Goal: Task Accomplishment & Management: Manage account settings

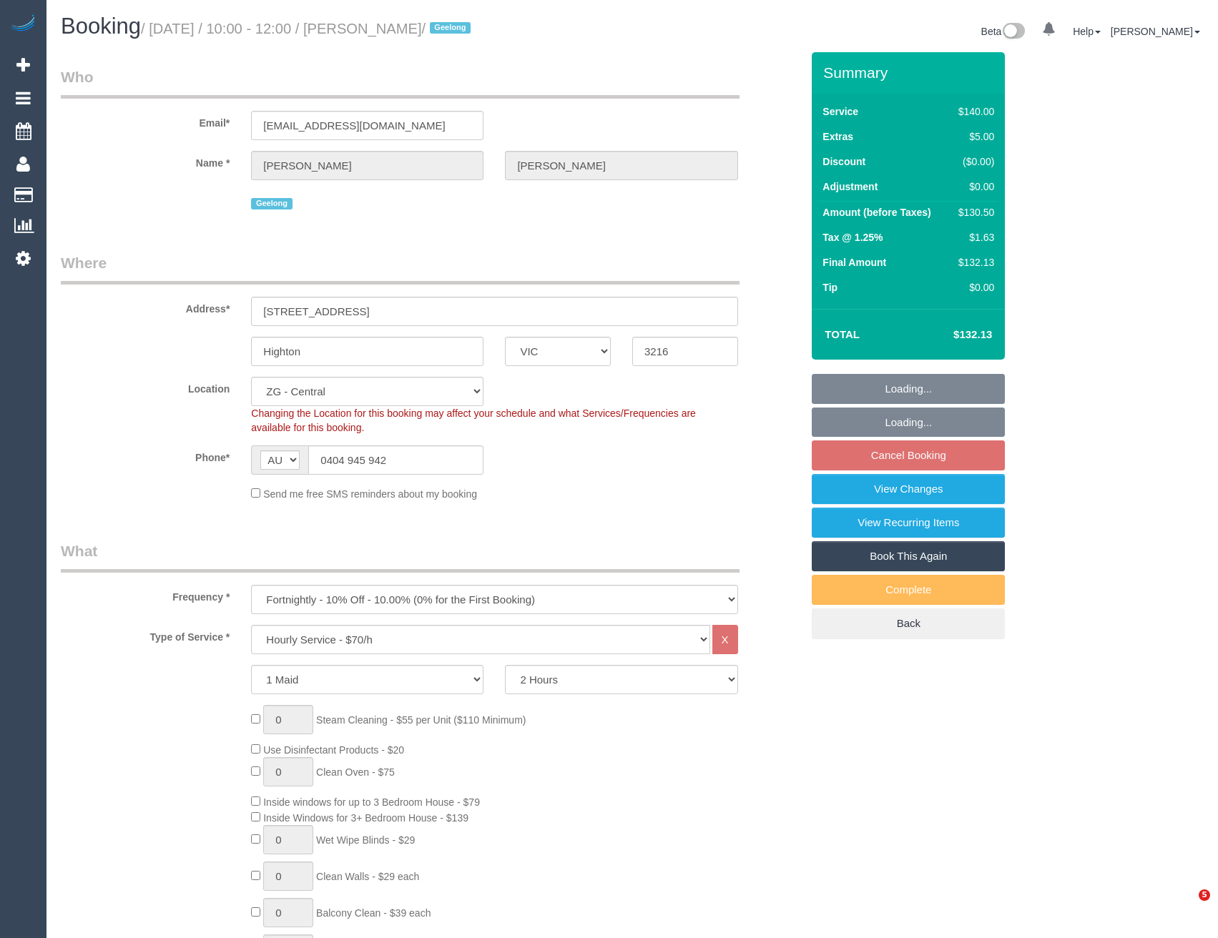
select select "VIC"
select select "number:27"
select select "number:14"
select select "number:19"
select select "number:24"
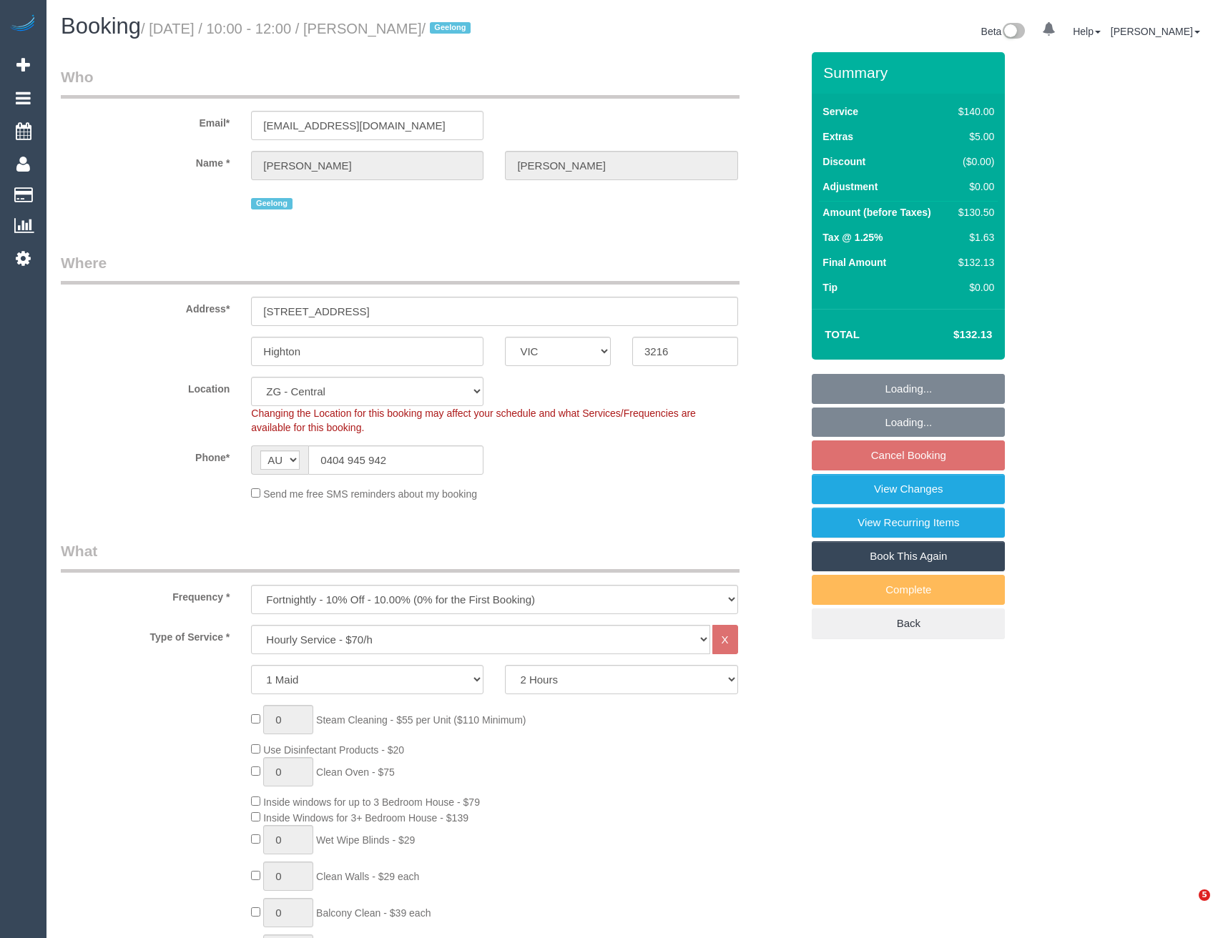
select select "number:33"
select select "number:12"
select select "spot4"
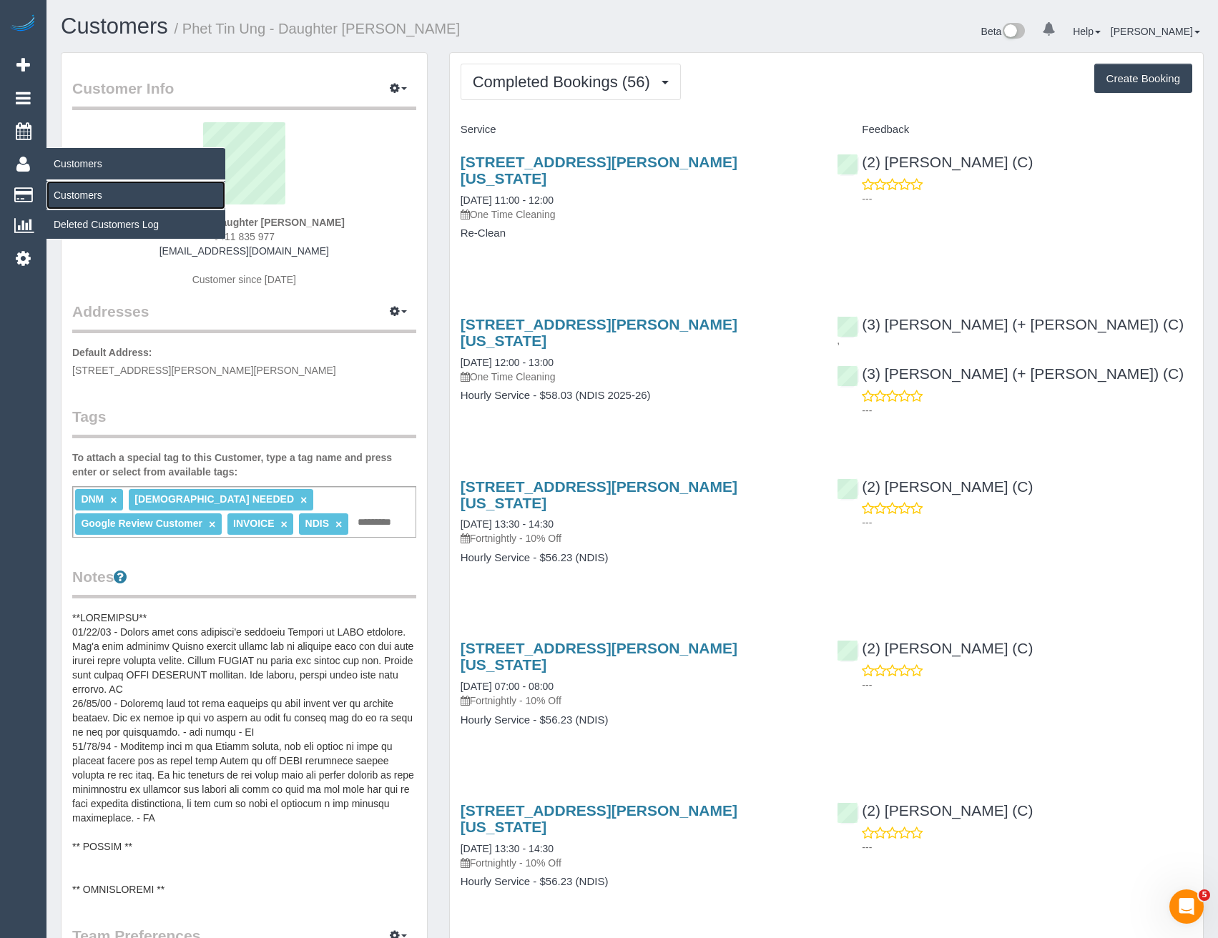
click at [92, 192] on link "Customers" at bounding box center [135, 195] width 179 height 29
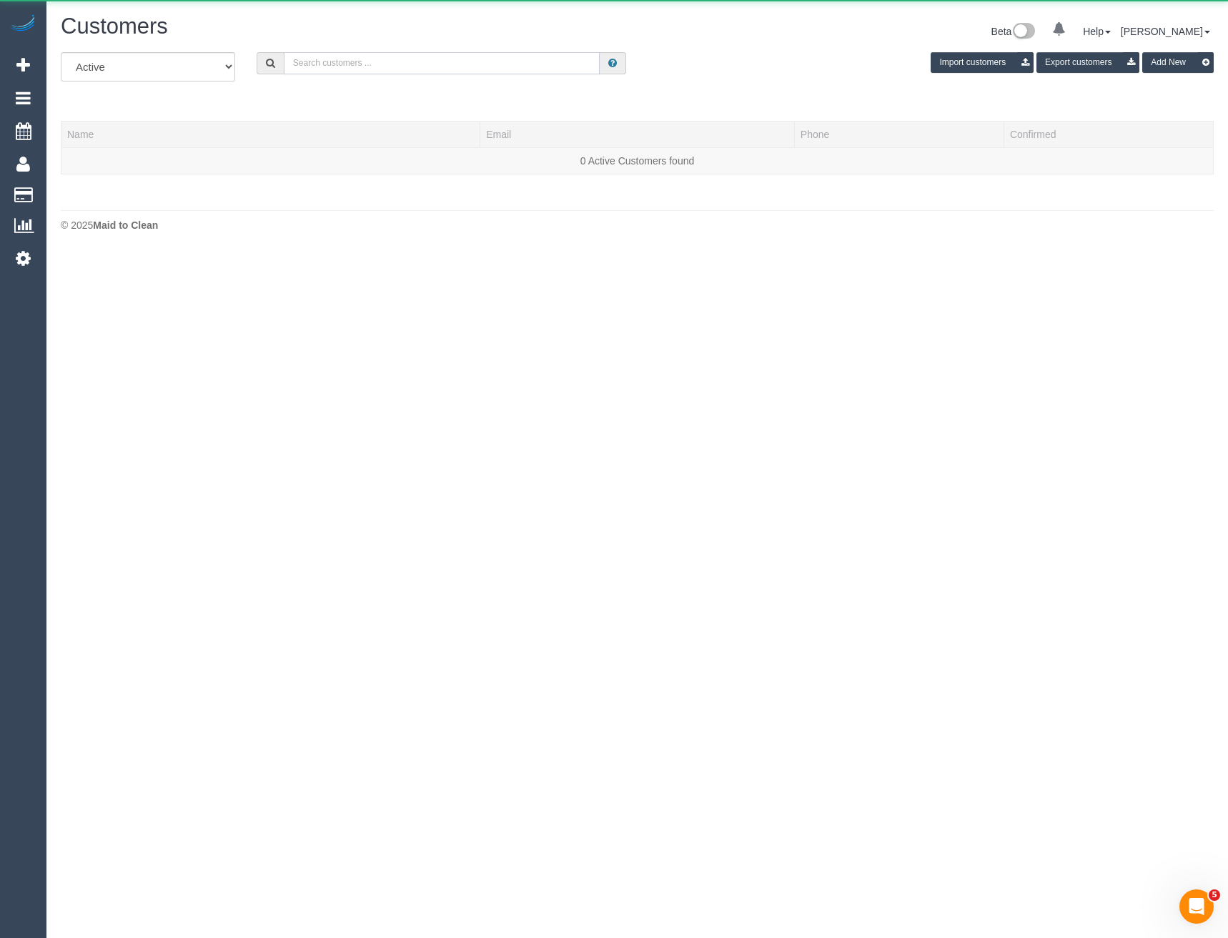
click at [410, 69] on input "text" at bounding box center [442, 63] width 317 height 22
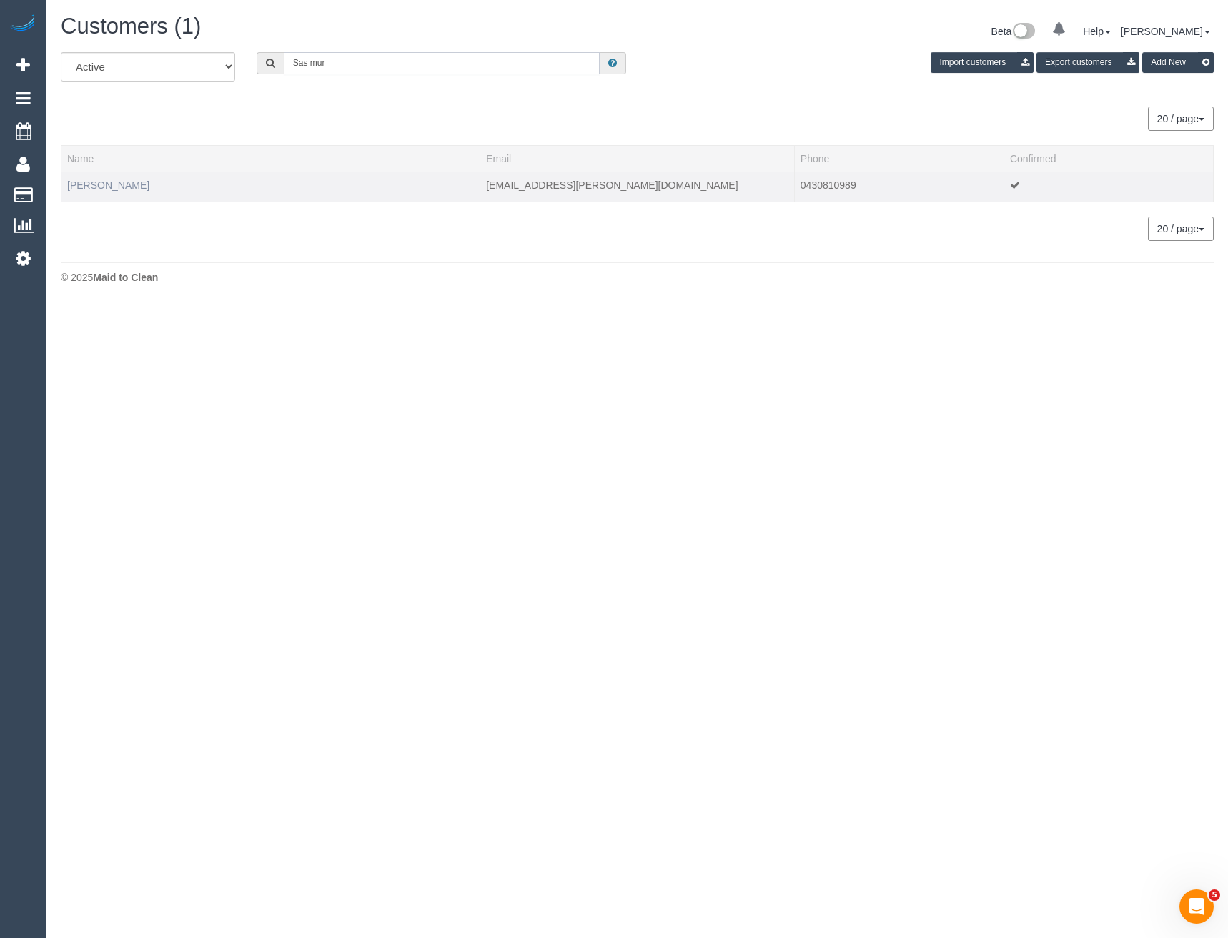
type input "Sas mur"
click at [90, 186] on link "Sas Murray" at bounding box center [108, 184] width 82 height 11
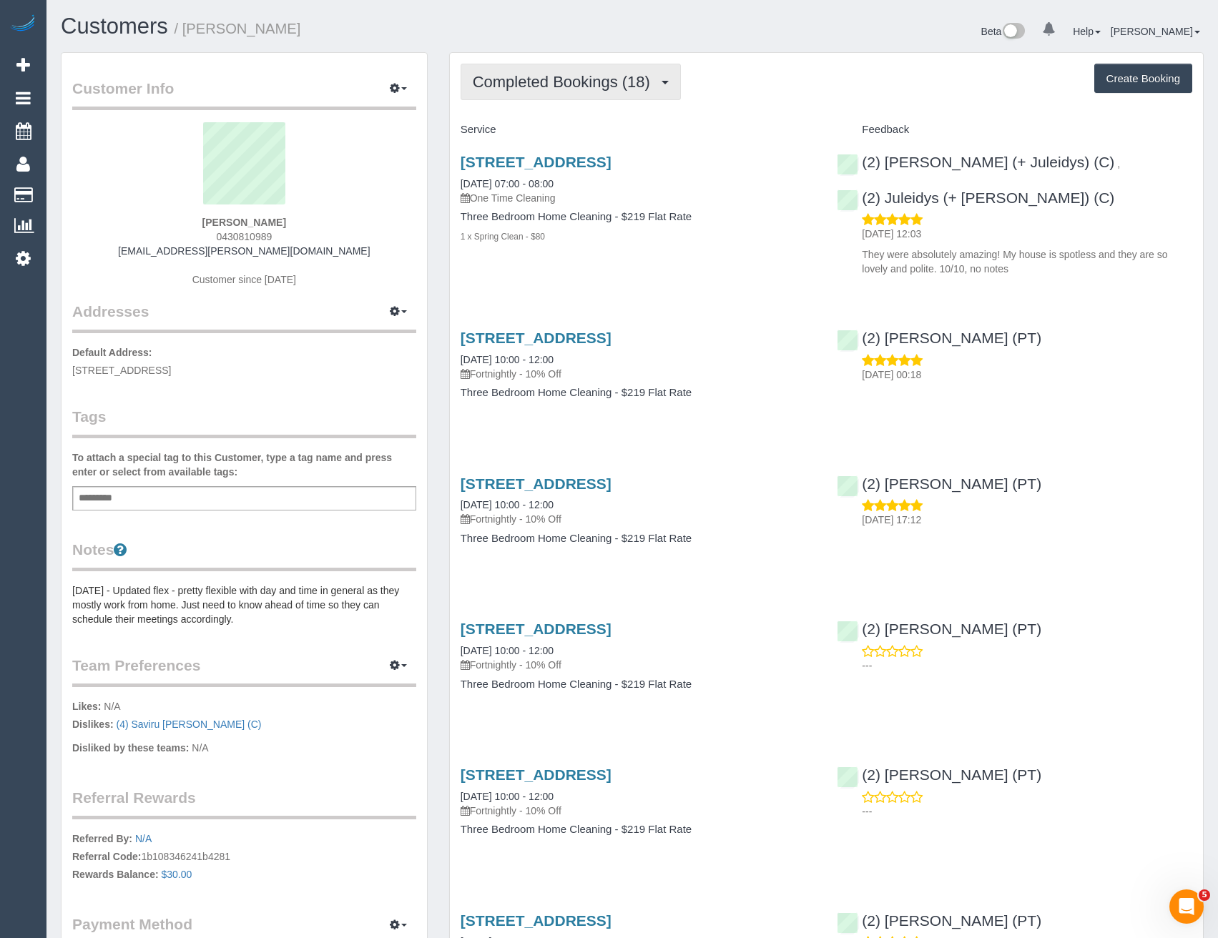
click at [570, 98] on button "Completed Bookings (18)" at bounding box center [570, 82] width 220 height 36
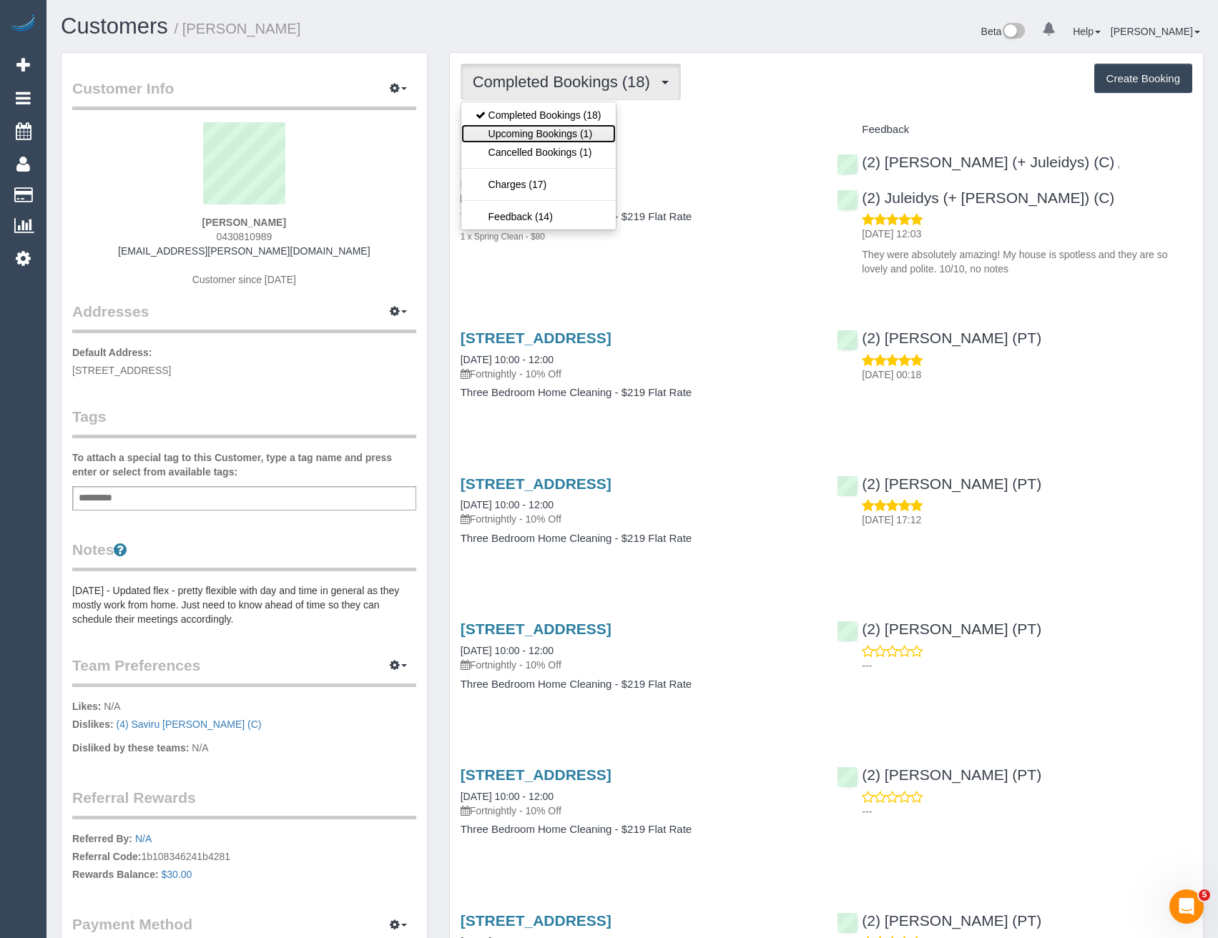
click at [568, 127] on link "Upcoming Bookings (1)" at bounding box center [538, 133] width 154 height 19
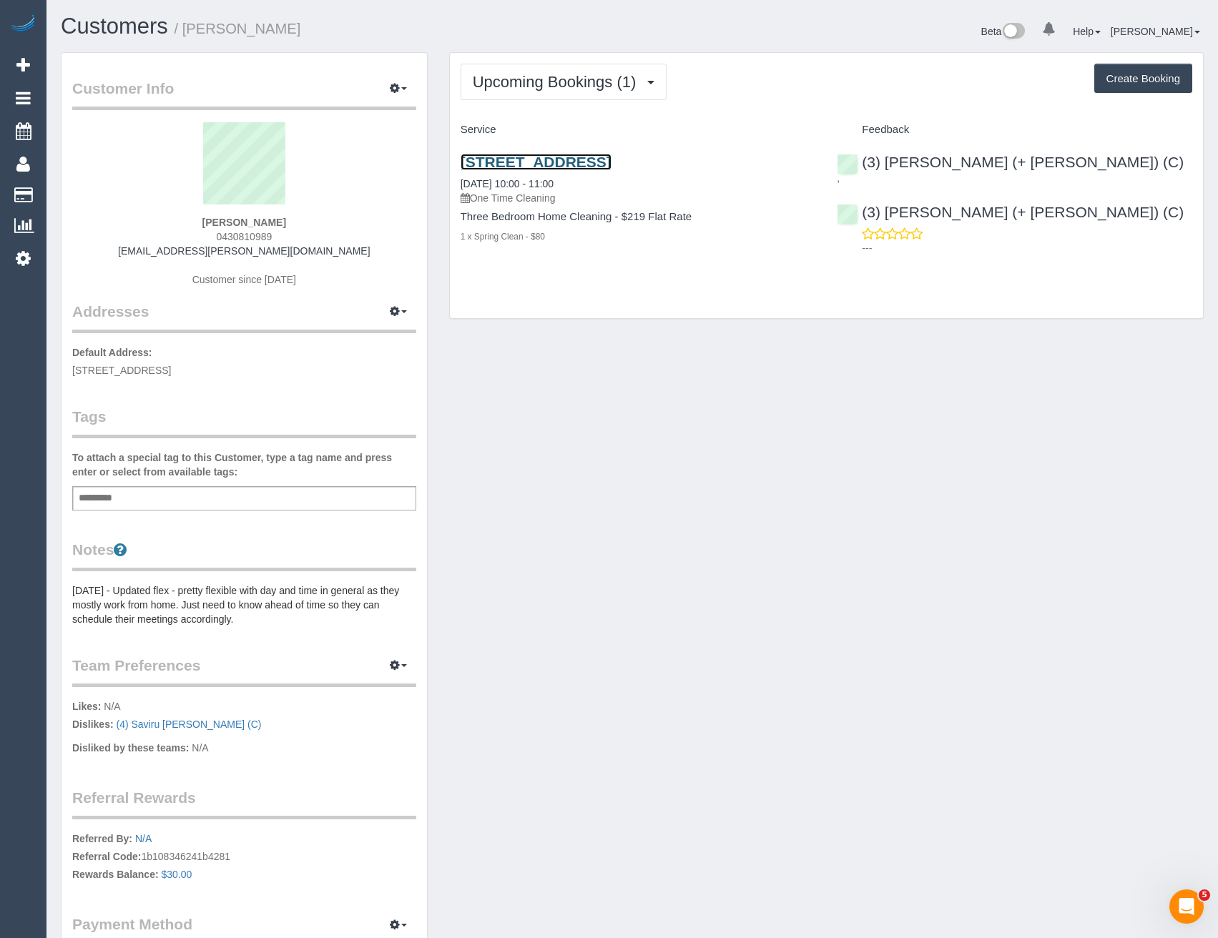
click at [611, 164] on link "497 Punt Road, South Yara, VIC 3141" at bounding box center [535, 162] width 151 height 16
click at [565, 71] on button "Upcoming Bookings (1)" at bounding box center [563, 82] width 207 height 36
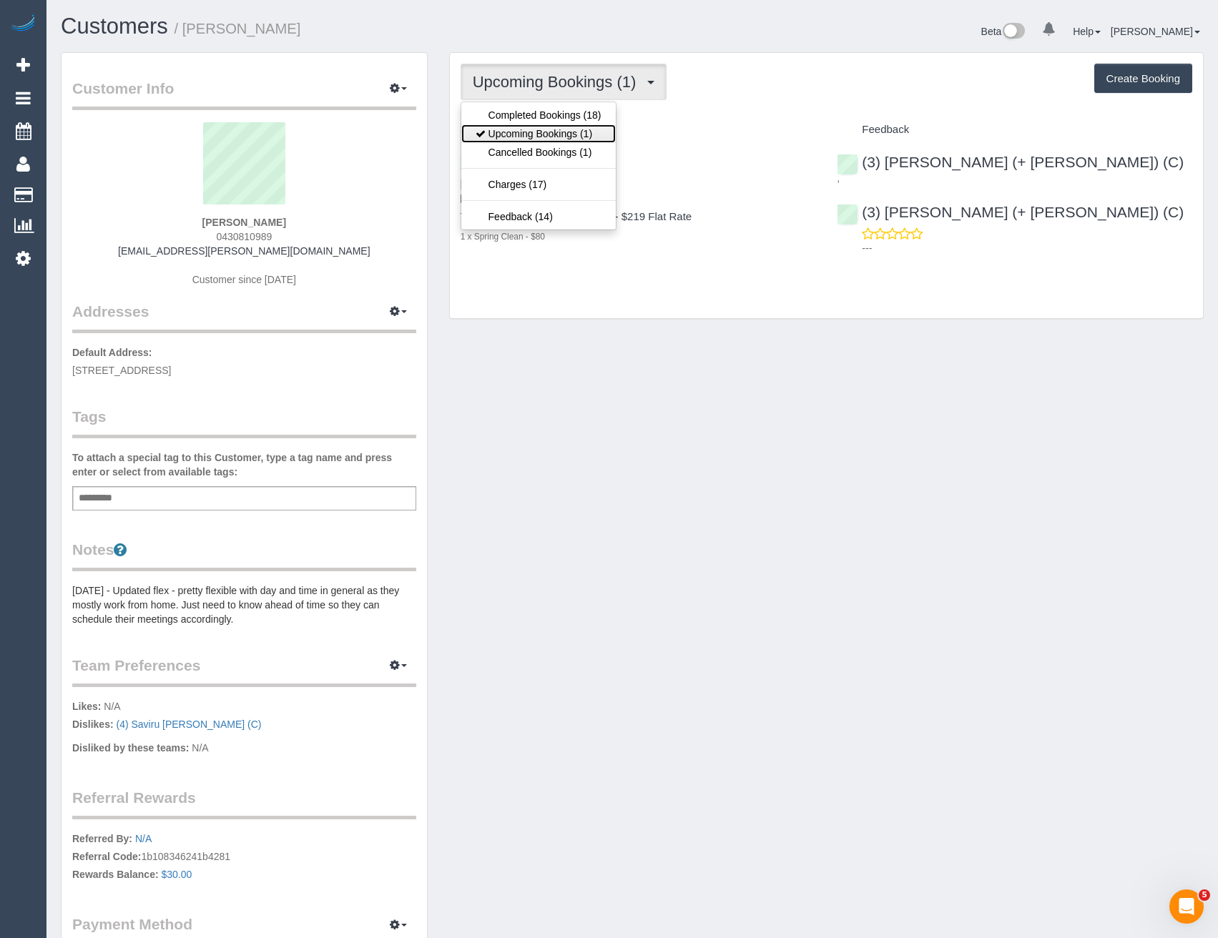
click at [560, 136] on link "Upcoming Bookings (1)" at bounding box center [538, 133] width 154 height 19
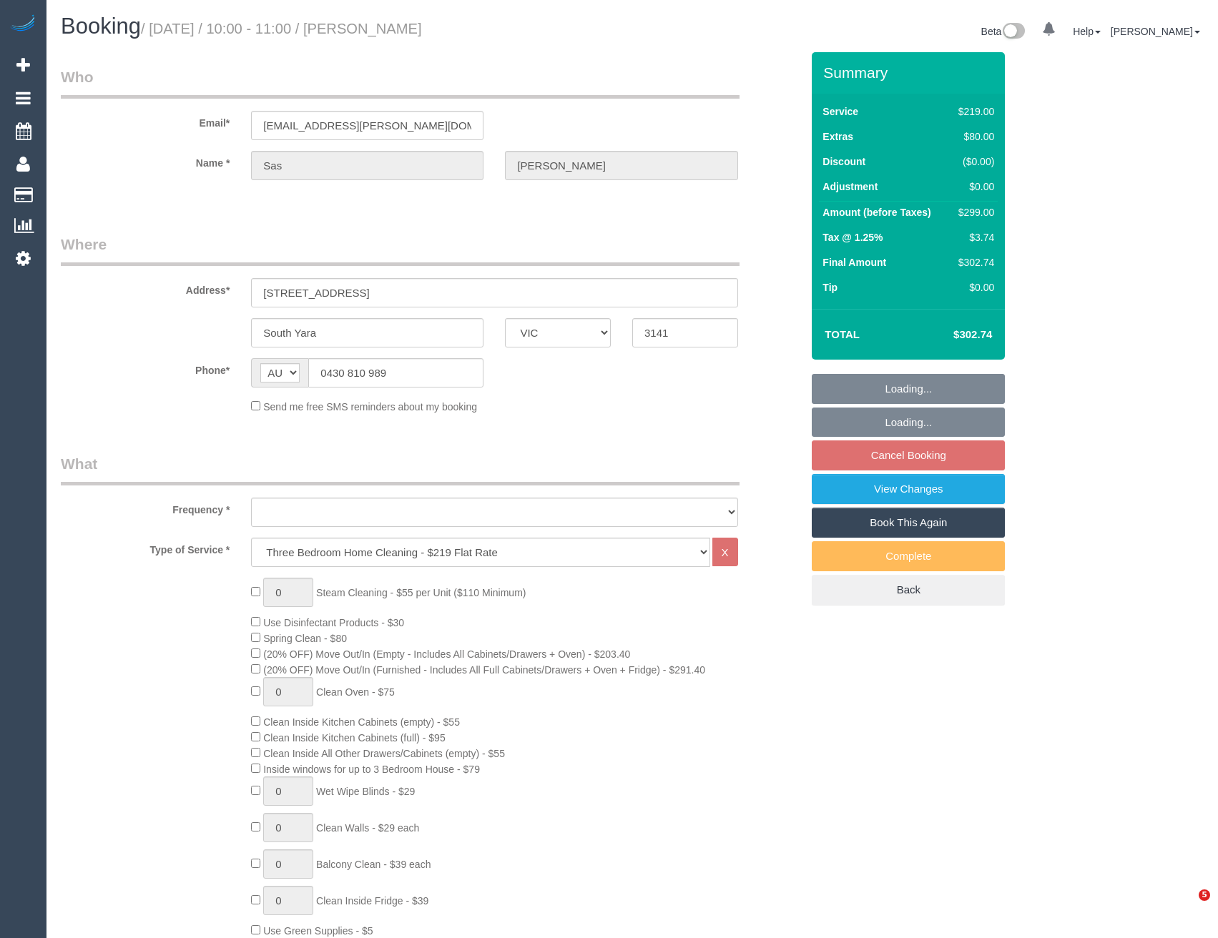
select select "VIC"
select select "object:687"
select select "string:stripe-pm_1RnvOg2GScqysDRVXvYG8Mbf"
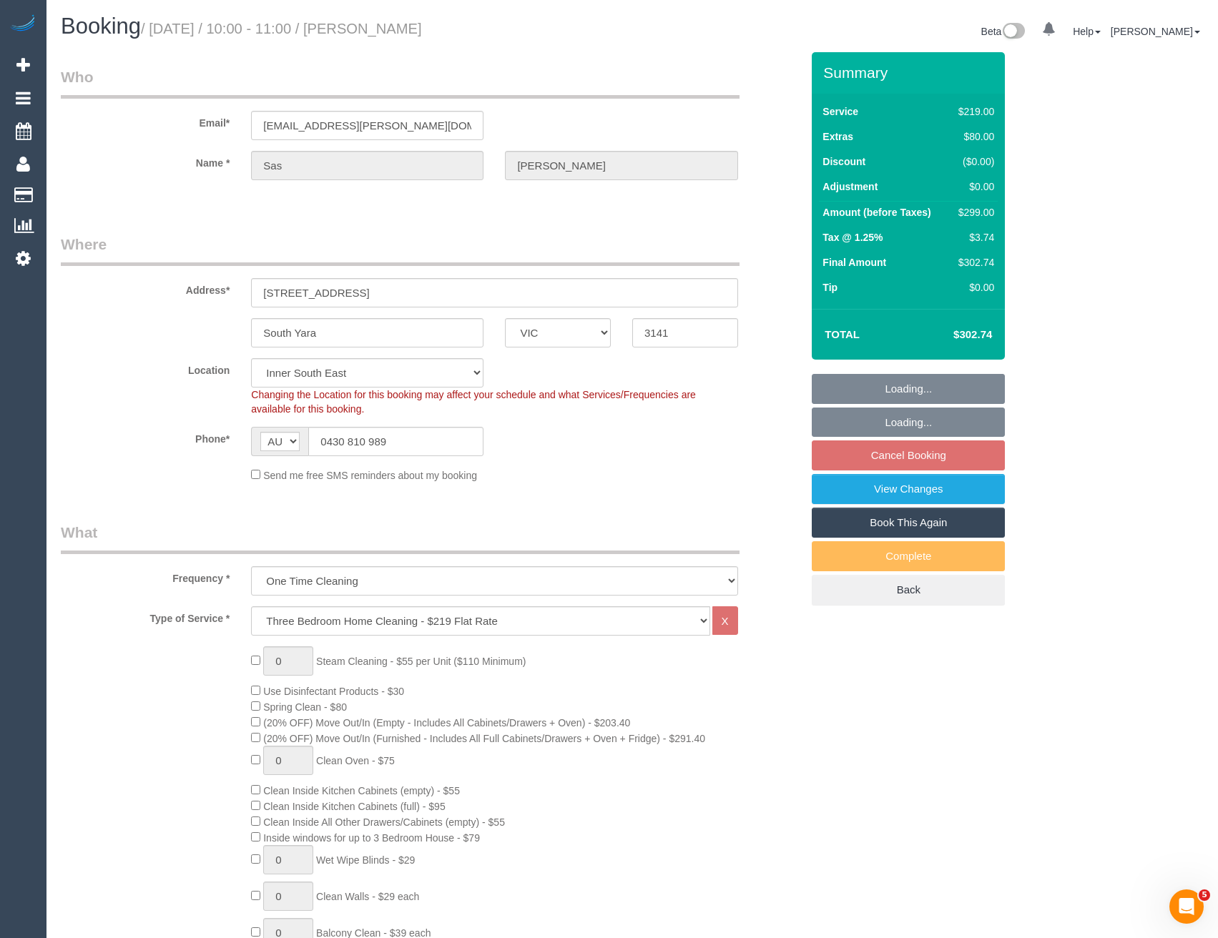
select select "object:838"
select select "number:28"
select select "number:14"
select select "number:21"
select select "number:24"
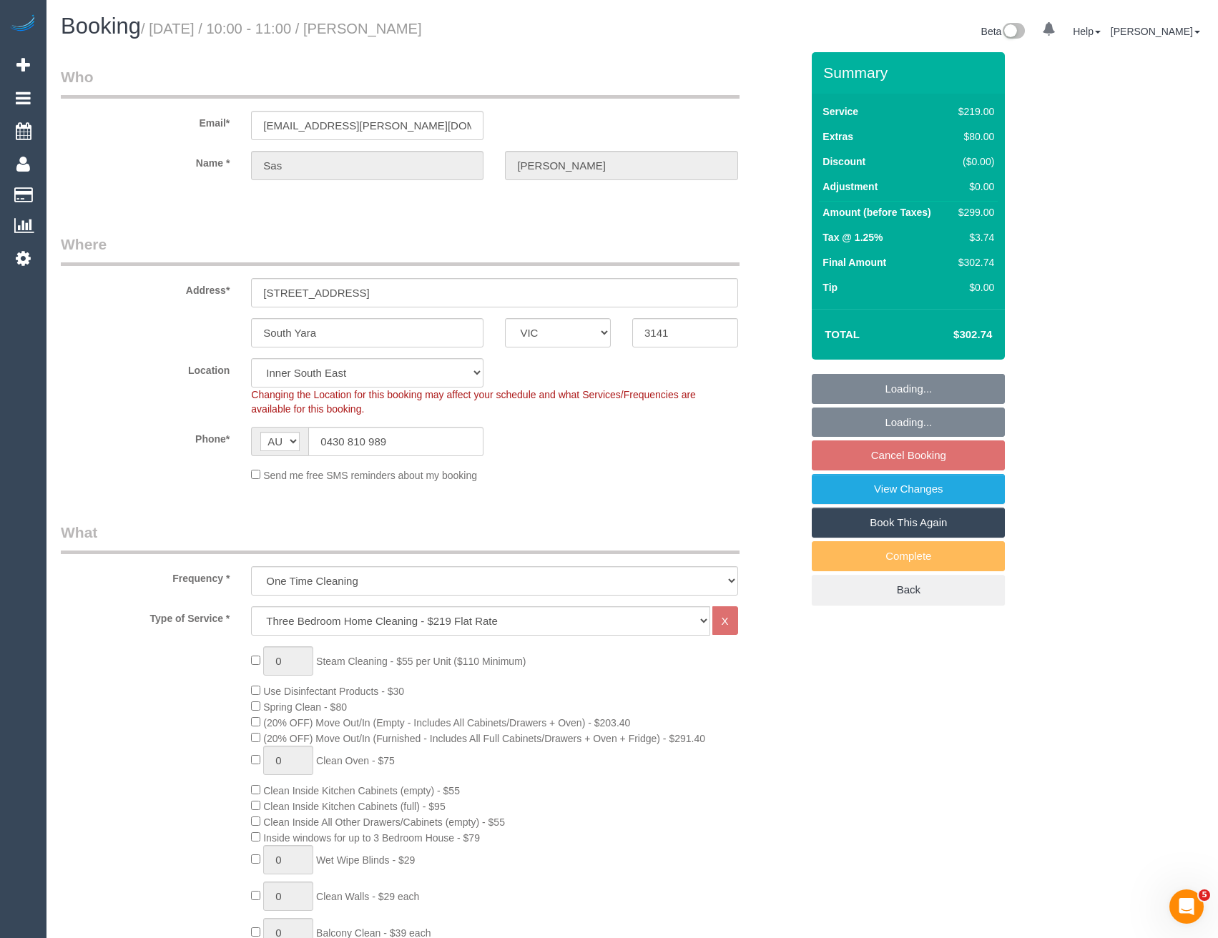
select select "number:35"
select select "number:12"
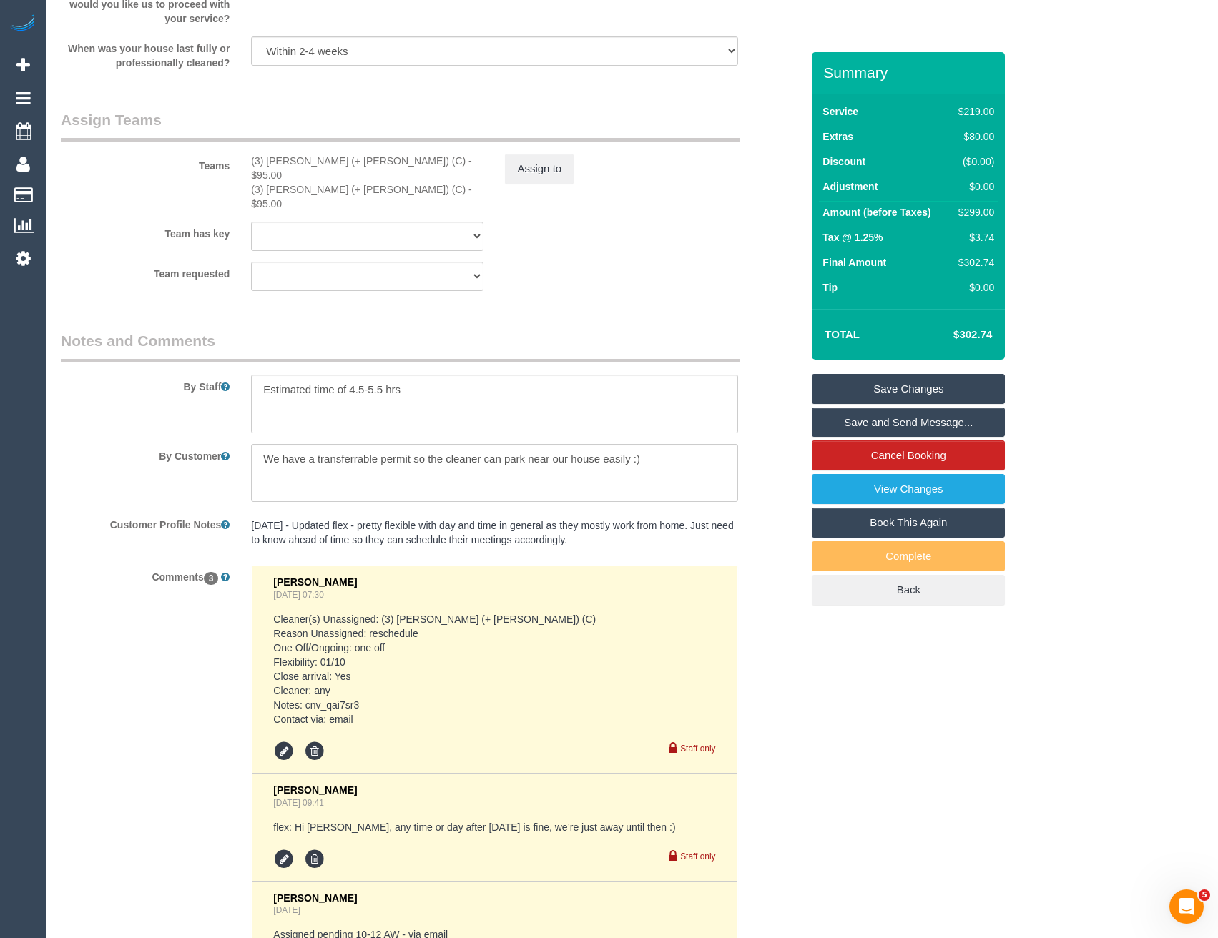
scroll to position [2331, 0]
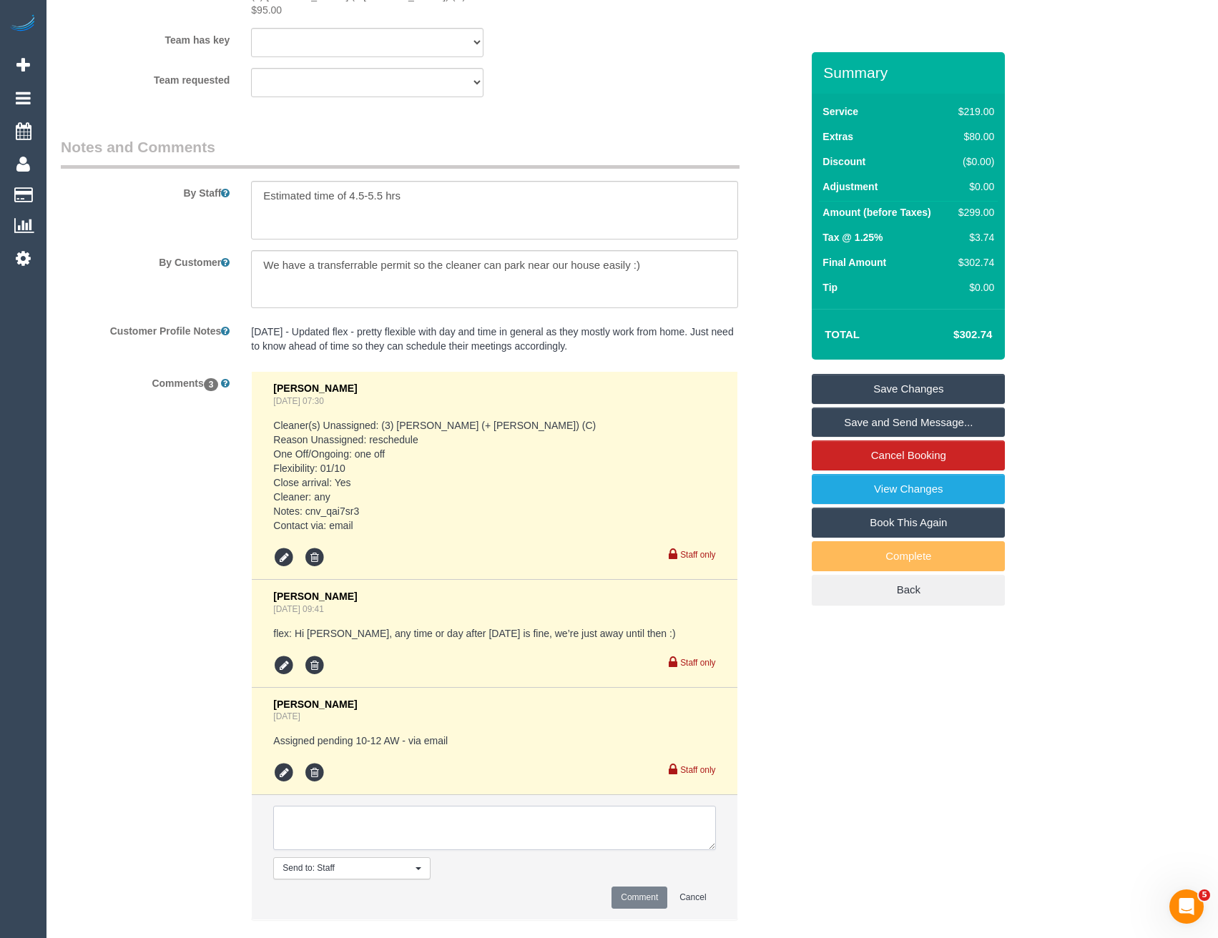
click at [412, 806] on textarea at bounding box center [494, 828] width 442 height 44
click at [281, 762] on icon at bounding box center [283, 772] width 21 height 21
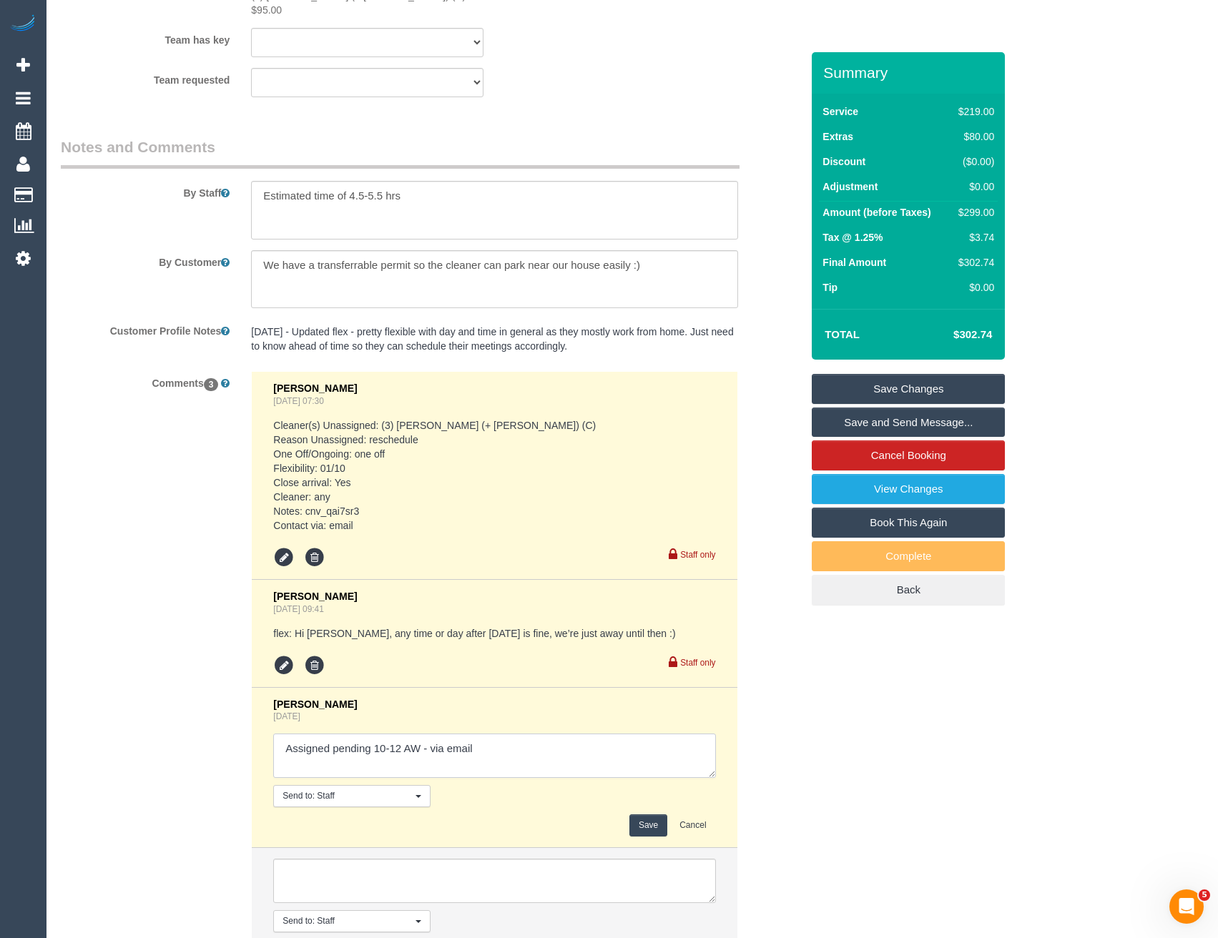
click at [519, 734] on textarea at bounding box center [494, 756] width 442 height 44
type textarea "Assigned pending 10-12 AW - via email // needs after 21/10"
click at [642, 814] on button "Save" at bounding box center [648, 825] width 38 height 22
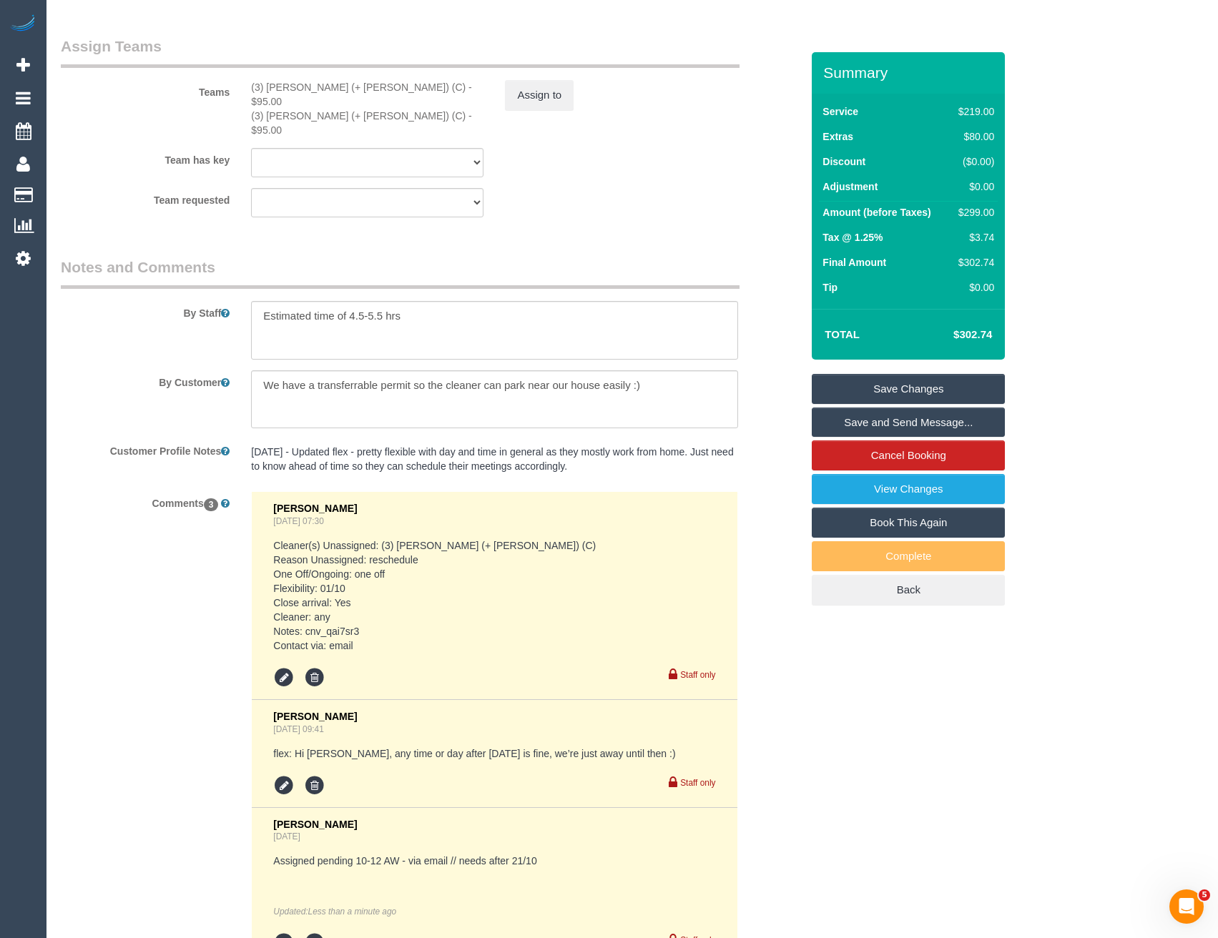
scroll to position [2045, 0]
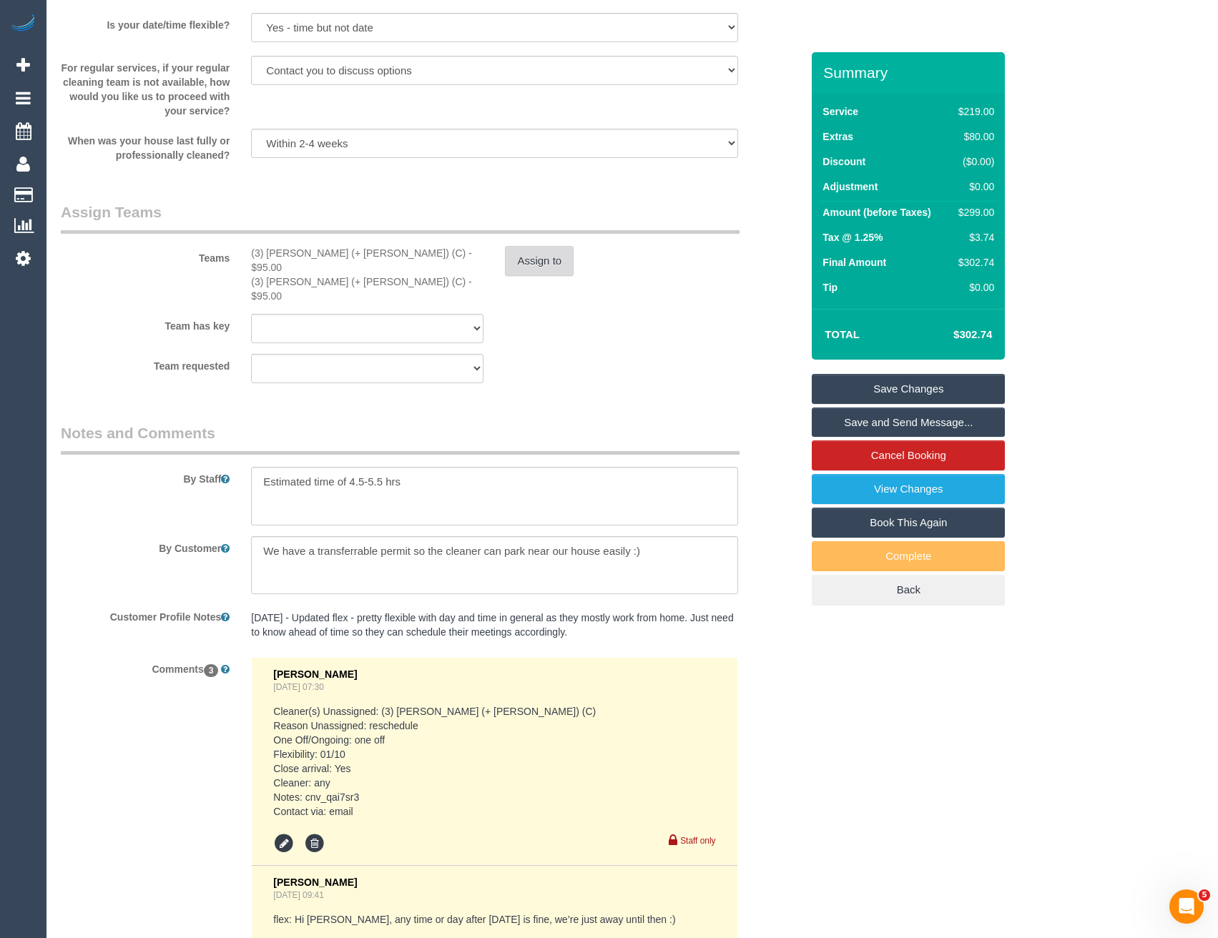
click at [513, 267] on button "Assign to" at bounding box center [539, 261] width 69 height 30
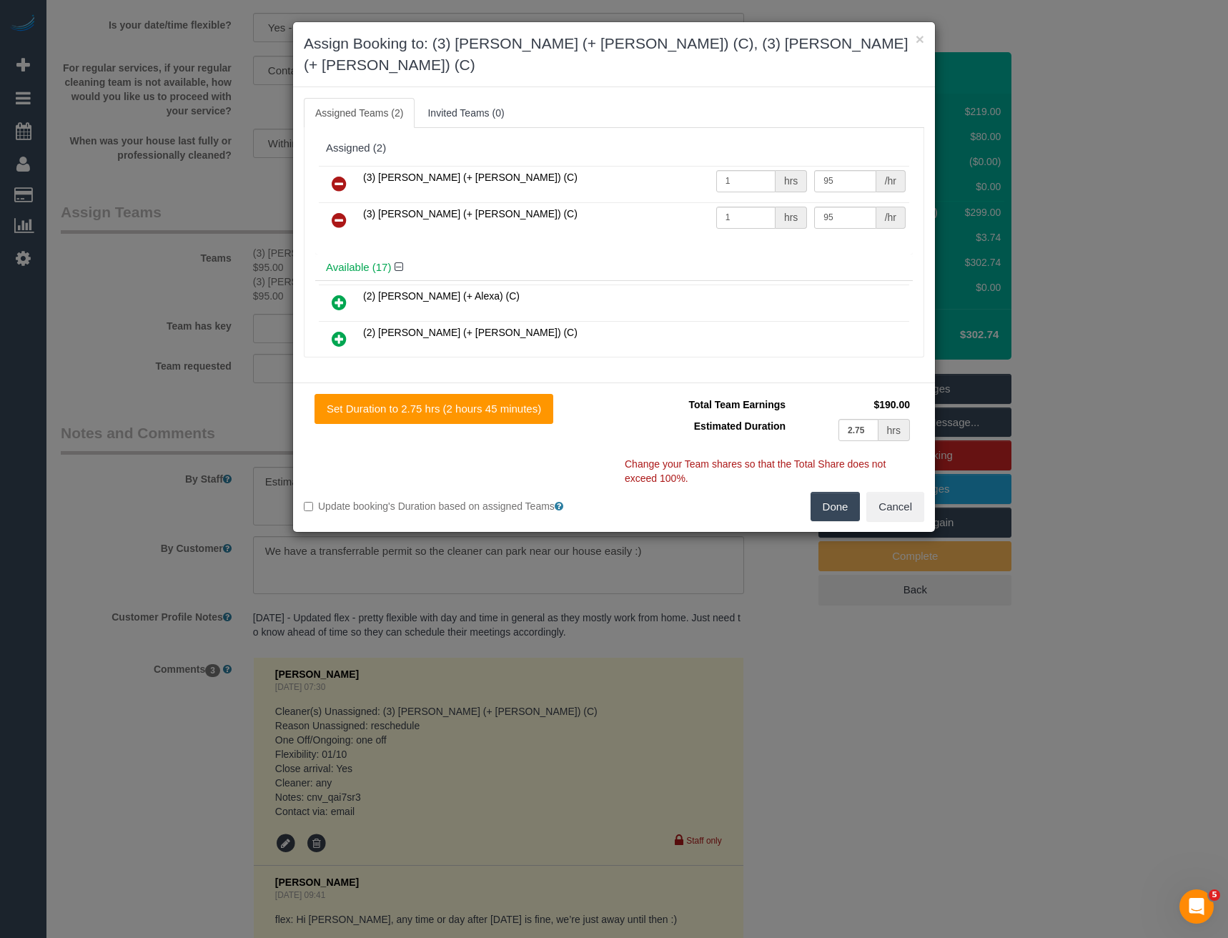
drag, startPoint x: 332, startPoint y: 157, endPoint x: 350, endPoint y: 164, distance: 19.3
click at [333, 175] on icon at bounding box center [339, 183] width 15 height 17
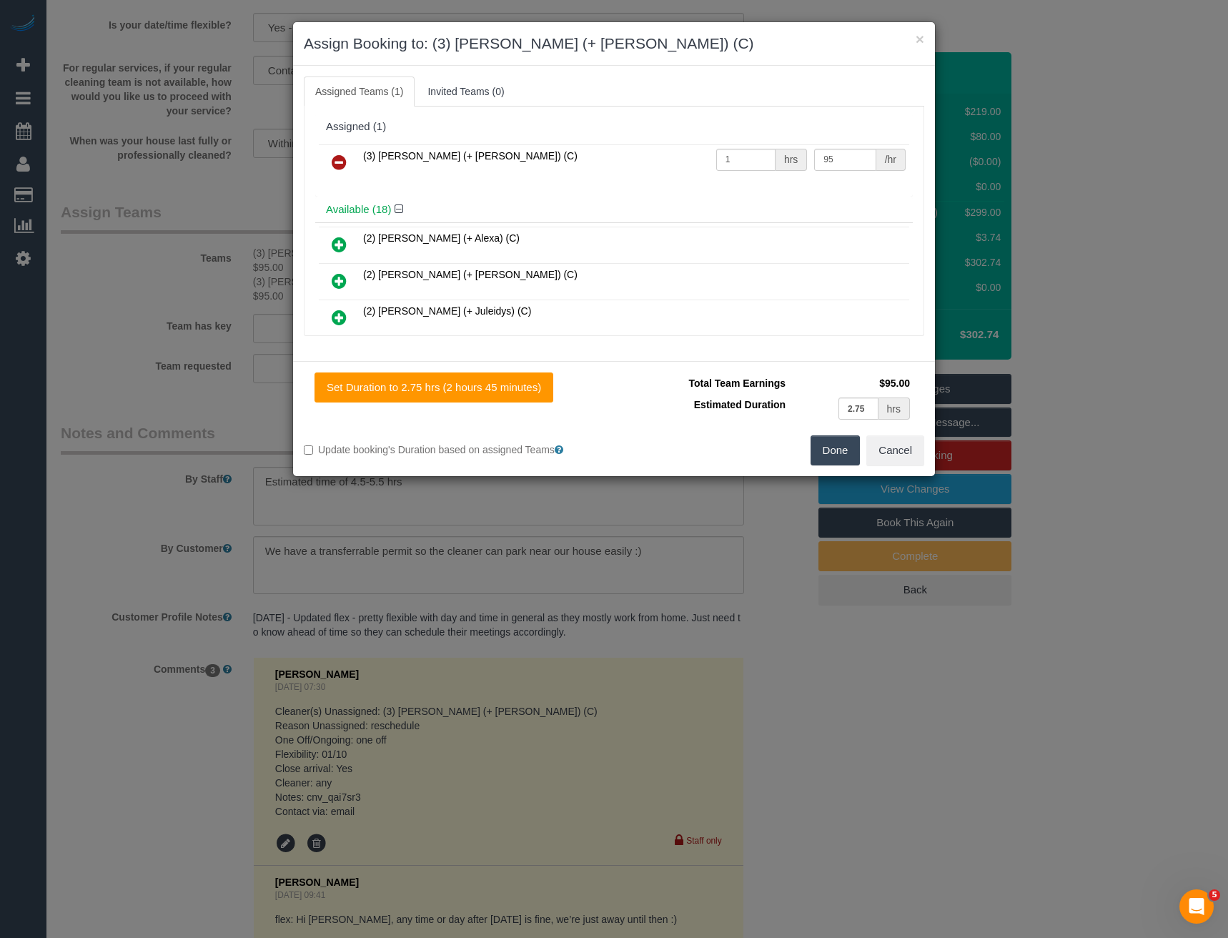
click at [332, 156] on icon at bounding box center [339, 162] width 15 height 17
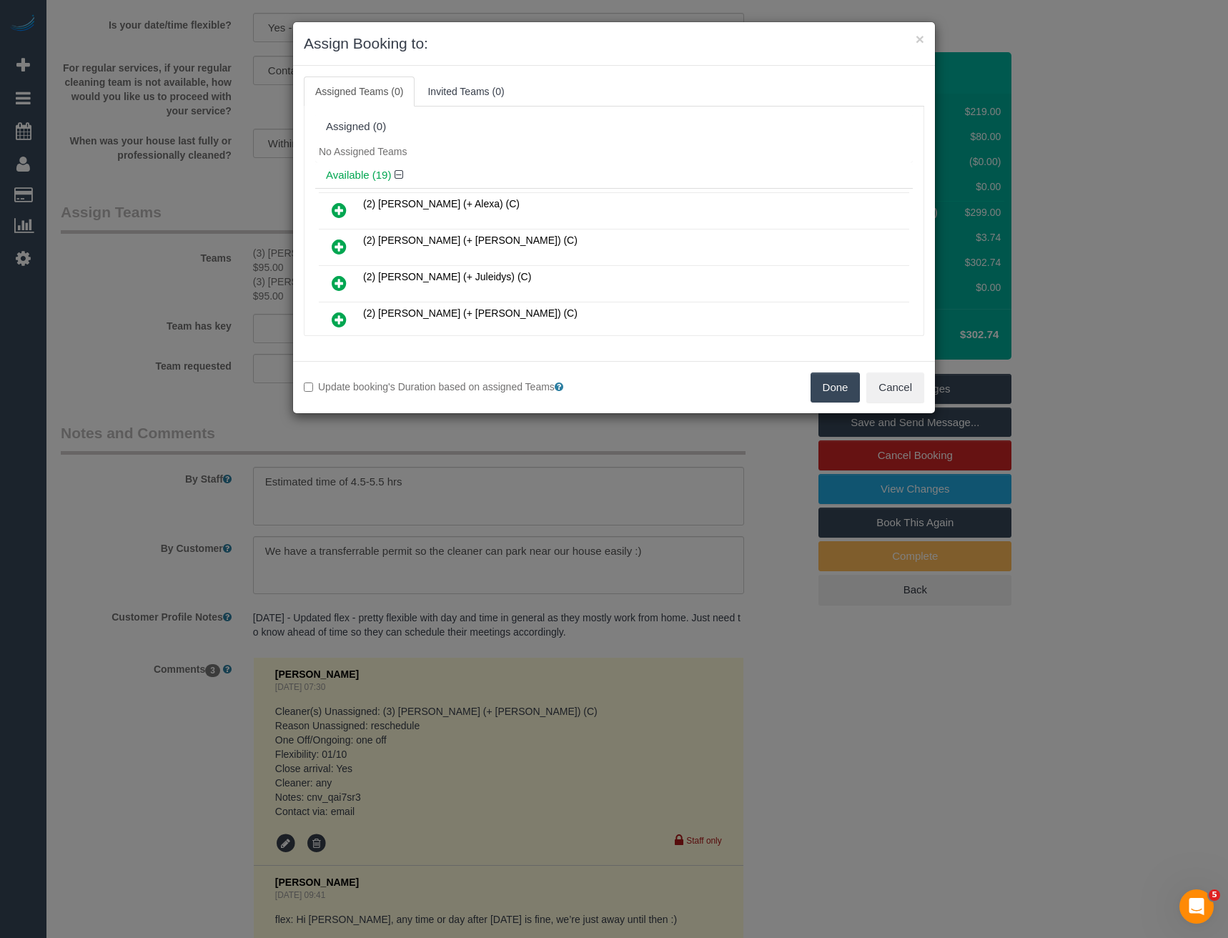
click at [829, 385] on button "Done" at bounding box center [836, 388] width 50 height 30
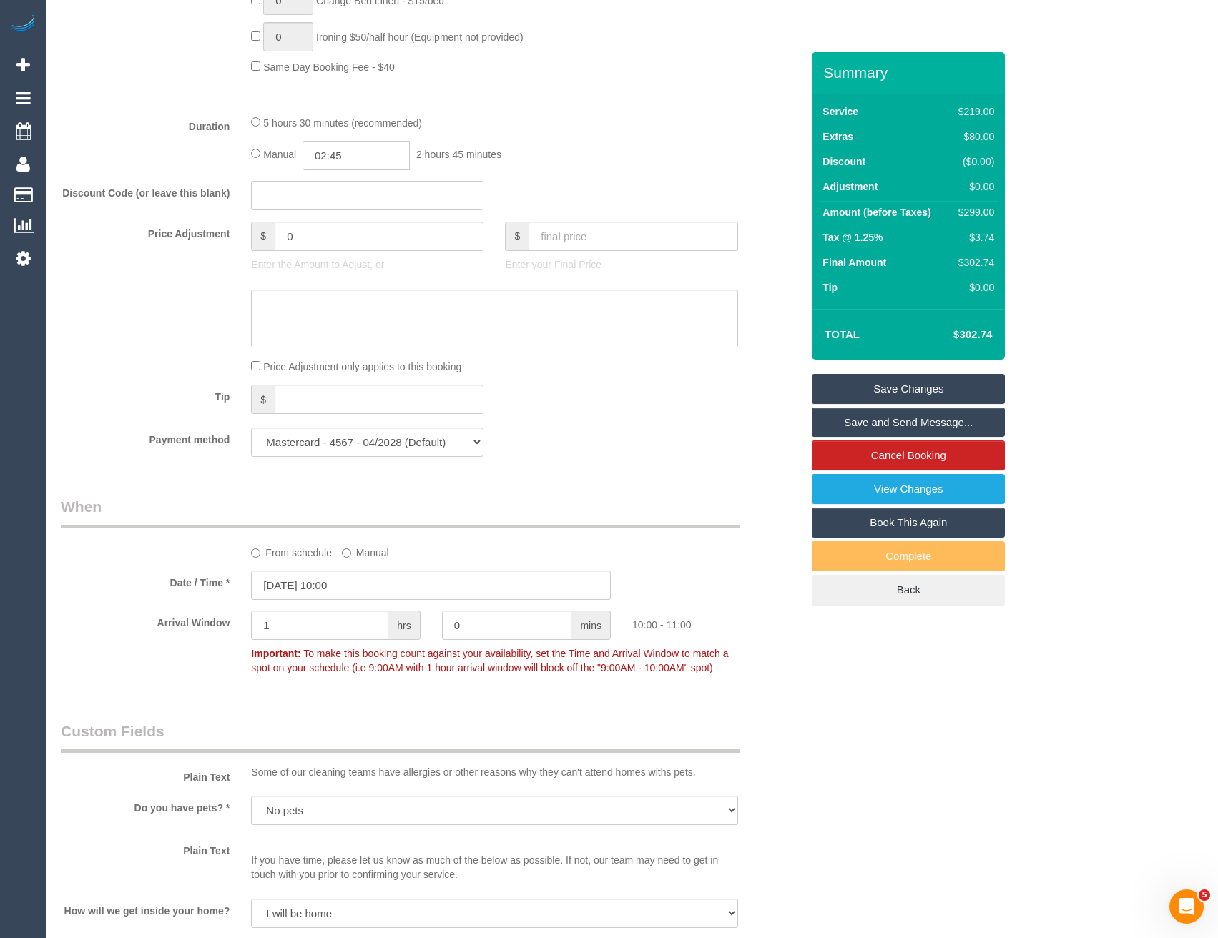
scroll to position [1044, 0]
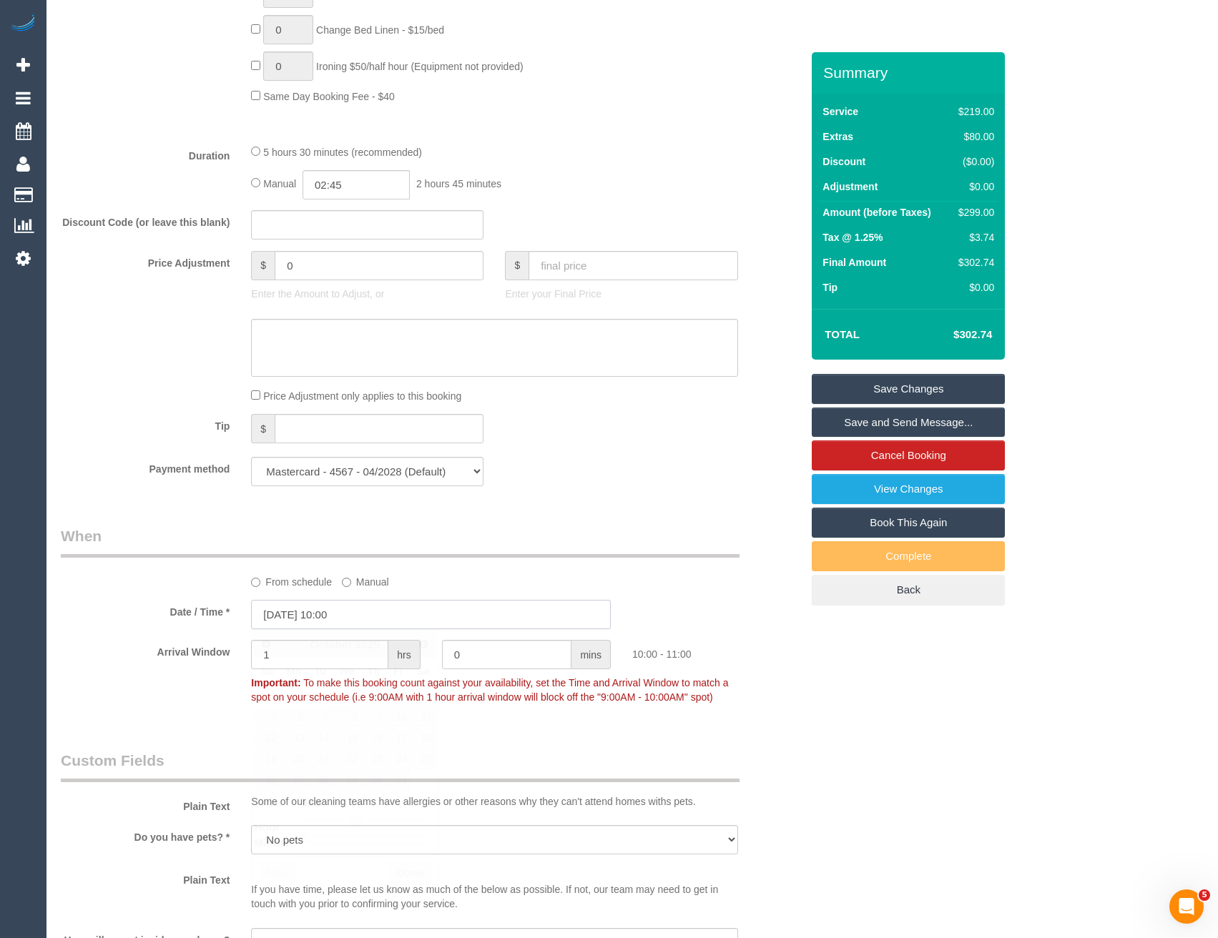
click at [363, 608] on input "01/10/2025 10:00" at bounding box center [431, 614] width 360 height 29
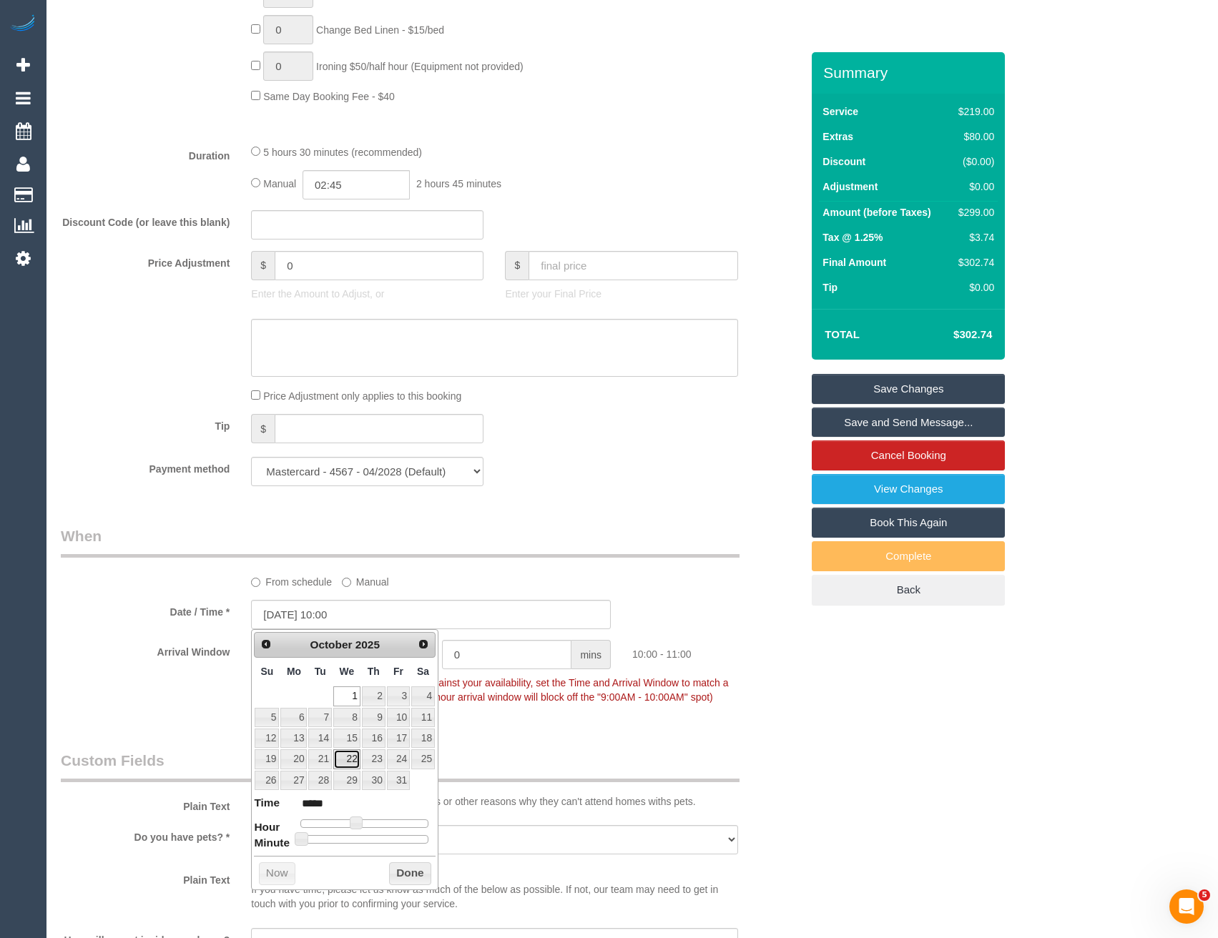
click at [346, 762] on link "22" at bounding box center [346, 758] width 27 height 19
type input "22/10/2025 10:00"
click at [408, 867] on button "Done" at bounding box center [410, 873] width 42 height 23
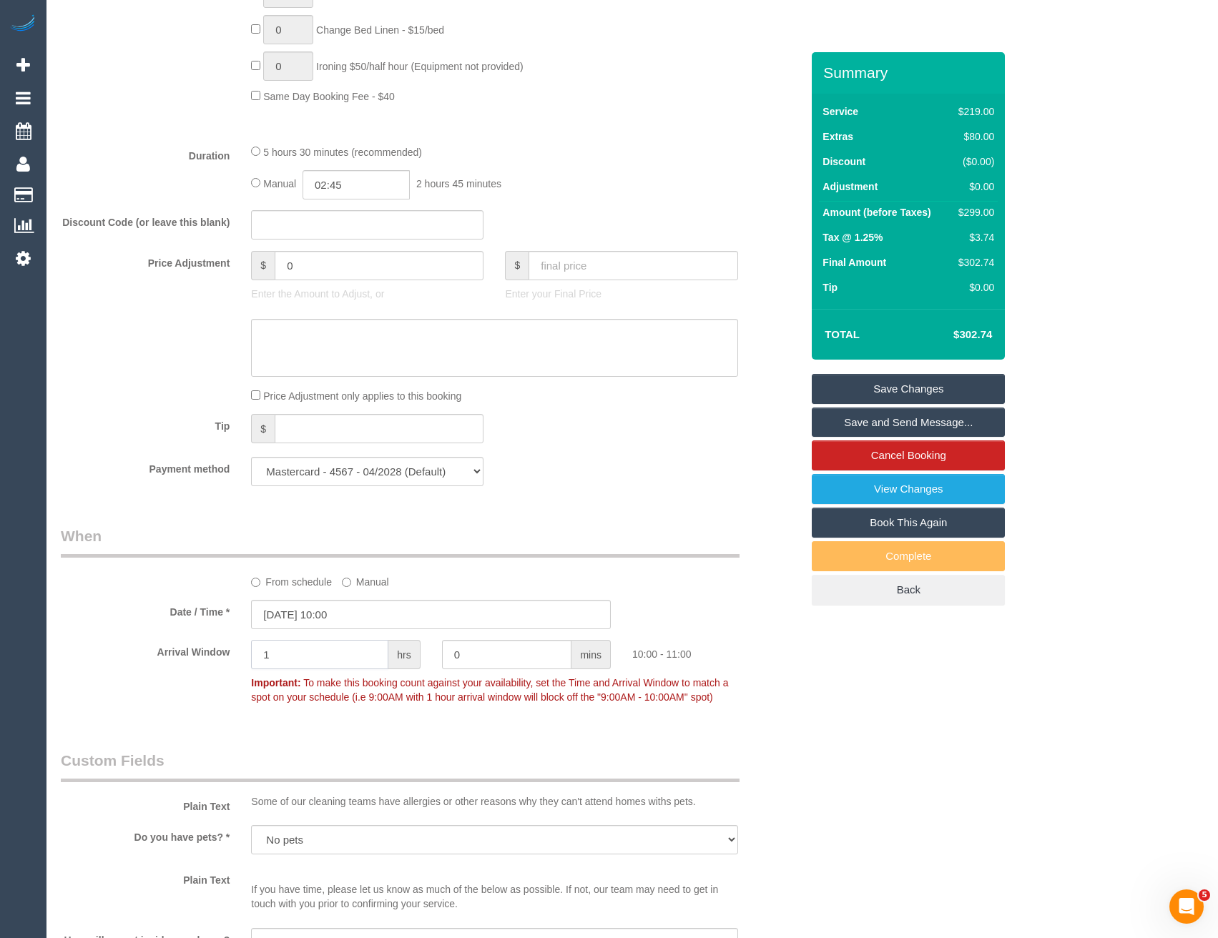
drag, startPoint x: 197, startPoint y: 678, endPoint x: 114, endPoint y: 686, distance: 84.0
click at [114, 687] on div "Arrival Window 1 hrs 0 mins 10:00 - 11:00 Important: To make this booking count…" at bounding box center [431, 675] width 762 height 71
type input "2"
click at [772, 660] on div "10:00 - 12:00" at bounding box center [716, 650] width 190 height 21
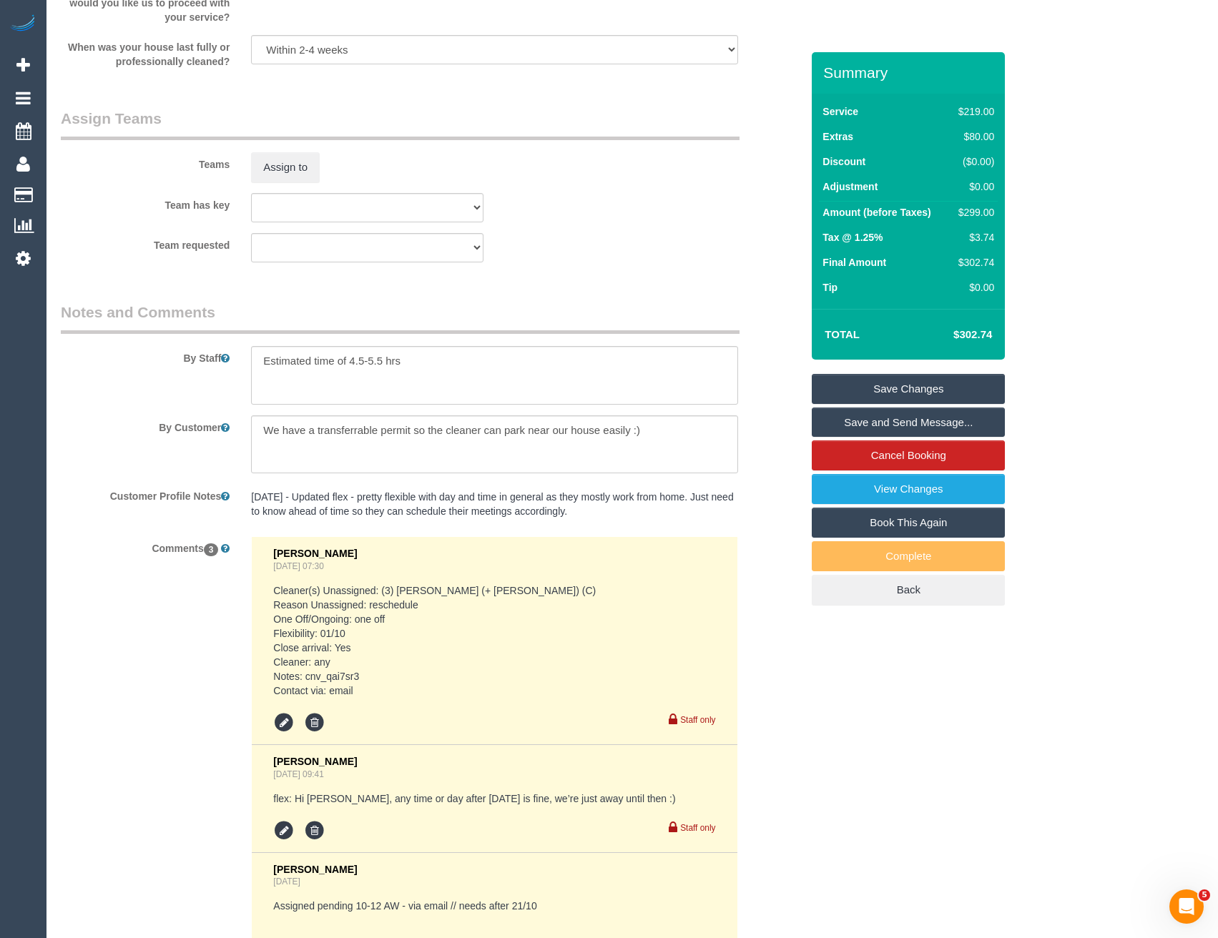
scroll to position [2440, 0]
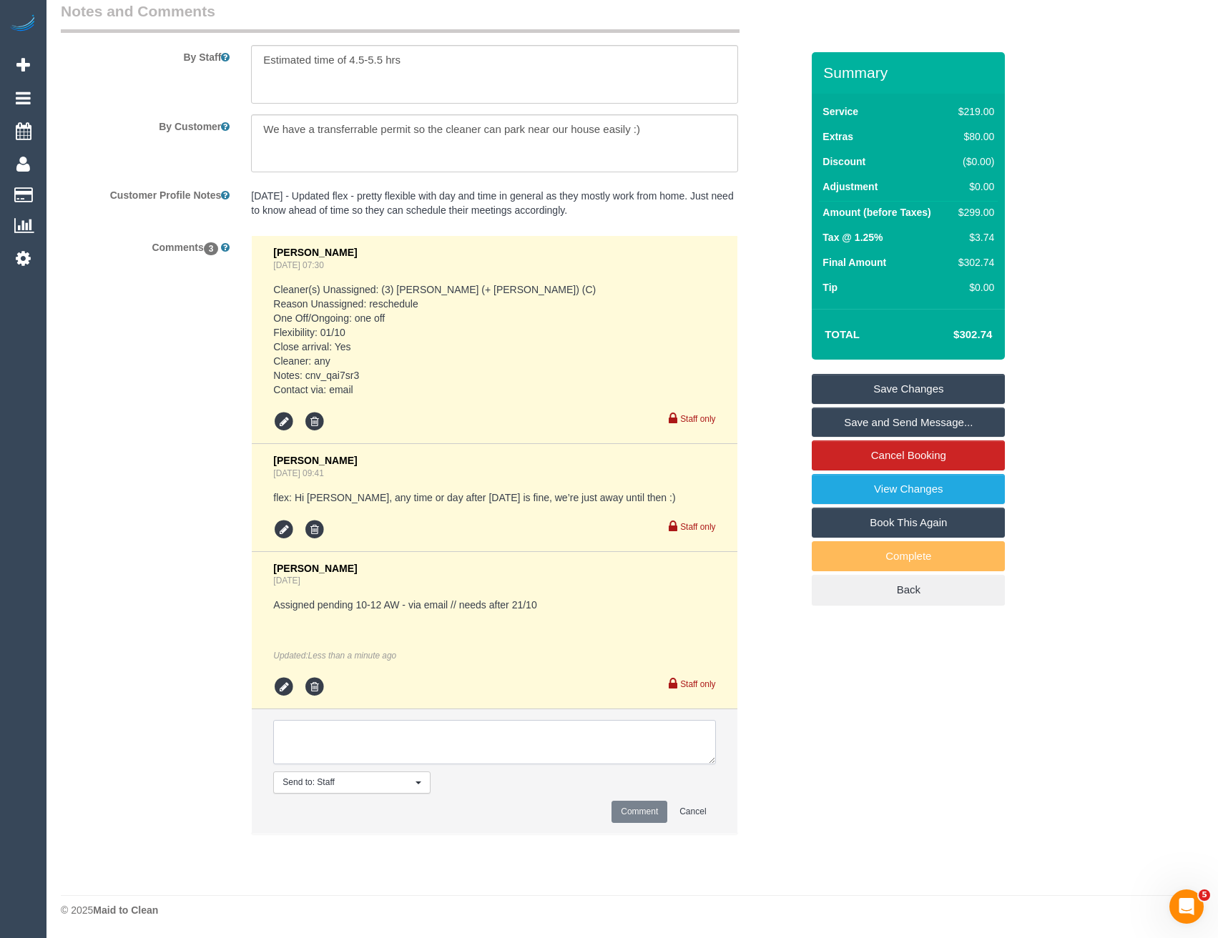
click at [339, 731] on textarea at bounding box center [494, 742] width 442 height 44
paste textarea "We decided to extend our trip so we now won’t be back until 21 October 😅 Any ch…"
click at [548, 751] on textarea at bounding box center [494, 742] width 442 height 44
paste textarea "cnv_qai7sr3"
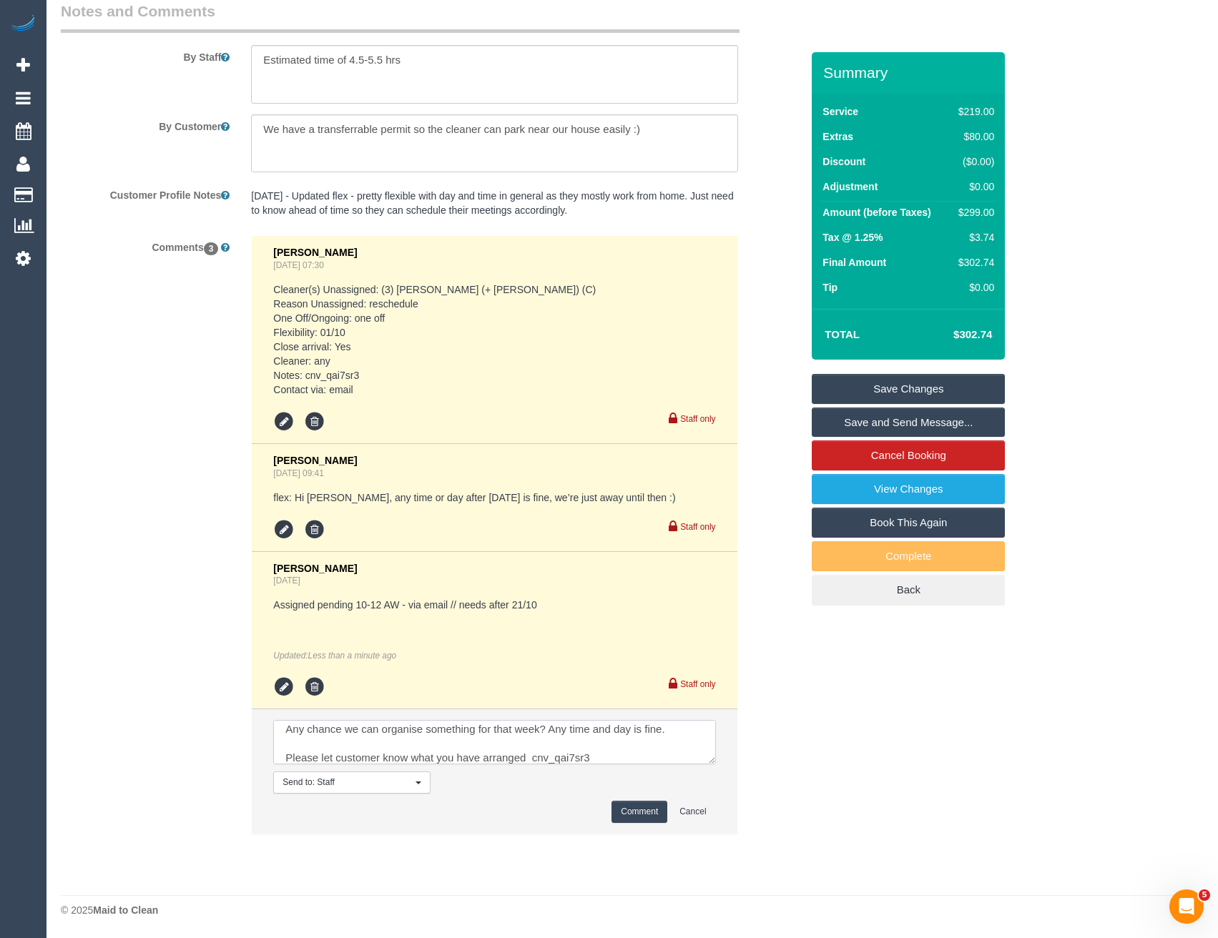
type textarea "We decided to extend our trip so we now won’t be back until 21 October 😅 Any ch…"
click at [631, 813] on button "Comment" at bounding box center [639, 812] width 56 height 22
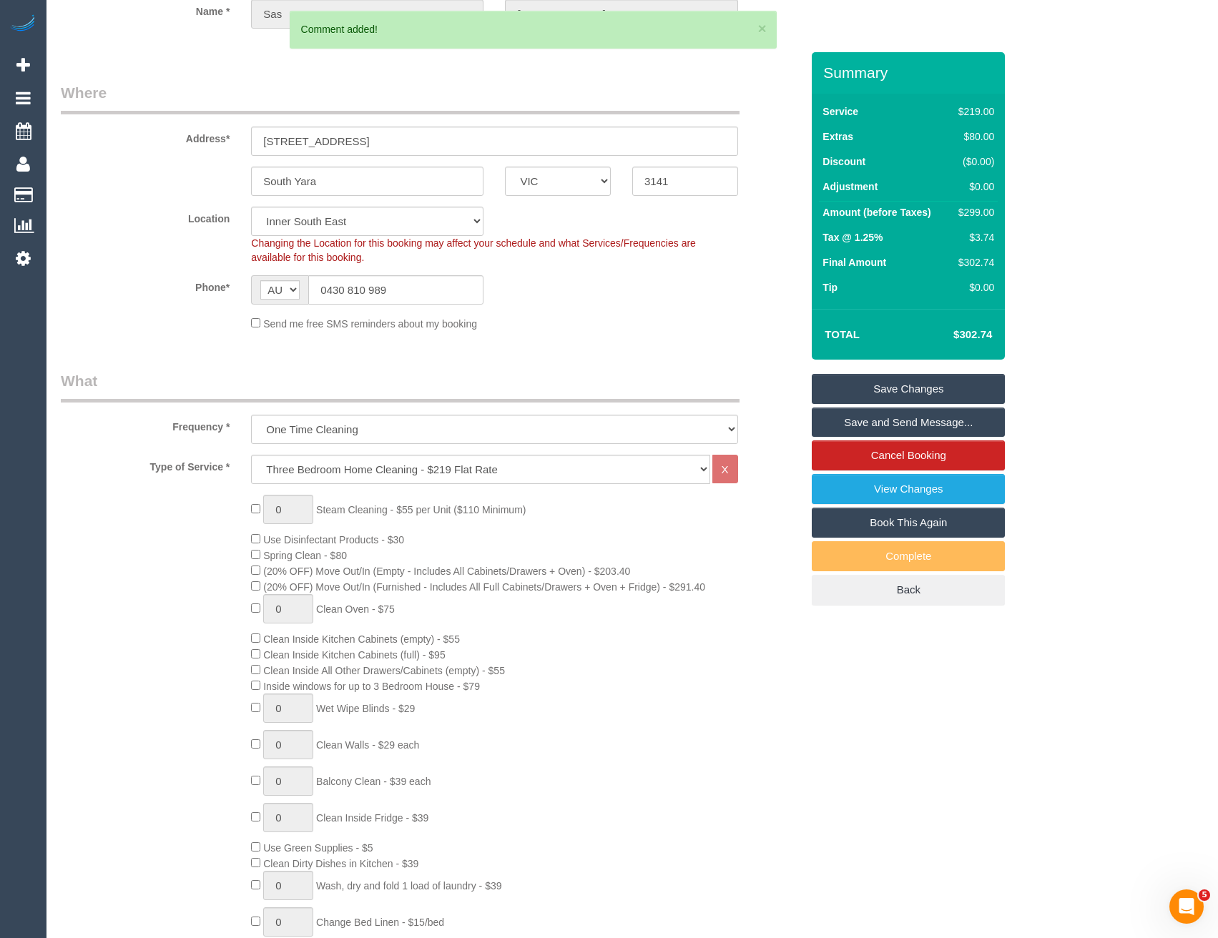
scroll to position [0, 0]
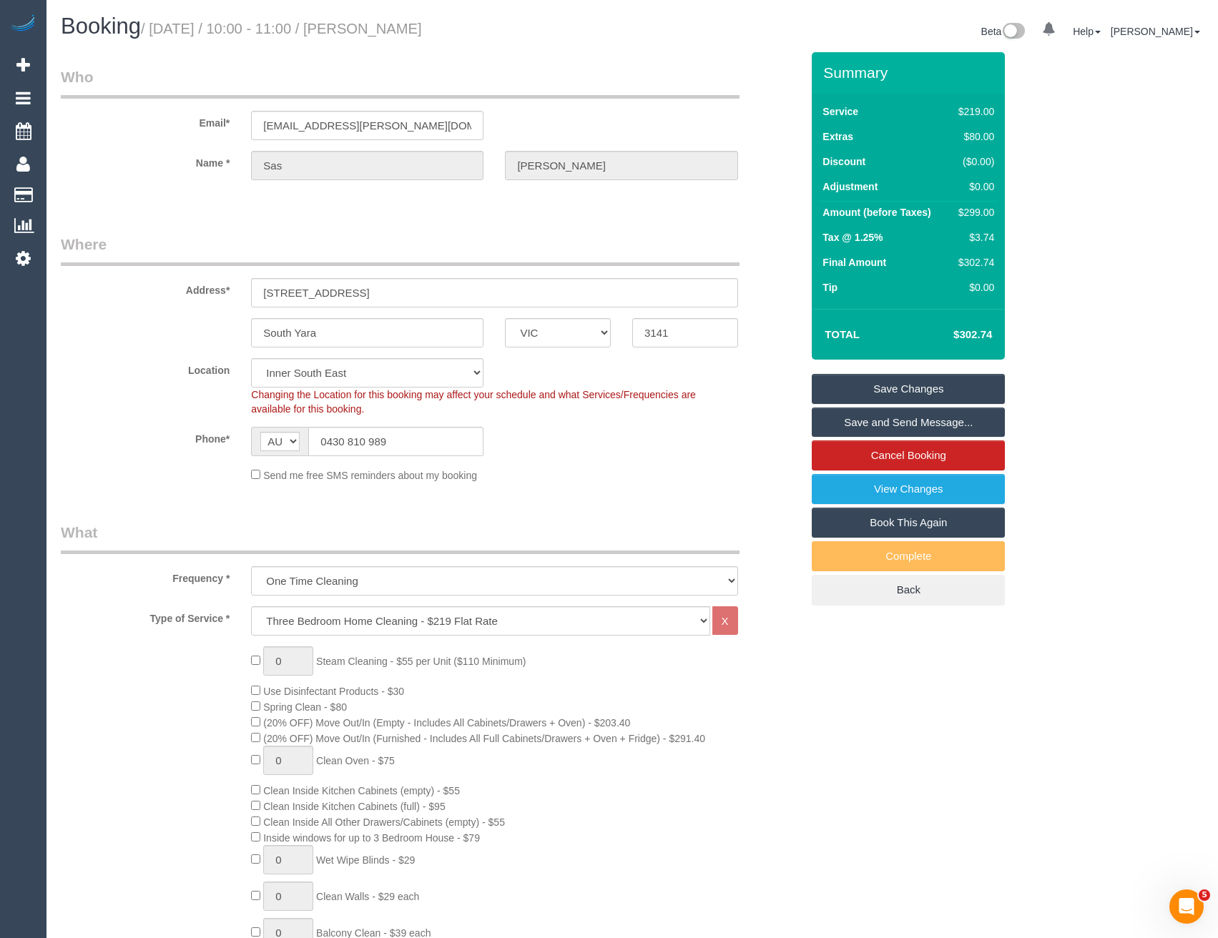
click at [889, 390] on link "Save Changes" at bounding box center [908, 389] width 193 height 30
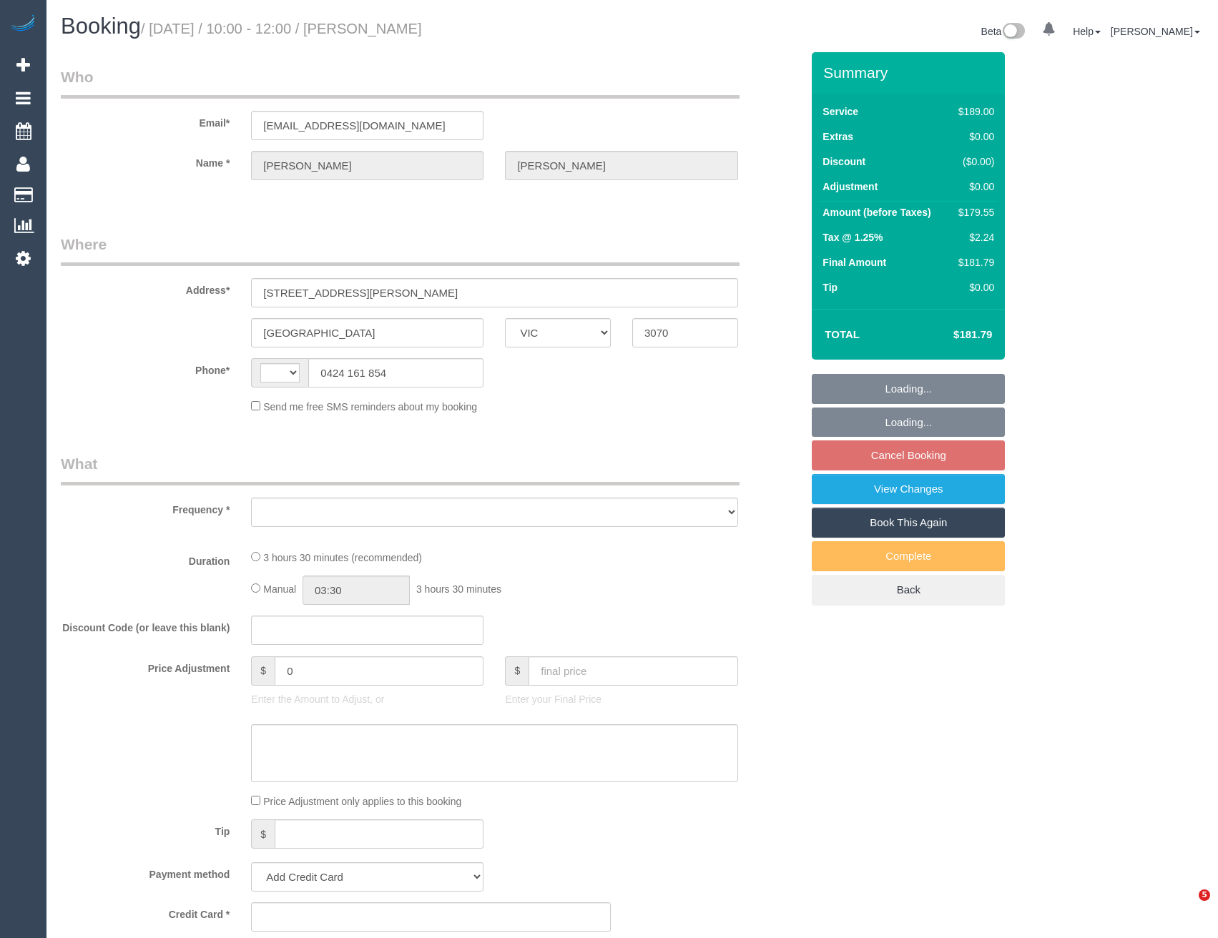
select select "VIC"
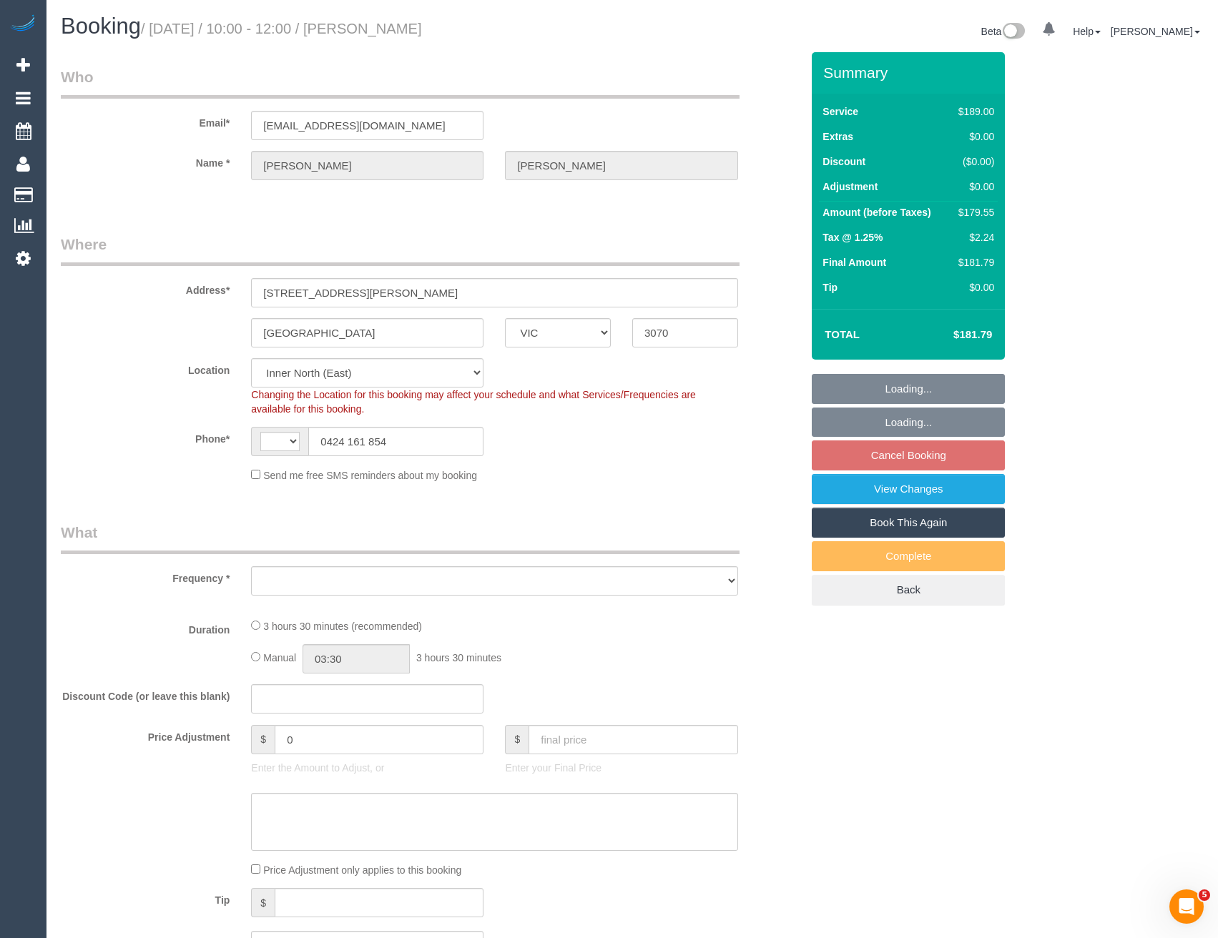
select select "string:AU"
select select "object:423"
select select "number:29"
select select "number:14"
select select "number:19"
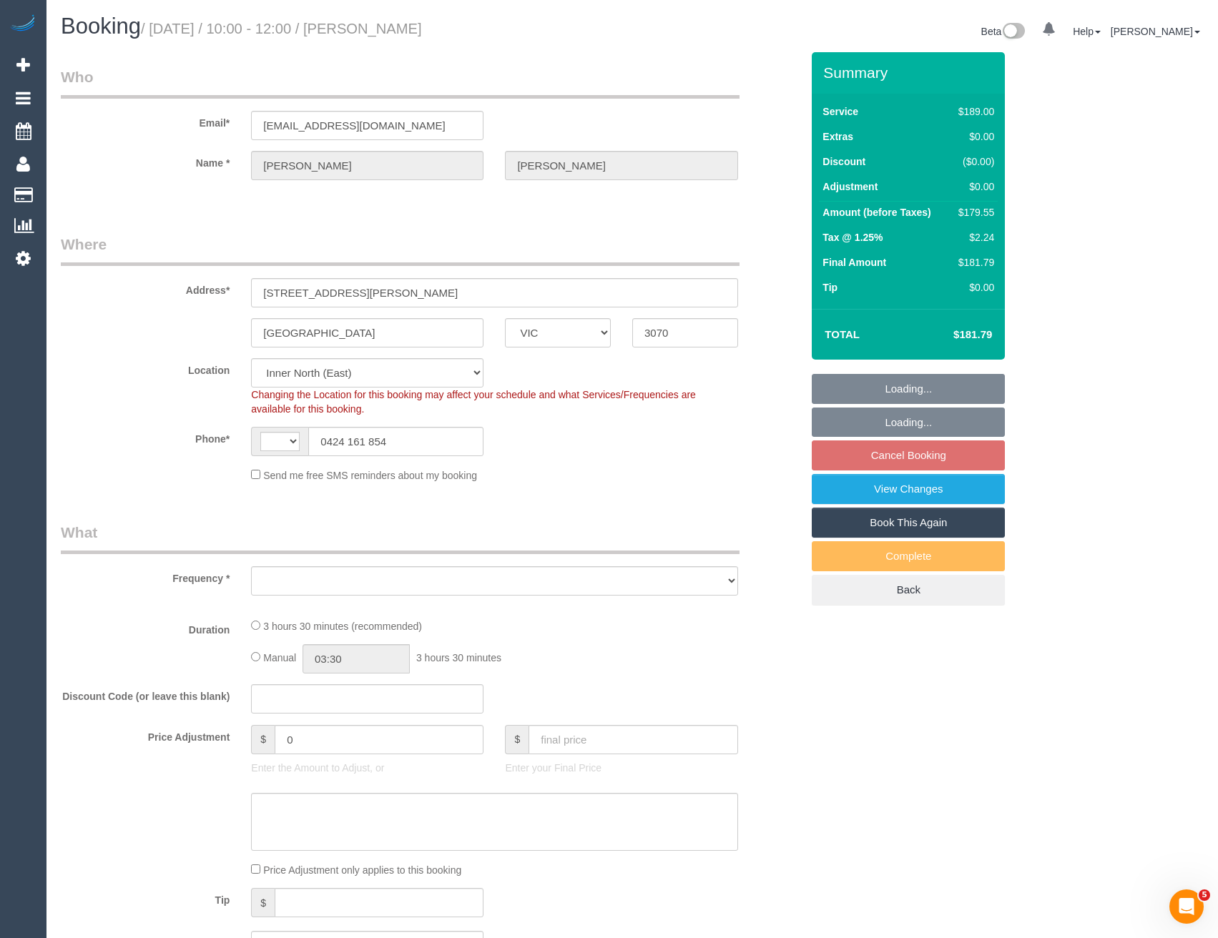
select select "number:22"
select select "number:12"
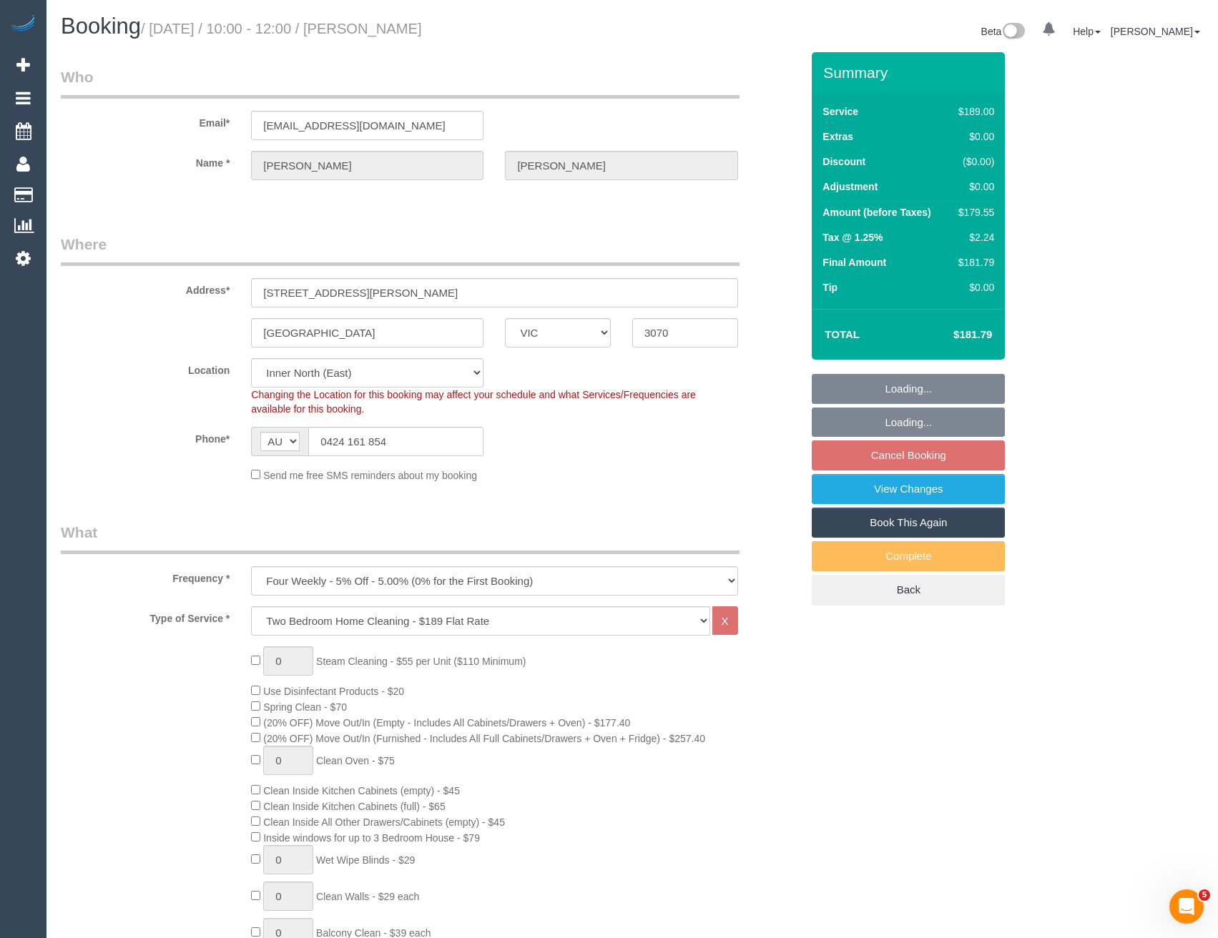
select select "string:stripe-pm_1RJnEE2GScqysDRVdqxWnpul"
select select "spot3"
select select "object:776"
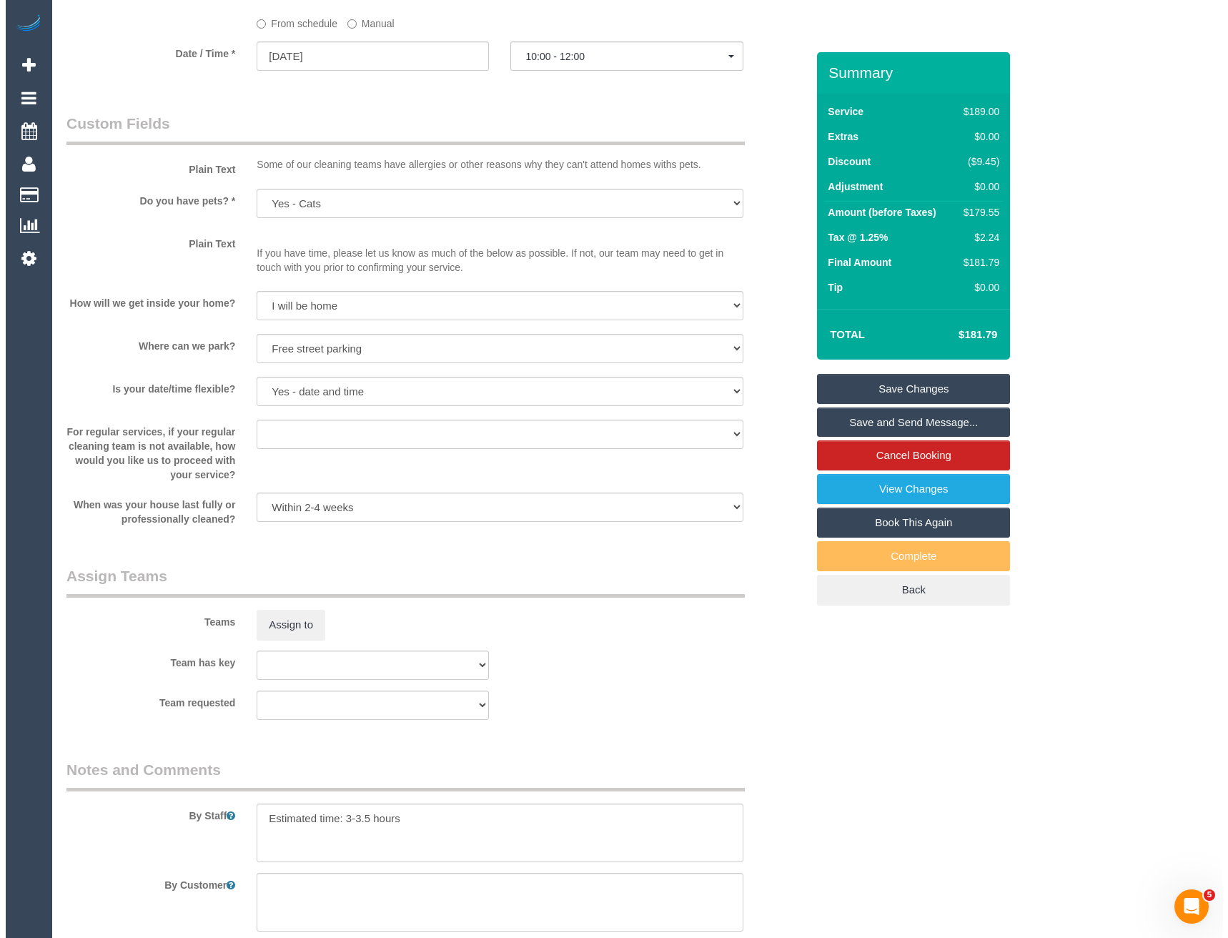
scroll to position [1587, 0]
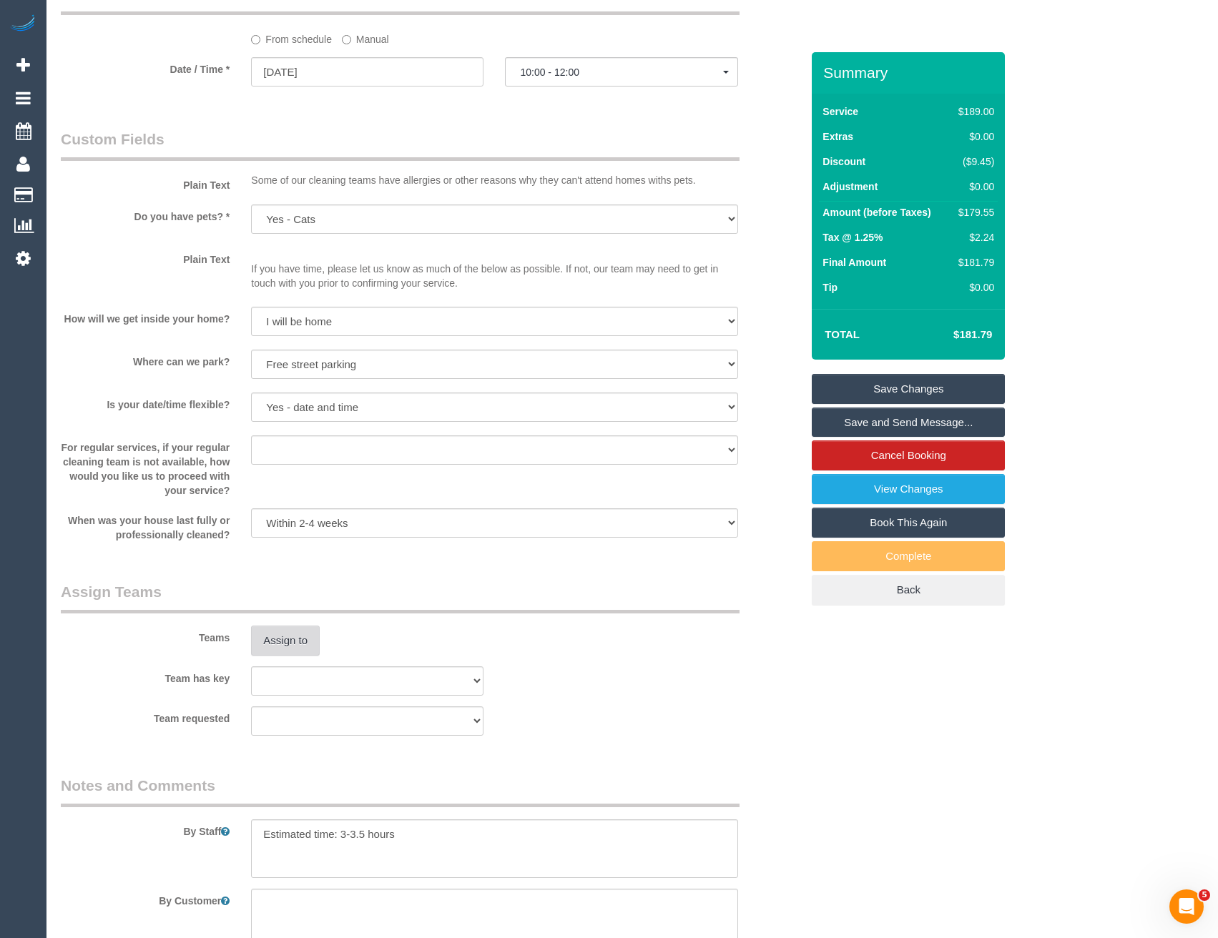
click at [312, 641] on button "Assign to" at bounding box center [285, 641] width 69 height 30
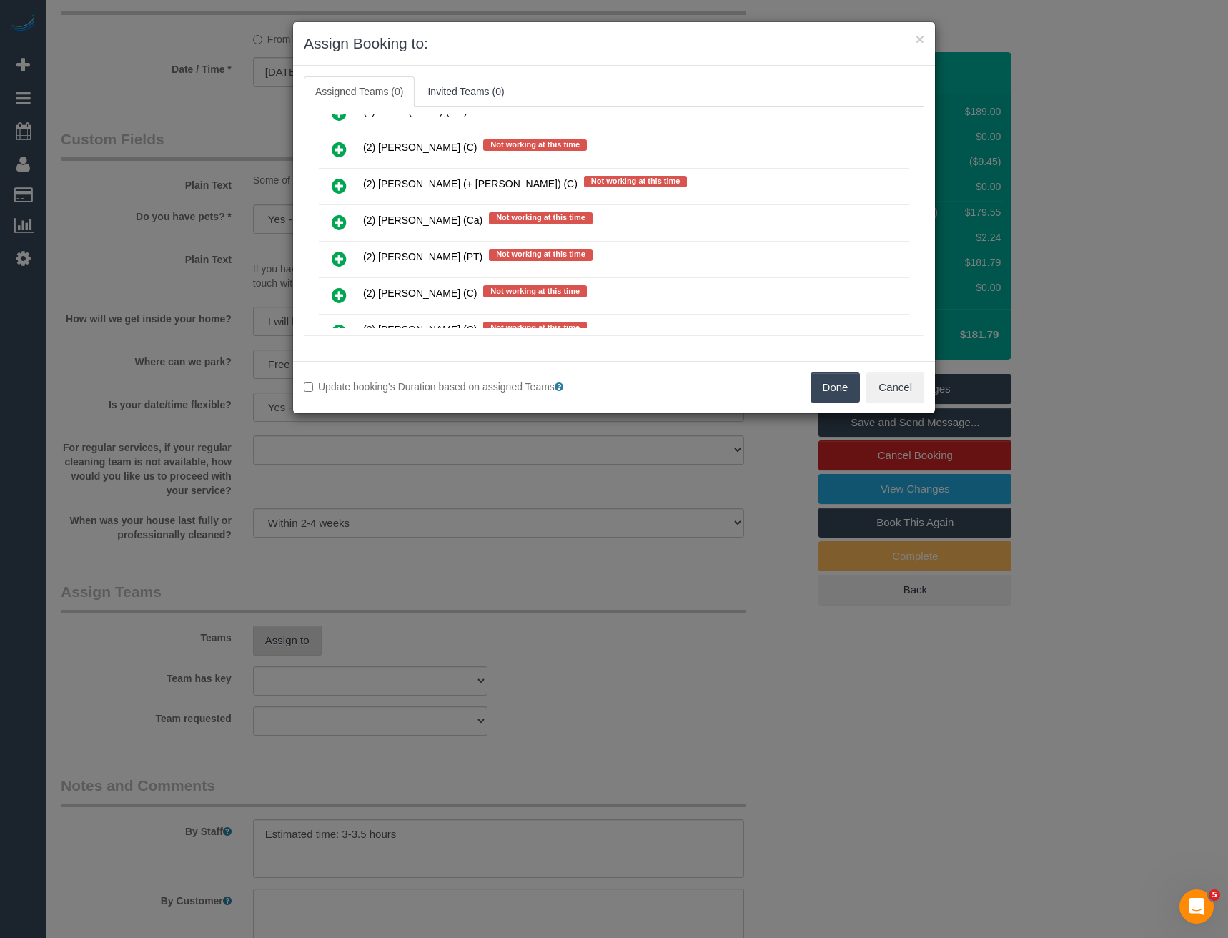
scroll to position [4573, 0]
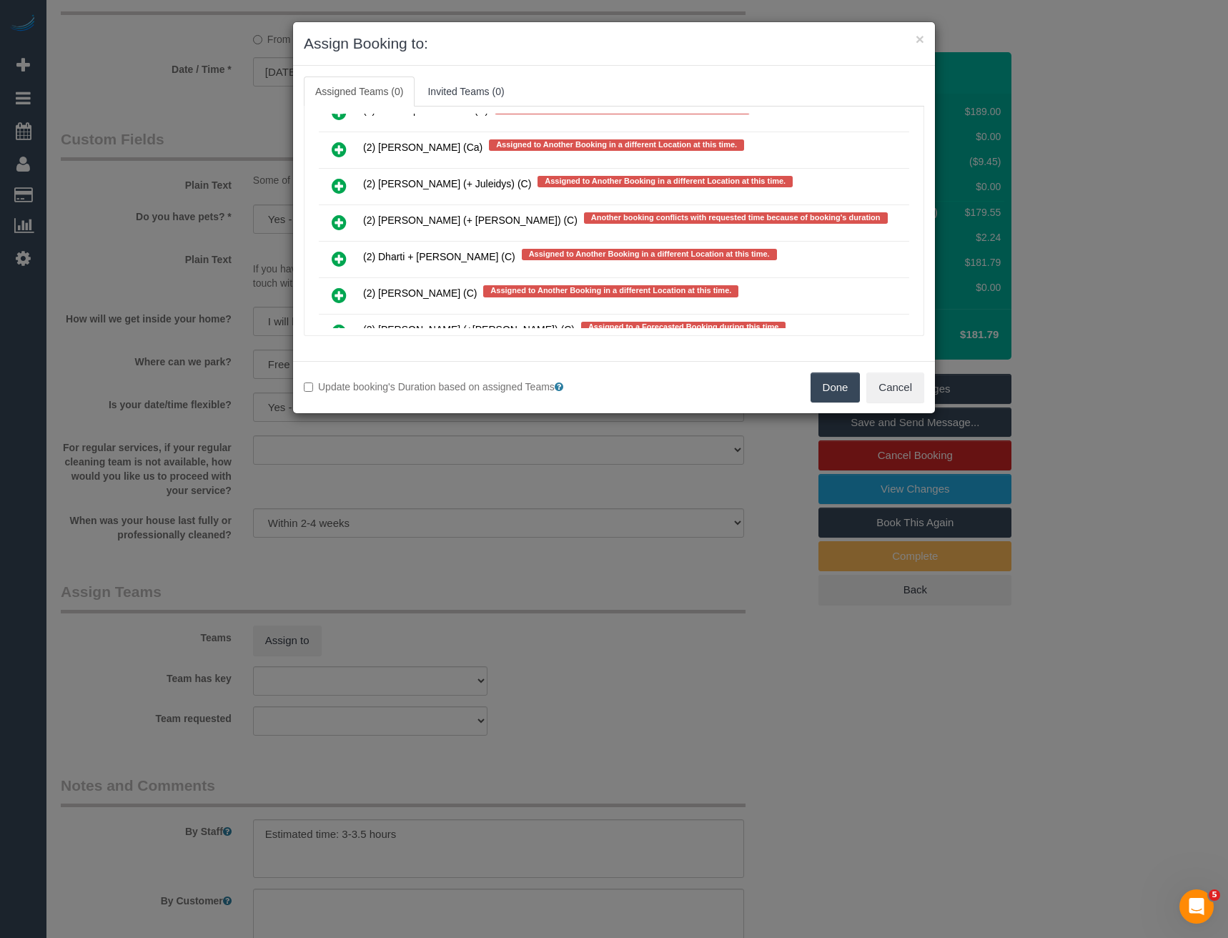
click at [339, 217] on icon at bounding box center [339, 222] width 15 height 17
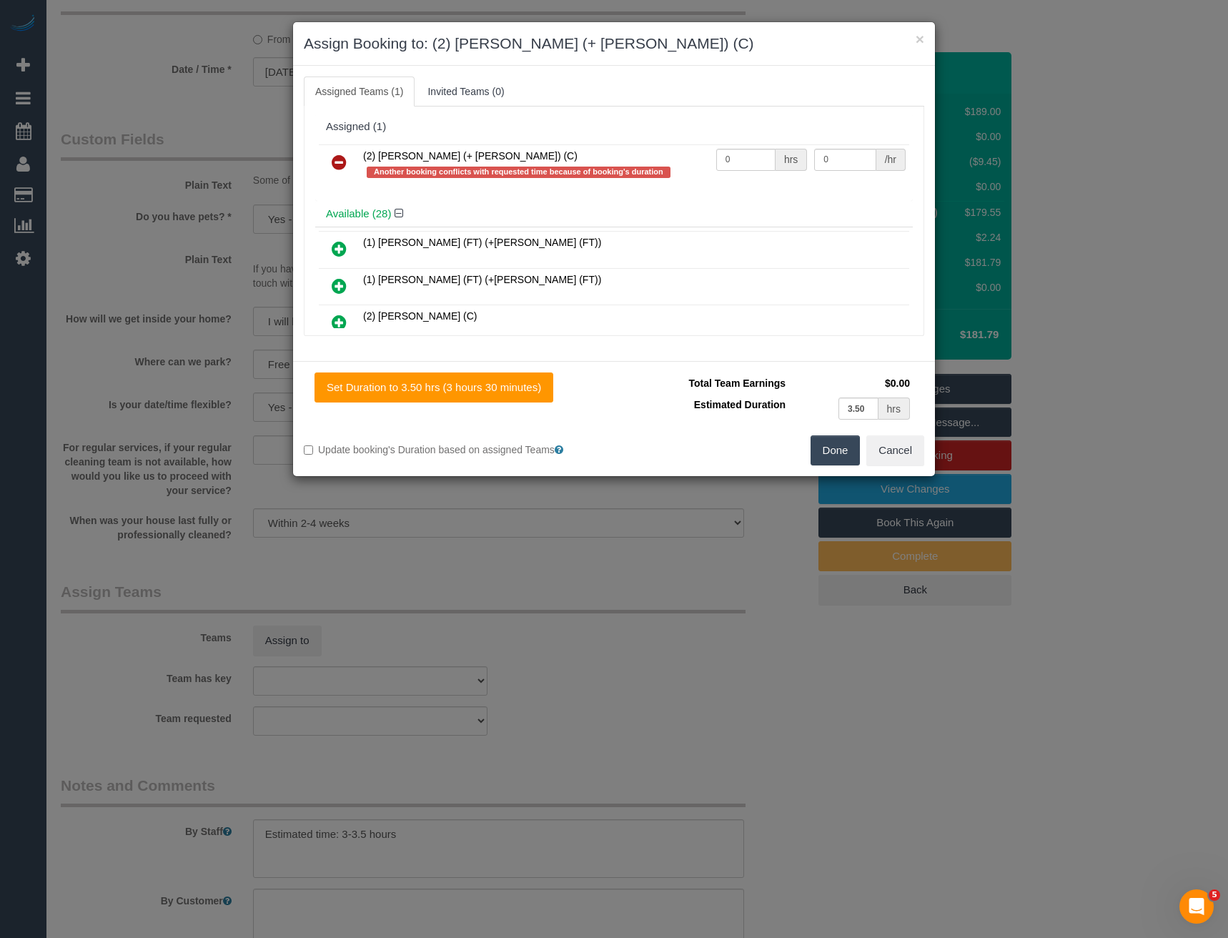
scroll to position [4942, 0]
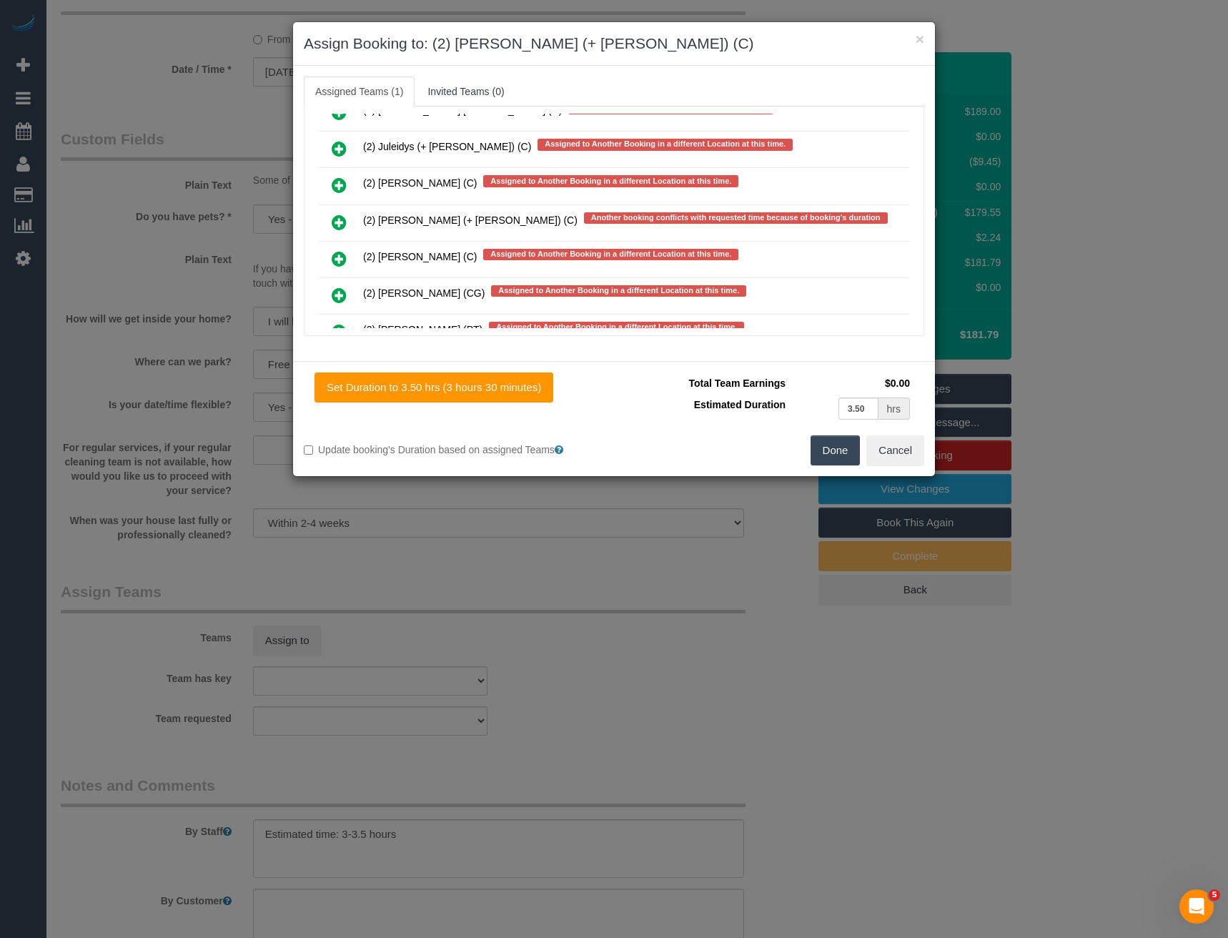
click at [337, 225] on icon at bounding box center [339, 222] width 15 height 17
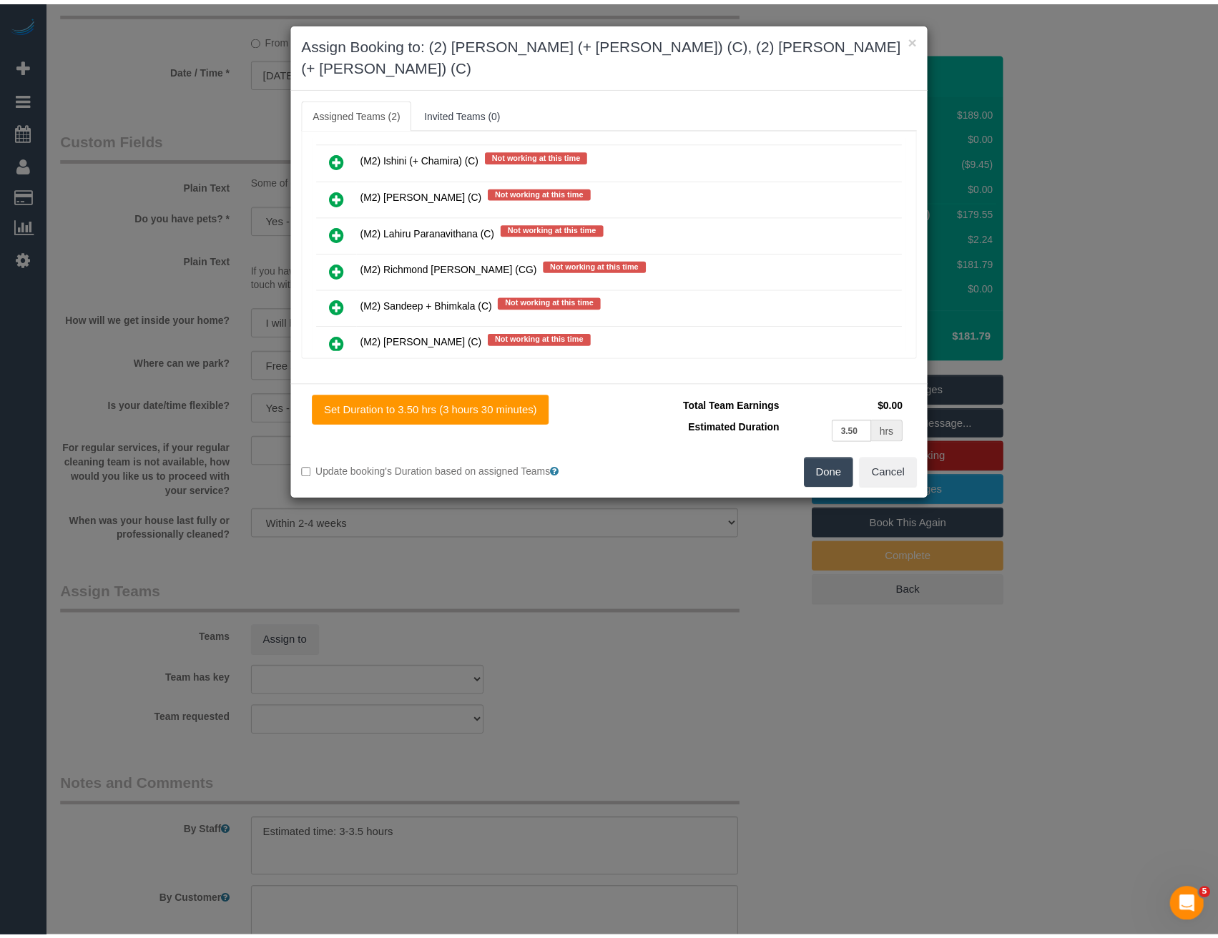
scroll to position [0, 0]
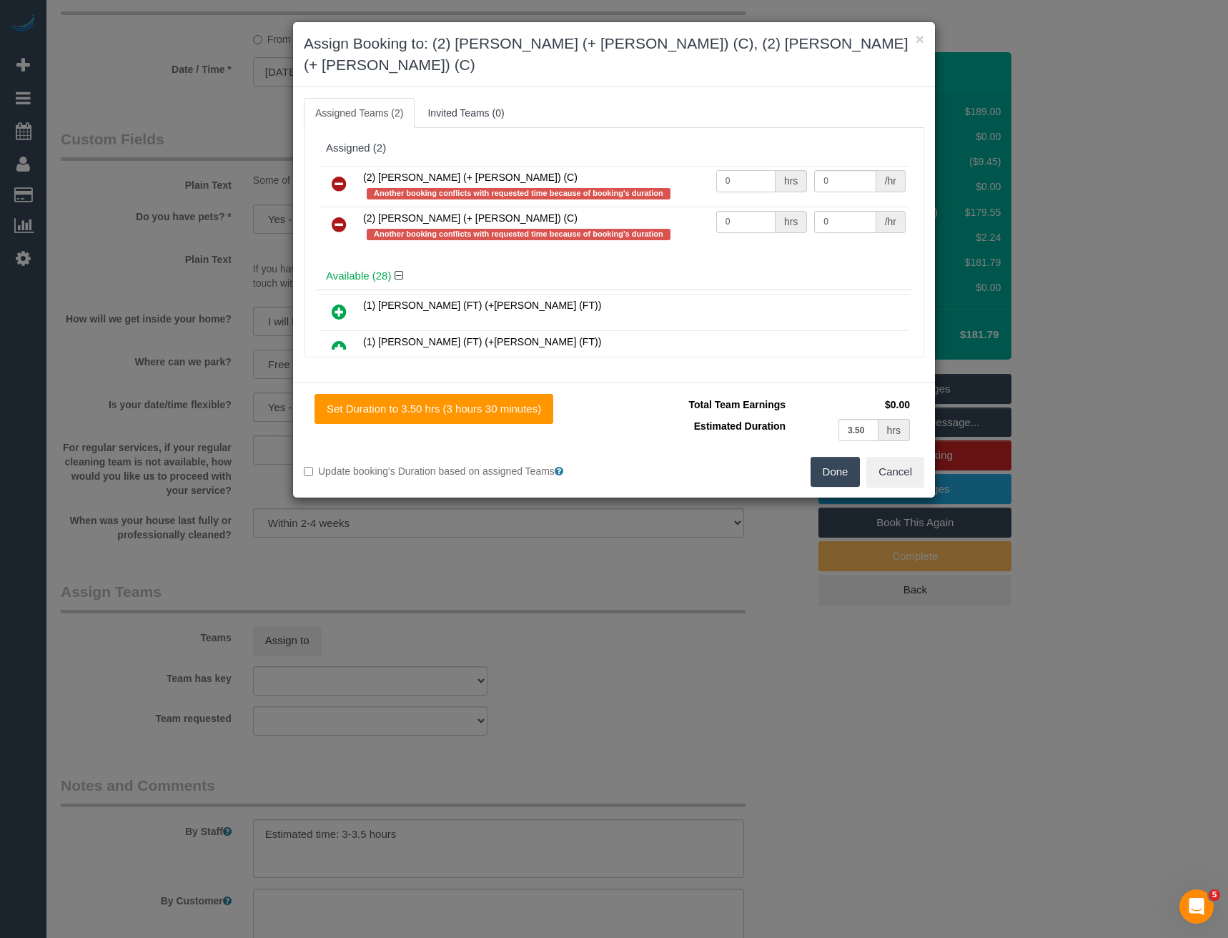
drag, startPoint x: 746, startPoint y: 161, endPoint x: 632, endPoint y: 162, distance: 114.4
click at [636, 166] on tr "(2) Daniela (+ Kevin) (C) Another booking conflicts with requested time because…" at bounding box center [614, 186] width 591 height 41
click at [749, 170] on input "0" at bounding box center [745, 181] width 59 height 22
drag, startPoint x: 743, startPoint y: 161, endPoint x: 699, endPoint y: 160, distance: 44.3
click at [700, 166] on tr "(2) Daniela (+ Kevin) (C) Another booking conflicts with requested time because…" at bounding box center [614, 186] width 591 height 41
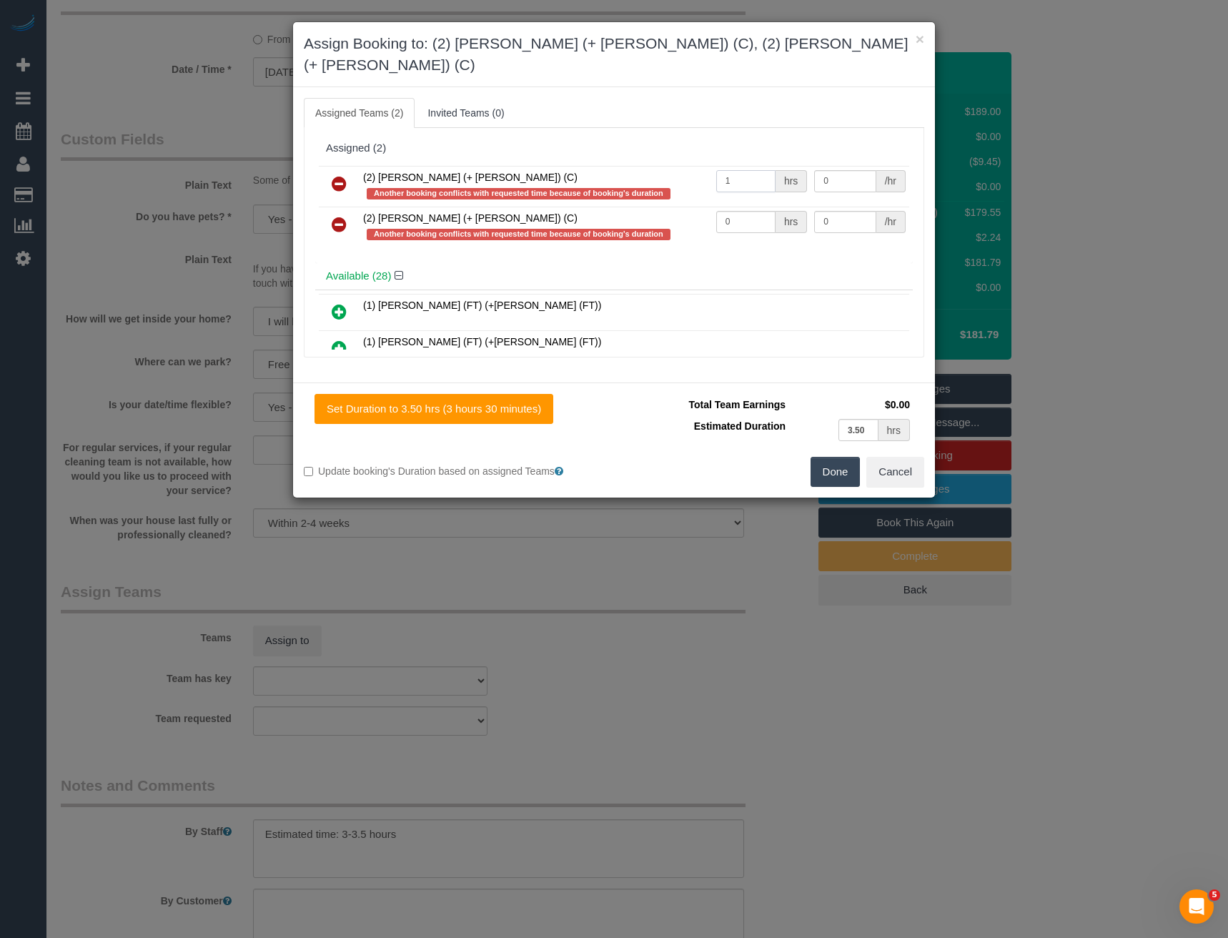
type input "1"
type input "57.5"
drag, startPoint x: 733, startPoint y: 203, endPoint x: 686, endPoint y: 197, distance: 47.5
click at [692, 207] on tr "(2) Kevin (+ Daniela) (C) Another booking conflicts with requested time because…" at bounding box center [614, 227] width 591 height 41
type input "1"
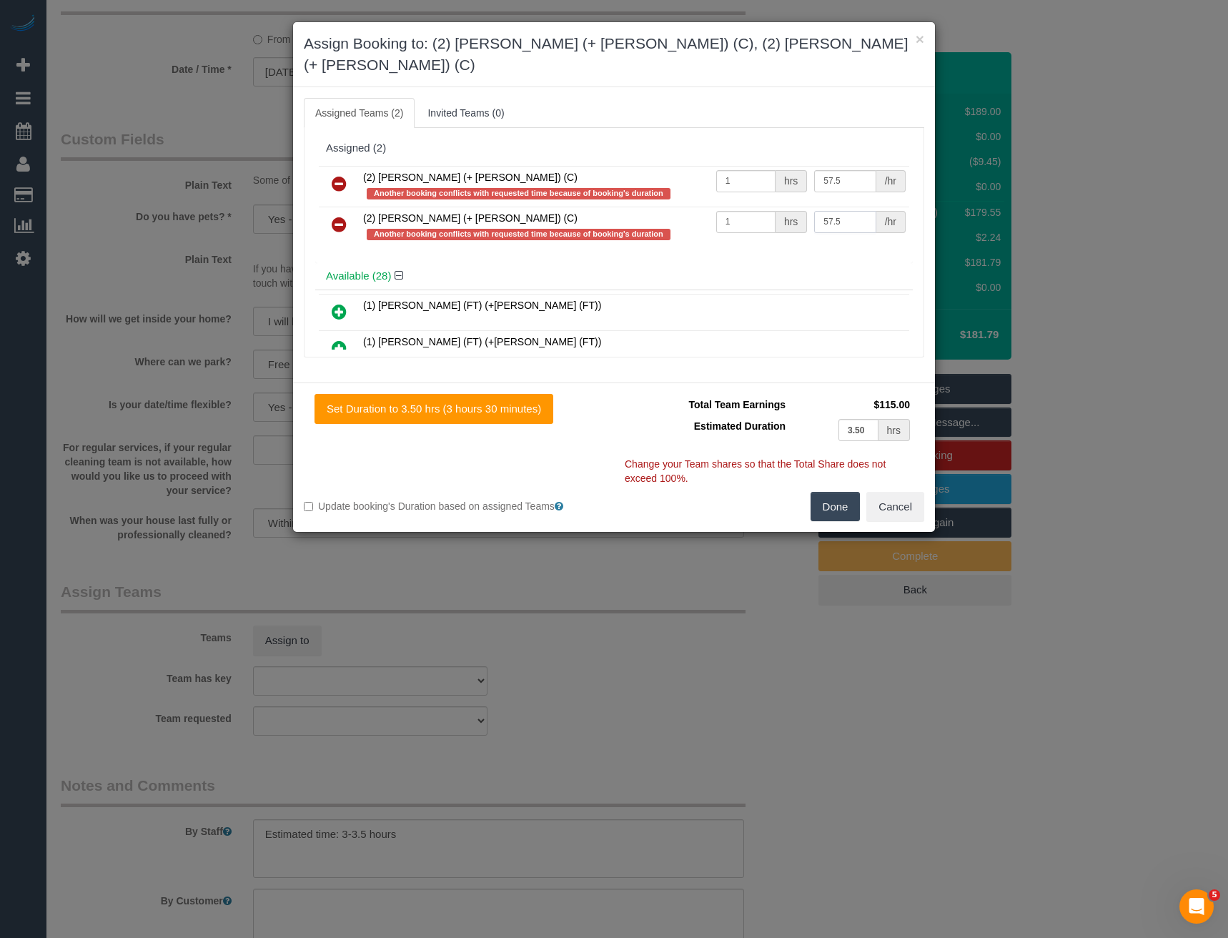
type input "57.5"
click at [837, 492] on button "Done" at bounding box center [836, 507] width 50 height 30
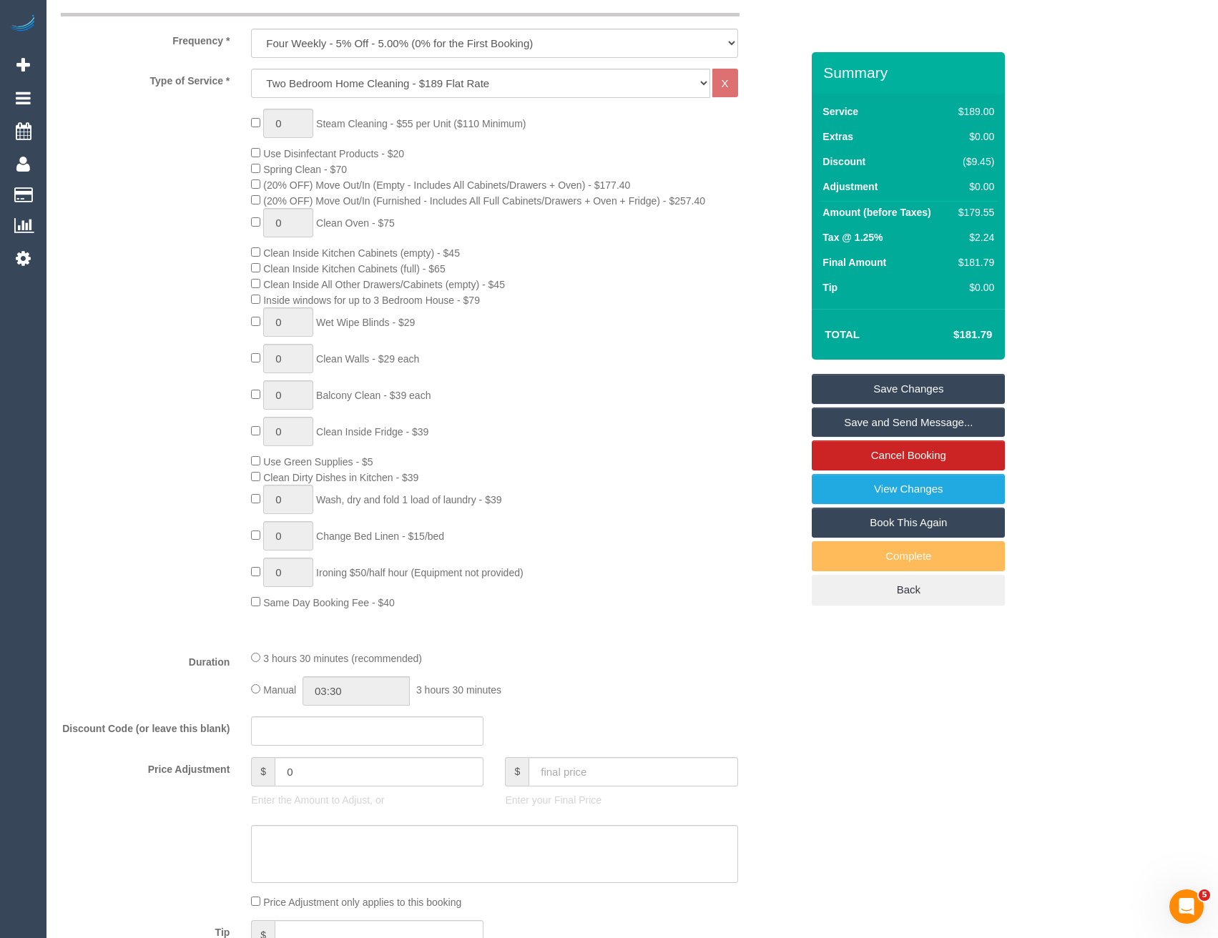
scroll to position [443, 0]
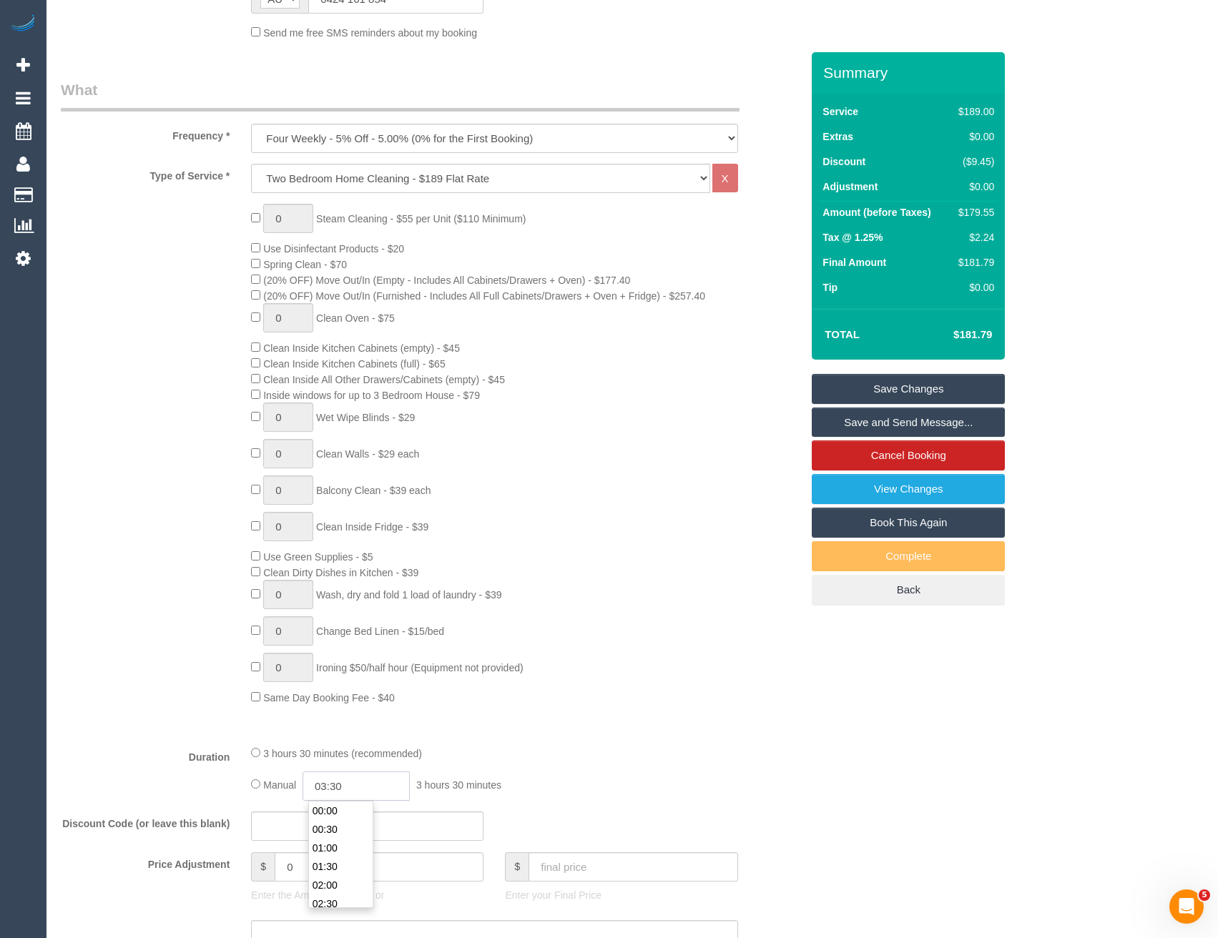
click at [377, 786] on input "03:30" at bounding box center [355, 786] width 107 height 29
click at [342, 843] on li "01:30" at bounding box center [341, 841] width 64 height 19
click at [369, 798] on input "01:30" at bounding box center [355, 786] width 107 height 29
type input "01:3"
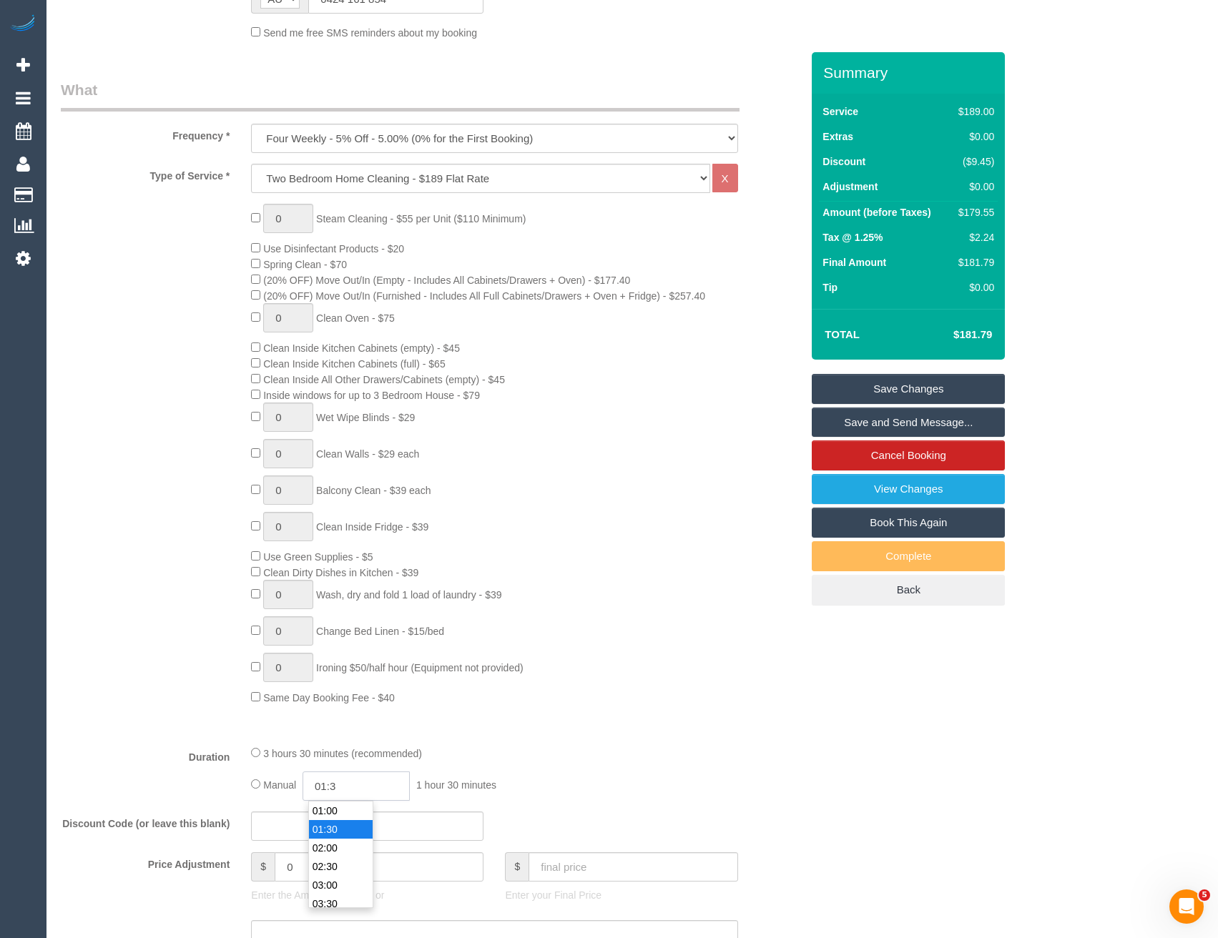
select select "spot28"
type input "01:45"
click at [460, 729] on div "Type of Service * Hourly Service - $70/h Hourly Service - $65/h Hourly Service …" at bounding box center [431, 449] width 740 height 570
select select "spot53"
select select "spot78"
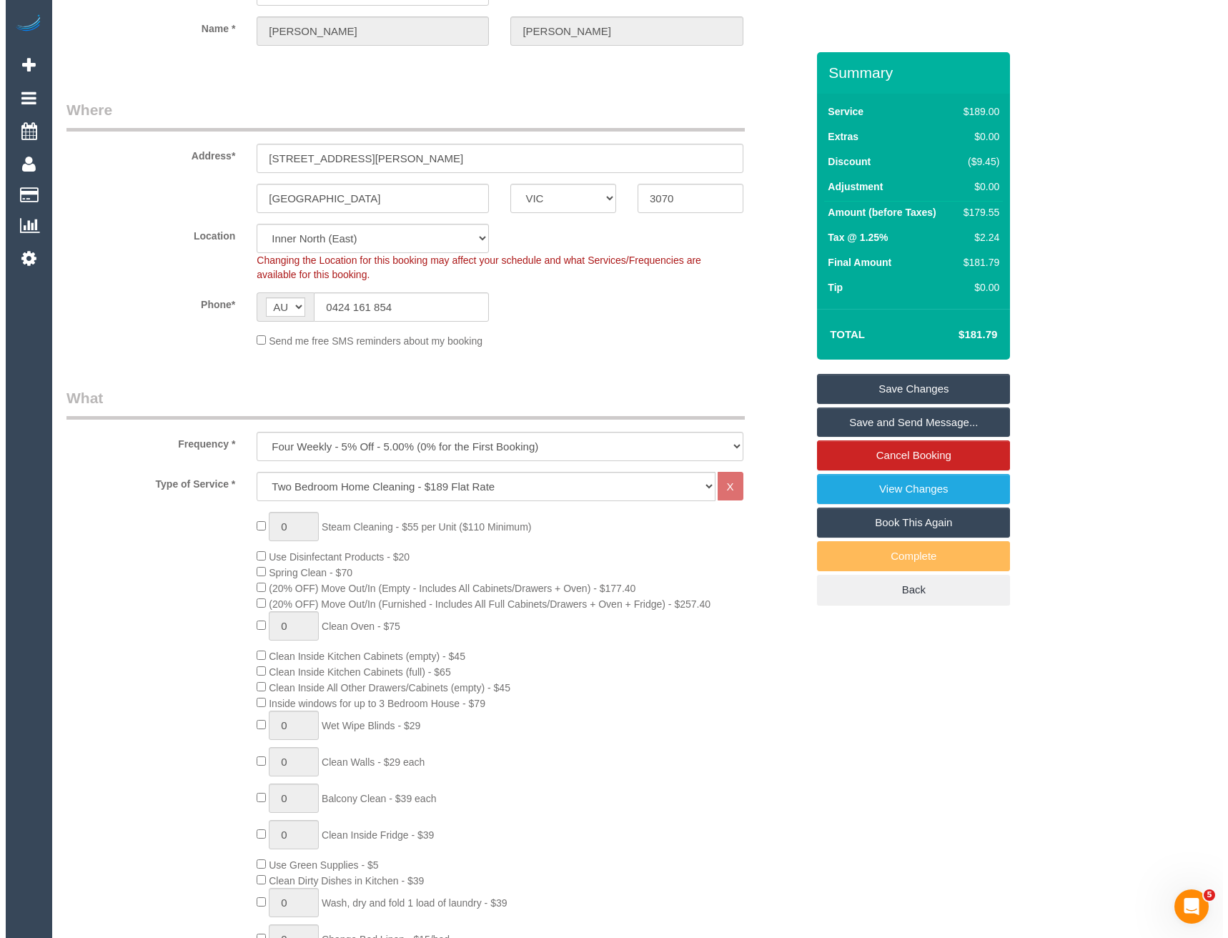
scroll to position [0, 0]
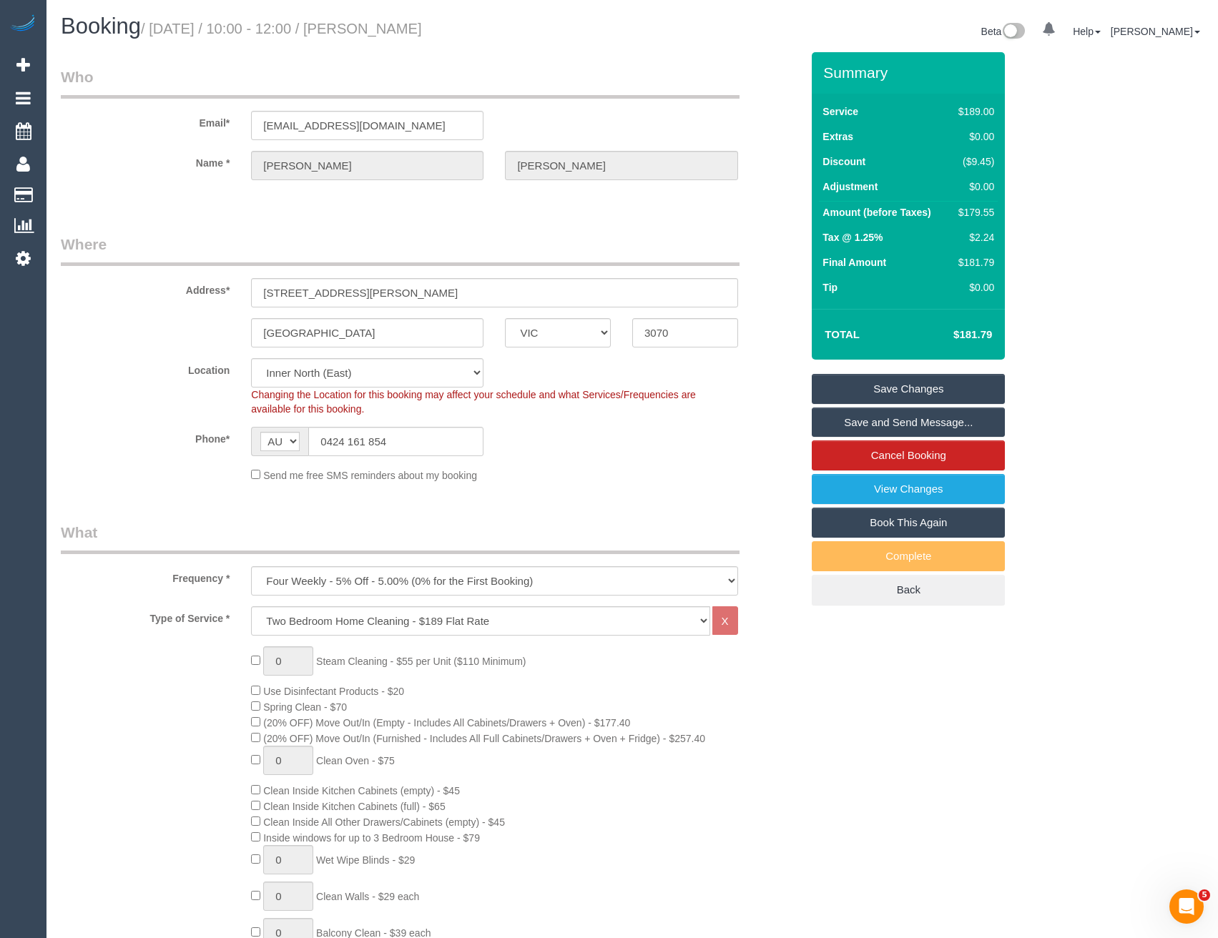
select select "spot103"
select select "spot128"
click at [864, 416] on link "Save and Send Message..." at bounding box center [908, 423] width 193 height 30
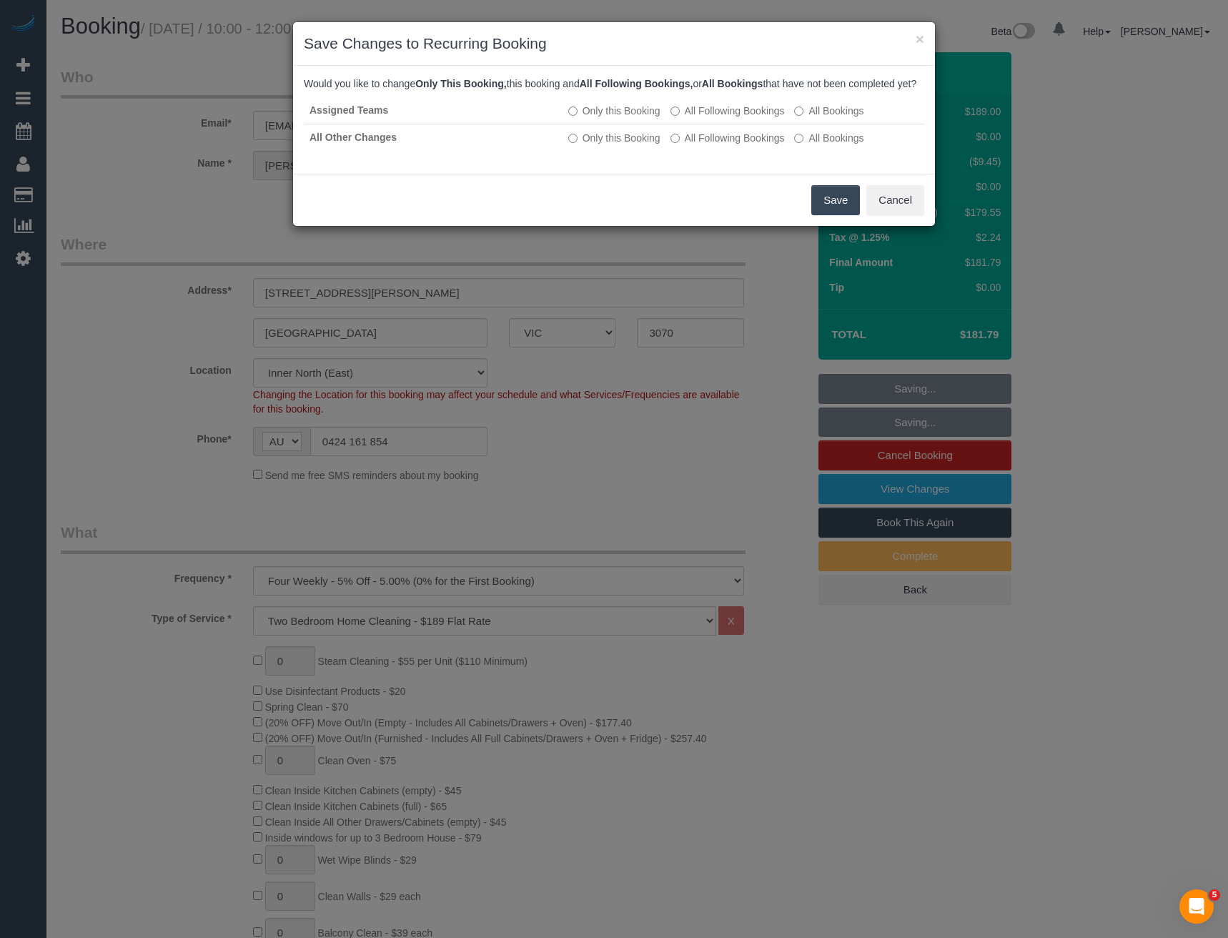
click at [831, 215] on button "Save" at bounding box center [836, 200] width 49 height 30
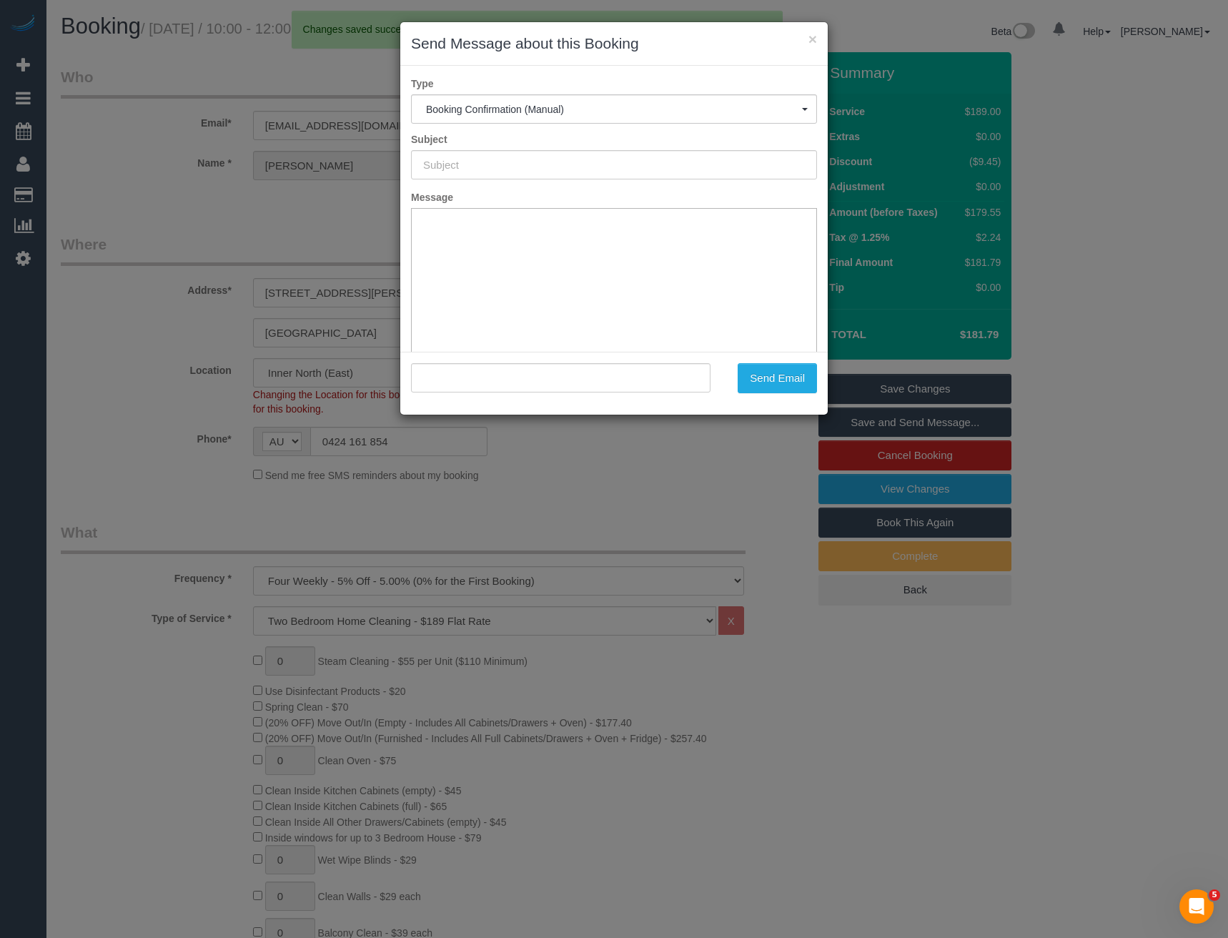
type input "Booking Confirmed"
type input ""Sam Peart" <sarmen.aus@gmail.com>"
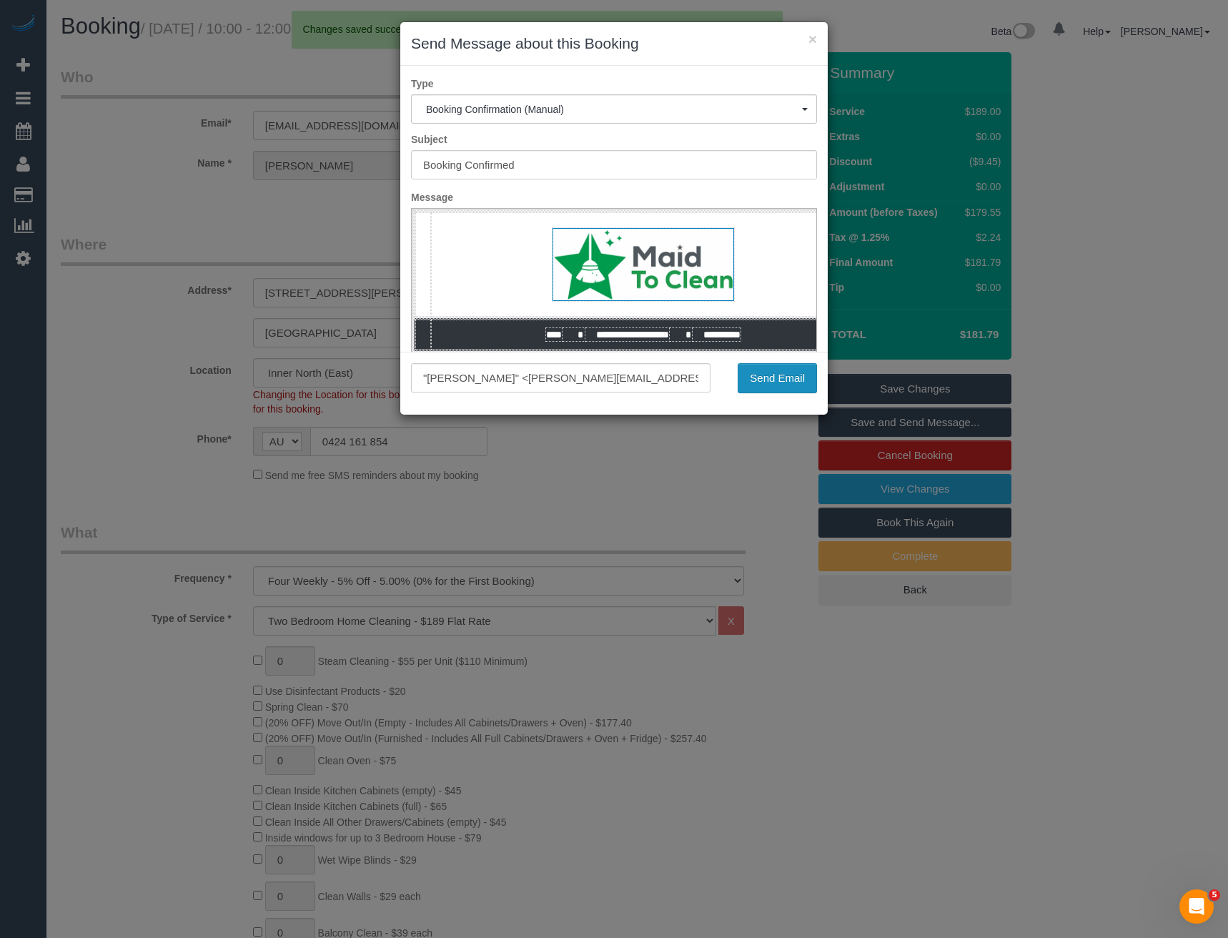
click at [758, 388] on button "Send Email" at bounding box center [777, 378] width 79 height 30
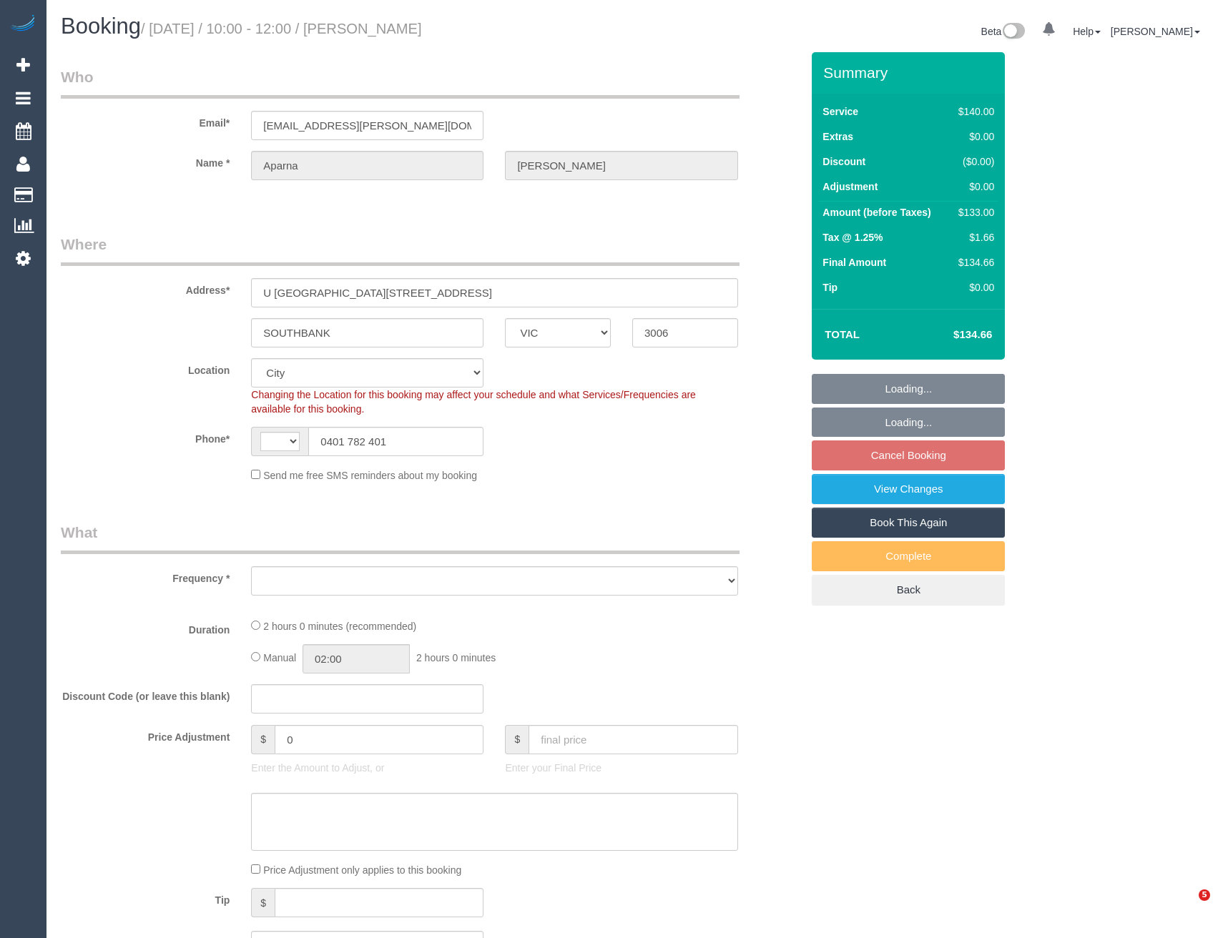
select select "VIC"
select select "string:AU"
select select "string:stripe-pm_1QTg8z2GScqysDRVAjIMsjXD"
select select "number:28"
select select "number:14"
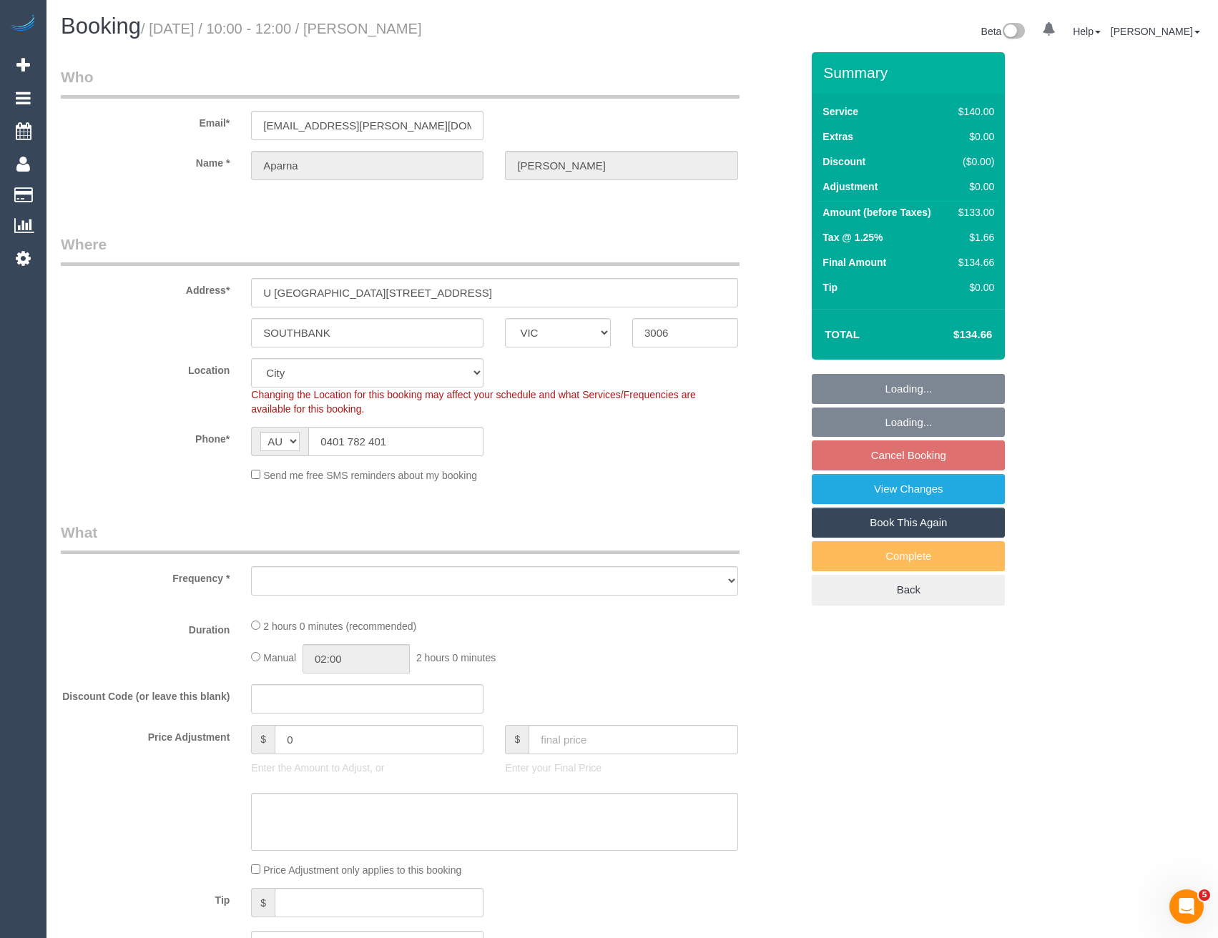
select select "number:20"
select select "number:24"
select select "number:35"
select select "number:12"
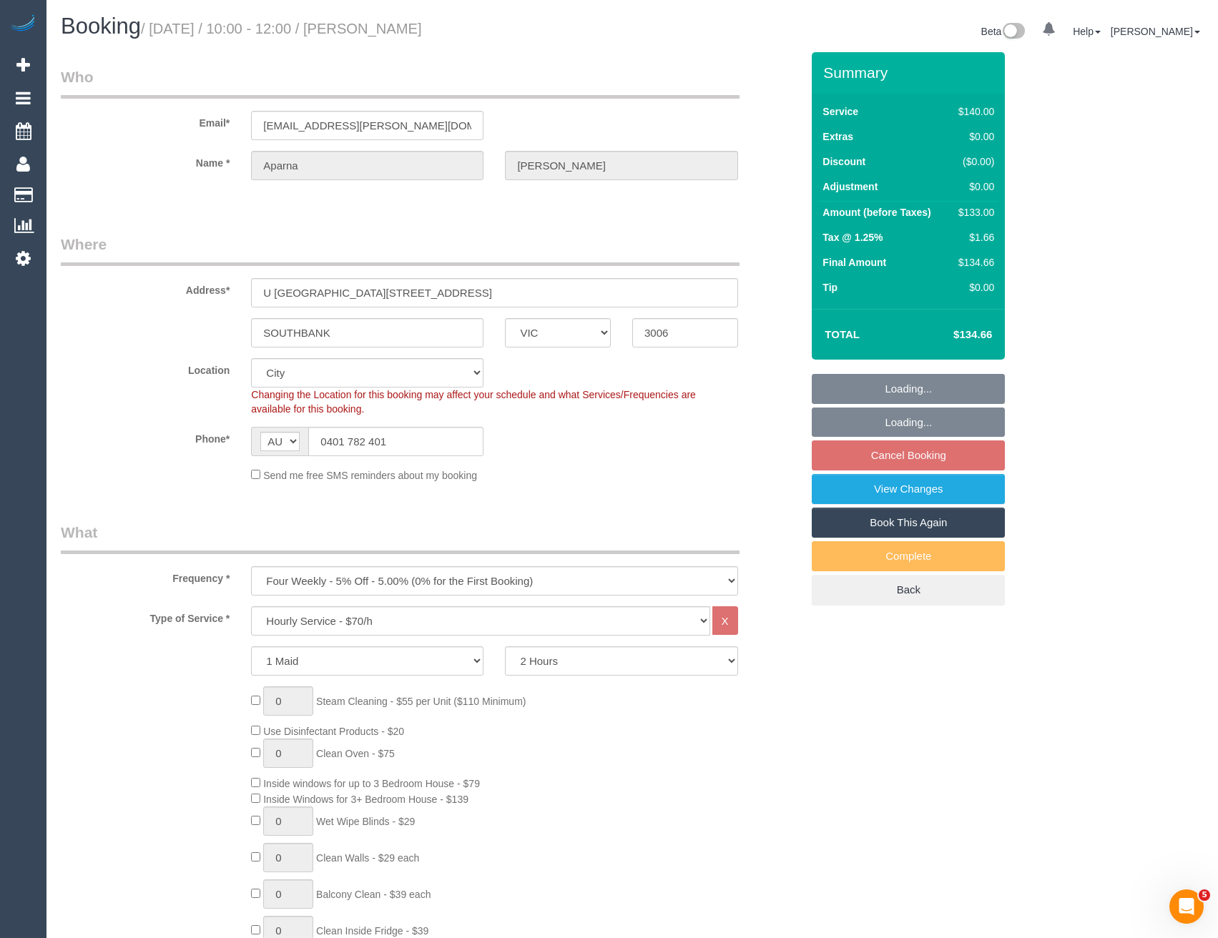
select select "object:1245"
select select "spot3"
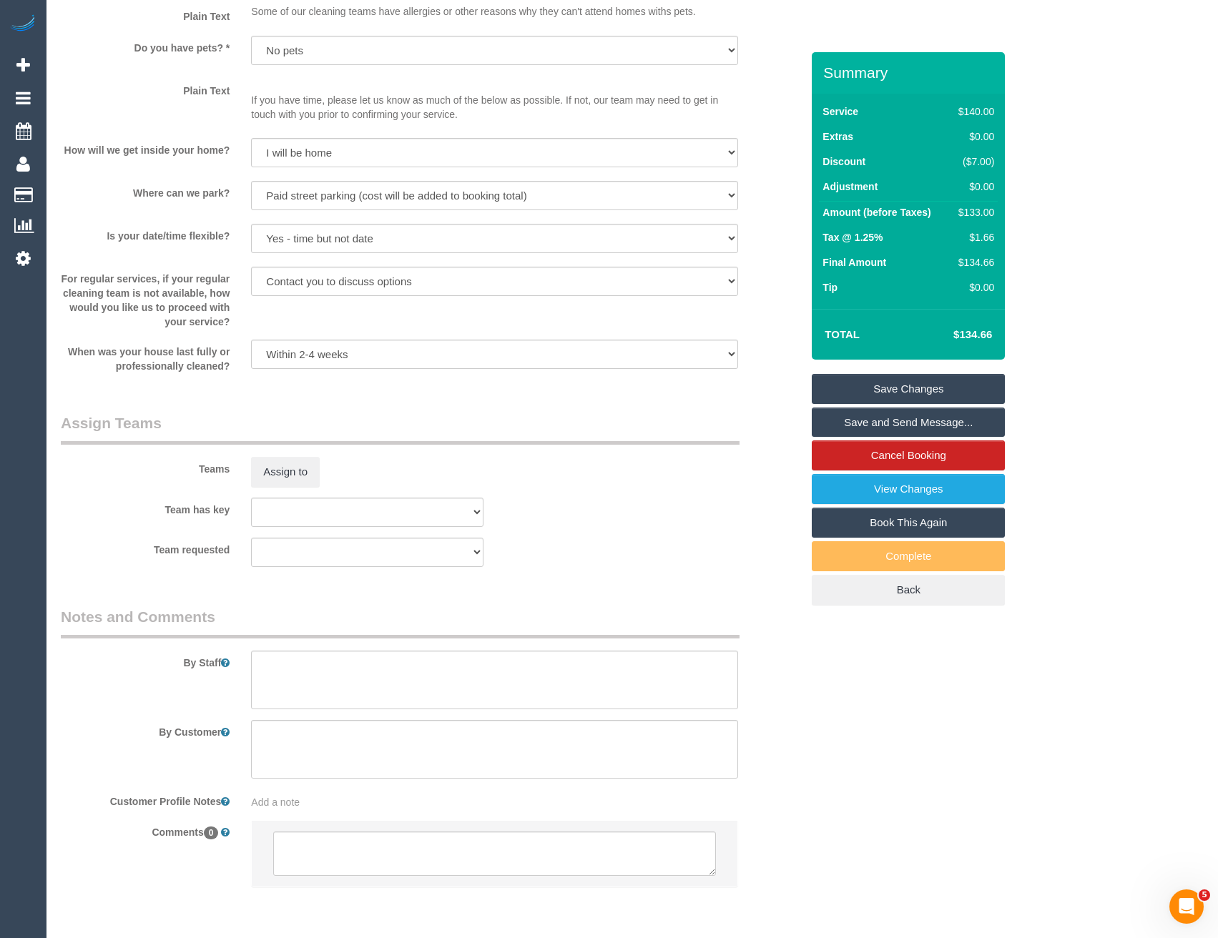
scroll to position [1770, 0]
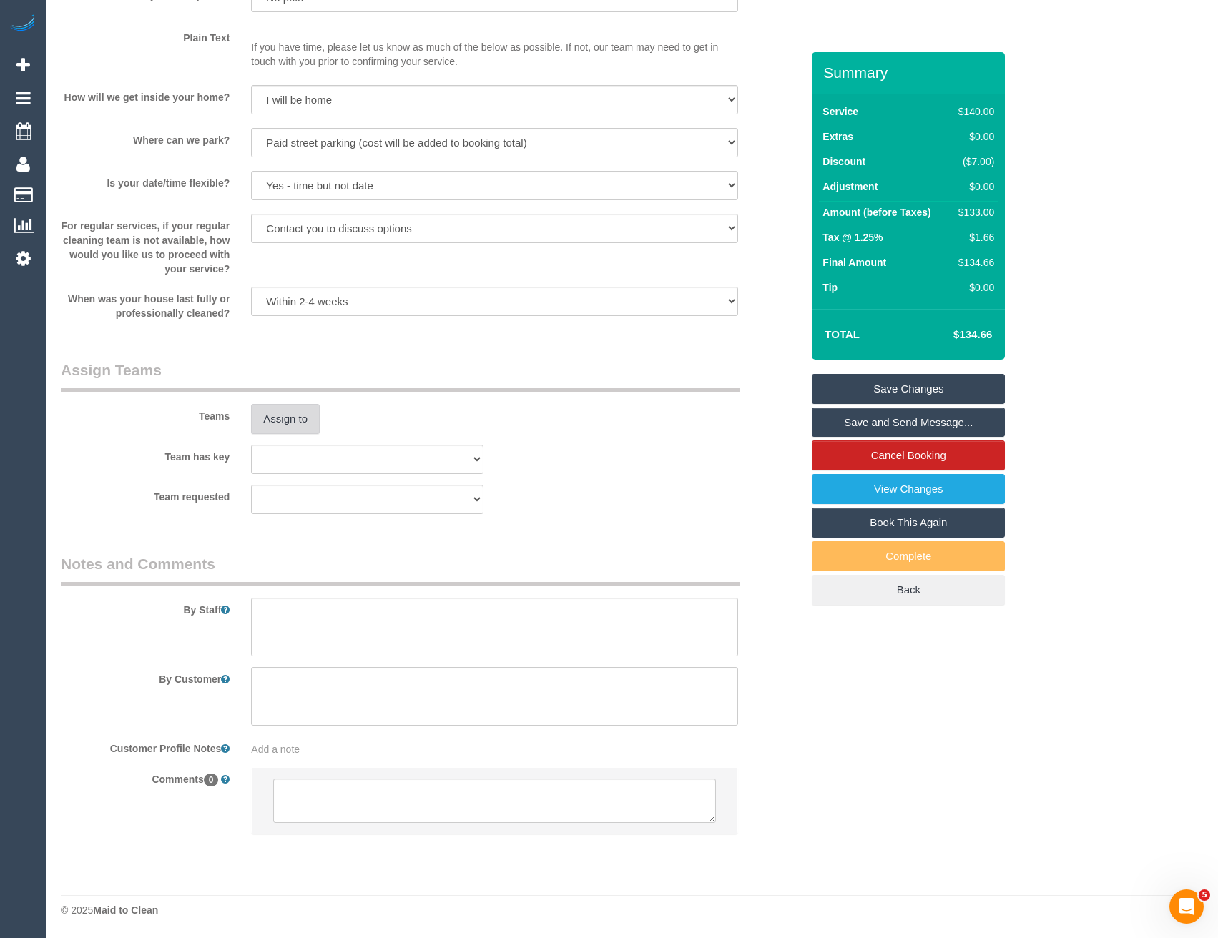
click at [265, 428] on button "Assign to" at bounding box center [285, 419] width 69 height 30
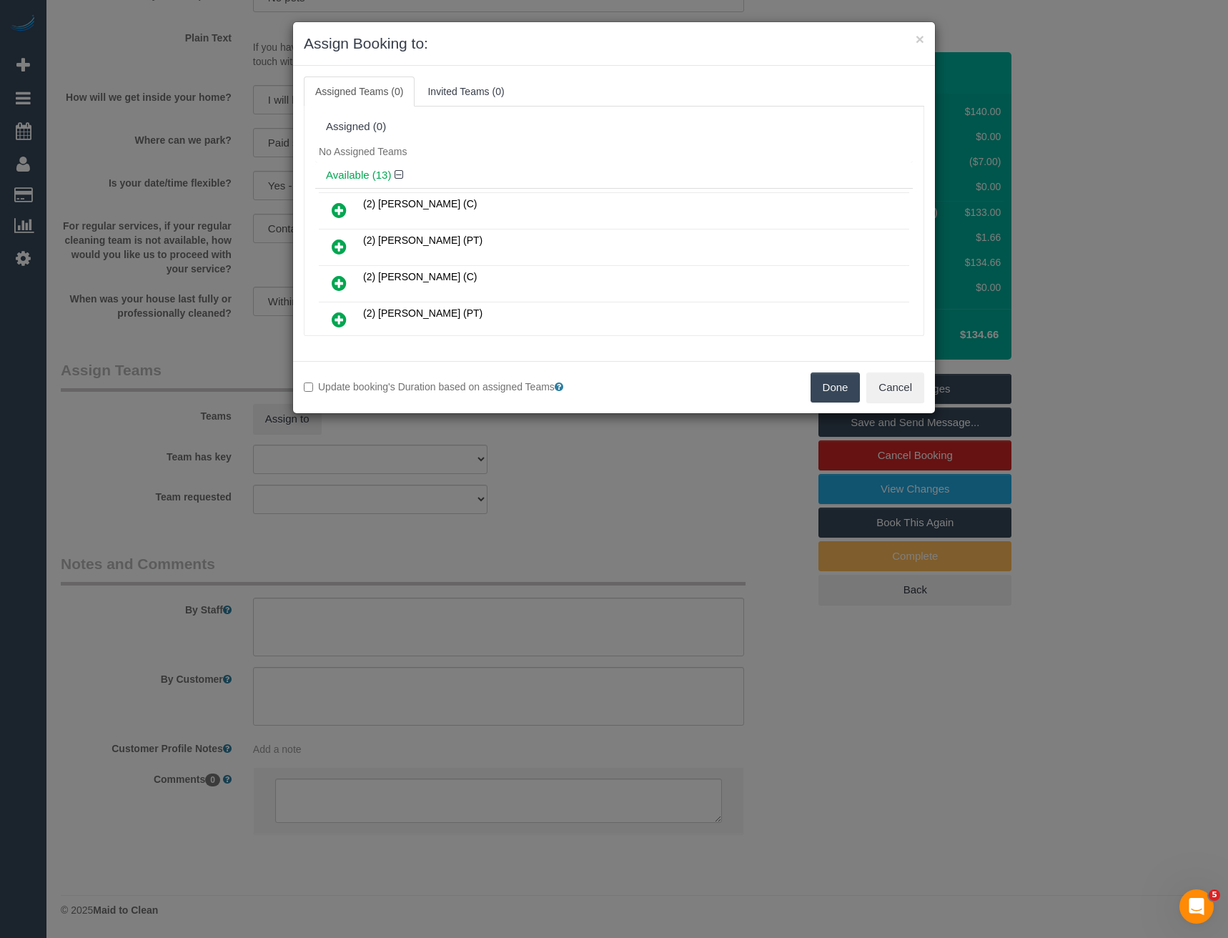
drag, startPoint x: 343, startPoint y: 316, endPoint x: 471, endPoint y: 300, distance: 129.0
click at [345, 316] on icon at bounding box center [339, 319] width 15 height 17
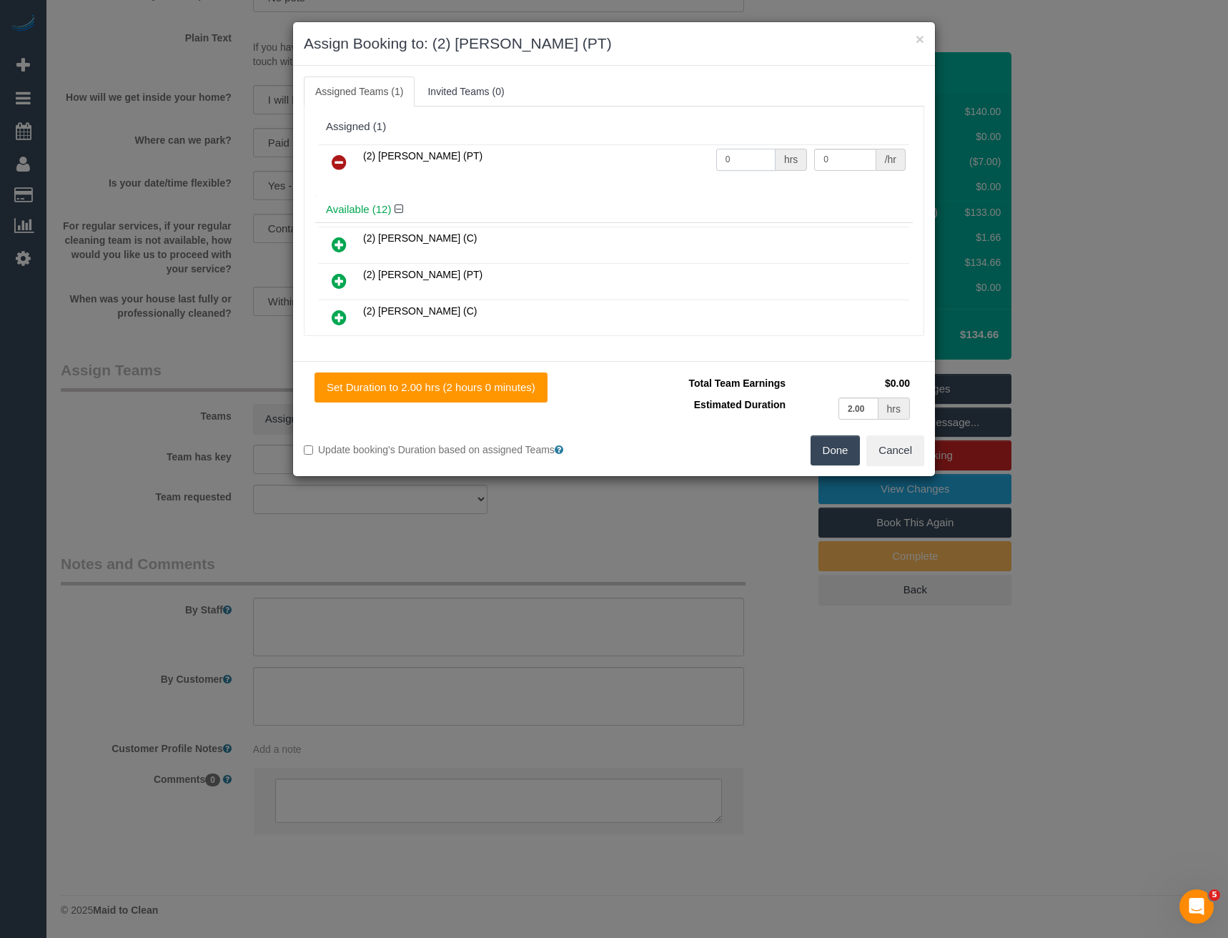
drag, startPoint x: 747, startPoint y: 159, endPoint x: 671, endPoint y: 165, distance: 76.0
click at [673, 165] on tr "(2) Theo Rohmer (PT) 0 hrs 0 /hr" at bounding box center [614, 162] width 591 height 36
type input "2"
type input "37.5"
click at [835, 453] on button "Done" at bounding box center [836, 450] width 50 height 30
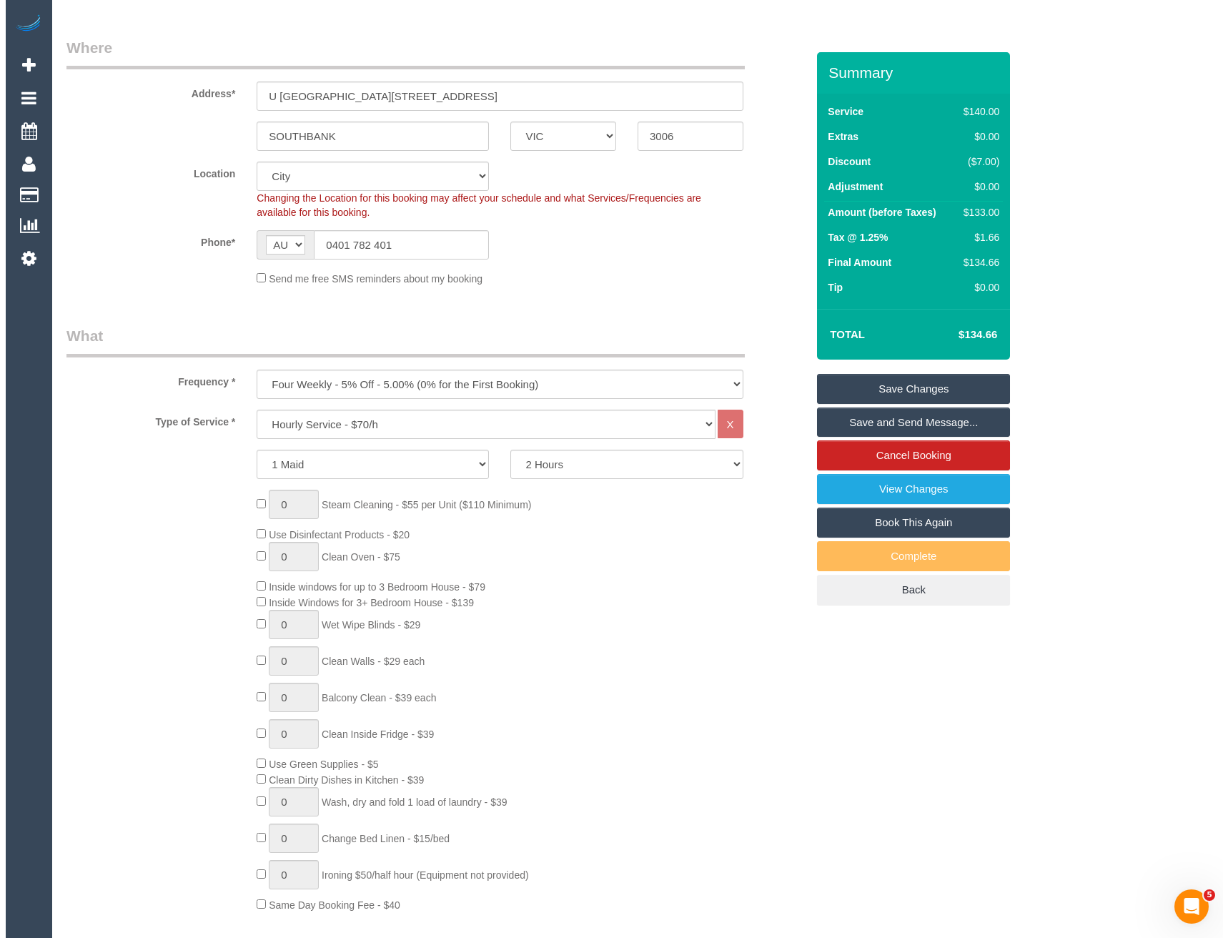
scroll to position [0, 0]
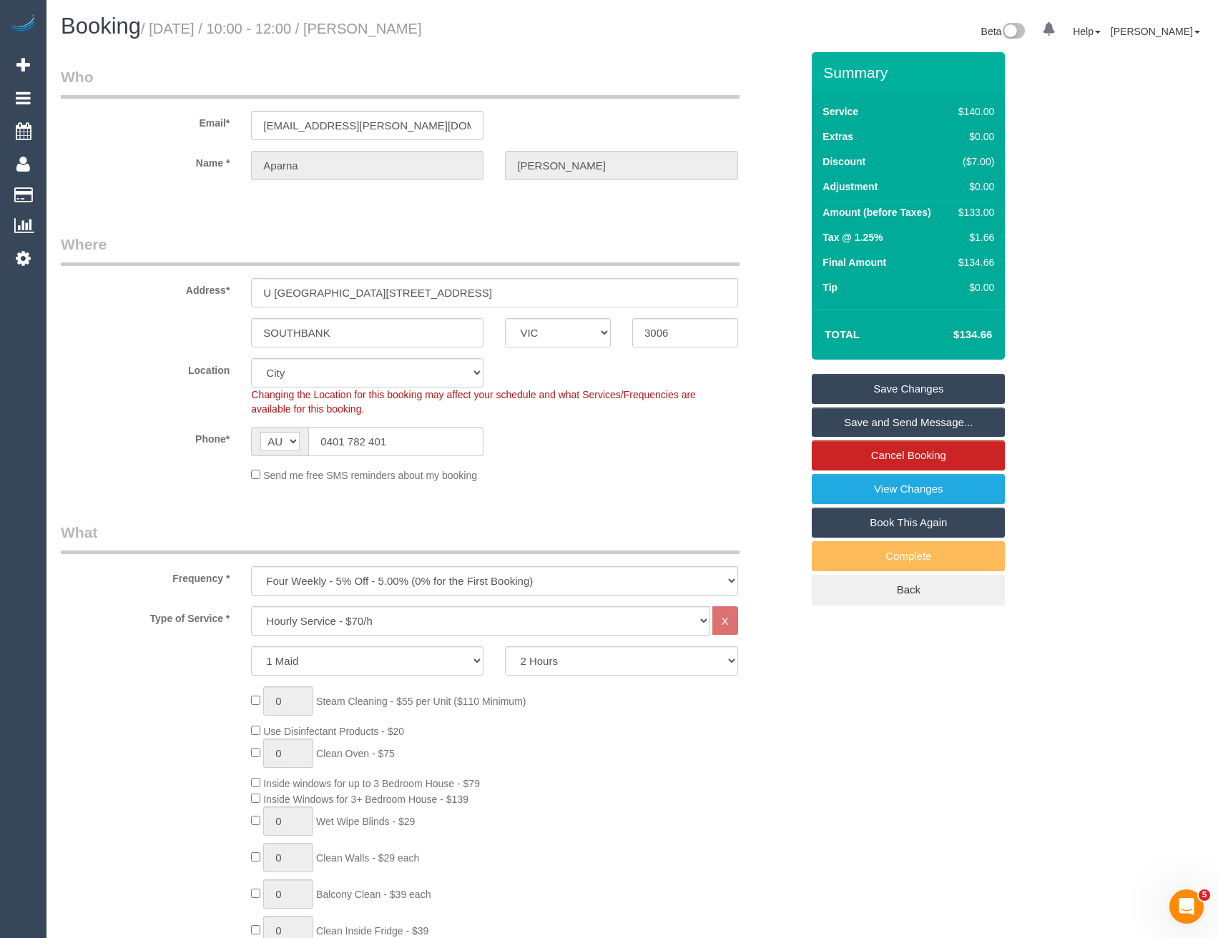
click at [887, 431] on link "Save and Send Message..." at bounding box center [908, 423] width 193 height 30
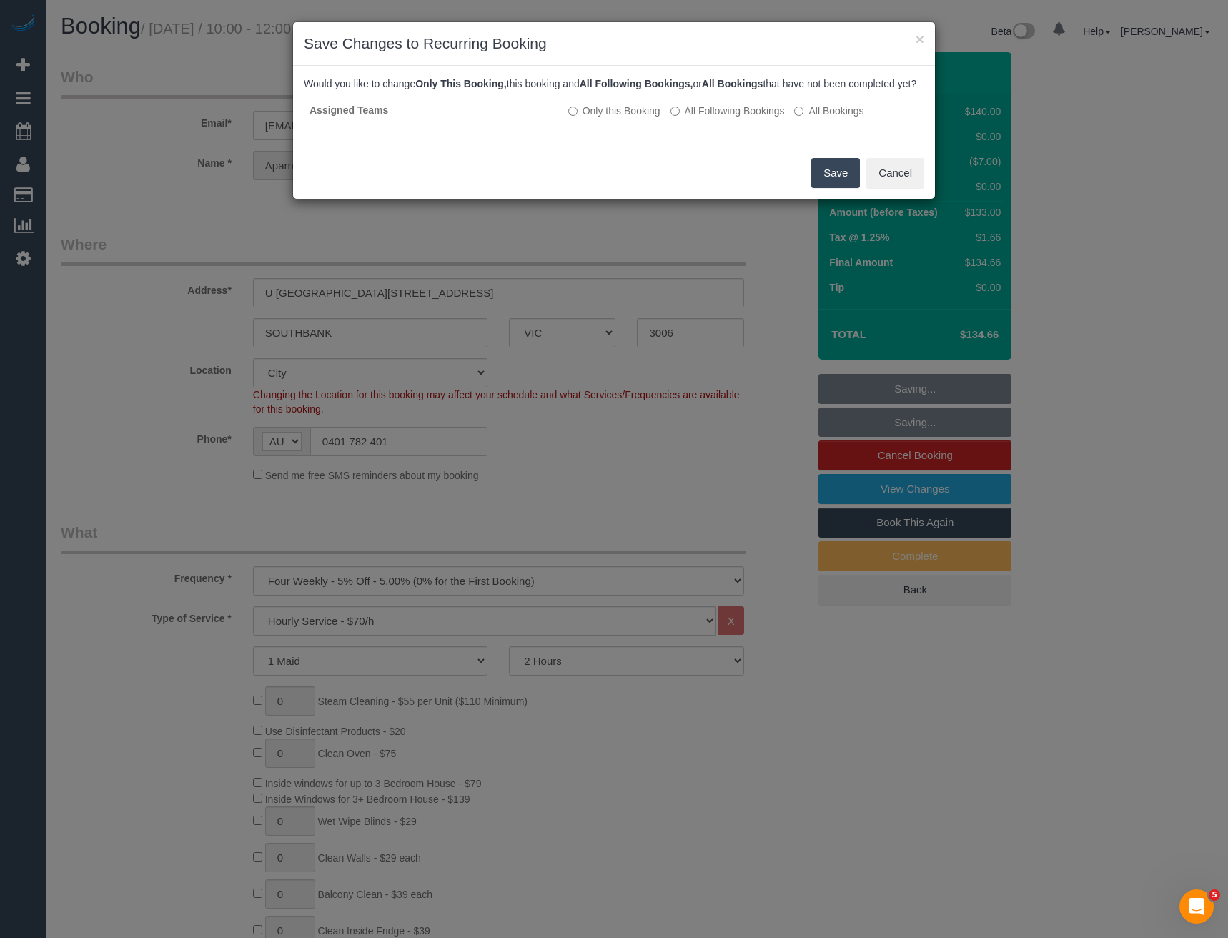
click at [839, 186] on button "Save" at bounding box center [836, 173] width 49 height 30
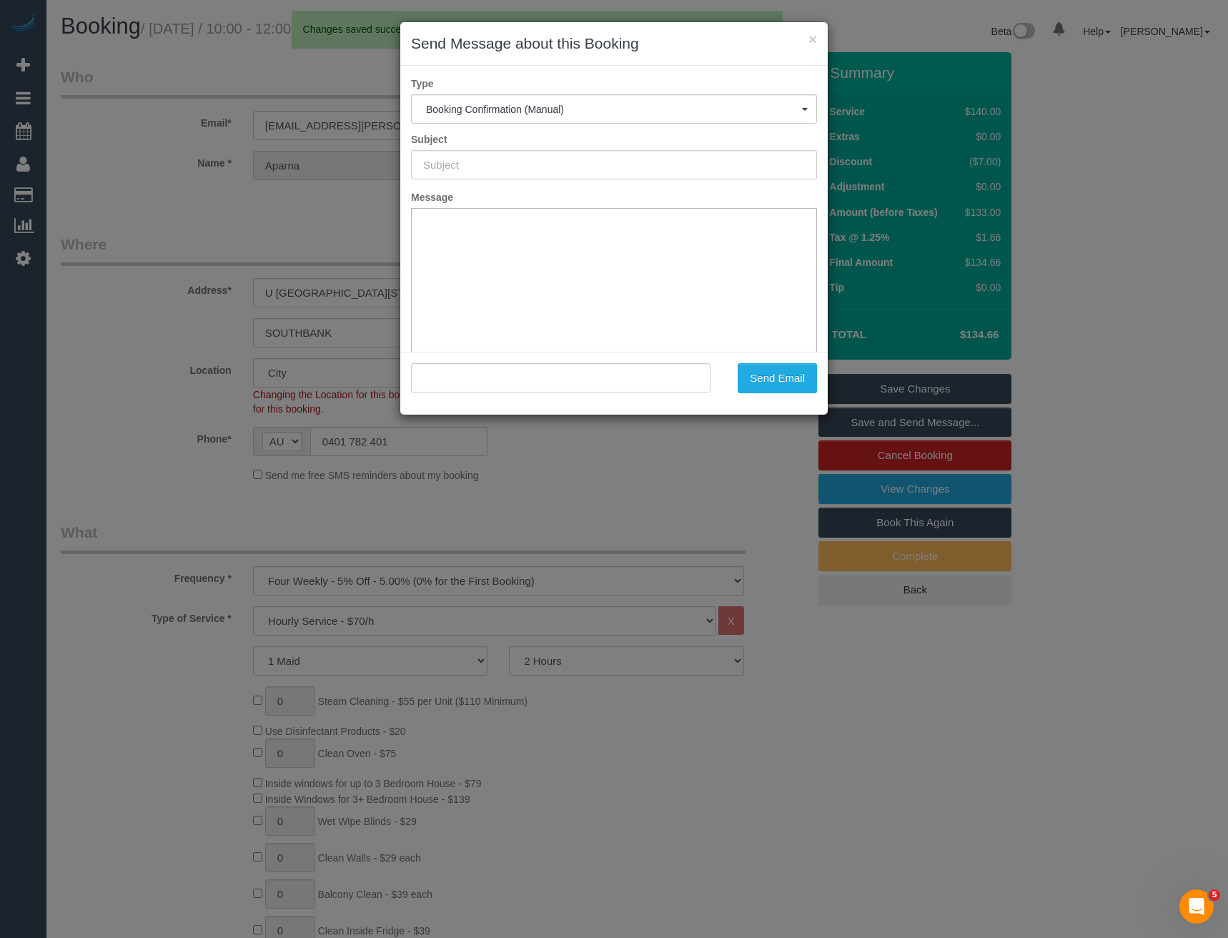
type input "Booking Confirmed"
type input ""Aparna Vemulapati" <aparna.vemulapati@gmail.com>"
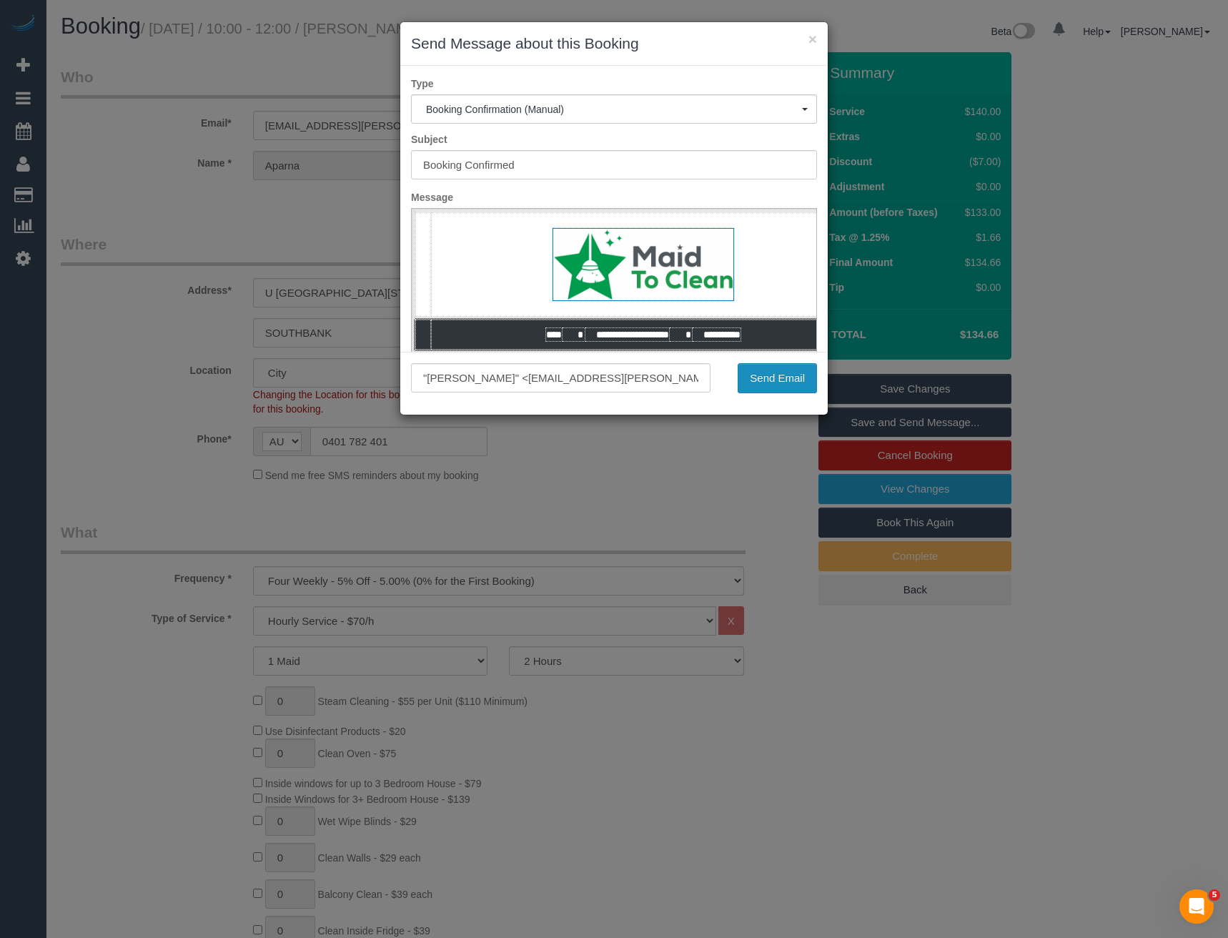
click at [806, 379] on button "Send Email" at bounding box center [777, 378] width 79 height 30
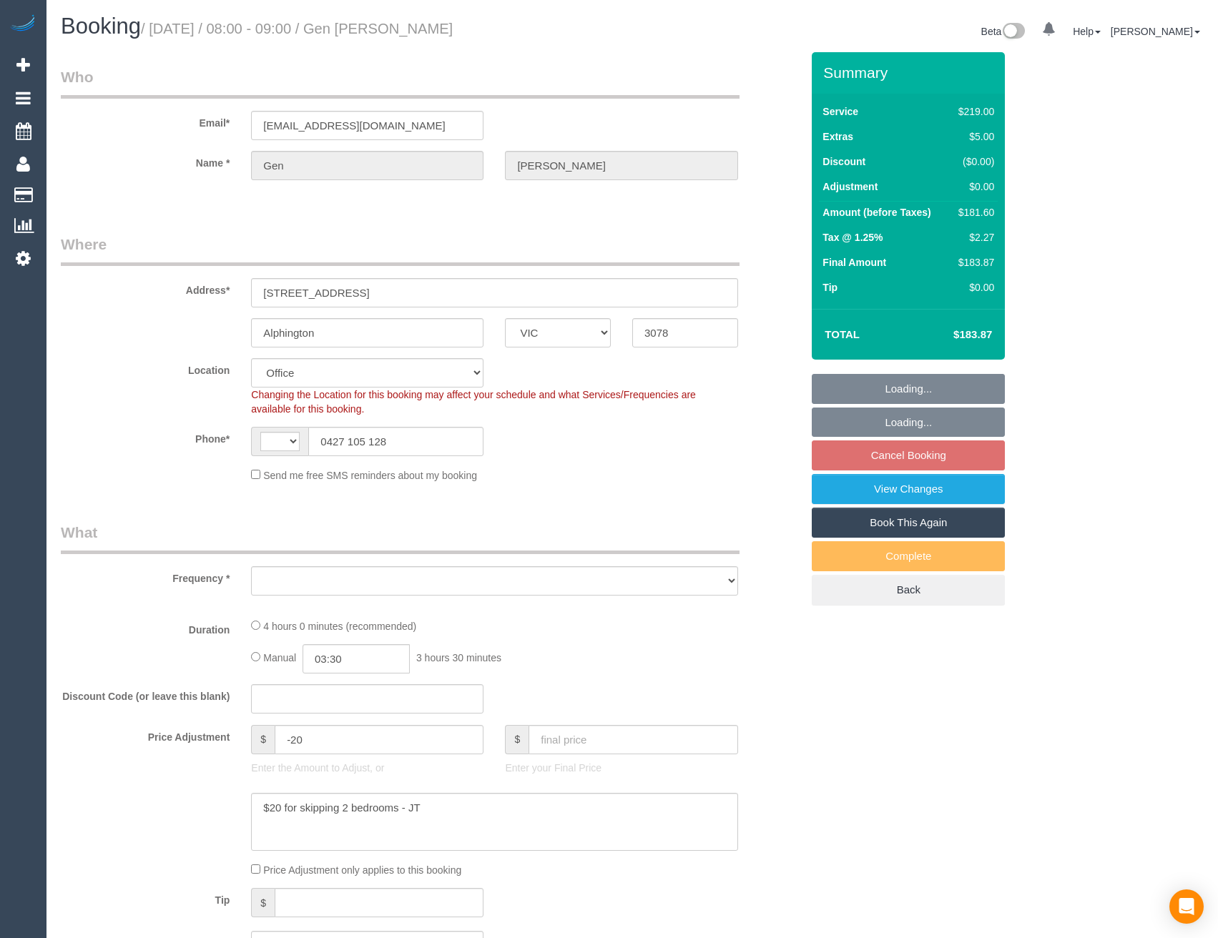
select select "VIC"
select select "string:AU"
select select "string:stripe-pm_1Q2QF22GScqysDRVlOpWqODP"
select select "number:28"
select select "number:14"
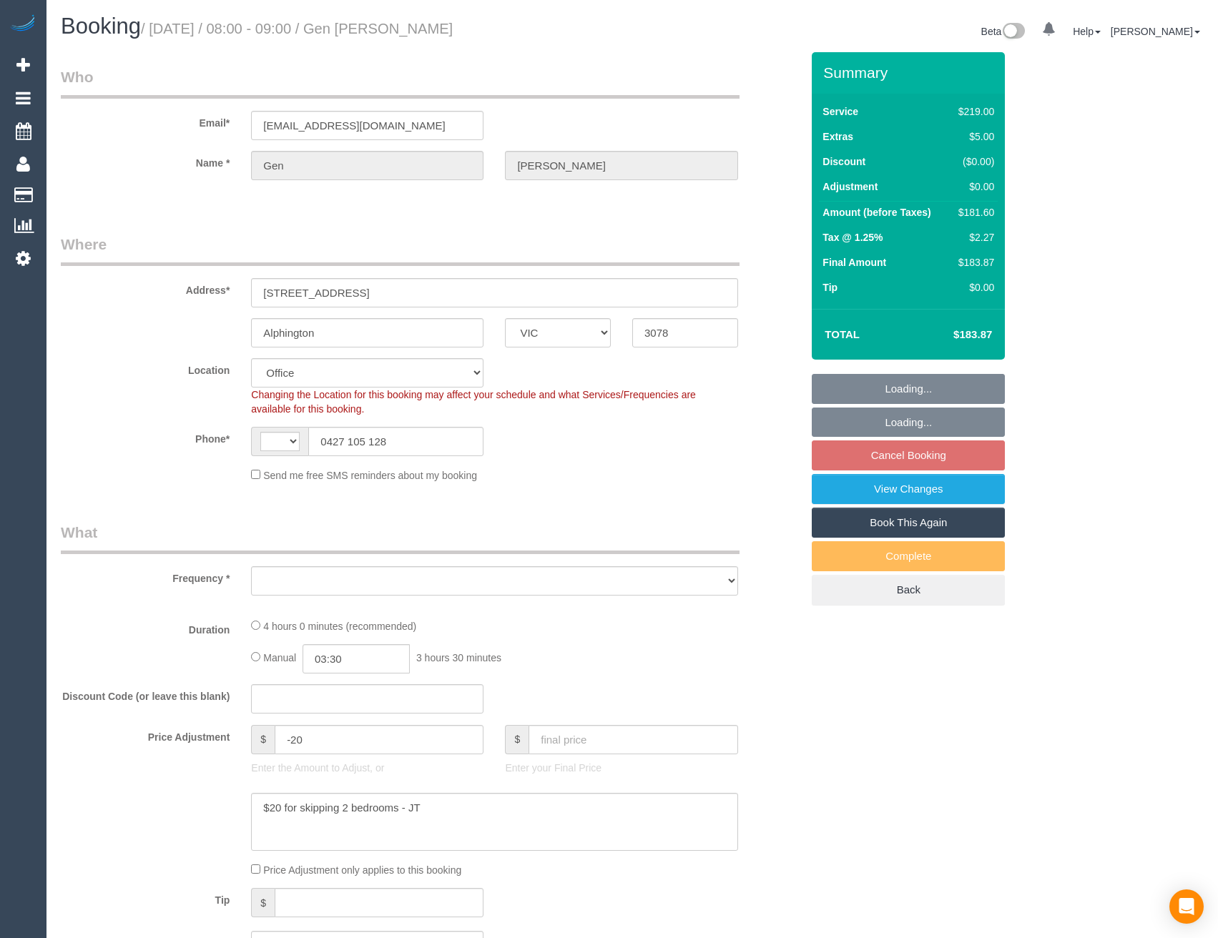
select select "number:19"
select select "number:22"
select select "number:34"
select select "number:11"
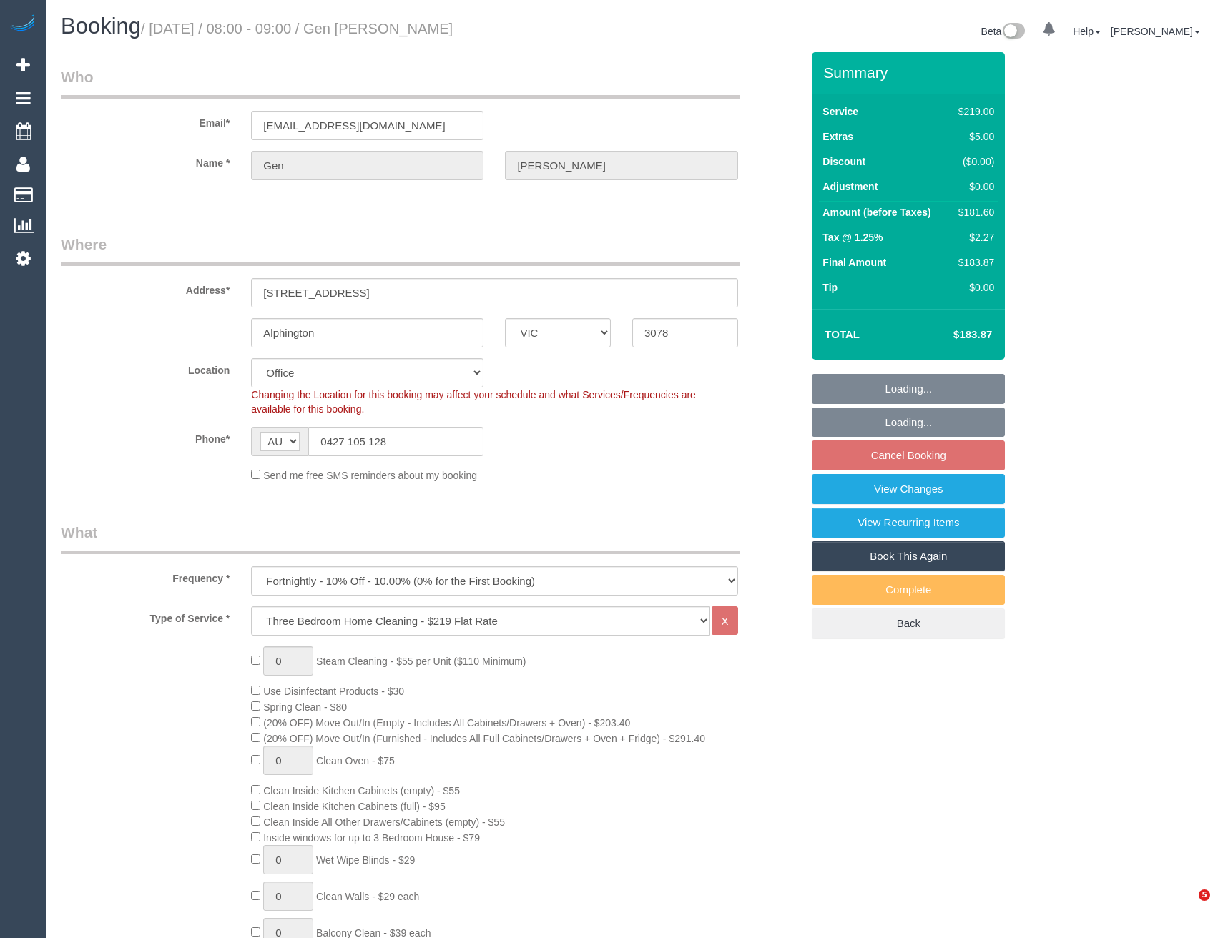
select select "object:834"
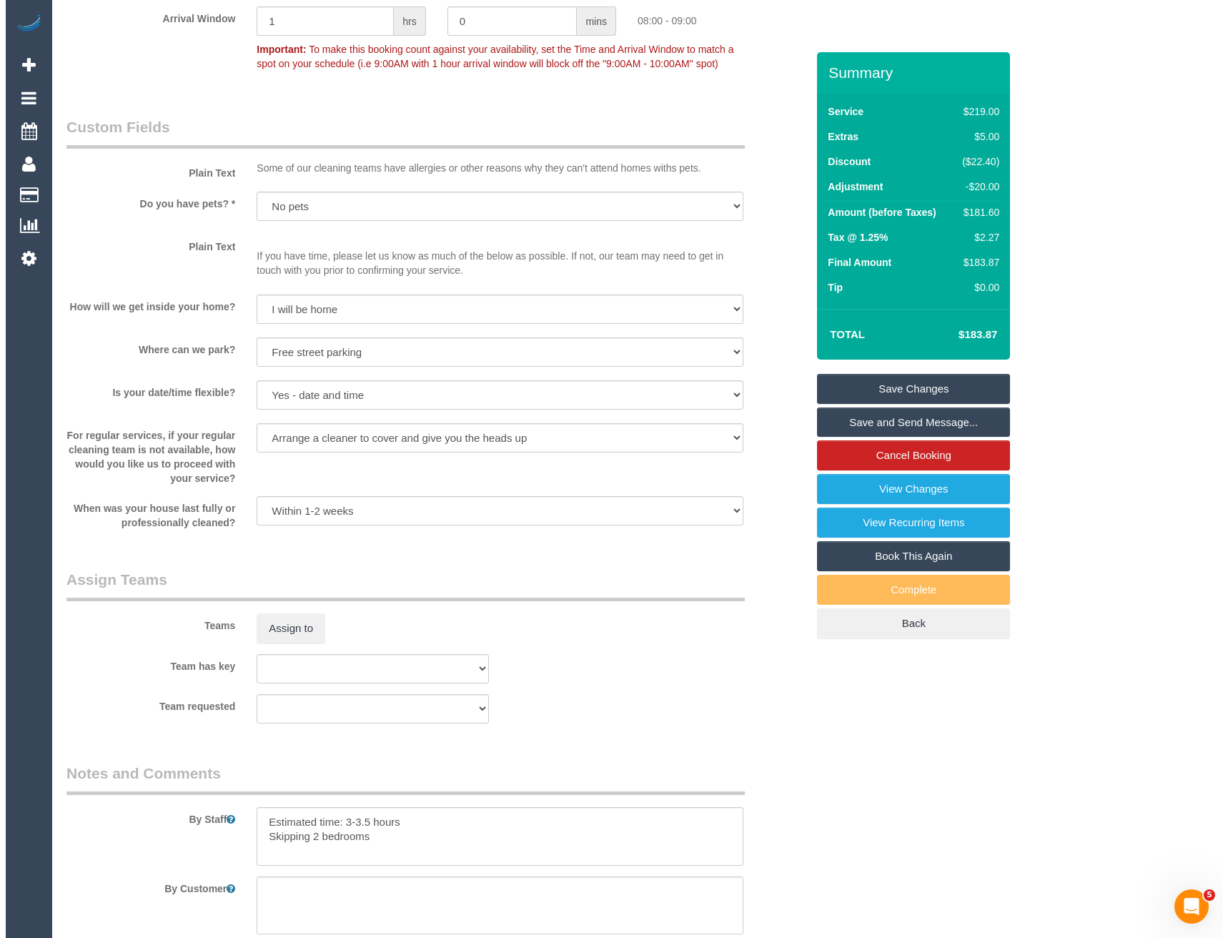
scroll to position [1788, 0]
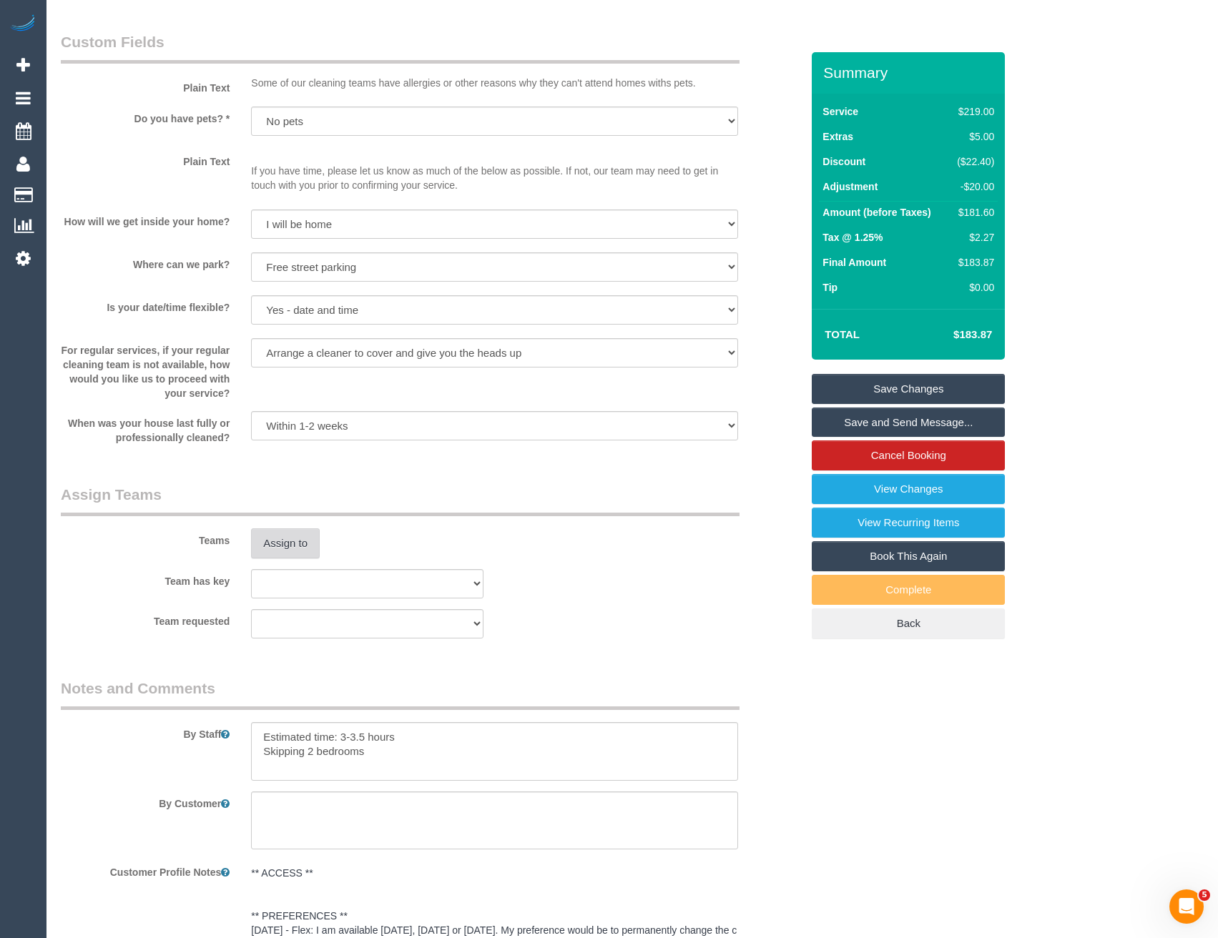
click at [300, 546] on button "Assign to" at bounding box center [285, 543] width 69 height 30
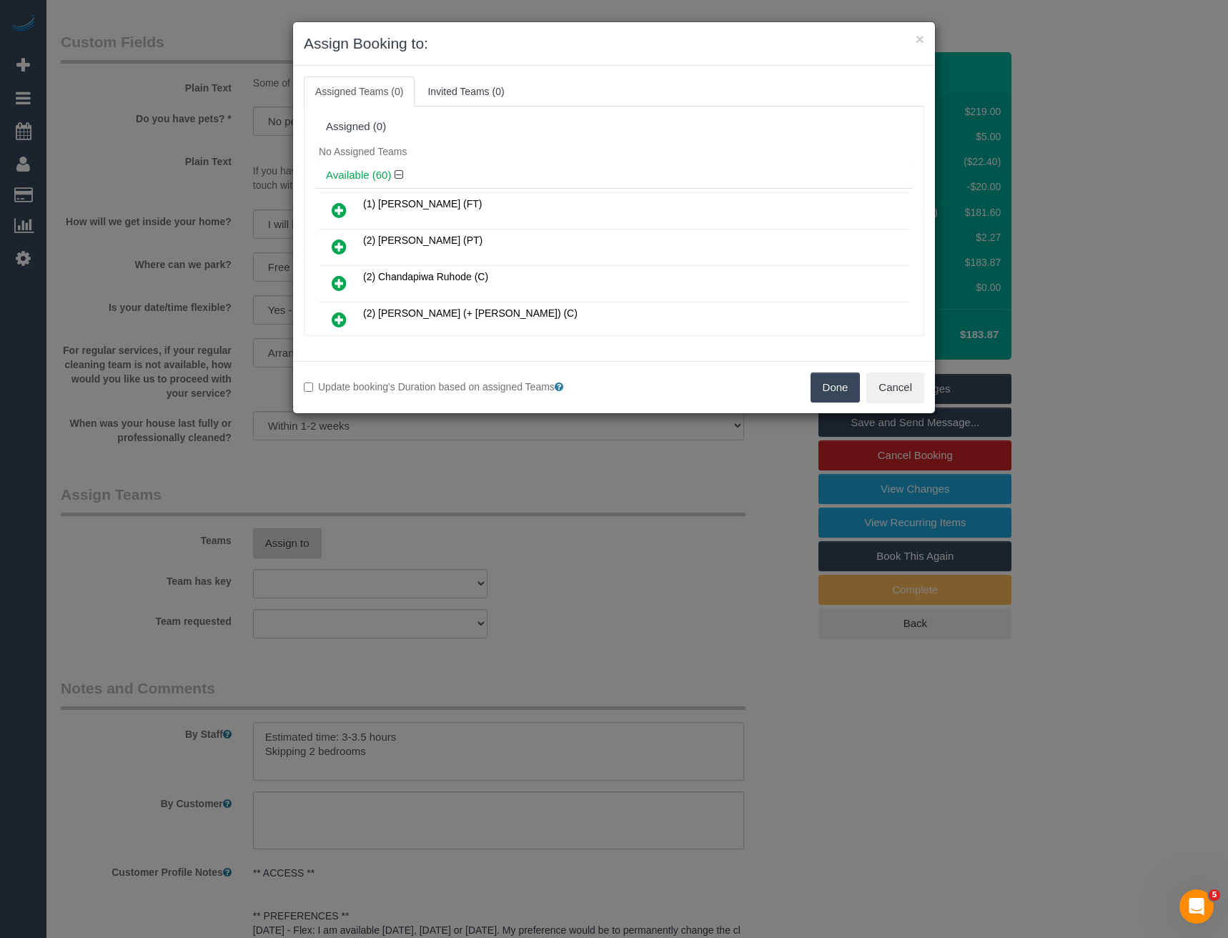
scroll to position [605, 0]
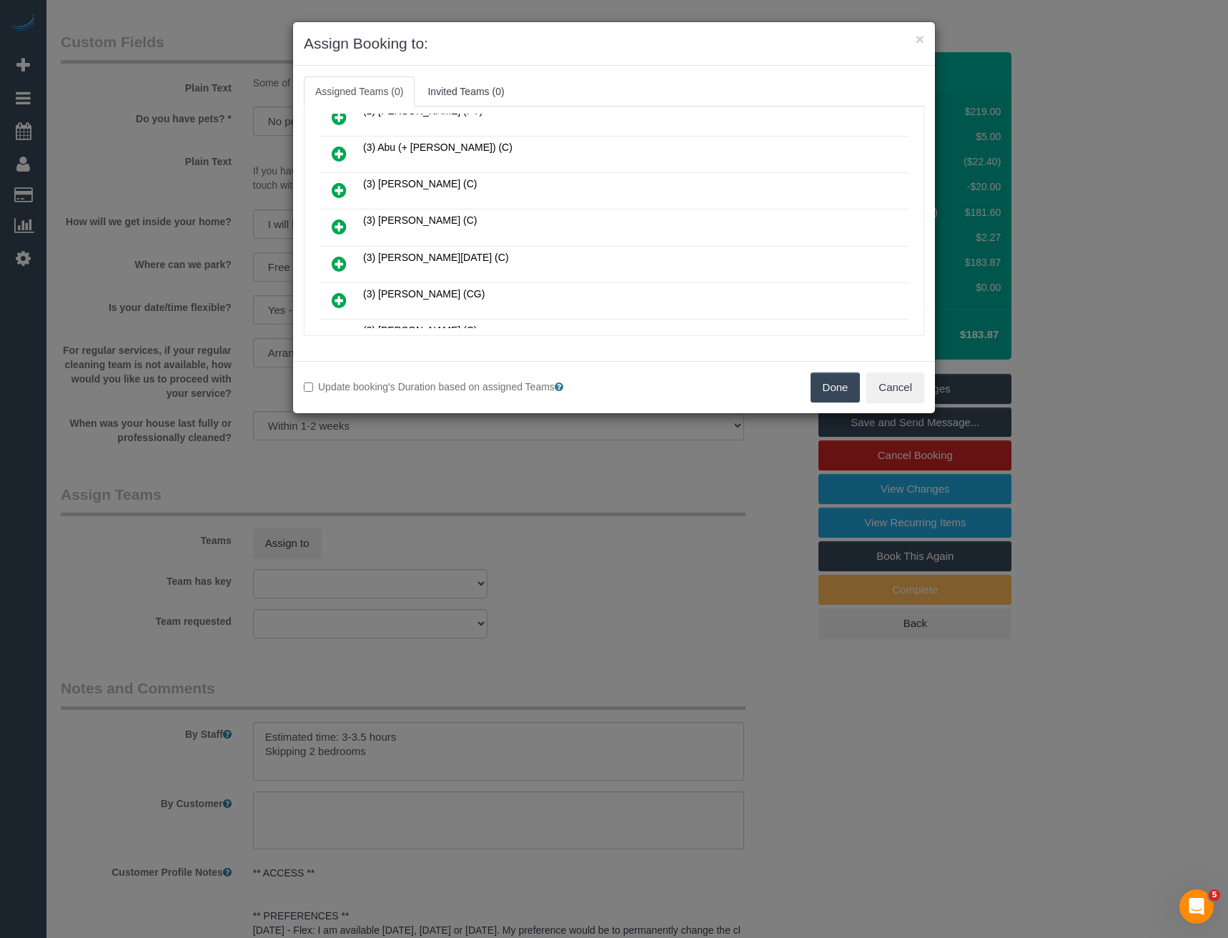
click at [339, 222] on icon at bounding box center [339, 226] width 15 height 17
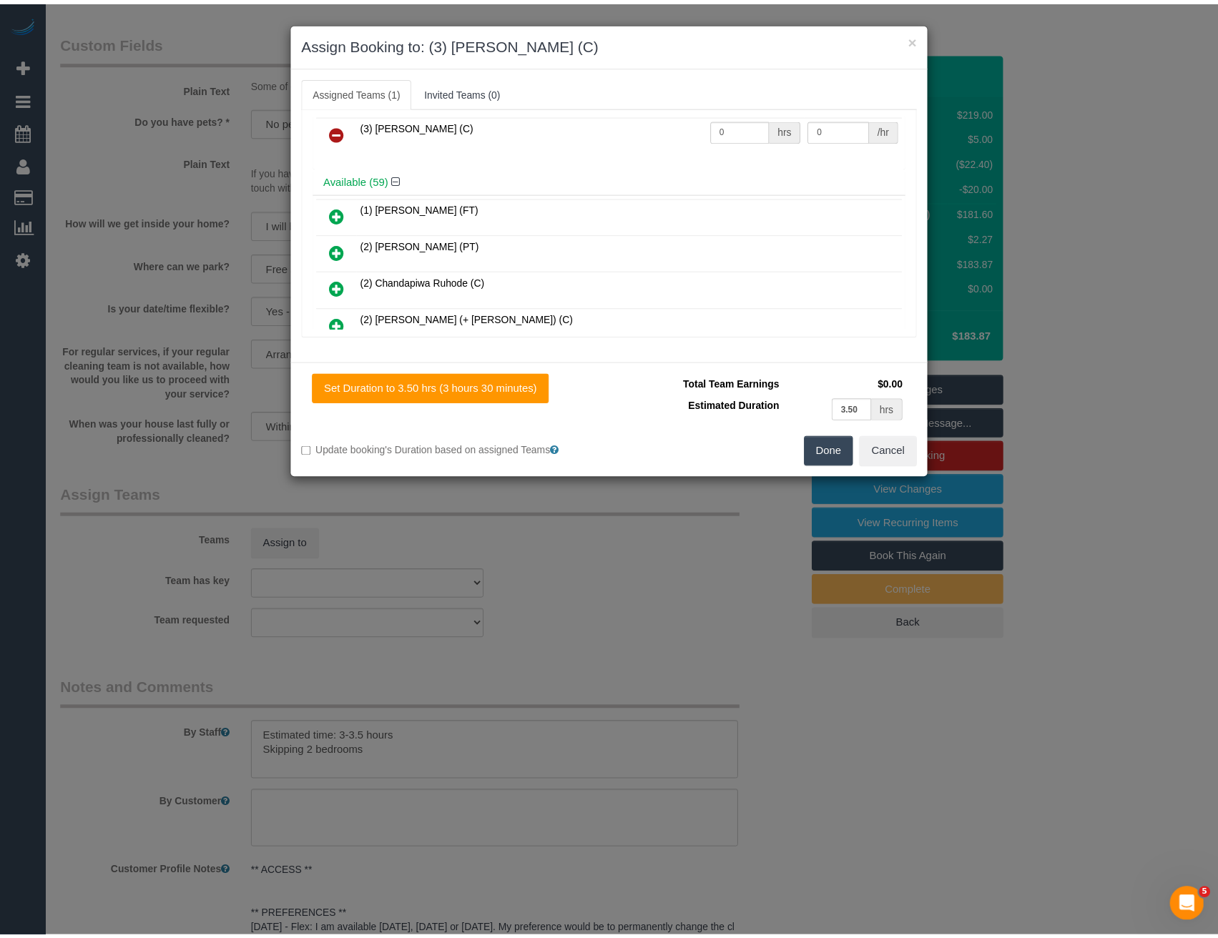
scroll to position [0, 0]
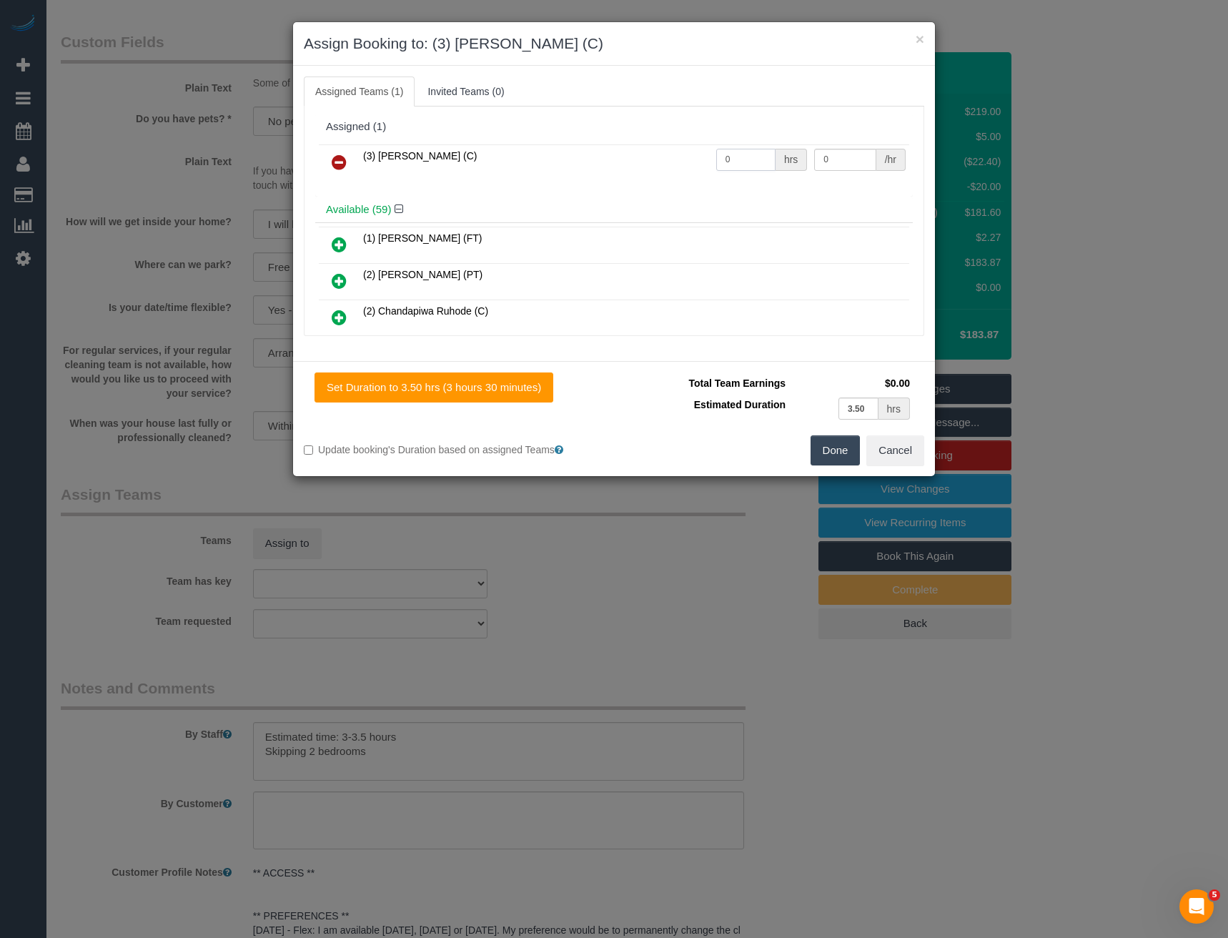
drag, startPoint x: 747, startPoint y: 157, endPoint x: 664, endPoint y: 154, distance: 83.7
click at [664, 154] on tr "(3) Andrea Di Bella (C) 0 hrs 0 /hr" at bounding box center [614, 162] width 591 height 36
type input "1"
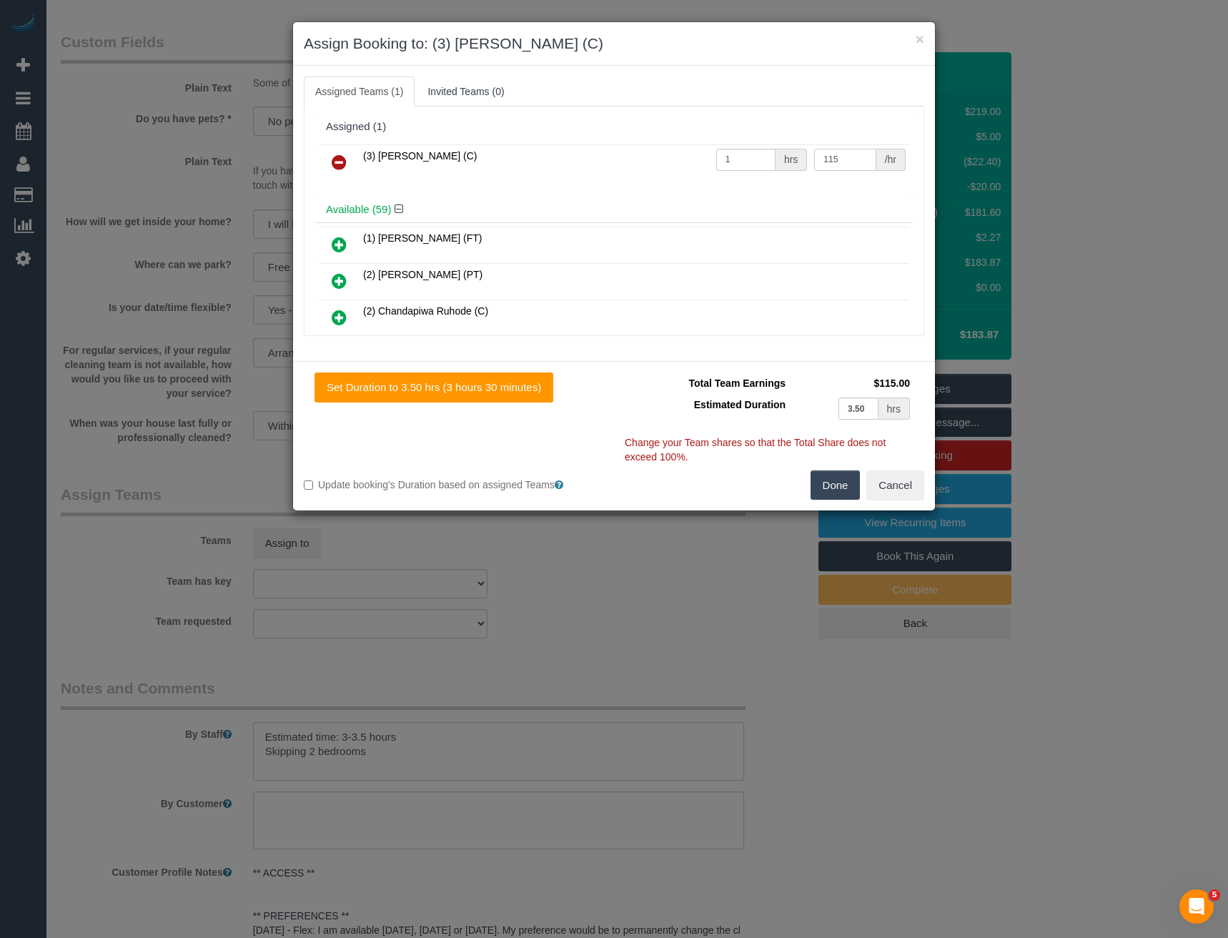
type input "115"
click at [822, 483] on button "Done" at bounding box center [836, 485] width 50 height 30
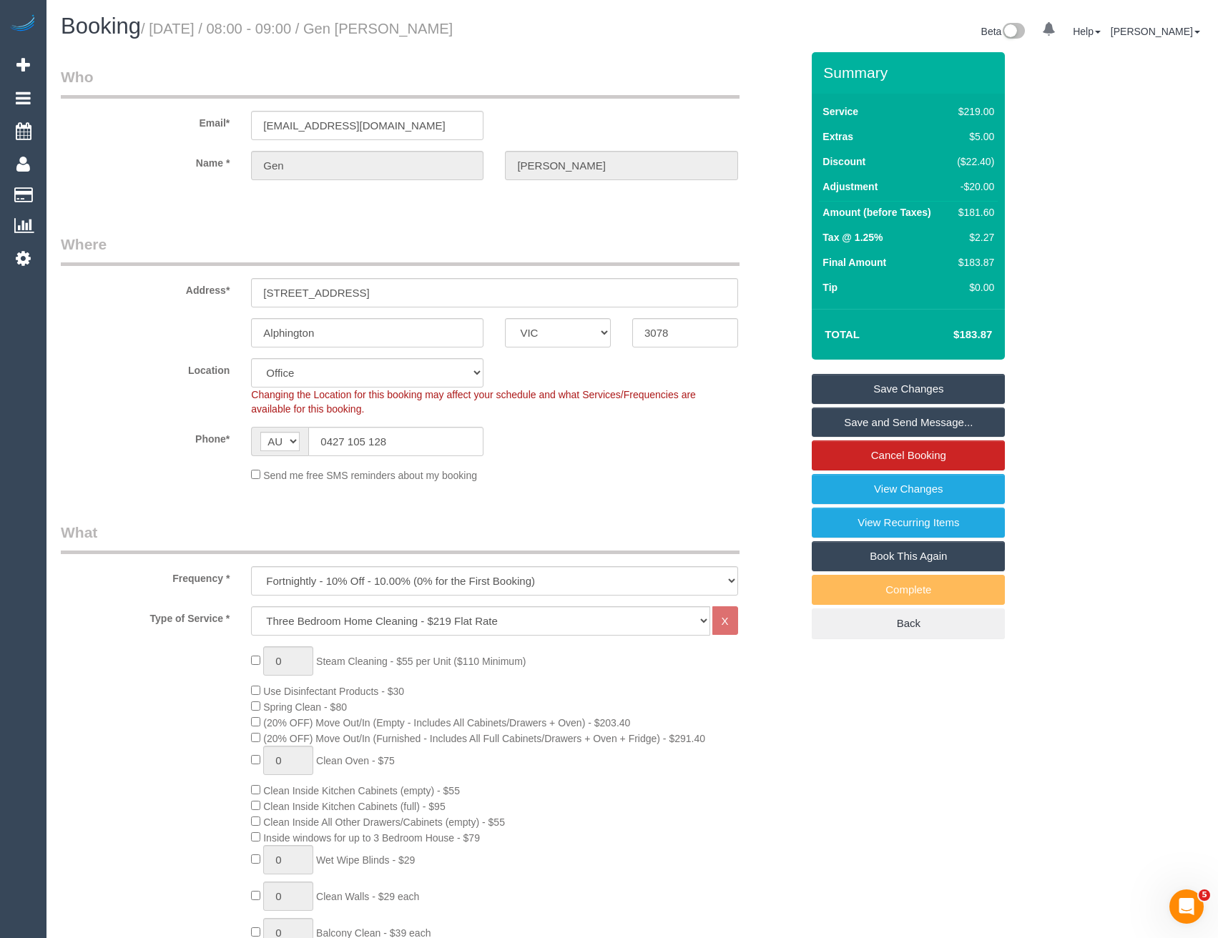
click at [869, 429] on link "Save and Send Message..." at bounding box center [908, 423] width 193 height 30
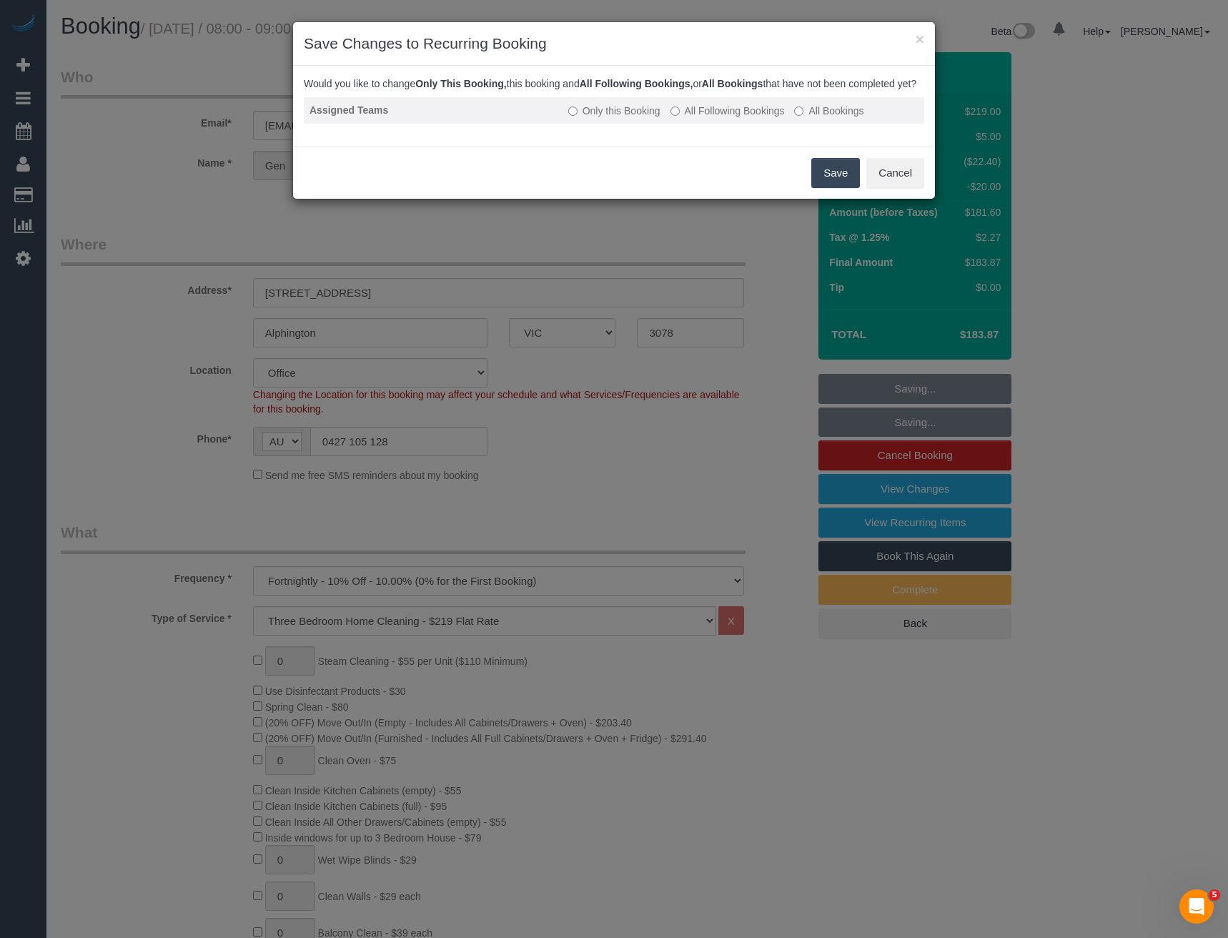
click at [732, 118] on label "All Following Bookings" at bounding box center [728, 111] width 114 height 14
click at [841, 188] on button "Save" at bounding box center [836, 173] width 49 height 30
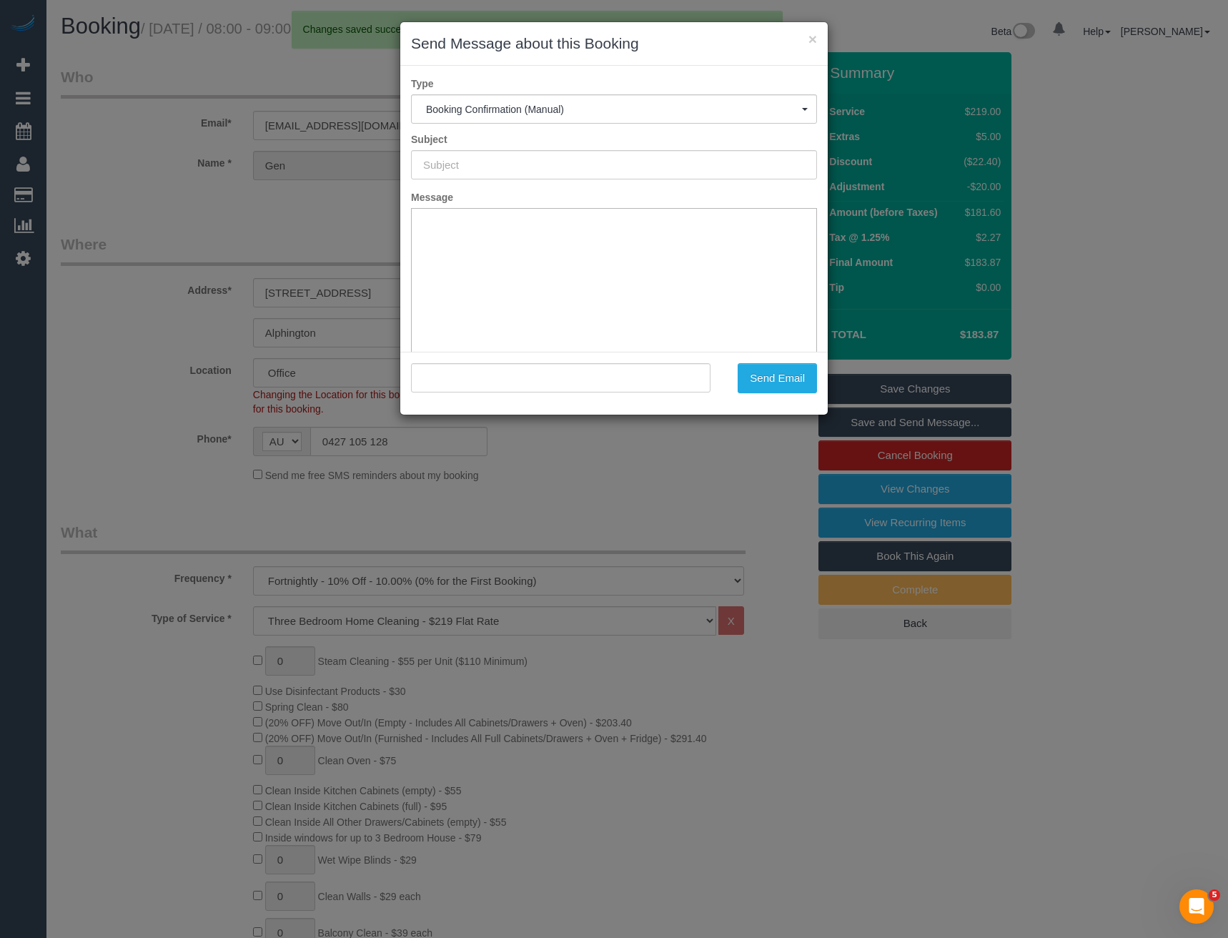
type input "Booking Confirmed"
type input ""Gen Malcolm" <genbailey2@gmail.com>"
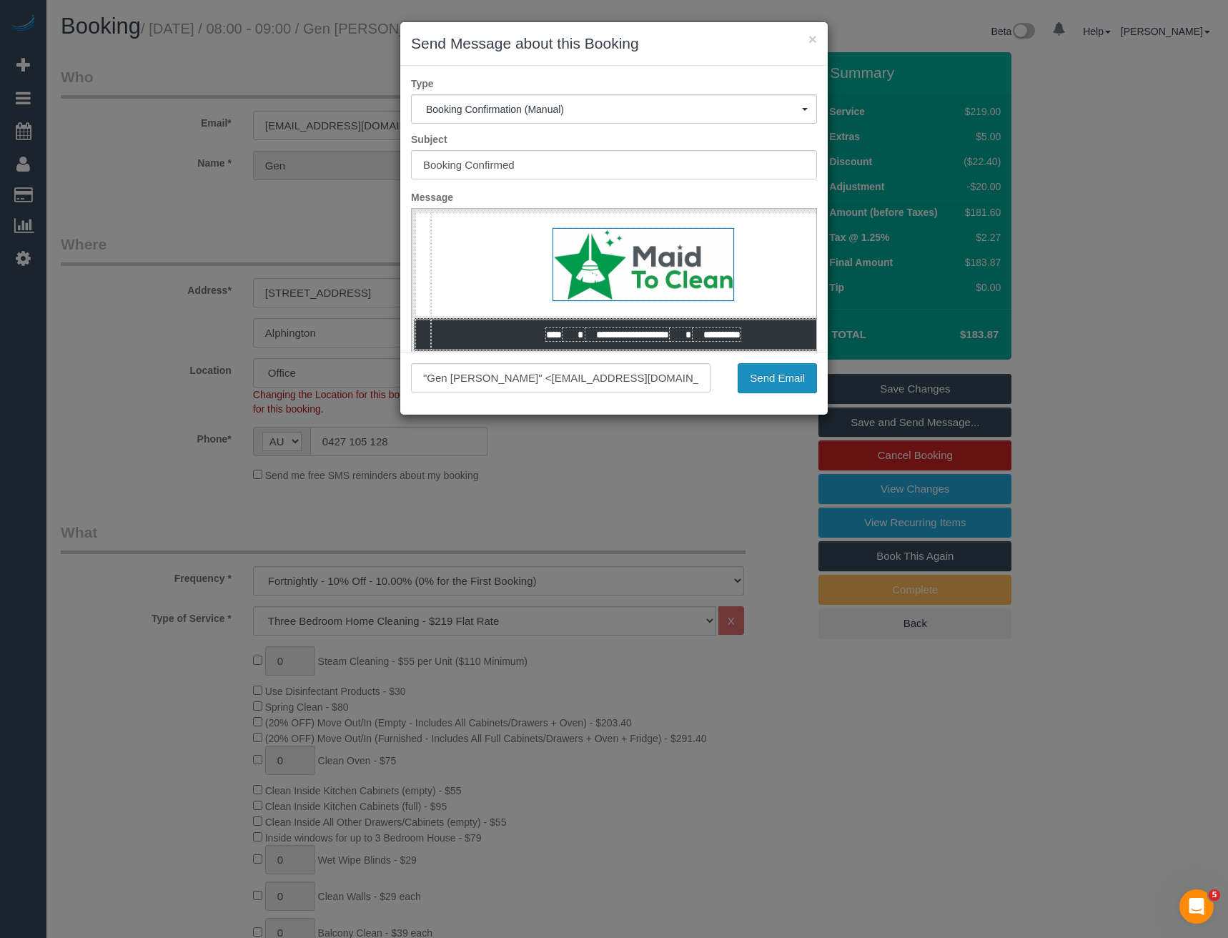
click at [759, 382] on button "Send Email" at bounding box center [777, 378] width 79 height 30
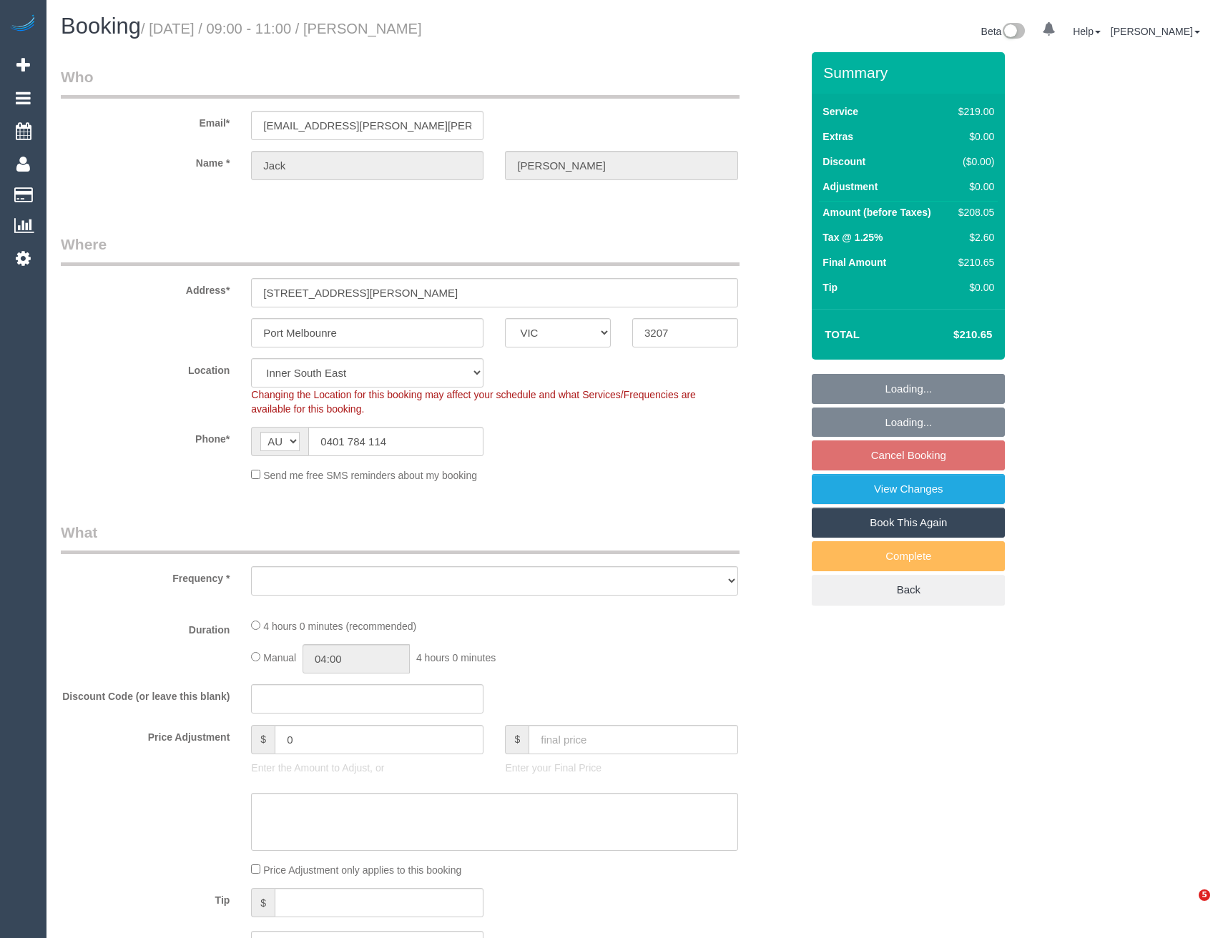
select select "VIC"
select select "object:524"
select select "string:stripe-pm_1QM3KQ2GScqysDRVRqfm75YE"
select select "number:28"
select select "number:14"
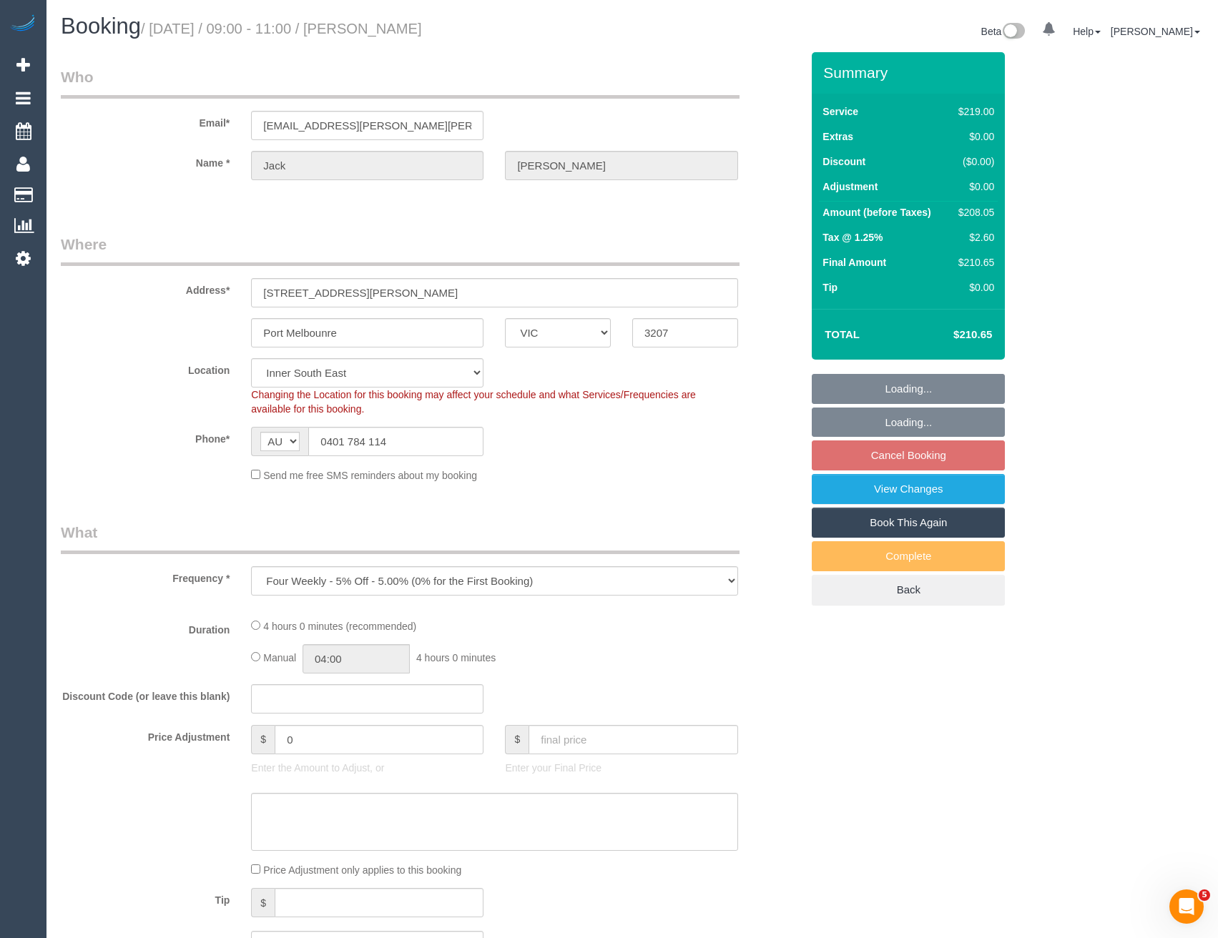
select select "number:19"
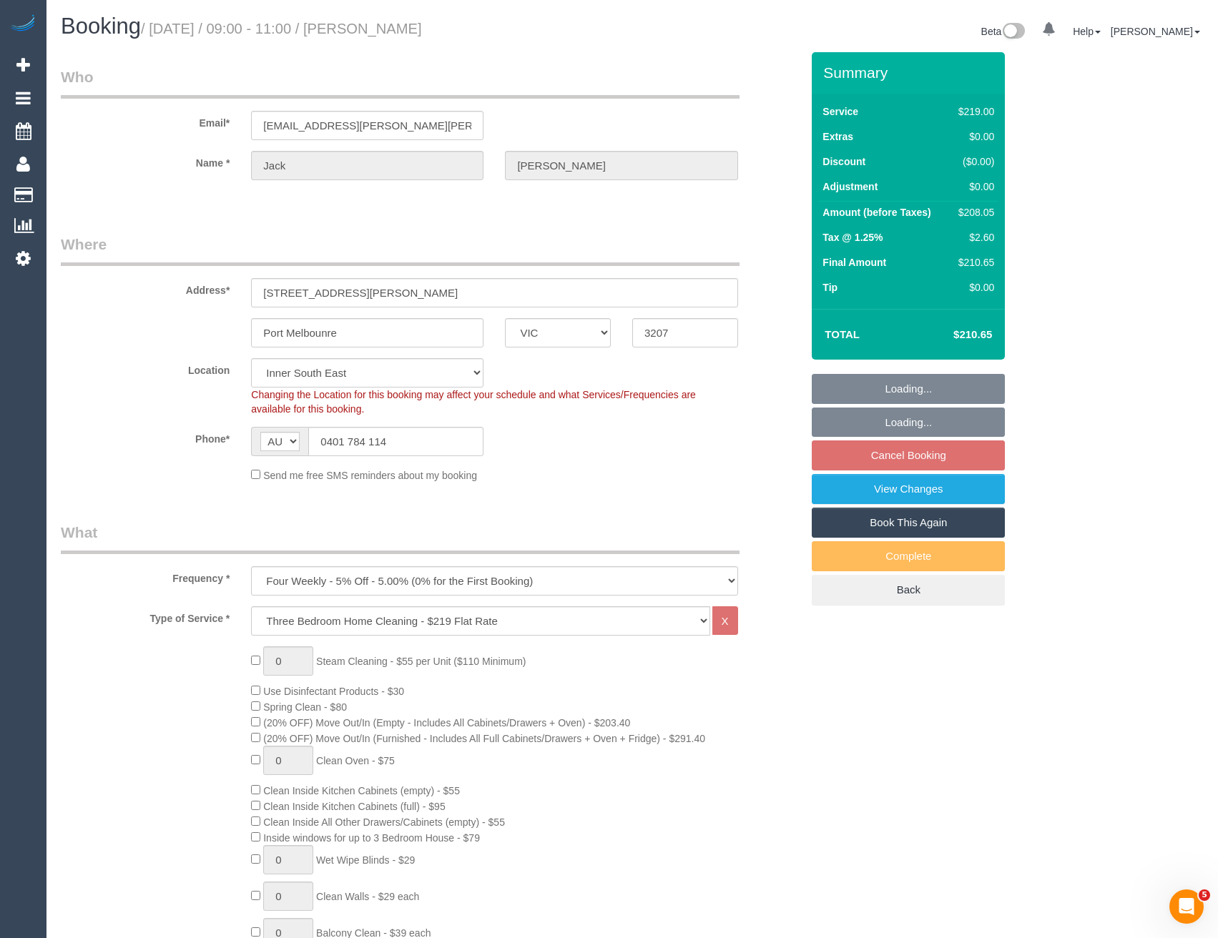
select select "object:1381"
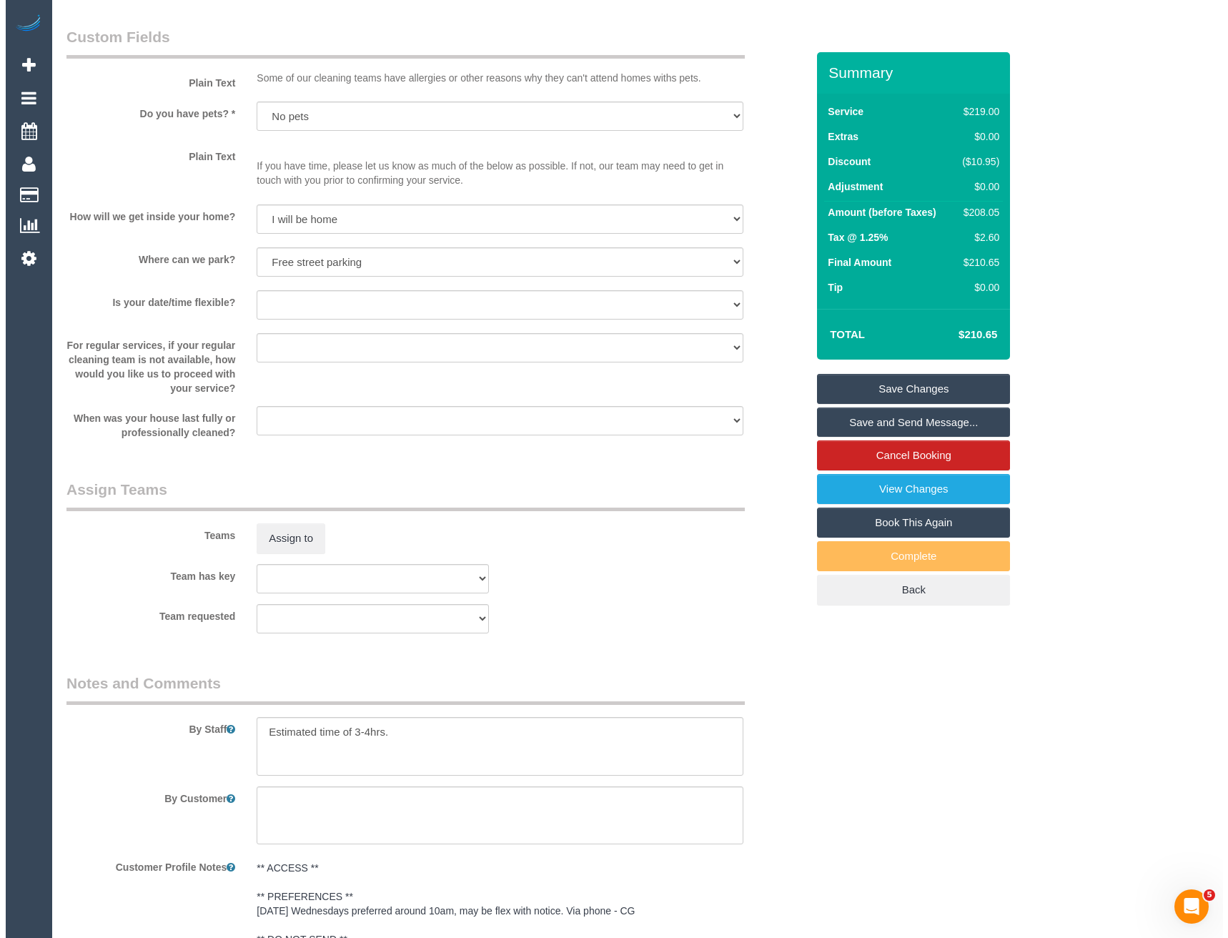
scroll to position [1765, 0]
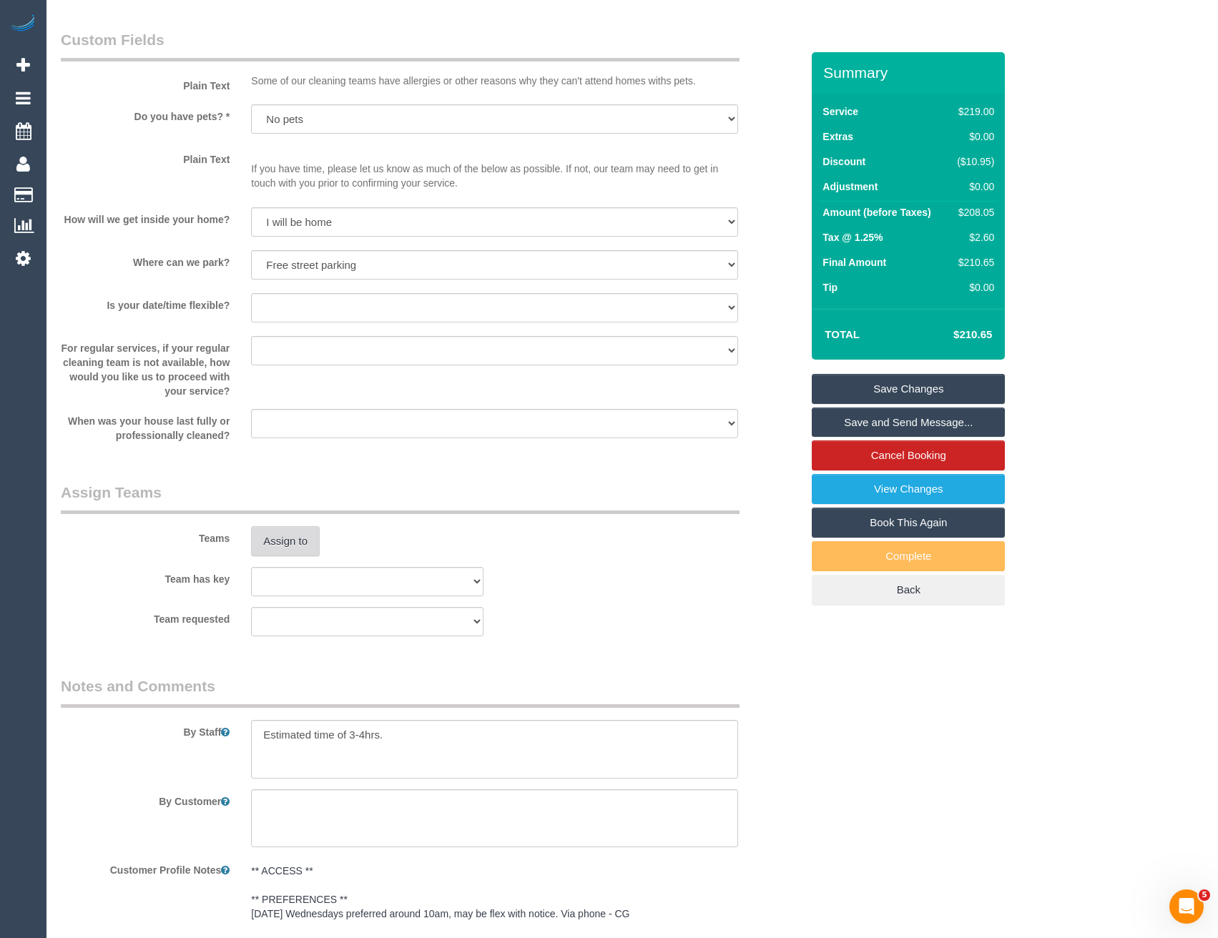
click at [295, 541] on button "Assign to" at bounding box center [285, 541] width 69 height 30
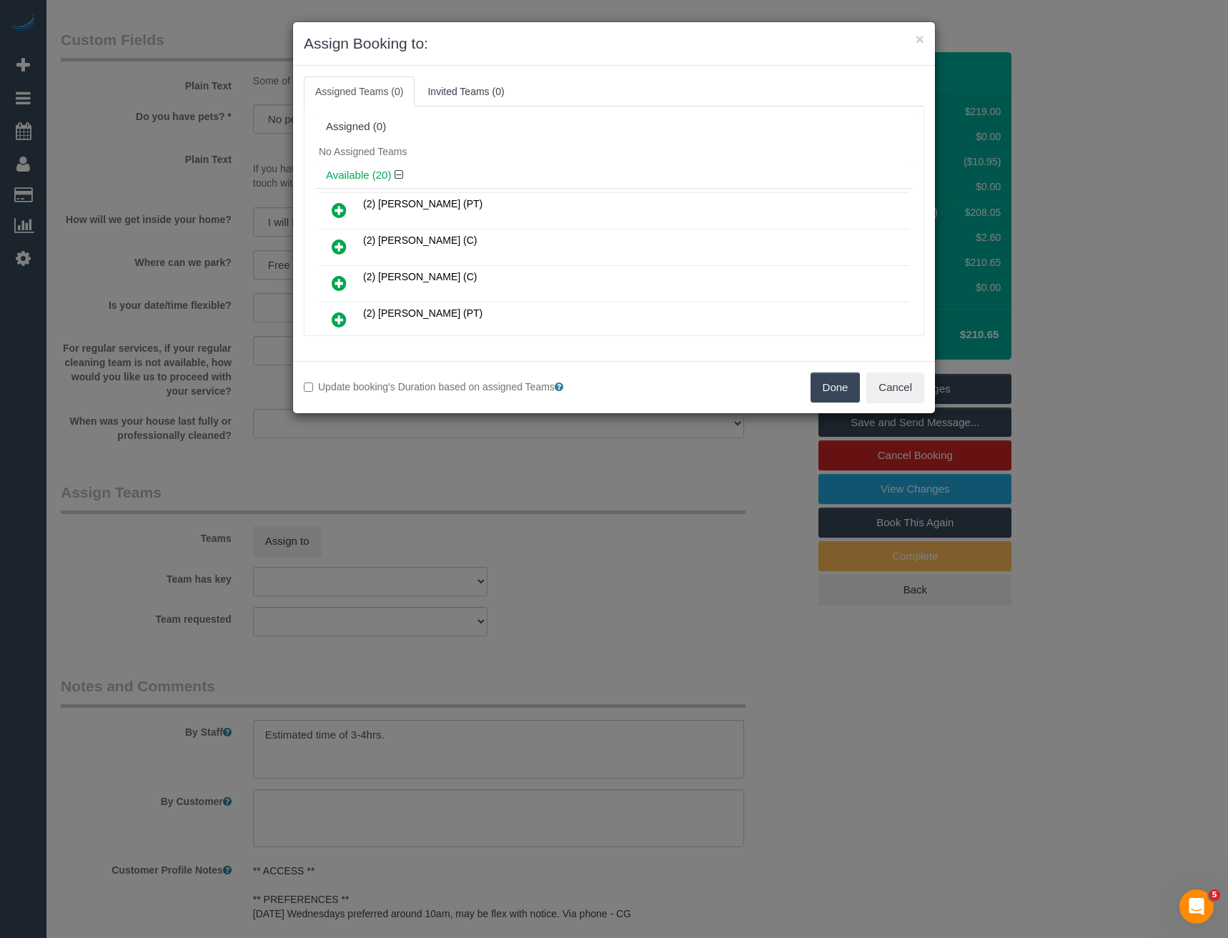
scroll to position [239, 0]
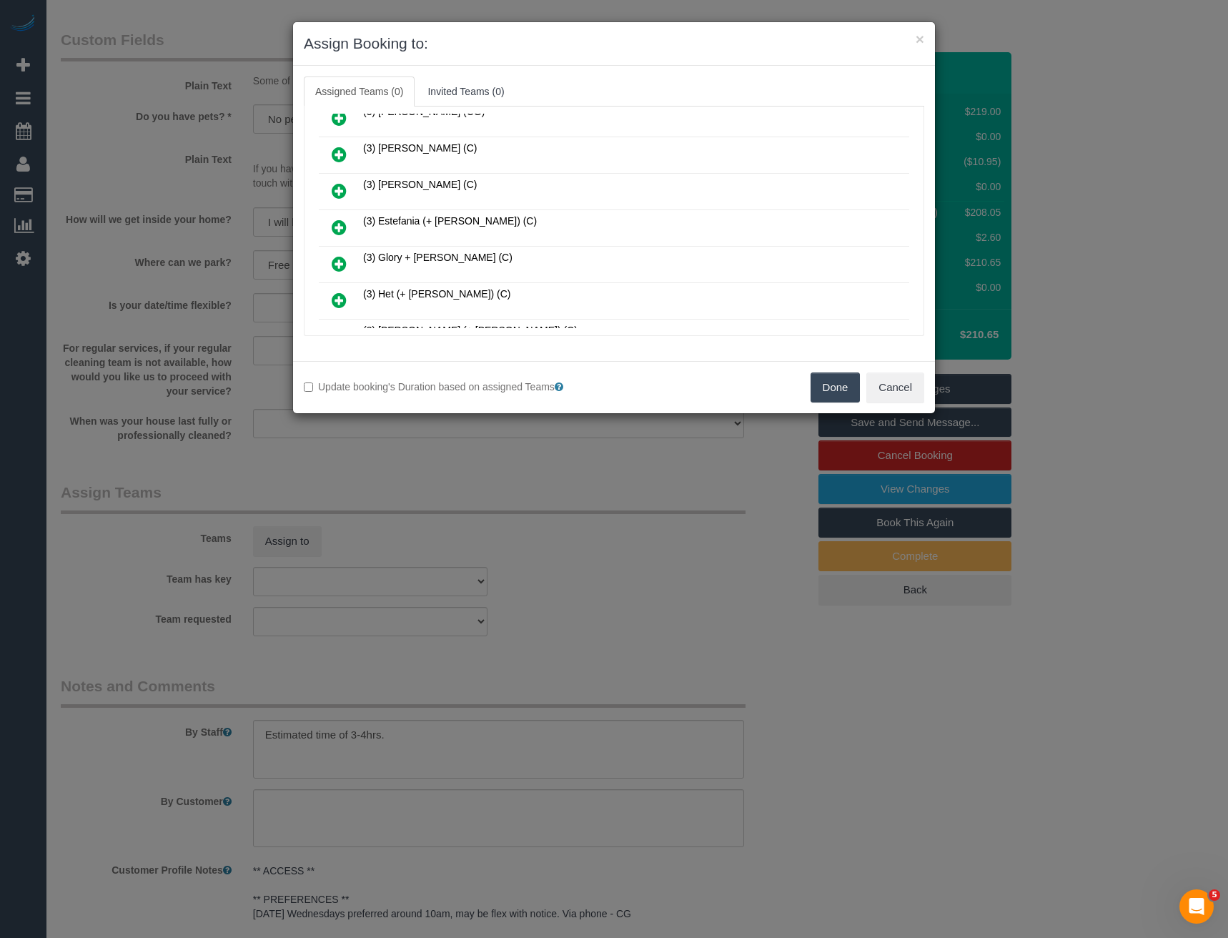
click at [334, 227] on icon at bounding box center [339, 227] width 15 height 17
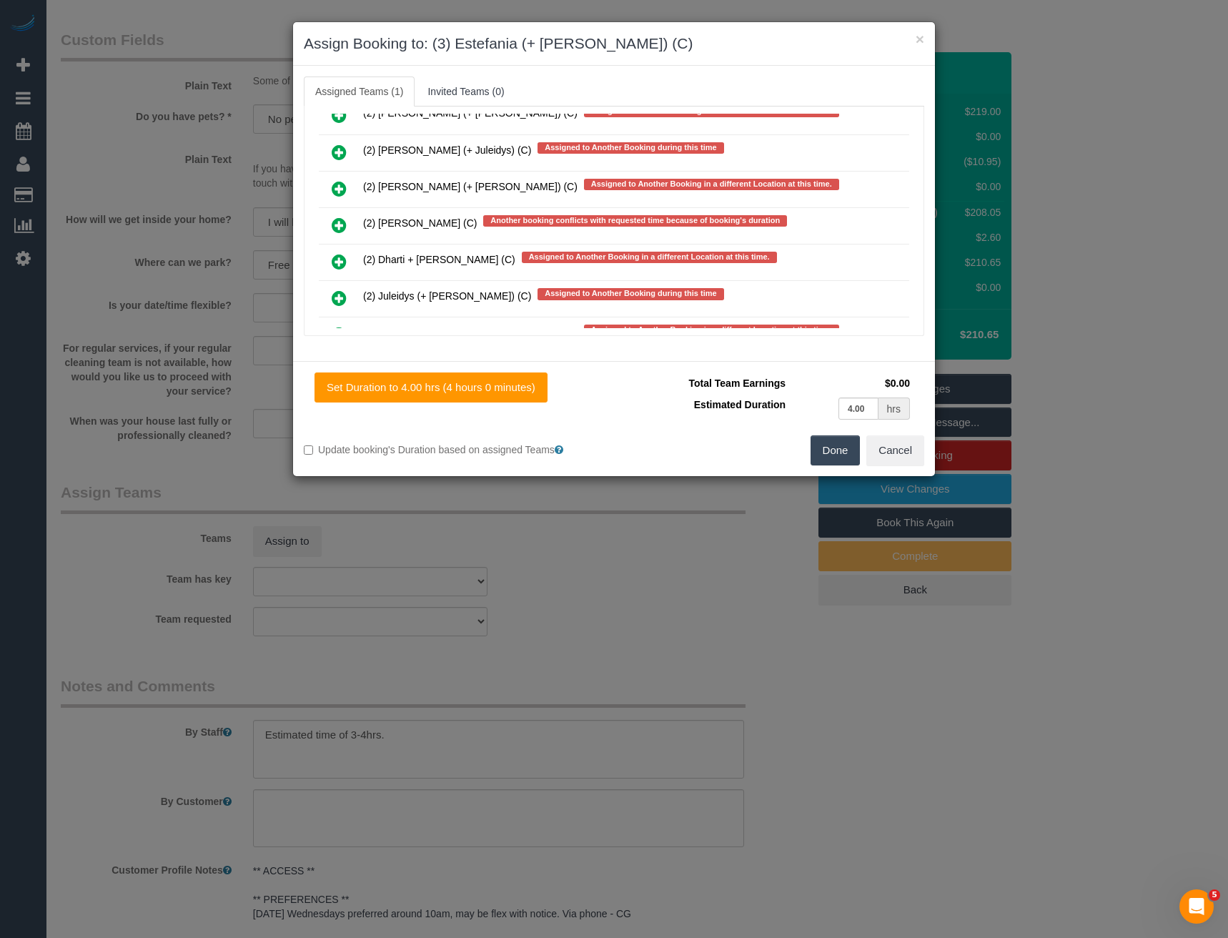
scroll to position [383, 0]
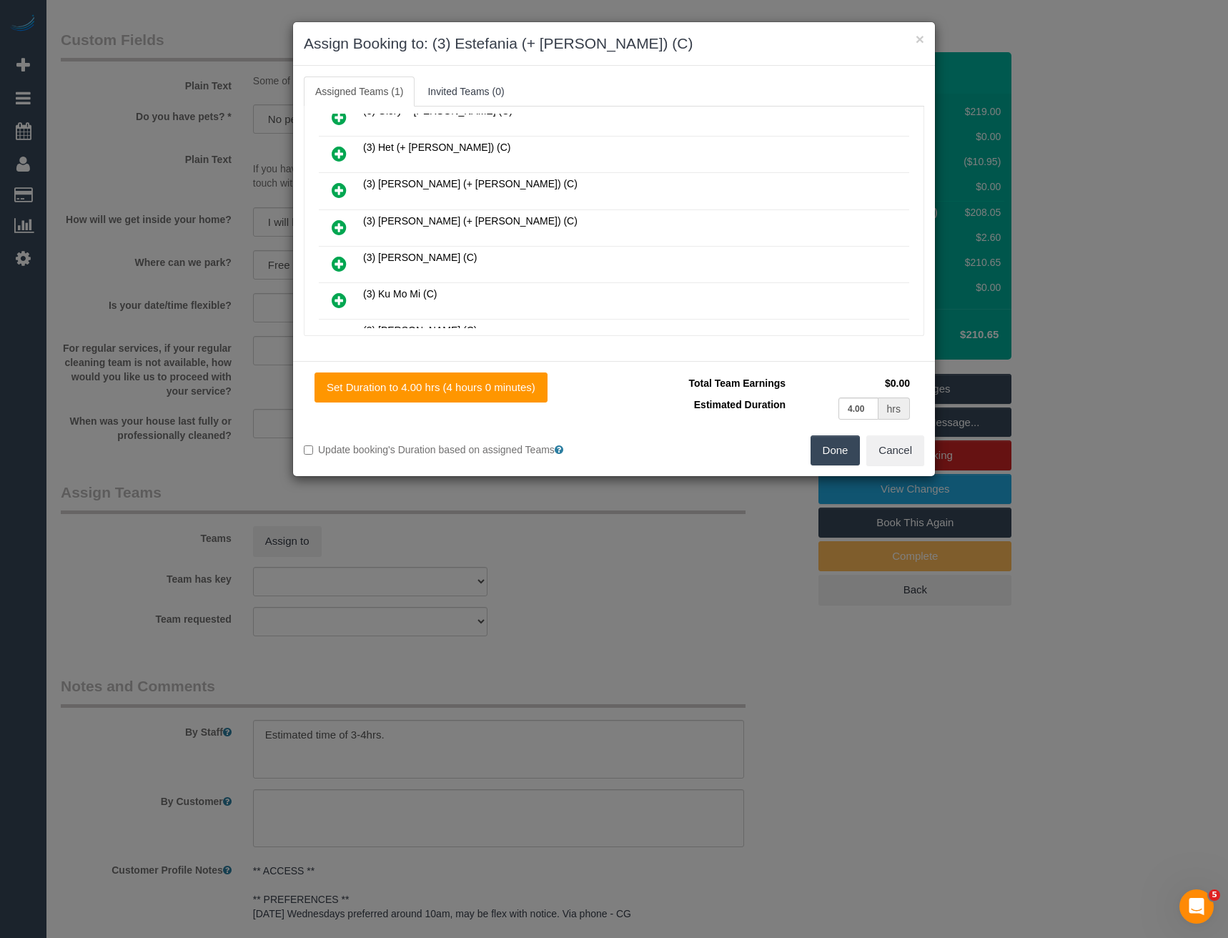
click at [337, 226] on icon at bounding box center [339, 227] width 15 height 17
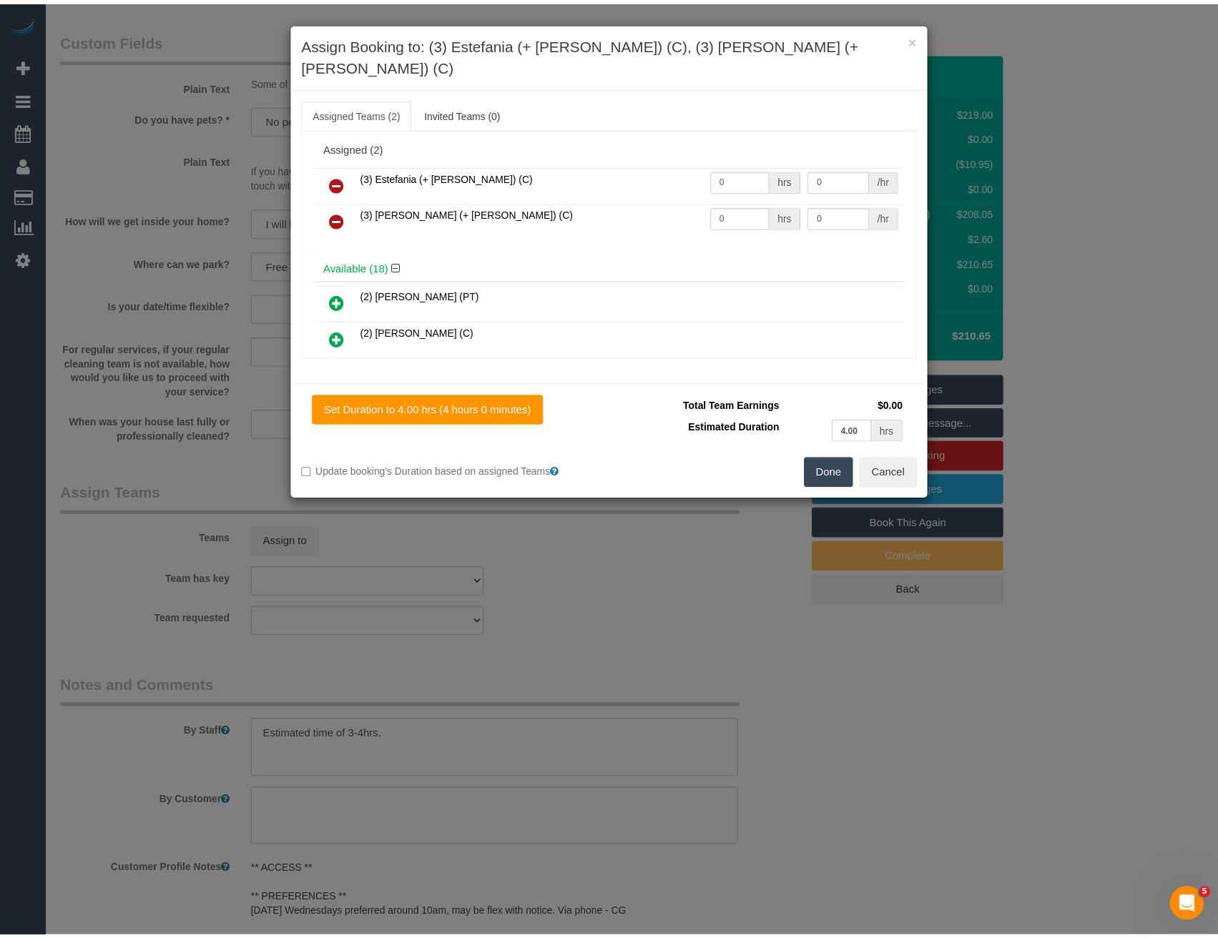
scroll to position [0, 0]
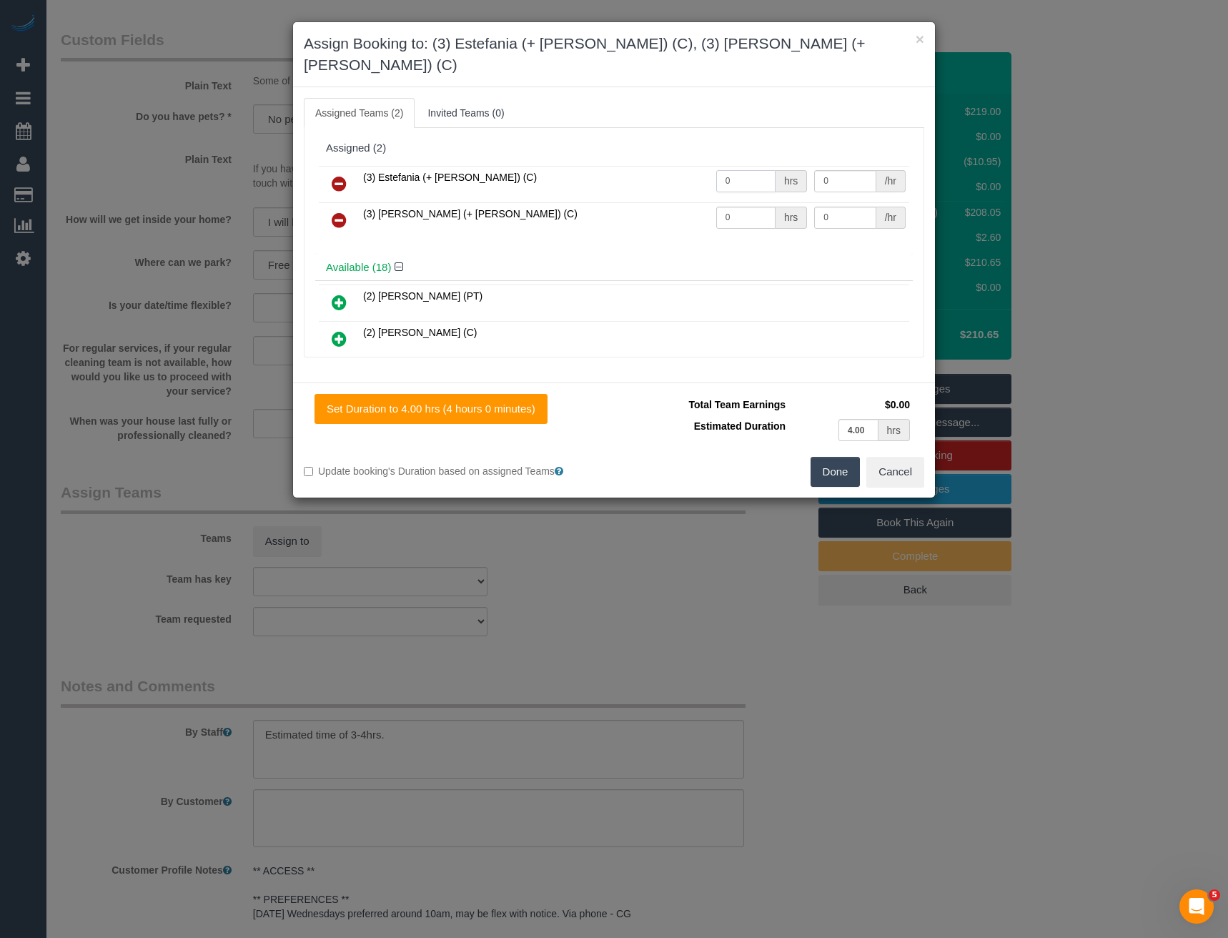
drag, startPoint x: 654, startPoint y: 157, endPoint x: 626, endPoint y: 149, distance: 28.5
click at [635, 166] on tr "(3) Estefania (+ [PERSON_NAME]) (C) 0 hrs 0 /hr" at bounding box center [614, 184] width 591 height 36
type input "1"
type input "65"
drag, startPoint x: 699, startPoint y: 193, endPoint x: 618, endPoint y: 187, distance: 81.8
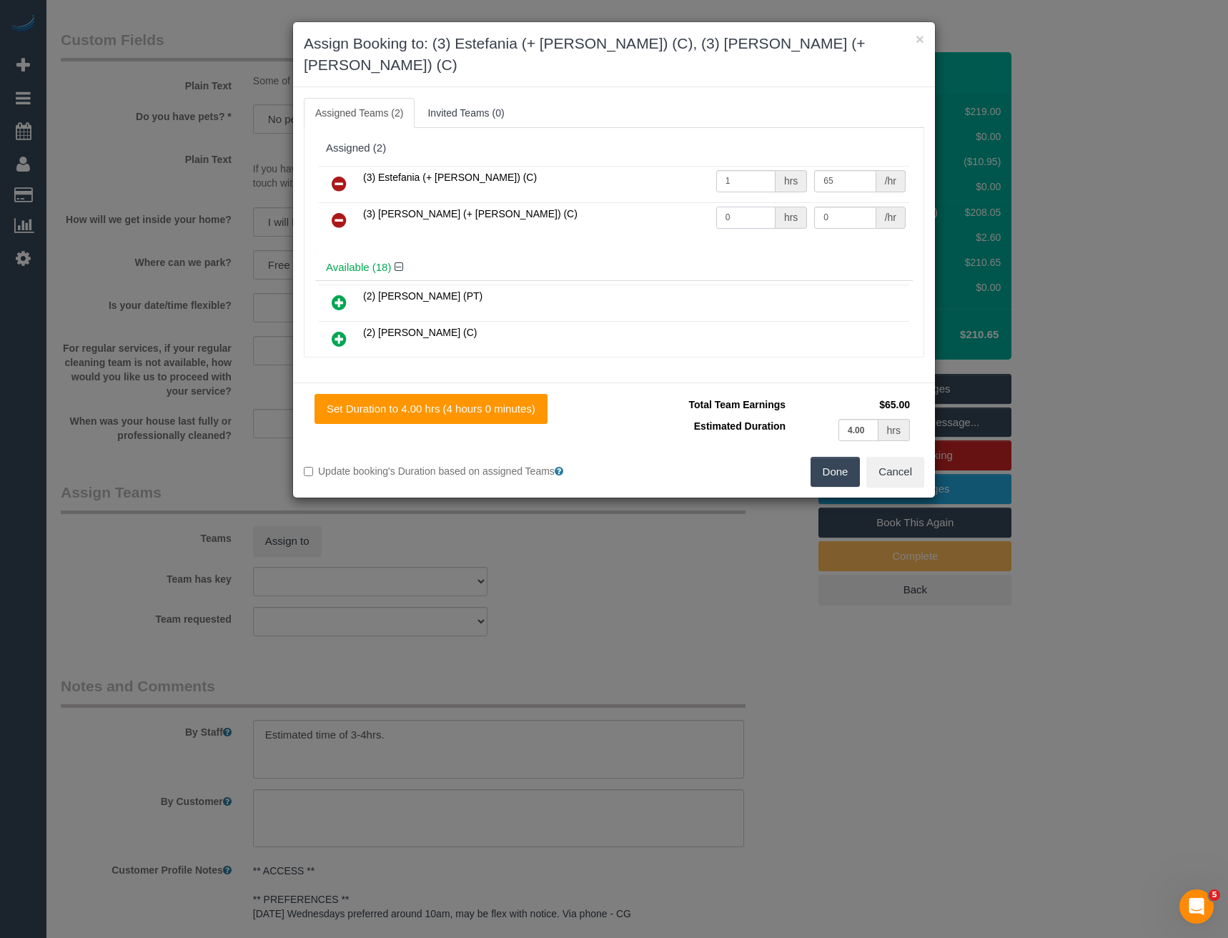
click at [655, 202] on tr "(3) [PERSON_NAME] (+ [PERSON_NAME]) (C) 0 hrs 0 /hr" at bounding box center [614, 220] width 591 height 36
type input "1"
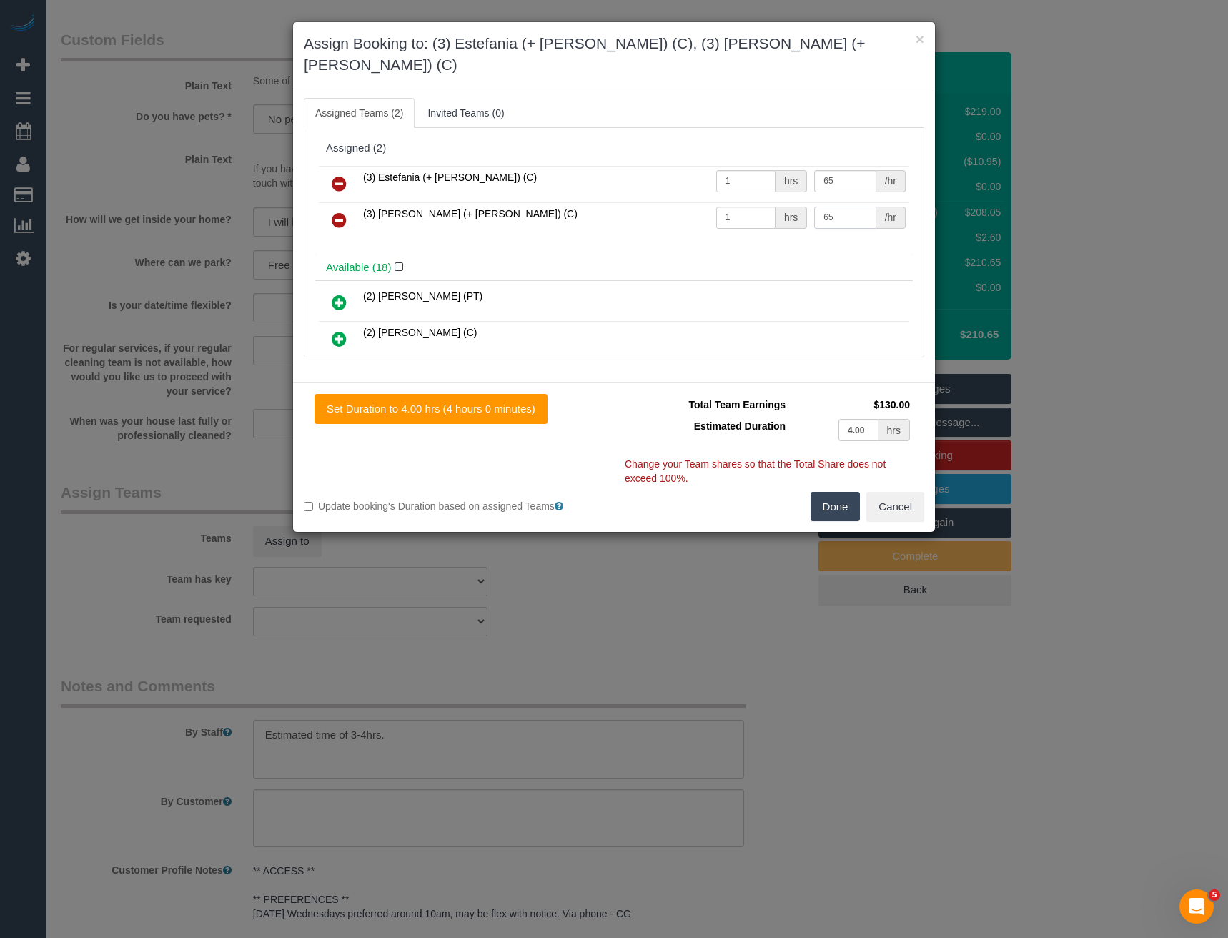
type input "65"
click at [816, 492] on button "Done" at bounding box center [836, 507] width 50 height 30
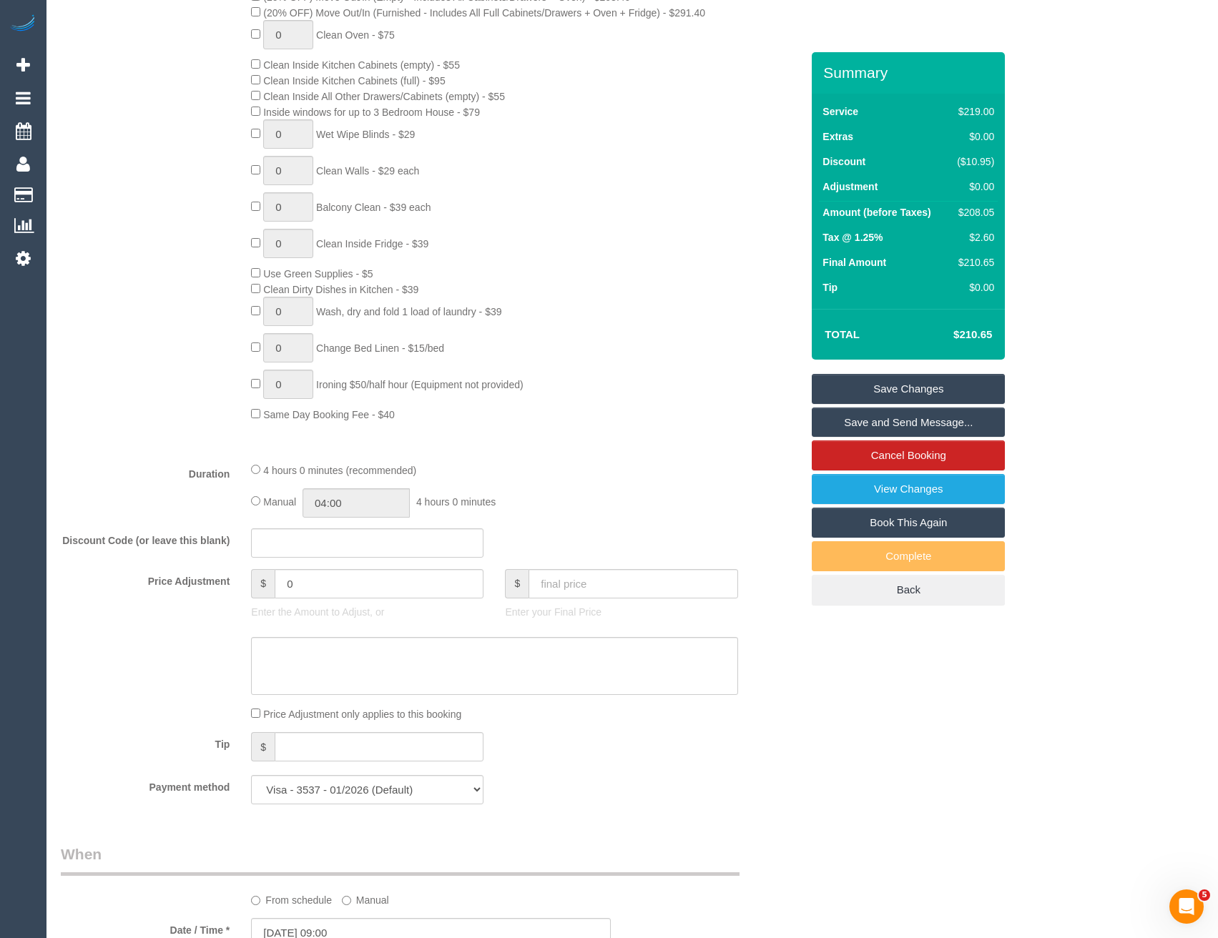
scroll to position [621, 0]
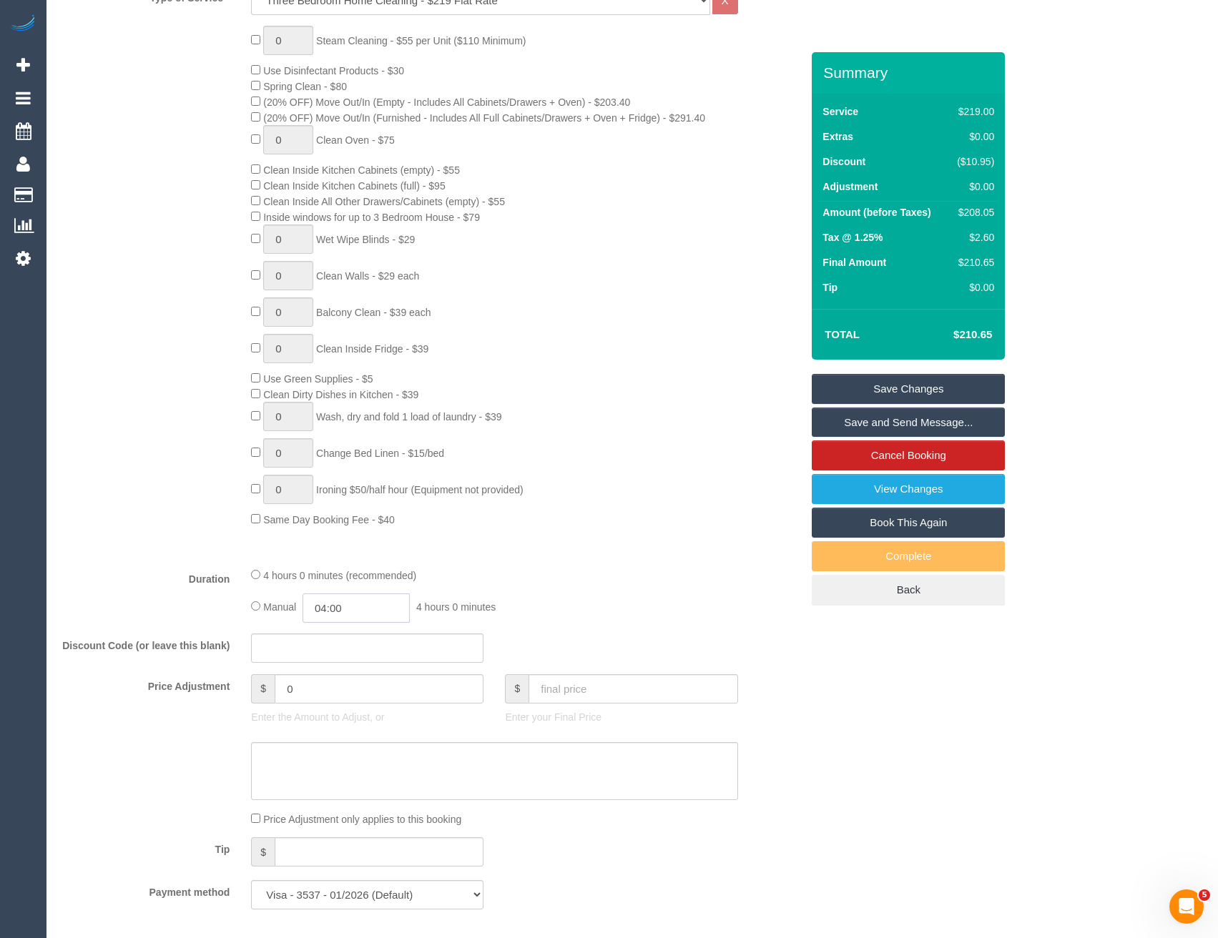
click at [366, 617] on input "04:00" at bounding box center [355, 607] width 107 height 29
click at [361, 636] on li "03:30" at bounding box center [341, 633] width 64 height 19
click at [360, 603] on input "03:30" at bounding box center [355, 607] width 107 height 29
click at [348, 694] on li "02:30" at bounding box center [341, 700] width 64 height 19
click at [353, 613] on input "02:30" at bounding box center [355, 607] width 107 height 29
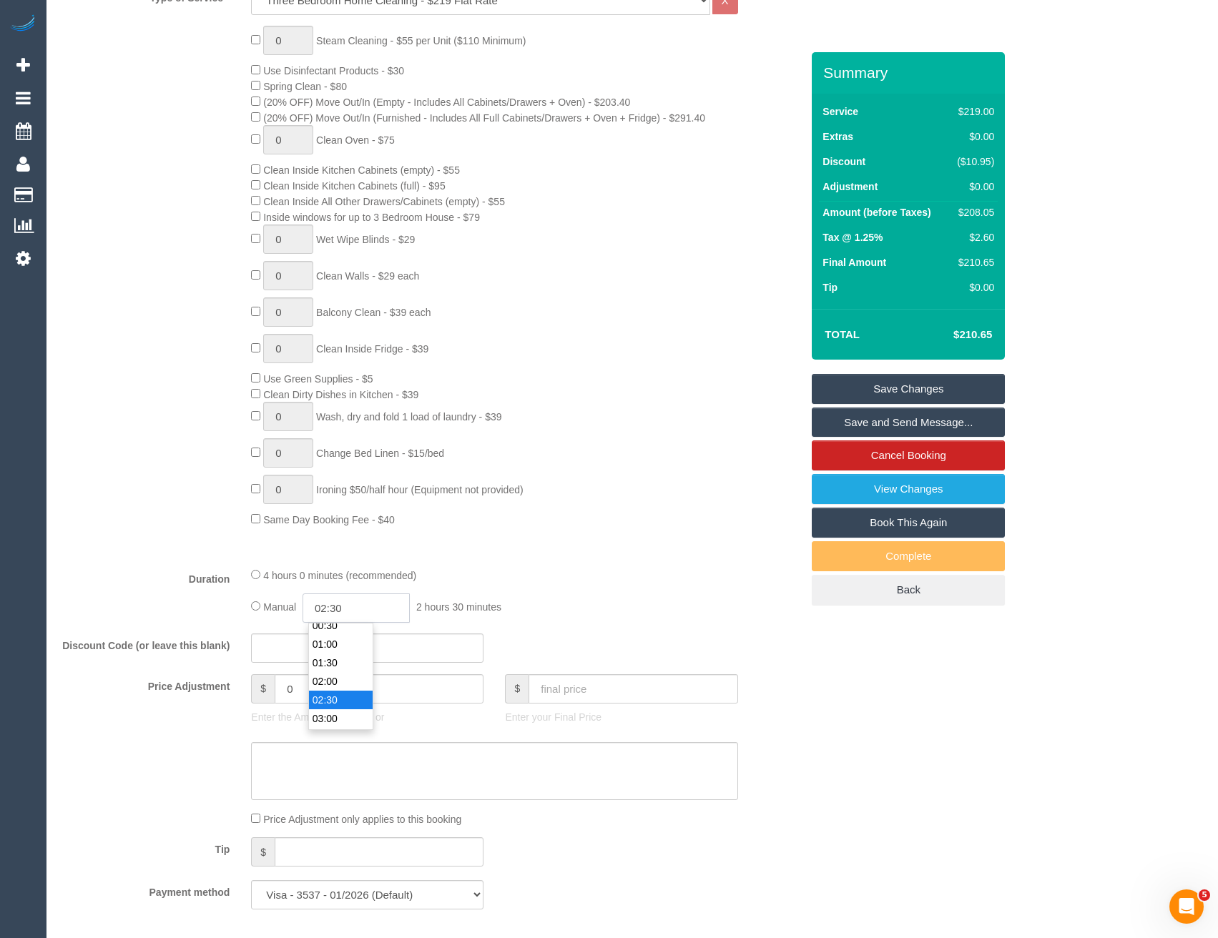
scroll to position [74, 0]
type input "02:00"
click at [344, 630] on li "02:00" at bounding box center [341, 633] width 64 height 19
click at [575, 543] on div "Type of Service * Hourly Service - $70/h Hourly Service - $65/h Hourly Service …" at bounding box center [431, 271] width 740 height 570
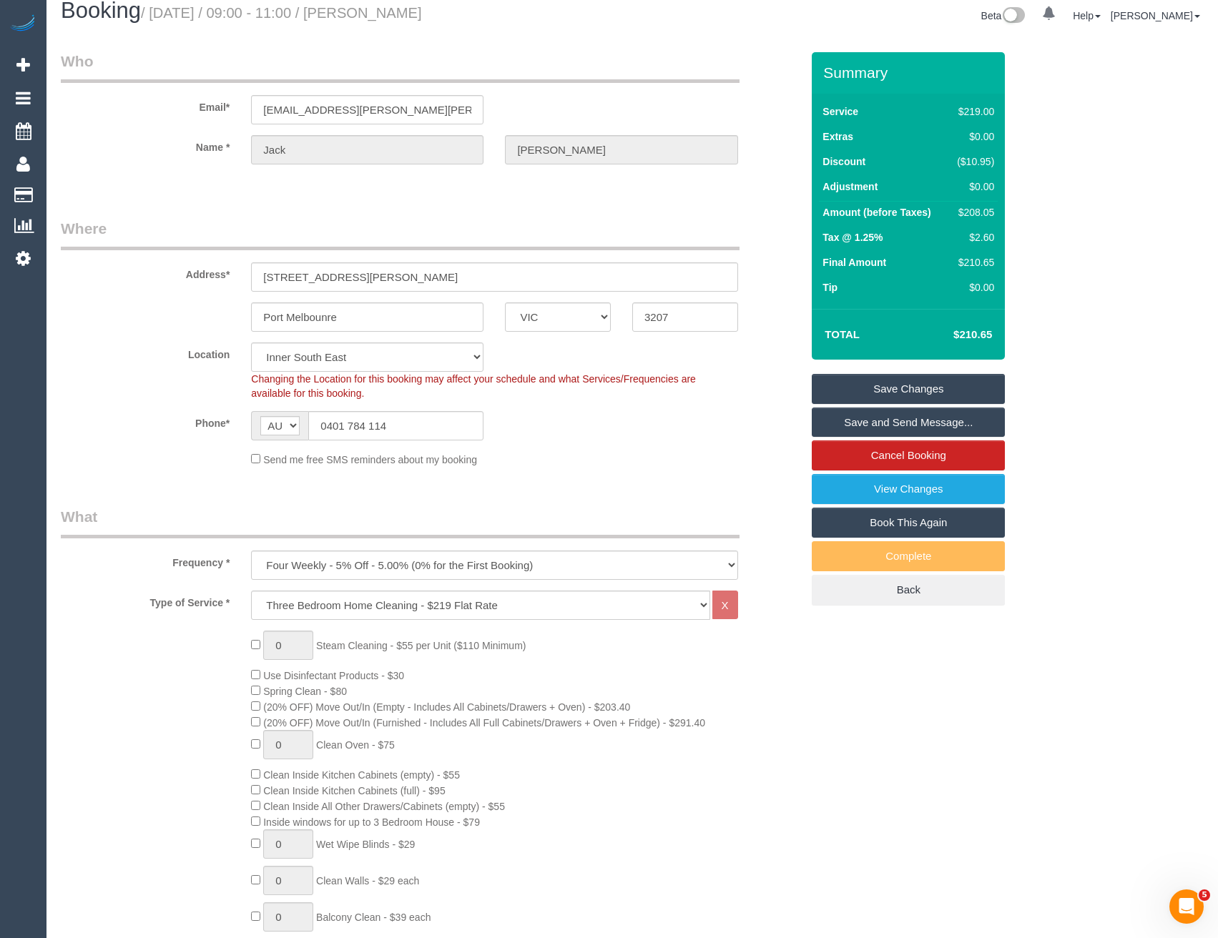
scroll to position [0, 0]
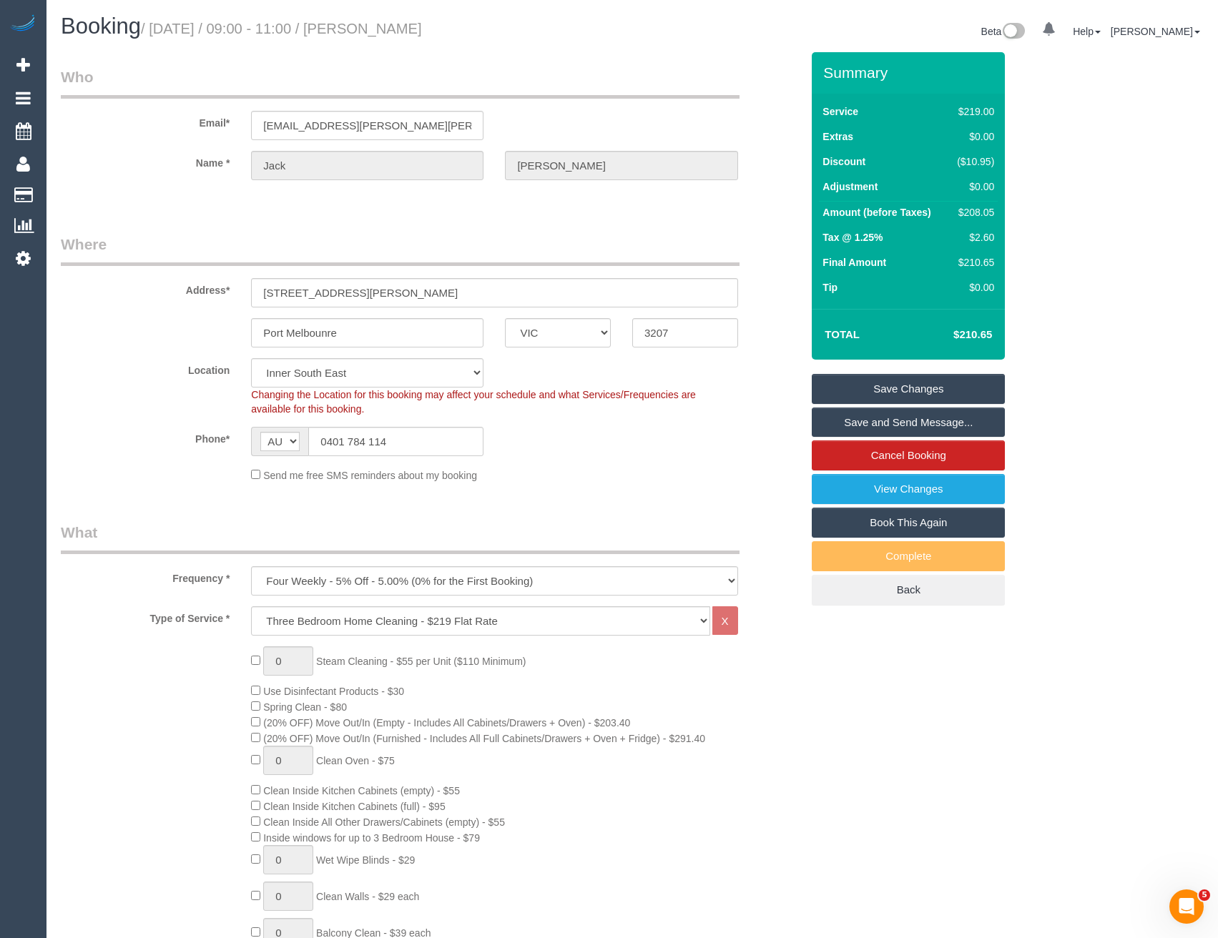
click at [868, 431] on link "Save and Send Message..." at bounding box center [908, 423] width 193 height 30
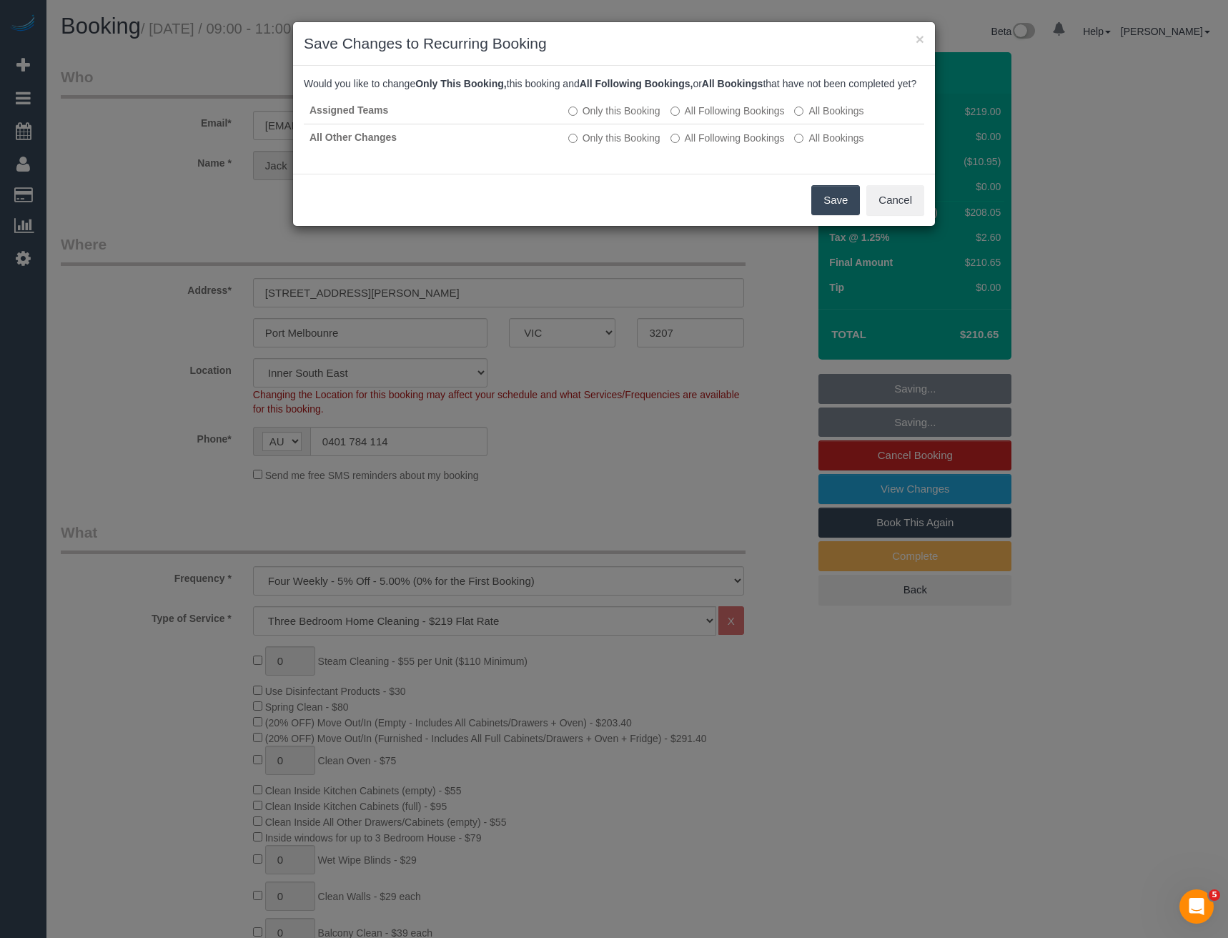
click at [844, 210] on button "Save" at bounding box center [836, 200] width 49 height 30
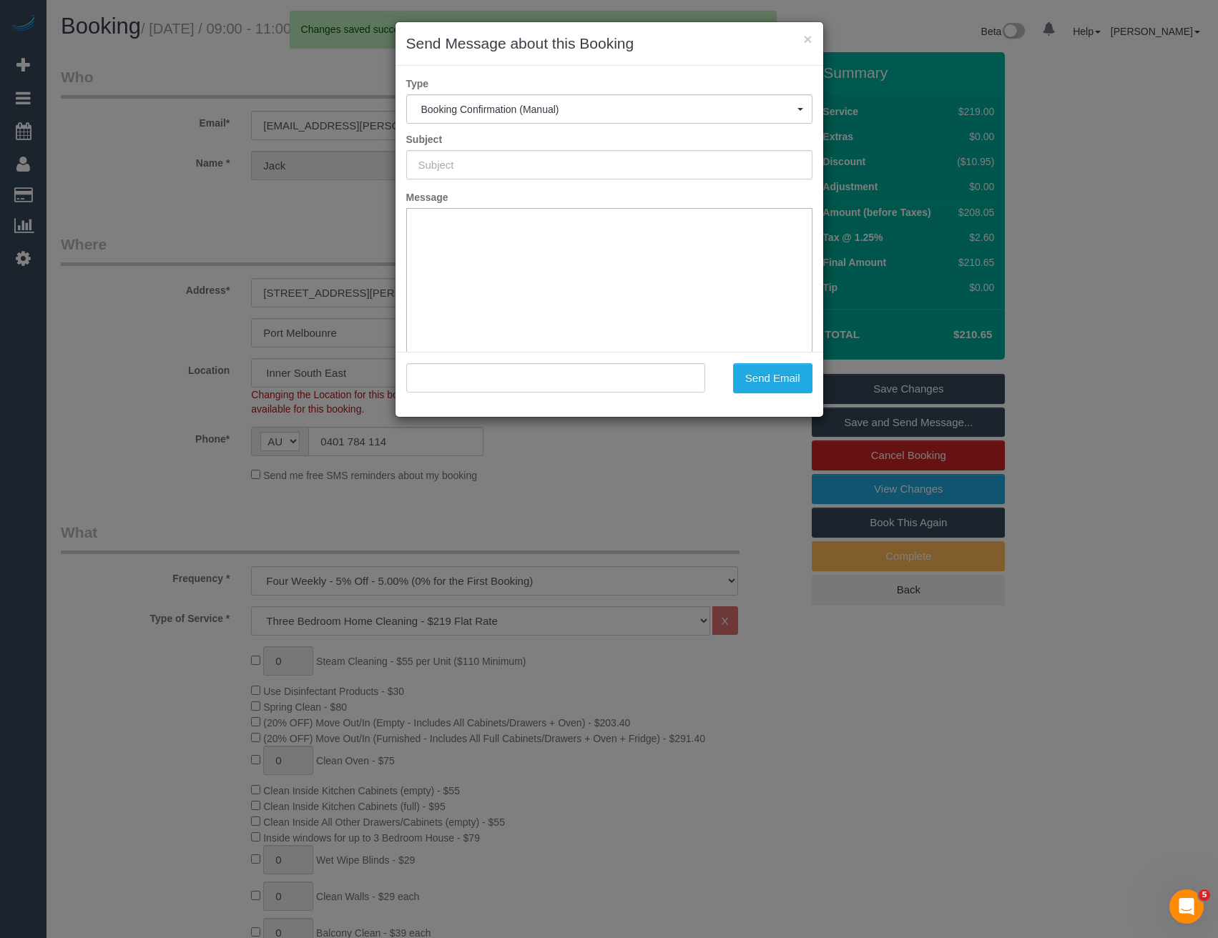
type input "Booking Confirmed"
type input ""Jack Peterson" <jack.michael.peterson@gmail.com>"
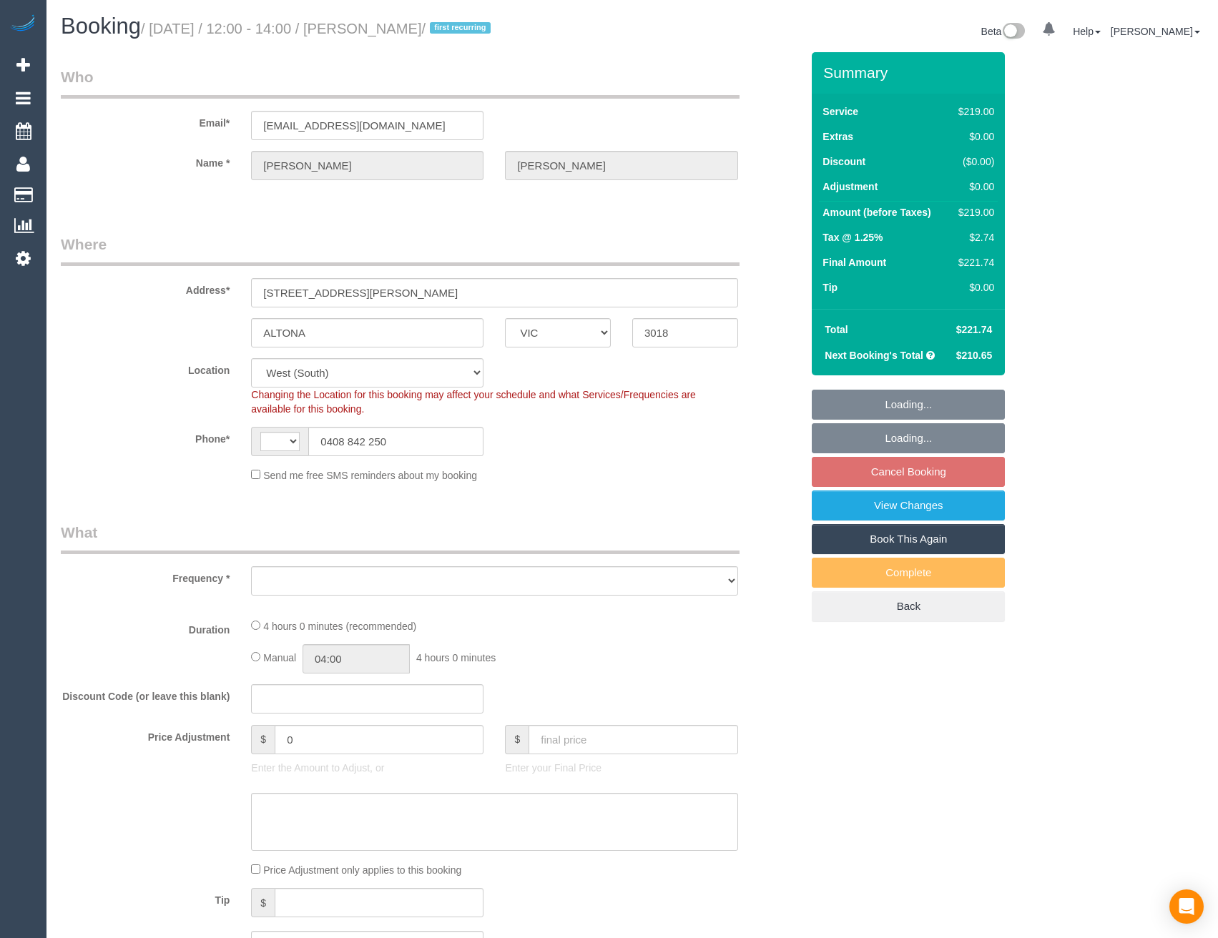
select select "VIC"
select select "string:AU"
select select "number:27"
select select "number:14"
select select "number:18"
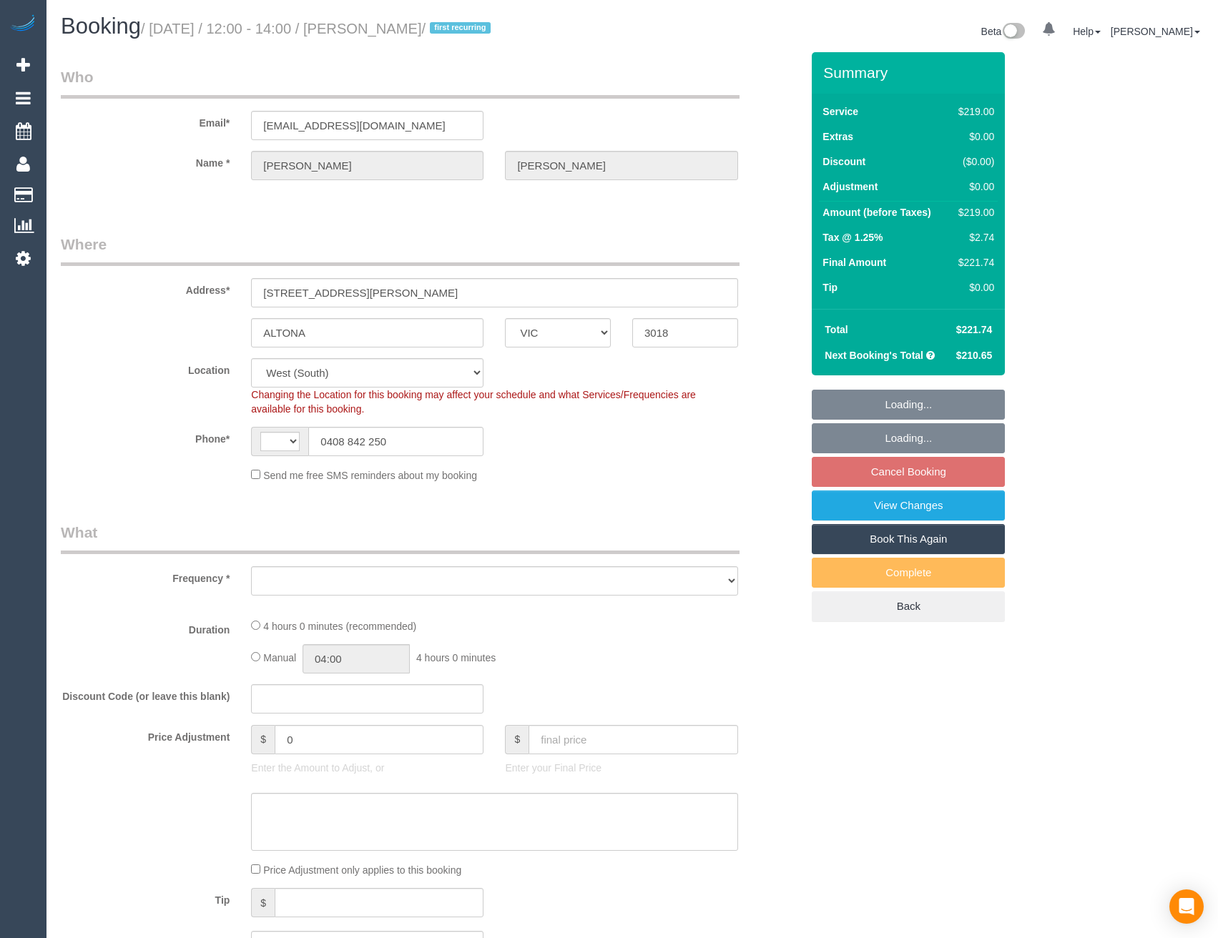
select select "number:24"
select select "number:34"
select select "number:11"
select select "object:773"
select select "string:stripe-pm_1S1Q192GScqysDRVRgpB1GM1"
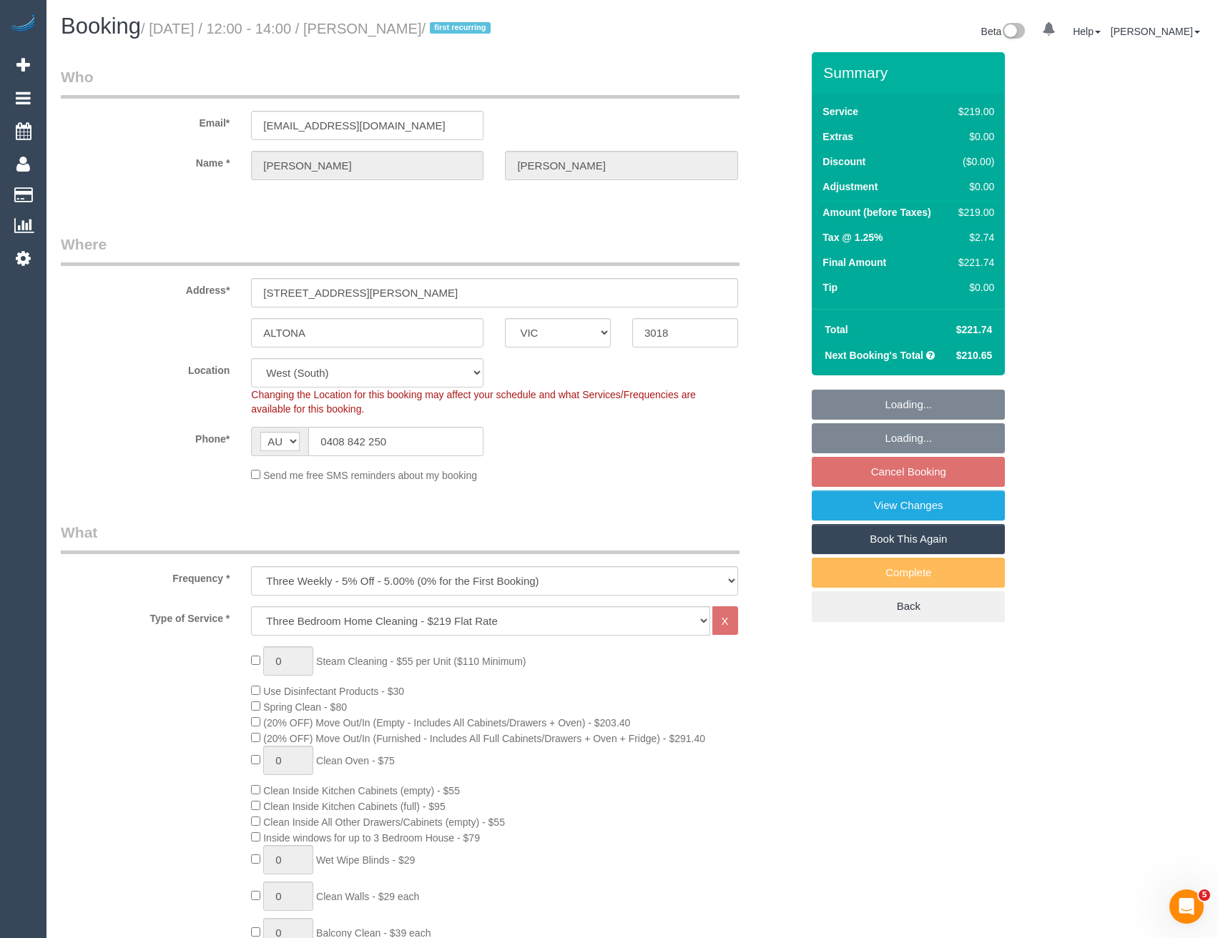
select select "object:778"
select select "spot4"
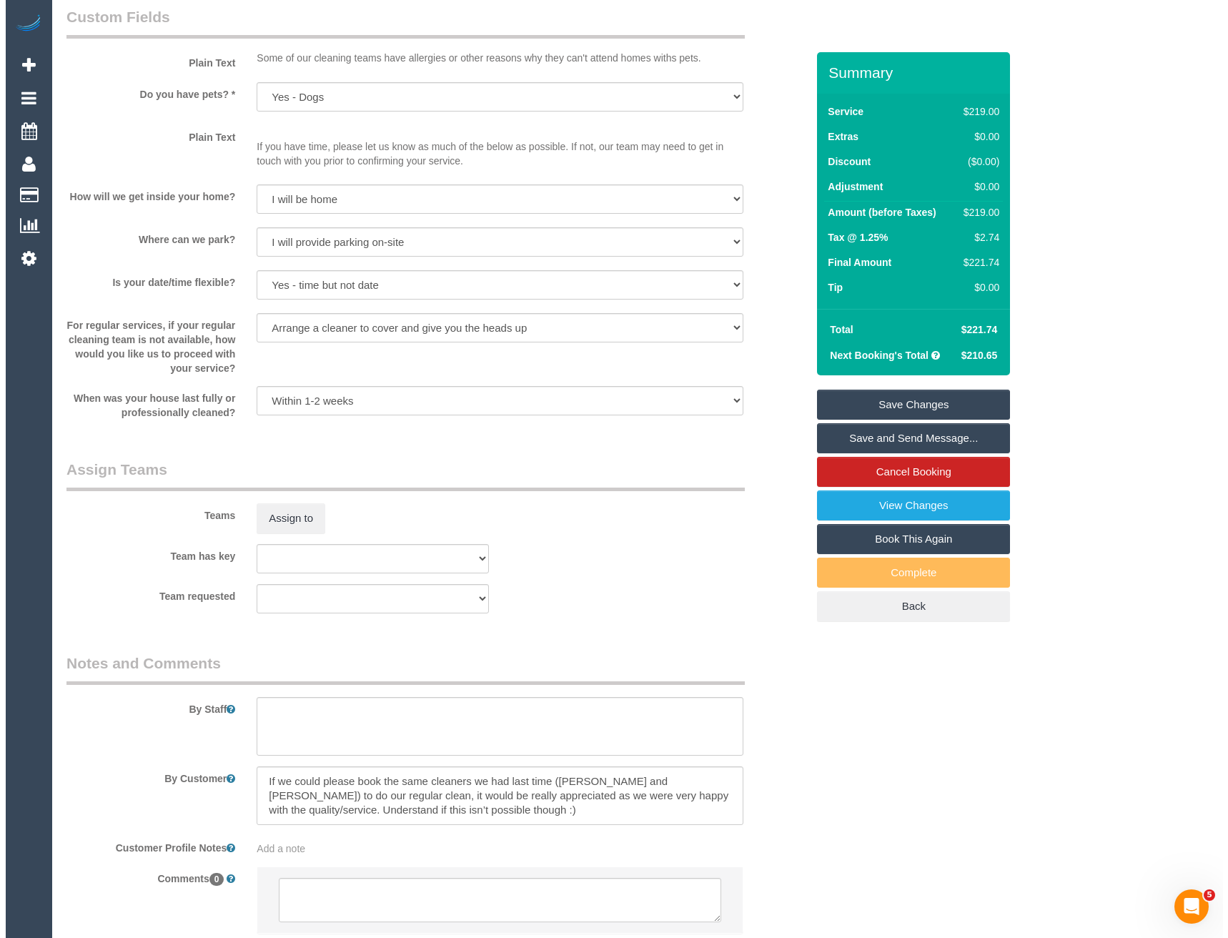
scroll to position [1808, 0]
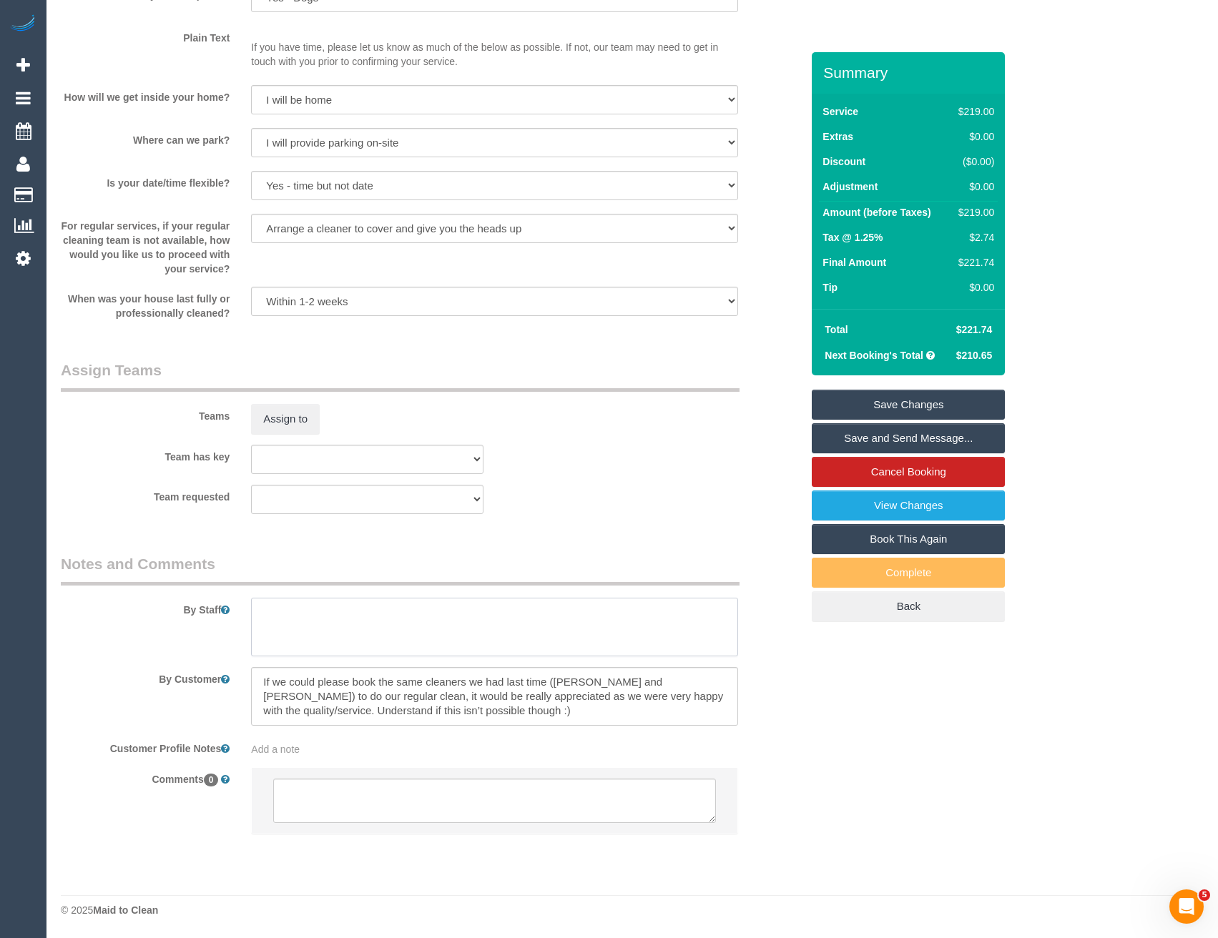
click at [327, 624] on textarea at bounding box center [494, 627] width 486 height 59
click at [295, 638] on textarea at bounding box center [494, 627] width 486 height 59
type textarea "Est 3 - 4 hours"
click at [311, 416] on button "Assign to" at bounding box center [285, 419] width 69 height 30
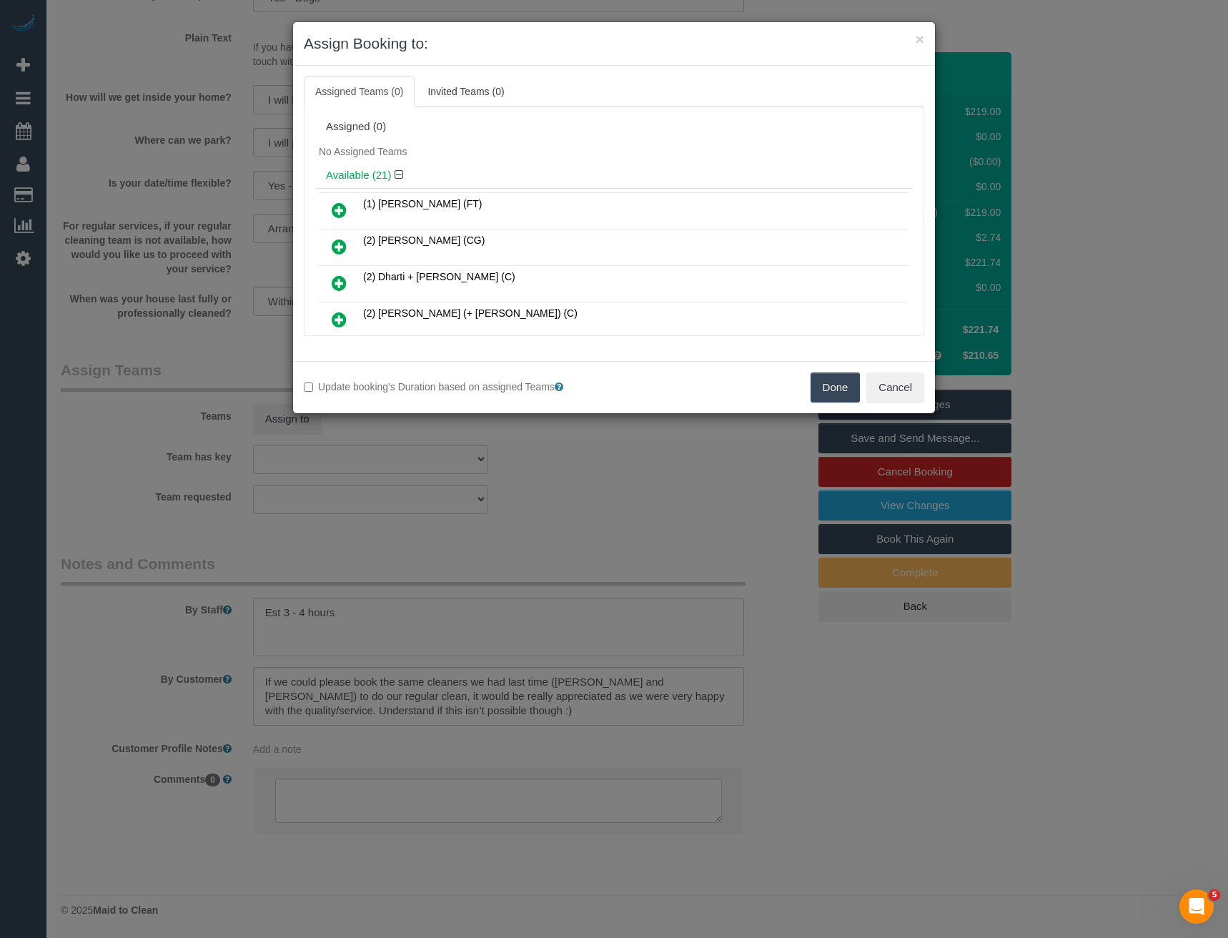
scroll to position [422, 0]
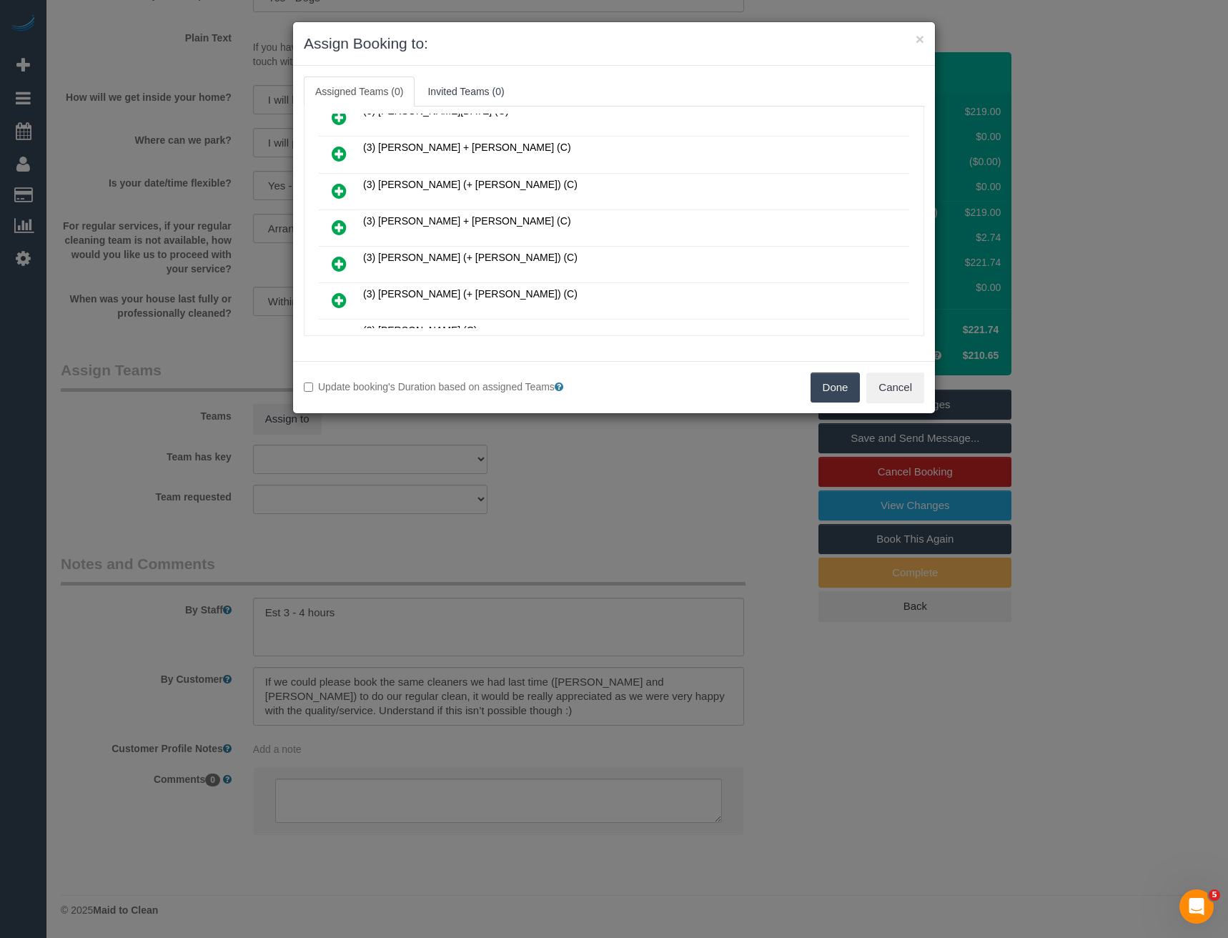
click at [344, 225] on icon at bounding box center [339, 227] width 15 height 17
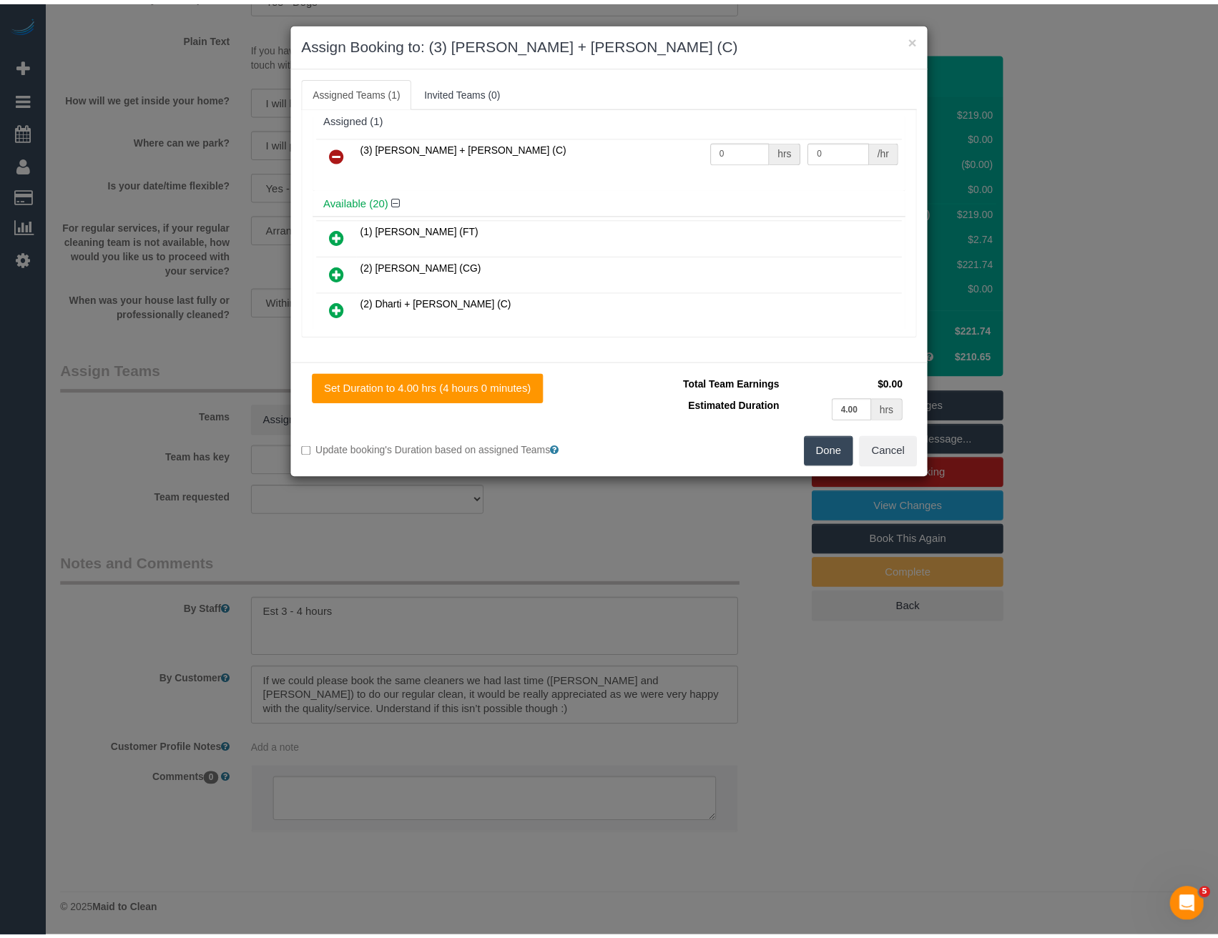
scroll to position [0, 0]
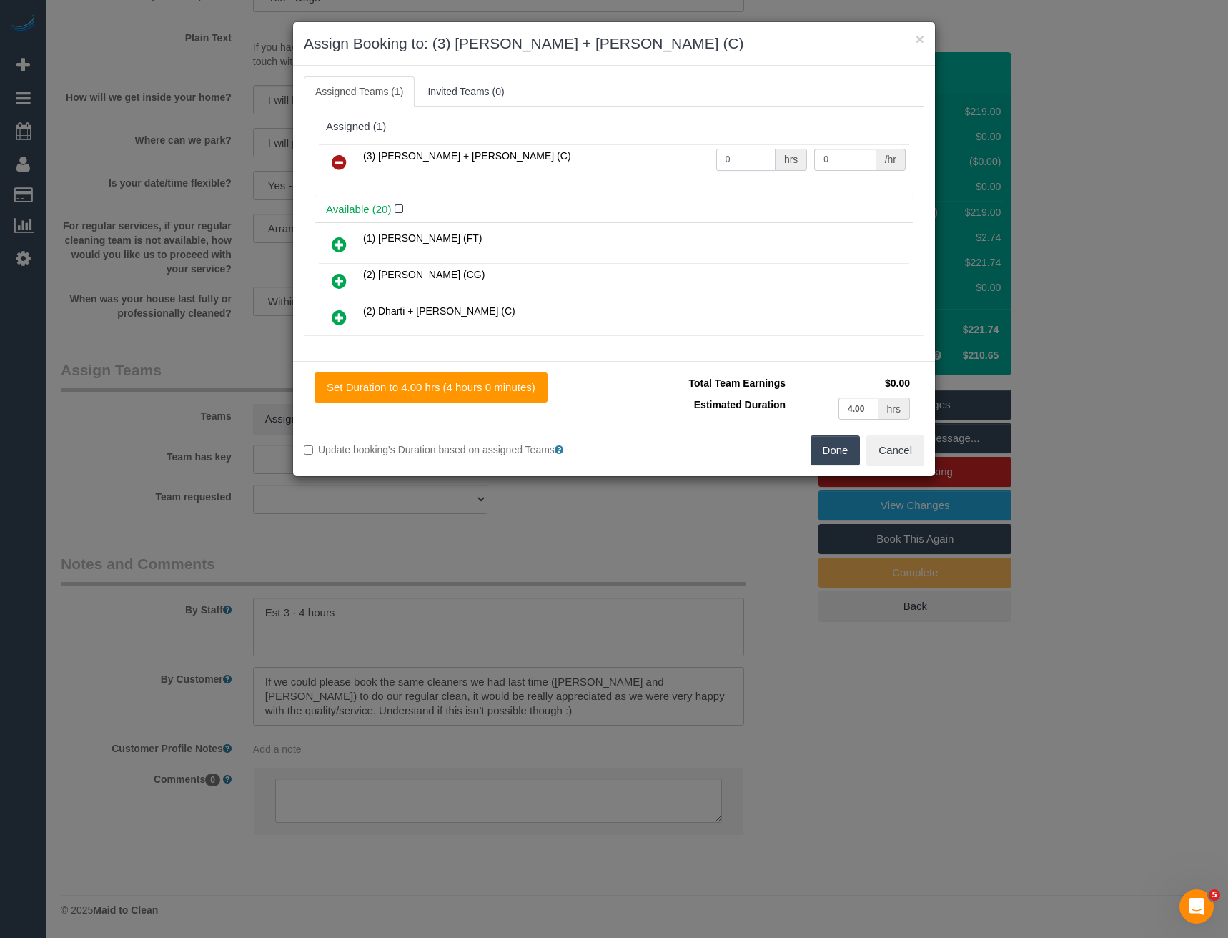
drag, startPoint x: 713, startPoint y: 161, endPoint x: 639, endPoint y: 153, distance: 74.8
click at [661, 162] on tr "(3) [PERSON_NAME] + [PERSON_NAME] (C) 0 hrs 0 /hr" at bounding box center [614, 162] width 591 height 36
type input "1"
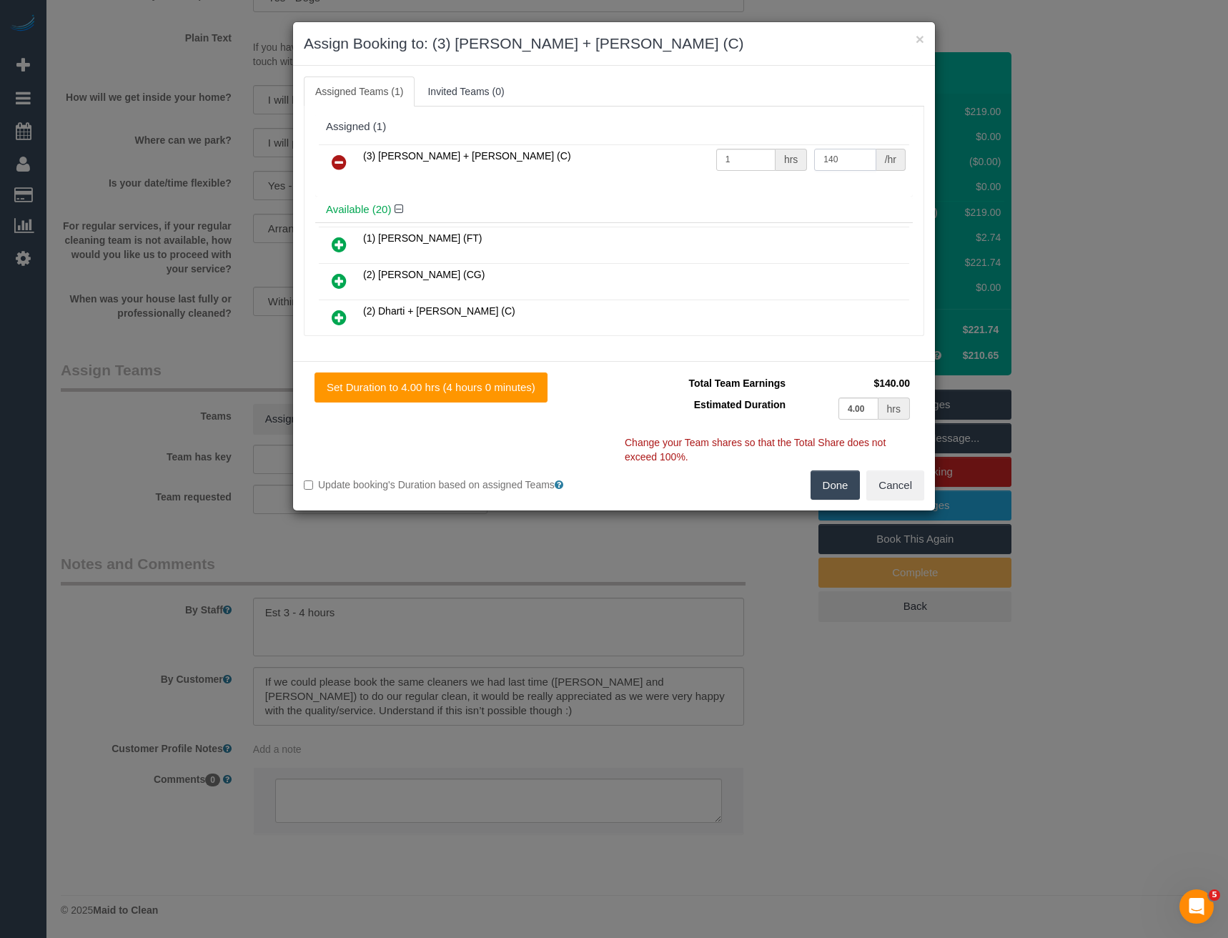
type input "140"
click at [824, 475] on button "Done" at bounding box center [836, 485] width 50 height 30
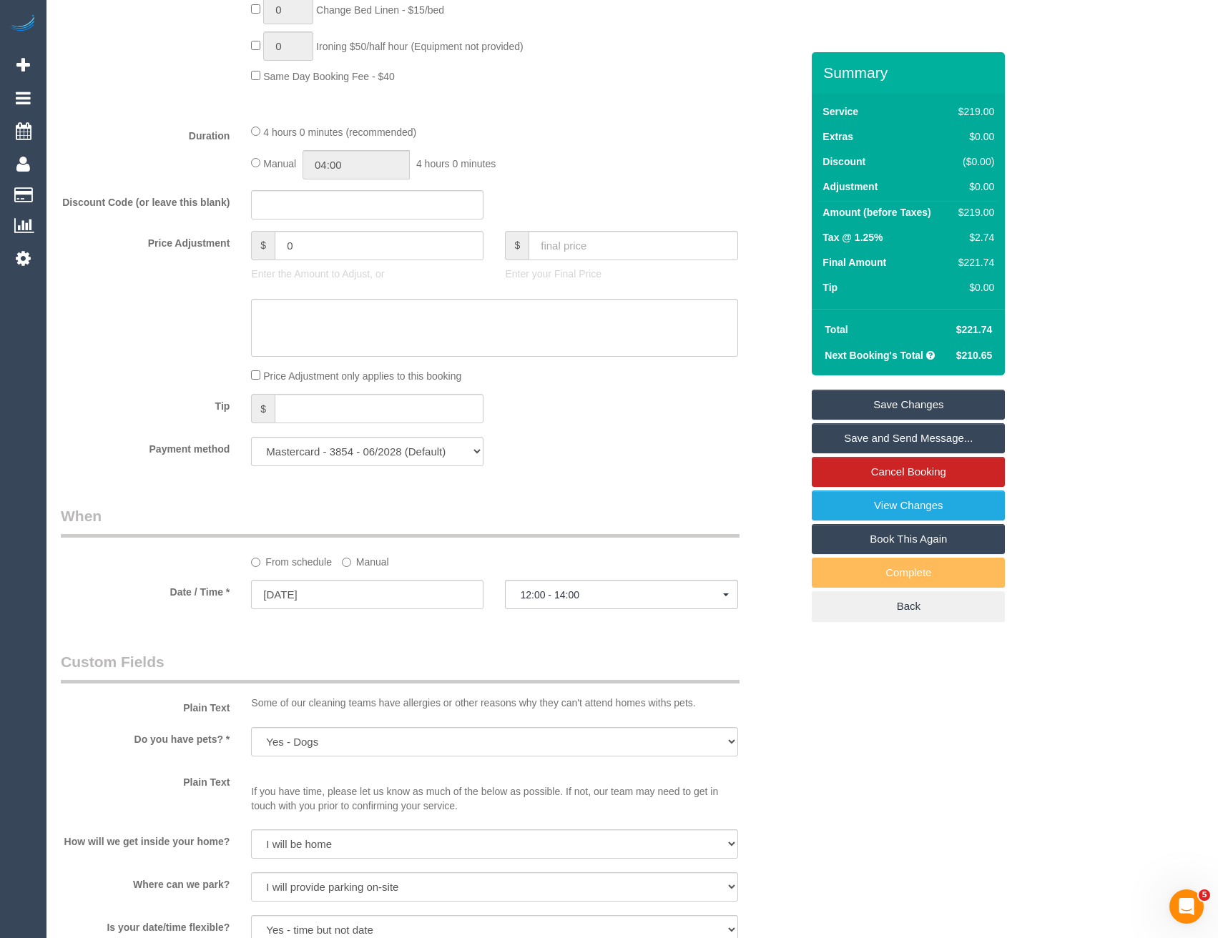
scroll to position [807, 0]
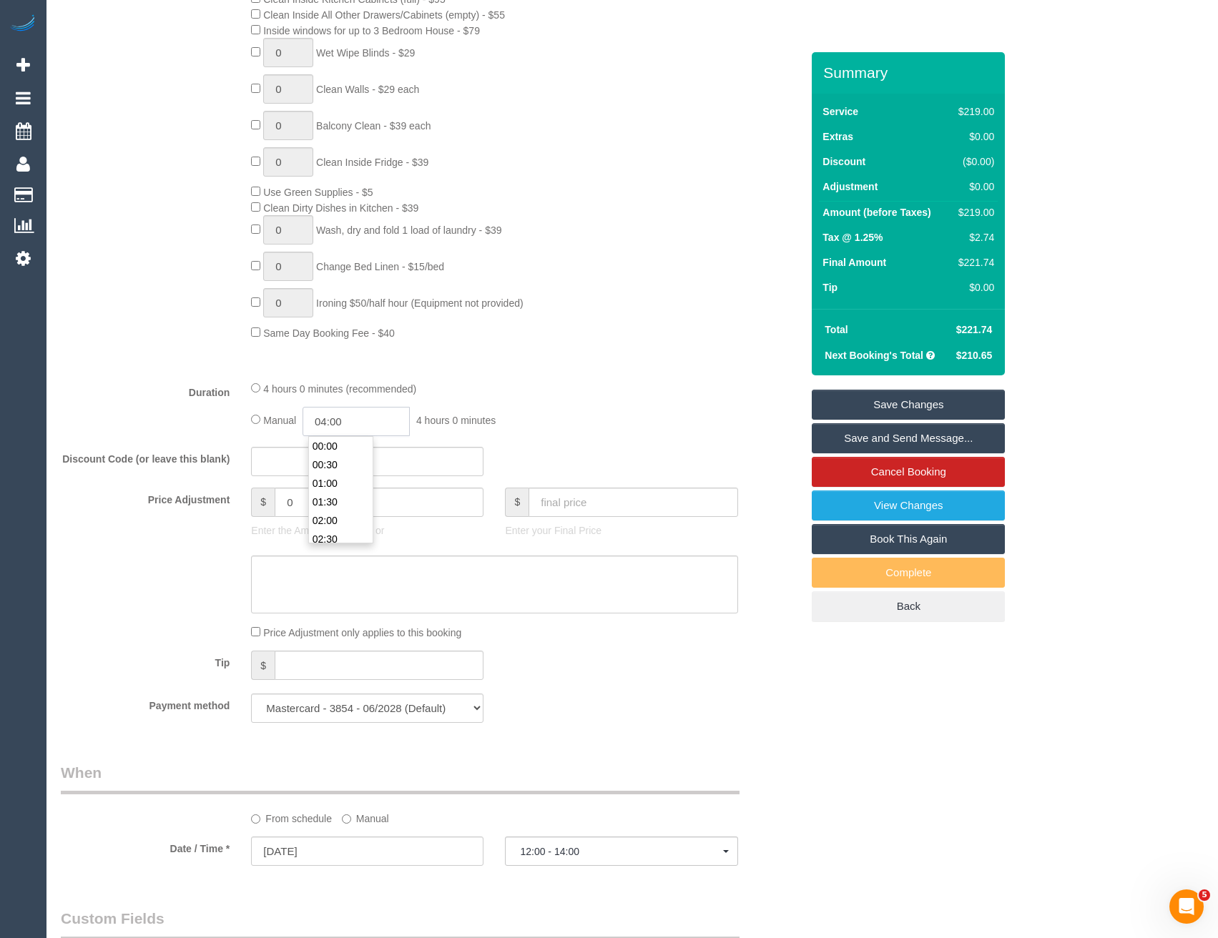
click at [353, 423] on input "04:00" at bounding box center [355, 421] width 107 height 29
type input "02:00"
click at [344, 474] on li "02:00" at bounding box center [341, 476] width 64 height 19
click at [621, 423] on div "Manual 02:00 2 hours 0 minutes" at bounding box center [494, 421] width 486 height 29
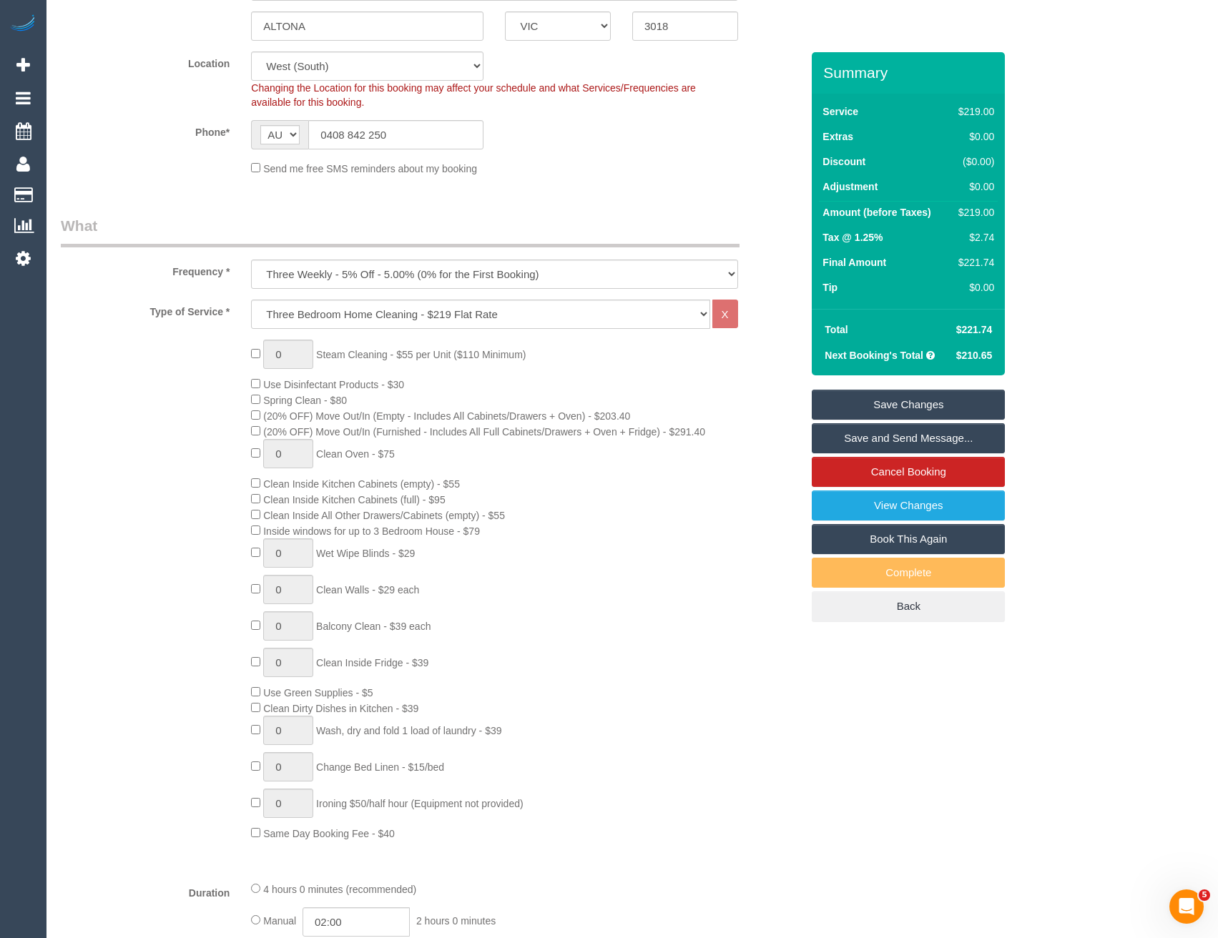
scroll to position [0, 0]
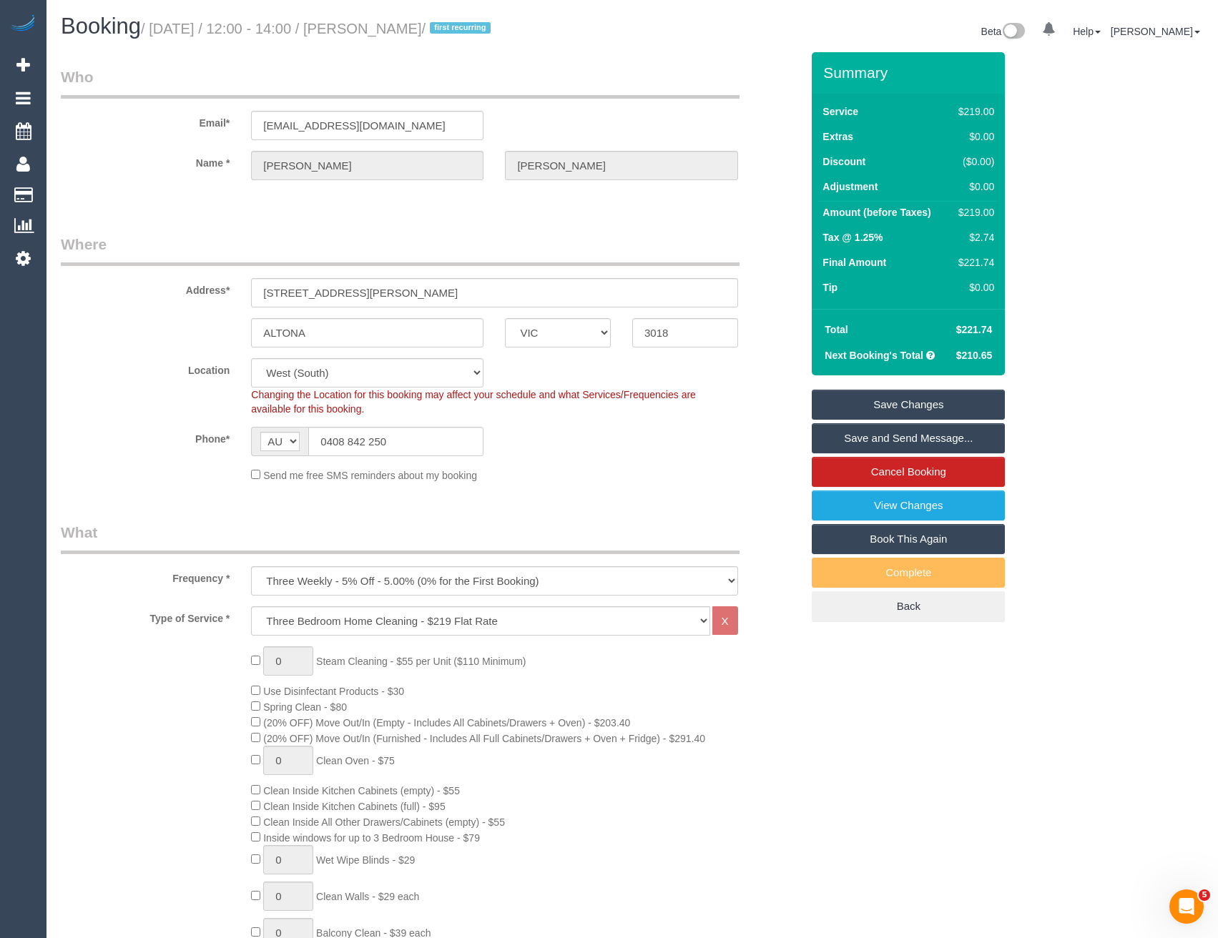
select select "spot29"
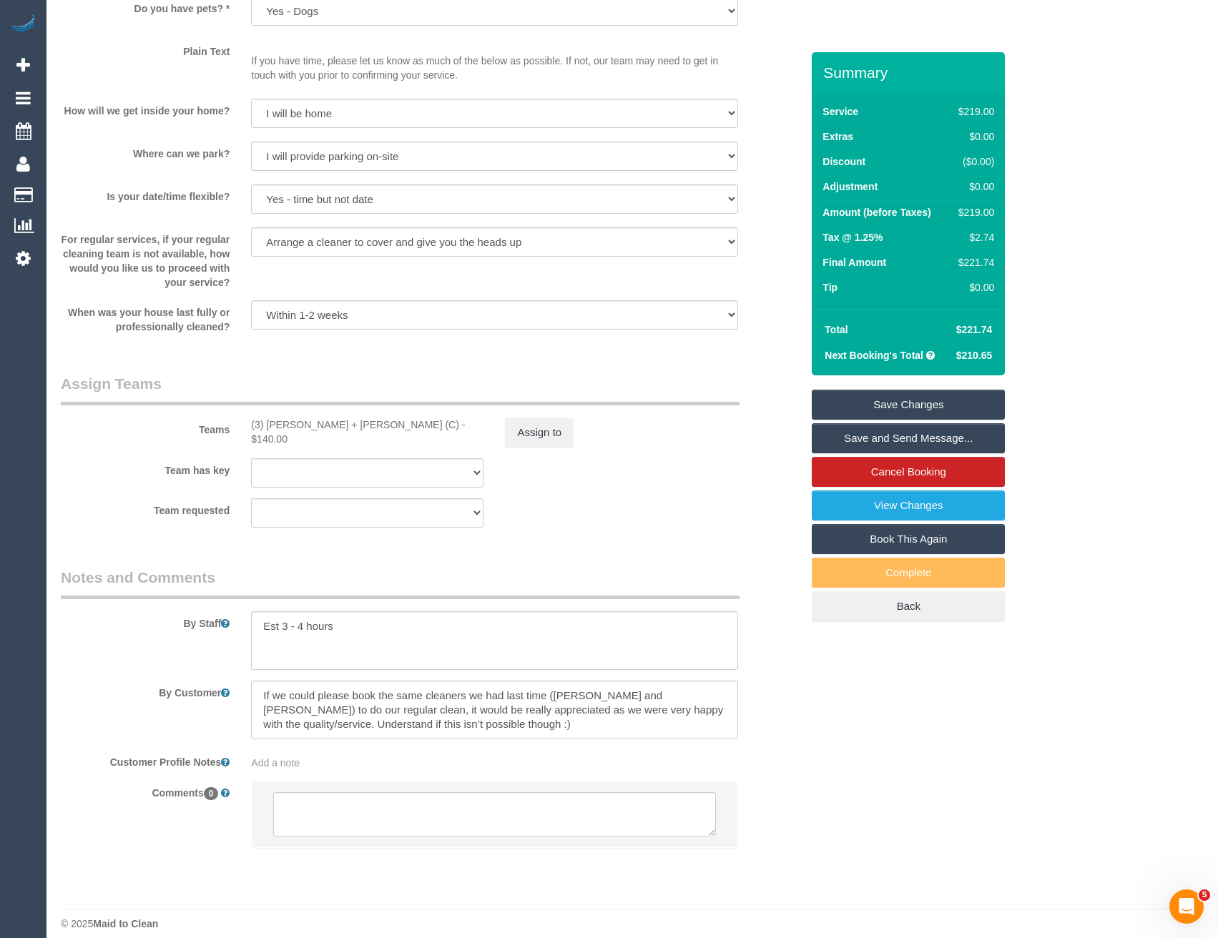
scroll to position [1808, 0]
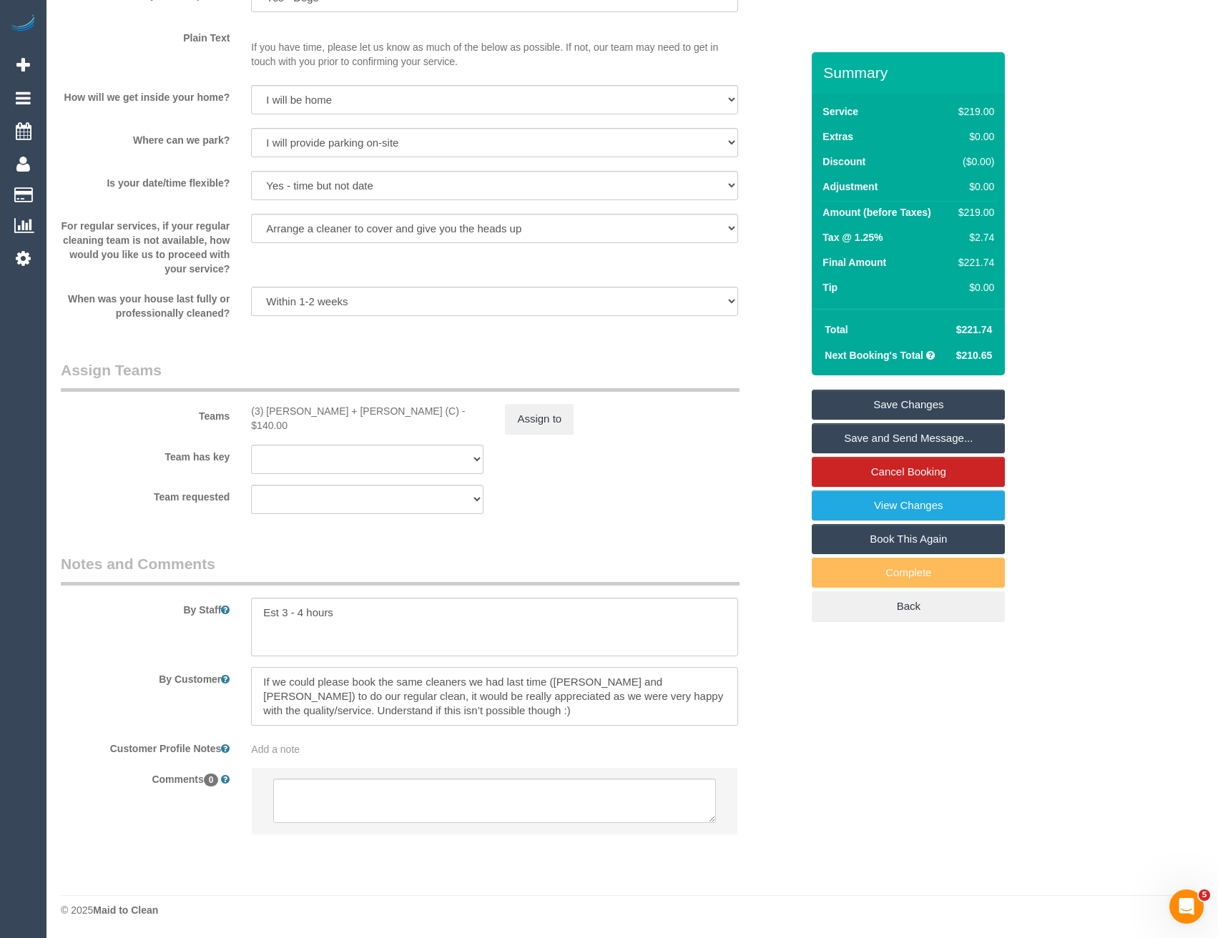
drag, startPoint x: 329, startPoint y: 713, endPoint x: 237, endPoint y: 685, distance: 96.4
click at [237, 685] on div "By Customer" at bounding box center [431, 696] width 762 height 59
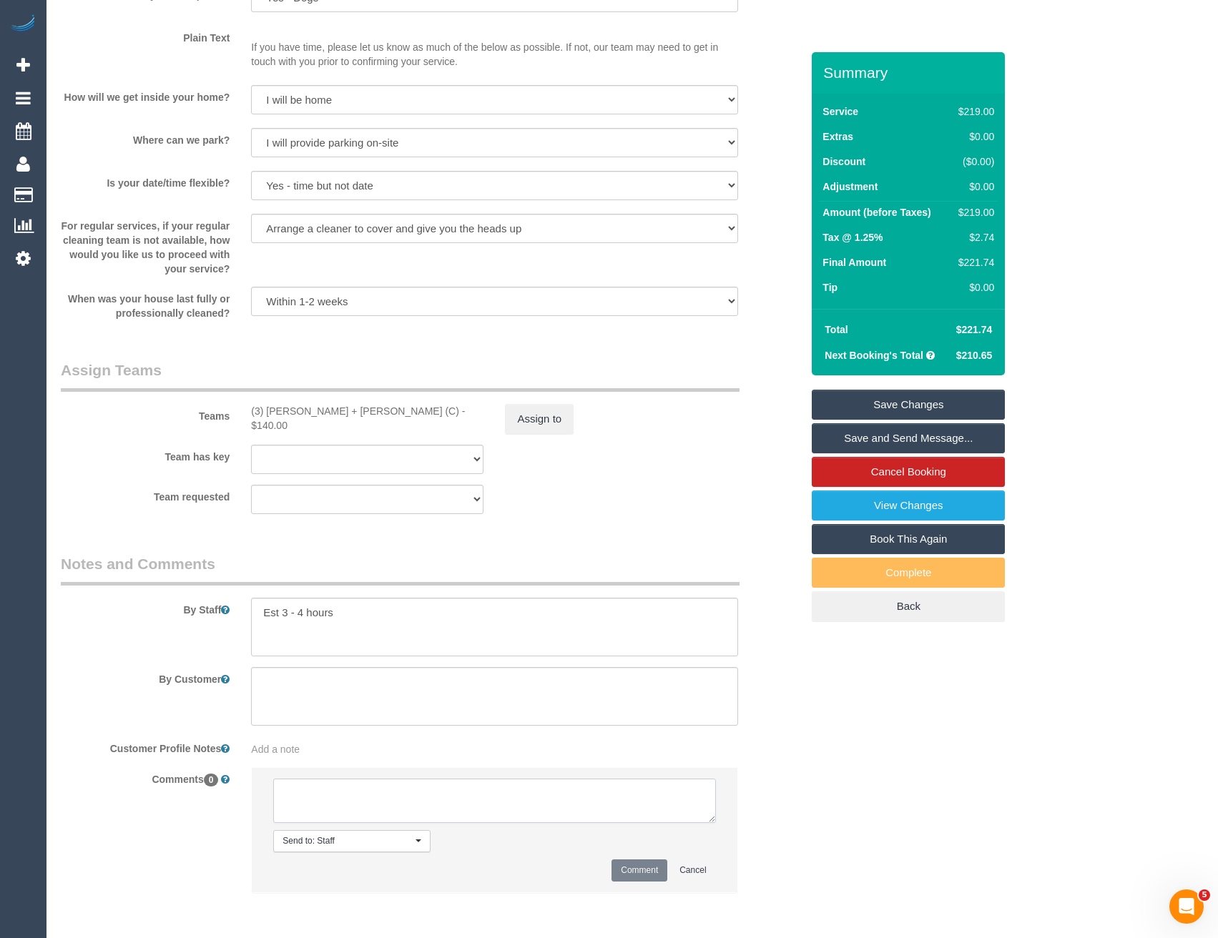
click at [355, 812] on textarea at bounding box center [494, 801] width 442 height 44
paste textarea "If we could please book the same cleaners we had last time (Dharti and Kishan) …"
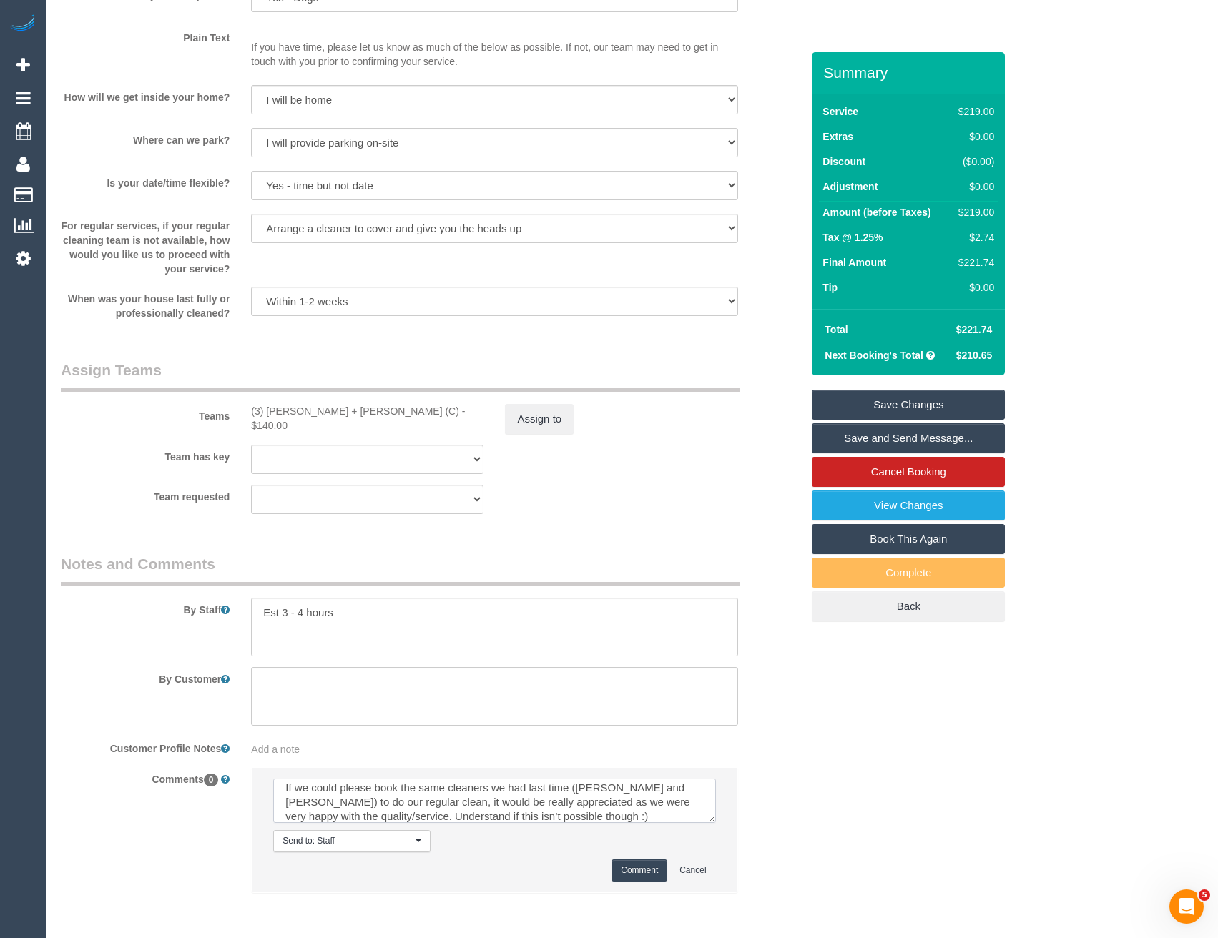
scroll to position [34, 0]
type textarea "If we could please book the same cleaners we had last time (Dharti and Kishan) …"
click at [650, 865] on button "Comment" at bounding box center [639, 870] width 56 height 22
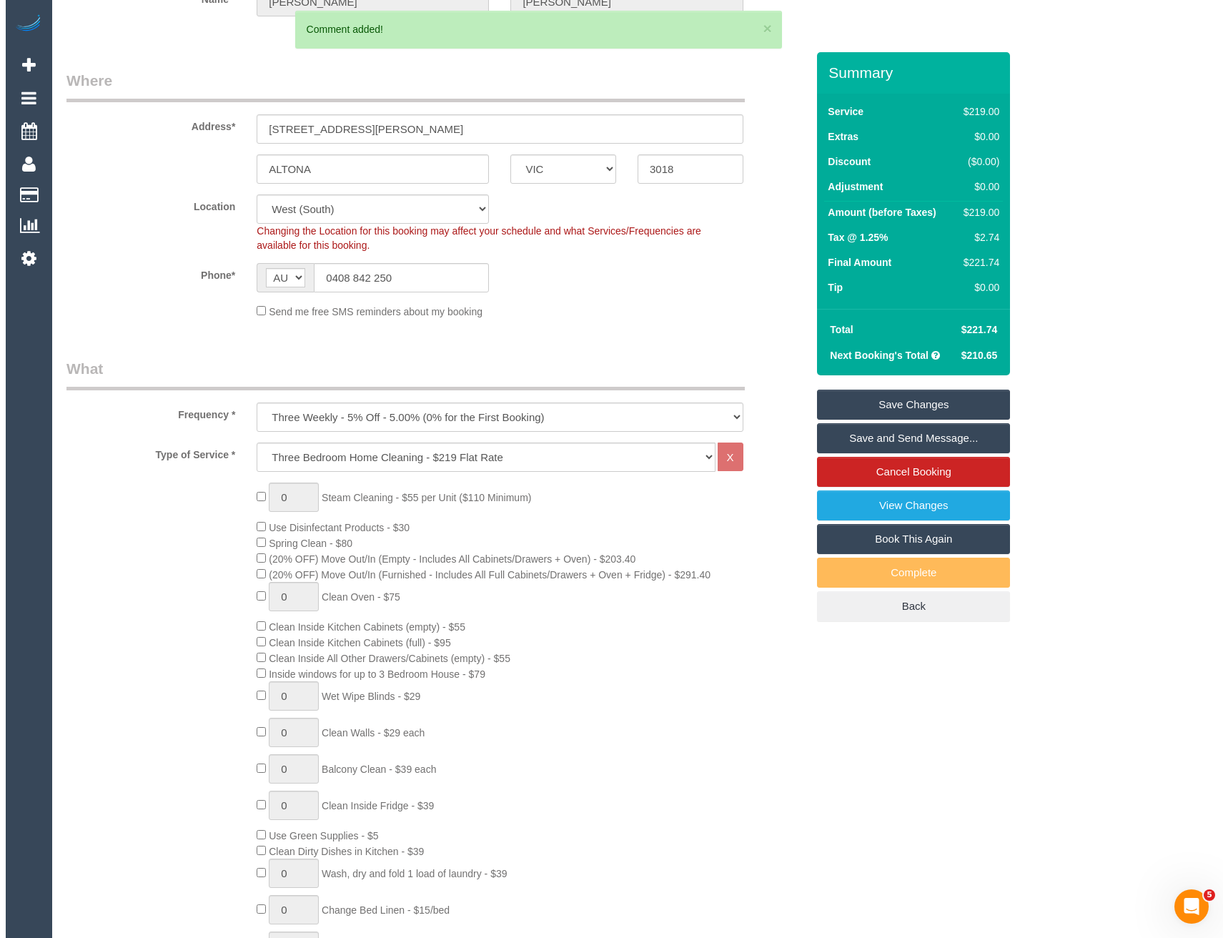
scroll to position [0, 0]
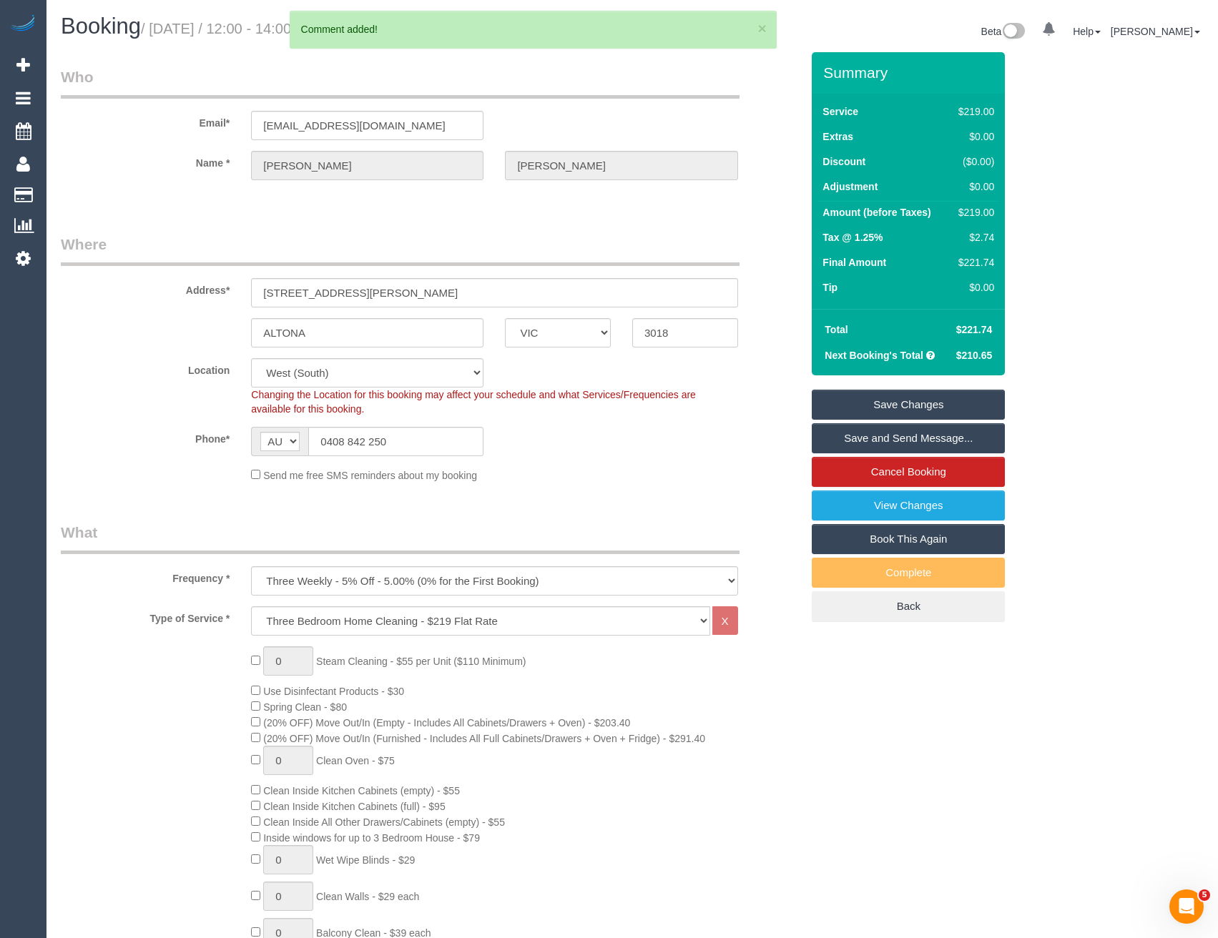
click at [843, 433] on link "Save and Send Message..." at bounding box center [908, 438] width 193 height 30
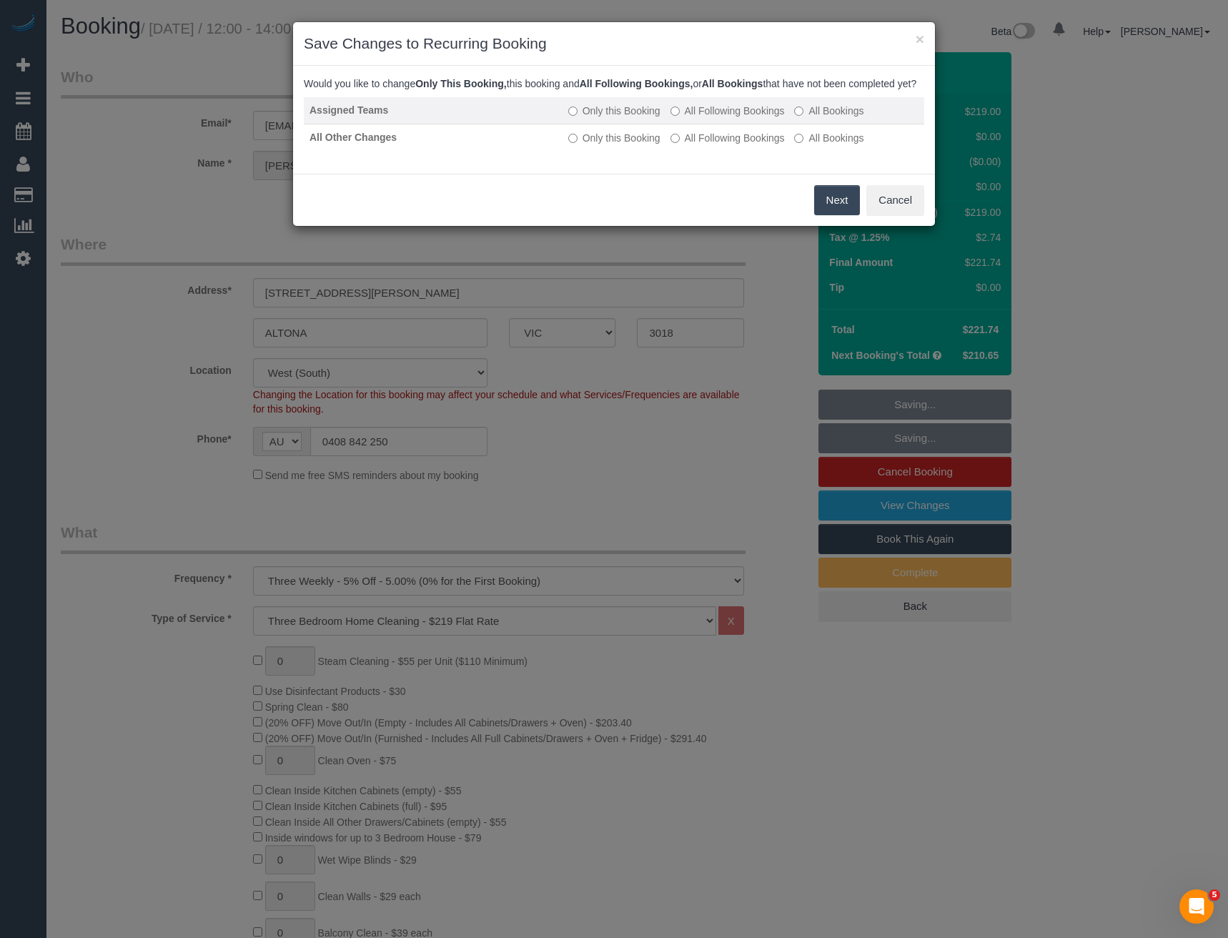
drag, startPoint x: 413, startPoint y: 124, endPoint x: 385, endPoint y: 123, distance: 28.6
click at [382, 124] on tr "Assigned Teams Only this Booking All Following Bookings All Bookings" at bounding box center [614, 110] width 621 height 27
click at [828, 204] on button "Next" at bounding box center [837, 200] width 46 height 30
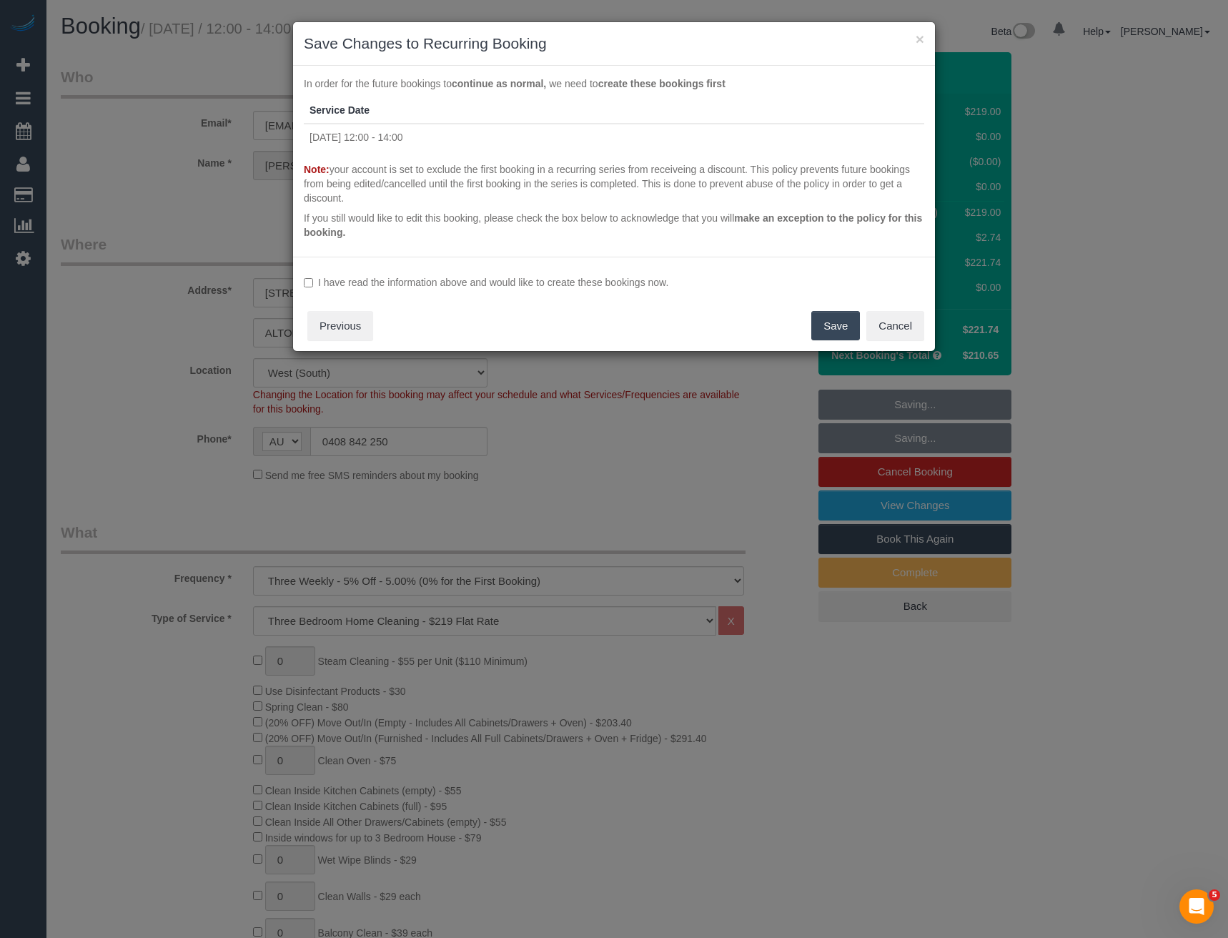
click at [393, 280] on label "I have read the information above and would like to create these bookings now." at bounding box center [614, 282] width 621 height 14
click at [812, 322] on button "Save" at bounding box center [836, 326] width 49 height 30
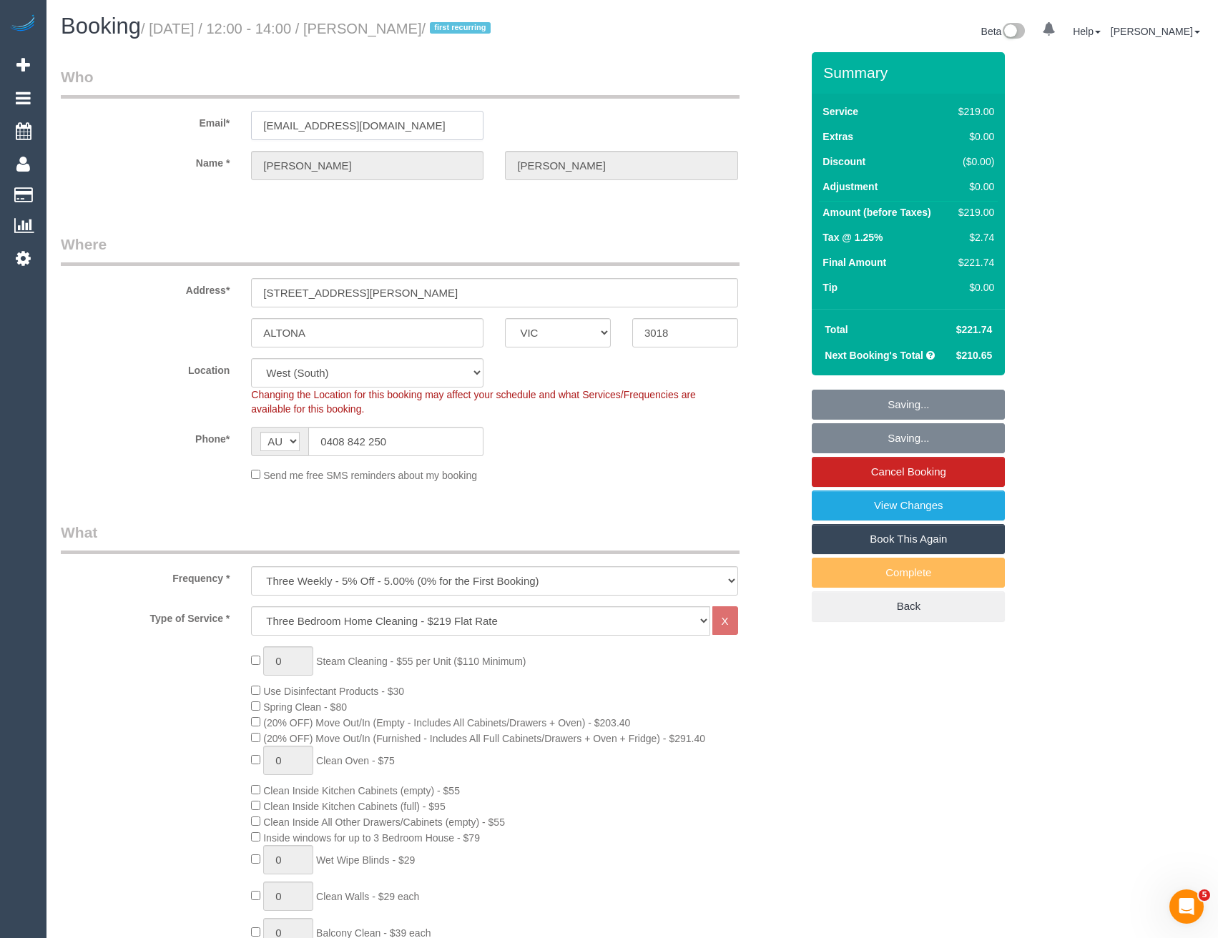
drag, startPoint x: 415, startPoint y: 132, endPoint x: 205, endPoint y: 127, distance: 209.6
click at [205, 127] on div "Email* amykeziamcg@hotmail.com" at bounding box center [431, 103] width 762 height 74
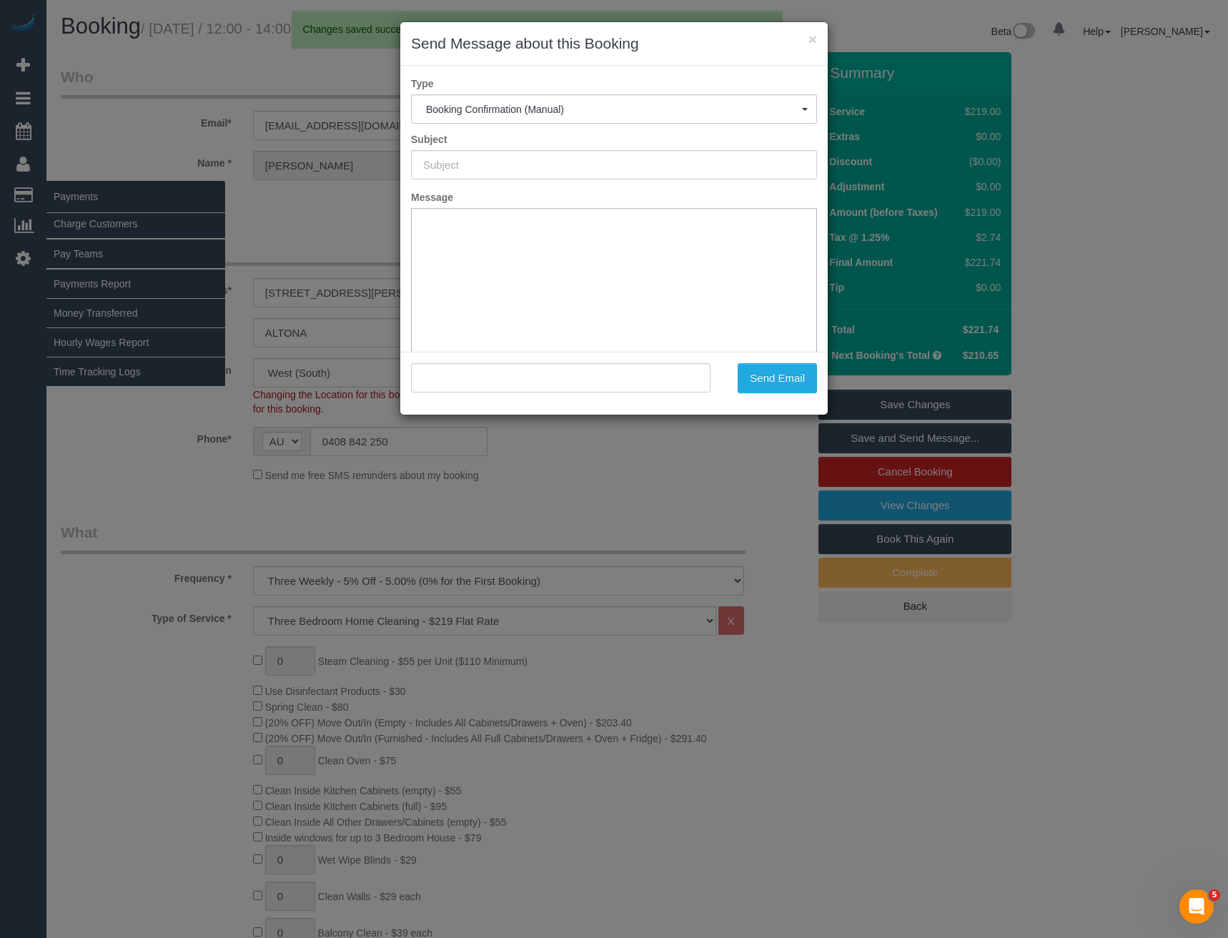
type input "Booking Confirmed"
type input ""Amy Hayes" <amykeziamcg@hotmail.com>"
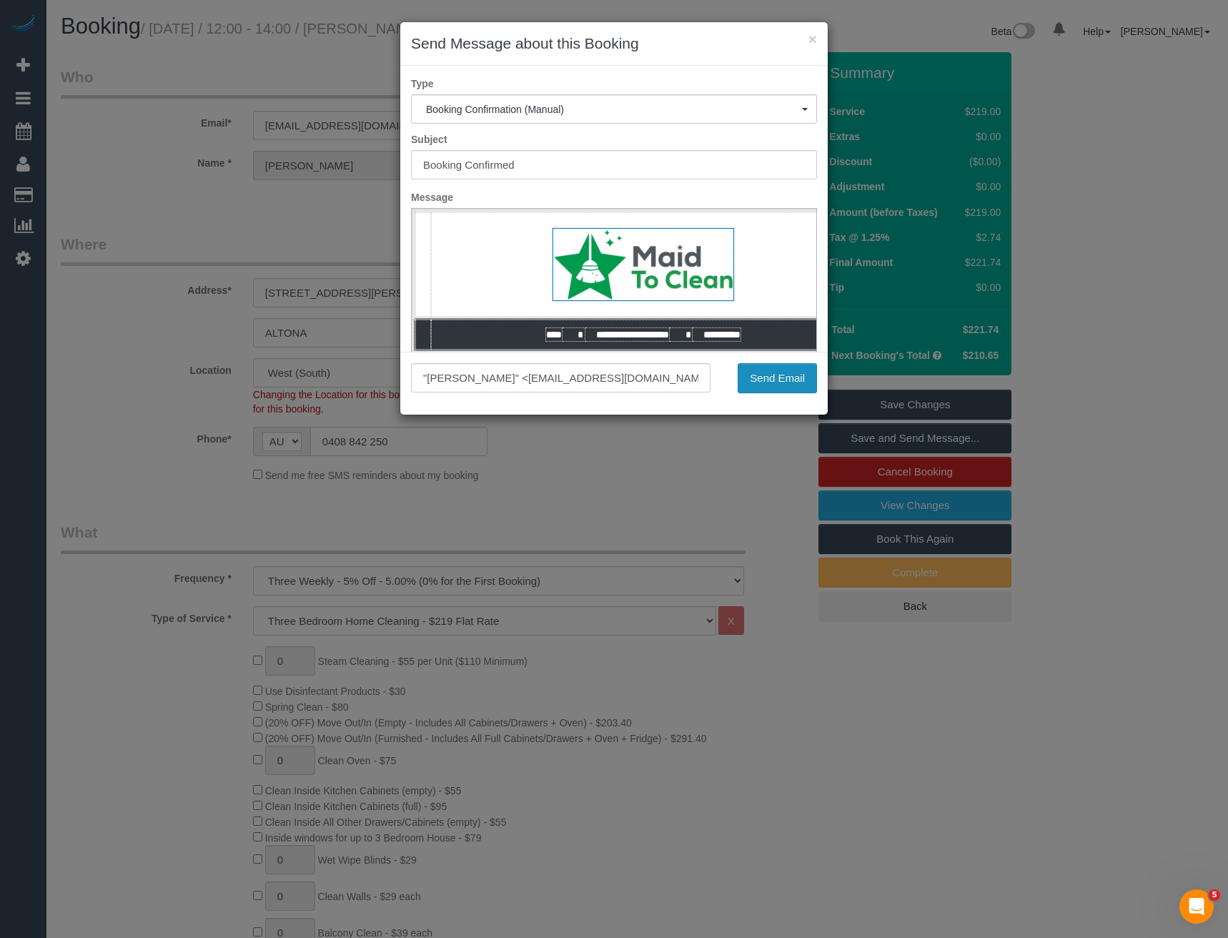
click at [766, 380] on button "Send Email" at bounding box center [777, 378] width 79 height 30
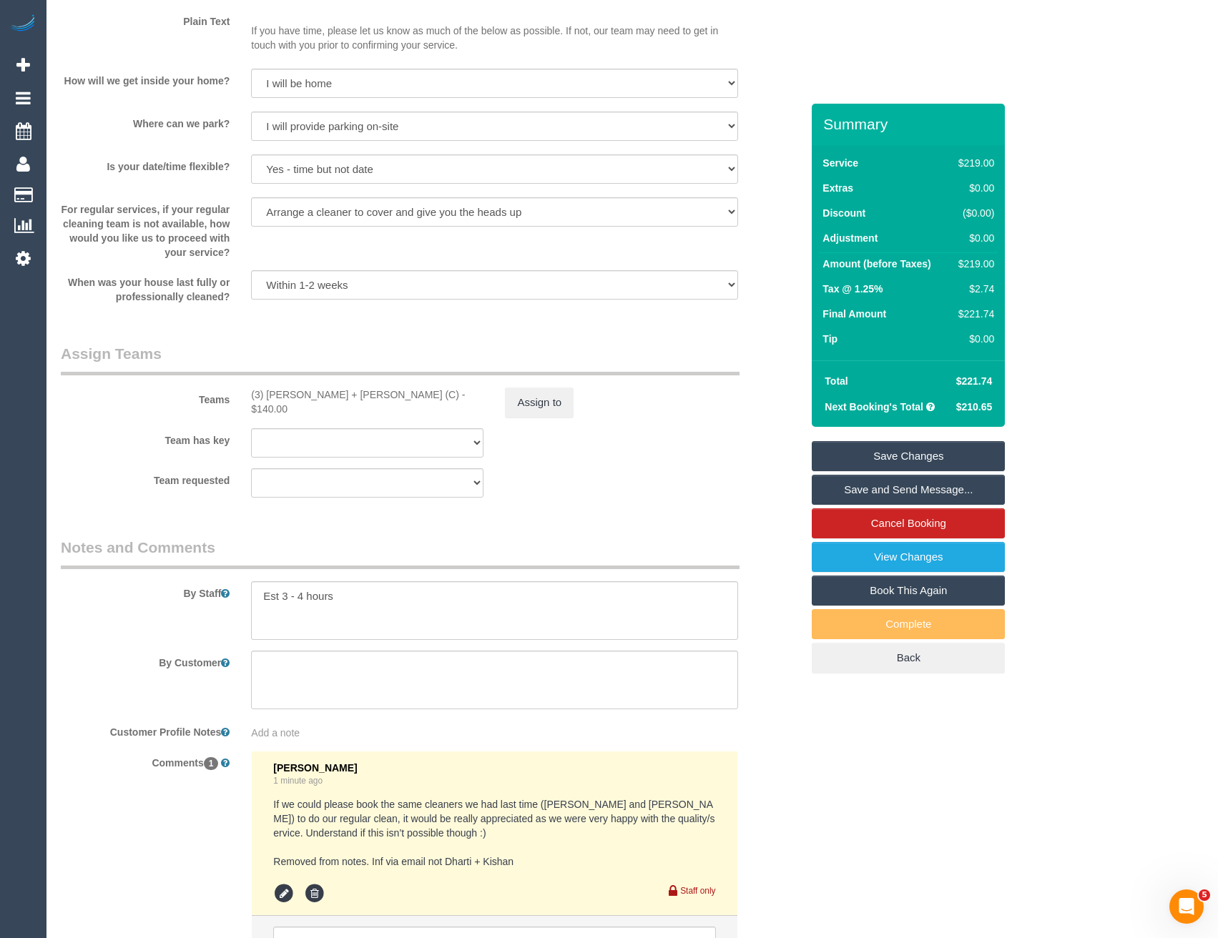
scroll to position [1931, 0]
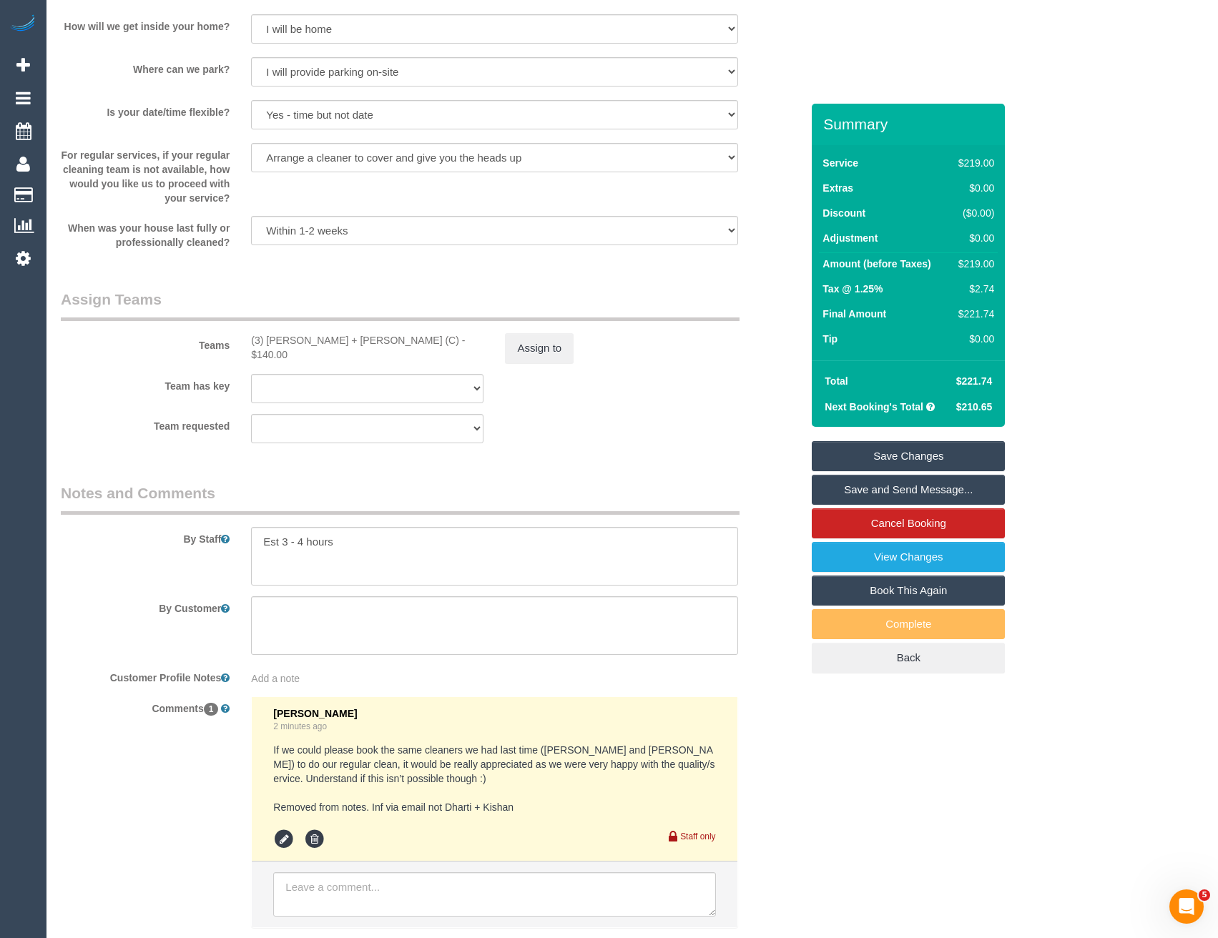
click at [300, 676] on span "Add a note" at bounding box center [275, 678] width 49 height 11
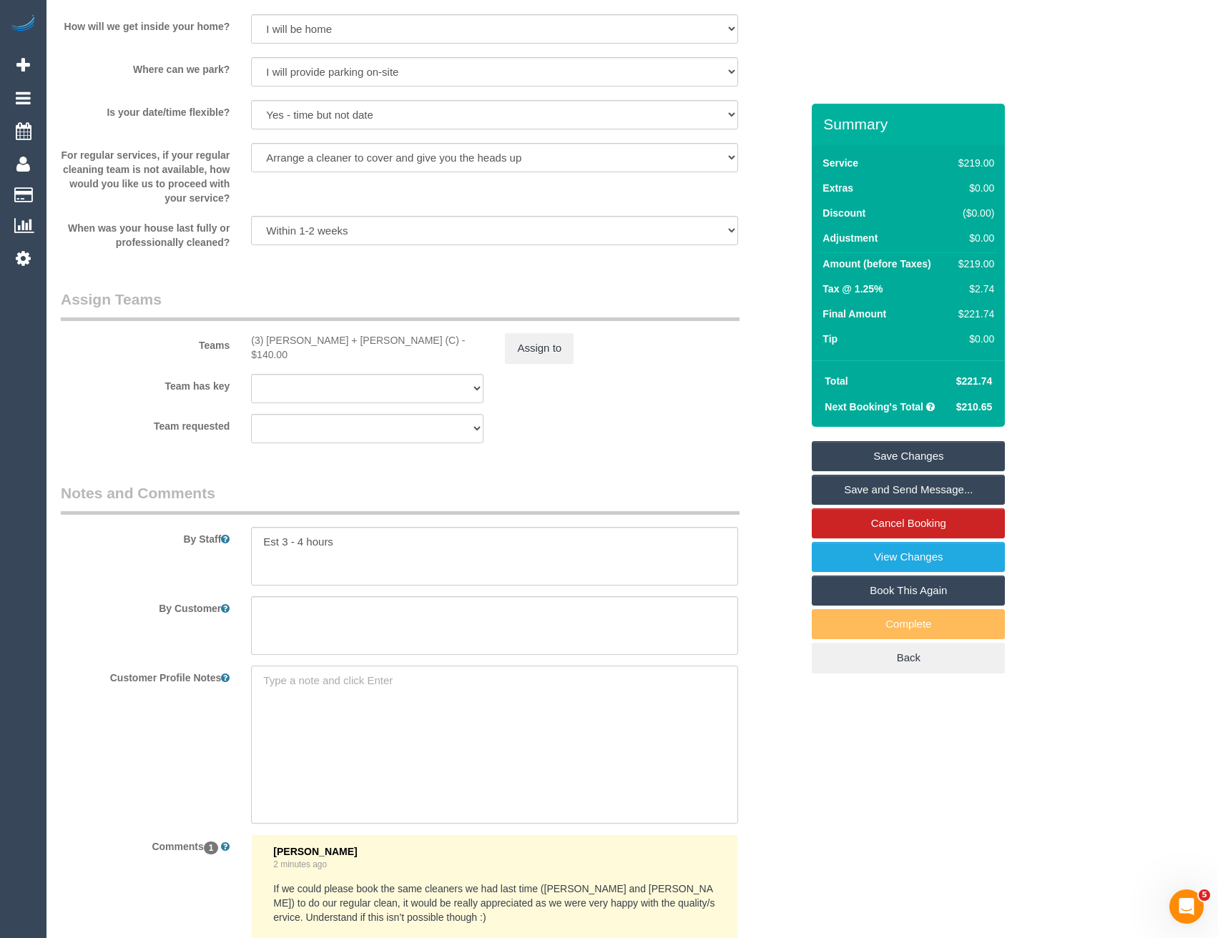
click at [299, 685] on textarea at bounding box center [494, 745] width 486 height 158
paste textarea "** ACCESS ** ** PREFERENCES ** ** DO NOT SEND ** ** GENERAL **"
click at [336, 677] on textarea "** ACCESS ** ** PREFERENCES ** ** DO NOT SEND ** ** GENERAL **" at bounding box center [494, 745] width 486 height 158
click at [371, 701] on textarea "** ACCESS ** ** PREFERENCES ** ** DO NOT SEND ** ** GENERAL **" at bounding box center [494, 745] width 486 height 158
click at [380, 702] on textarea "** ACCESS ** ** PREFERENCES ** ** DO NOT SEND ** ** GENERAL **" at bounding box center [494, 745] width 486 height 158
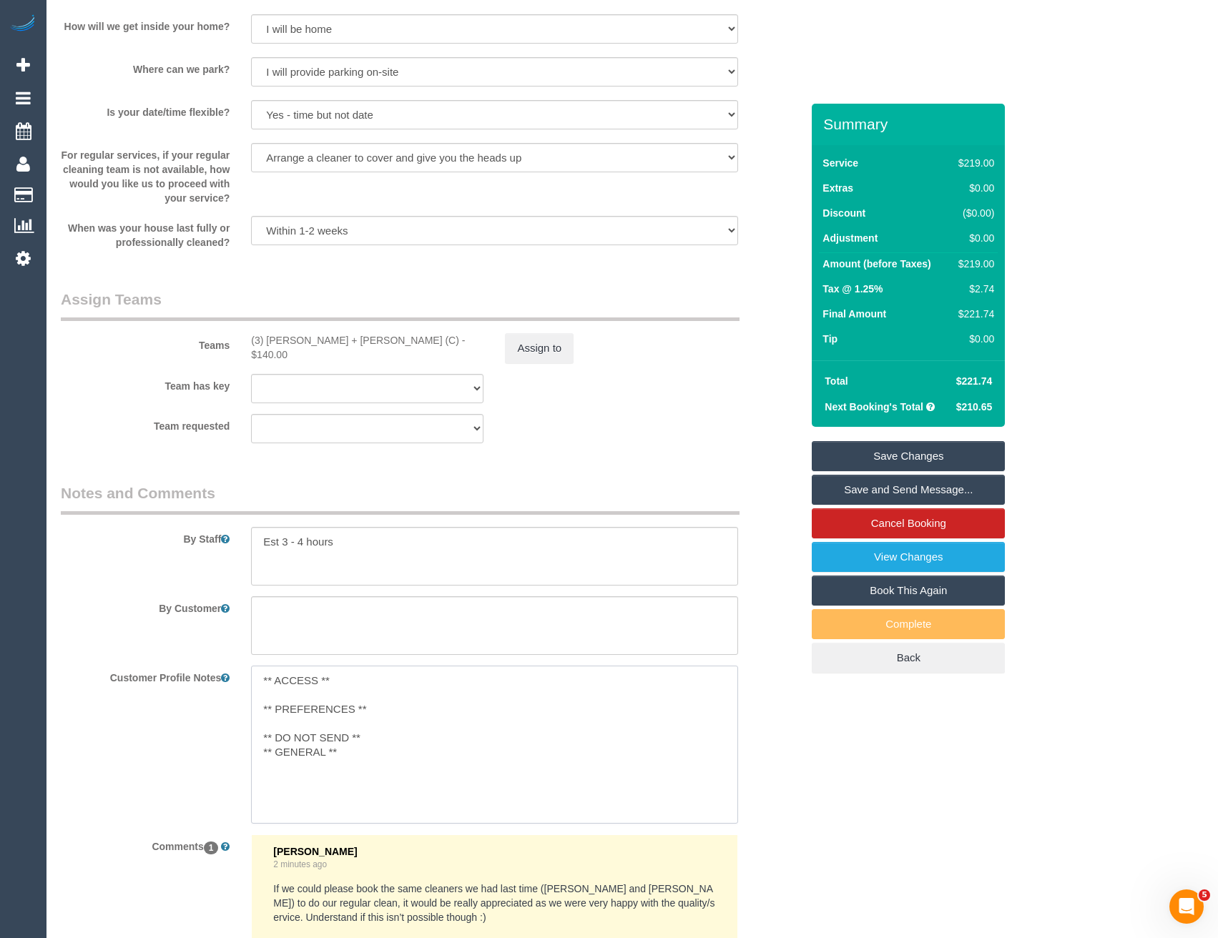
click at [363, 740] on textarea "** ACCESS ** ** PREFERENCES ** ** DO NOT SEND ** ** GENERAL **" at bounding box center [494, 745] width 486 height 158
click at [385, 705] on textarea "** ACCESS ** ** PREFERENCES ** ** DO NOT SEND ** ** GENERAL **" at bounding box center [494, 745] width 486 height 158
type textarea "** ACCESS ** ** PREFERENCES ** 25/9/25 - Likes Dharti + Kishan - please review …"
click at [189, 726] on div "Customer Profile Notes ** ACCESS ** ** PREFERENCES ** 25/9/25 - Likes Dharti + …" at bounding box center [431, 745] width 762 height 158
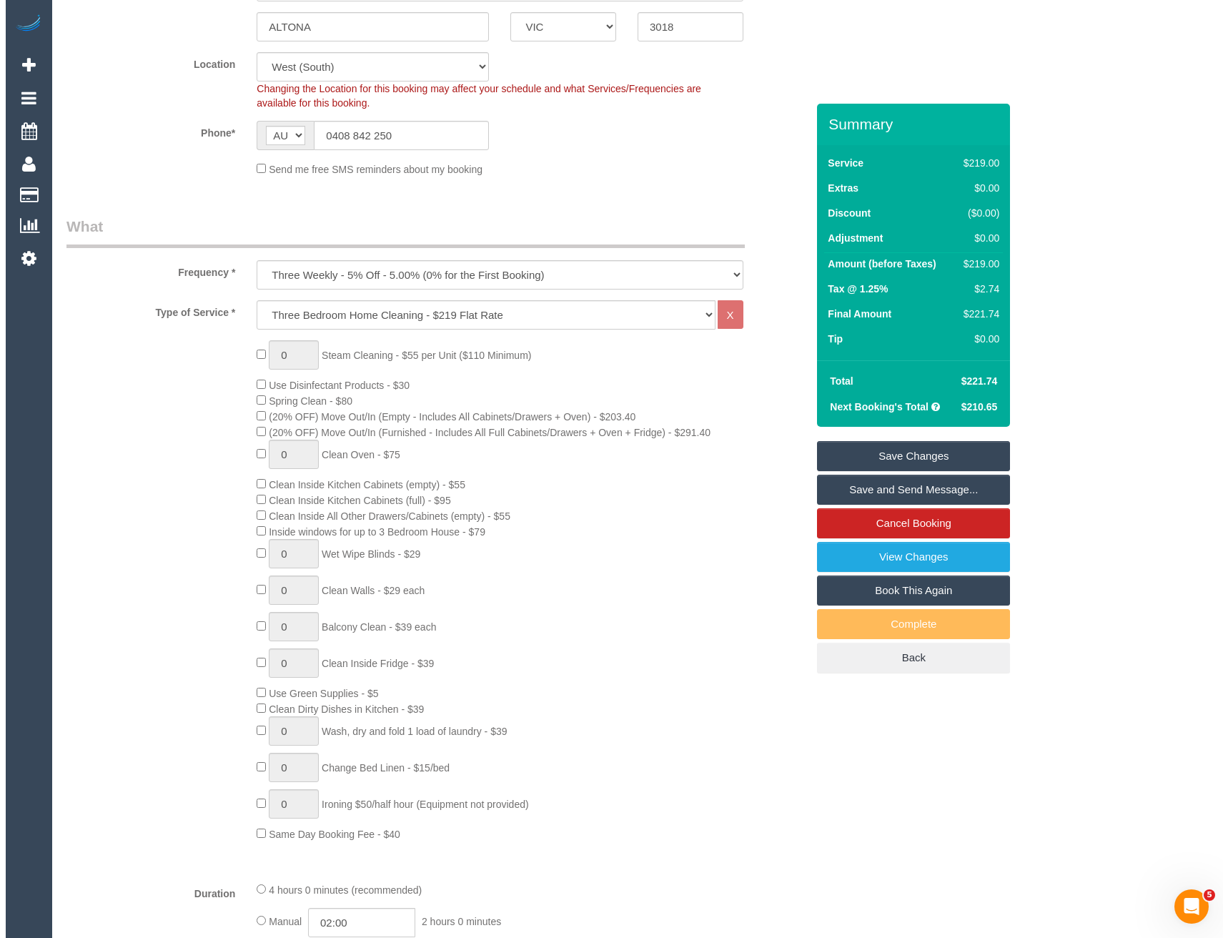
scroll to position [0, 0]
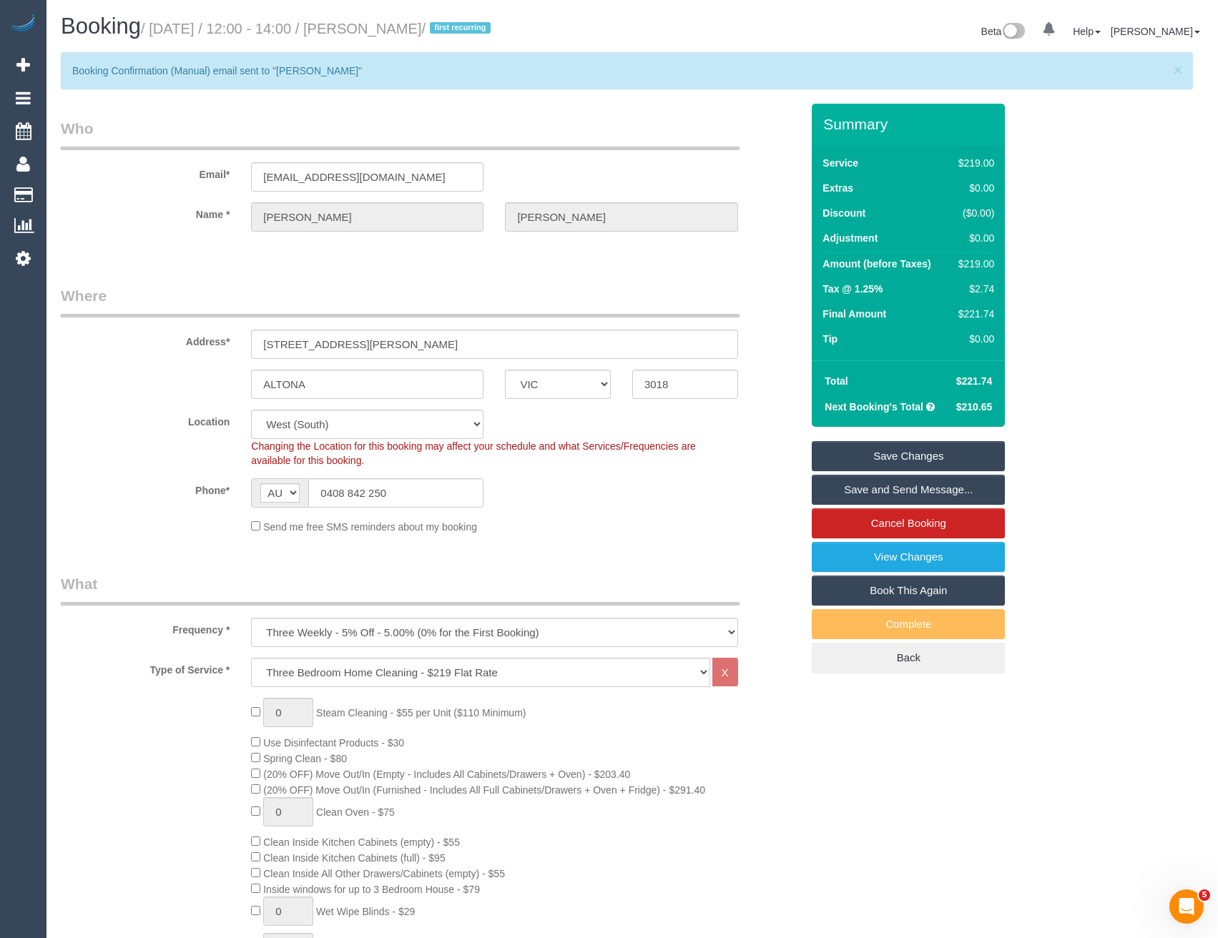
click at [920, 459] on link "Save Changes" at bounding box center [908, 456] width 193 height 30
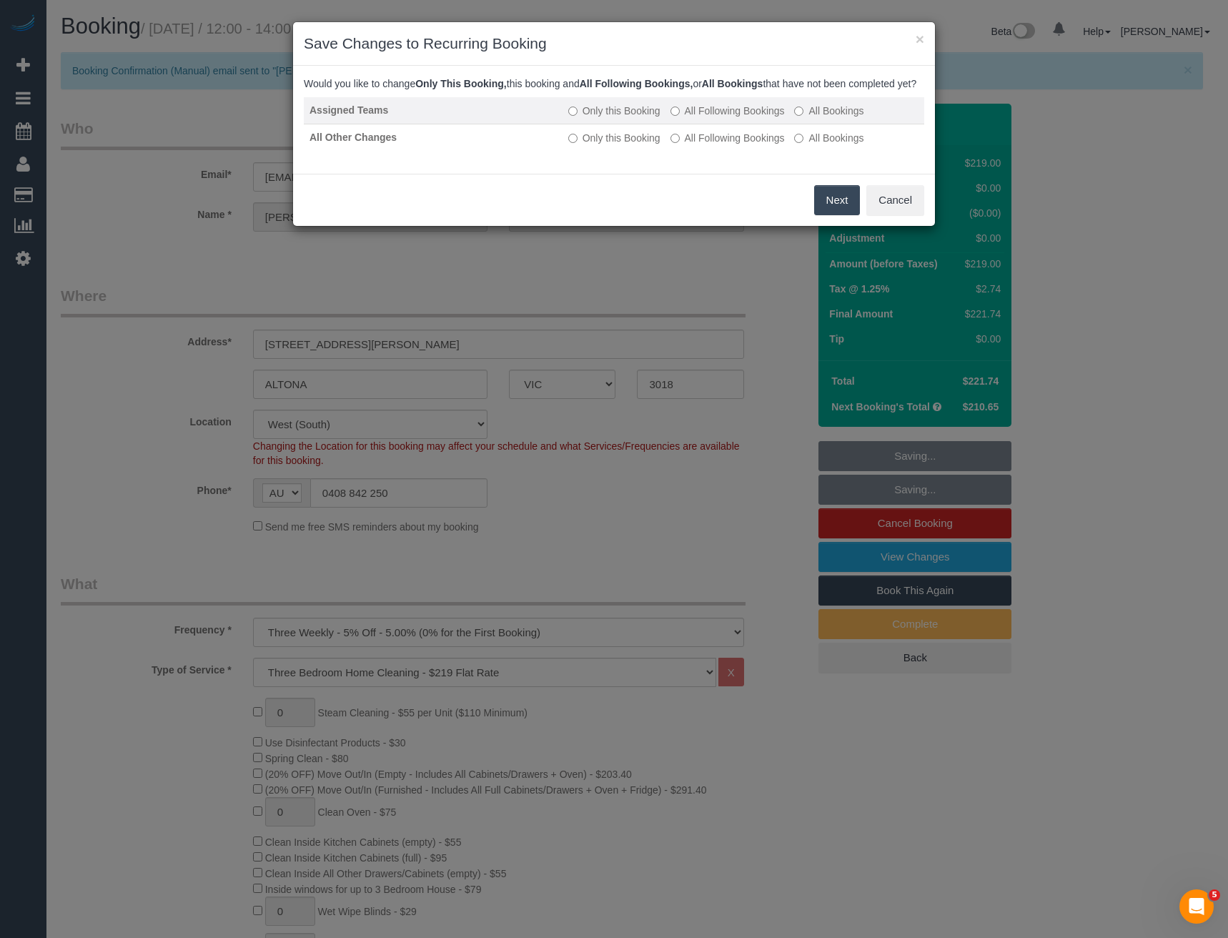
click at [733, 124] on td "Only this Booking All Following Bookings All Bookings" at bounding box center [744, 110] width 362 height 27
click at [731, 118] on label "All Following Bookings" at bounding box center [728, 111] width 114 height 14
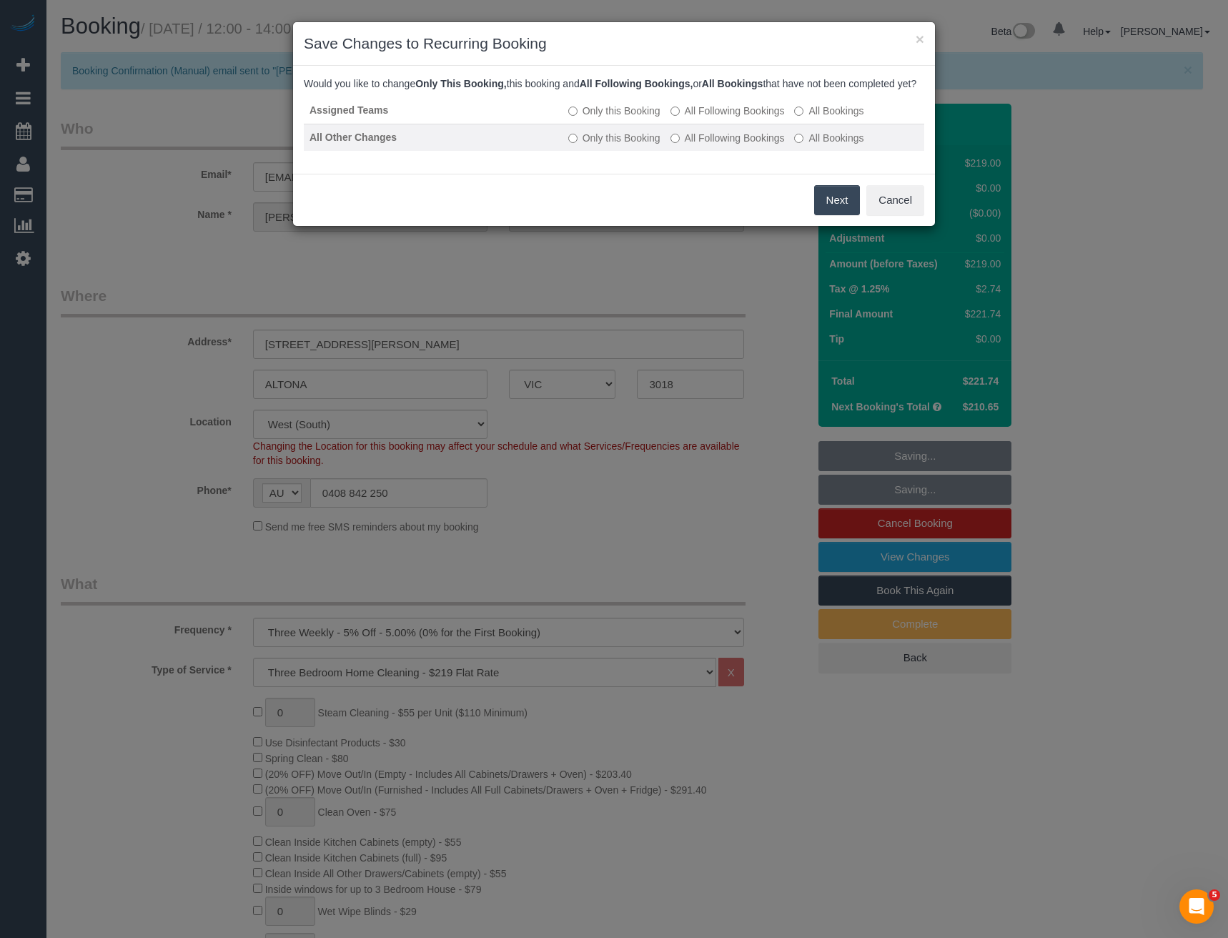
click at [733, 145] on label "All Following Bookings" at bounding box center [728, 138] width 114 height 14
click at [834, 215] on button "Save" at bounding box center [836, 200] width 49 height 30
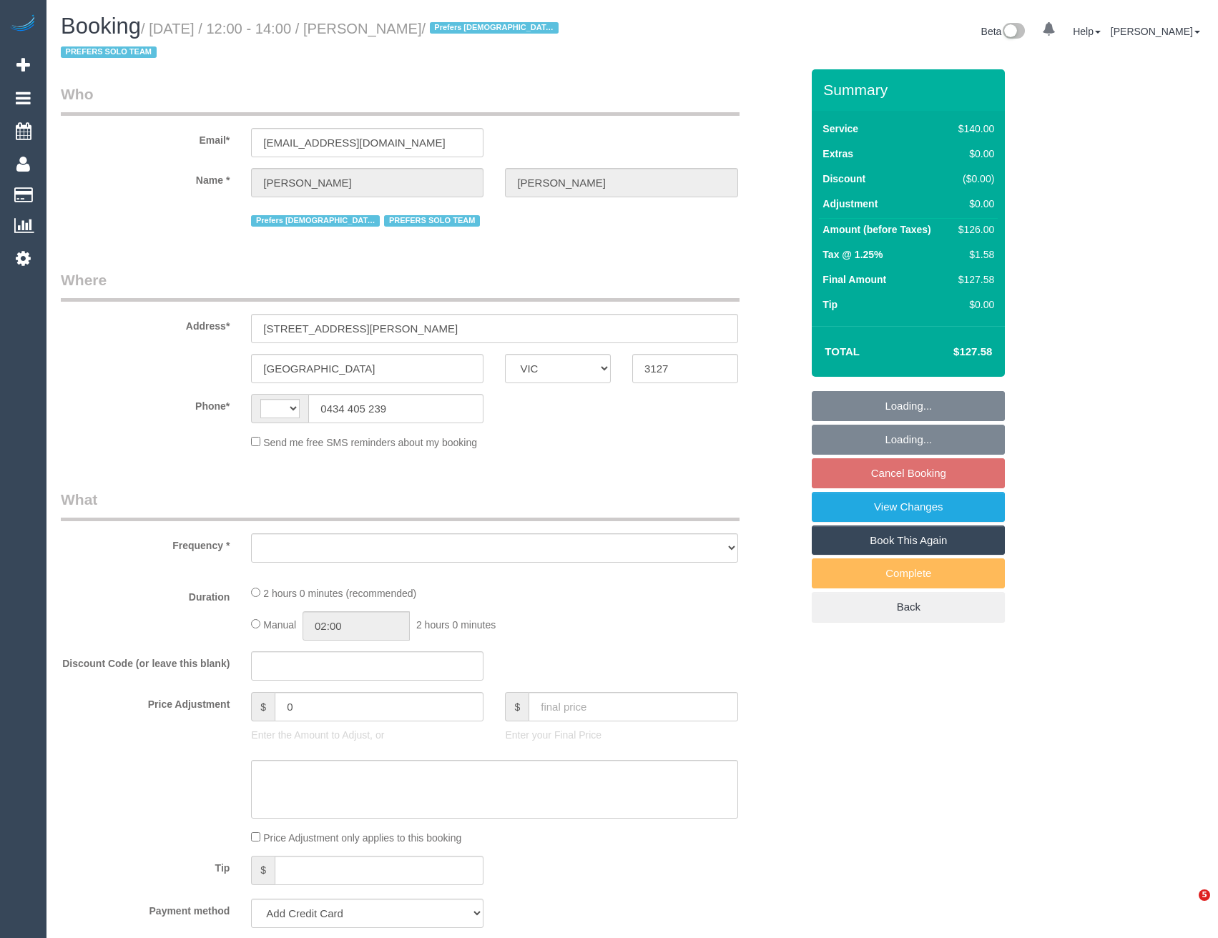
select select "VIC"
select select "string:AU"
select select "string:stripe-pm_1RJibq2GScqysDRVP1k7kopt"
select select "object:537"
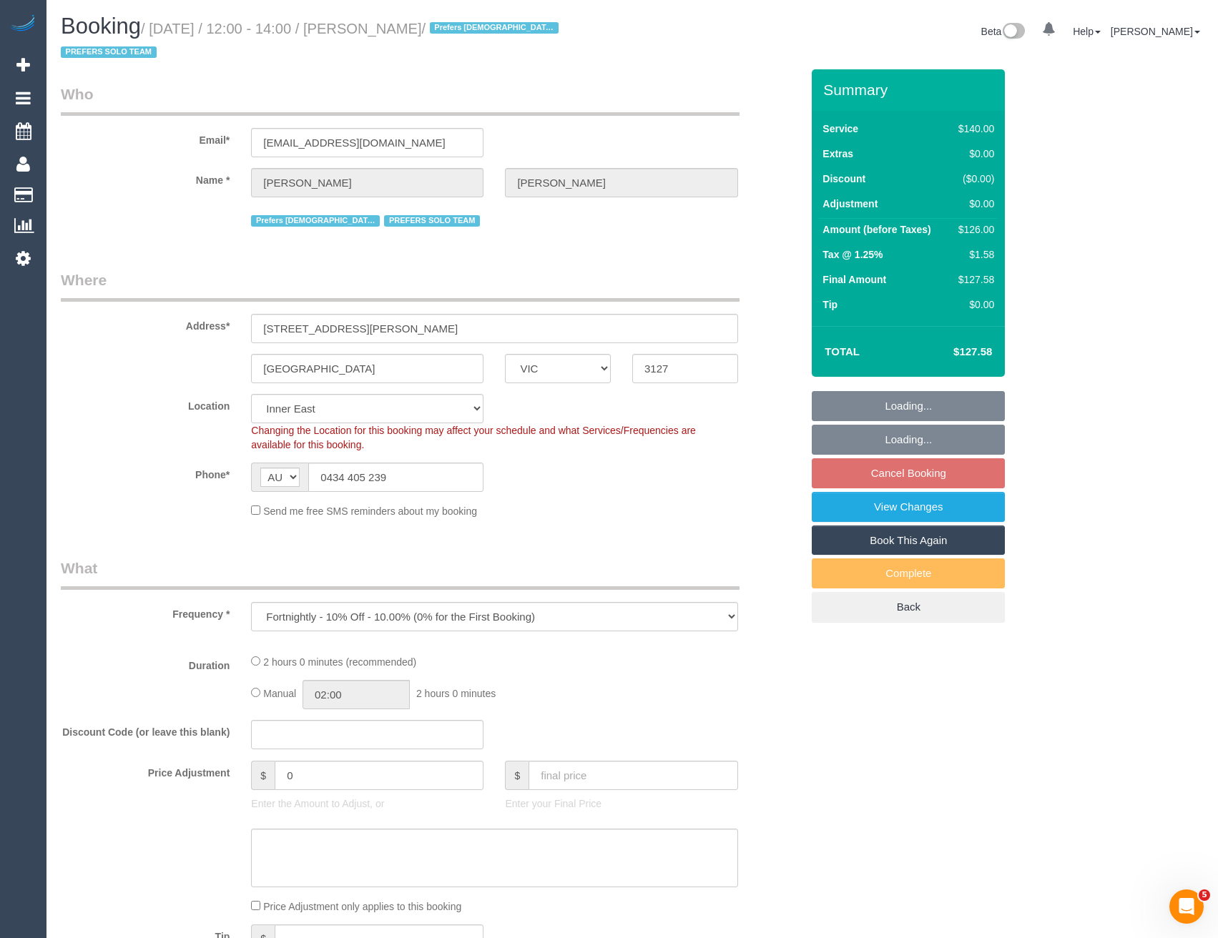
select select "number:28"
select select "number:14"
select select "number:19"
select select "number:25"
select select "number:35"
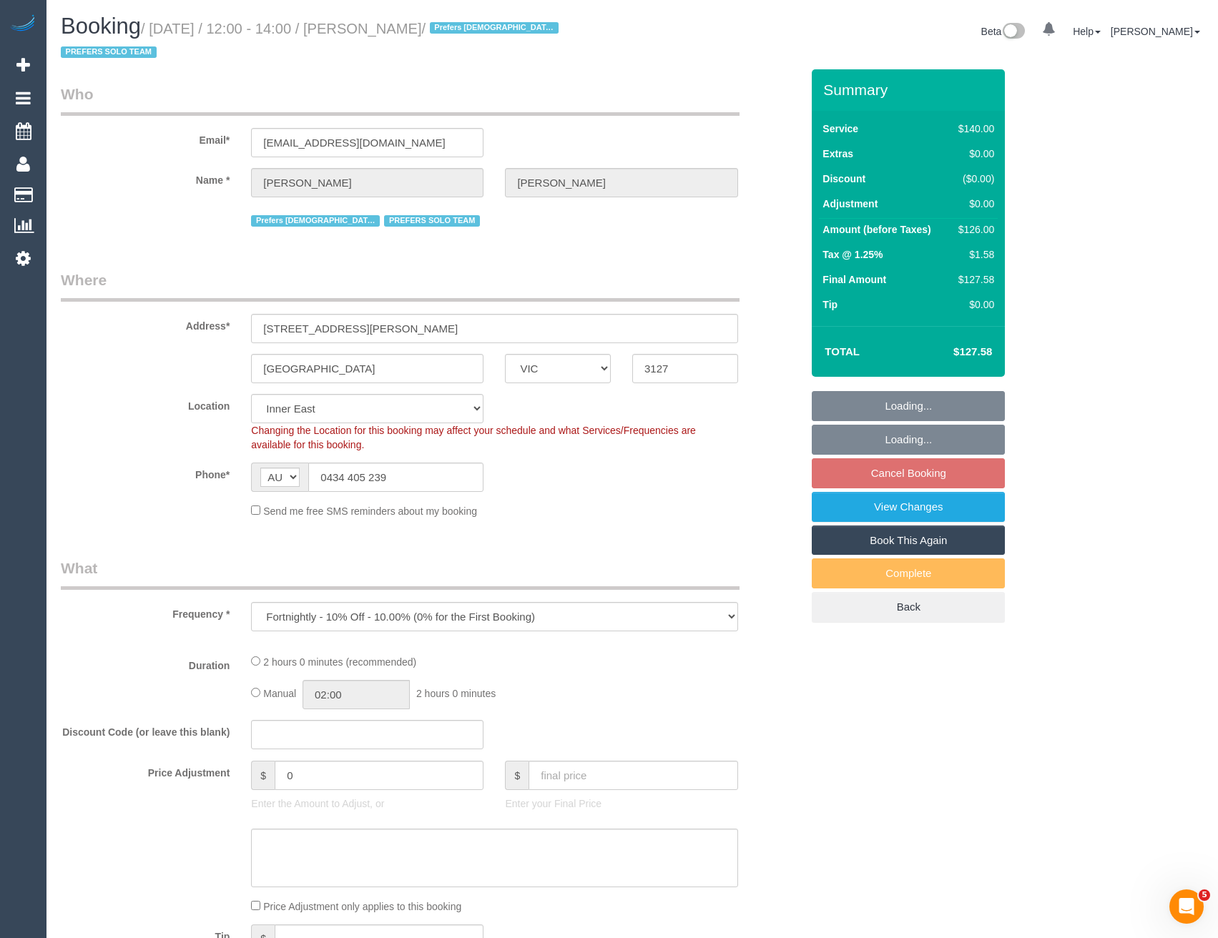
select select "number:11"
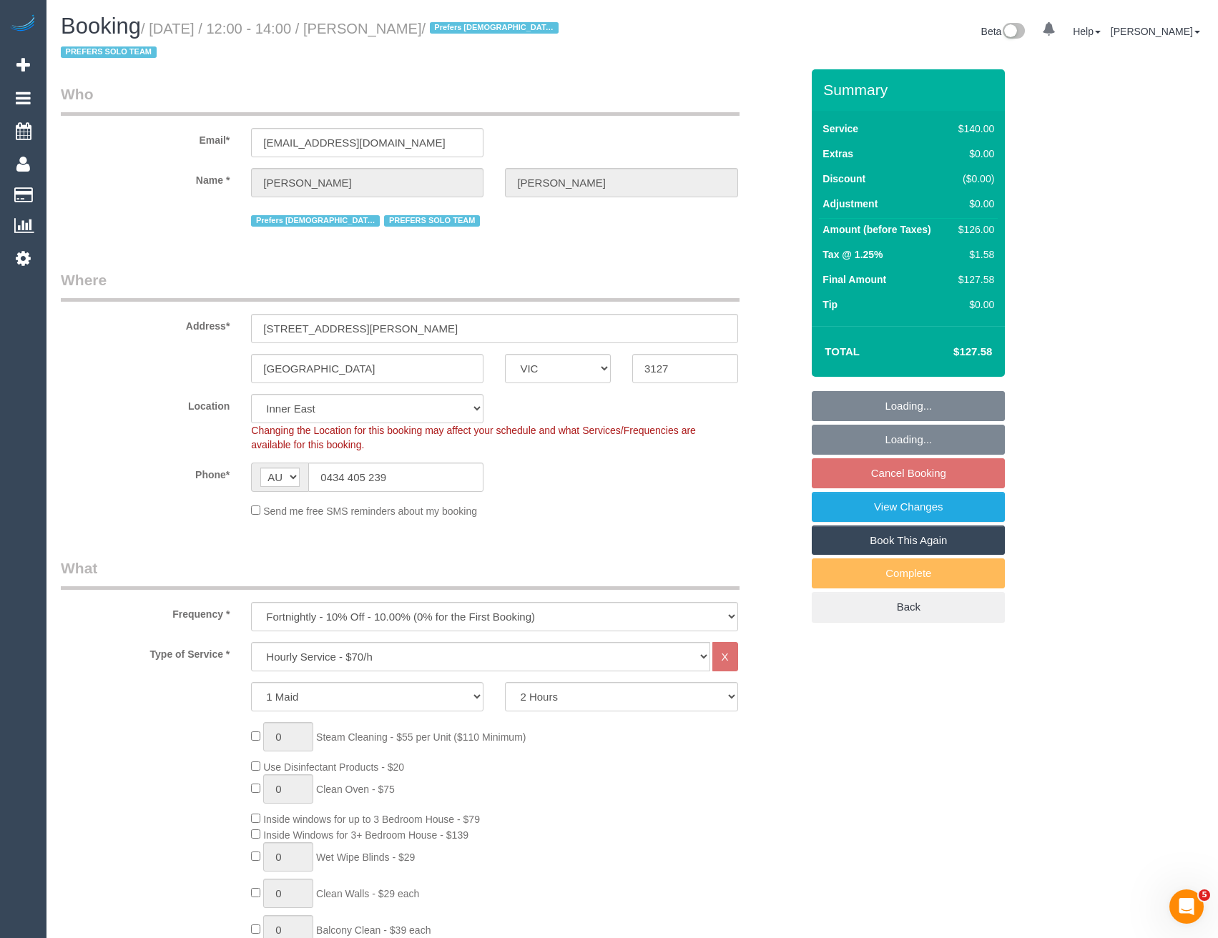
select select "object:1345"
select select "spot3"
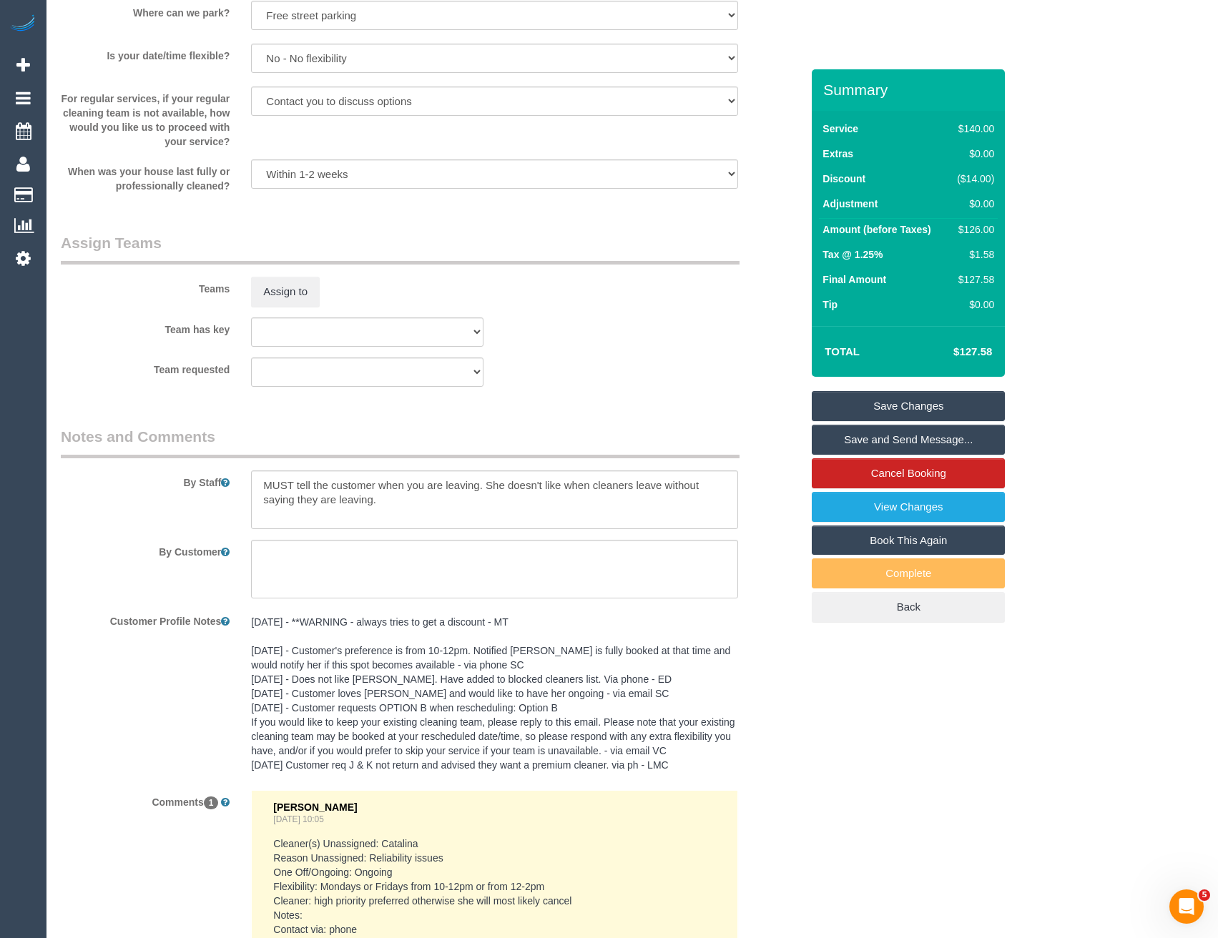
scroll to position [1931, 0]
click at [281, 307] on button "Assign to" at bounding box center [285, 295] width 69 height 30
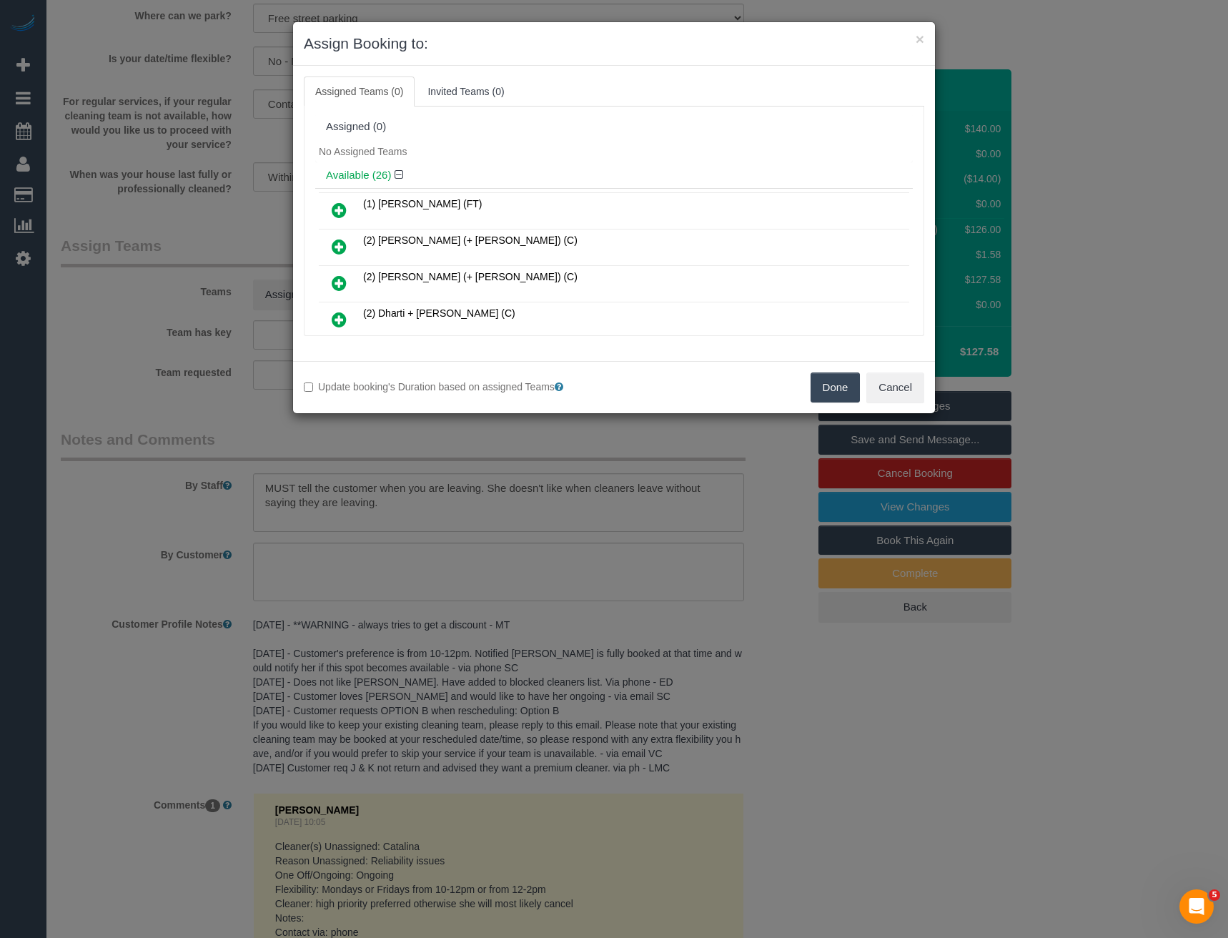
click at [355, 521] on div "× Assign Booking to: Assigned Teams (0) Invited Teams (0) Assigned (0) No Assig…" at bounding box center [614, 469] width 1228 height 938
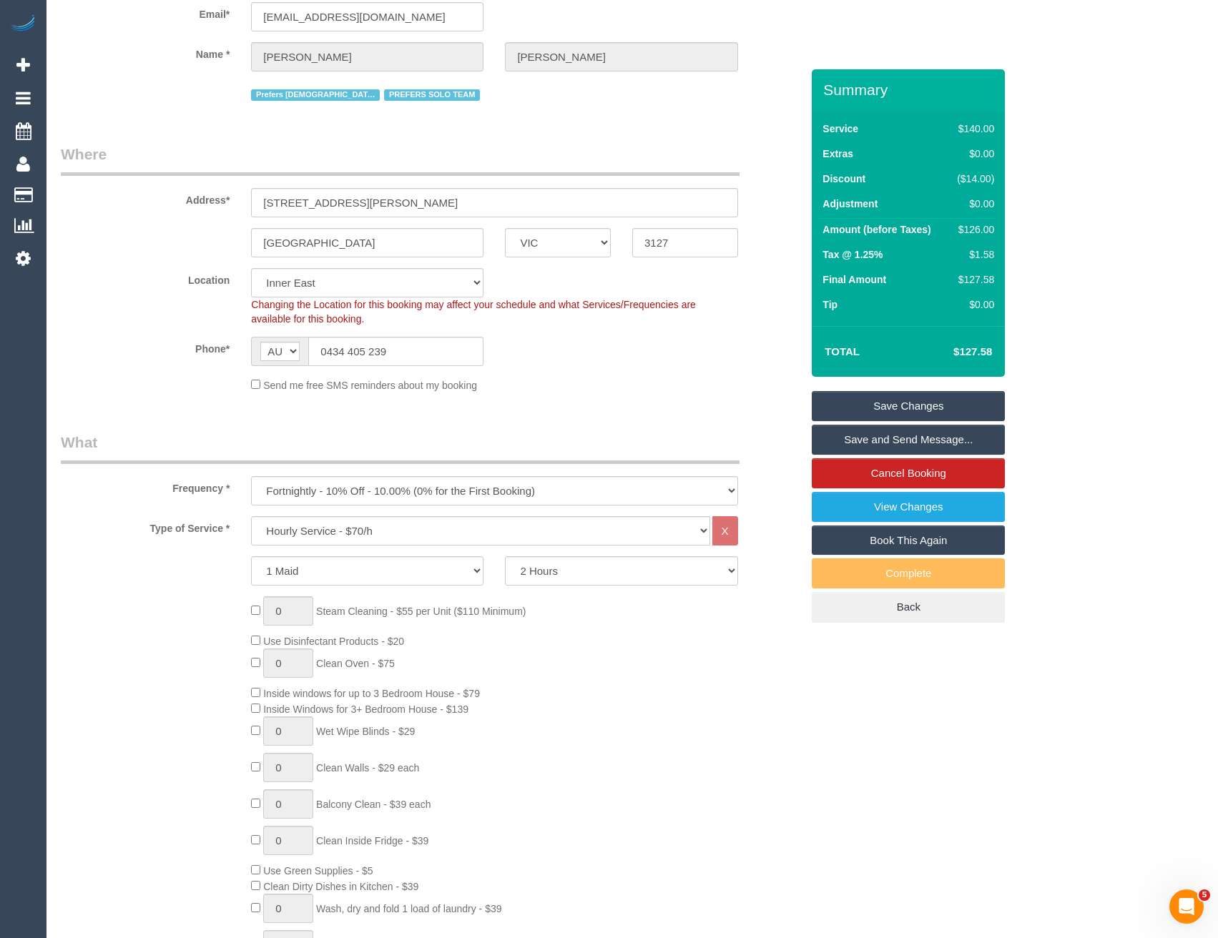
scroll to position [0, 0]
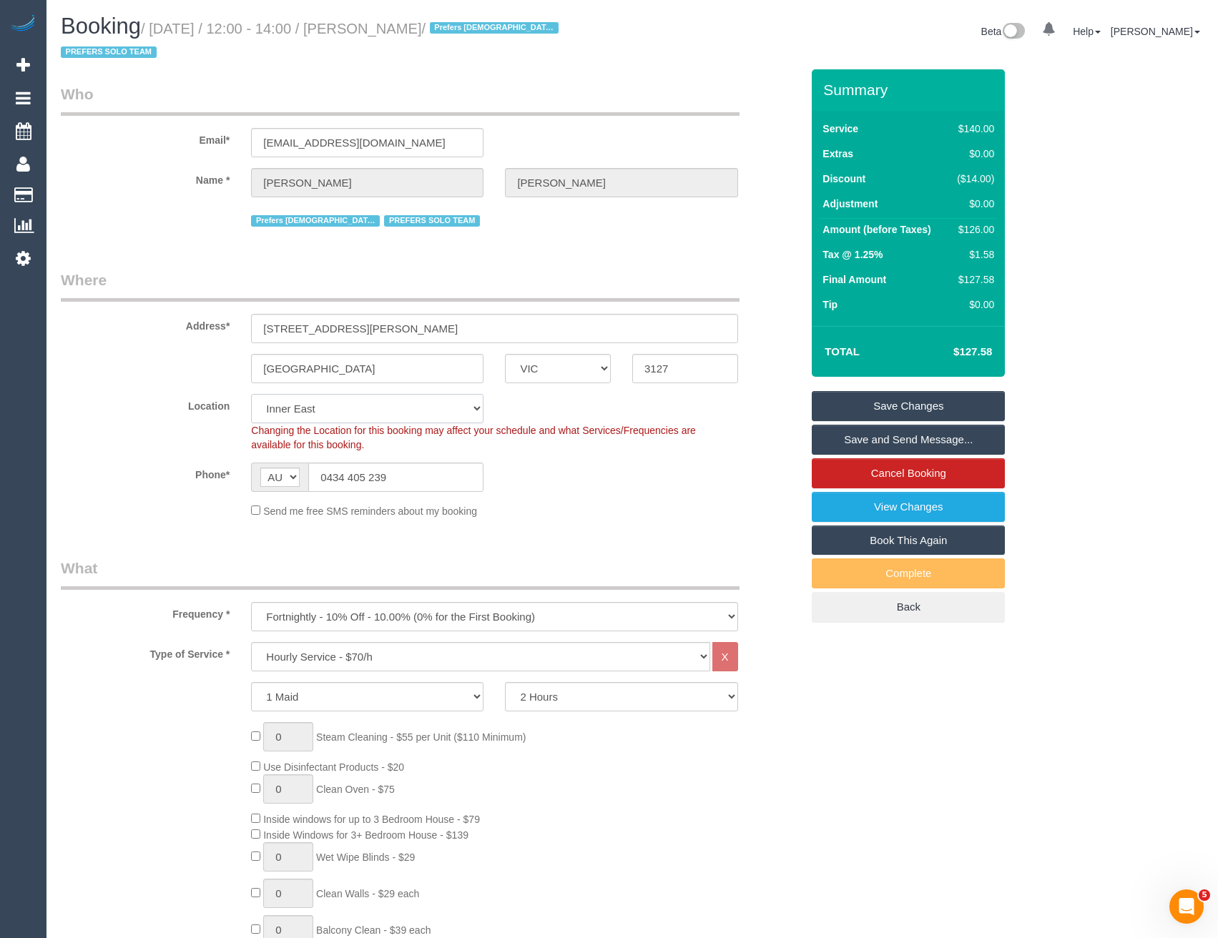
click at [337, 408] on select "Office [GEOGRAPHIC_DATA] (North) East (South) [GEOGRAPHIC_DATA] (East) [GEOGRAP…" at bounding box center [367, 408] width 232 height 29
select select "50"
click at [251, 394] on select "Office [GEOGRAPHIC_DATA] (North) East (South) [GEOGRAPHIC_DATA] (East) [GEOGRAP…" at bounding box center [367, 408] width 232 height 29
click at [533, 495] on sui-booking-location "Location [GEOGRAPHIC_DATA] (North) East (South) [GEOGRAPHIC_DATA] (East) [GEOGR…" at bounding box center [431, 456] width 740 height 124
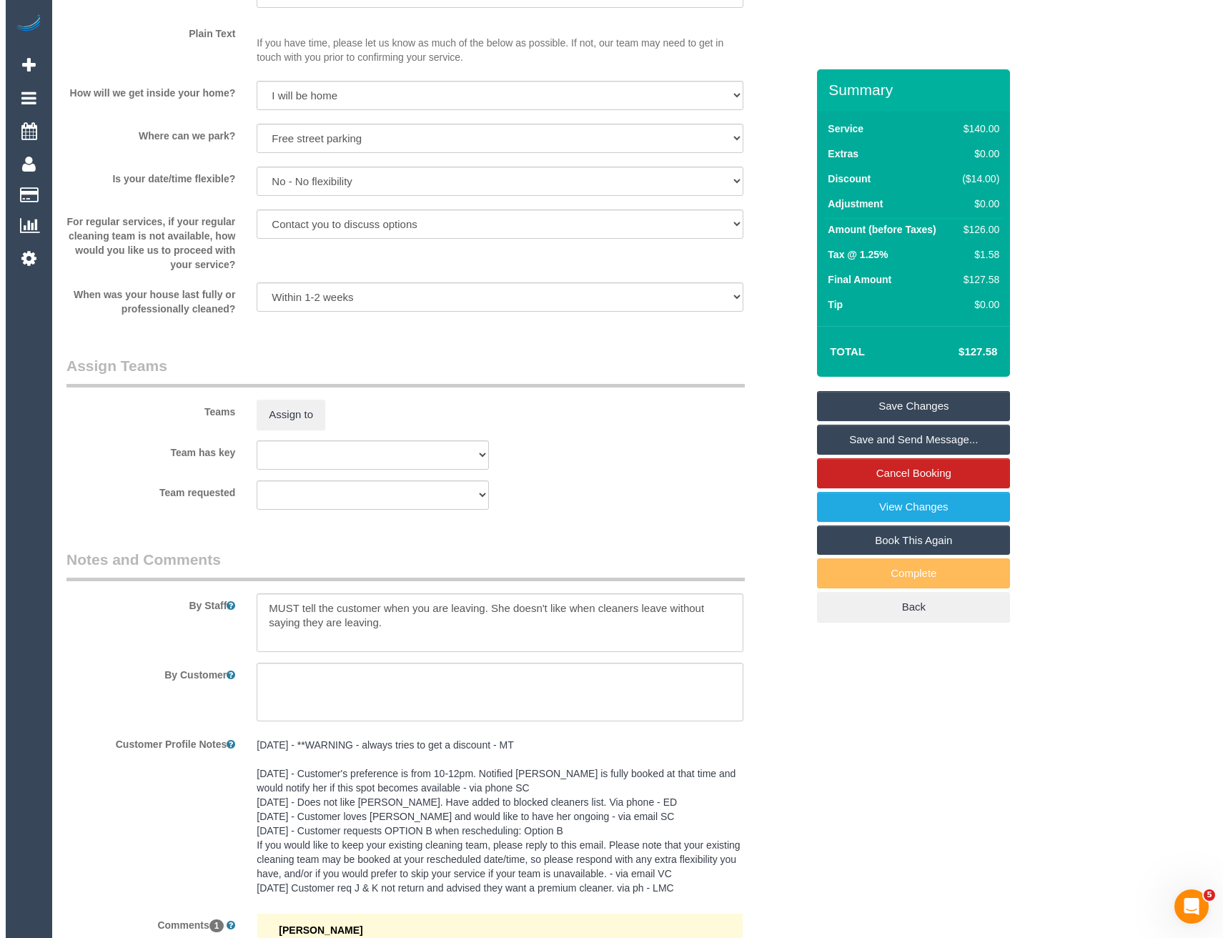
scroll to position [2002, 0]
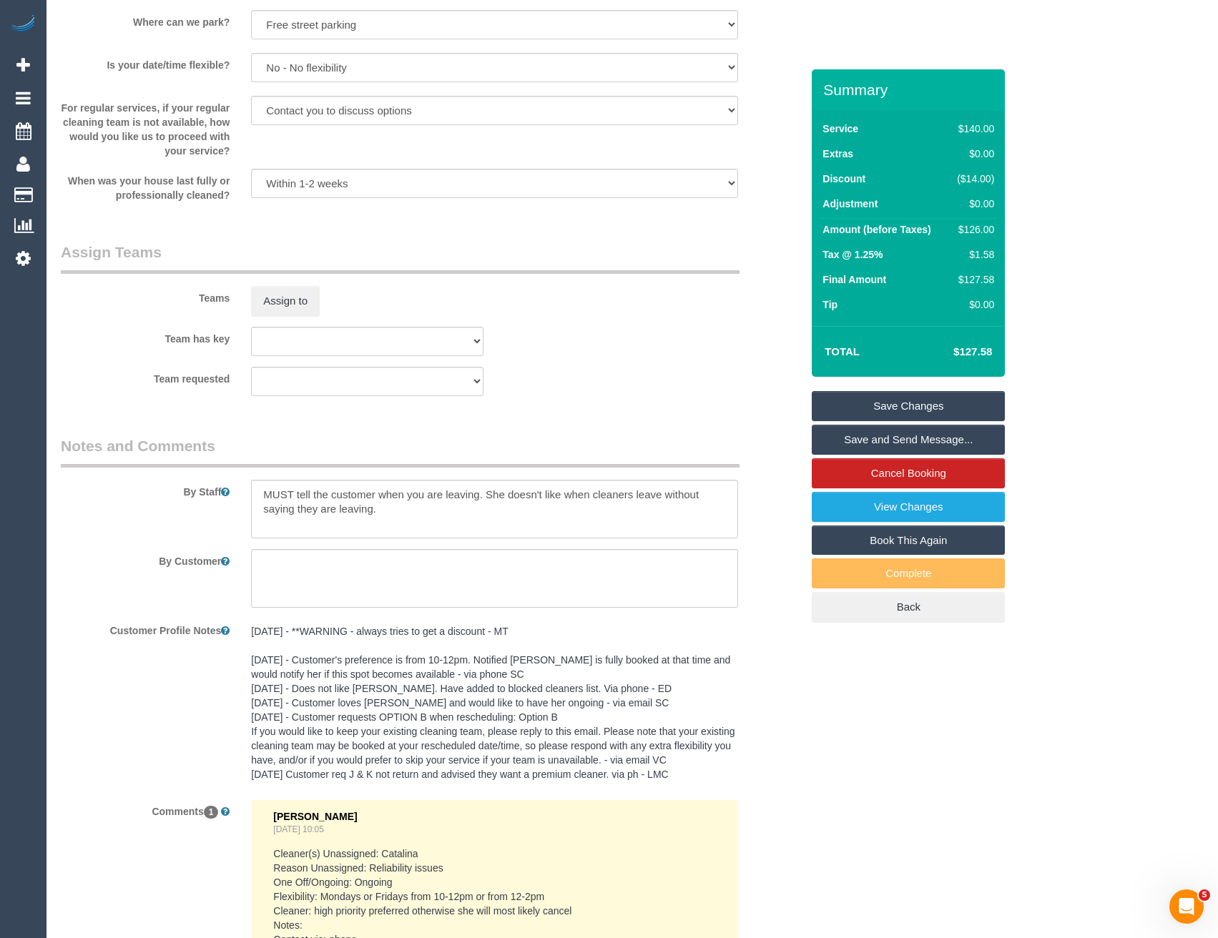
select select "object:4367"
click at [277, 296] on button "Assign to" at bounding box center [285, 301] width 69 height 30
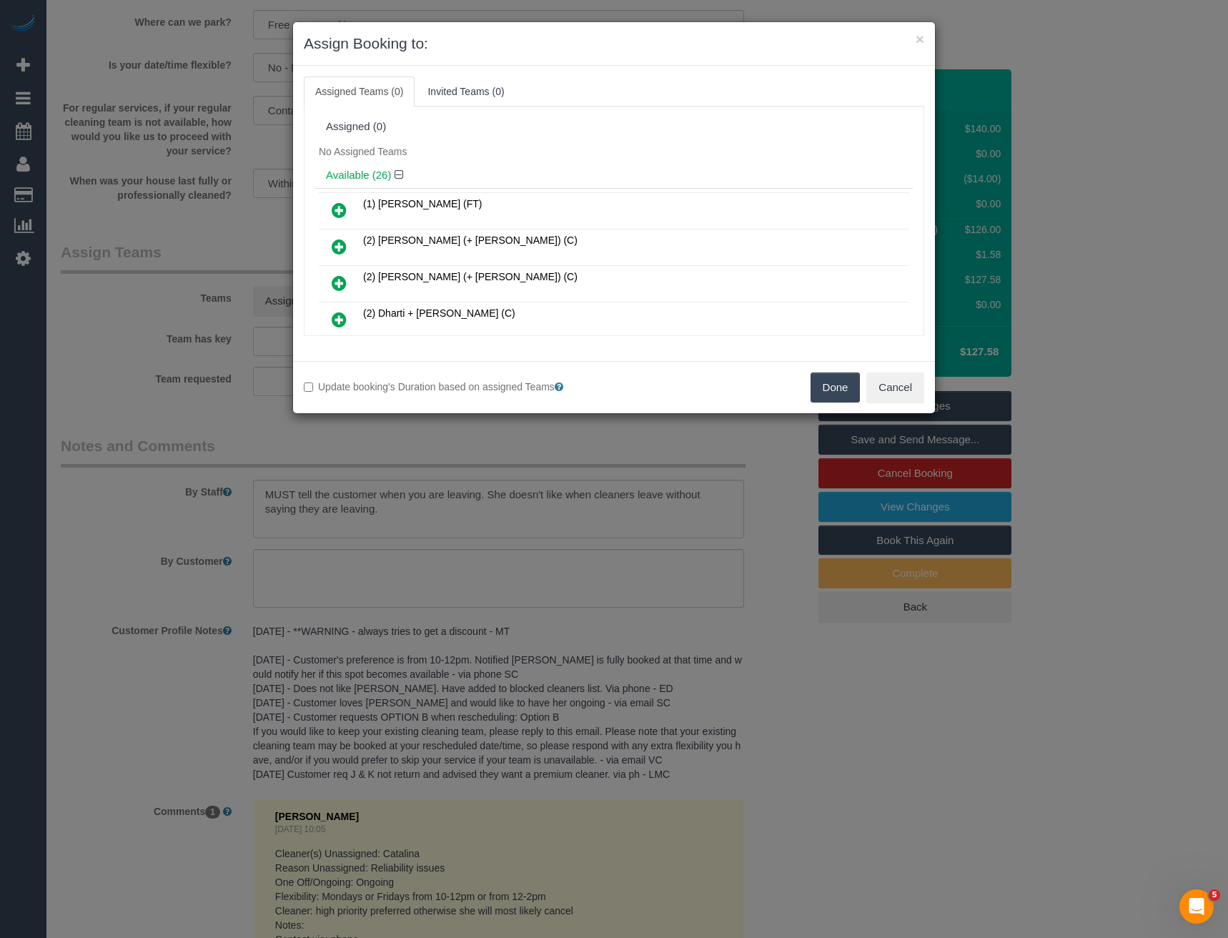
click at [493, 590] on div "× Assign Booking to: Assigned Teams (0) Invited Teams (0) Assigned (0) No Assig…" at bounding box center [614, 469] width 1228 height 938
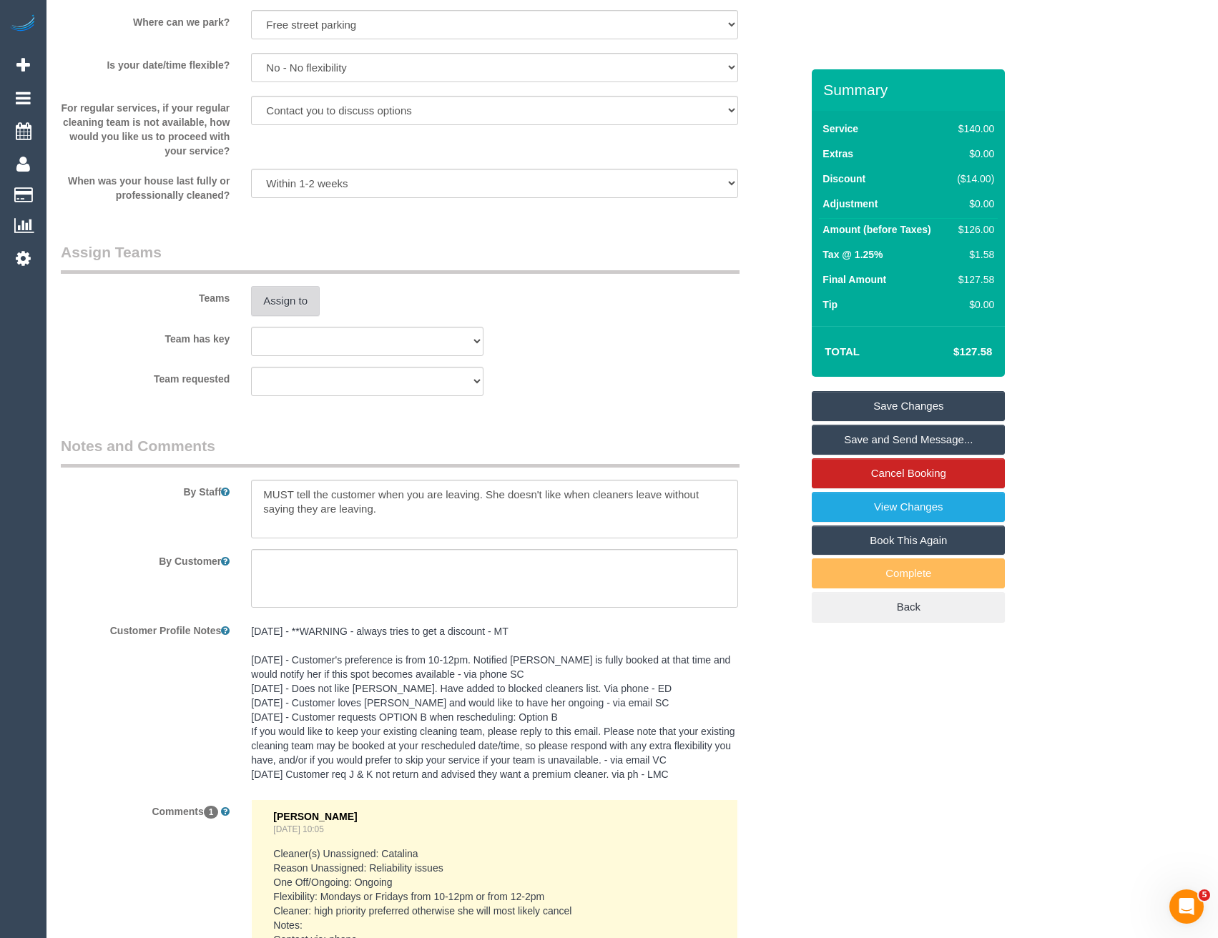
click at [282, 303] on button "Assign to" at bounding box center [285, 301] width 69 height 30
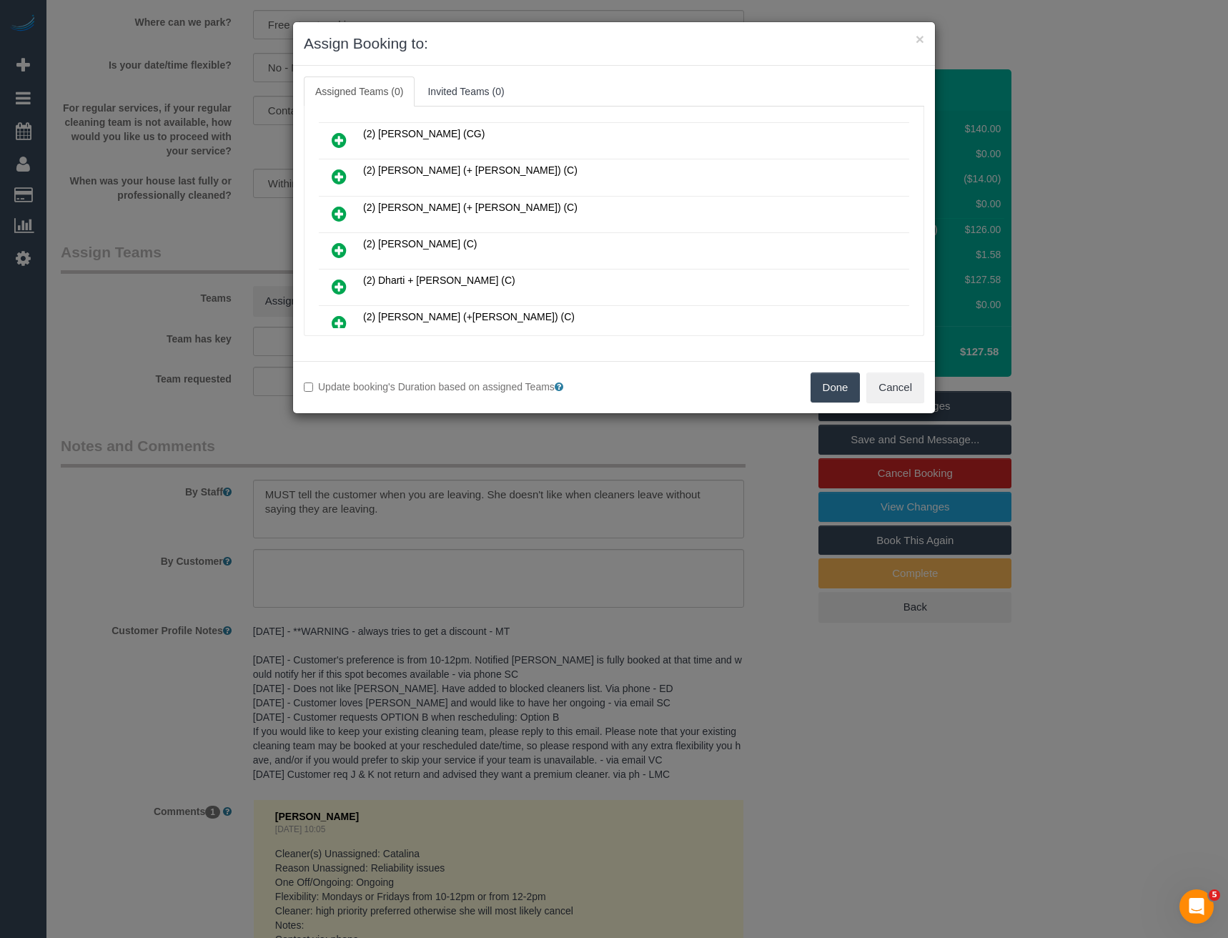
click at [339, 247] on icon at bounding box center [339, 250] width 15 height 17
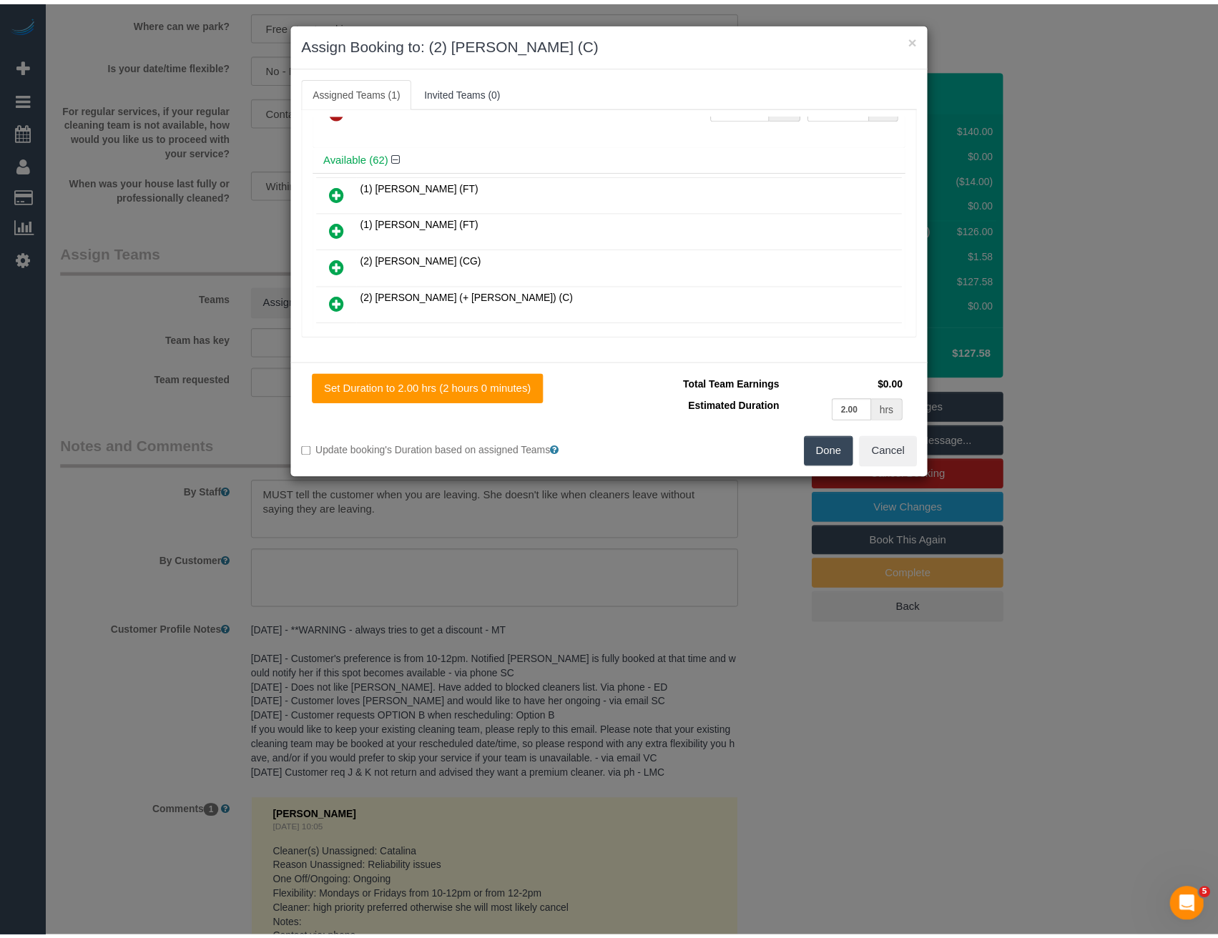
scroll to position [0, 0]
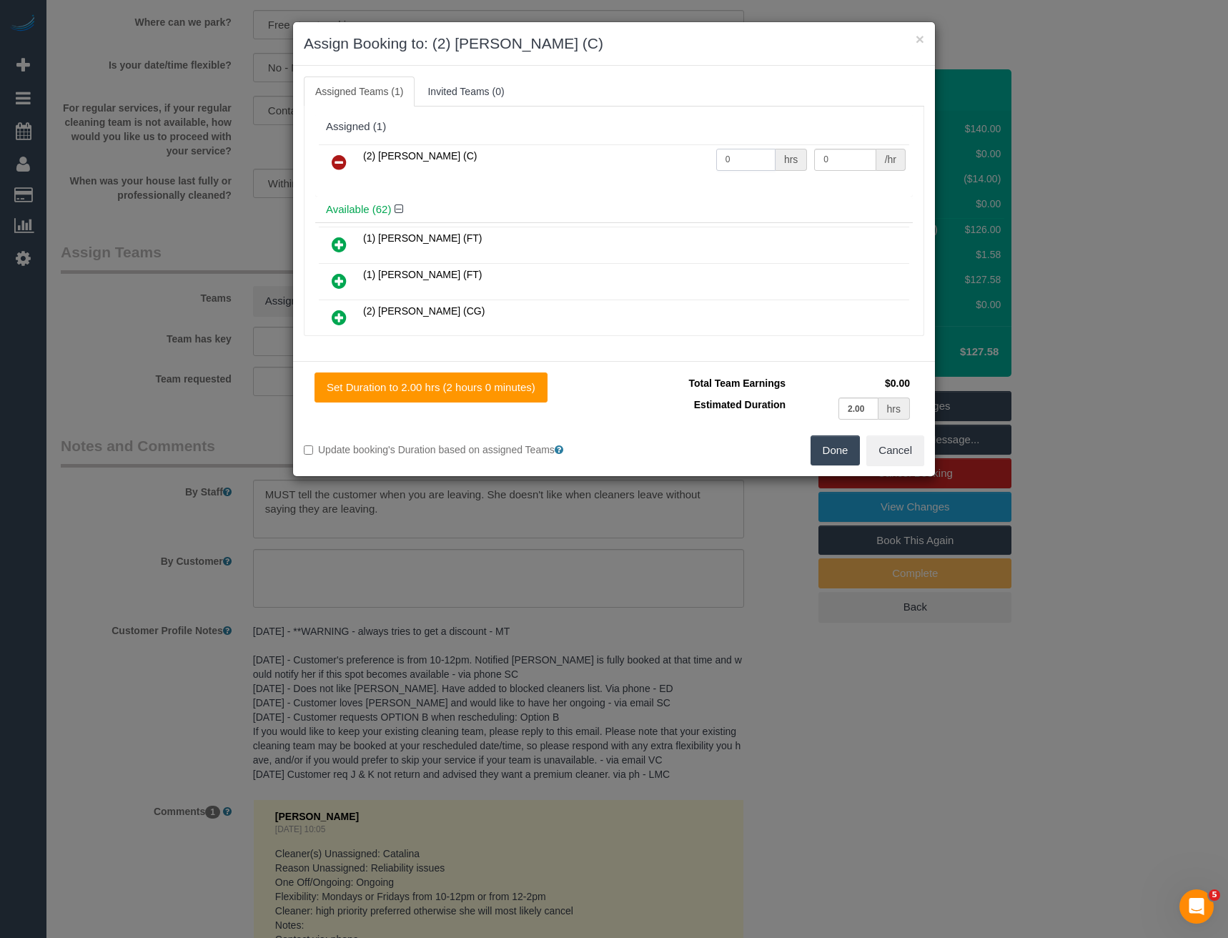
drag, startPoint x: 731, startPoint y: 162, endPoint x: 581, endPoint y: 140, distance: 151.0
click at [646, 167] on tr "(2) [PERSON_NAME] (C) 0 hrs 0 /hr" at bounding box center [614, 162] width 591 height 36
type input "2"
type input "37.5"
click at [833, 455] on button "Done" at bounding box center [836, 450] width 50 height 30
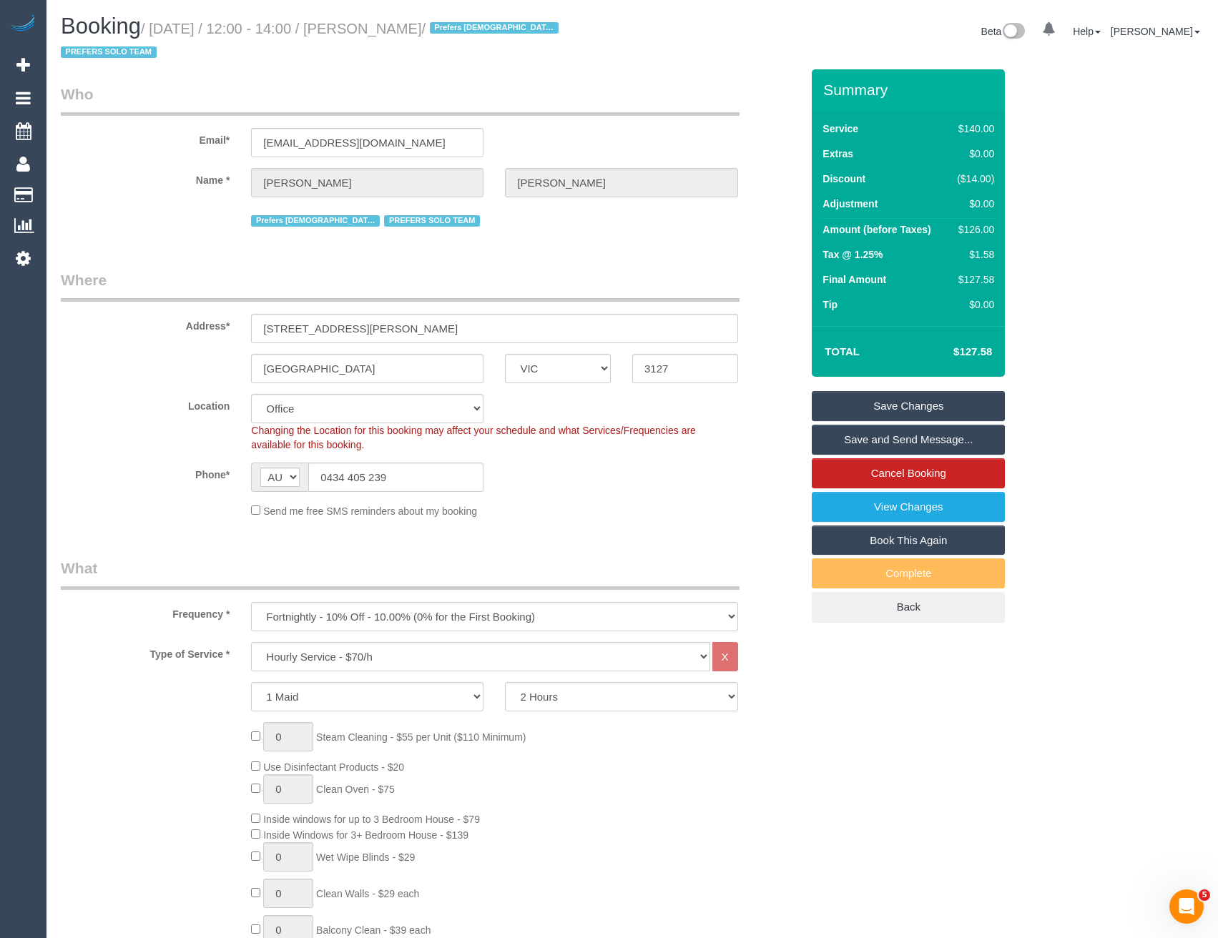
drag, startPoint x: 869, startPoint y: 431, endPoint x: 825, endPoint y: 438, distance: 44.2
click at [868, 431] on link "Save and Send Message..." at bounding box center [908, 440] width 193 height 30
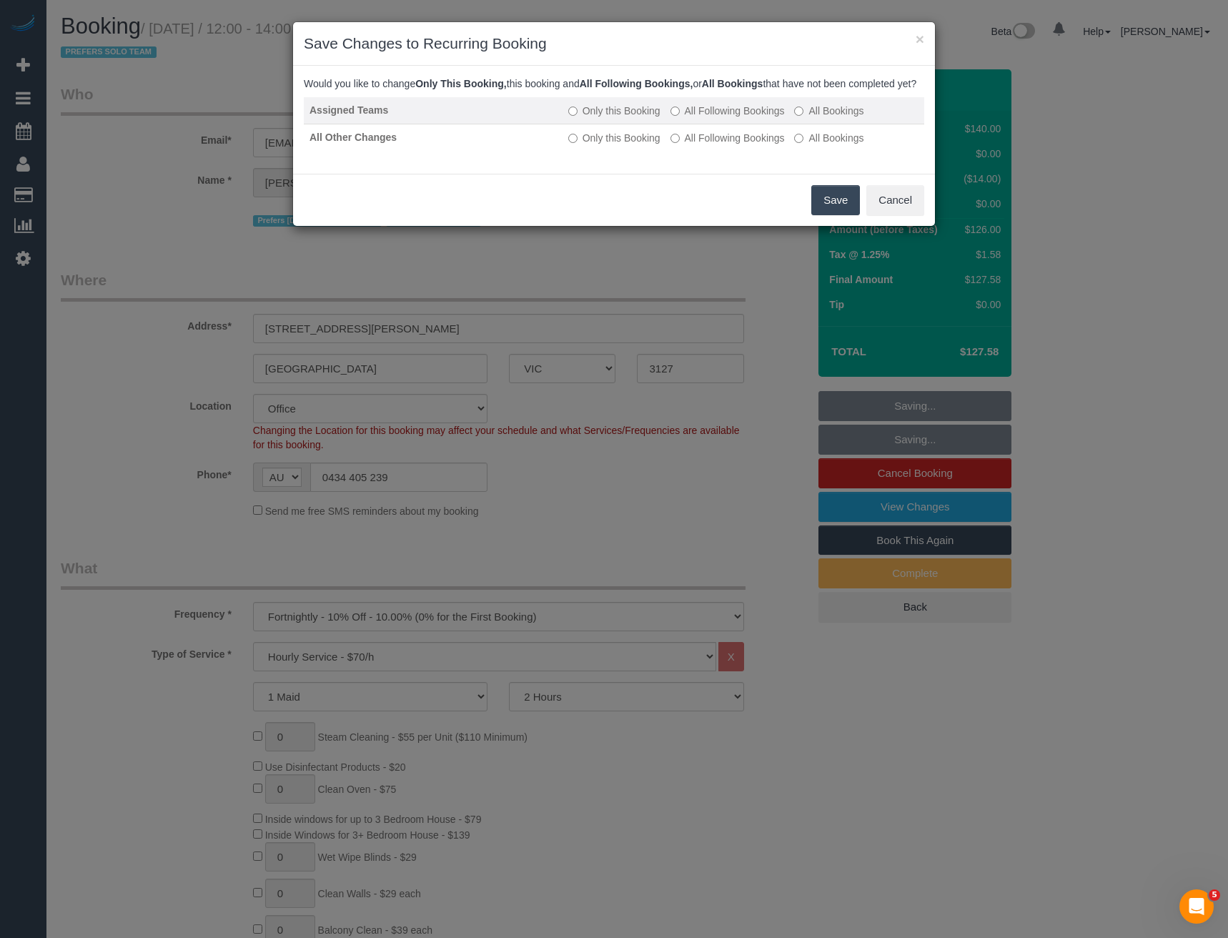
click at [729, 118] on label "All Following Bookings" at bounding box center [728, 111] width 114 height 14
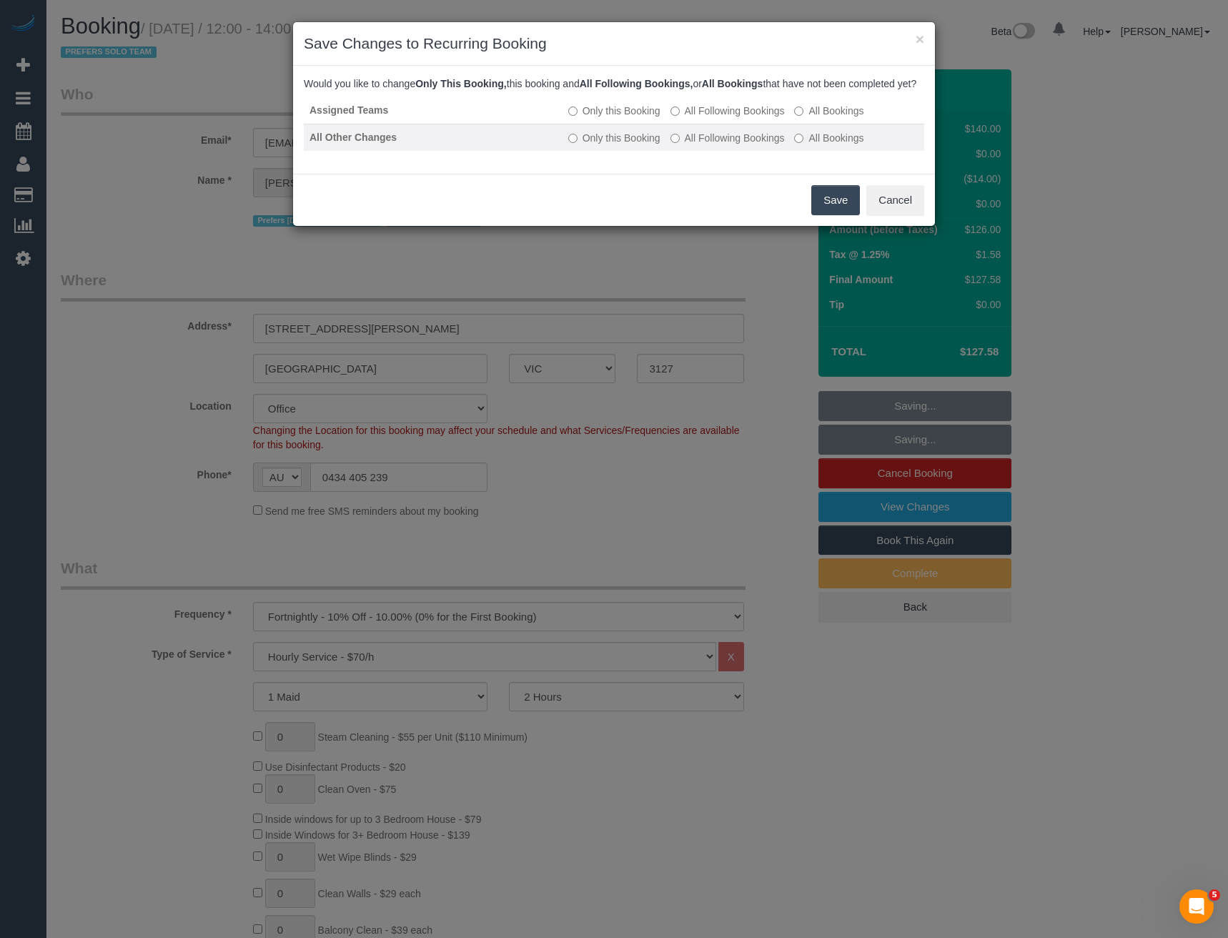
click at [727, 145] on label "All Following Bookings" at bounding box center [728, 138] width 114 height 14
click at [834, 202] on button "Save" at bounding box center [836, 200] width 49 height 30
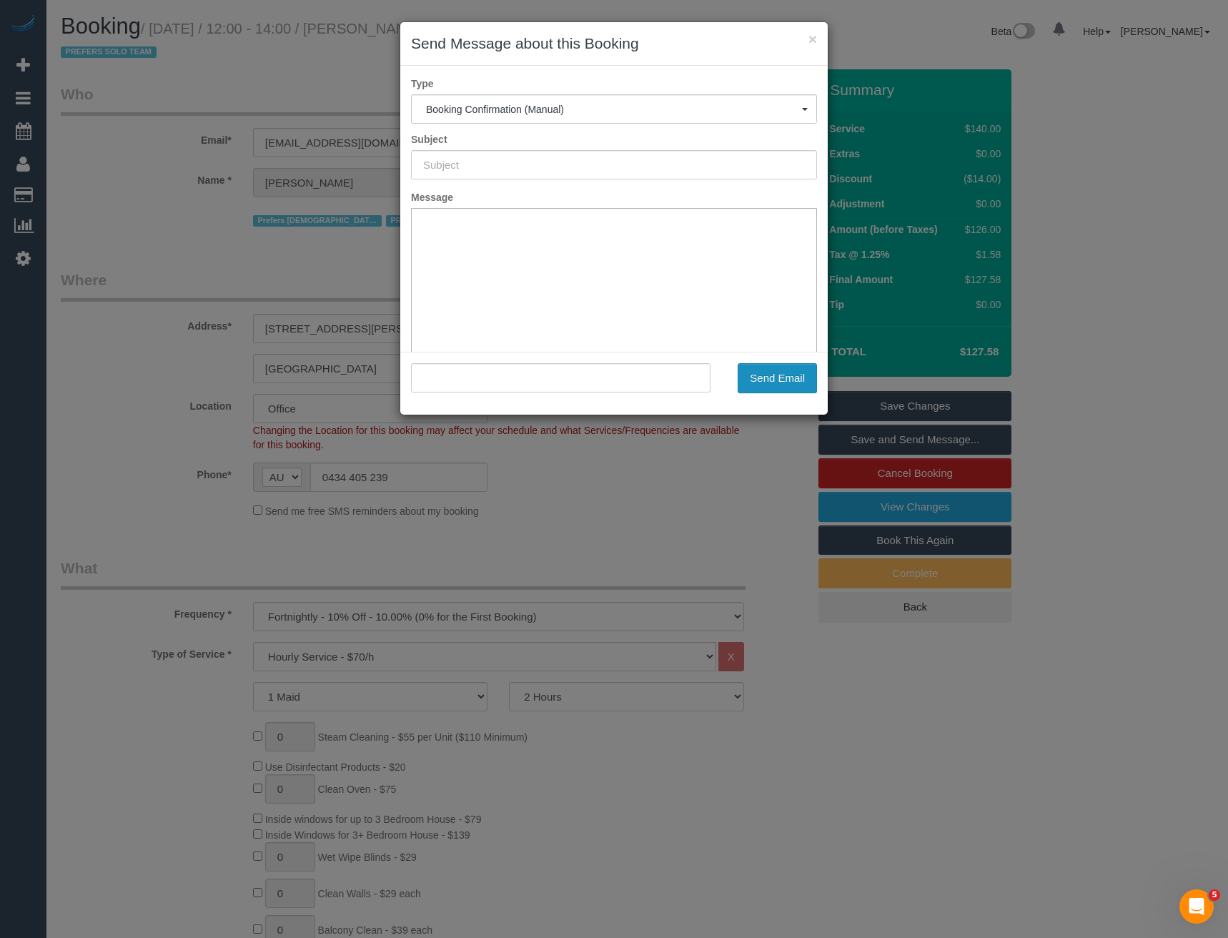
type input "Booking Confirmed"
type input ""[PERSON_NAME]" <[EMAIL_ADDRESS][DOMAIN_NAME]>"
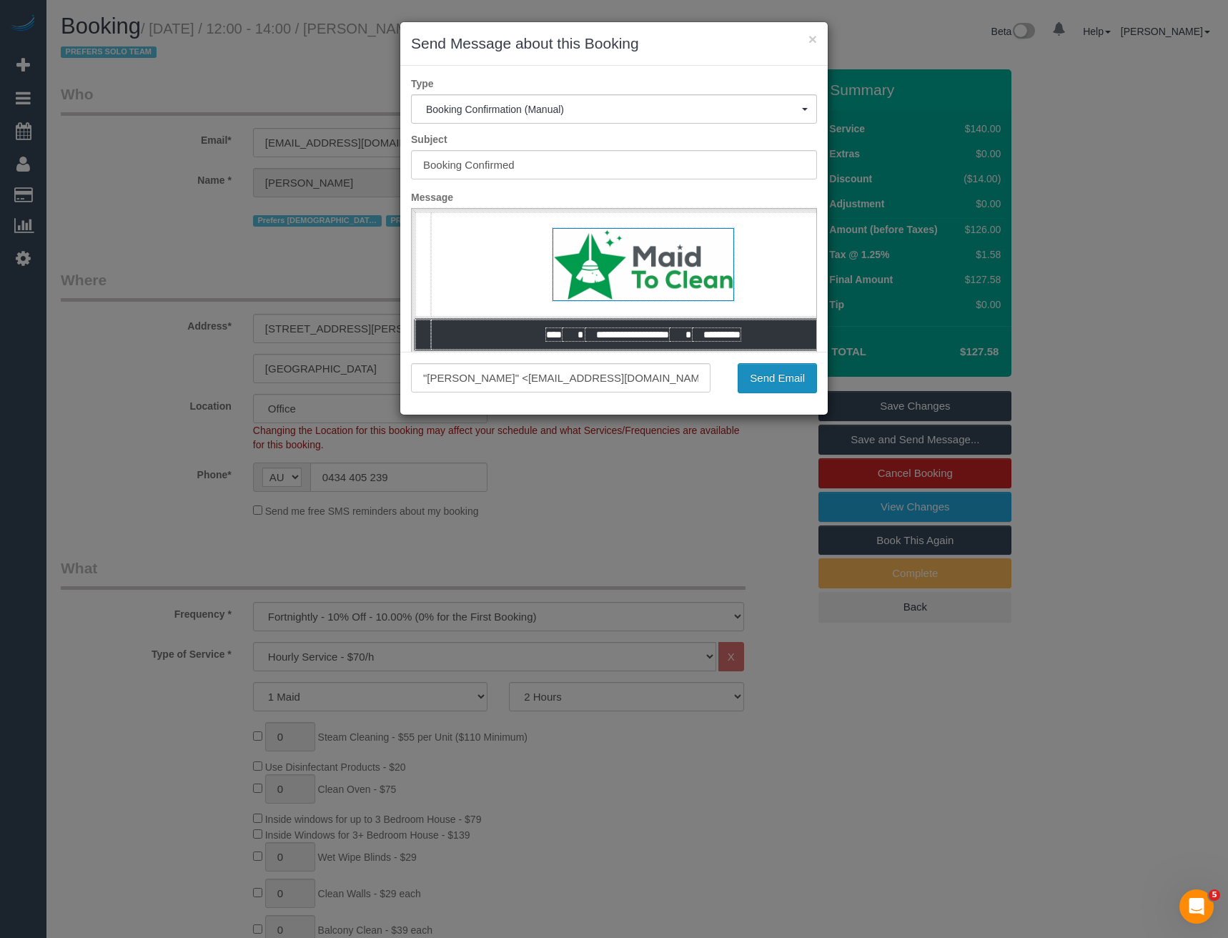
click at [777, 386] on button "Send Email" at bounding box center [777, 378] width 79 height 30
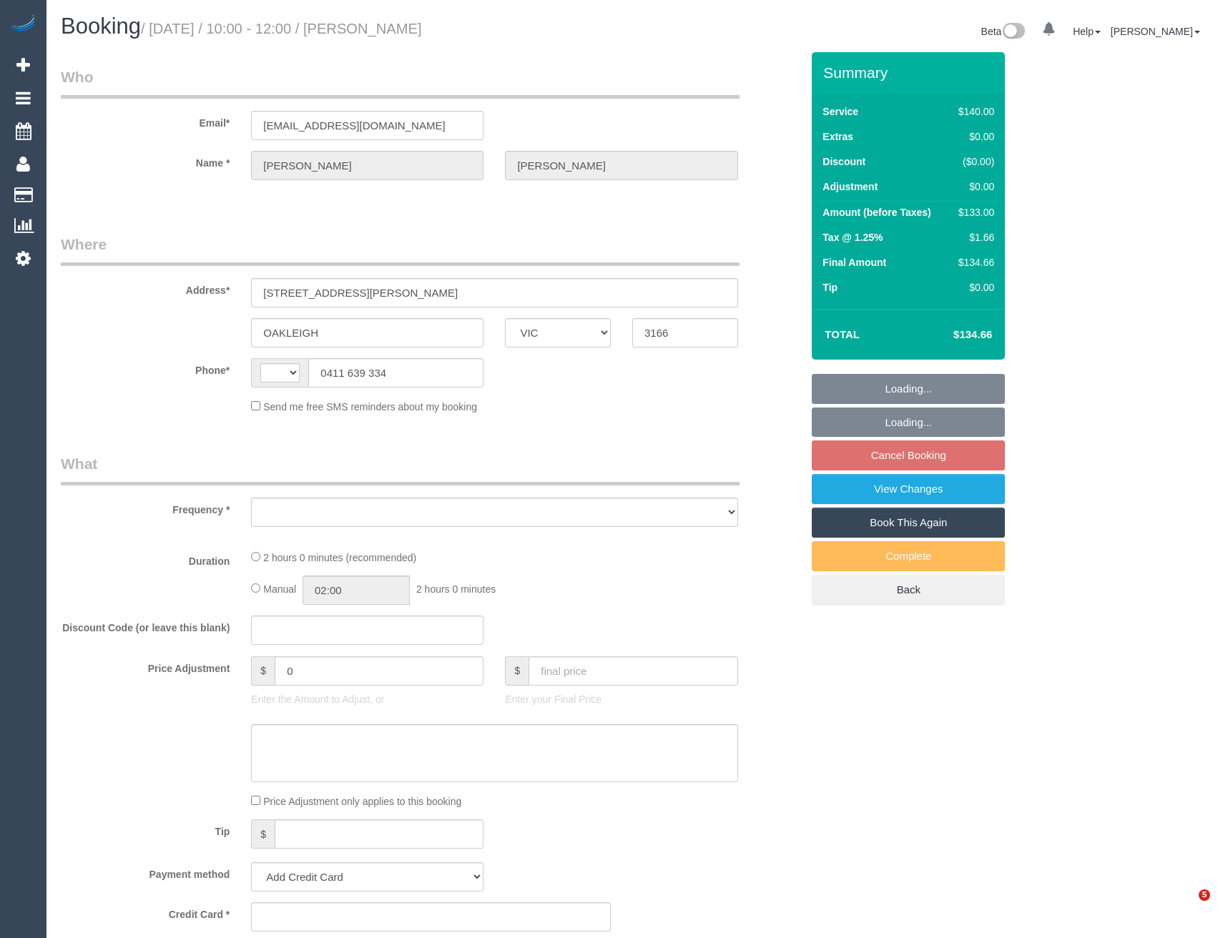
select select "VIC"
select select "string:AU"
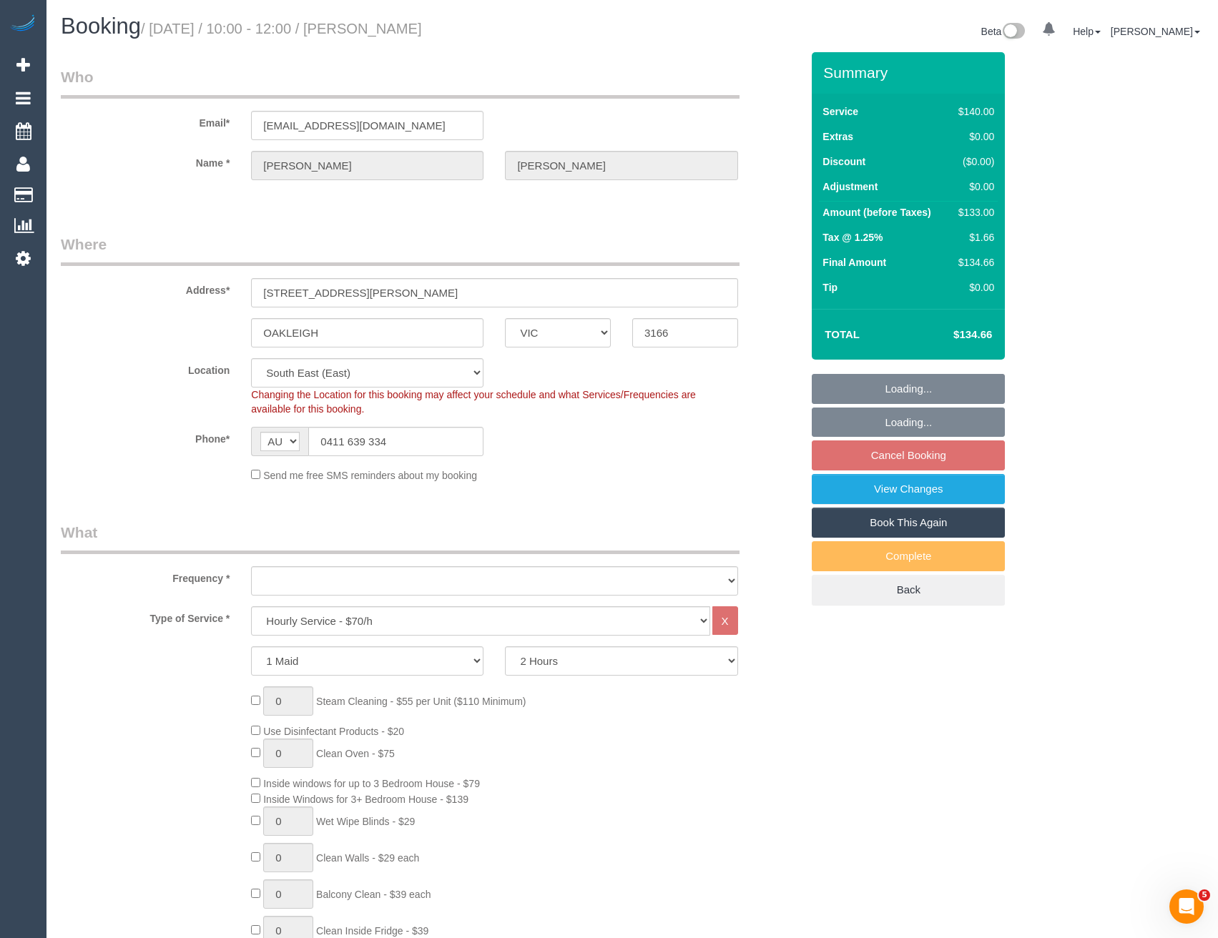
select select "string:stripe-pm_1NLEDv2GScqysDRVOlLXiYlA"
select select "object:688"
select select "spot3"
select select "number:29"
select select "number:14"
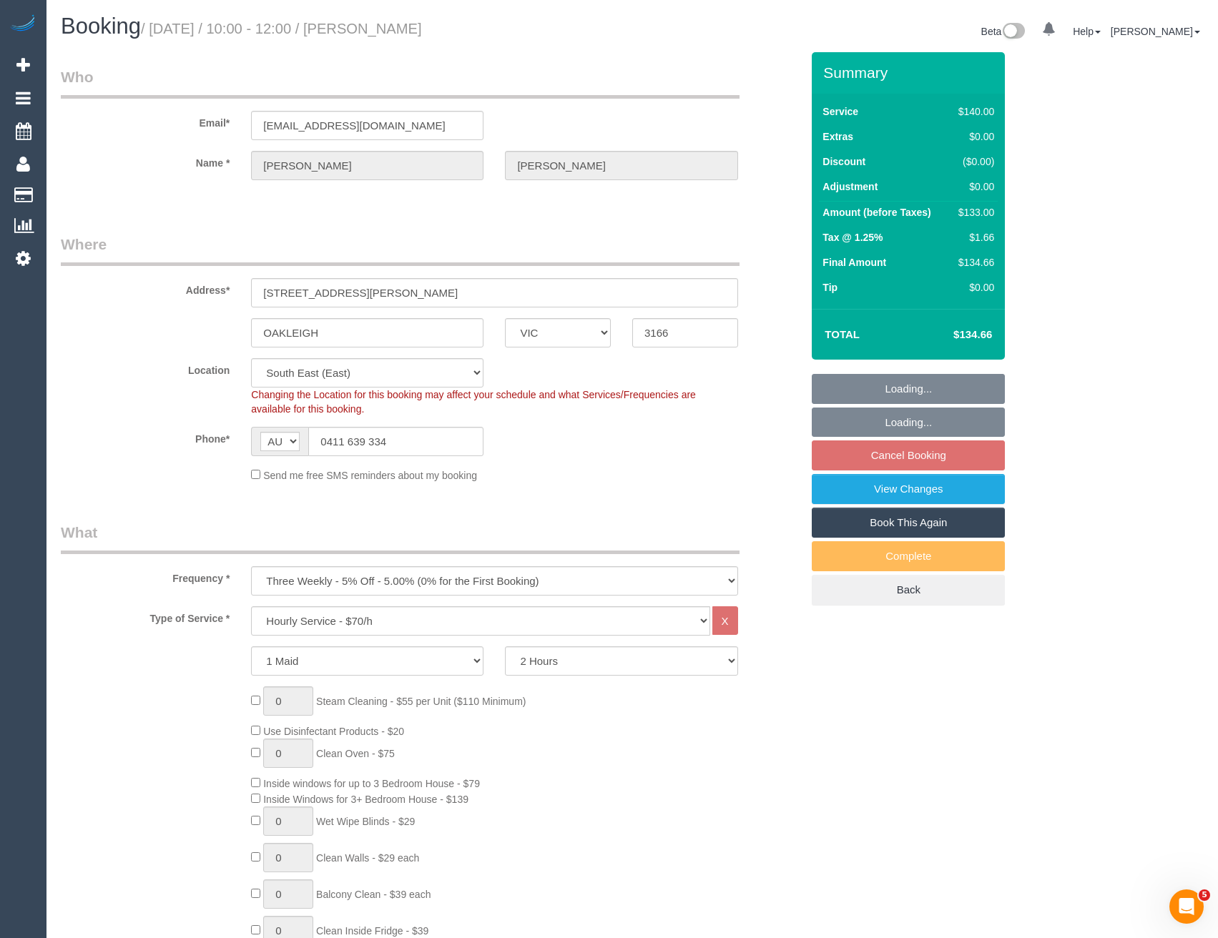
select select "number:18"
select select "number:24"
select select "number:34"
select select "number:26"
select select "object:1360"
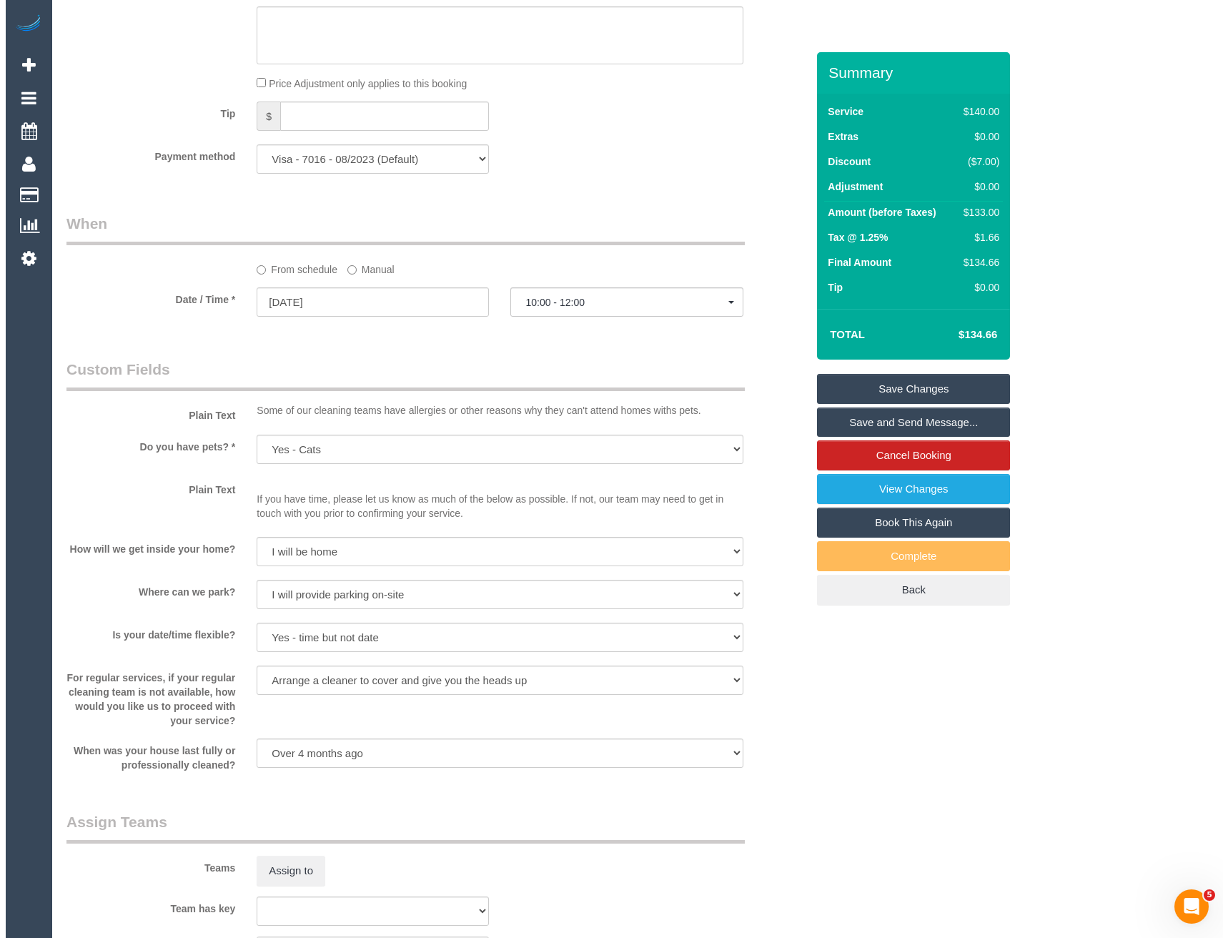
scroll to position [1716, 0]
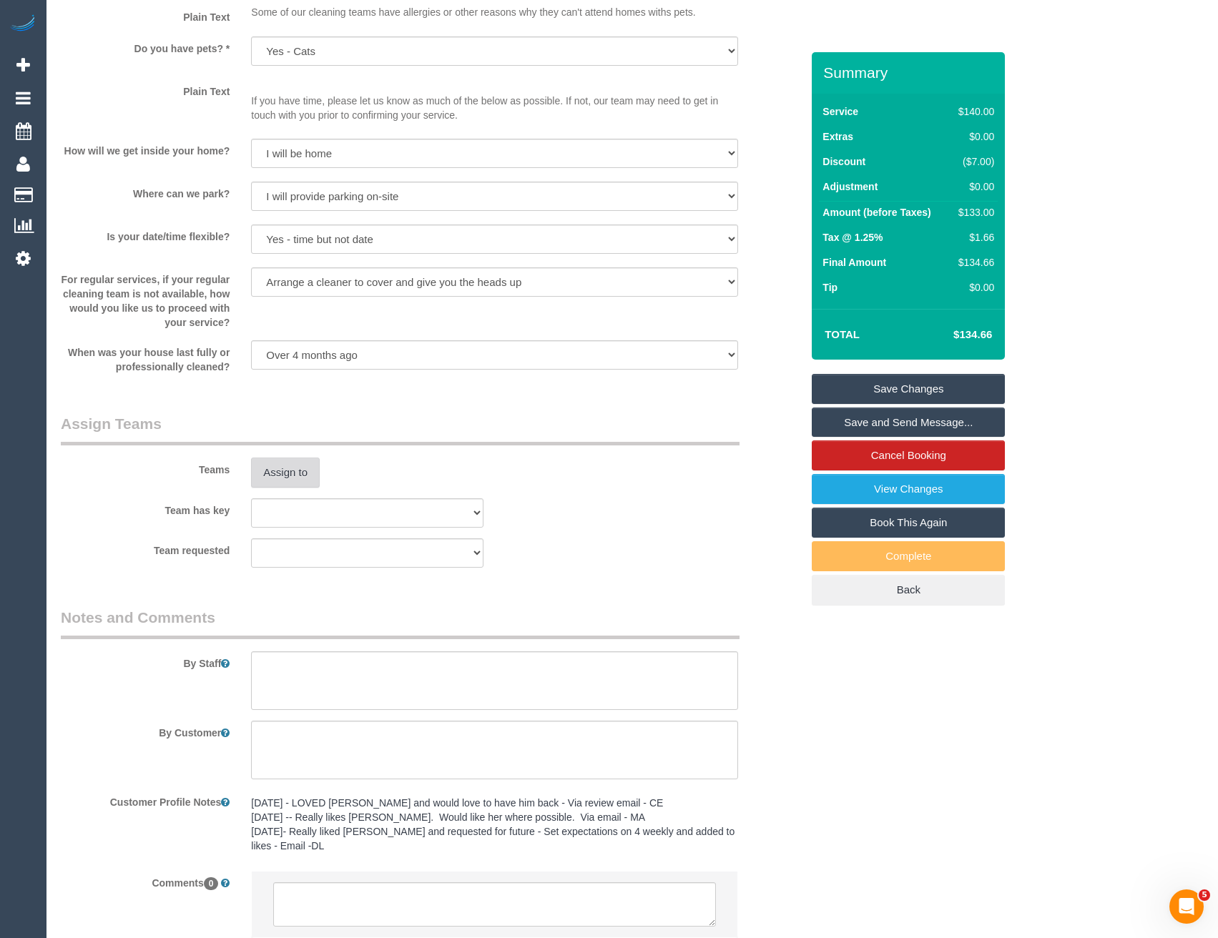
click at [301, 474] on button "Assign to" at bounding box center [285, 473] width 69 height 30
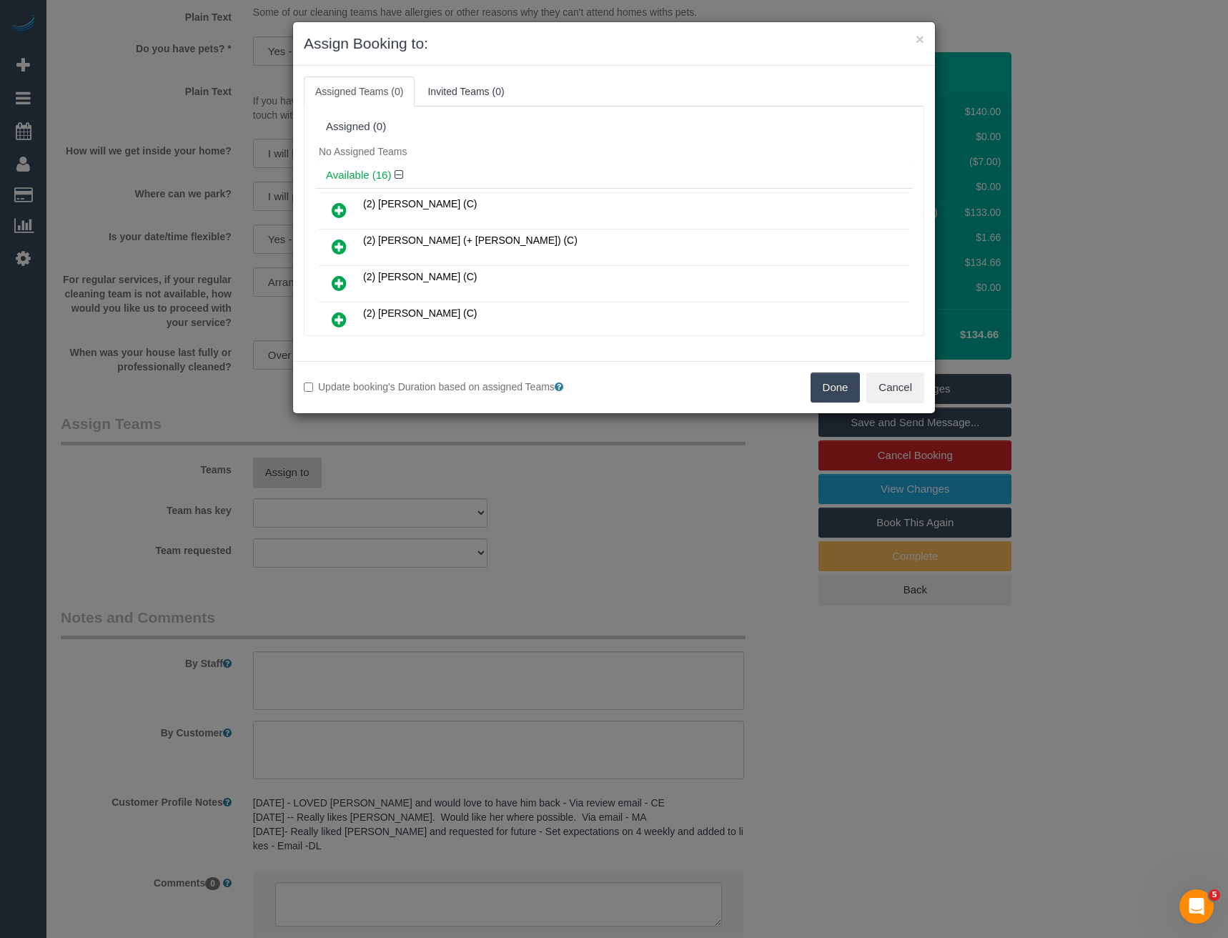
scroll to position [202, 0]
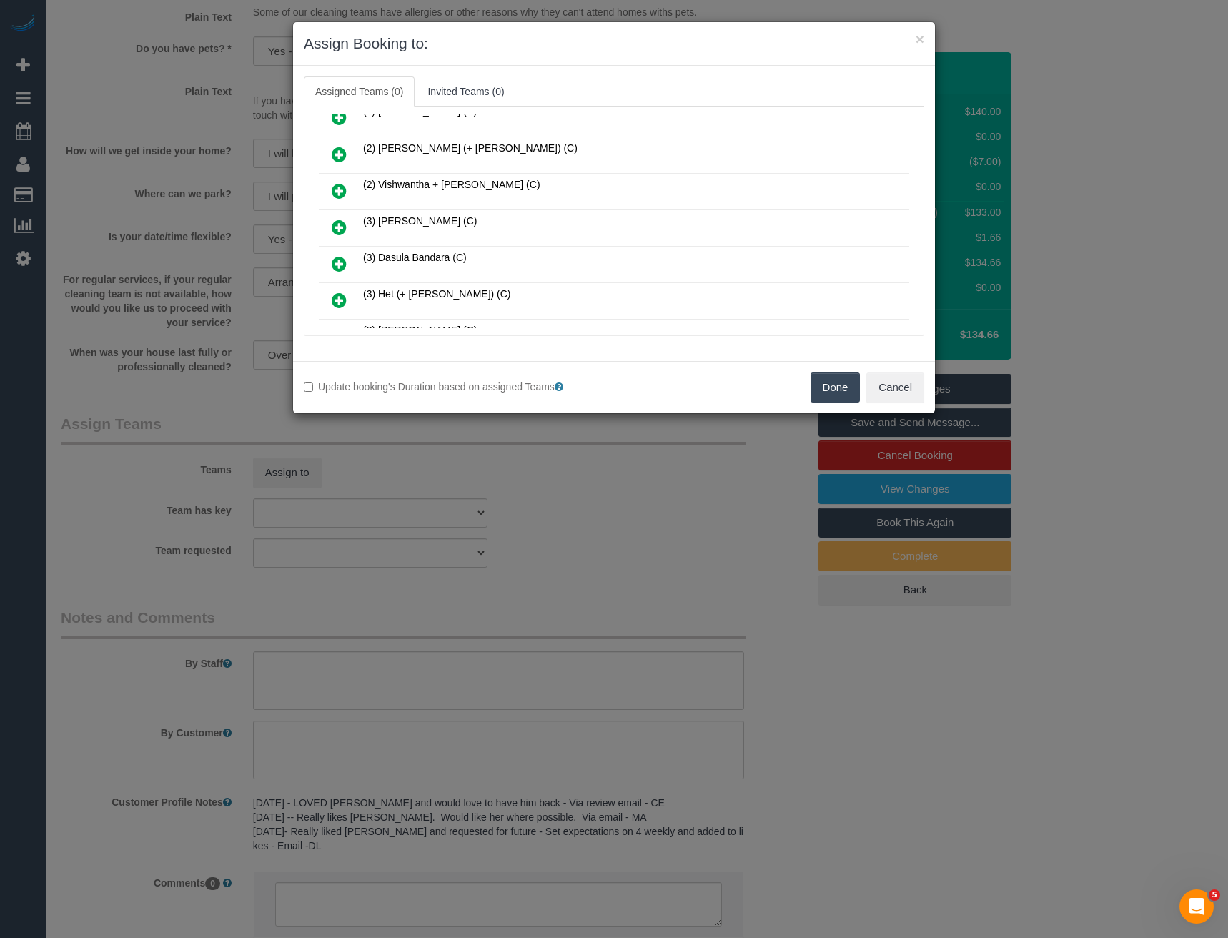
click at [337, 225] on icon at bounding box center [339, 227] width 15 height 17
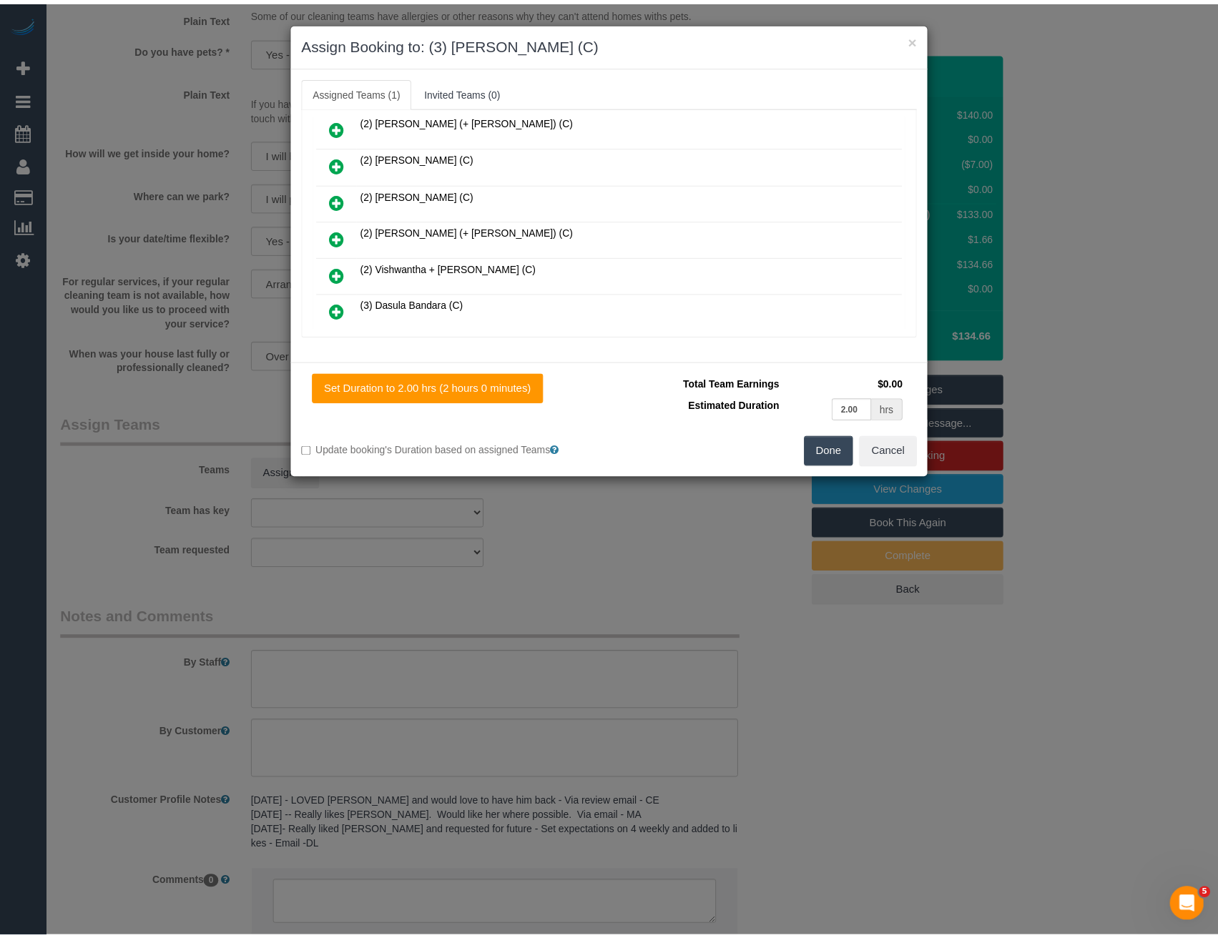
scroll to position [0, 0]
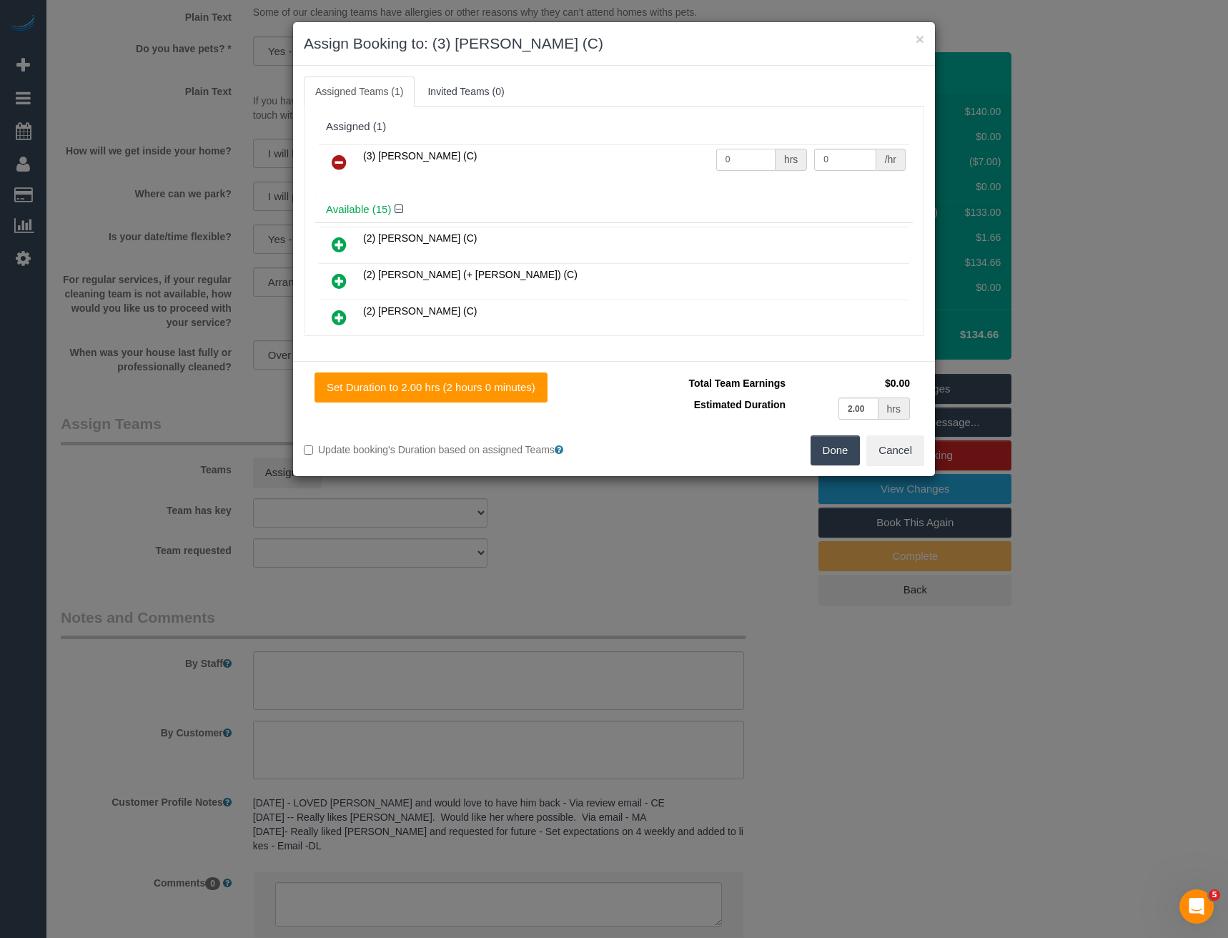
drag, startPoint x: 748, startPoint y: 161, endPoint x: 558, endPoint y: 152, distance: 189.7
click at [661, 163] on tr "(3) Danyal Ali (C) 0 hrs 0 /hr" at bounding box center [614, 162] width 591 height 36
type input "2"
type input "35"
click at [833, 448] on button "Done" at bounding box center [836, 450] width 50 height 30
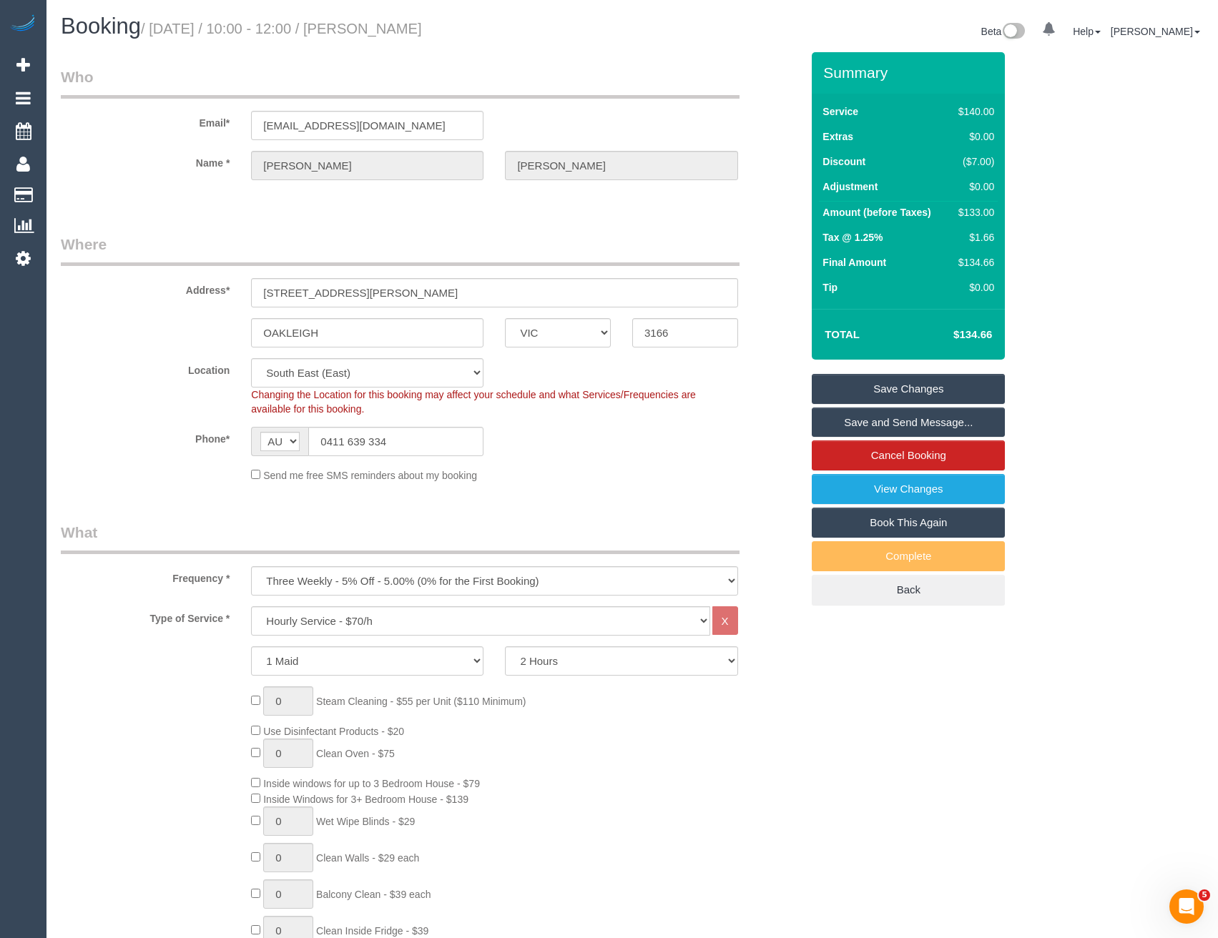
click at [862, 420] on link "Save and Send Message..." at bounding box center [908, 423] width 193 height 30
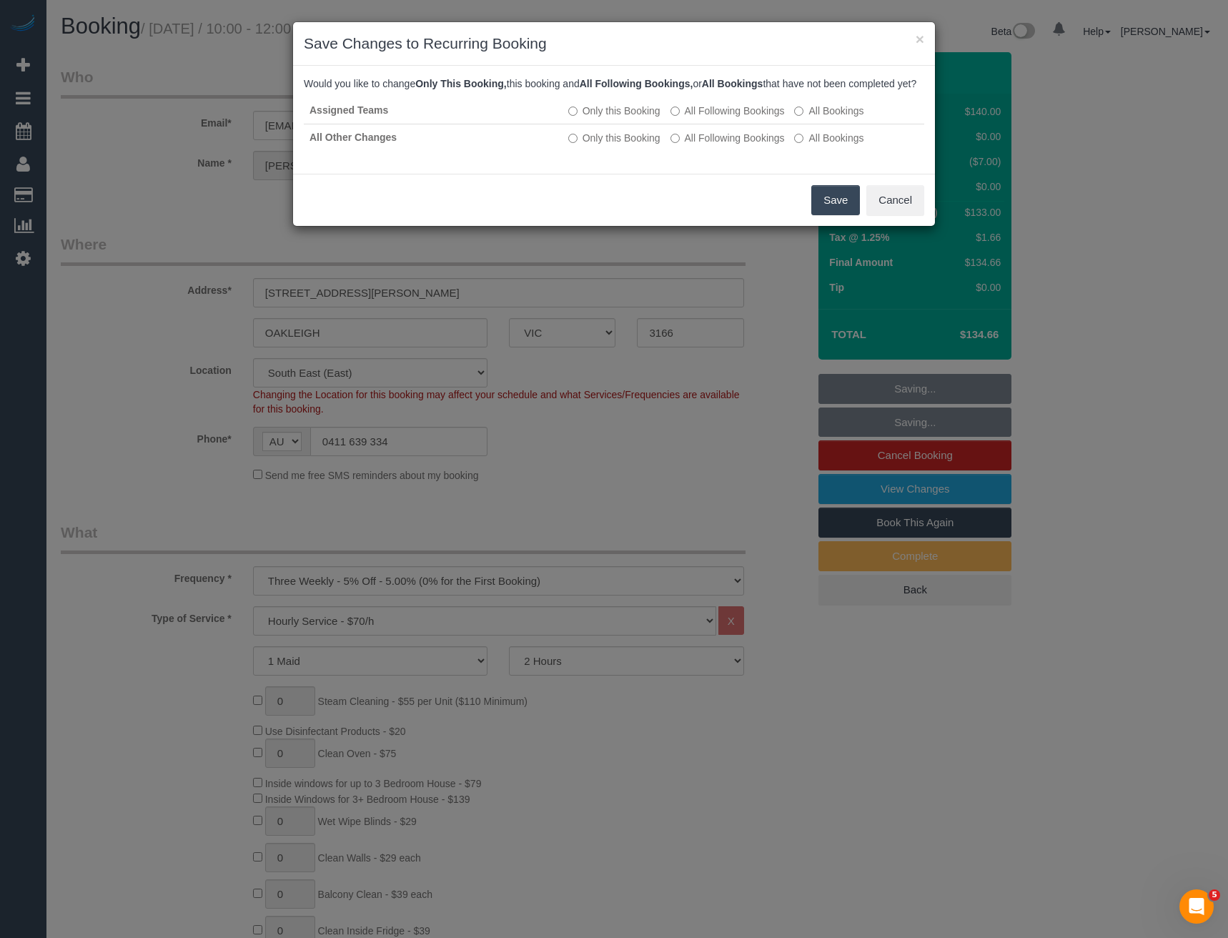
click at [854, 215] on button "Save" at bounding box center [836, 200] width 49 height 30
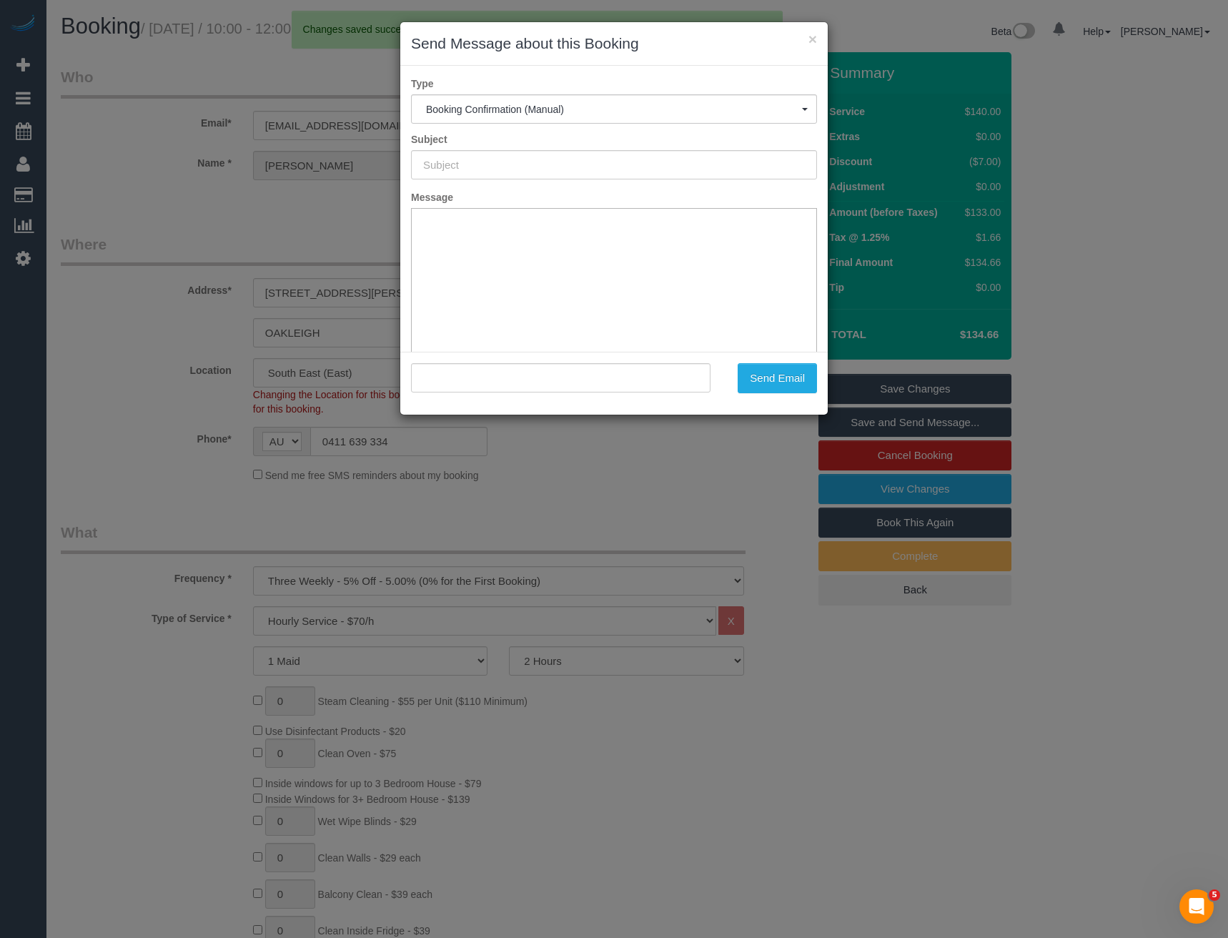
type input "Booking Confirmed"
type input ""Andrew Tsirigotis" <andrewtsirigotis@gmail.com>"
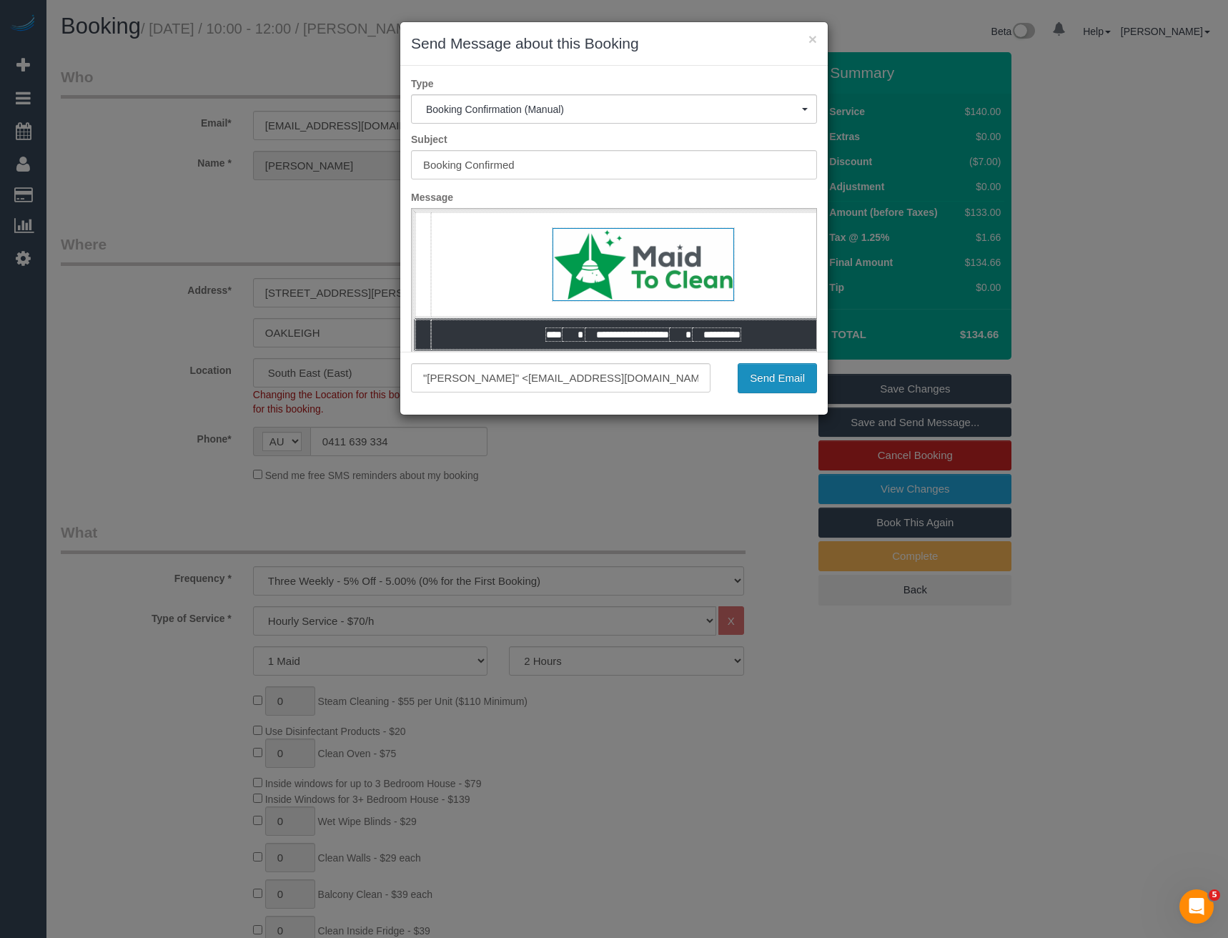
click at [762, 388] on button "Send Email" at bounding box center [777, 378] width 79 height 30
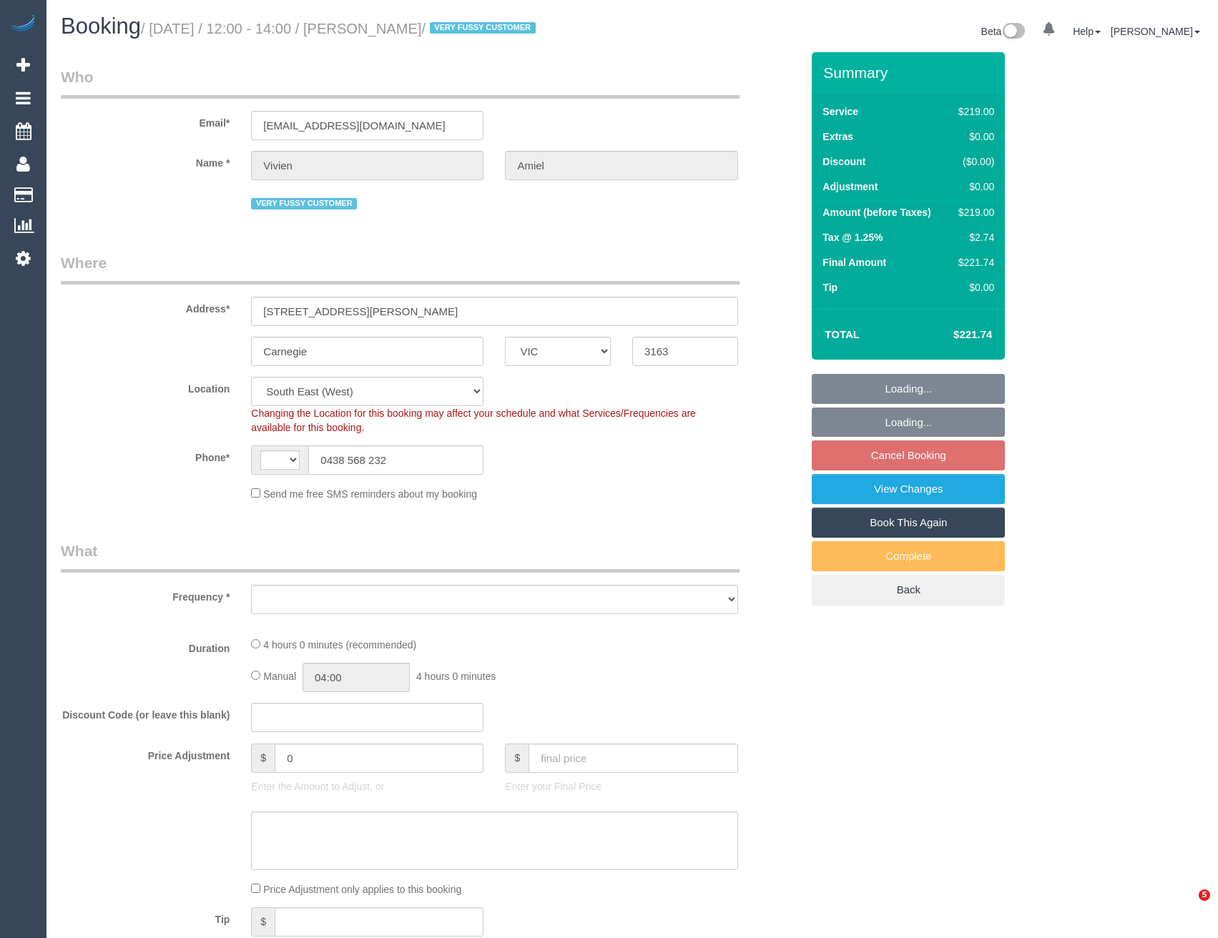
select select "VIC"
select select "string:stripe-pm_1NUjEv2GScqysDRVlLc2vOVA"
select select "string:AU"
select select "number:27"
select select "number:14"
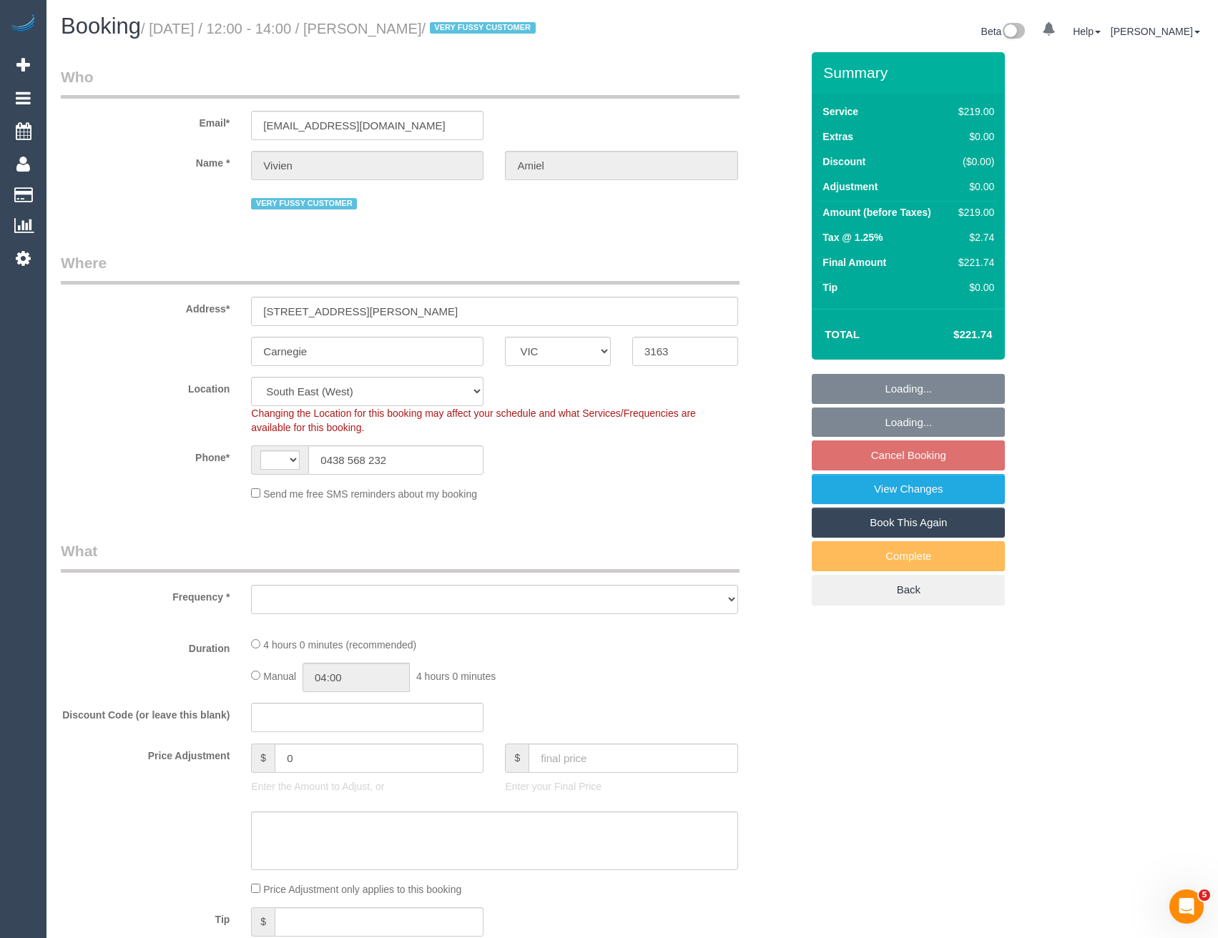
select select "number:19"
select select "number:25"
select select "object:817"
select select "spot3"
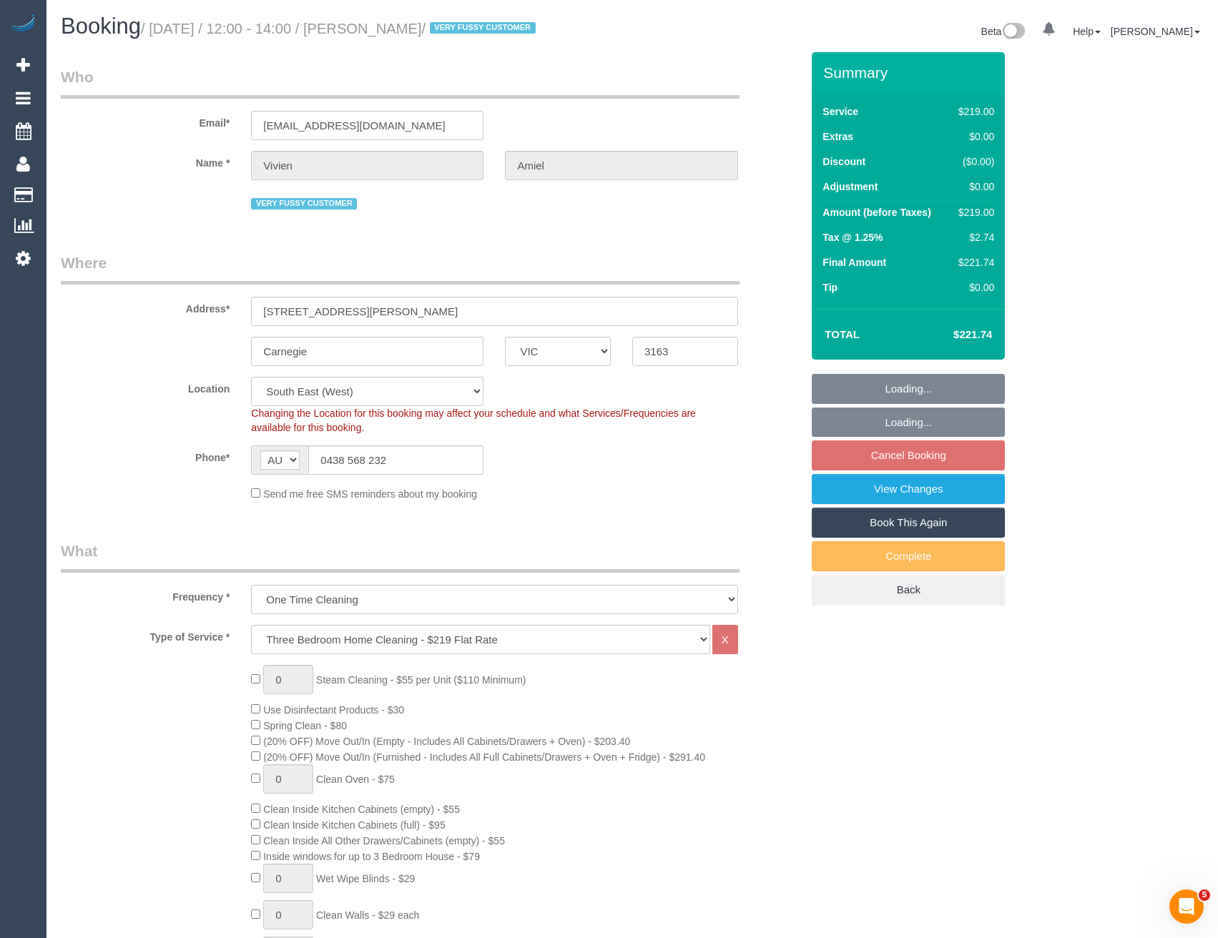
select select "object:1348"
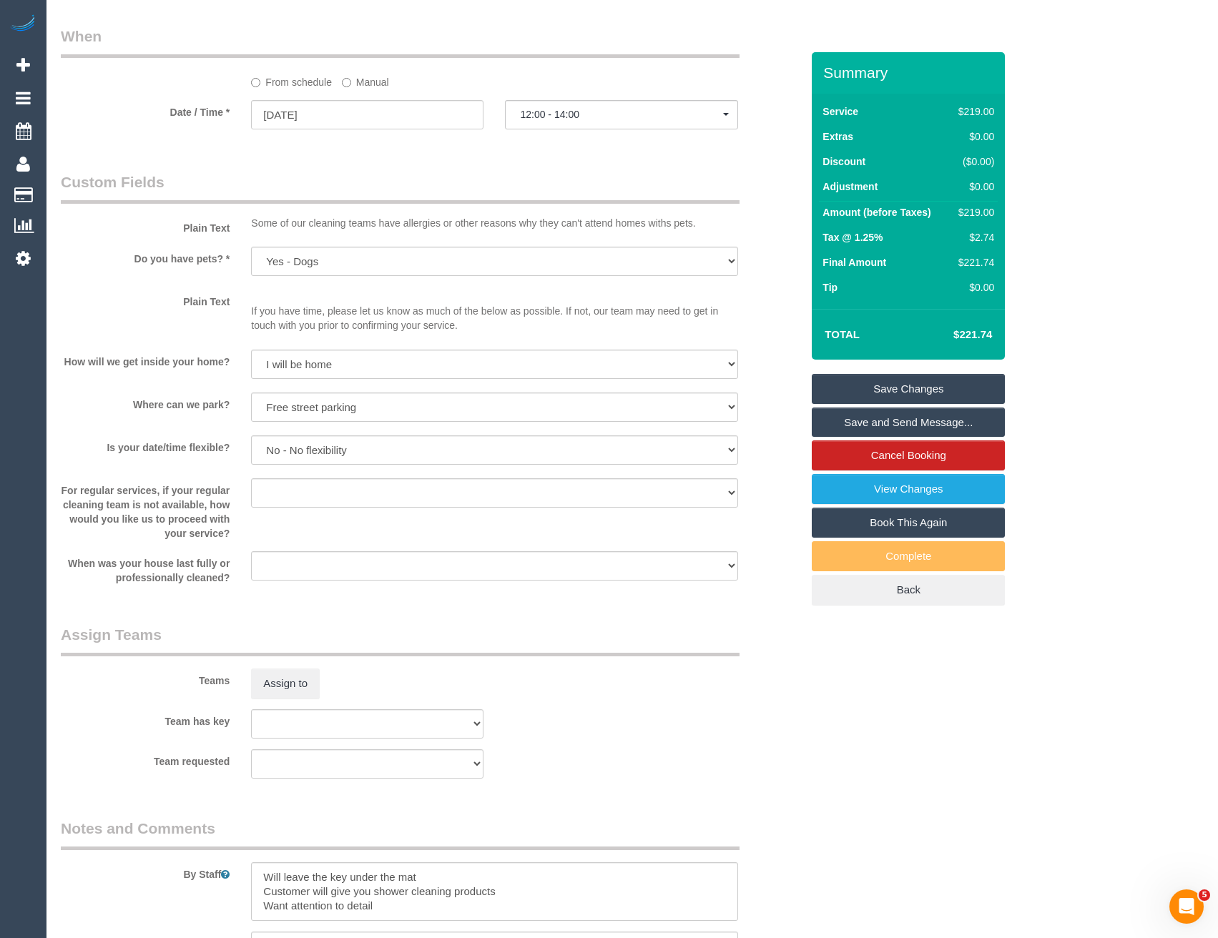
scroll to position [1859, 0]
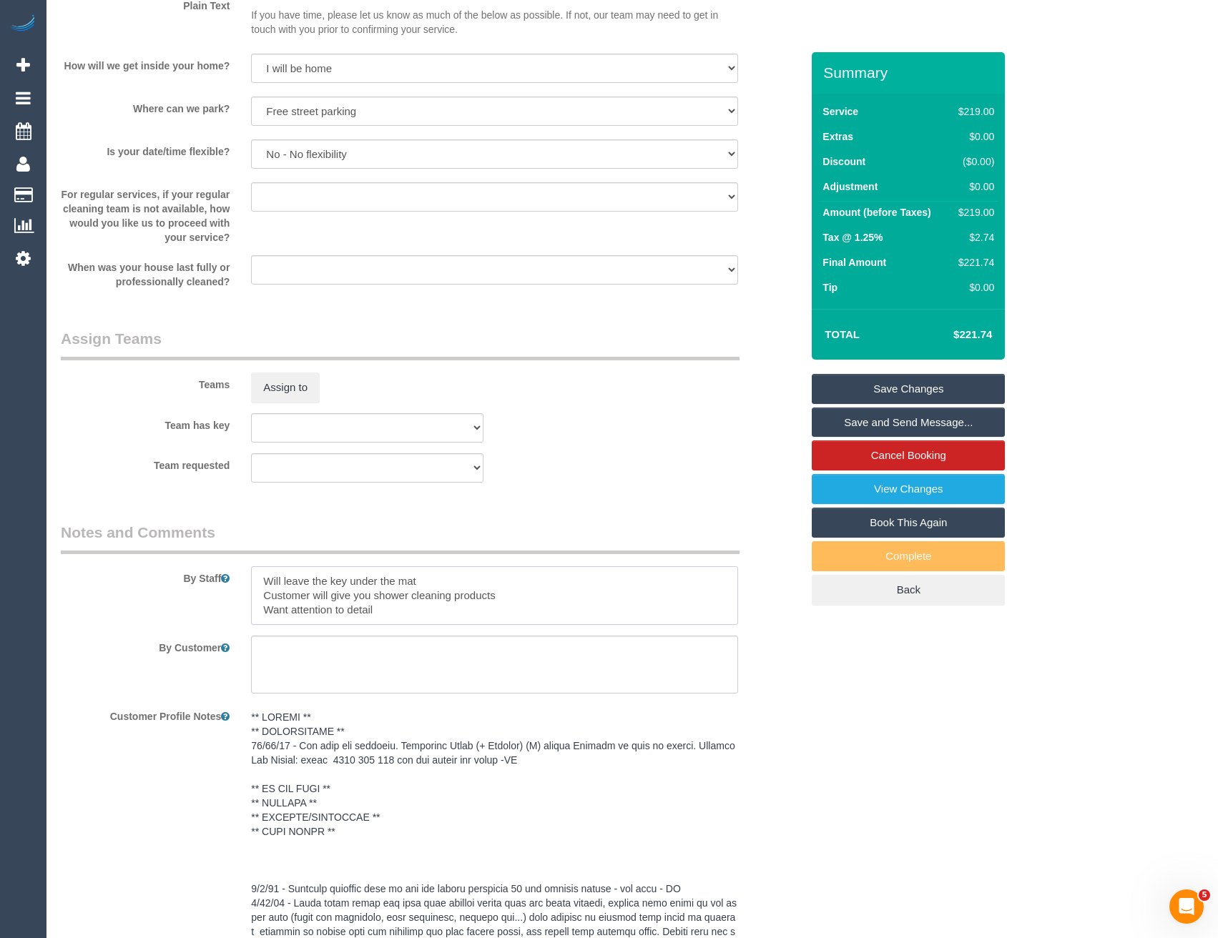
click at [264, 579] on textarea at bounding box center [494, 595] width 486 height 59
type textarea "Est 3-4 hours Will leave the key under the mat Customer will give you shower cl…"
click at [300, 385] on button "Assign to" at bounding box center [285, 388] width 69 height 30
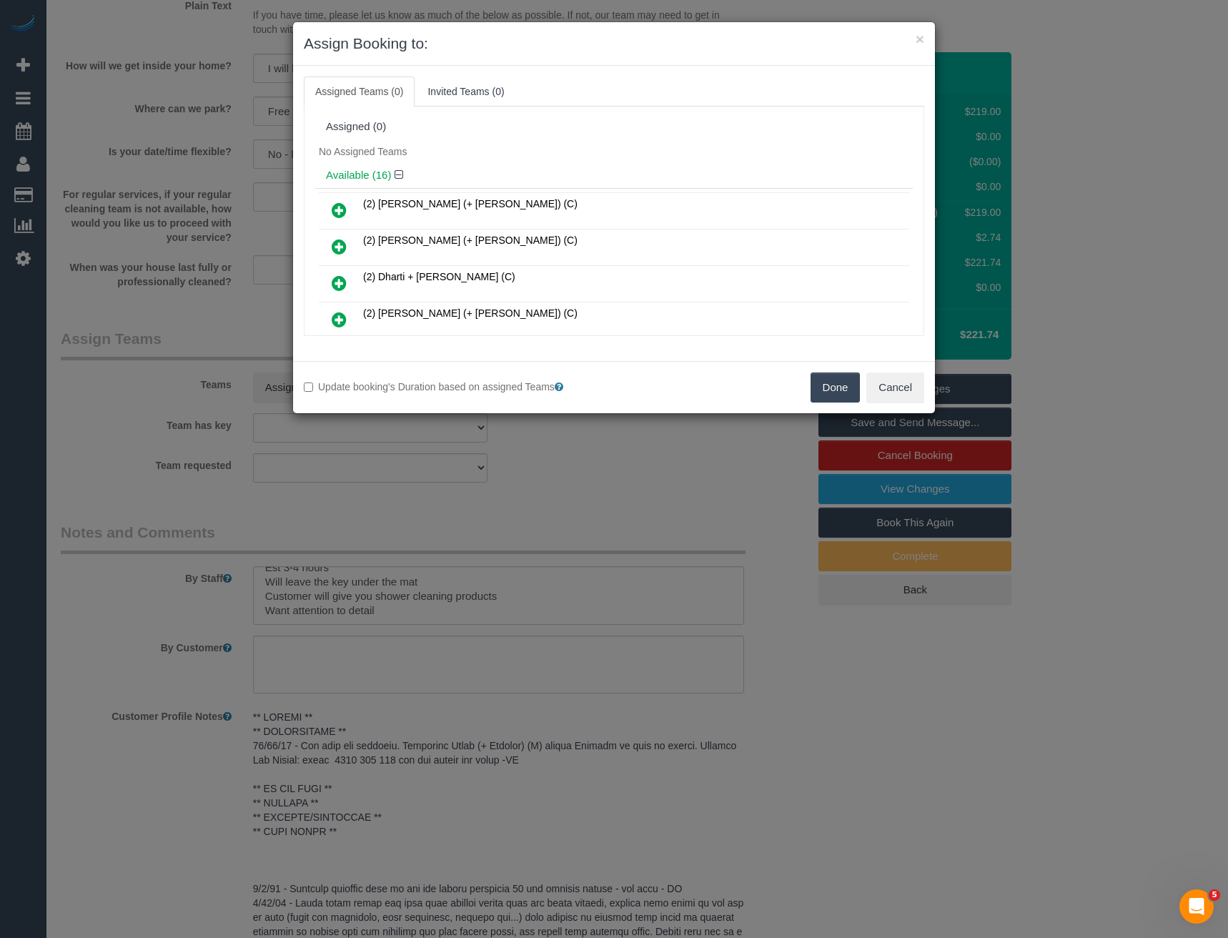
click at [339, 213] on icon at bounding box center [339, 210] width 15 height 17
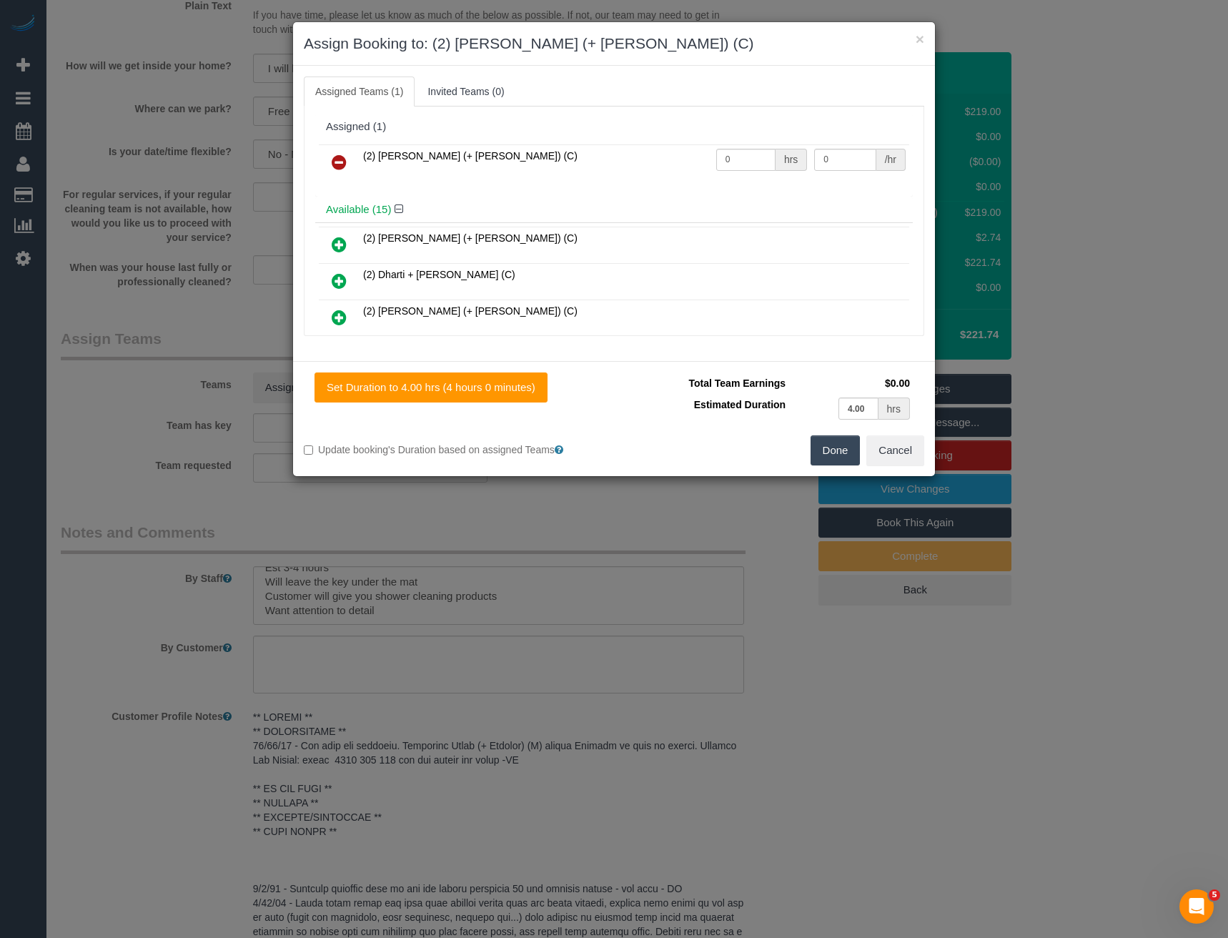
scroll to position [127, 0]
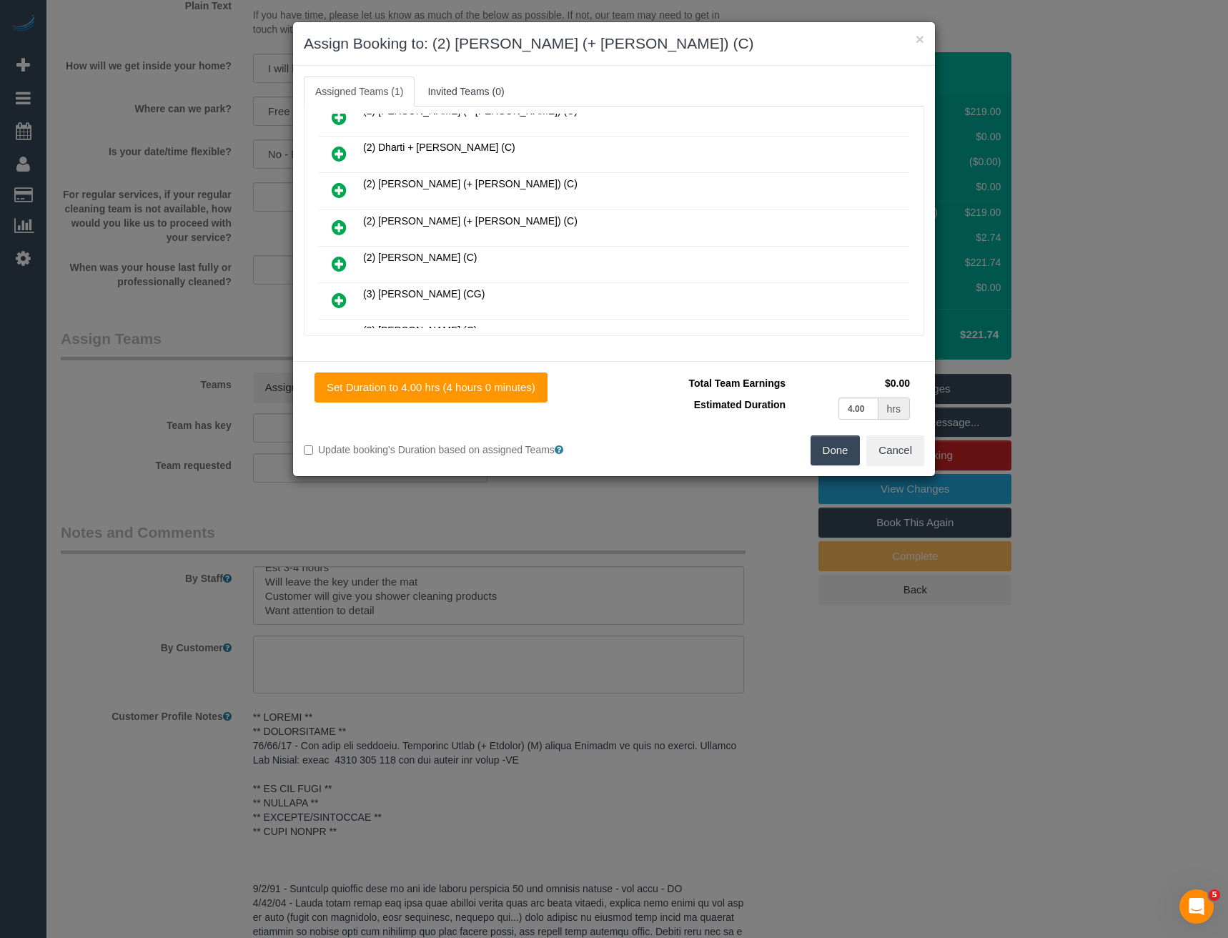
click at [342, 223] on icon at bounding box center [339, 227] width 15 height 17
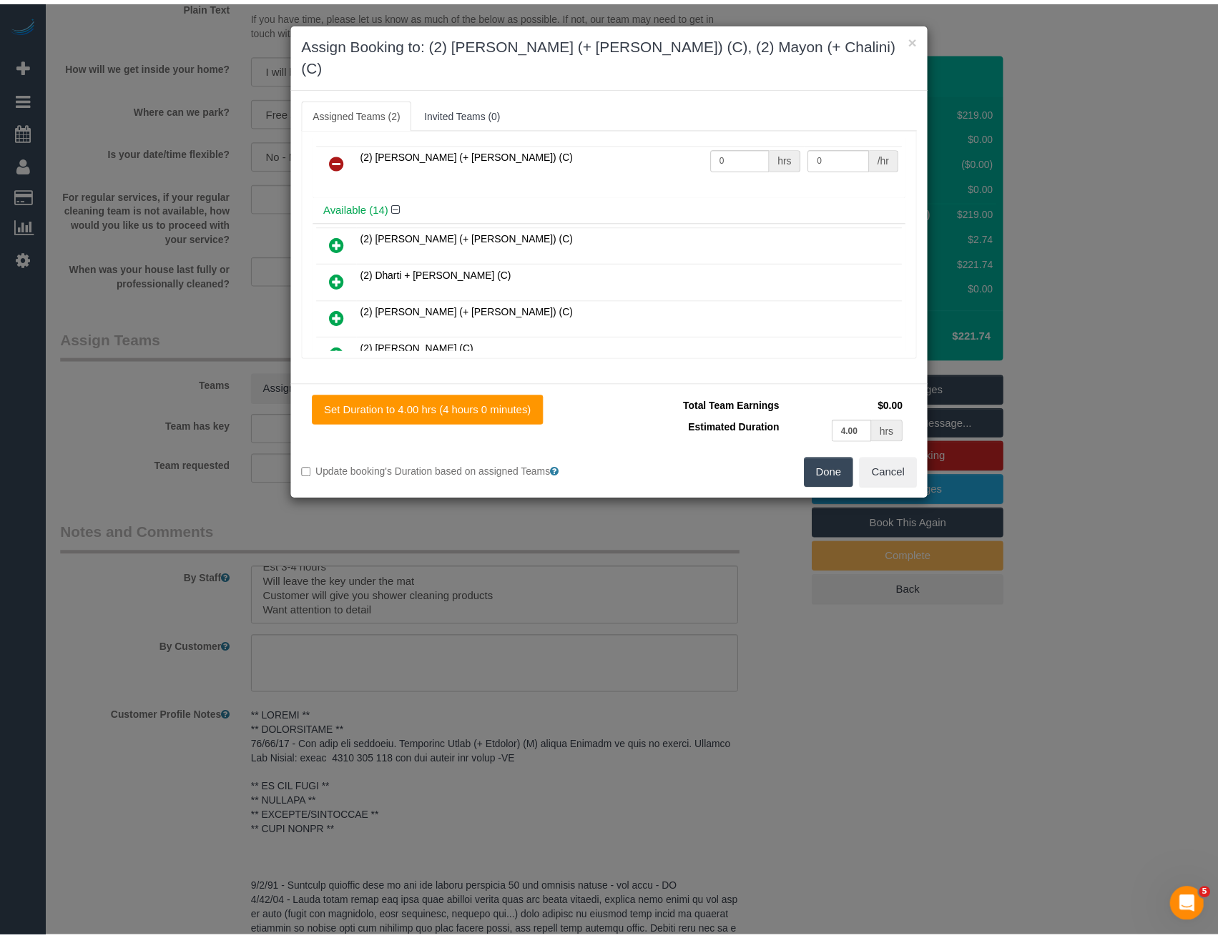
scroll to position [0, 0]
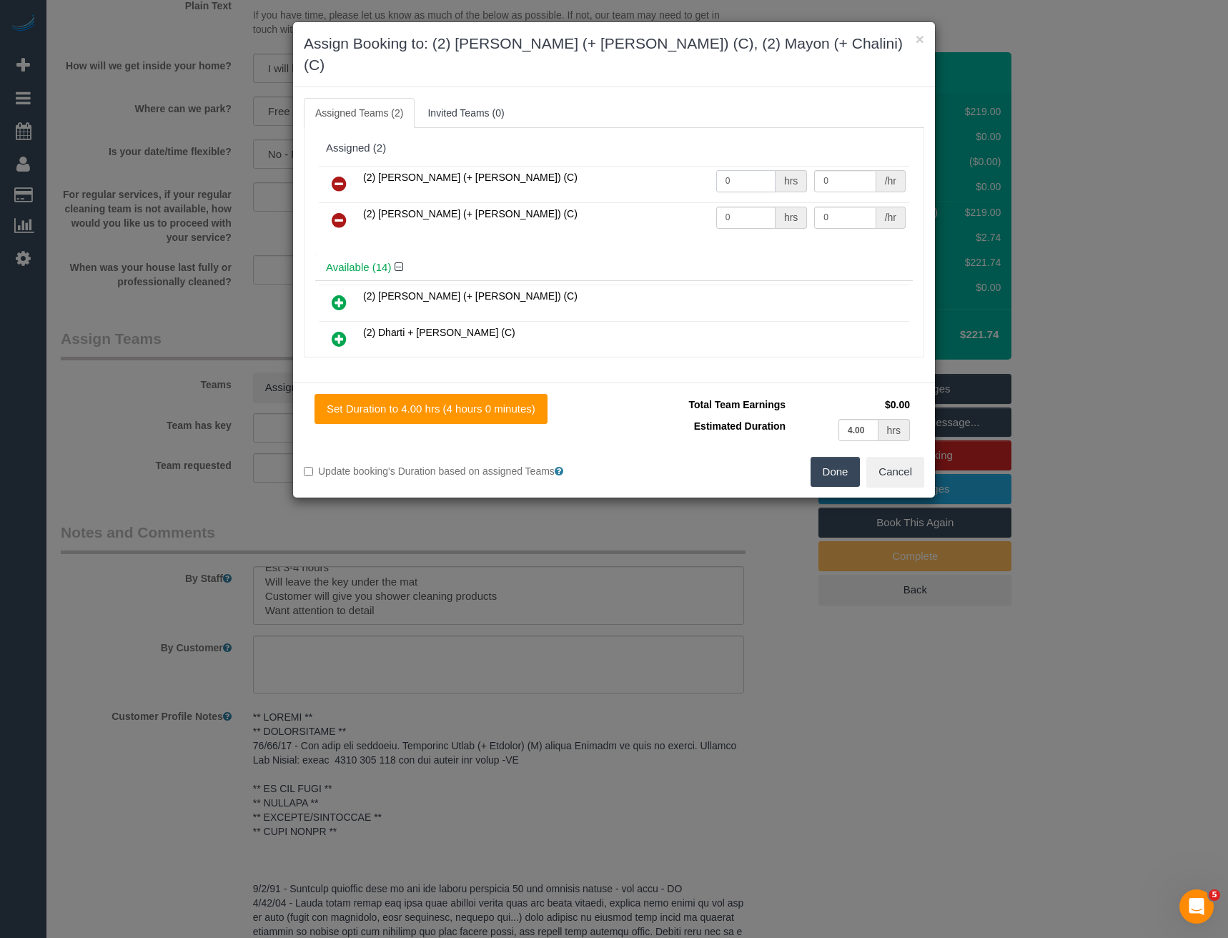
drag, startPoint x: 728, startPoint y: 156, endPoint x: 619, endPoint y: 152, distance: 108.8
click at [623, 166] on tr "(2) [PERSON_NAME] (+ [PERSON_NAME]) (C) 0 hrs 0 /hr" at bounding box center [614, 184] width 591 height 36
type input "1"
type input "70"
drag, startPoint x: 732, startPoint y: 197, endPoint x: 673, endPoint y: 199, distance: 59.4
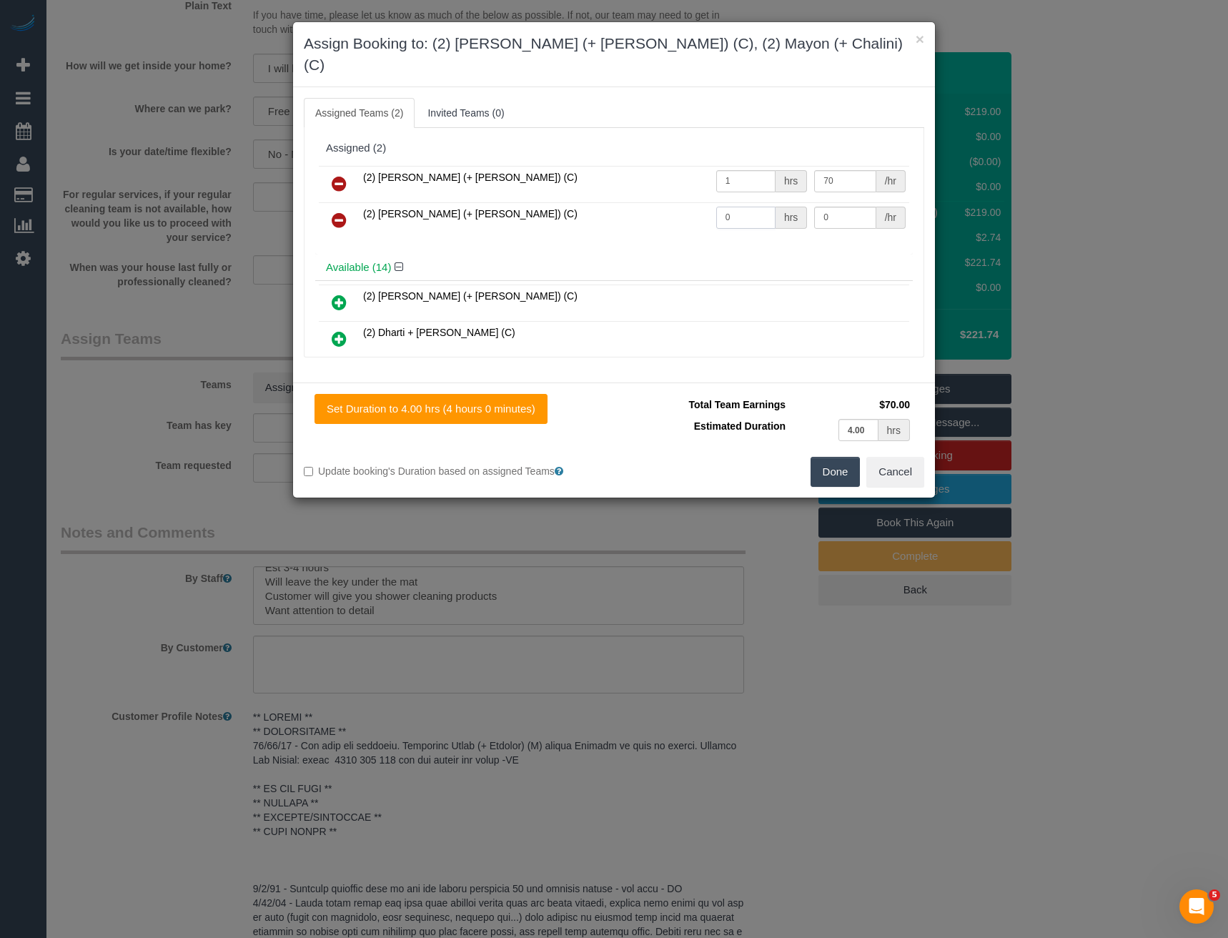
click at [679, 202] on tr "(2) [PERSON_NAME] (+ [PERSON_NAME]) (C) 0 hrs 0 /hr" at bounding box center [614, 220] width 591 height 36
type input "1"
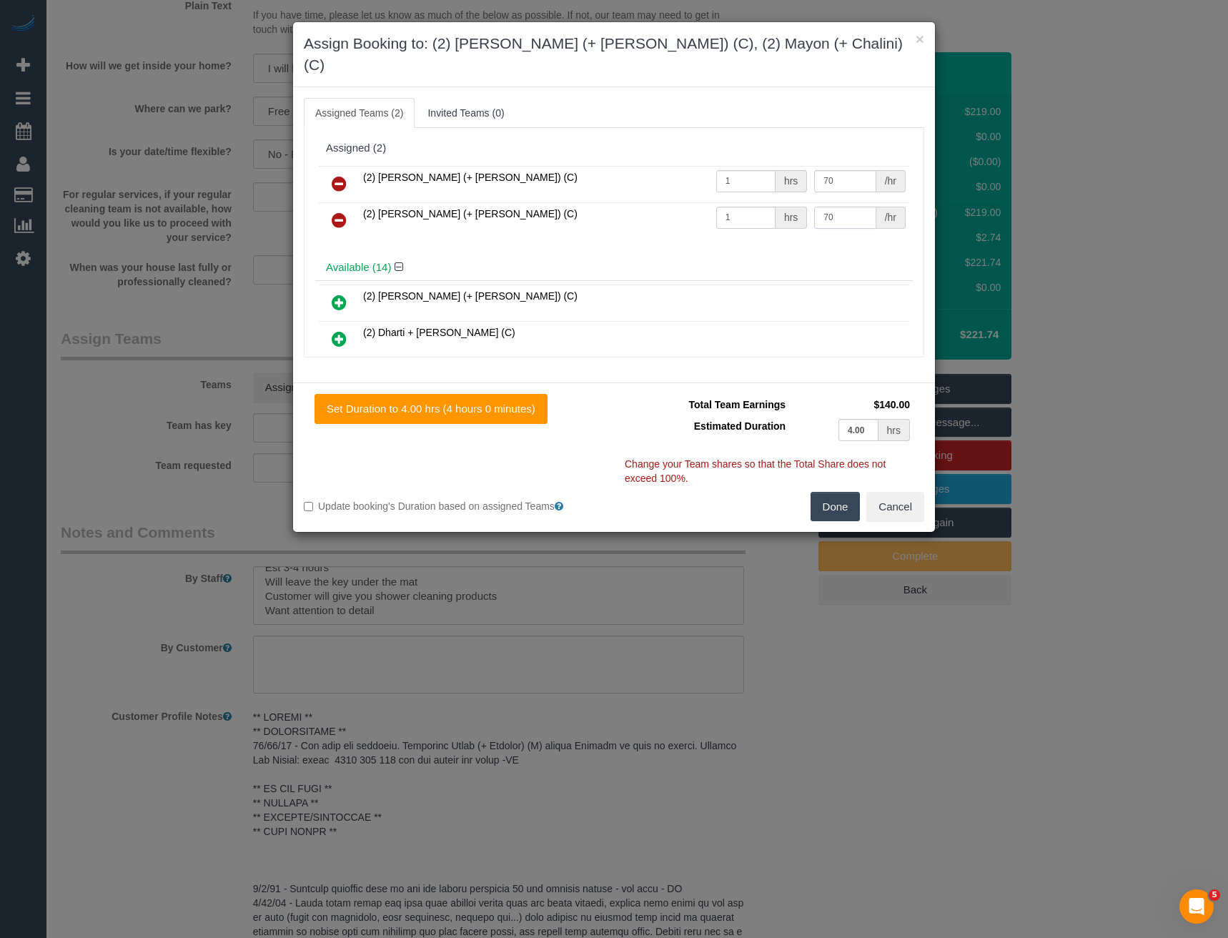
type input "70"
click at [830, 495] on button "Done" at bounding box center [836, 507] width 50 height 30
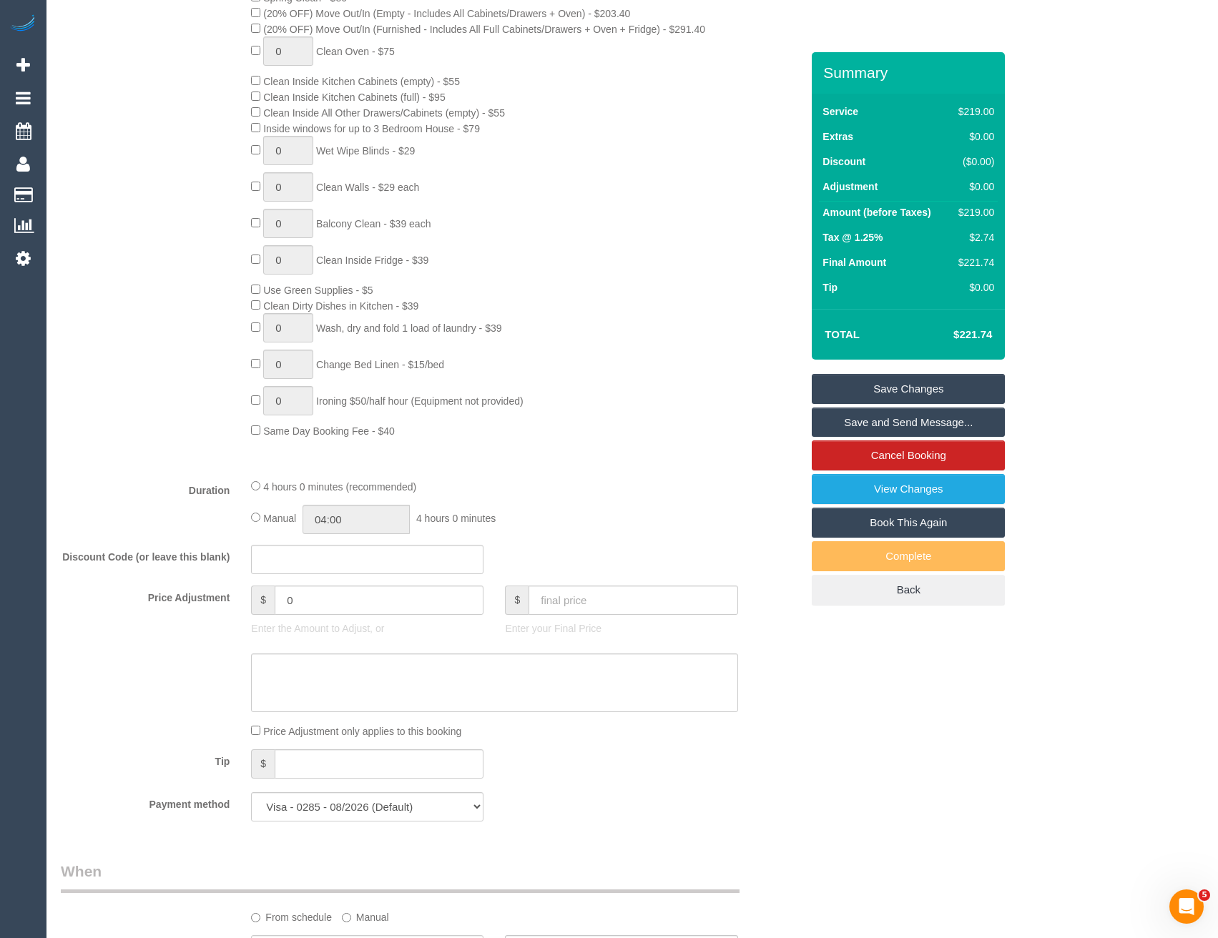
scroll to position [715, 0]
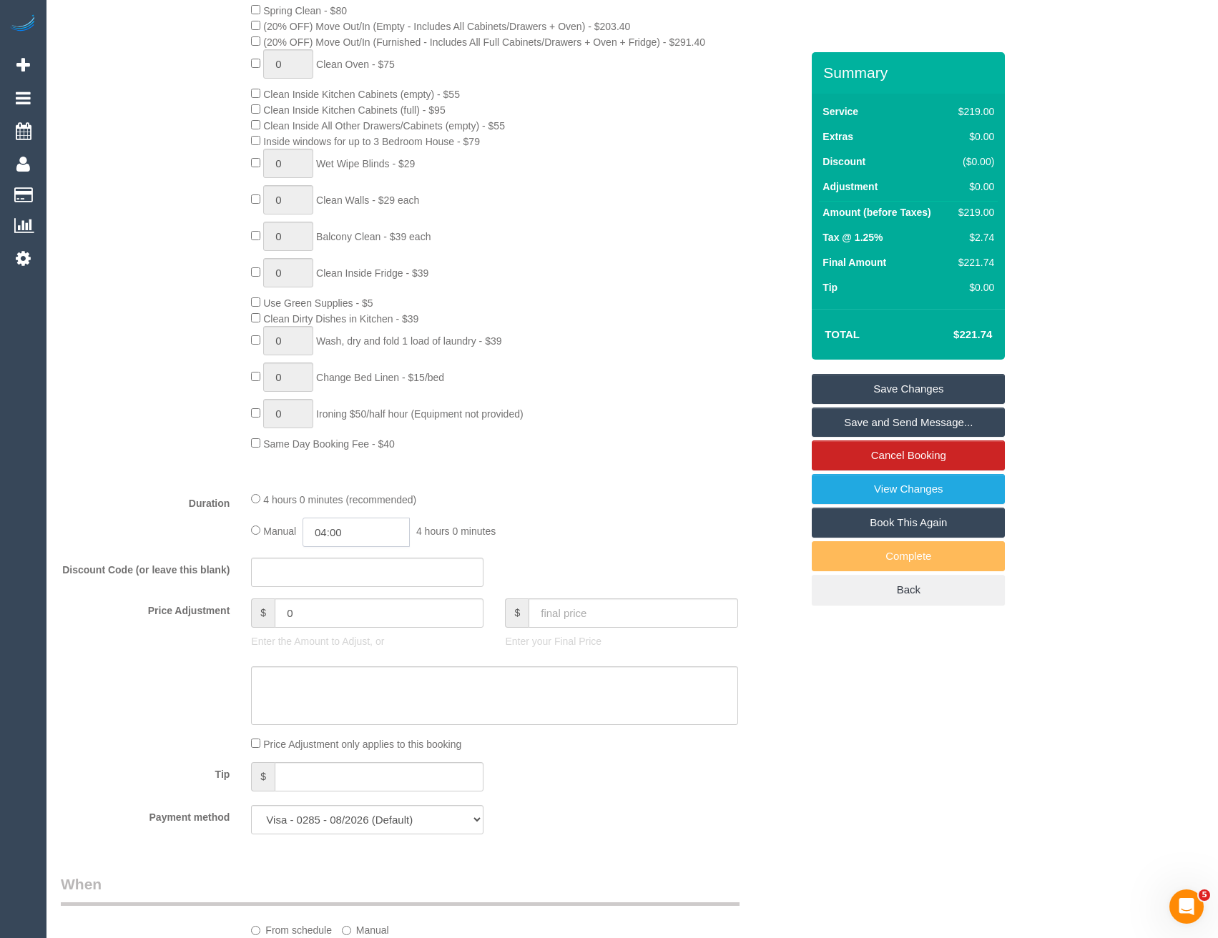
click at [358, 525] on input "04:00" at bounding box center [355, 532] width 107 height 29
type input "02:00"
click at [351, 588] on li "02:00" at bounding box center [341, 587] width 64 height 19
click at [569, 508] on div "4 hours 0 minutes (recommended) Manual 02:00 2 hours 0 minutes" at bounding box center [494, 519] width 508 height 56
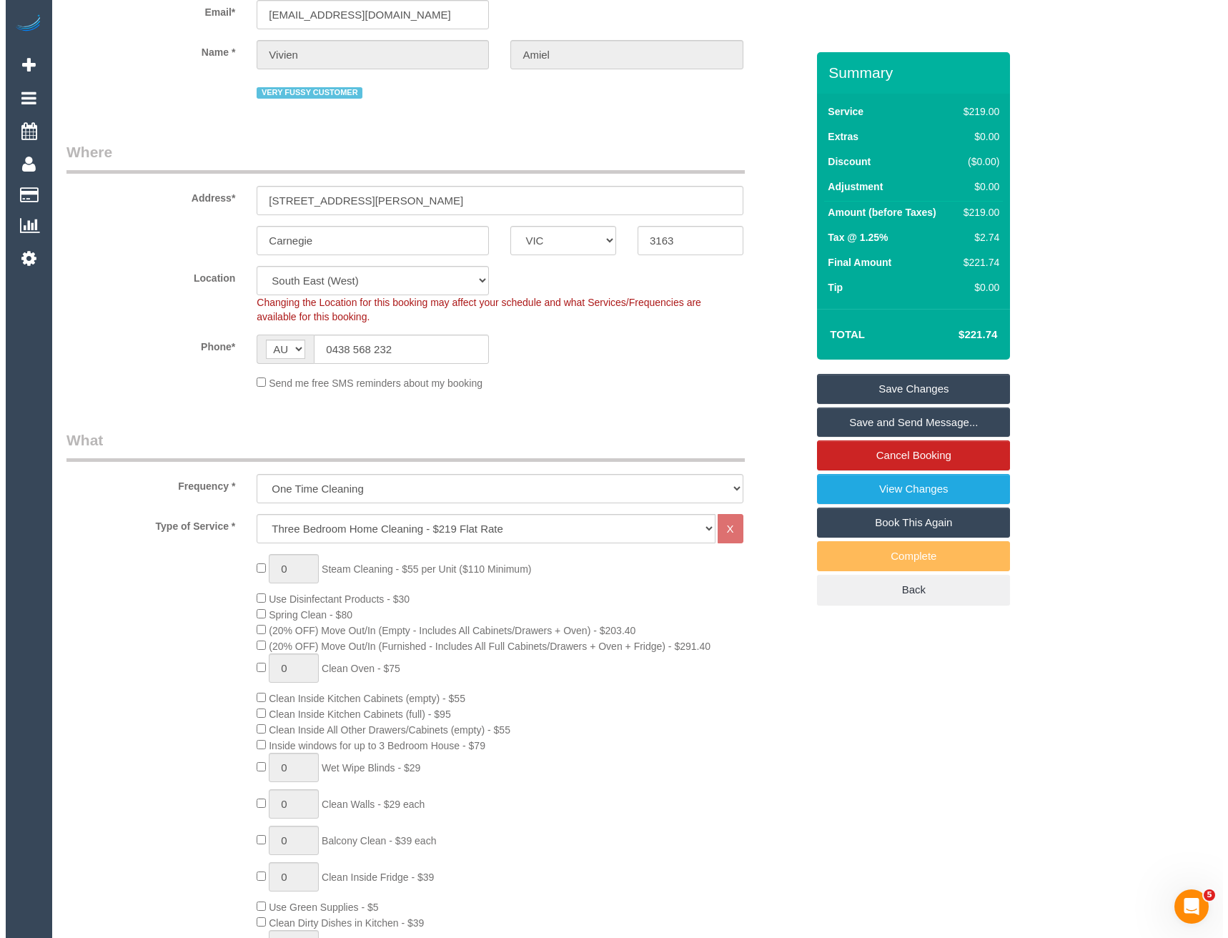
scroll to position [0, 0]
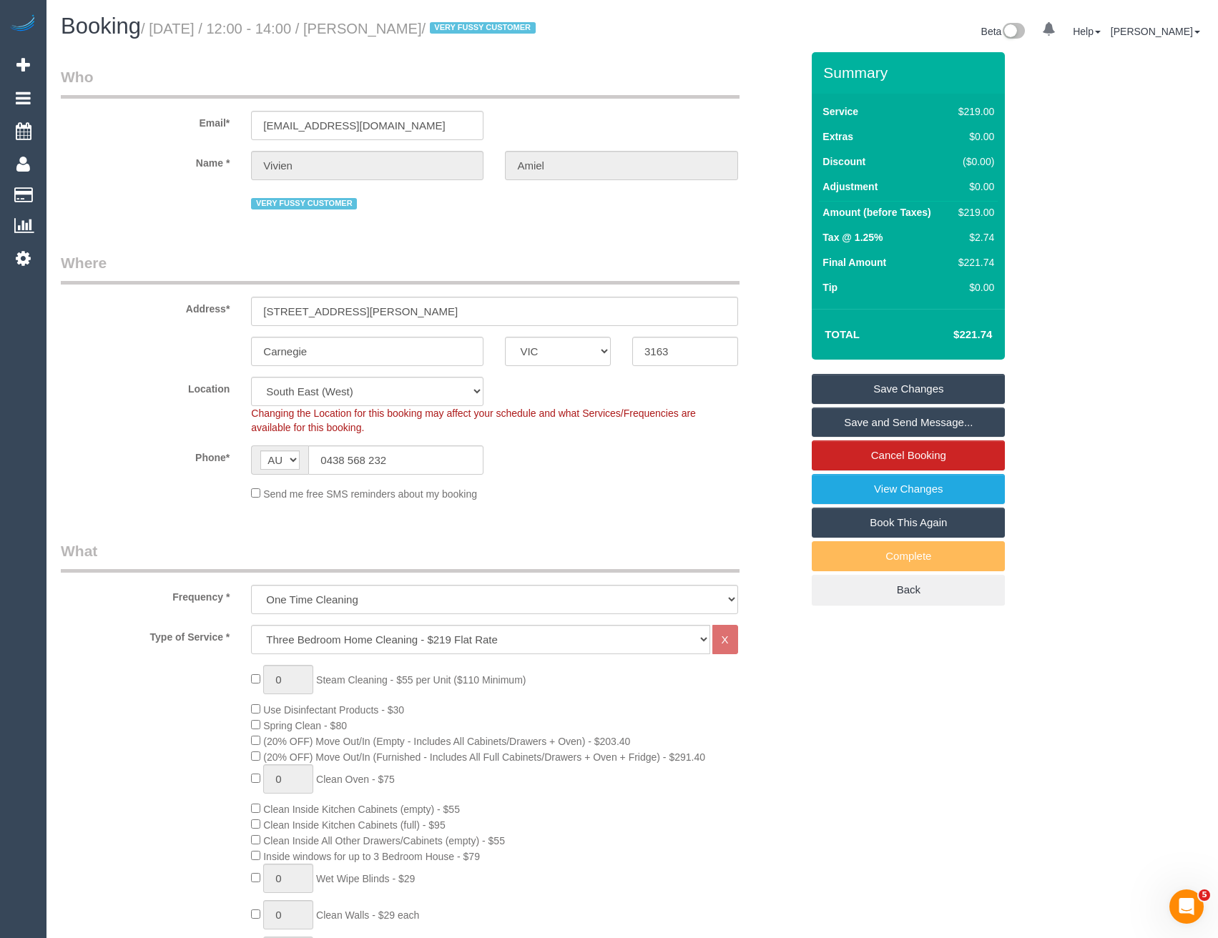
select select "spot27"
click at [925, 420] on link "Save and Send Message..." at bounding box center [908, 423] width 193 height 30
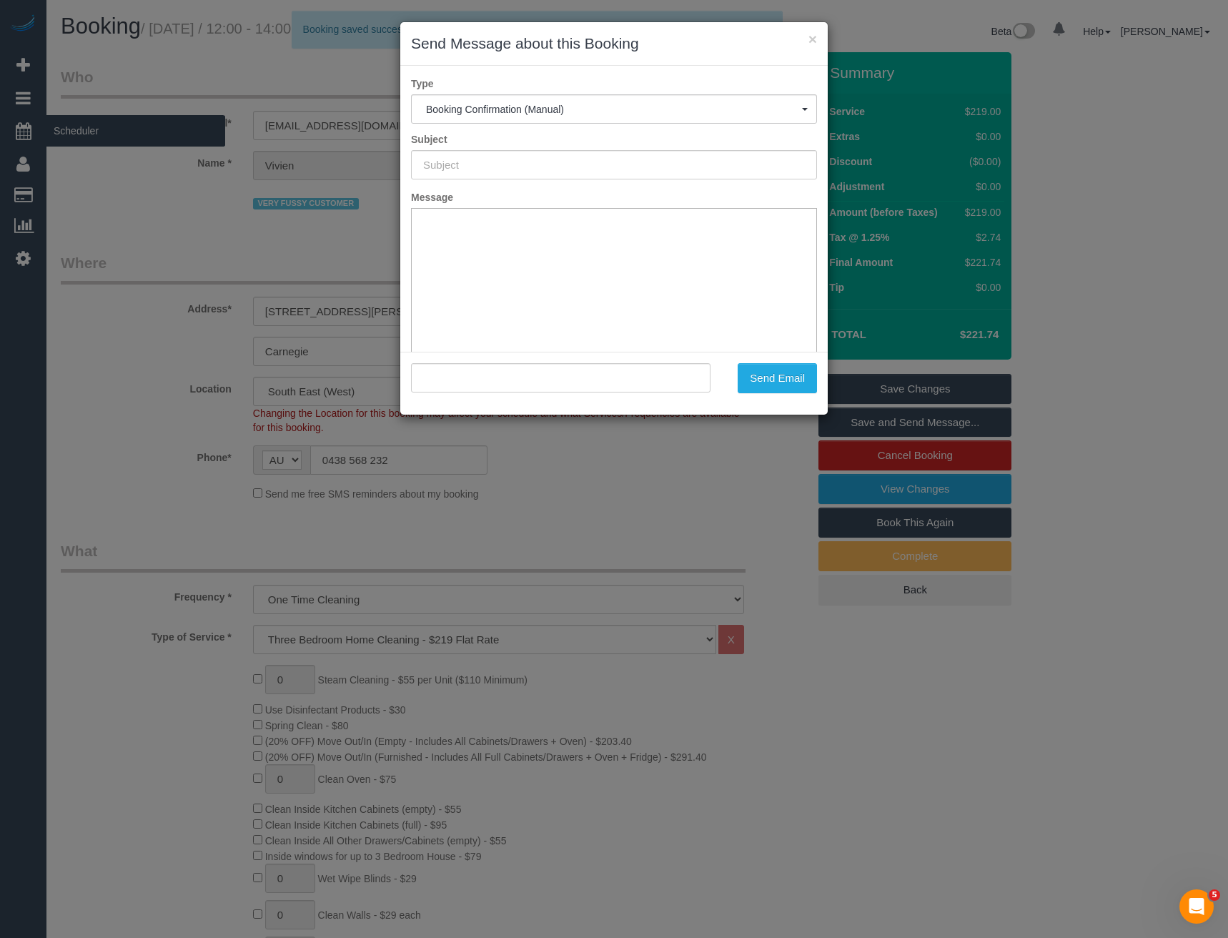
type input "Booking Confirmed"
type input ""Vivien Amiel" <vamiel@bigpond.net.au>"
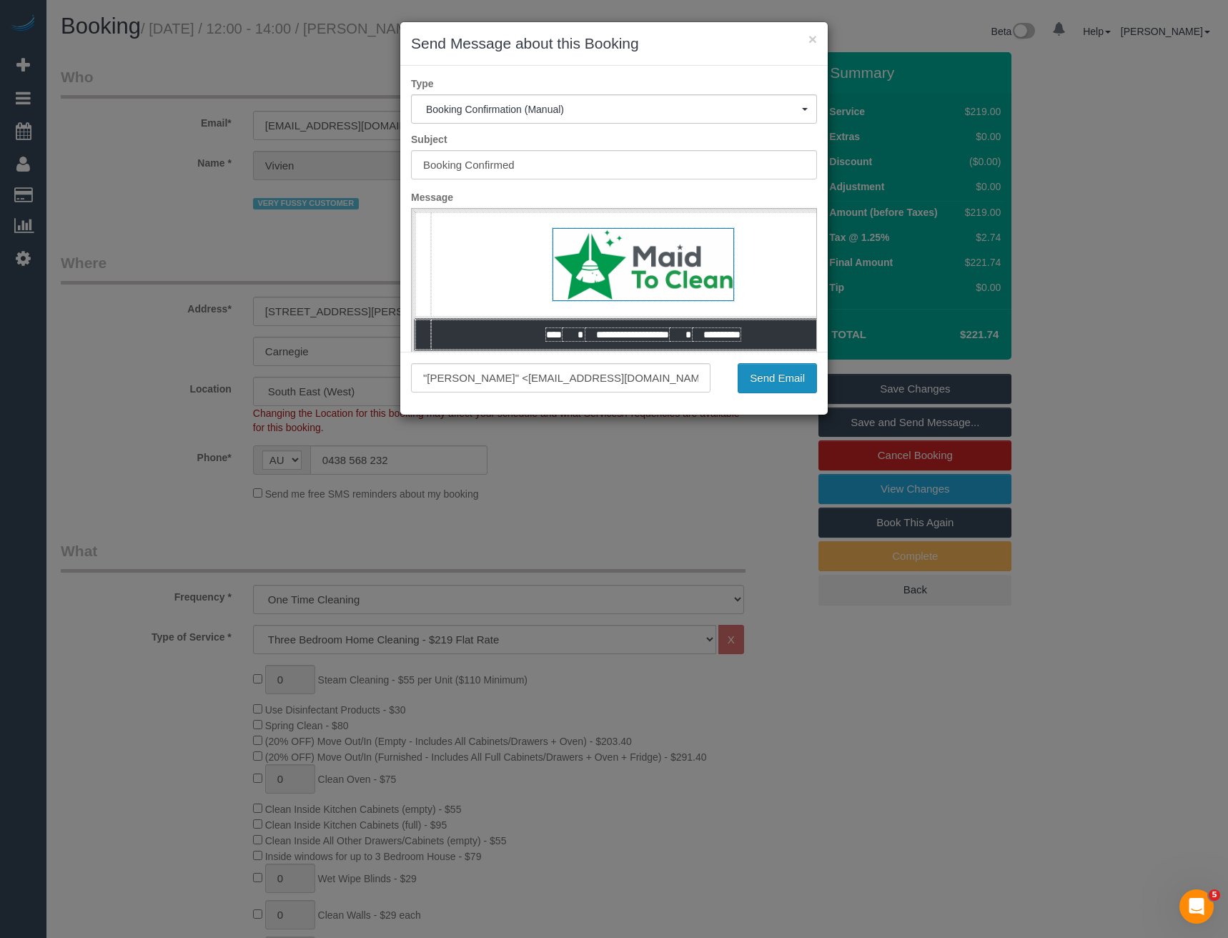
click at [747, 379] on button "Send Email" at bounding box center [777, 378] width 79 height 30
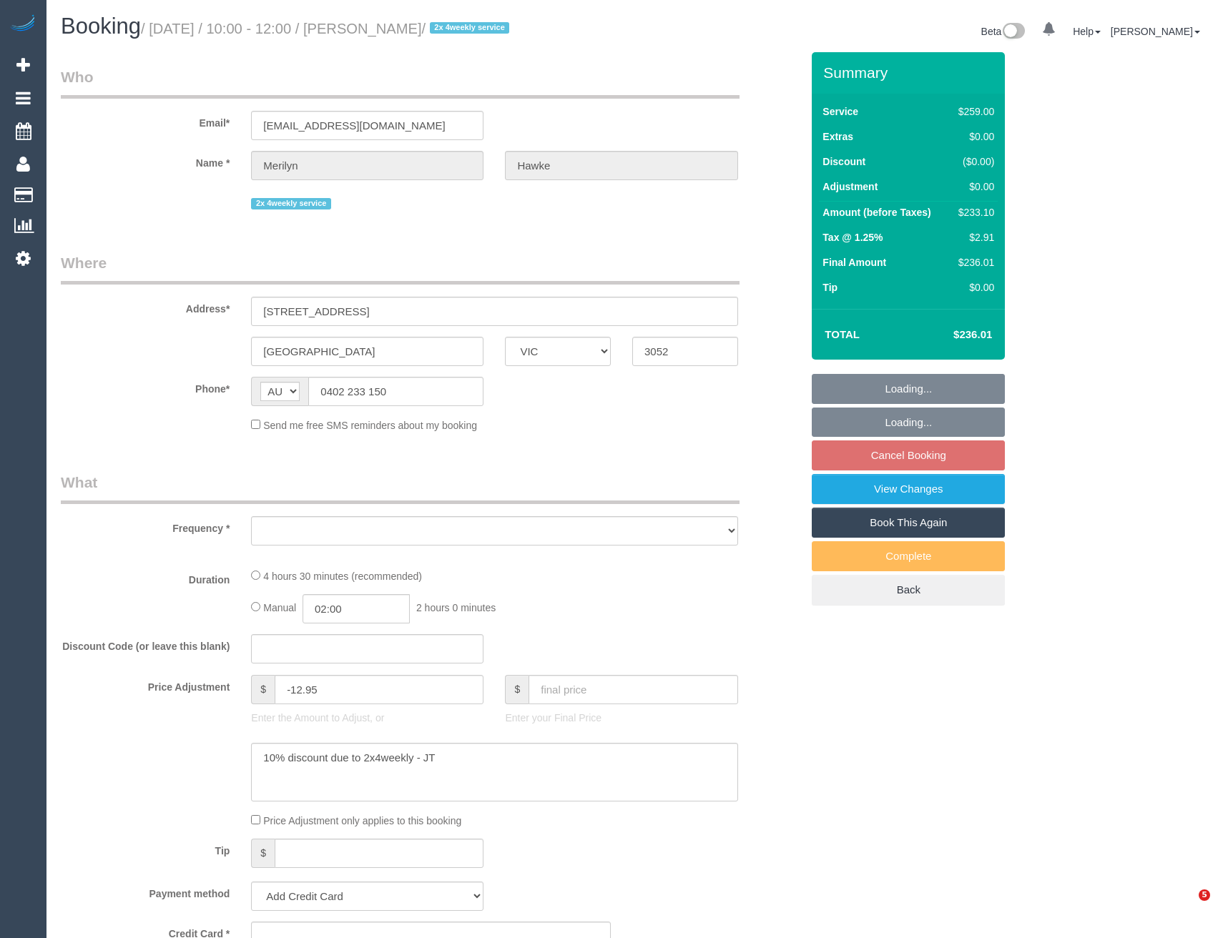
select select "VIC"
select select "object:586"
select select "number:27"
select select "number:14"
select select "number:19"
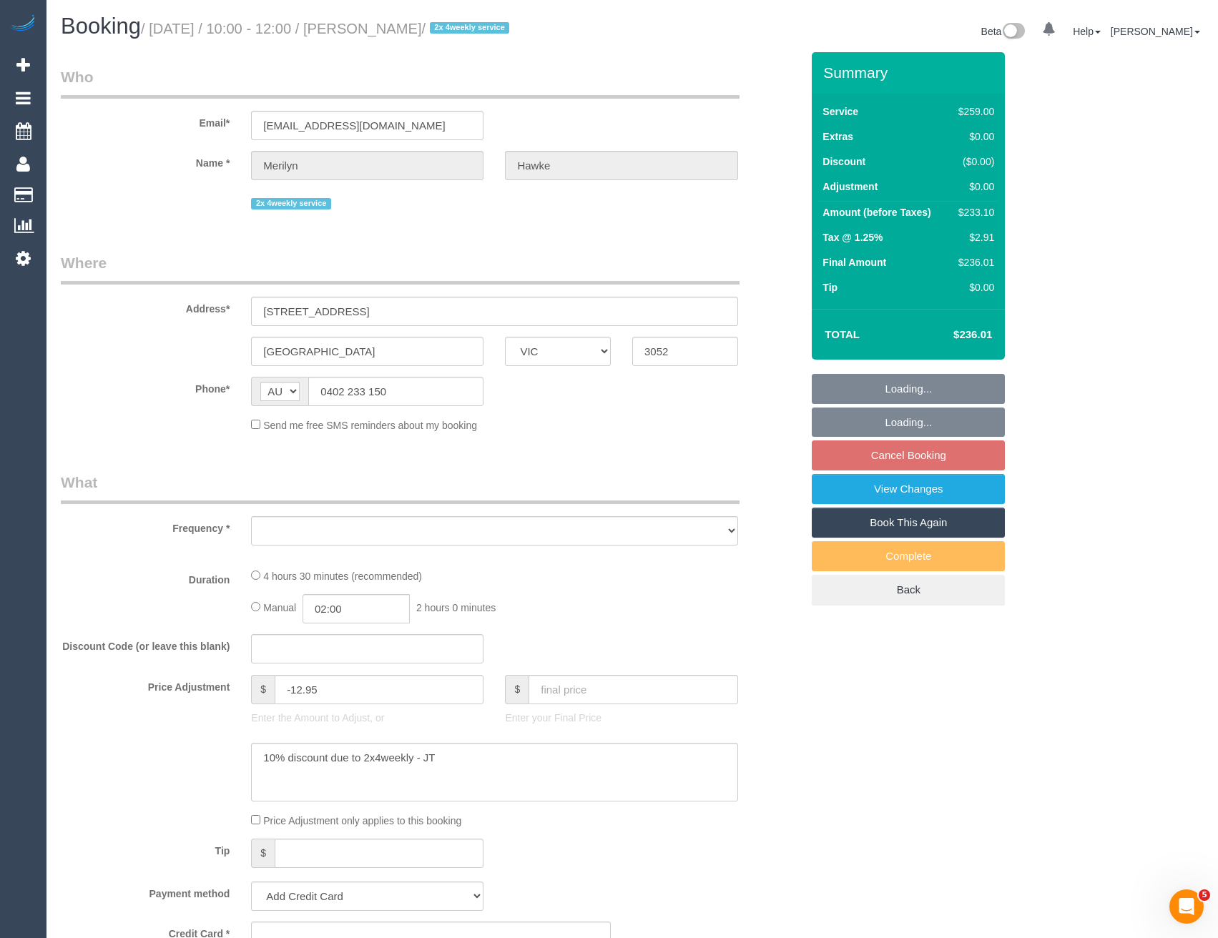
select select "number:22"
select select "number:34"
select select "number:13"
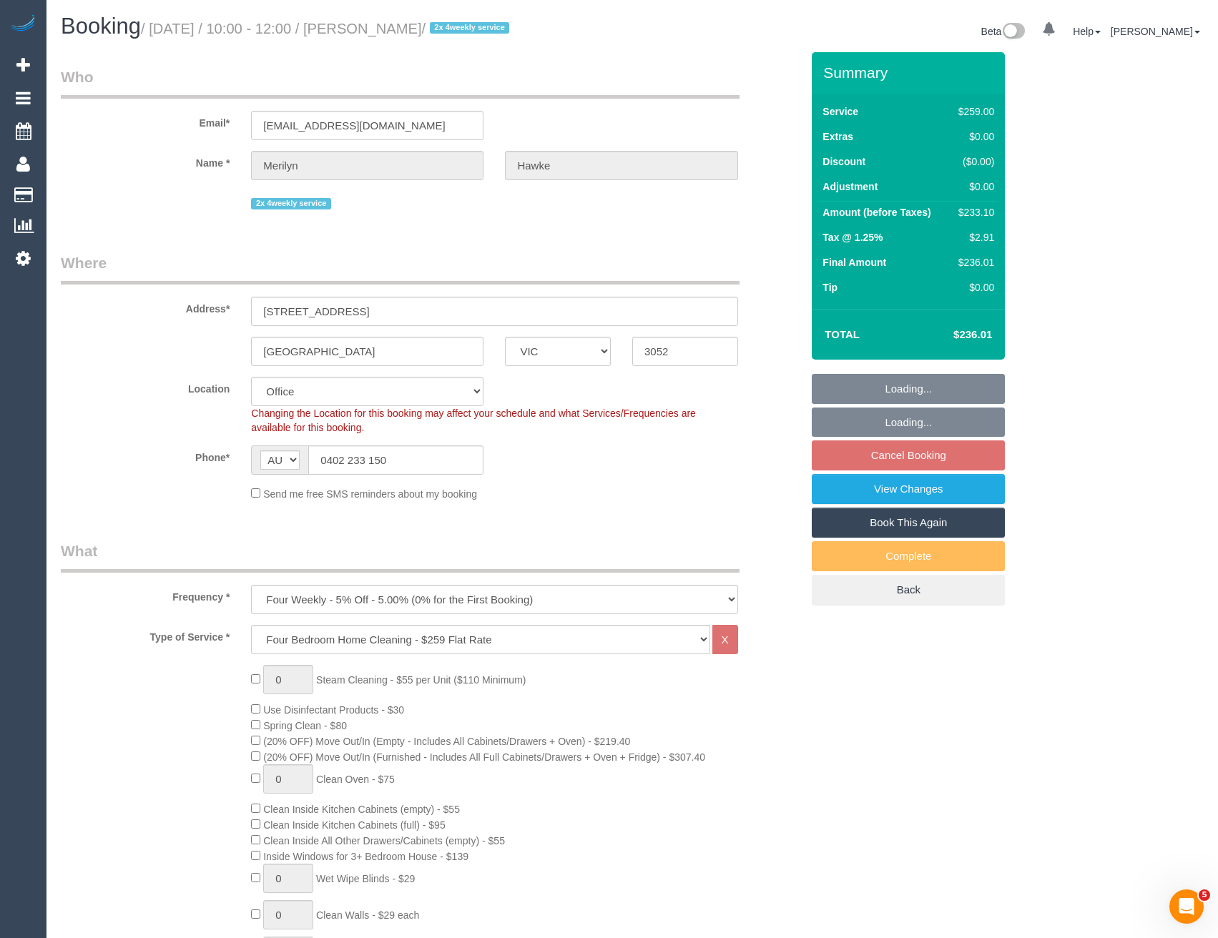
select select "string:stripe-pm_1ObB642GScqysDRVOWa9WqLO"
select select "object:833"
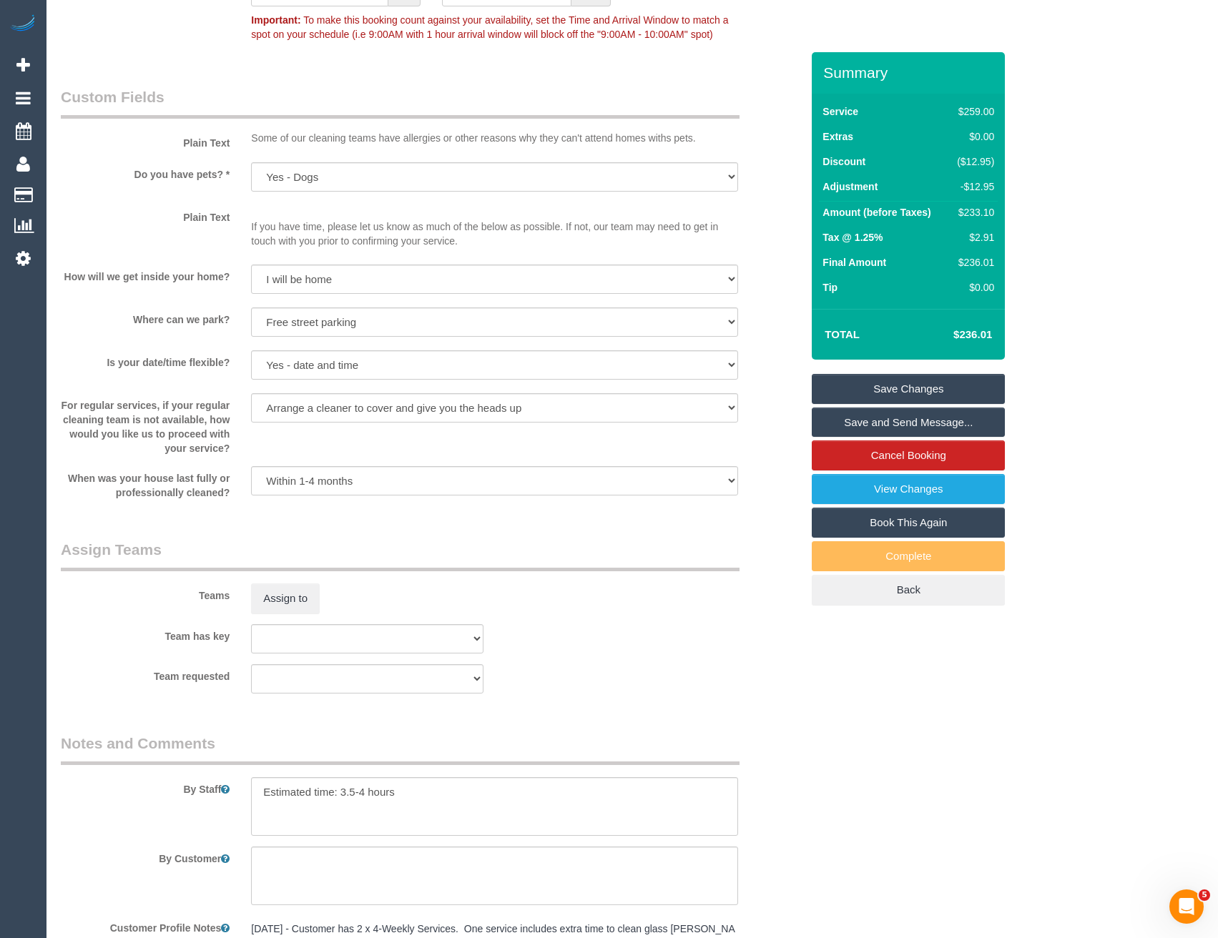
scroll to position [1931, 0]
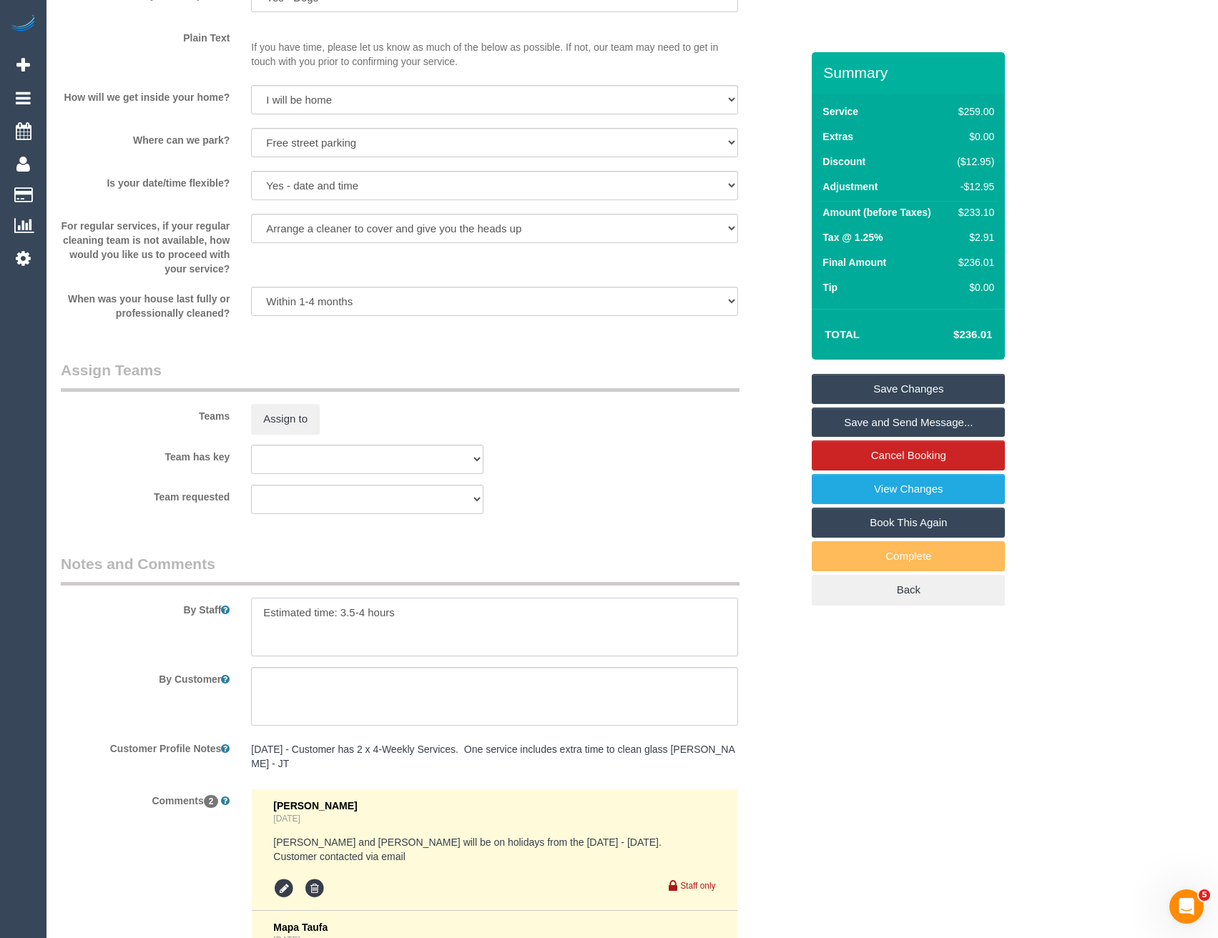
drag, startPoint x: 368, startPoint y: 613, endPoint x: 386, endPoint y: 603, distance: 20.8
click at [367, 613] on textarea at bounding box center [494, 627] width 486 height 59
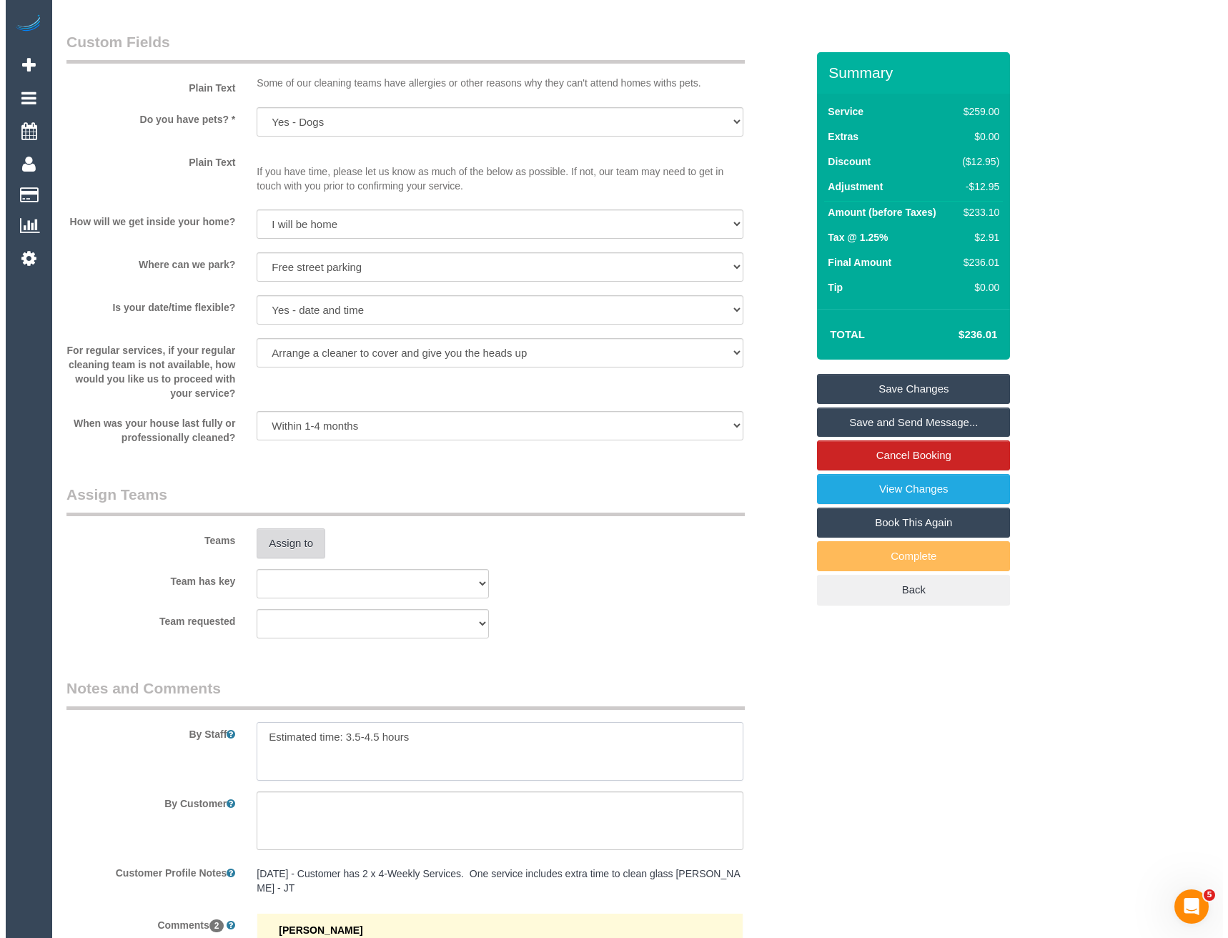
scroll to position [1788, 0]
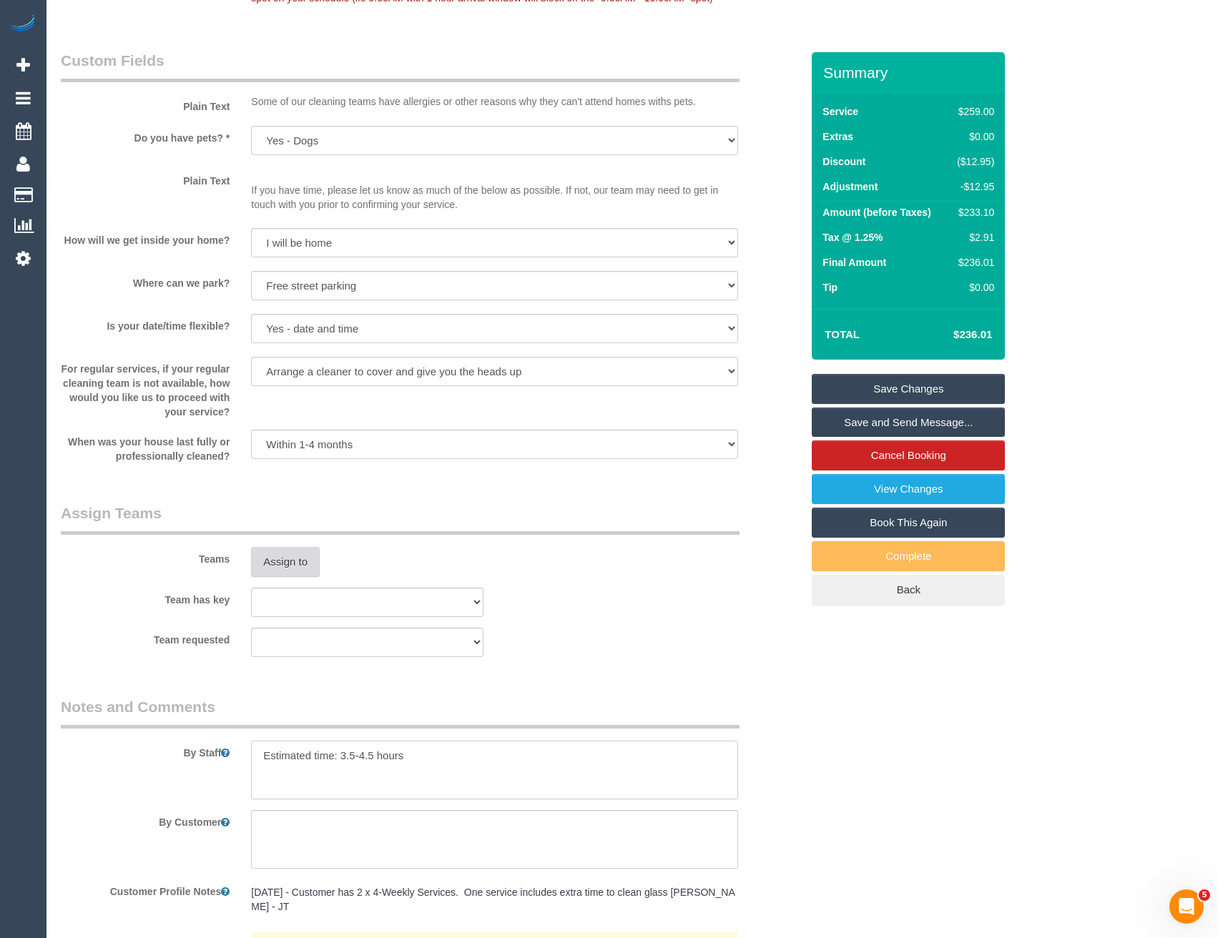
type textarea "Estimated time: 3.5-4.5 hours"
click at [311, 571] on button "Assign to" at bounding box center [285, 562] width 69 height 30
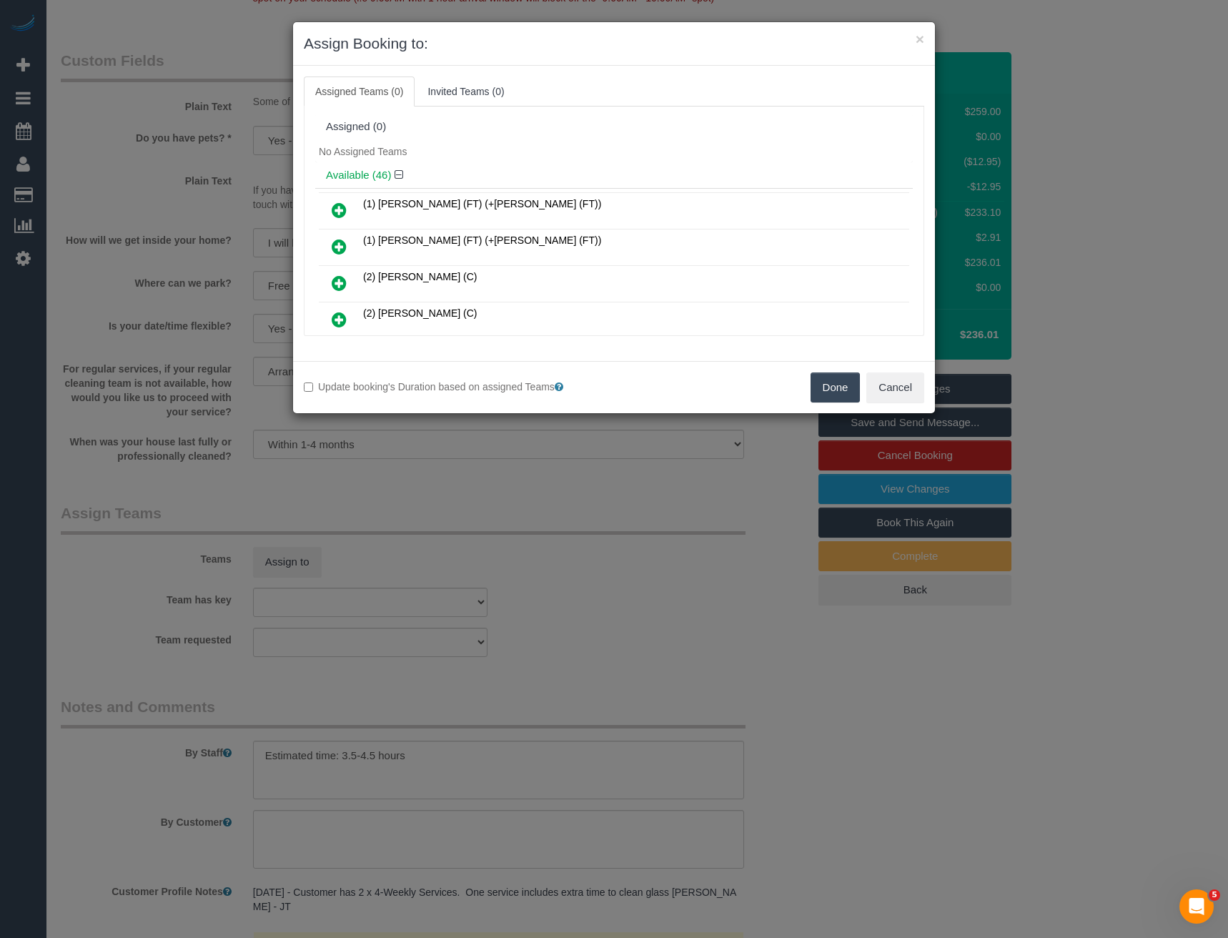
scroll to position [7682, 0]
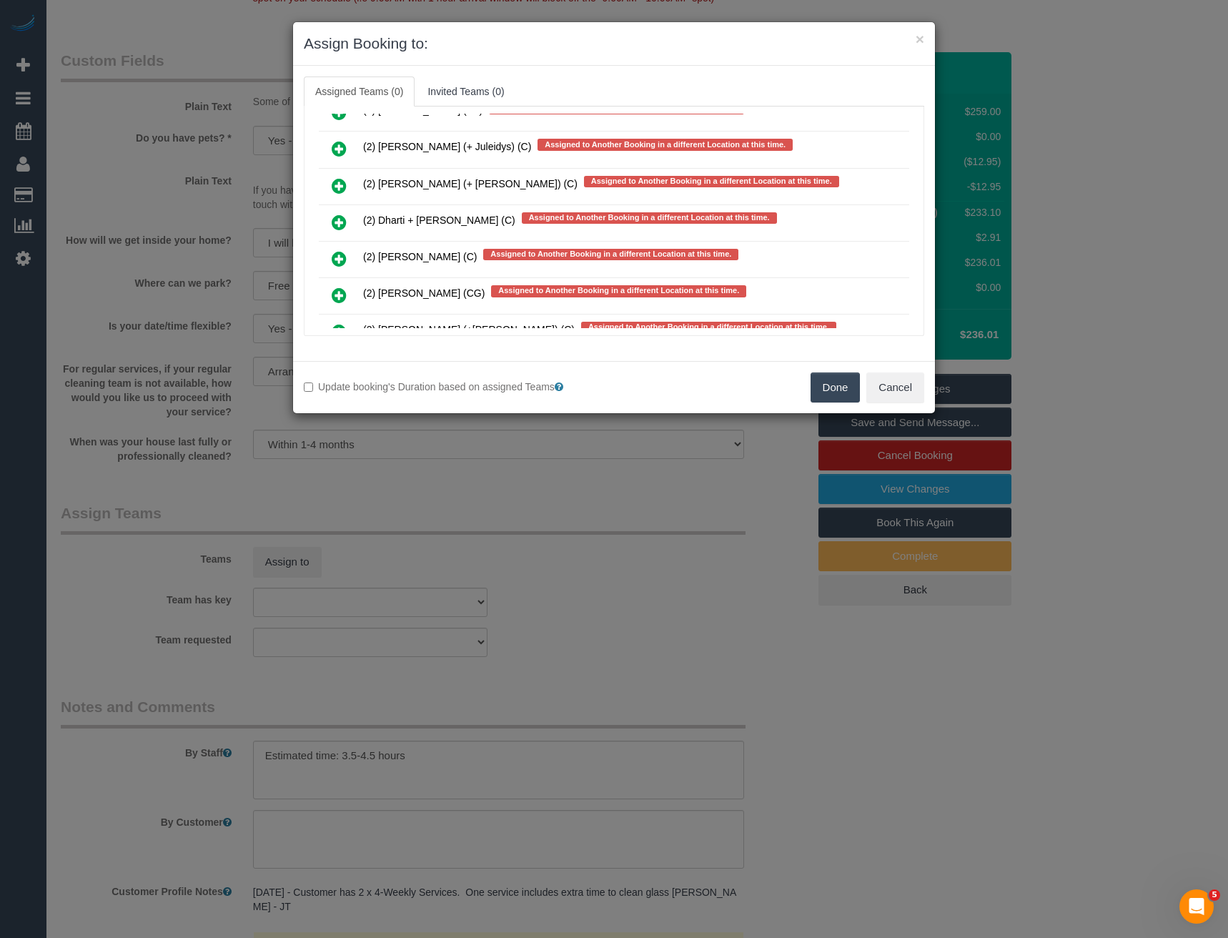
click at [342, 221] on icon at bounding box center [339, 222] width 15 height 17
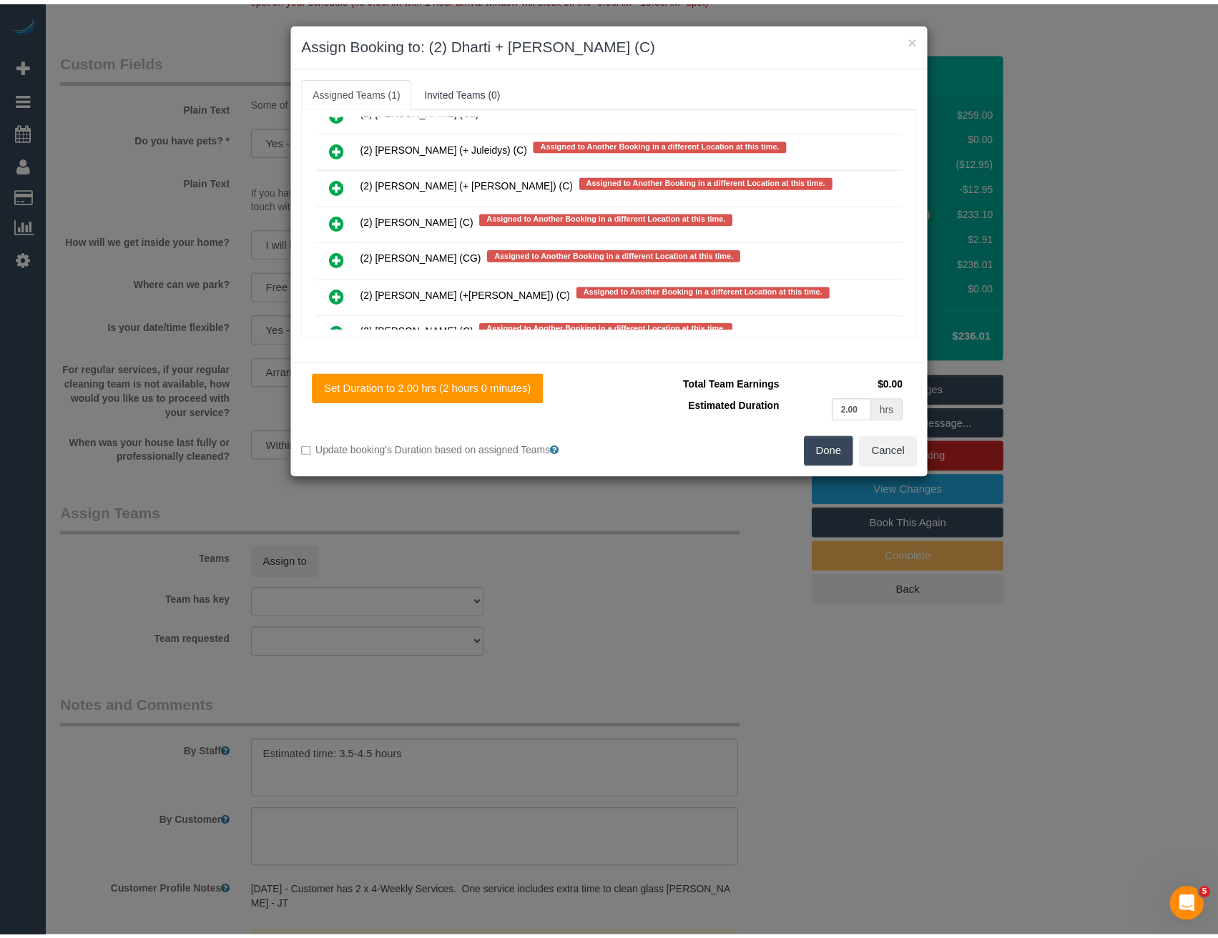
scroll to position [0, 0]
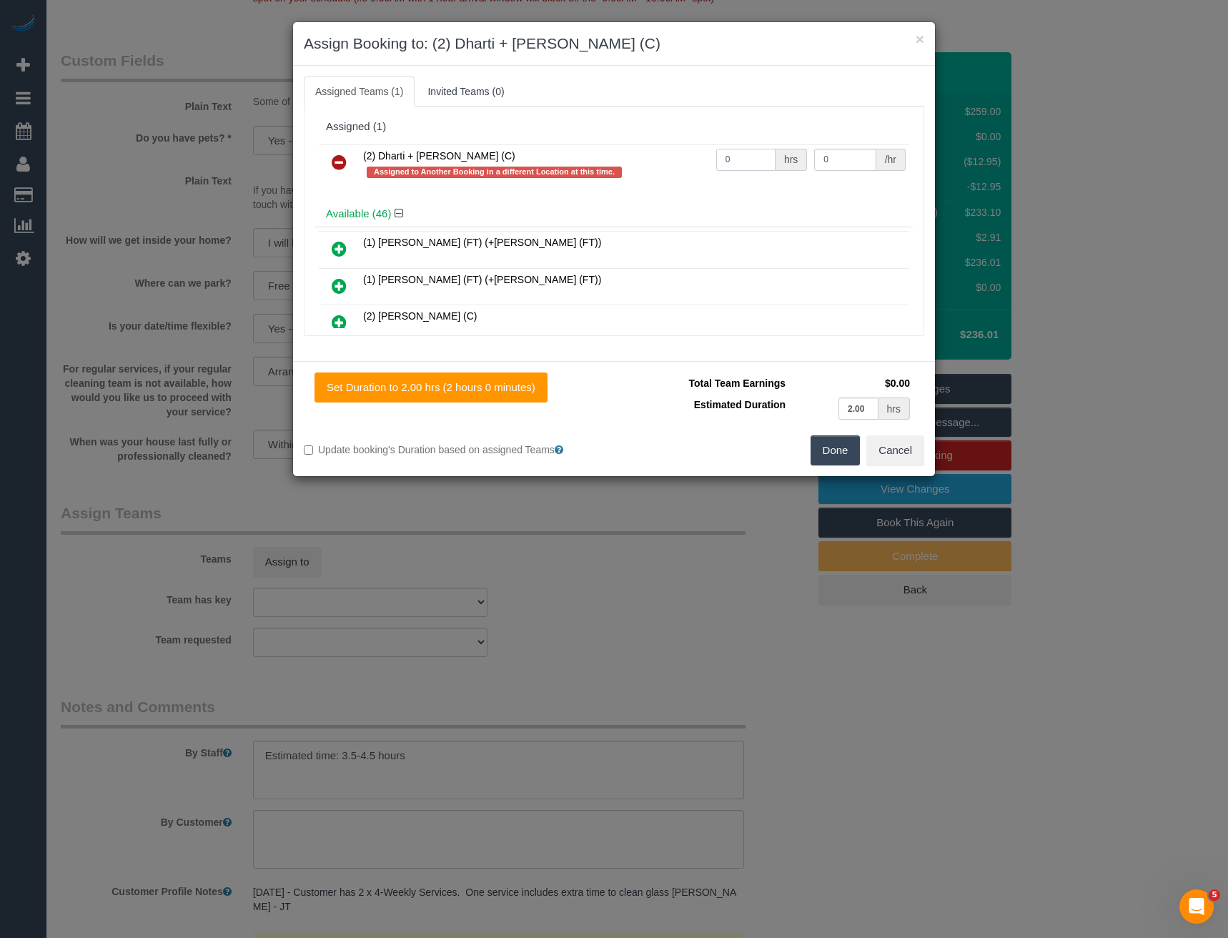
drag, startPoint x: 709, startPoint y: 165, endPoint x: 649, endPoint y: 167, distance: 60.1
click at [654, 169] on tr "(2) Dharti + Kishan (C) Assigned to Another Booking in a different Location at …" at bounding box center [614, 164] width 591 height 41
type input "1"
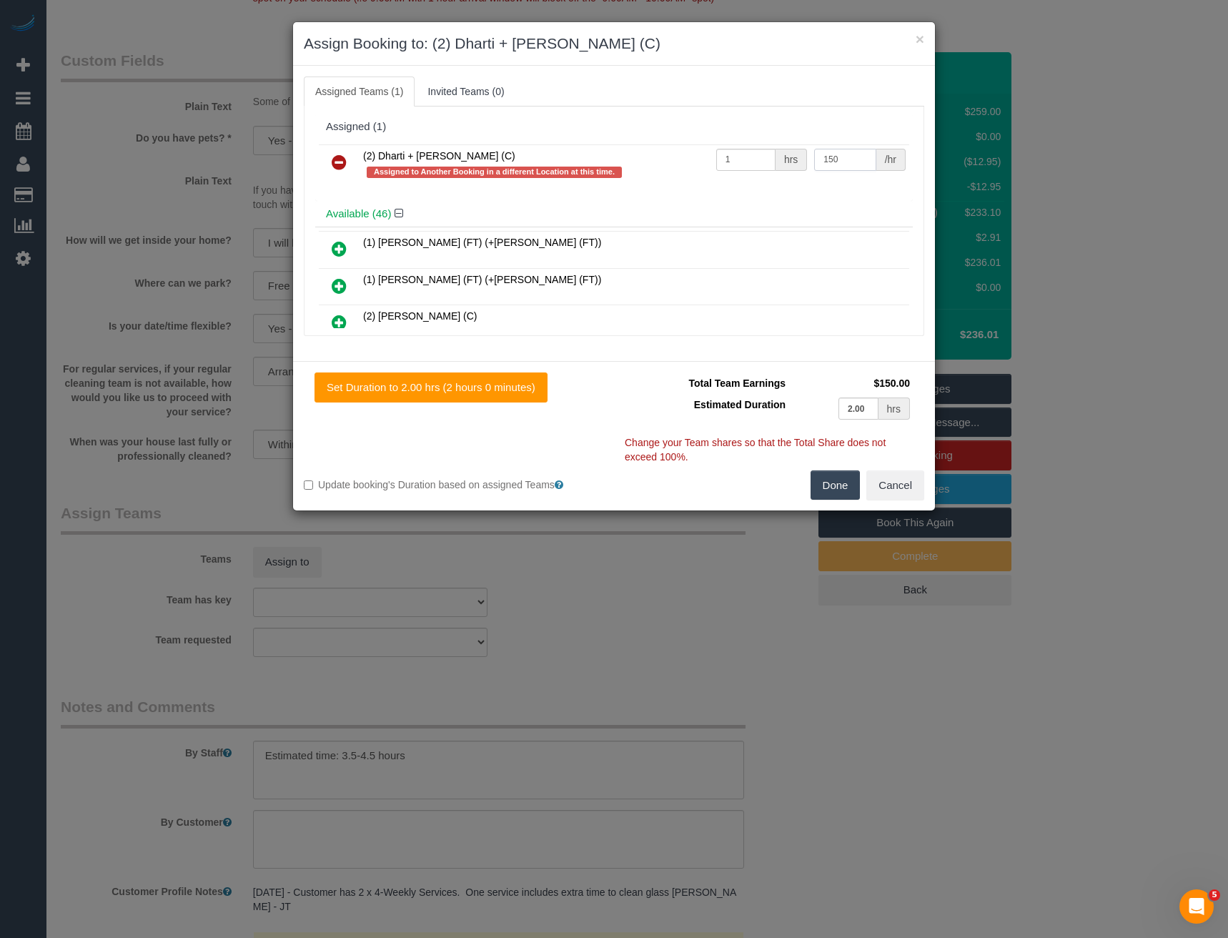
type input "150"
click at [832, 463] on p "Change your Team shares so that the Total Share does not exceed 100%." at bounding box center [769, 419] width 289 height 92
click at [827, 483] on button "Done" at bounding box center [836, 485] width 50 height 30
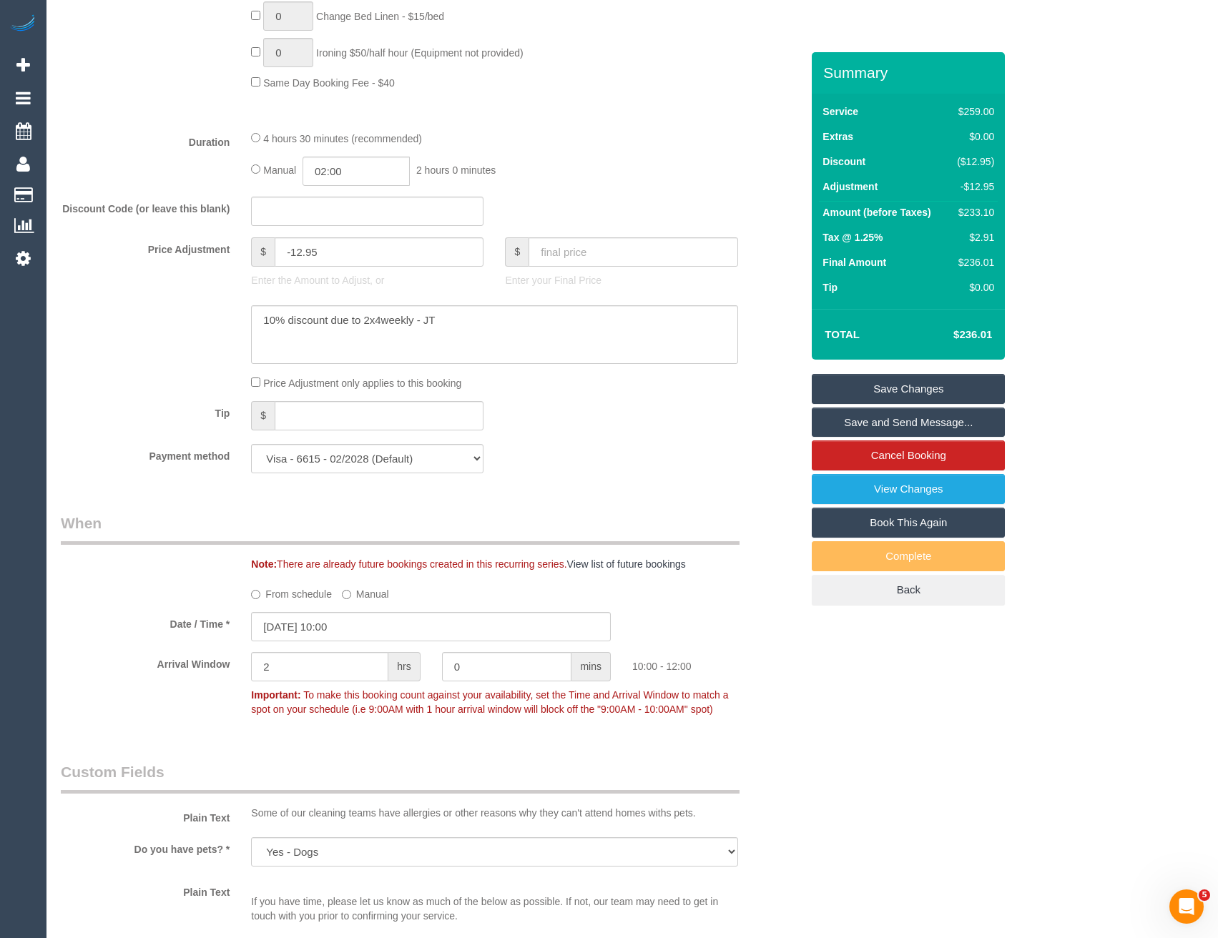
scroll to position [966, 0]
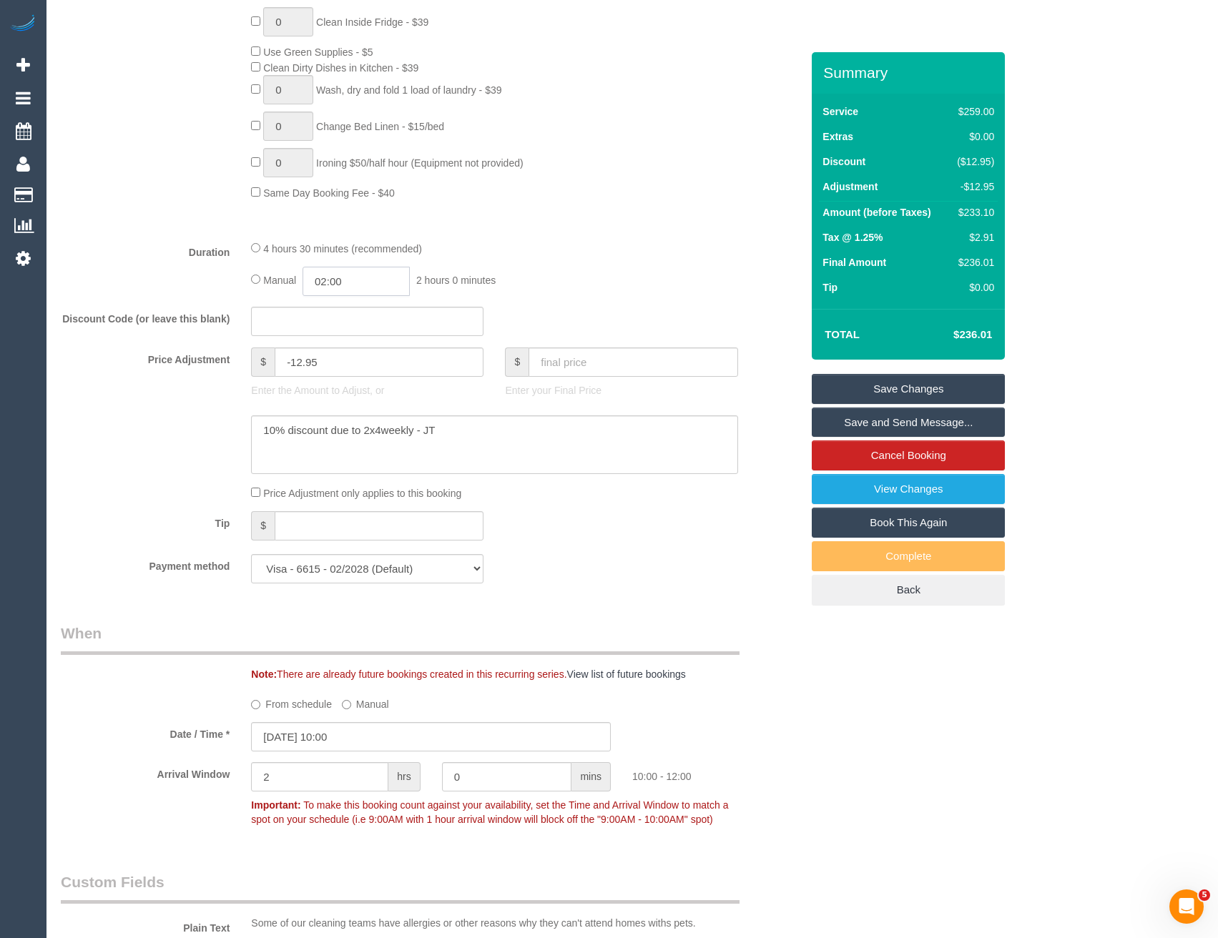
click at [364, 277] on input "02:00" at bounding box center [355, 281] width 107 height 29
click at [357, 327] on li "02:00" at bounding box center [341, 324] width 64 height 19
click at [363, 289] on input "02:00" at bounding box center [355, 281] width 107 height 29
type input "02:15"
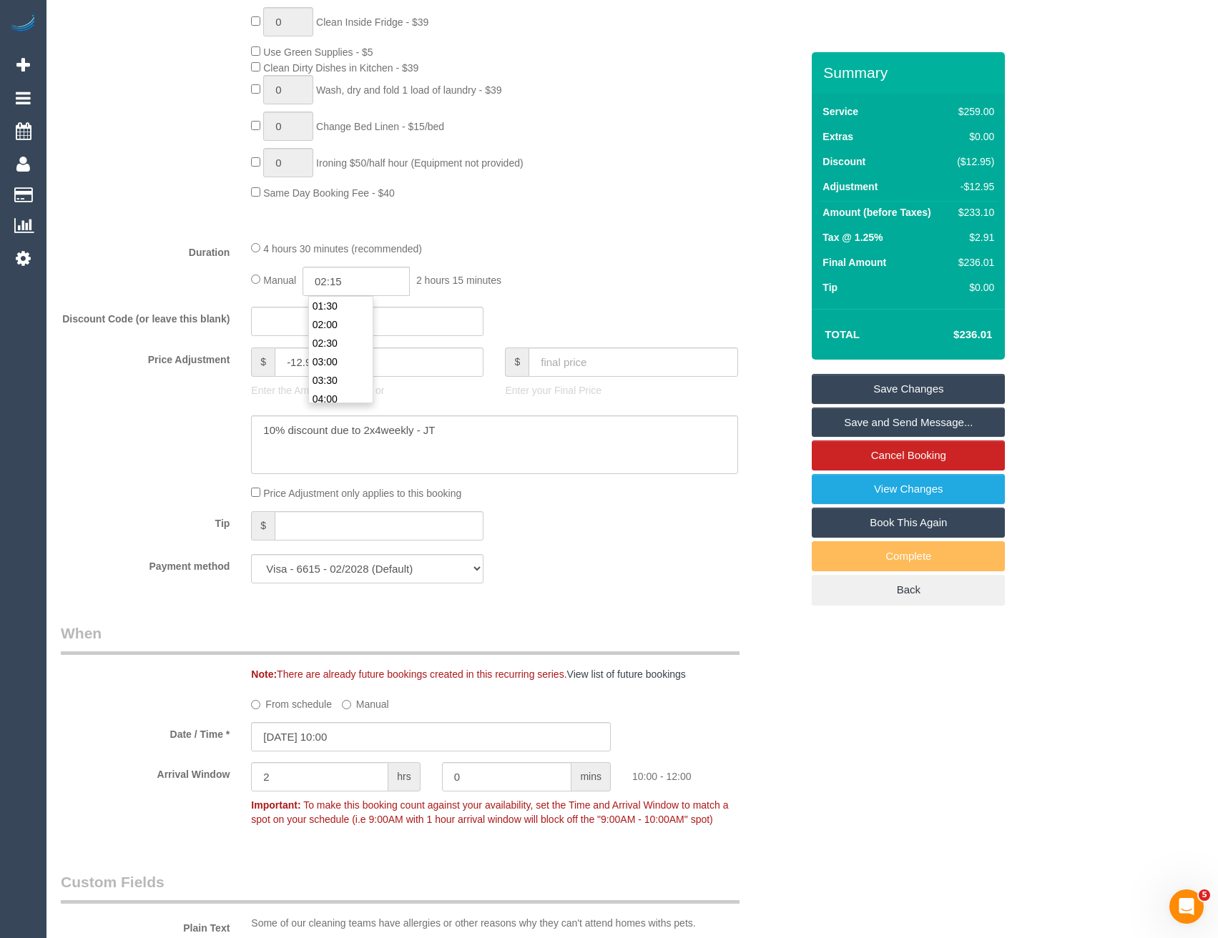
click at [693, 254] on div "4 hours 30 minutes (recommended)" at bounding box center [494, 248] width 486 height 16
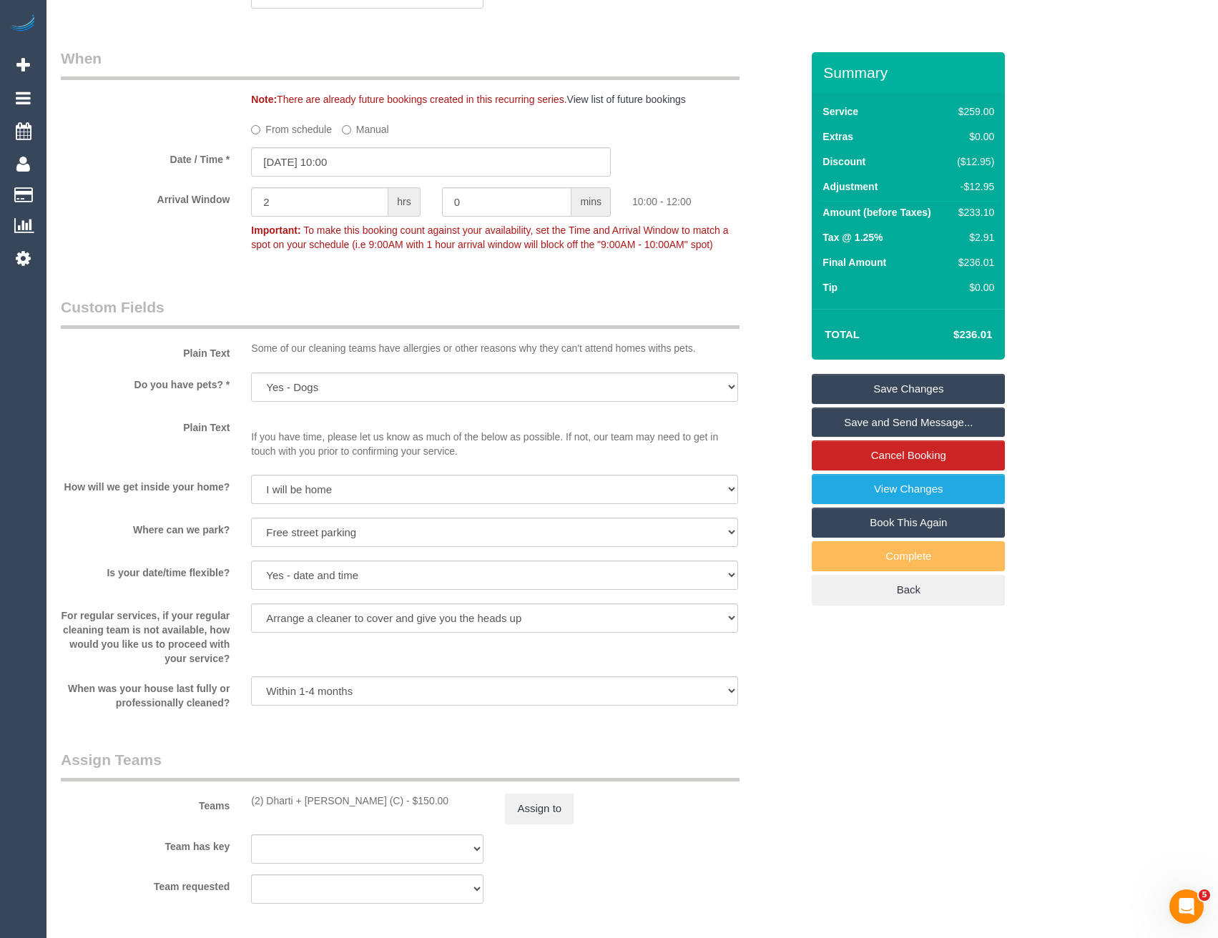
scroll to position [1645, 0]
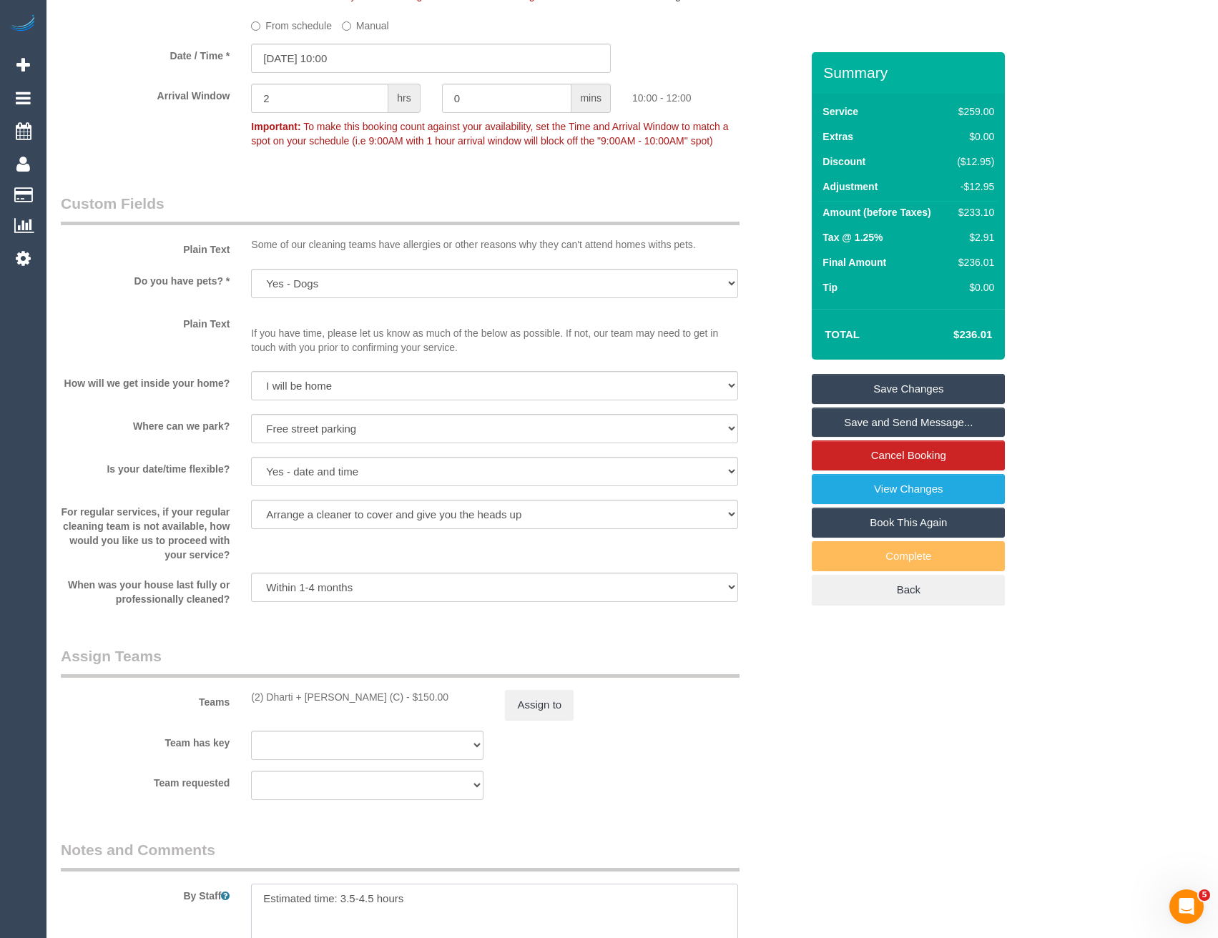
click at [262, 898] on textarea at bounding box center [494, 913] width 486 height 59
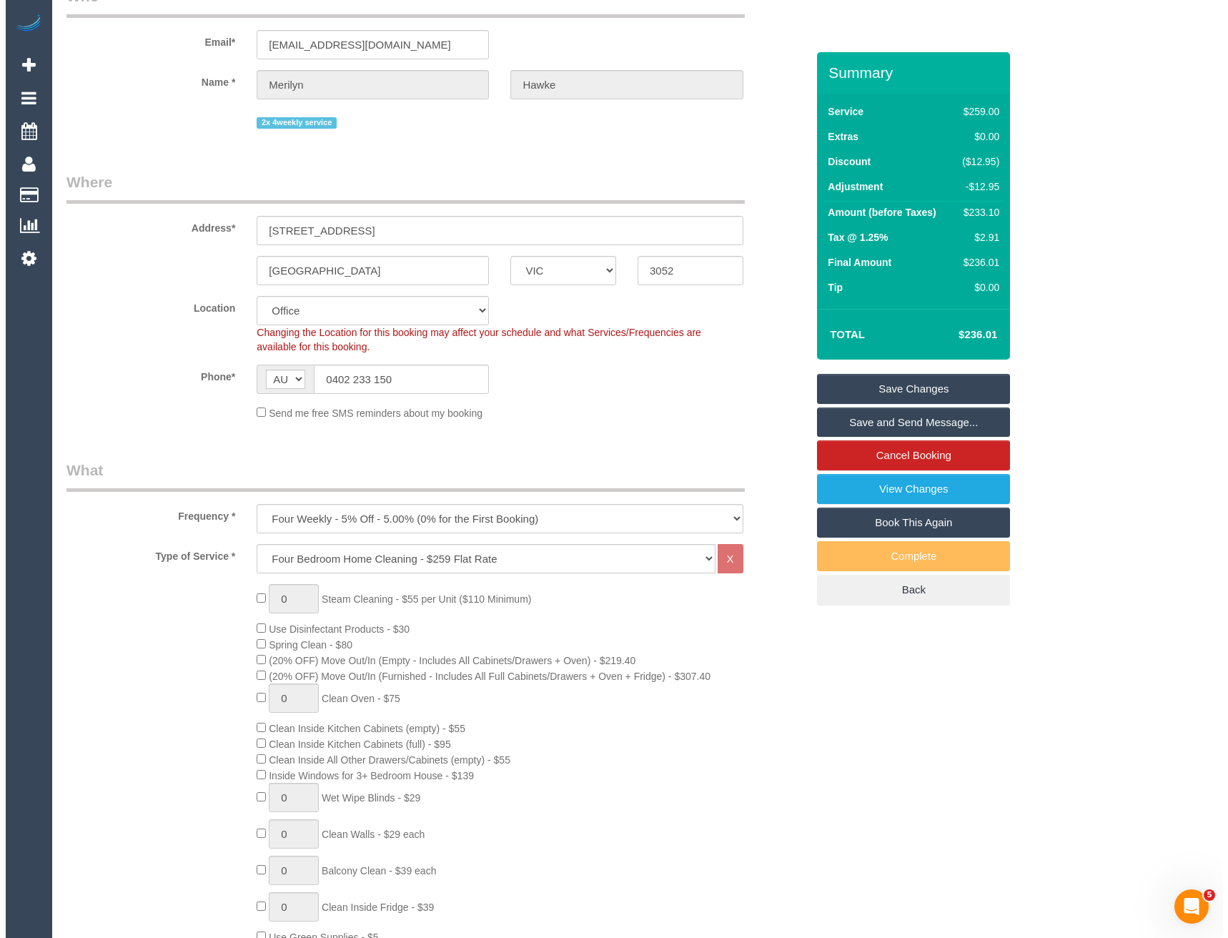
scroll to position [0, 0]
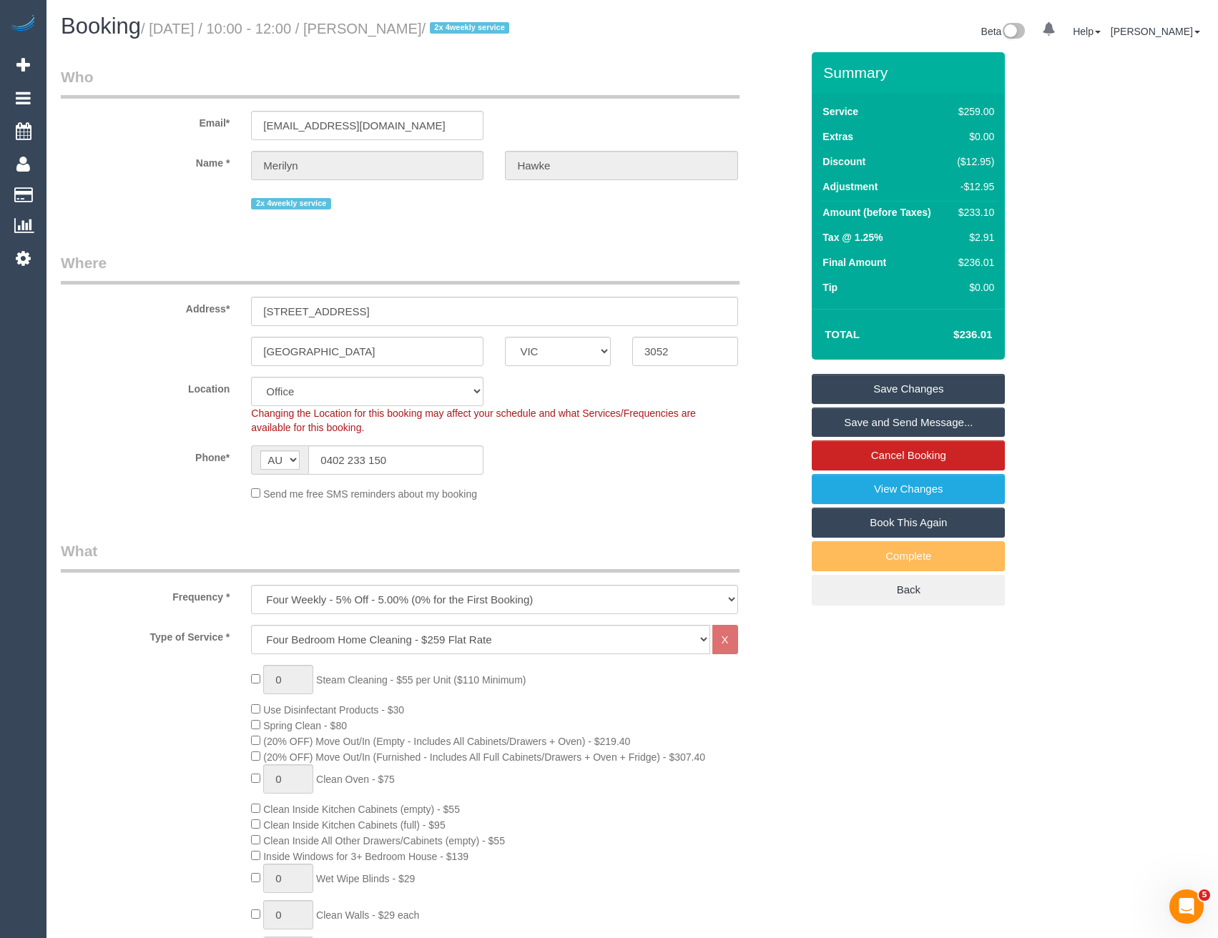
type textarea "*cover* Estimated time: 3.5-4.5 hours"
click at [848, 418] on link "Save and Send Message..." at bounding box center [908, 423] width 193 height 30
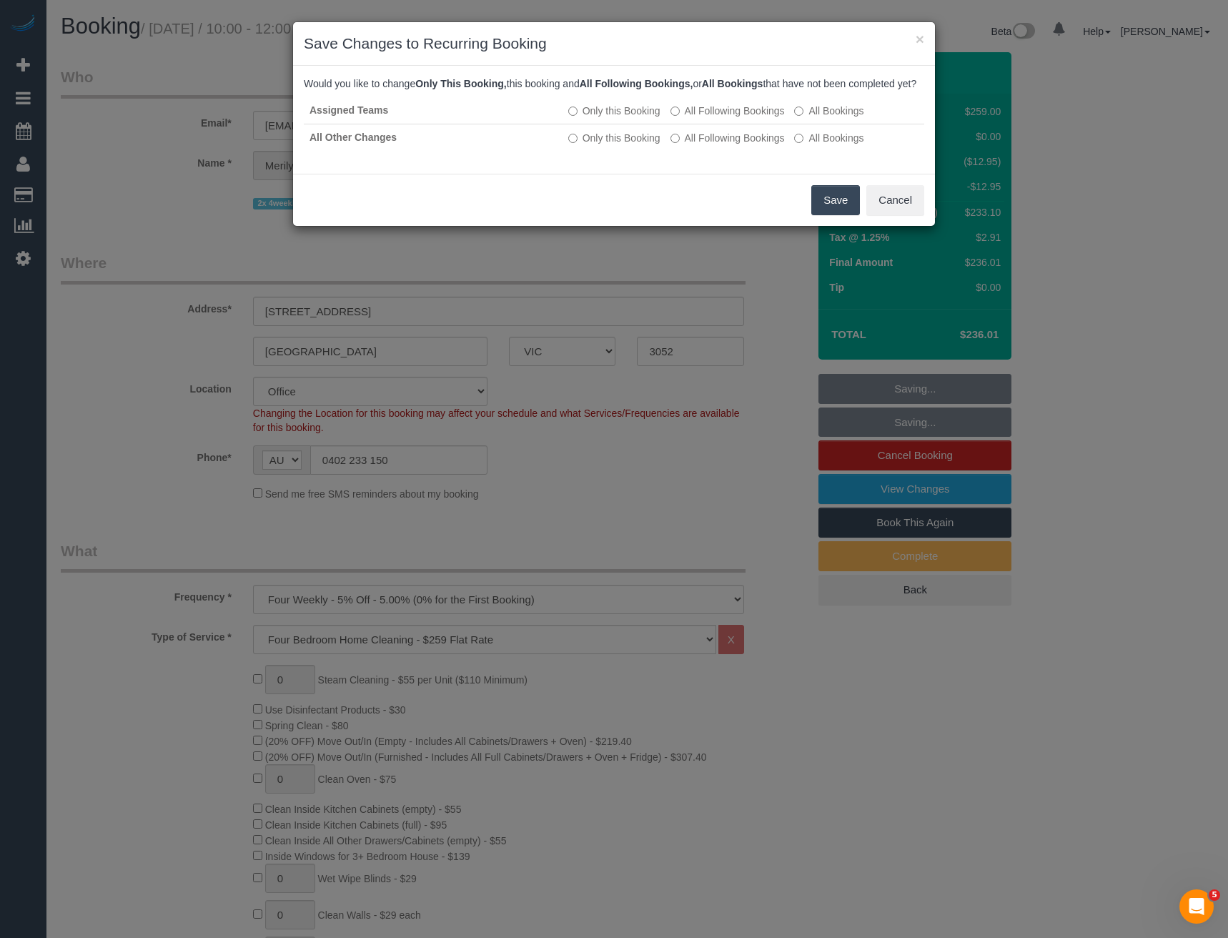
click at [834, 215] on button "Save" at bounding box center [836, 200] width 49 height 30
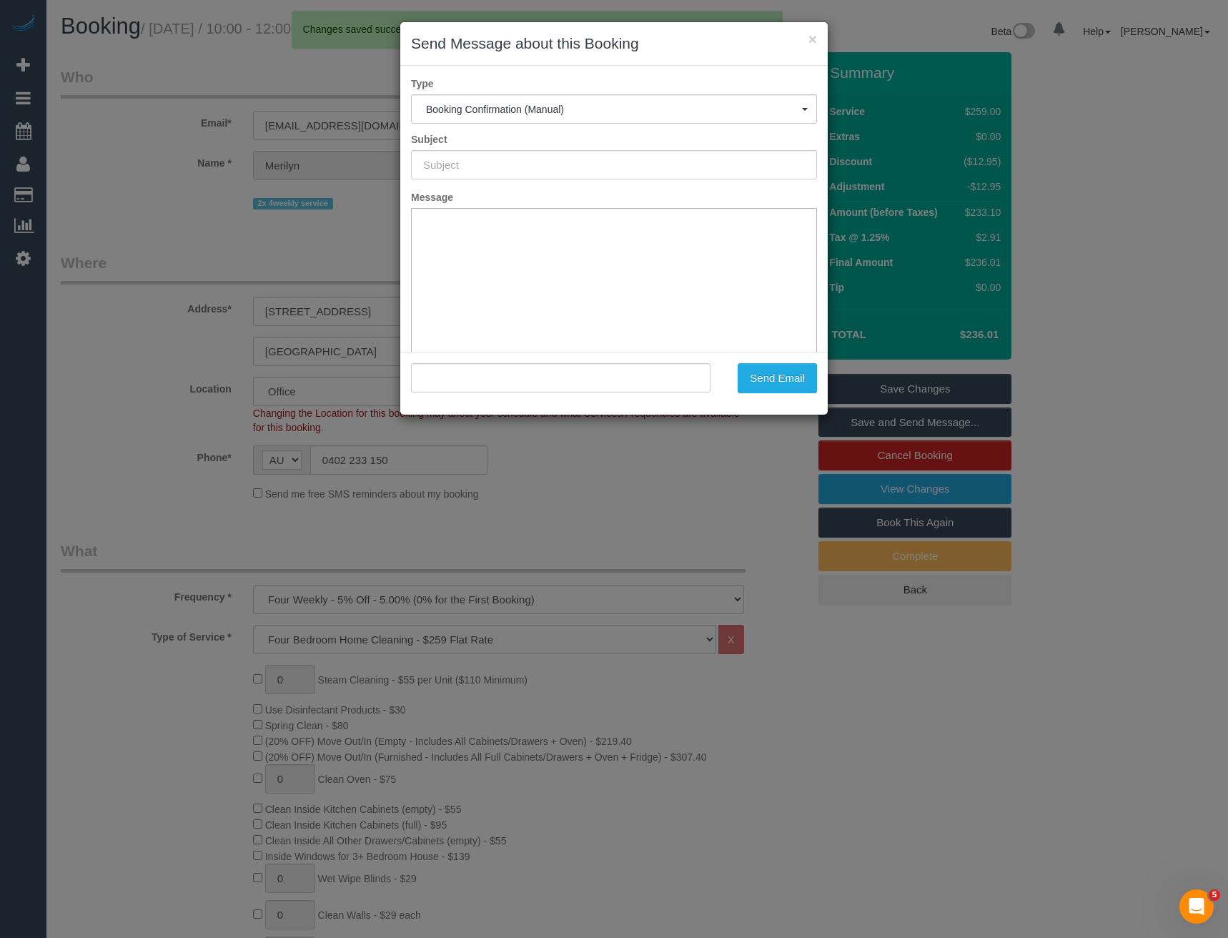
type input "Booking Confirmed"
type input ""Merilyn Hawke" <merilynhawke@me.com>"
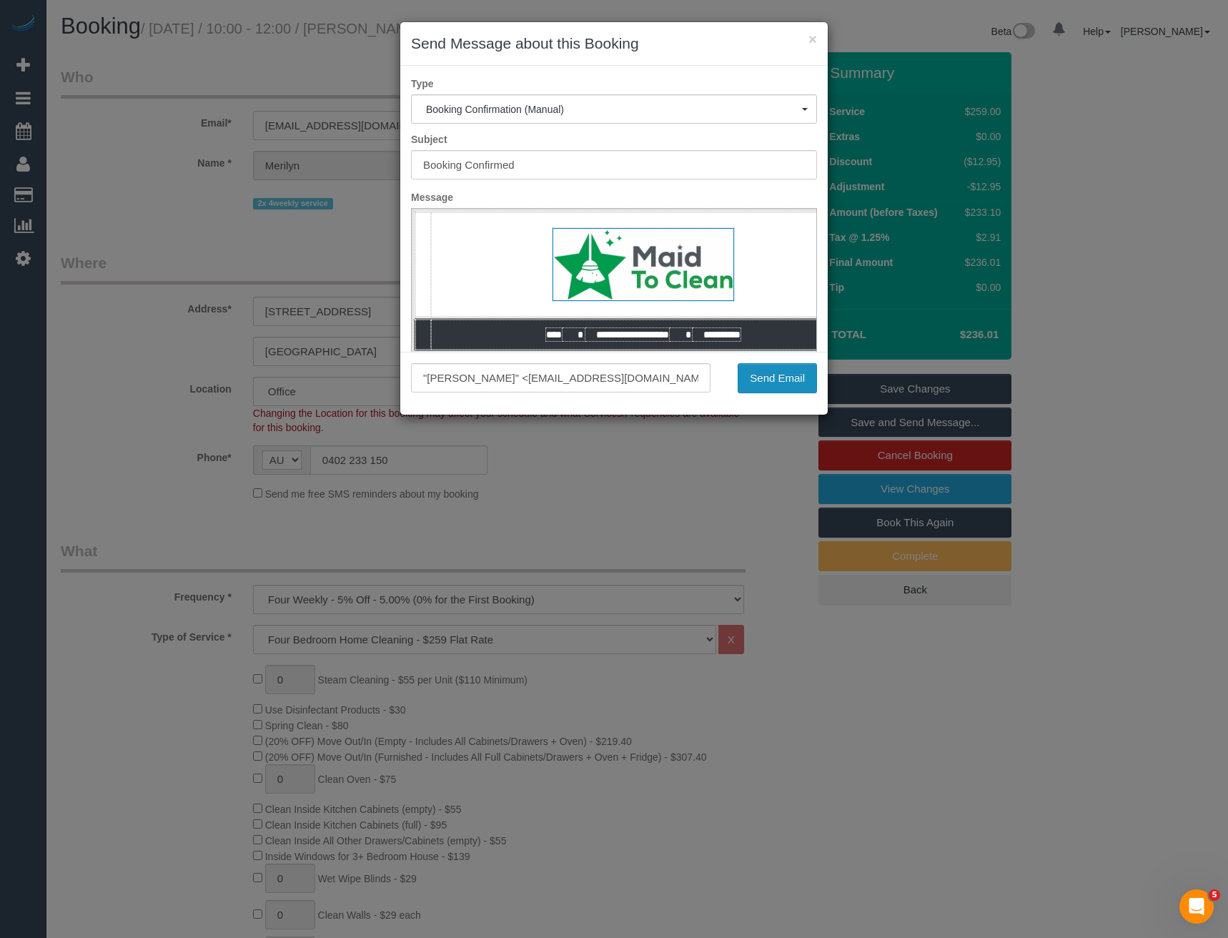
click at [809, 384] on button "Send Email" at bounding box center [777, 378] width 79 height 30
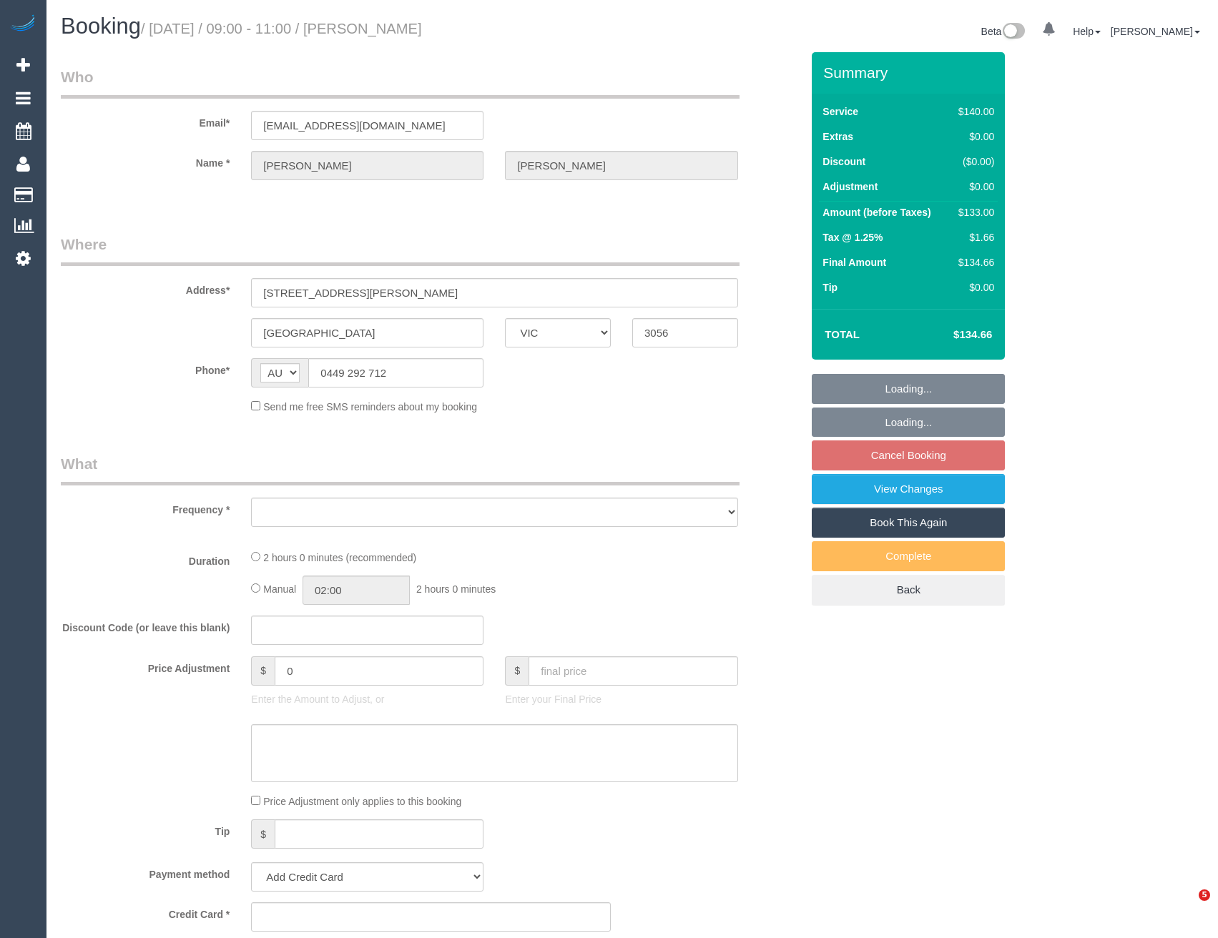
select select "VIC"
select select "object:691"
select select "number:28"
select select "number:14"
select select "number:19"
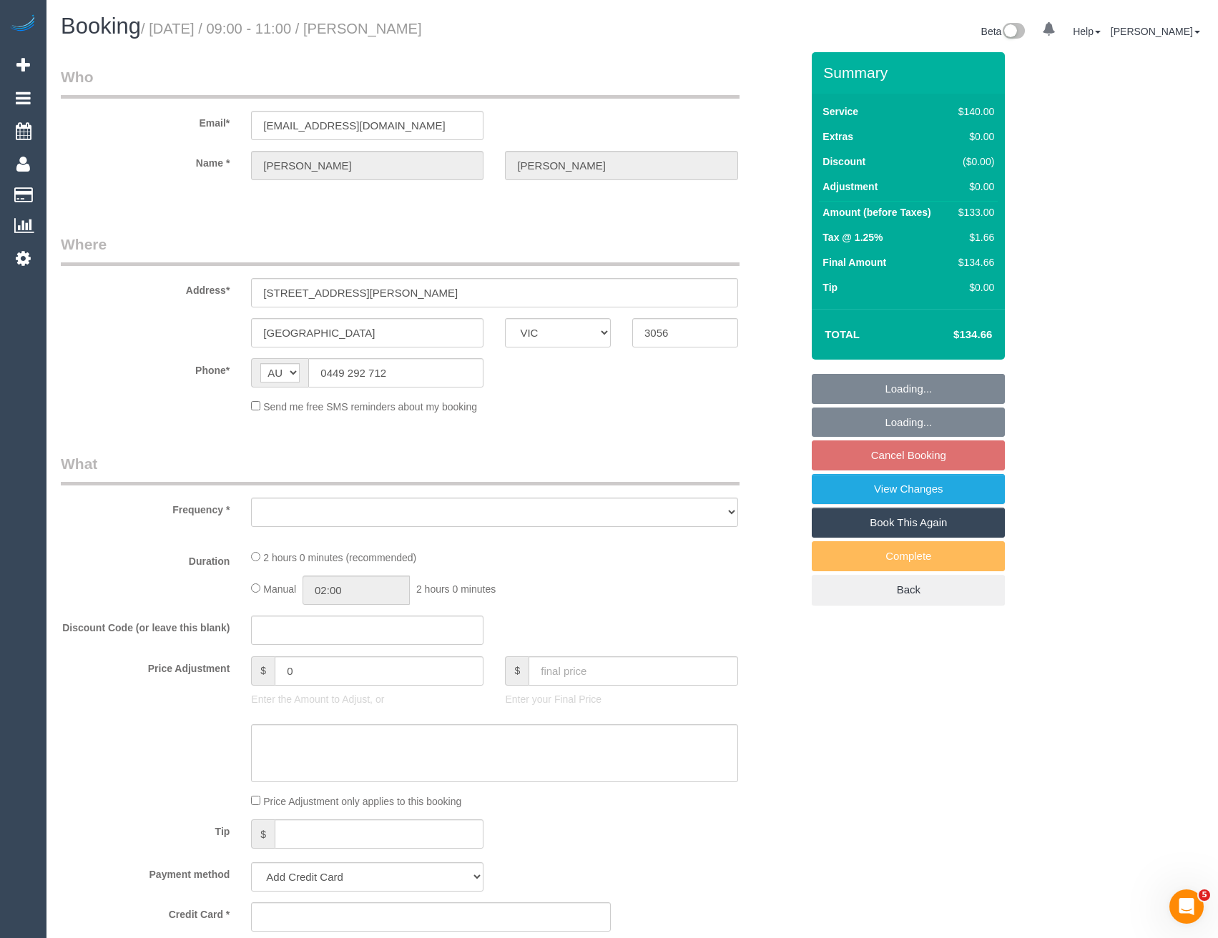
select select "number:24"
select select "number:34"
select select "number:12"
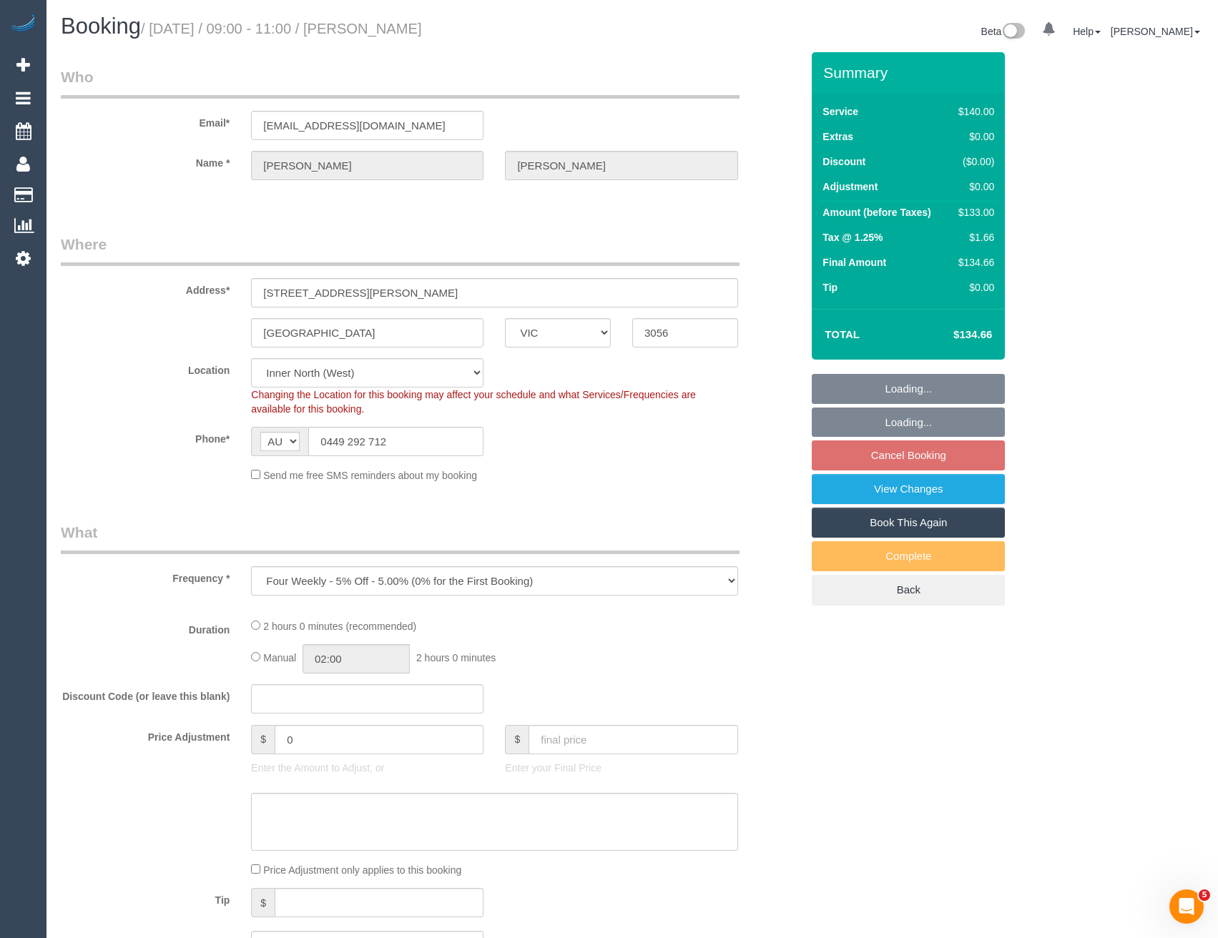
select select "string:stripe-pm_1Olkne2GScqysDRVB97jg4pB"
select select "spot3"
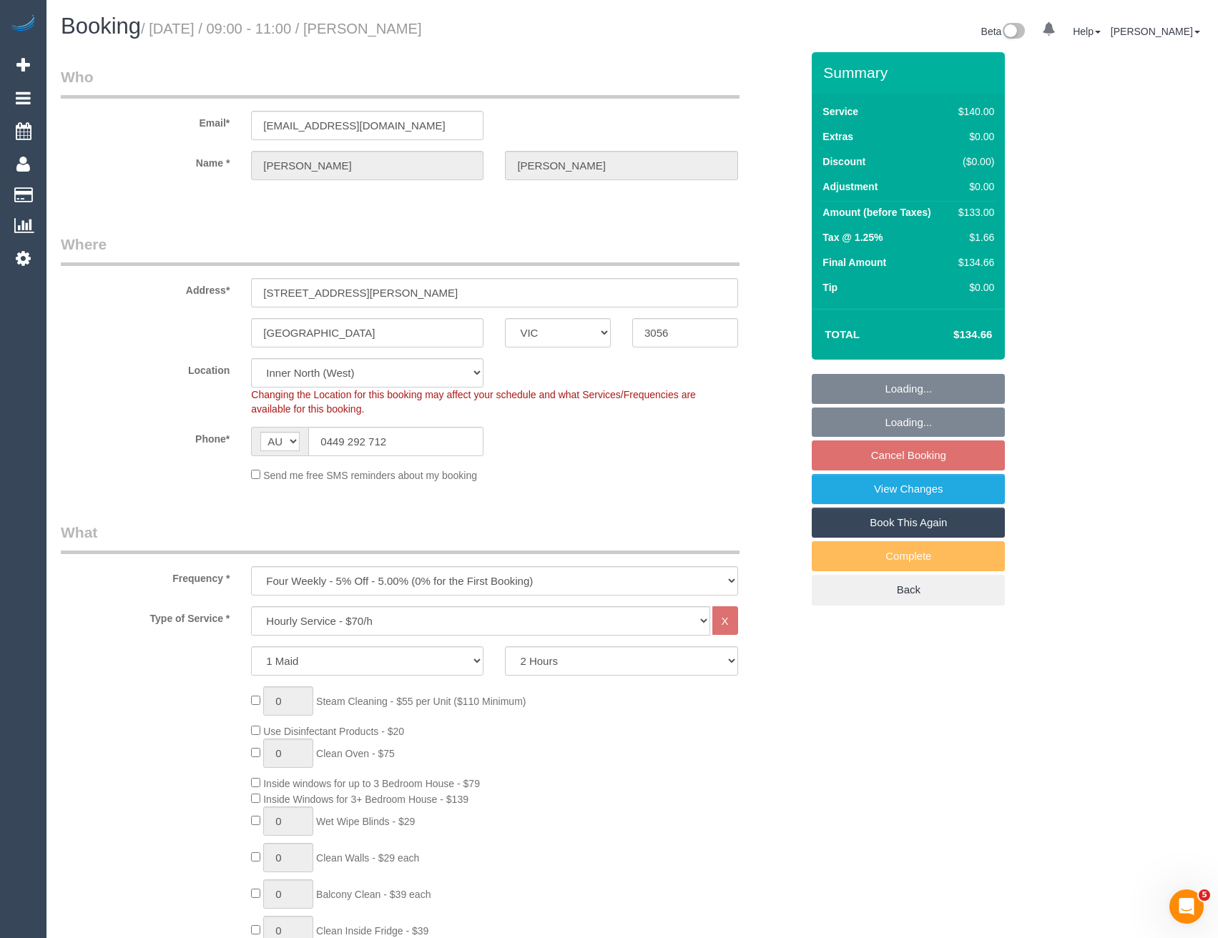
select select "object:1751"
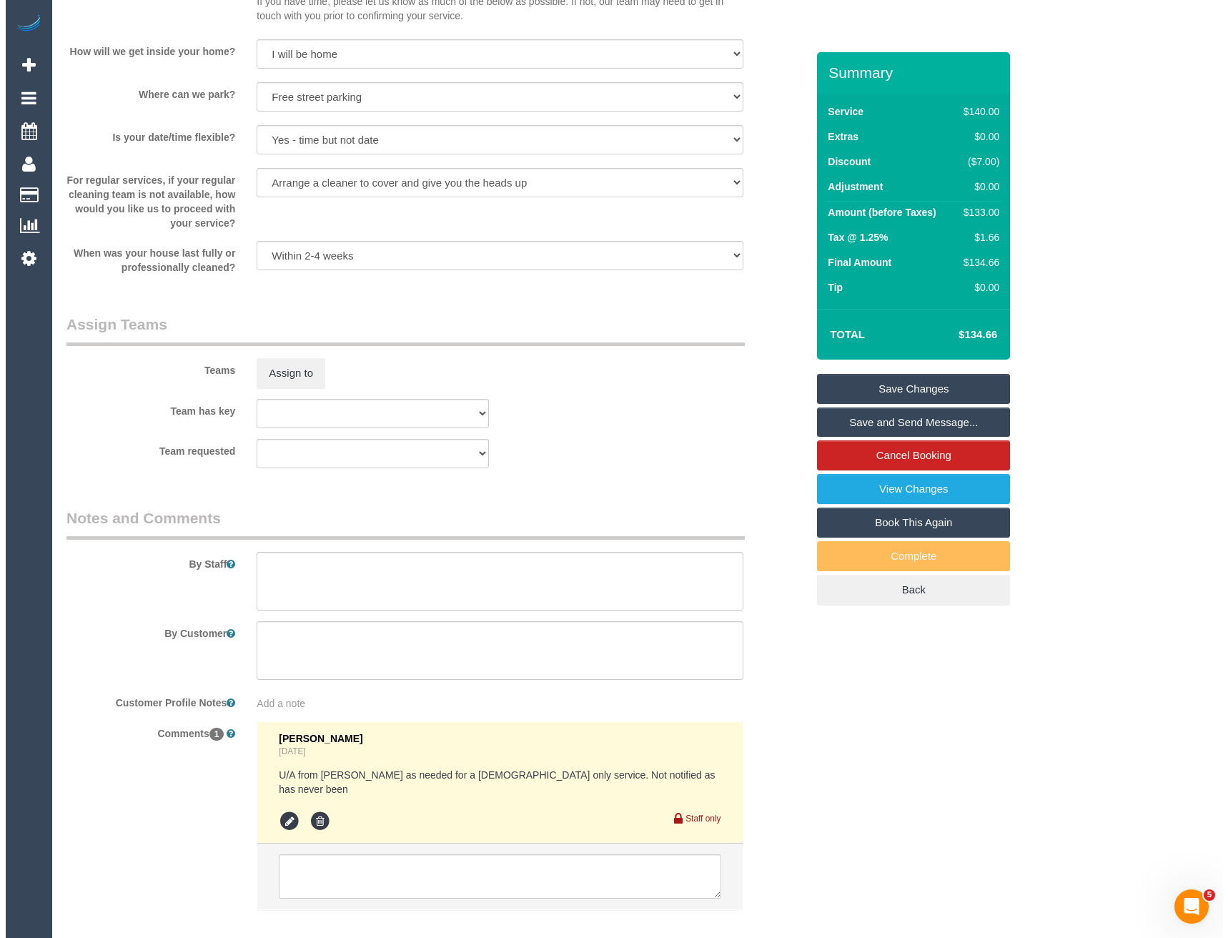
scroll to position [1662, 0]
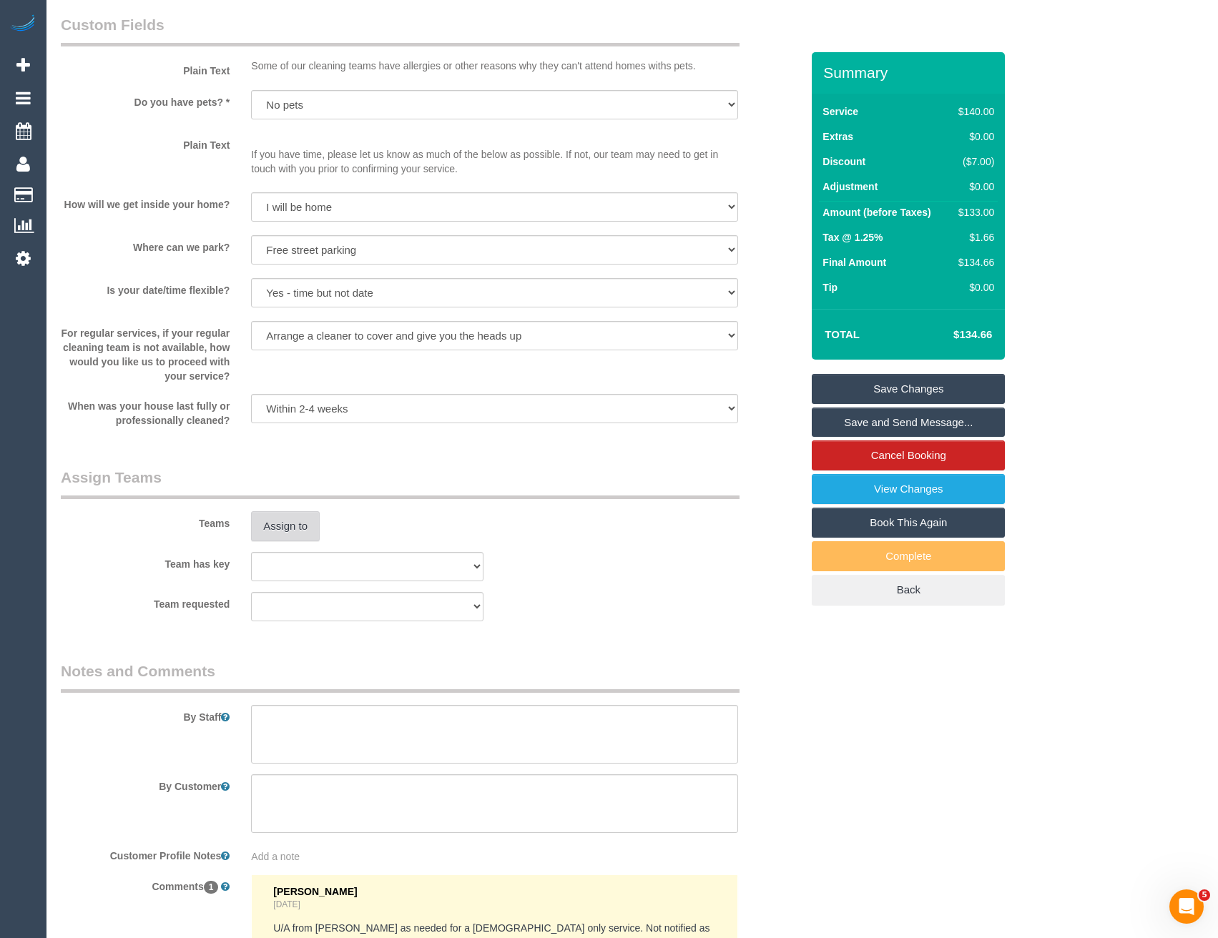
click at [287, 526] on button "Assign to" at bounding box center [285, 526] width 69 height 30
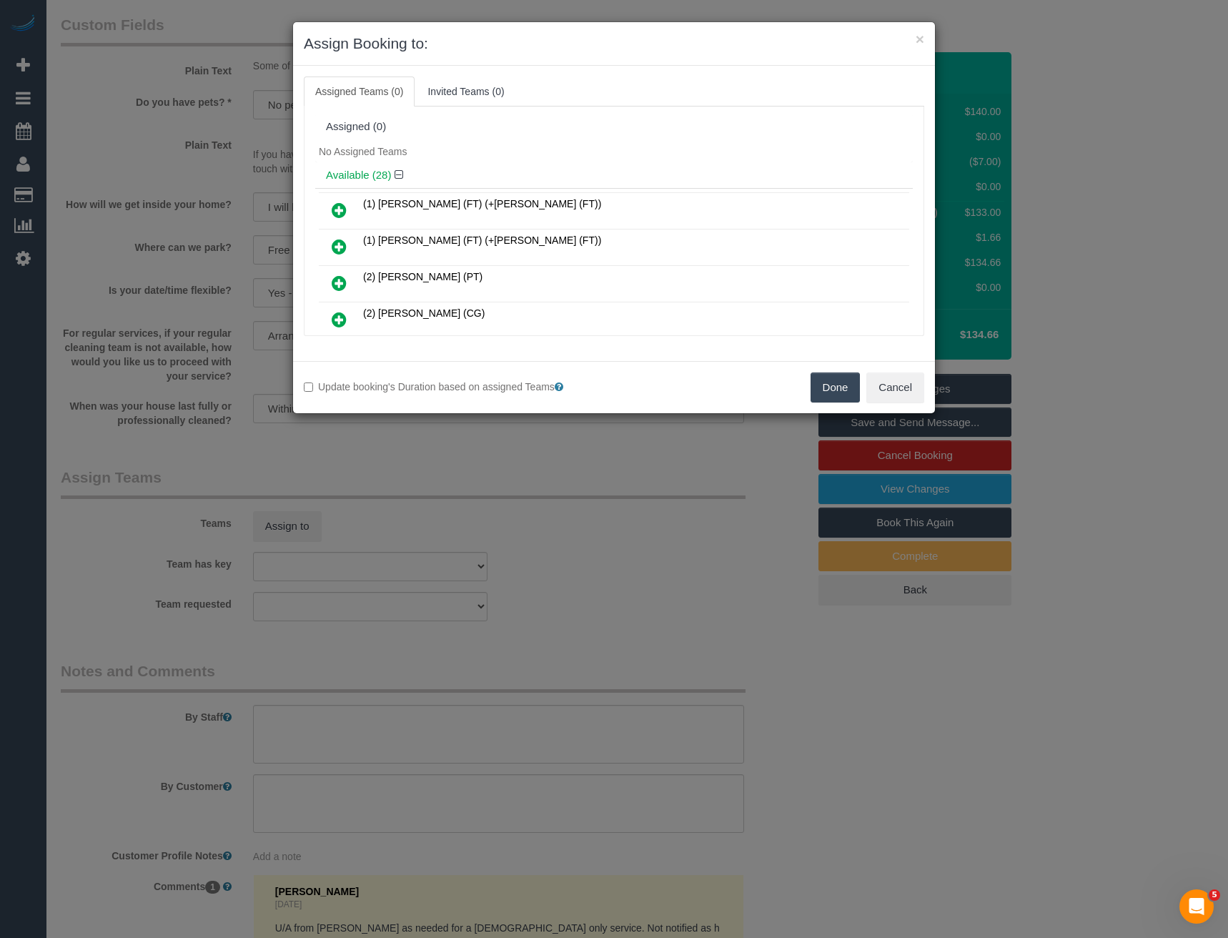
scroll to position [6329, 0]
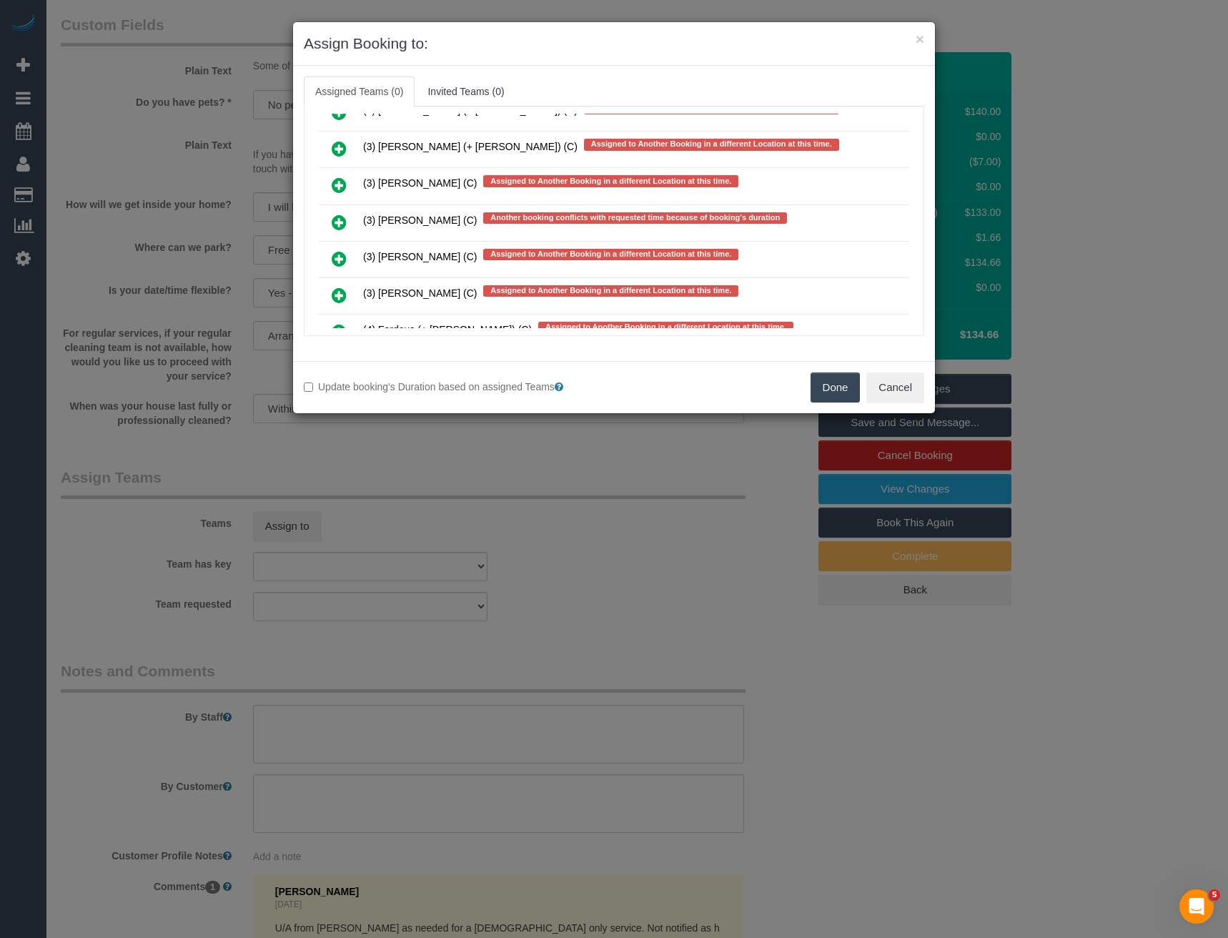
click at [336, 222] on icon at bounding box center [339, 222] width 15 height 17
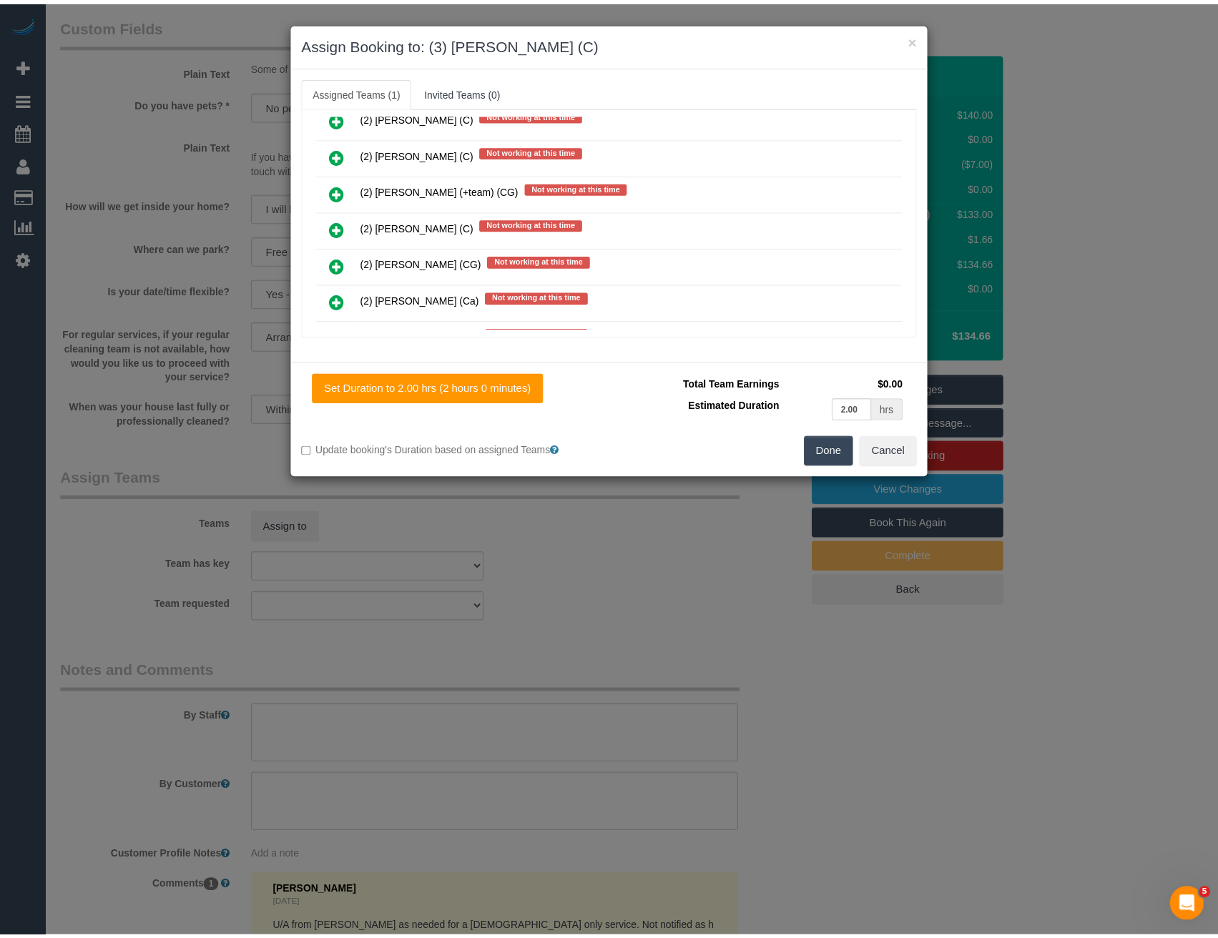
scroll to position [0, 0]
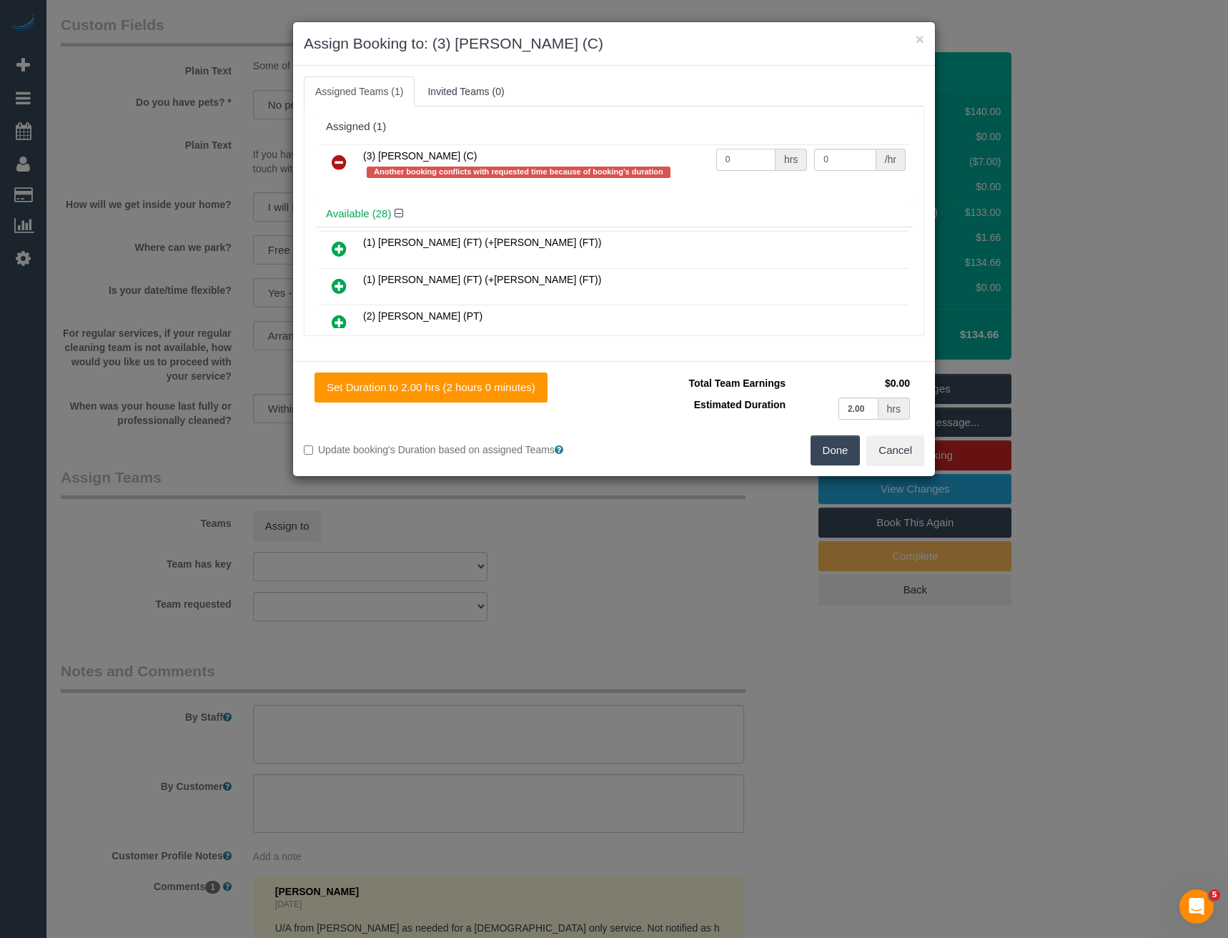
drag, startPoint x: 722, startPoint y: 154, endPoint x: 678, endPoint y: 158, distance: 44.5
click at [682, 159] on tr "(3) [PERSON_NAME] (C) Another booking conflicts with requested time because of …" at bounding box center [614, 164] width 591 height 41
type input "2"
type input "35"
click at [818, 443] on button "Done" at bounding box center [836, 450] width 50 height 30
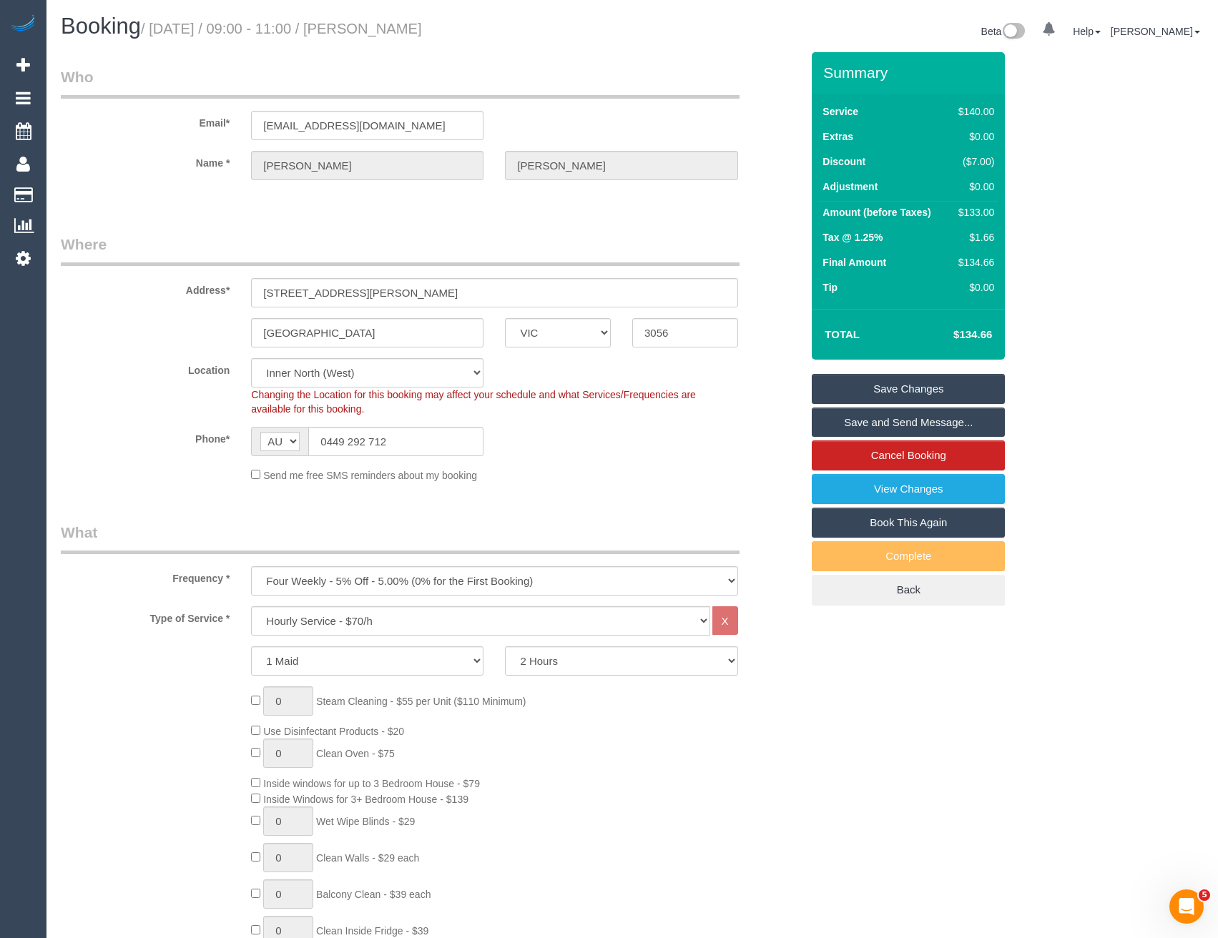
click at [882, 418] on link "Save and Send Message..." at bounding box center [908, 423] width 193 height 30
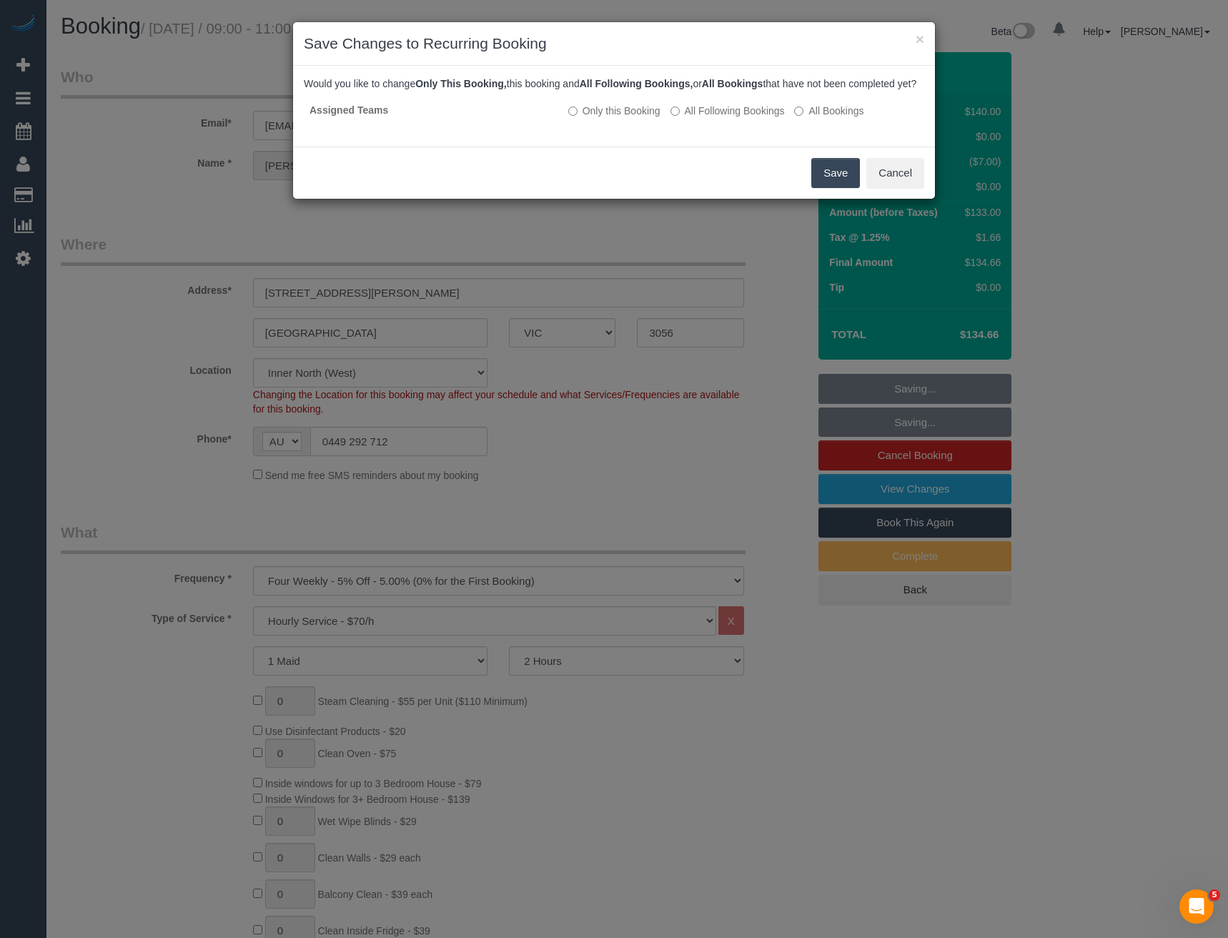
click at [831, 188] on button "Save" at bounding box center [836, 173] width 49 height 30
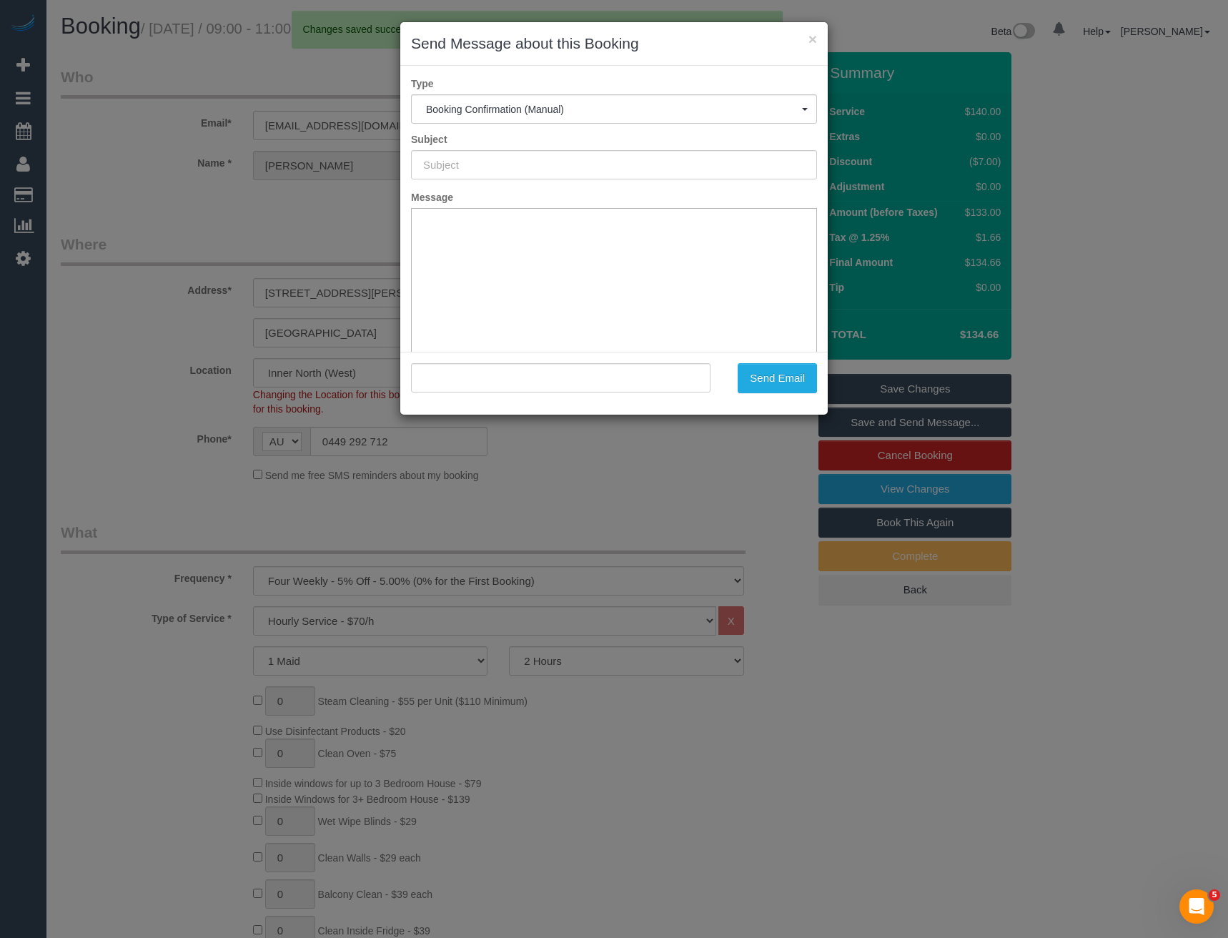
type input "Booking Confirmed"
type input ""Holly Chamberlain" <hollyclare10@gmail.com>"
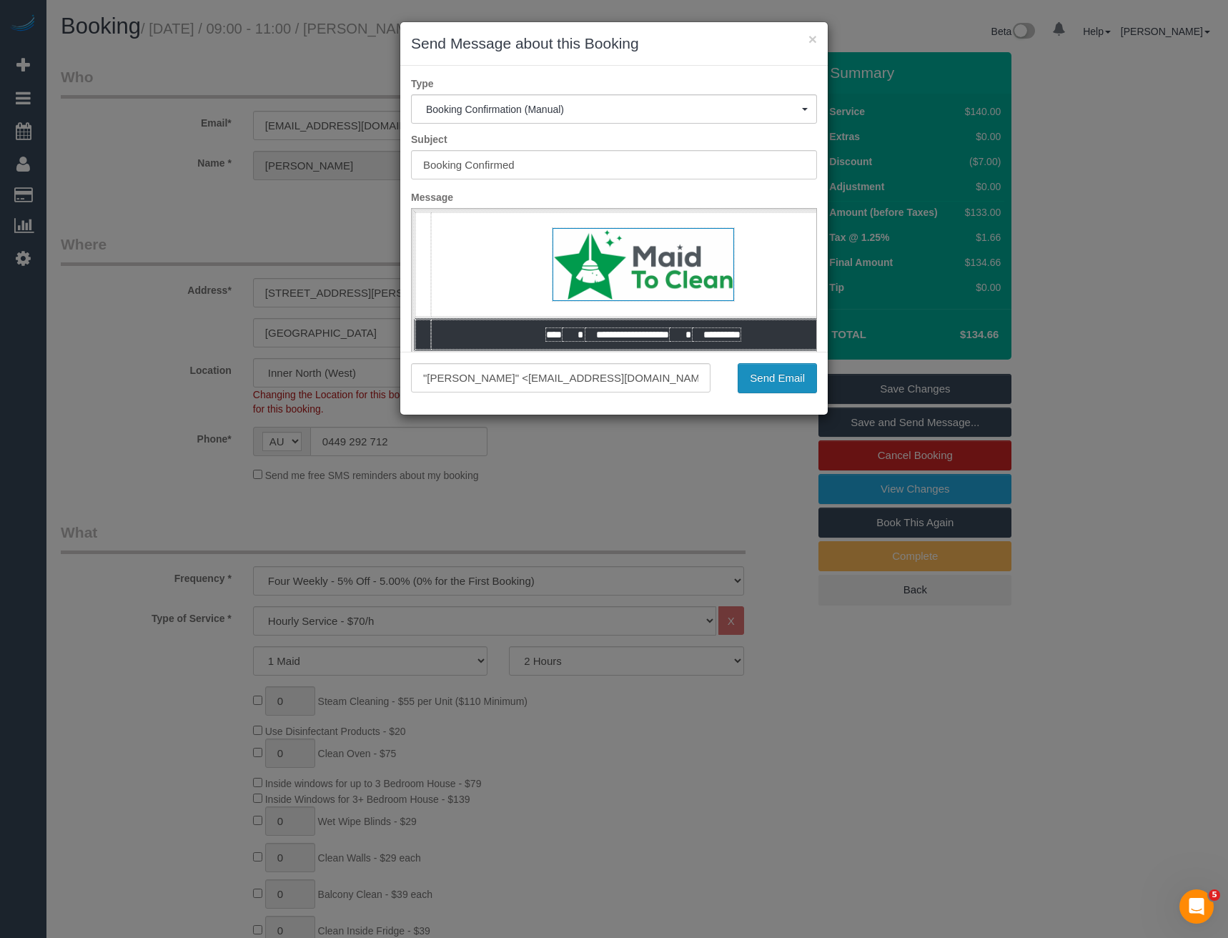
click at [770, 377] on button "Send Email" at bounding box center [777, 378] width 79 height 30
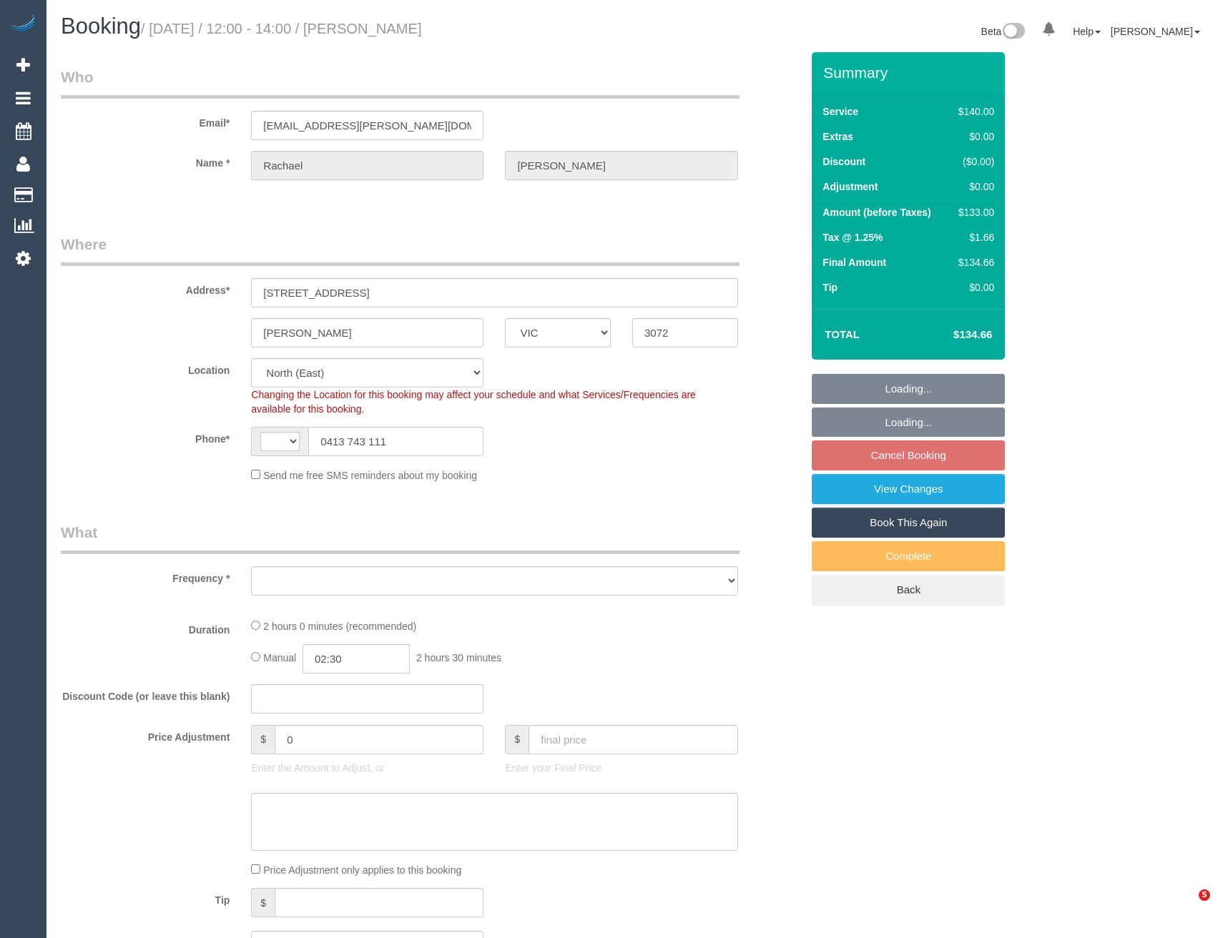
select select "VIC"
select select "string:AU"
select select "object:277"
select select "string:stripe-pm_1NiSM42GScqysDRV2Pq4K9fJ"
select select "object:693"
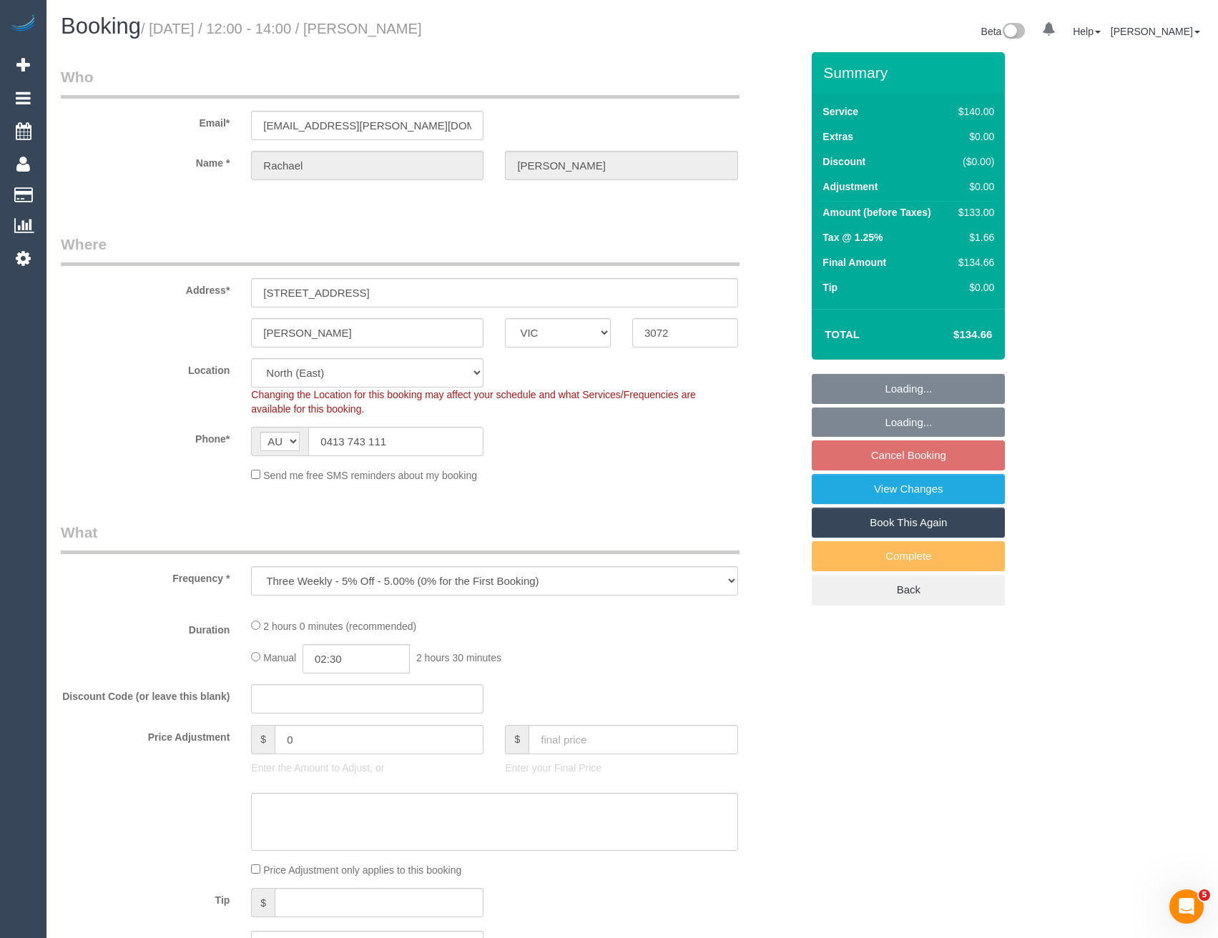
select select "spot3"
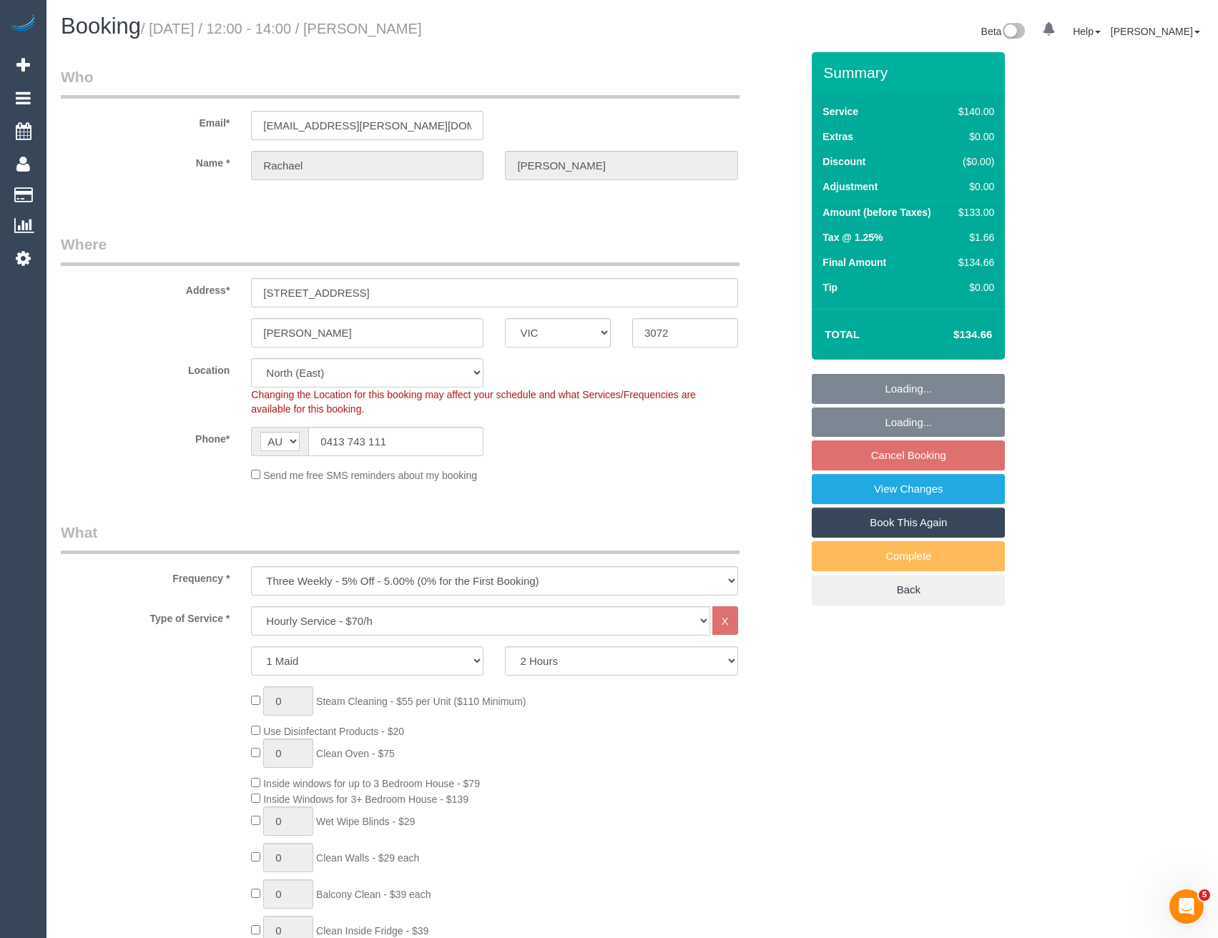
select select "number:27"
select select "number:14"
select select "number:19"
select select "number:24"
select select "number:33"
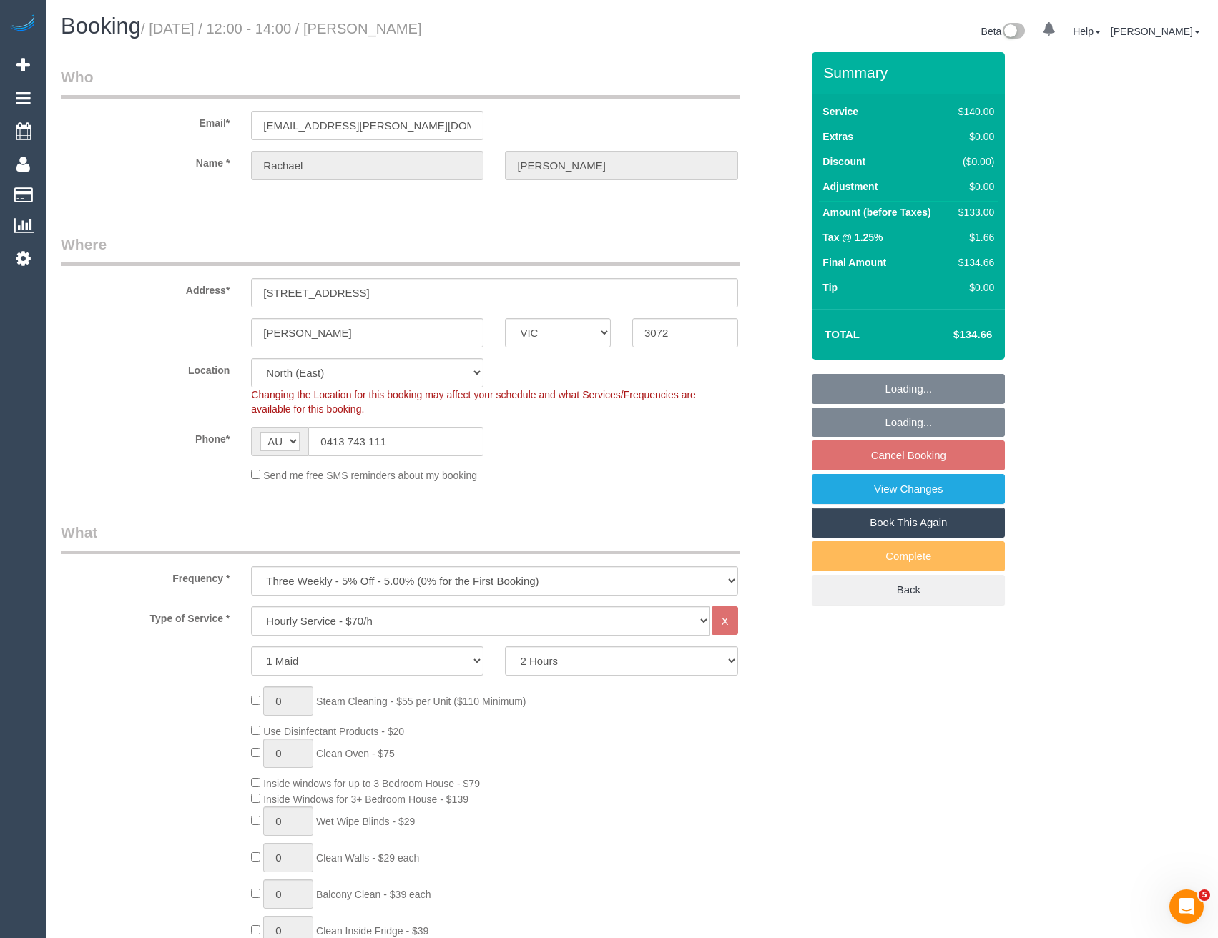
select select "number:11"
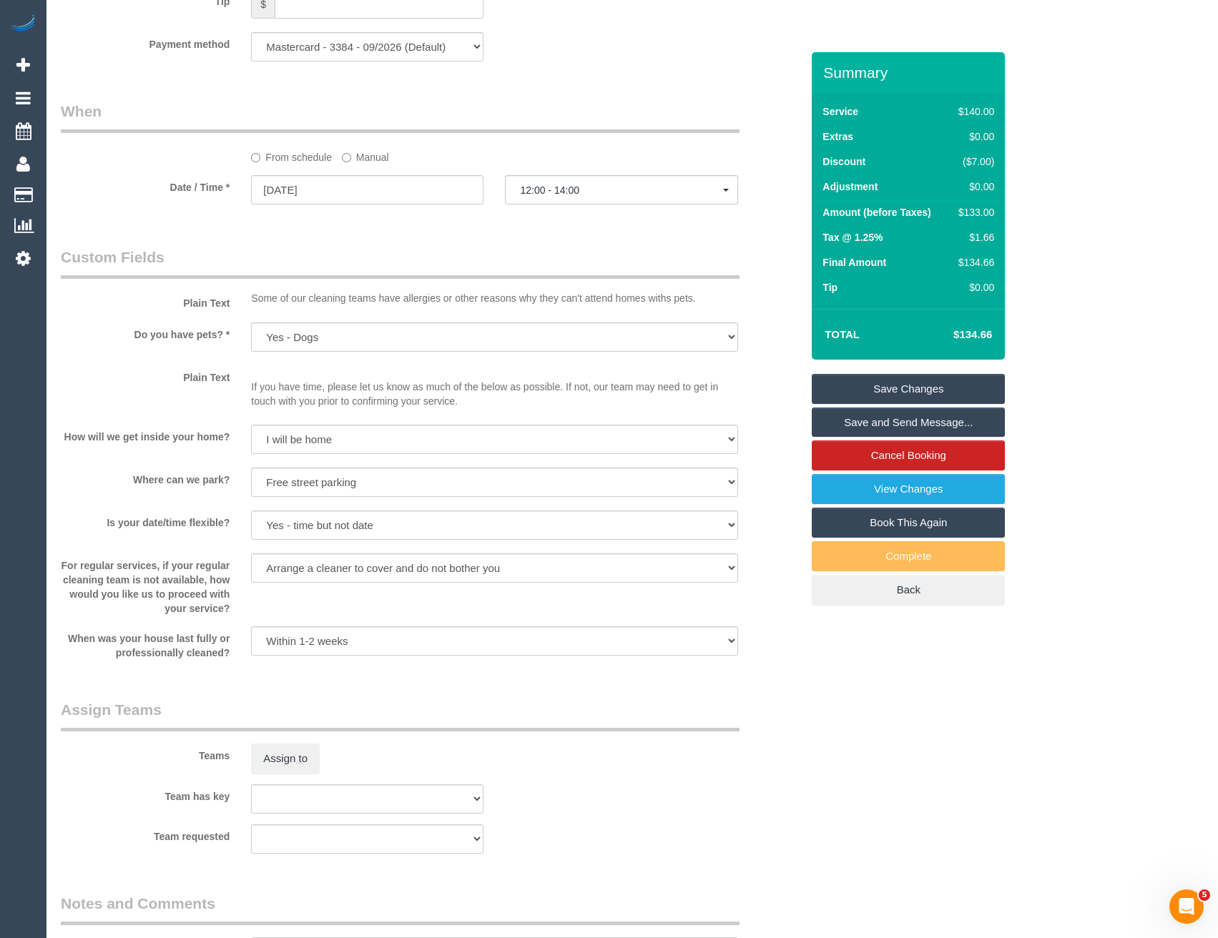
scroll to position [1770, 0]
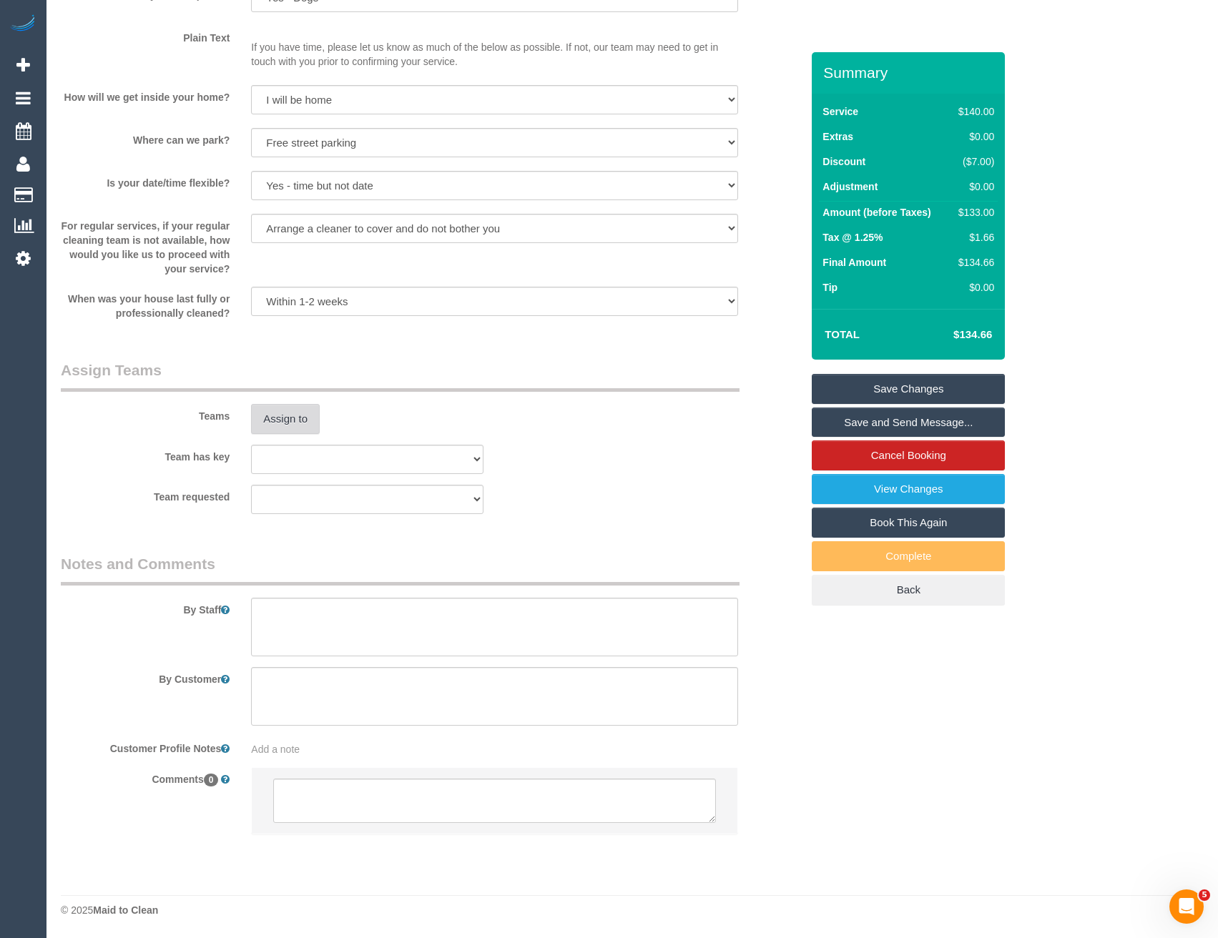
click at [269, 417] on button "Assign to" at bounding box center [285, 419] width 69 height 30
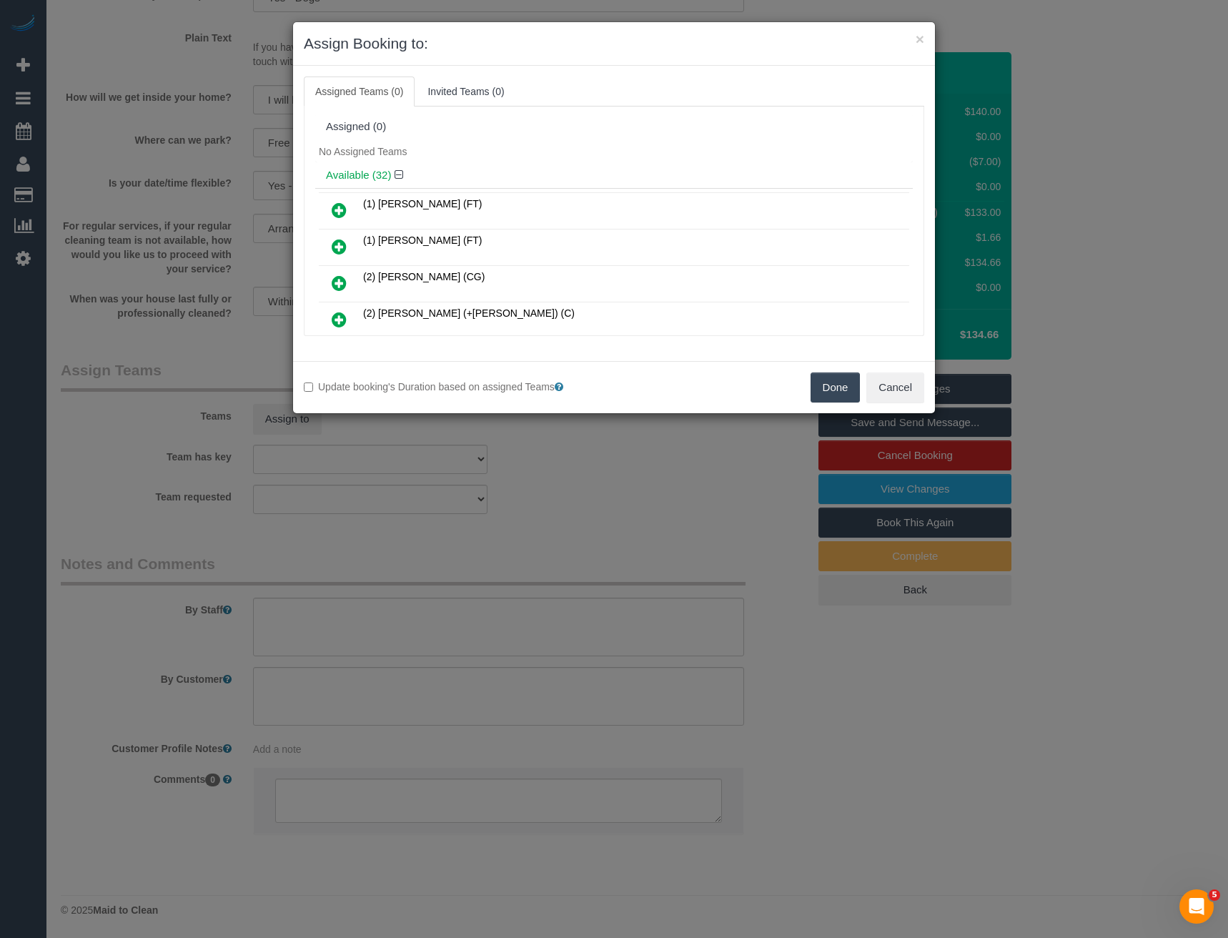
click at [337, 284] on icon at bounding box center [339, 283] width 15 height 17
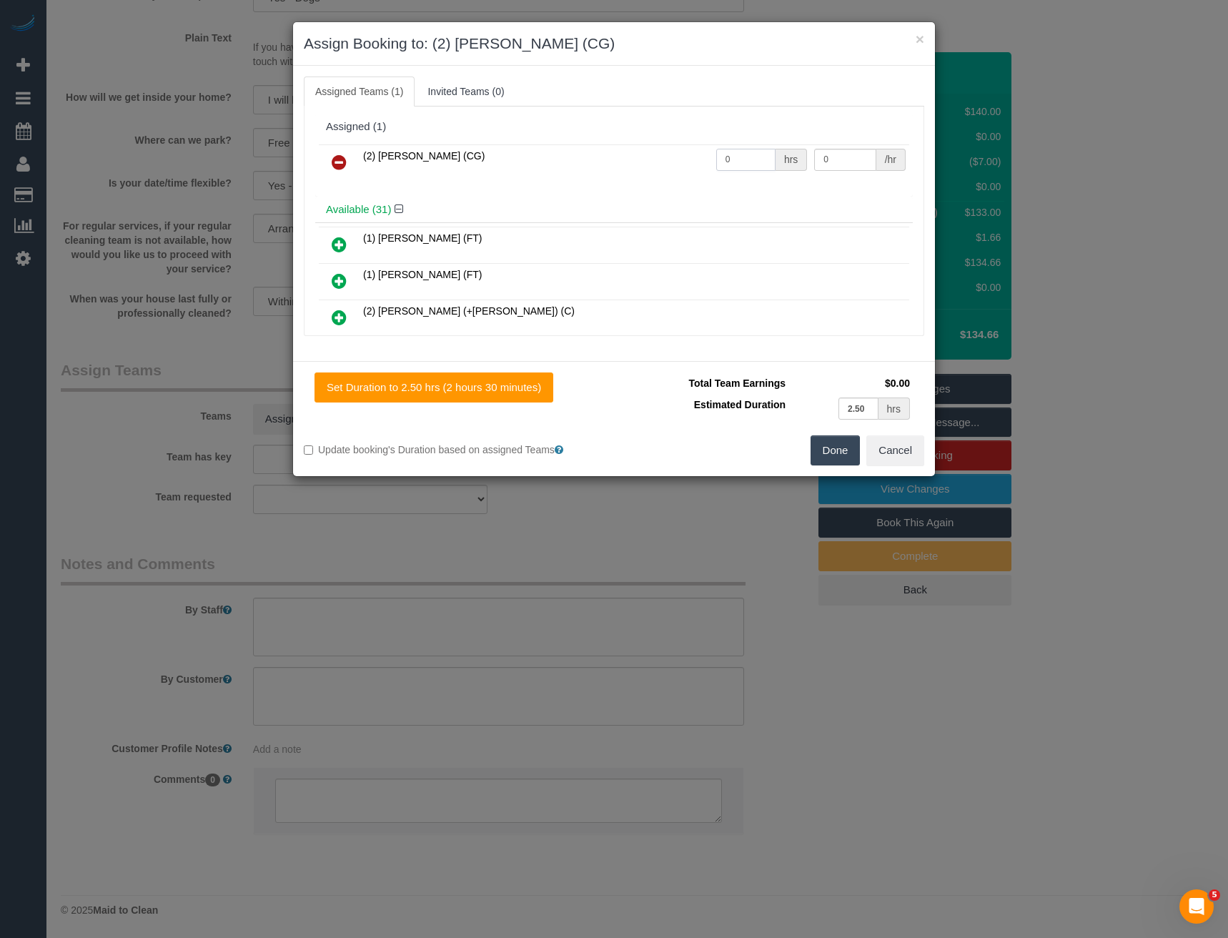
drag, startPoint x: 752, startPoint y: 155, endPoint x: 632, endPoint y: 144, distance: 120.7
click at [641, 152] on tr "(2) Binoy Adheesha (CG) 0 hrs 0 /hr" at bounding box center [614, 162] width 591 height 36
type input "2"
type input "41.25"
click at [737, 154] on input "2" at bounding box center [745, 160] width 59 height 22
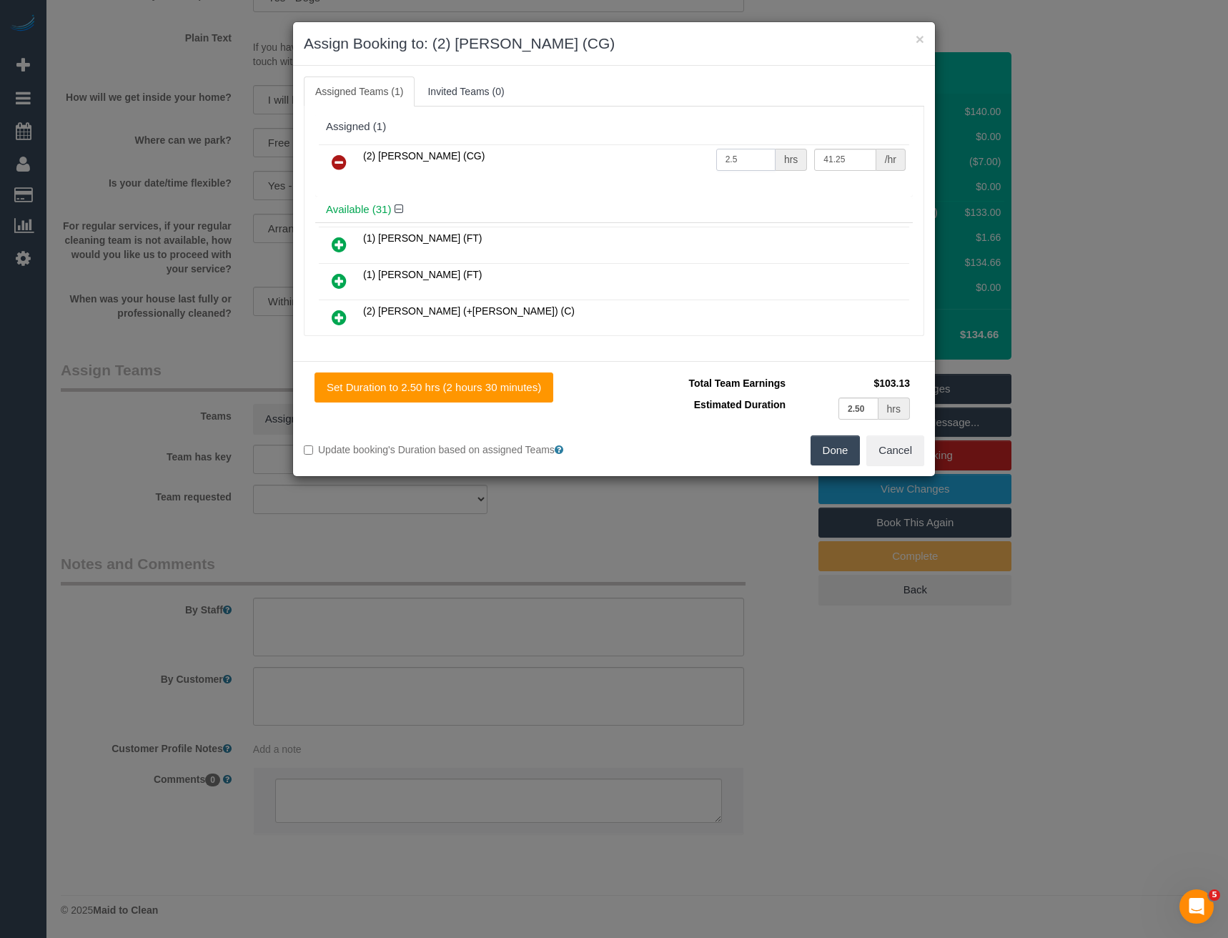
type input "2.5"
click at [835, 440] on button "Done" at bounding box center [836, 450] width 50 height 30
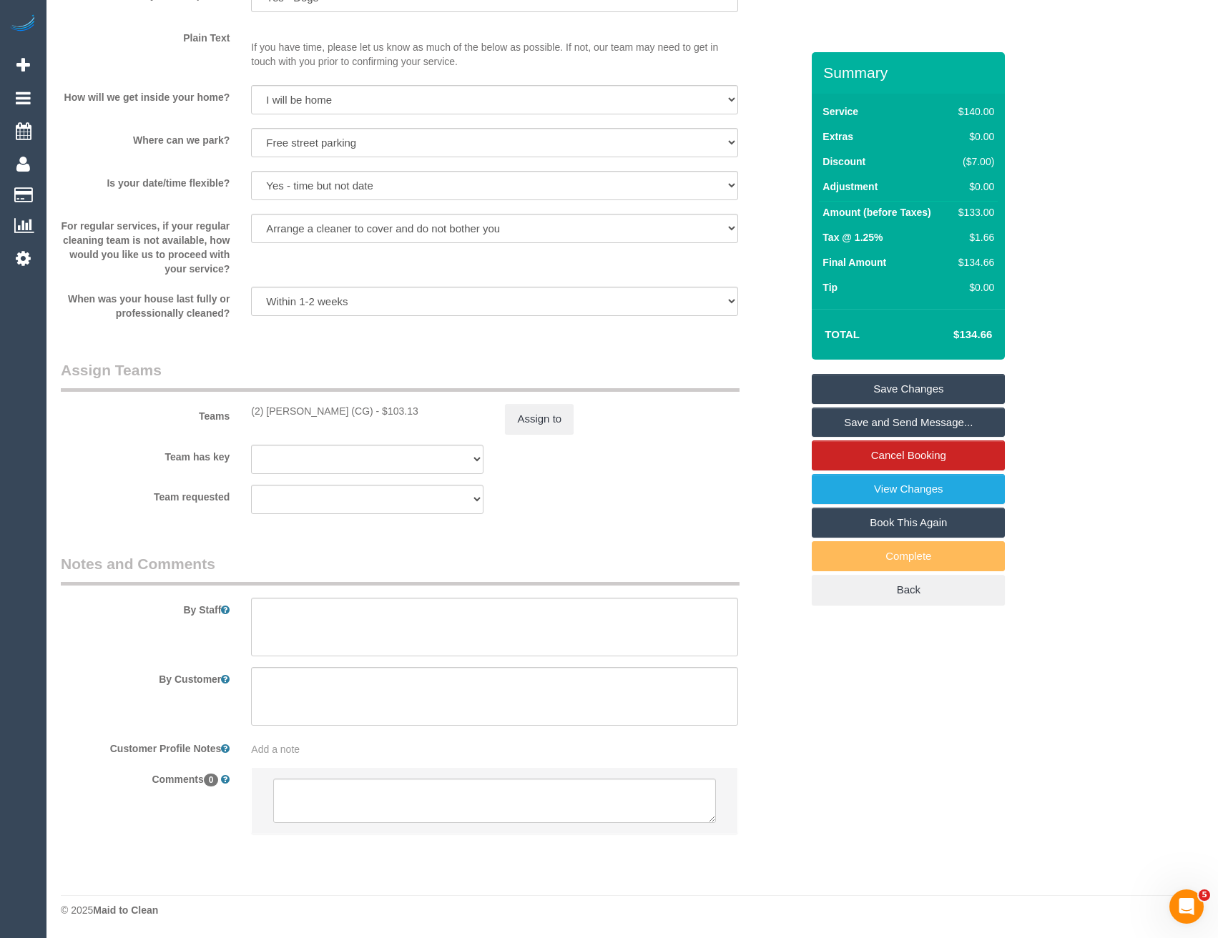
select select "spot27"
click at [537, 415] on button "Assign to" at bounding box center [539, 419] width 69 height 30
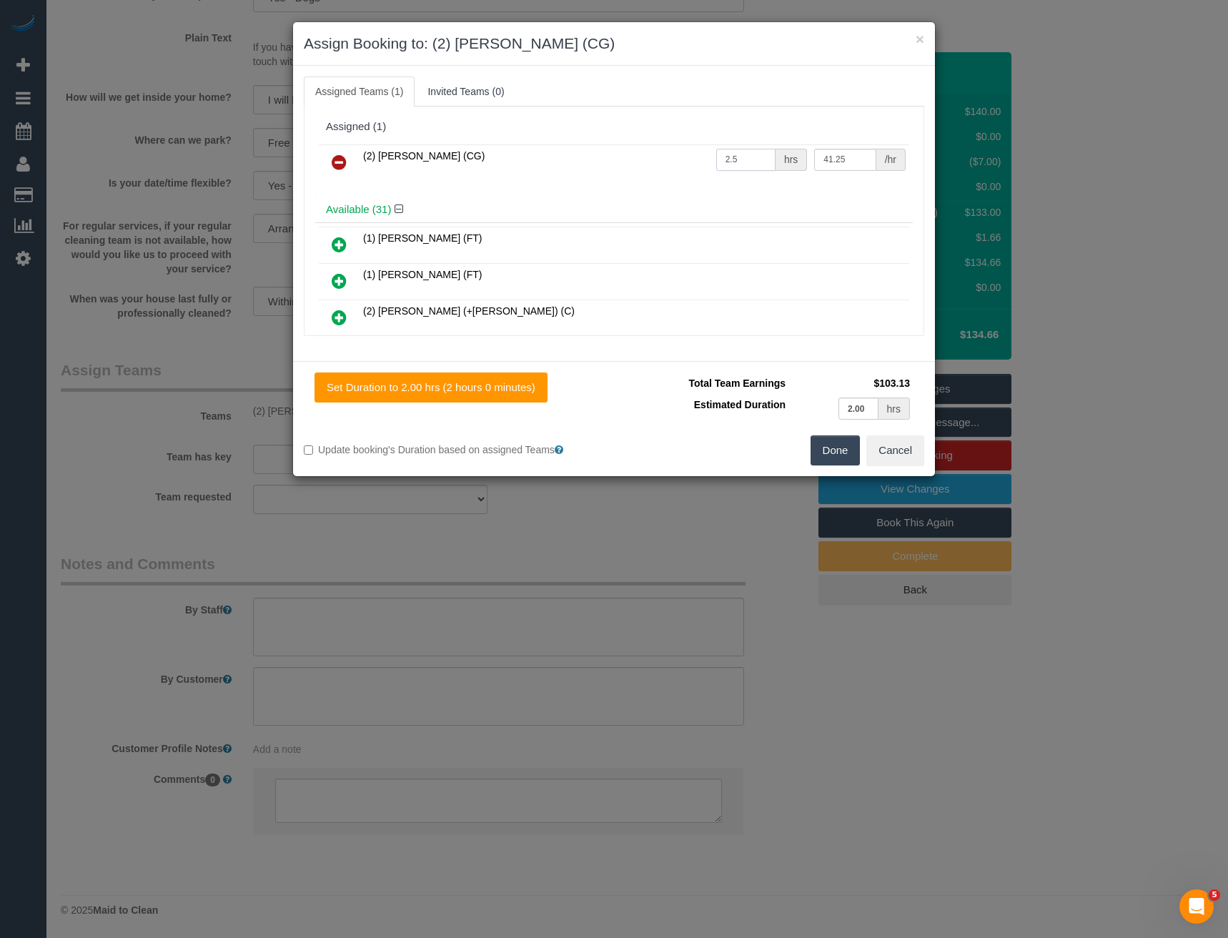
drag, startPoint x: 741, startPoint y: 159, endPoint x: 609, endPoint y: 174, distance: 133.1
click at [609, 174] on tr "(2) Binoy Adheesha (CG) 2.5 hrs 41.25 /hr" at bounding box center [614, 162] width 591 height 36
type input "2"
click at [839, 448] on button "Done" at bounding box center [836, 450] width 50 height 30
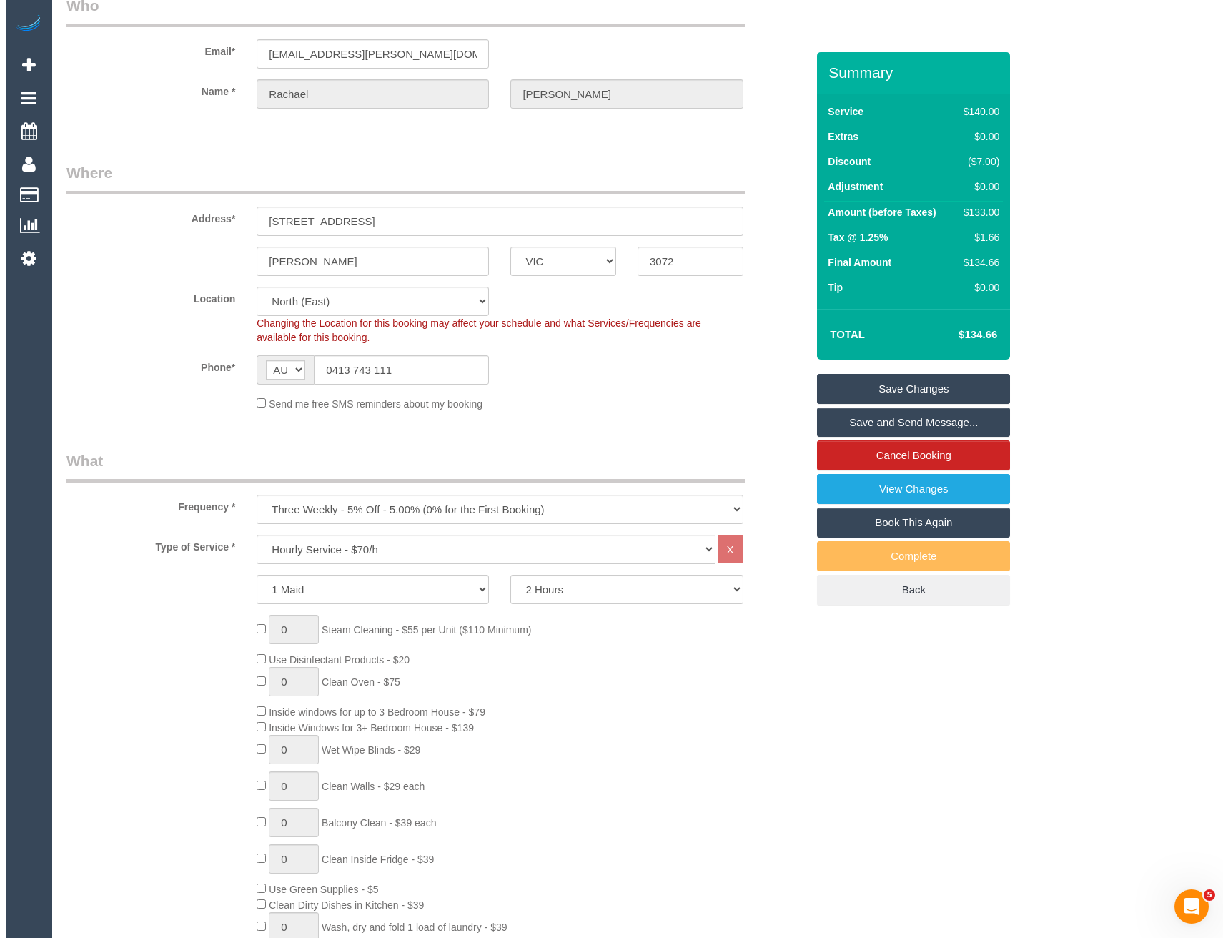
scroll to position [0, 0]
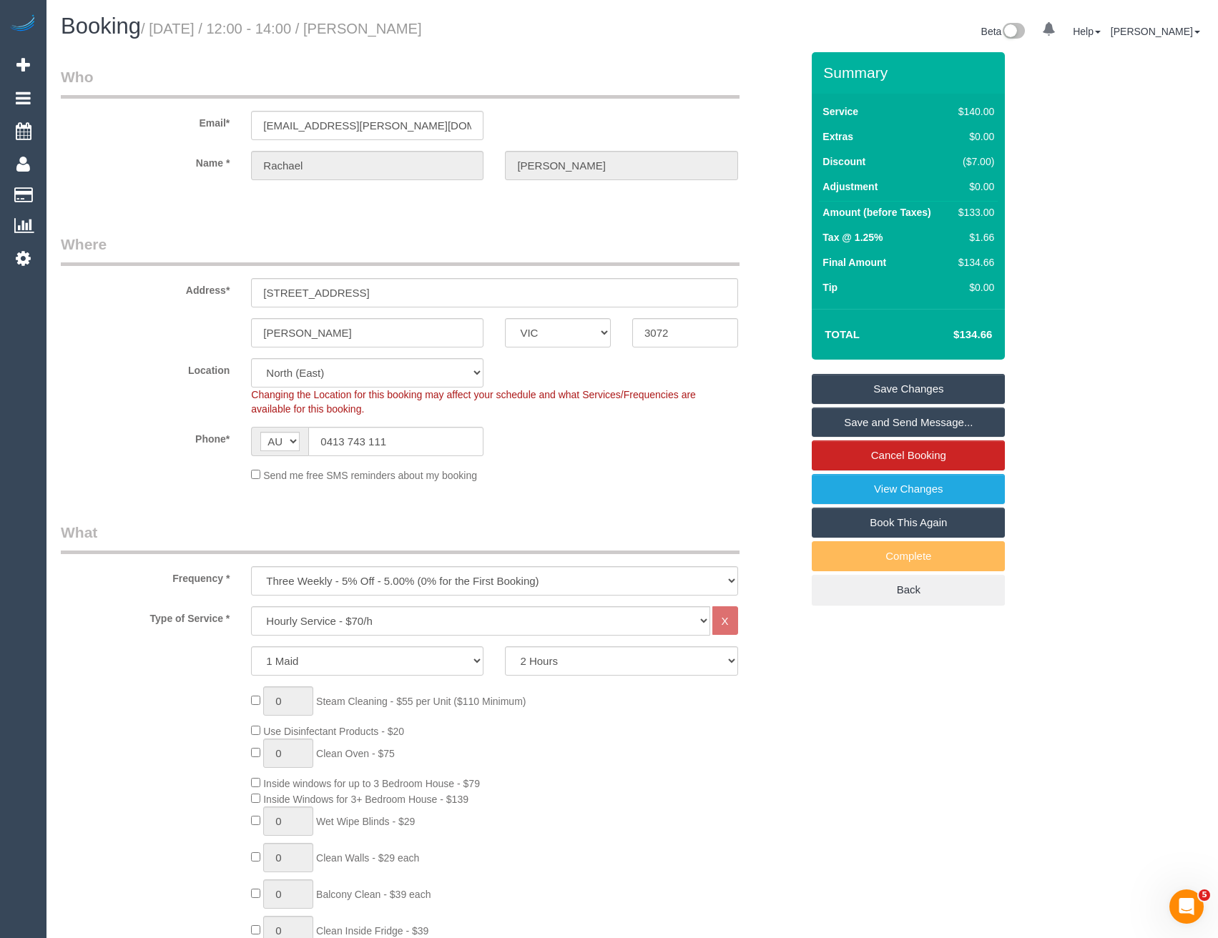
click at [858, 423] on link "Save and Send Message..." at bounding box center [908, 423] width 193 height 30
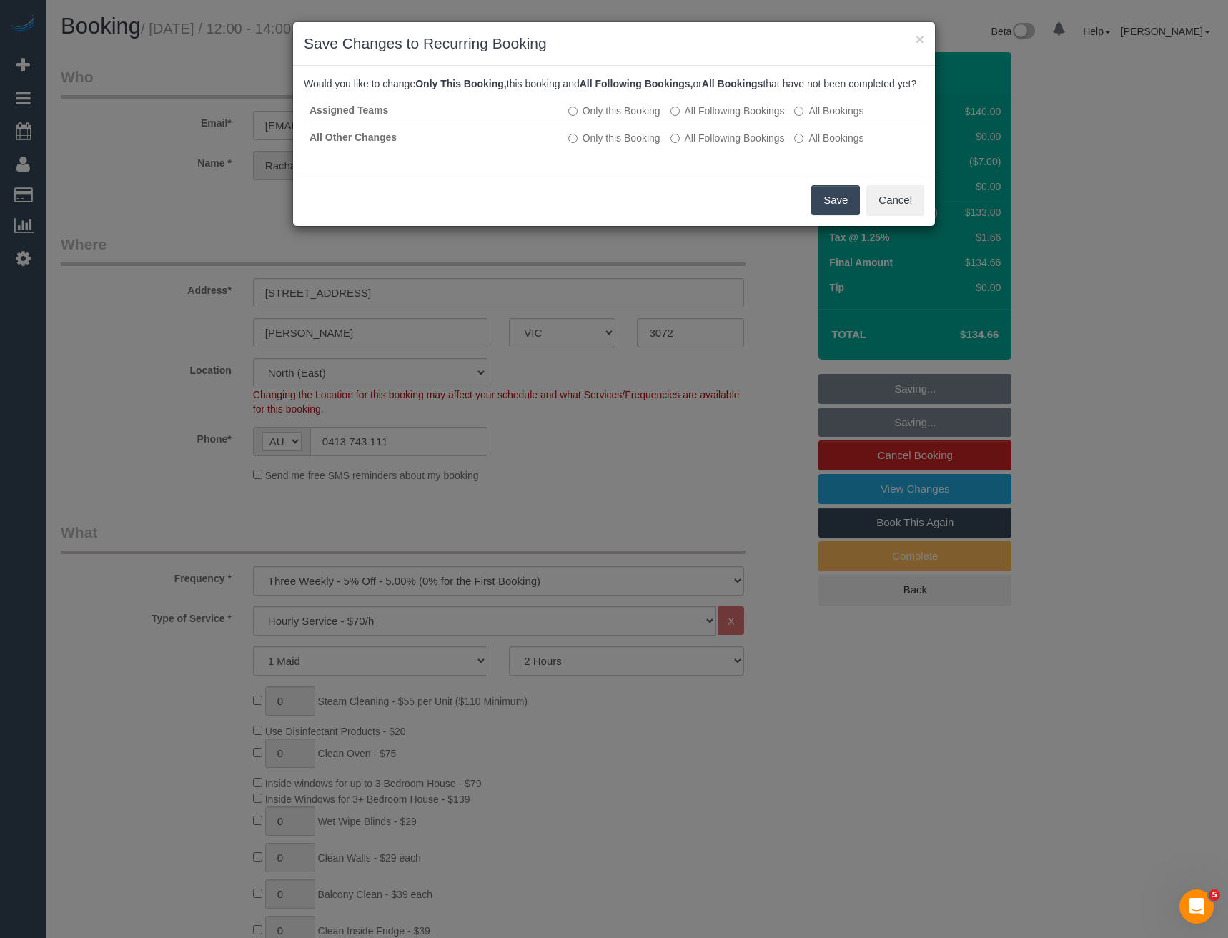
click at [821, 215] on button "Save" at bounding box center [836, 200] width 49 height 30
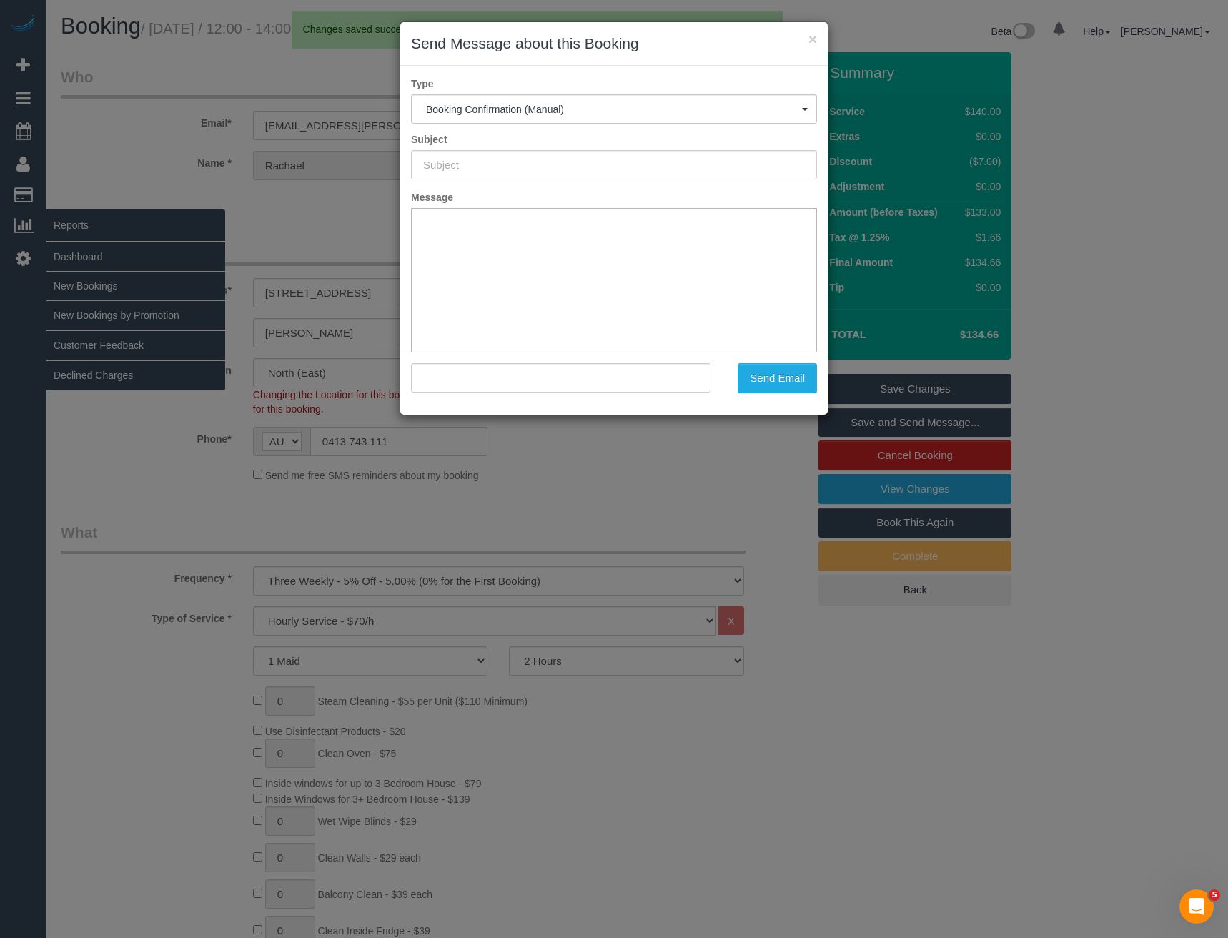
type input "Booking Confirmed"
type input ""Rachael Selak" <rachael.selak@gmail.com>"
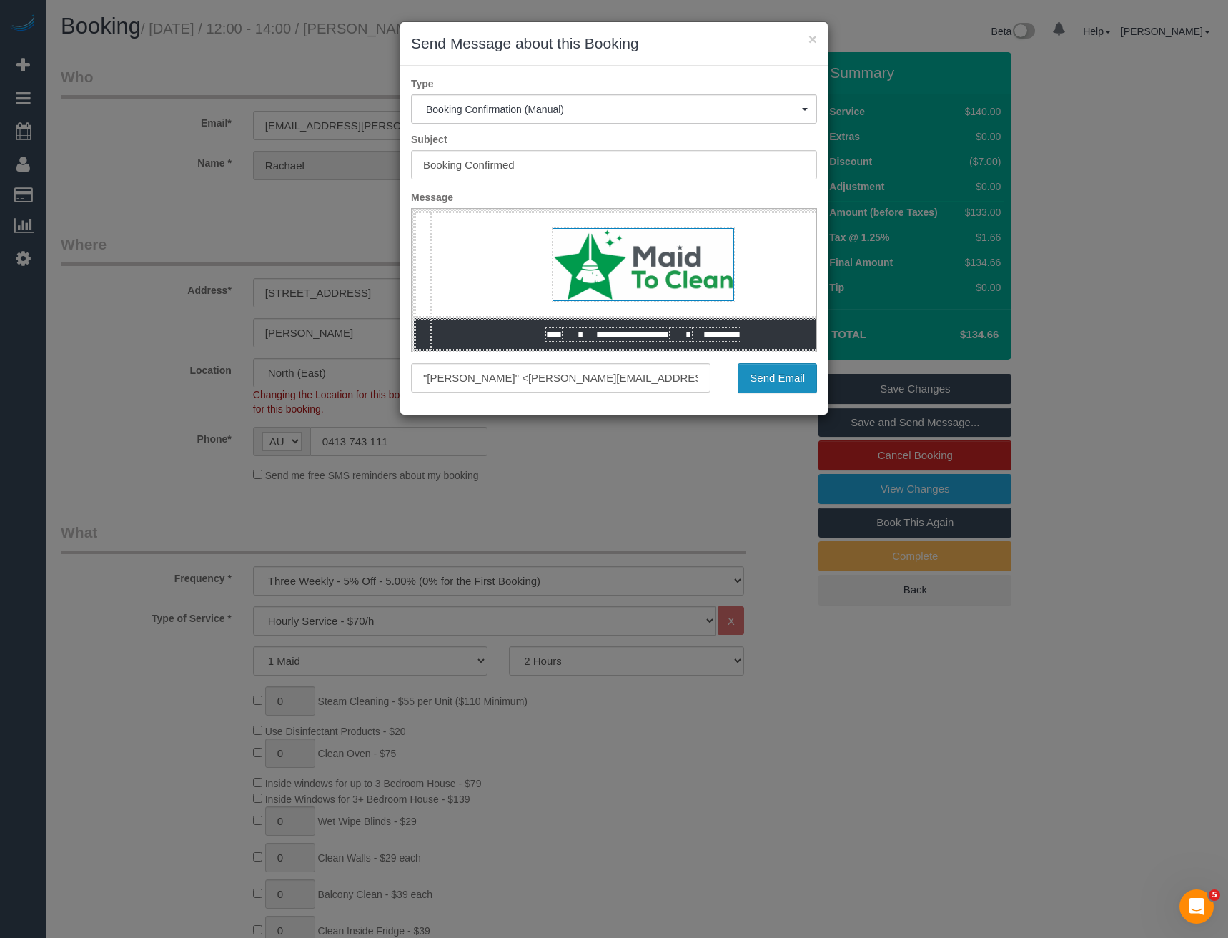
click at [778, 378] on button "Send Email" at bounding box center [777, 378] width 79 height 30
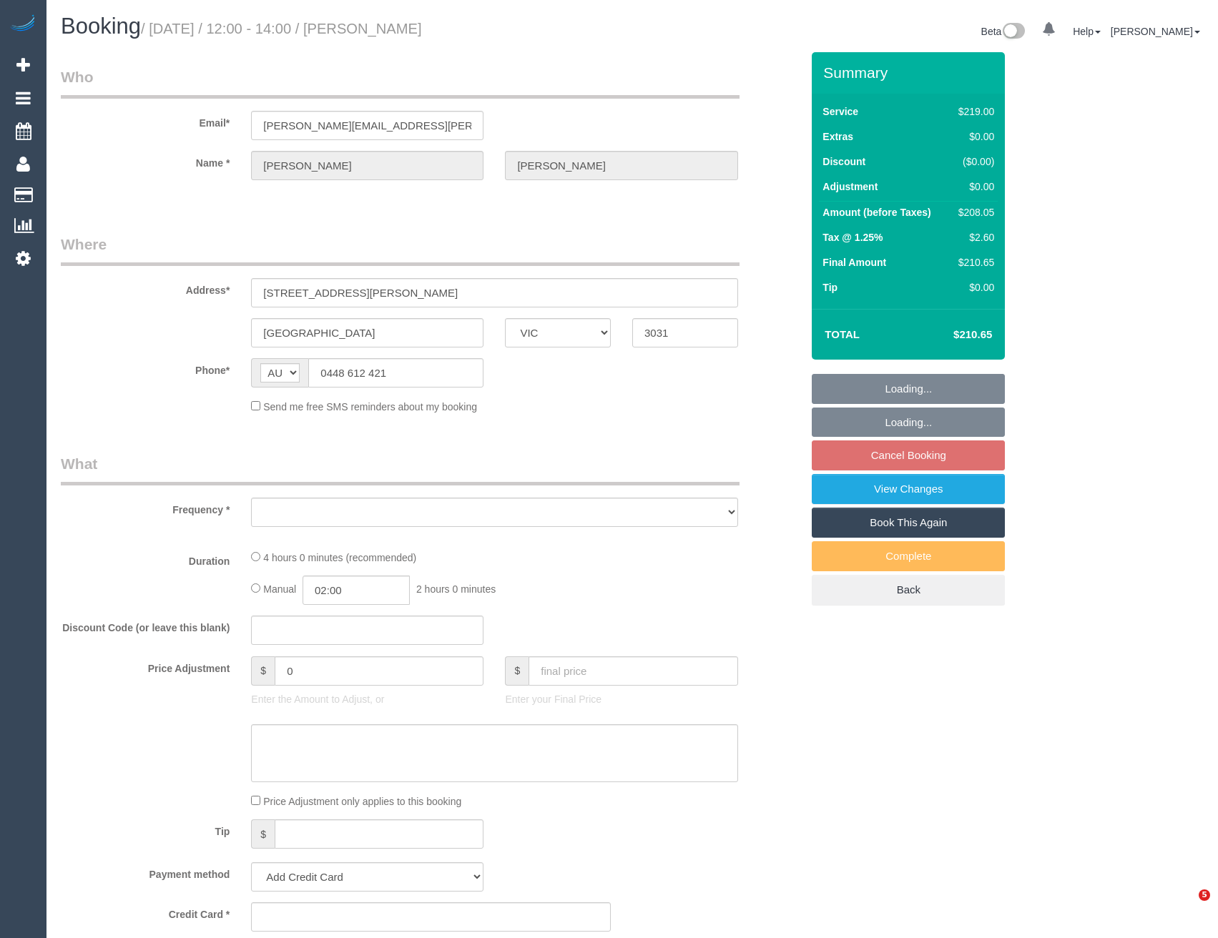
select select "VIC"
select select "number:27"
select select "number:16"
select select "number:19"
select select "number:24"
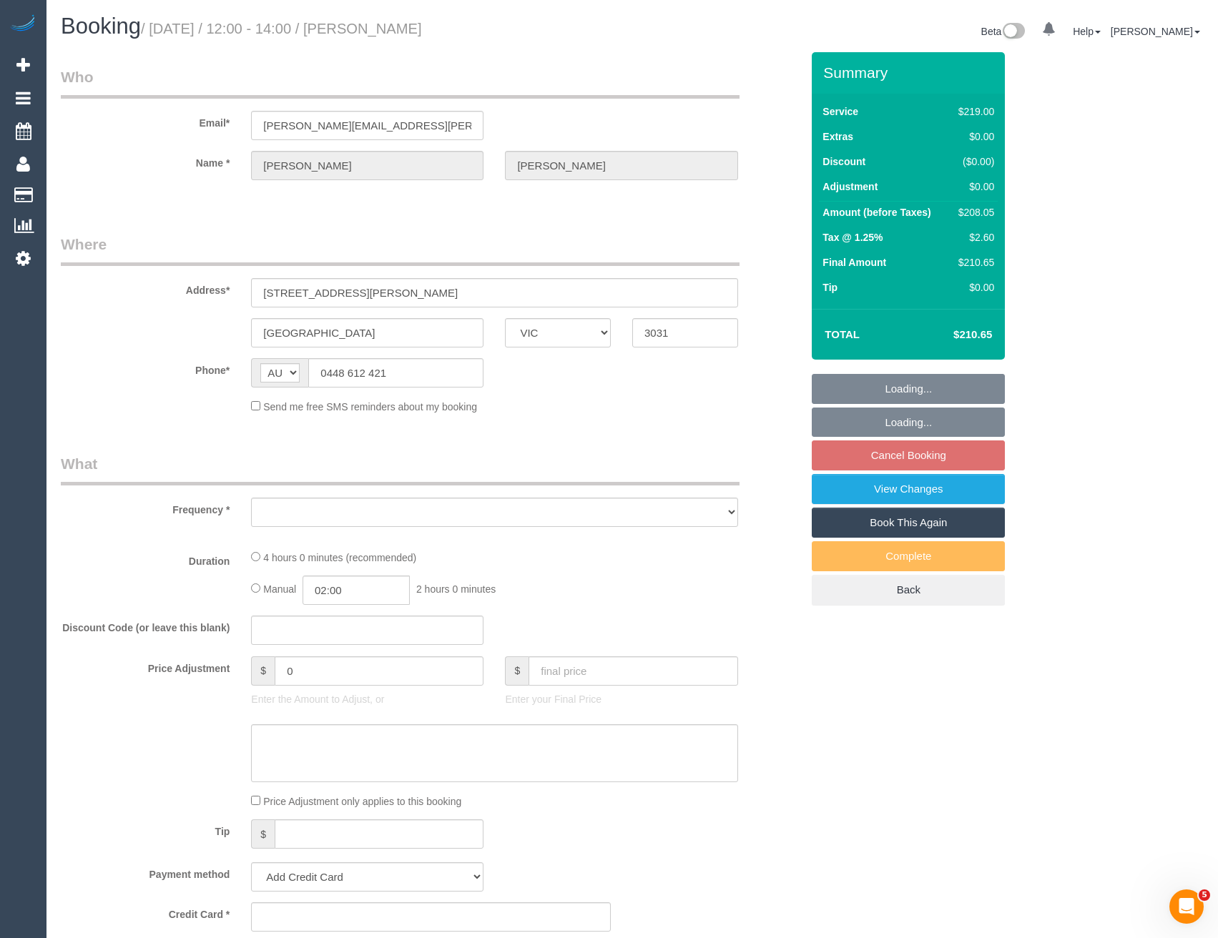
select select "number:33"
select select "number:13"
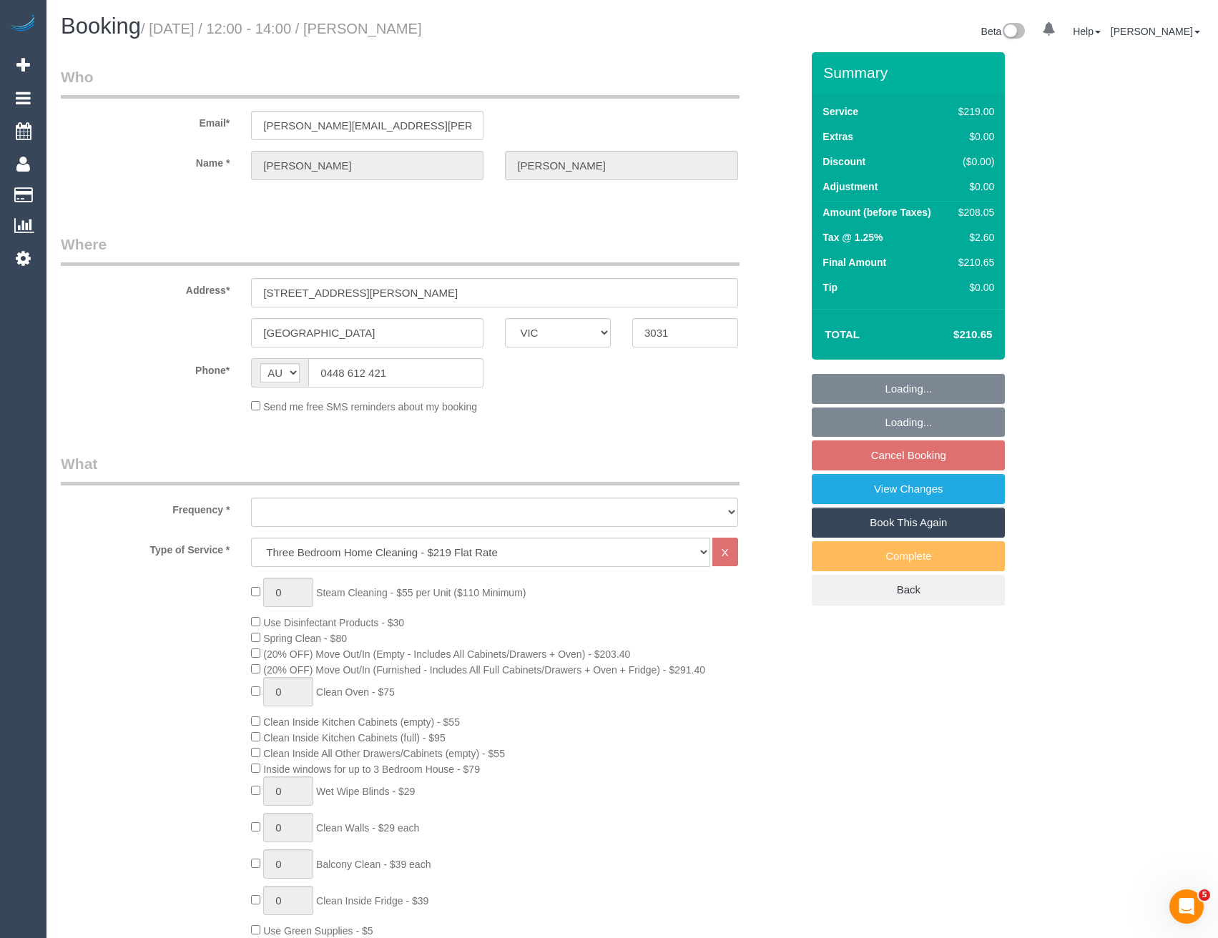
select select "string:stripe-pm_1O4GIJ2GScqysDRVY8O1jdnp"
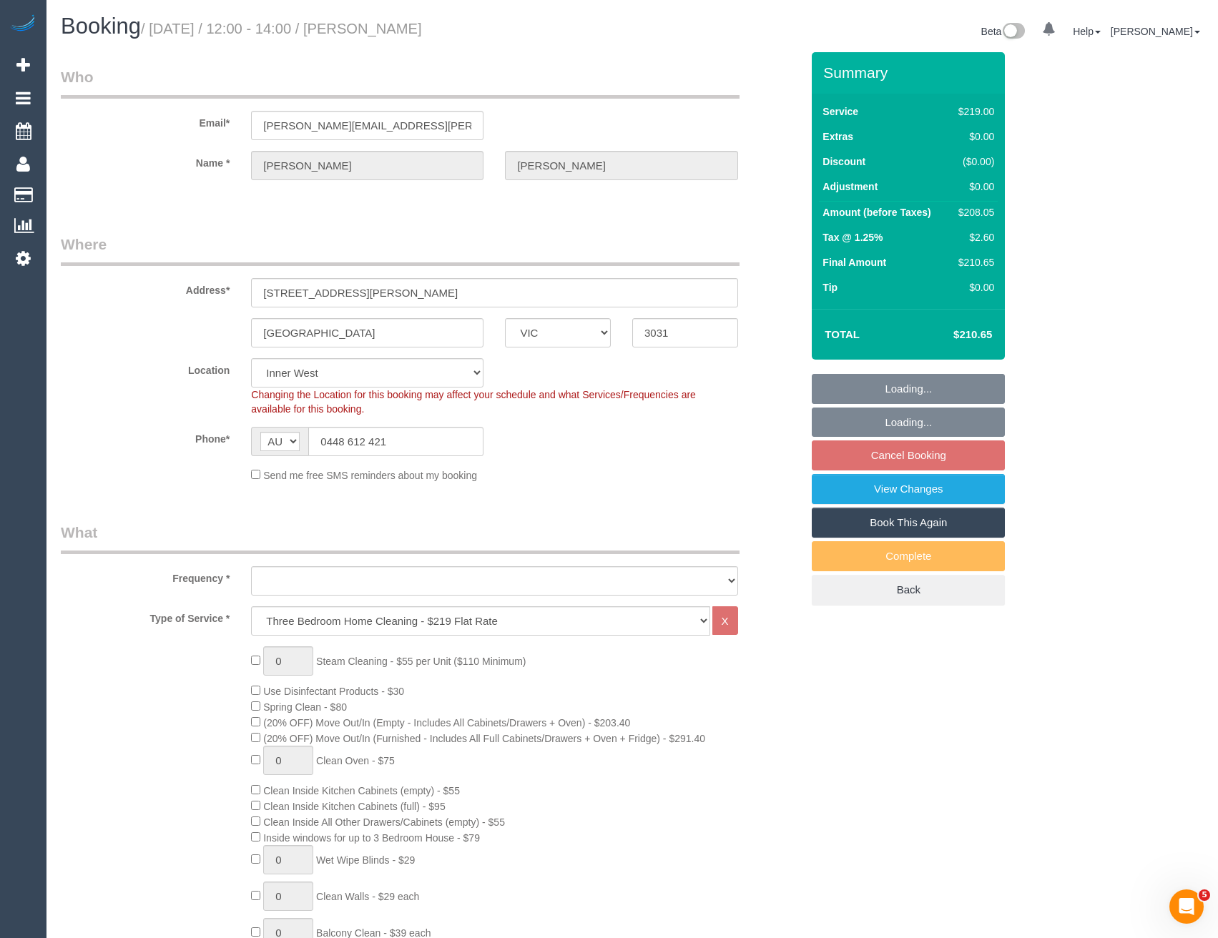
select select "spot4"
select select "object:1486"
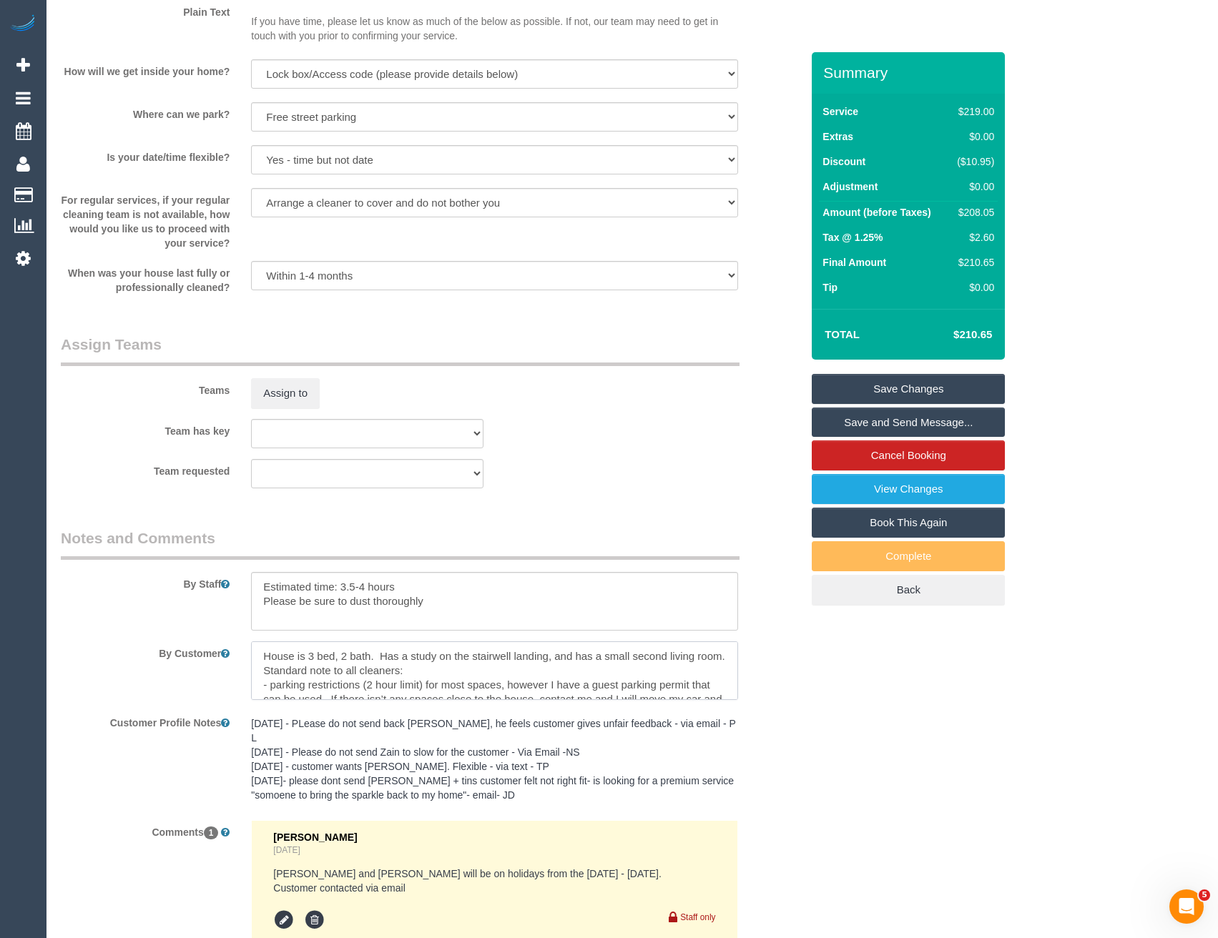
click at [398, 677] on textarea at bounding box center [494, 670] width 486 height 59
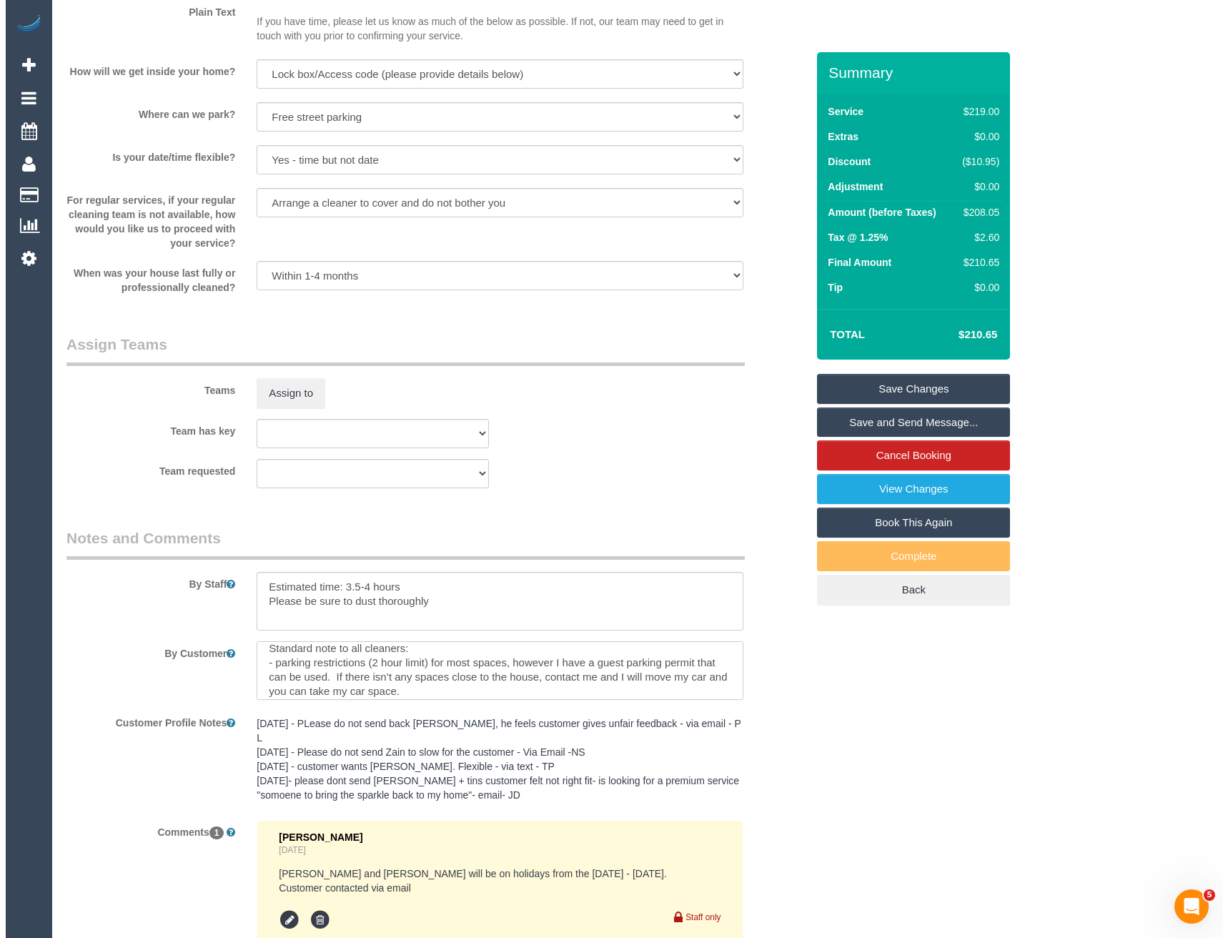
scroll to position [8, 0]
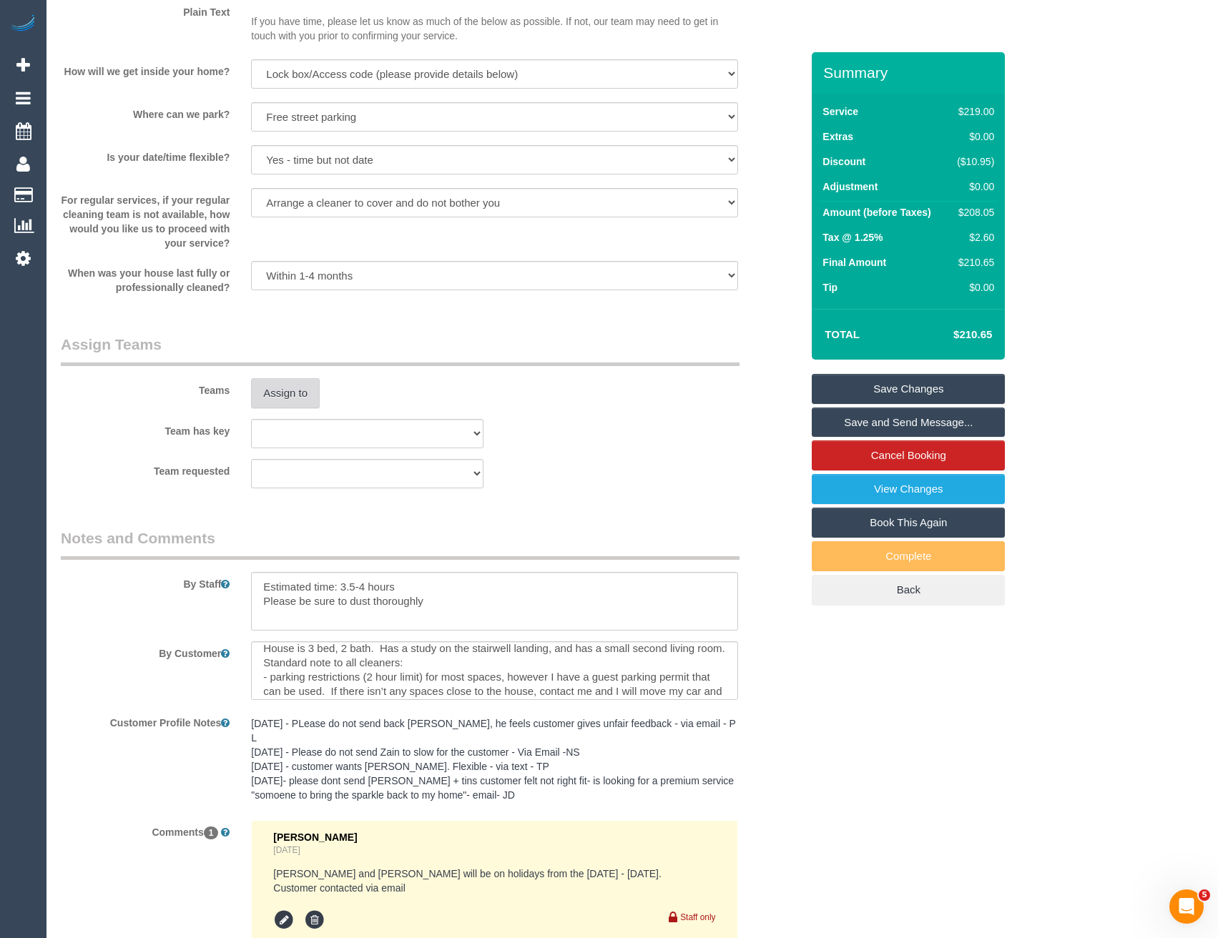
click at [307, 388] on button "Assign to" at bounding box center [285, 393] width 69 height 30
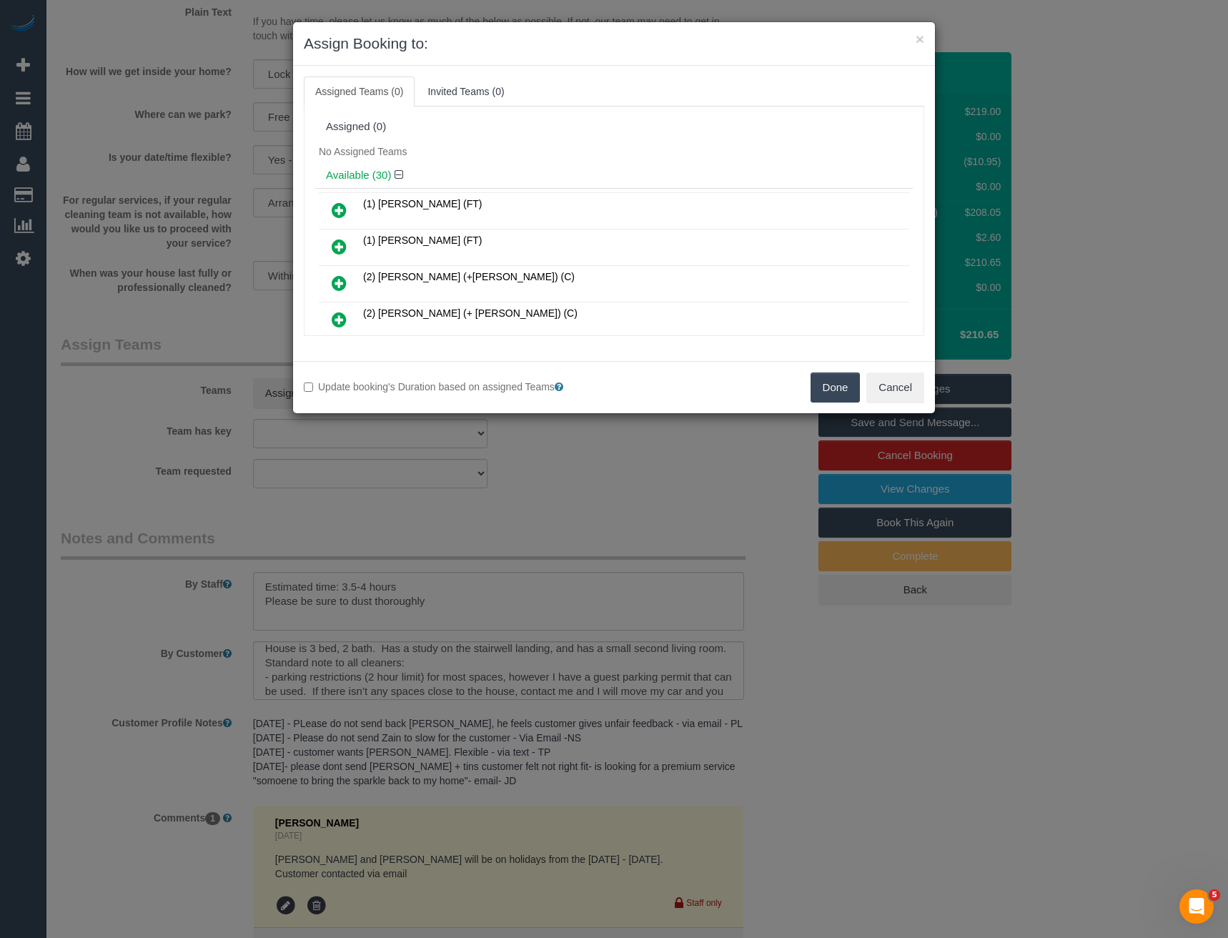
scroll to position [4281, 0]
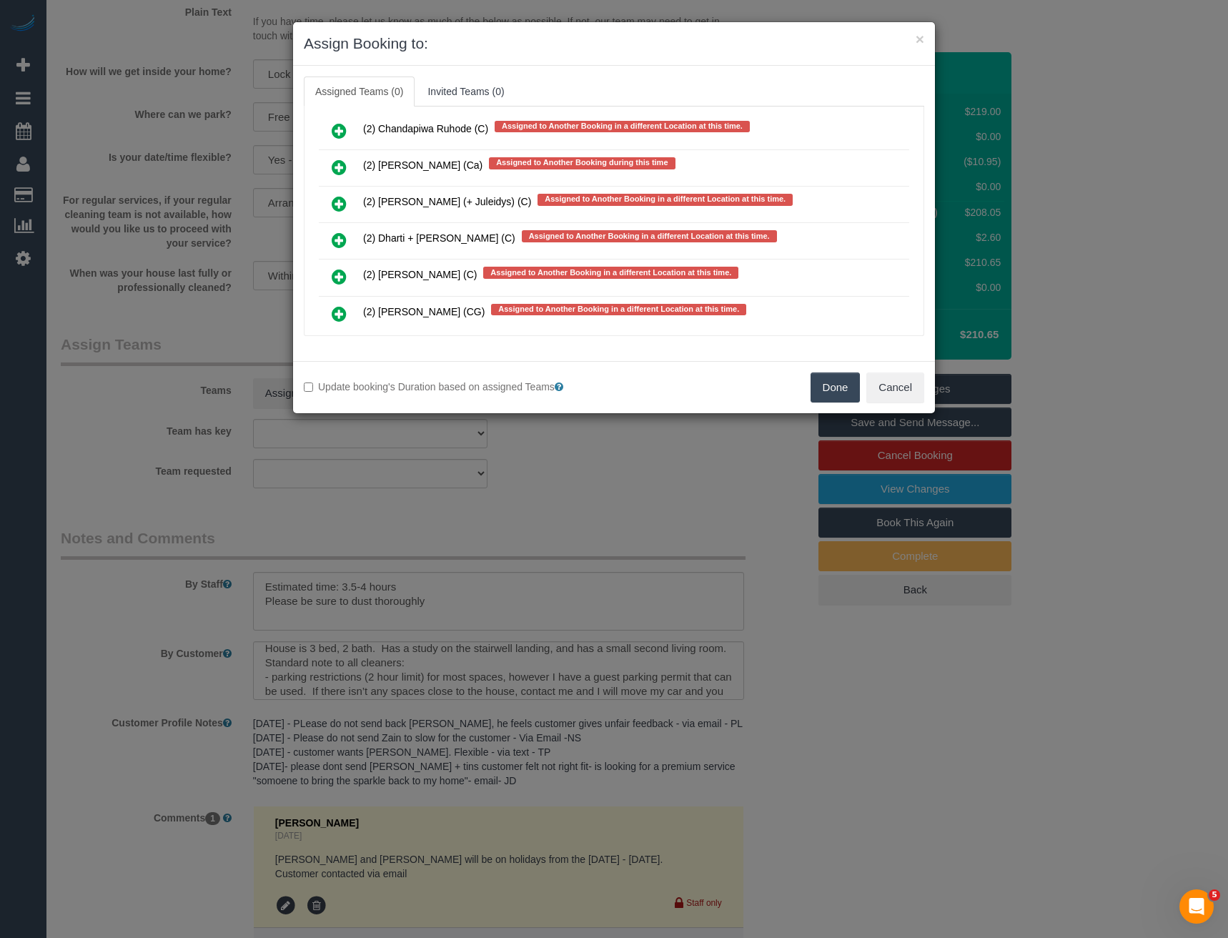
click at [343, 232] on icon at bounding box center [339, 240] width 15 height 17
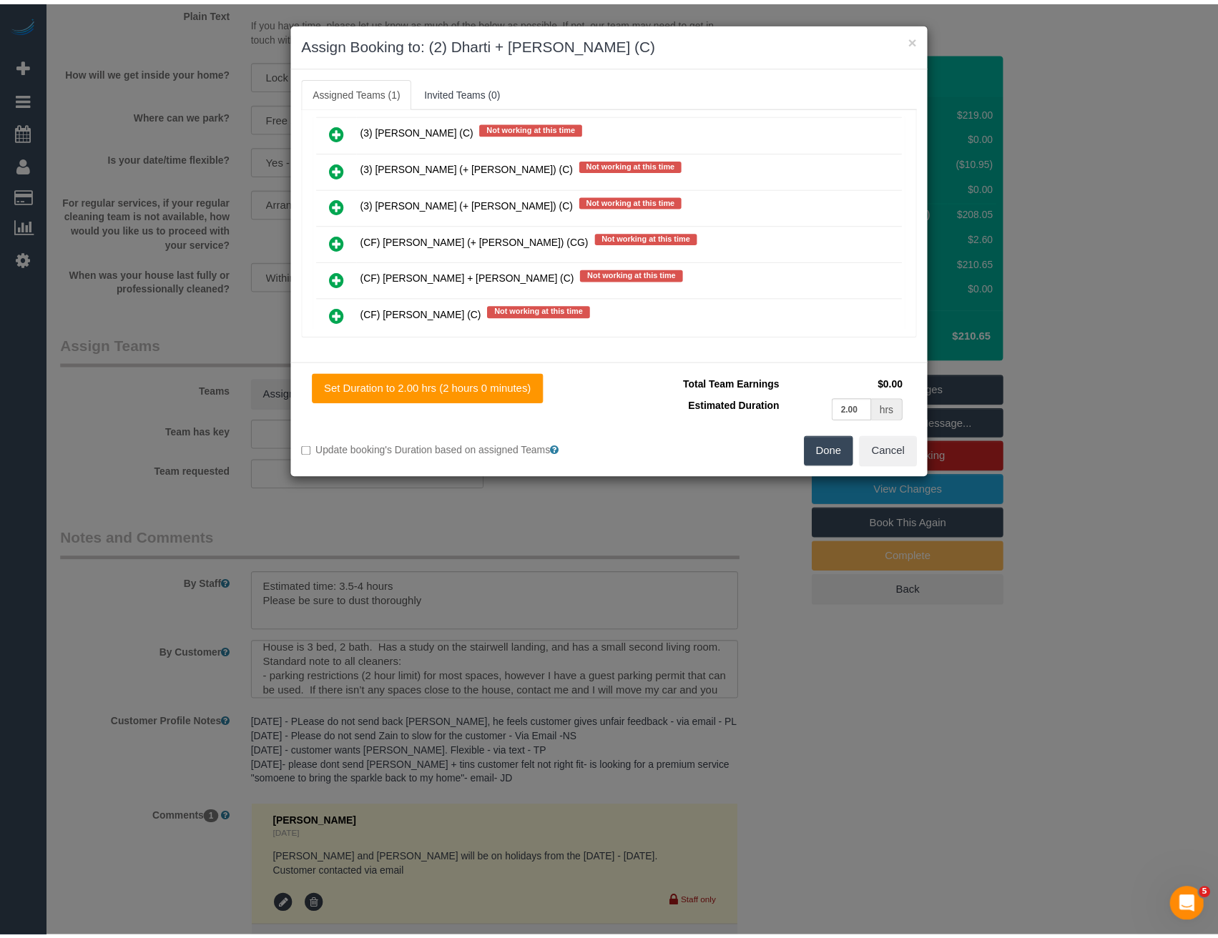
scroll to position [0, 0]
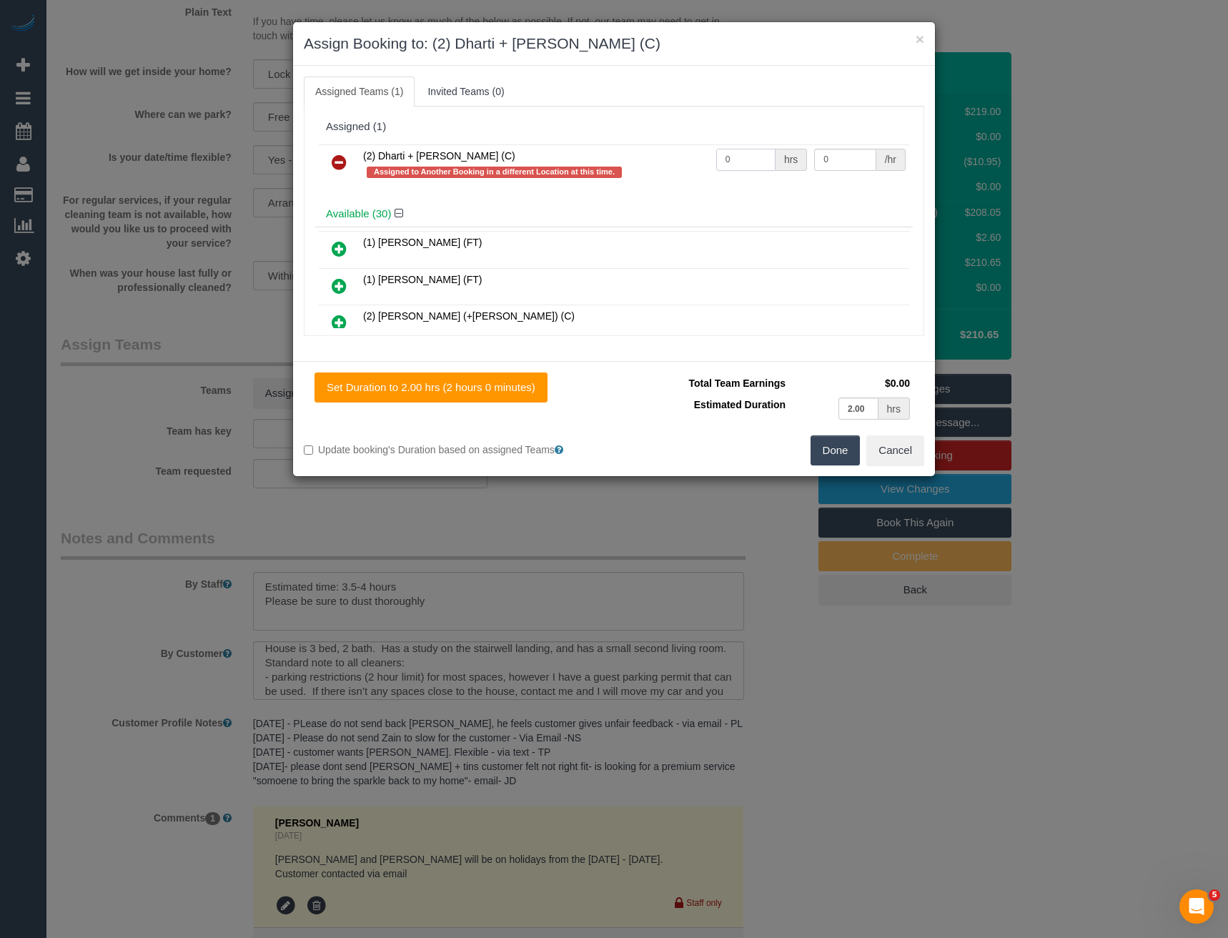
drag, startPoint x: 740, startPoint y: 159, endPoint x: 606, endPoint y: 156, distance: 134.5
click at [611, 157] on tr "(2) Dharti + [PERSON_NAME] (C) Assigned to Another Booking in a different Locat…" at bounding box center [614, 164] width 591 height 41
type input "1"
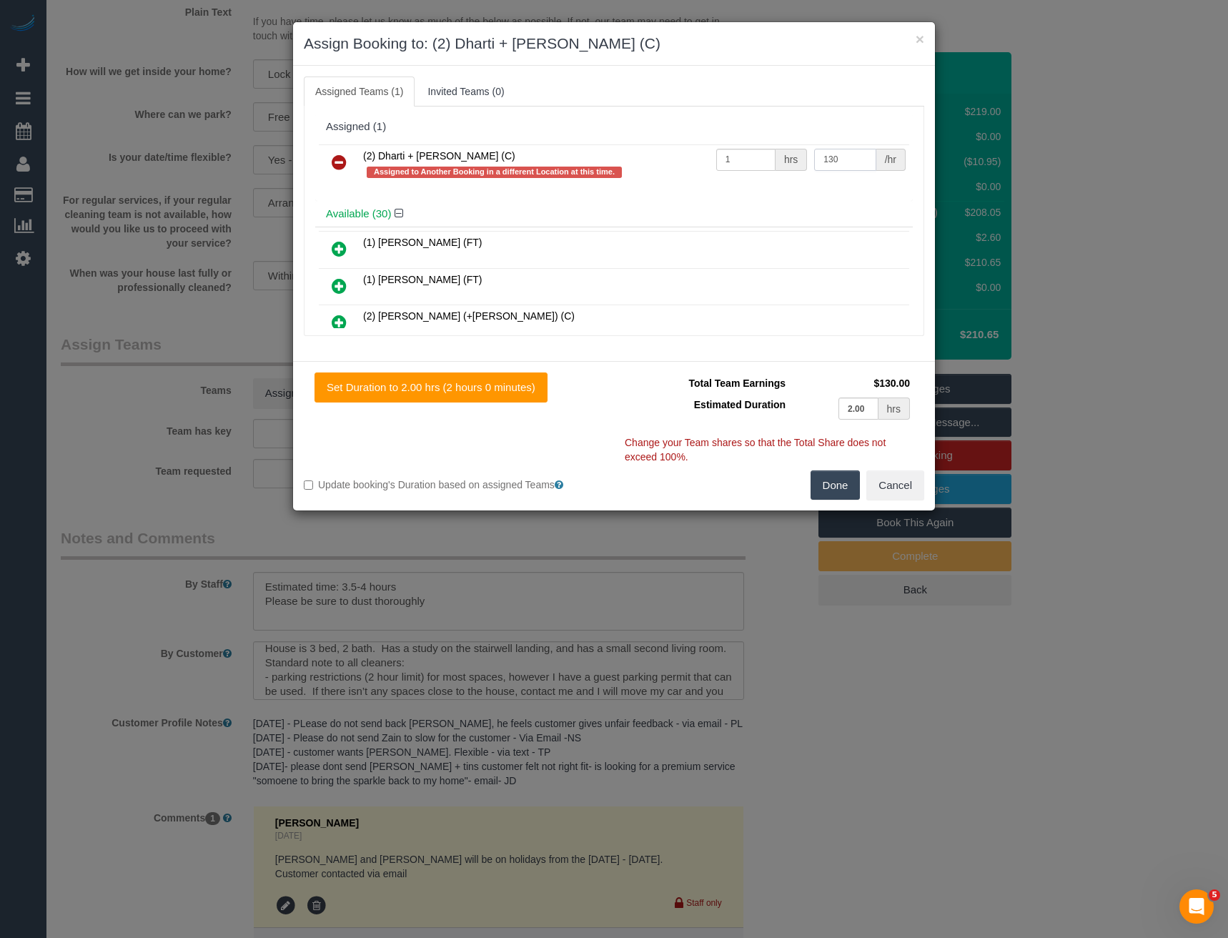
type input "130"
click at [844, 484] on button "Done" at bounding box center [836, 485] width 50 height 30
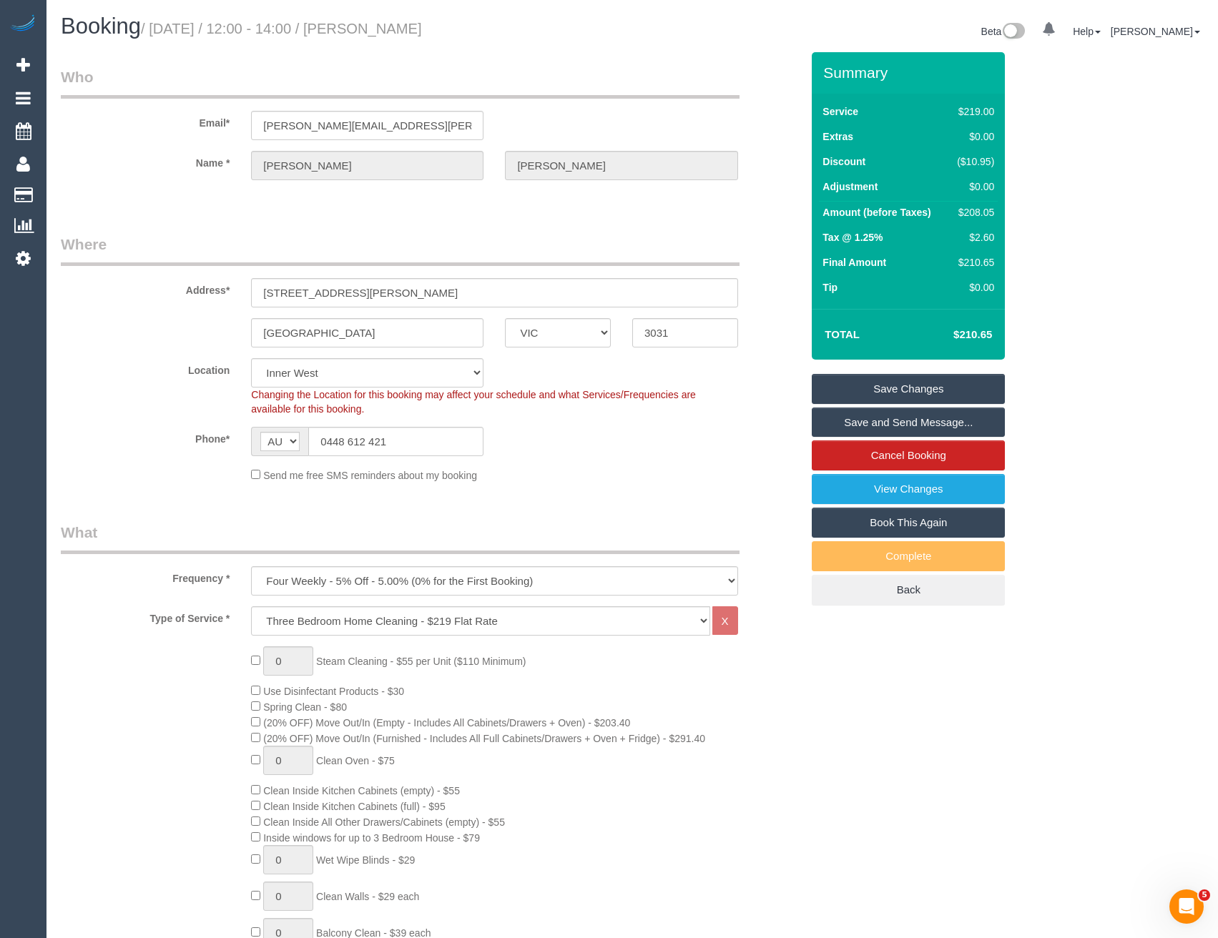
click at [839, 425] on link "Save and Send Message..." at bounding box center [908, 423] width 193 height 30
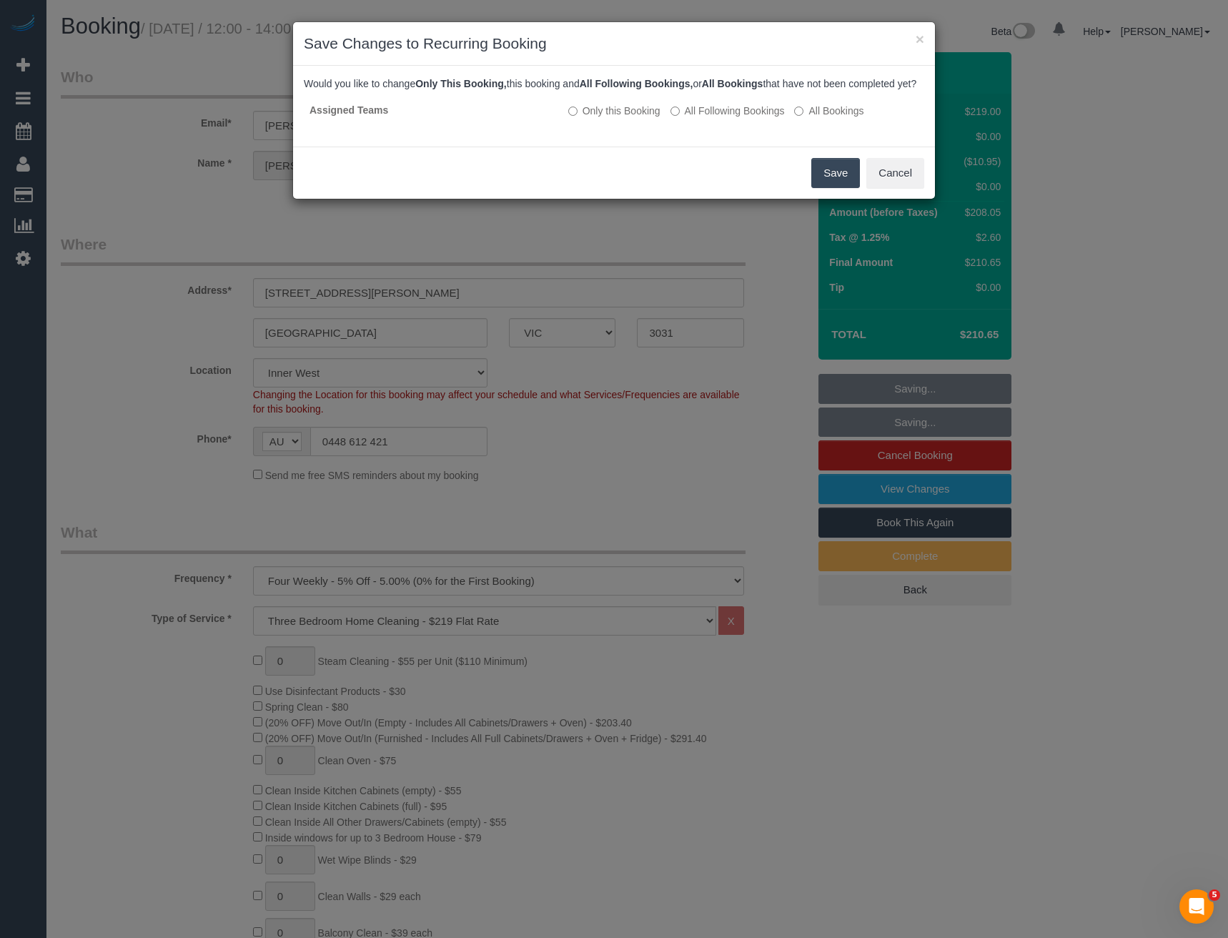
drag, startPoint x: 825, startPoint y: 185, endPoint x: 798, endPoint y: 176, distance: 28.7
click at [825, 185] on button "Save" at bounding box center [836, 173] width 49 height 30
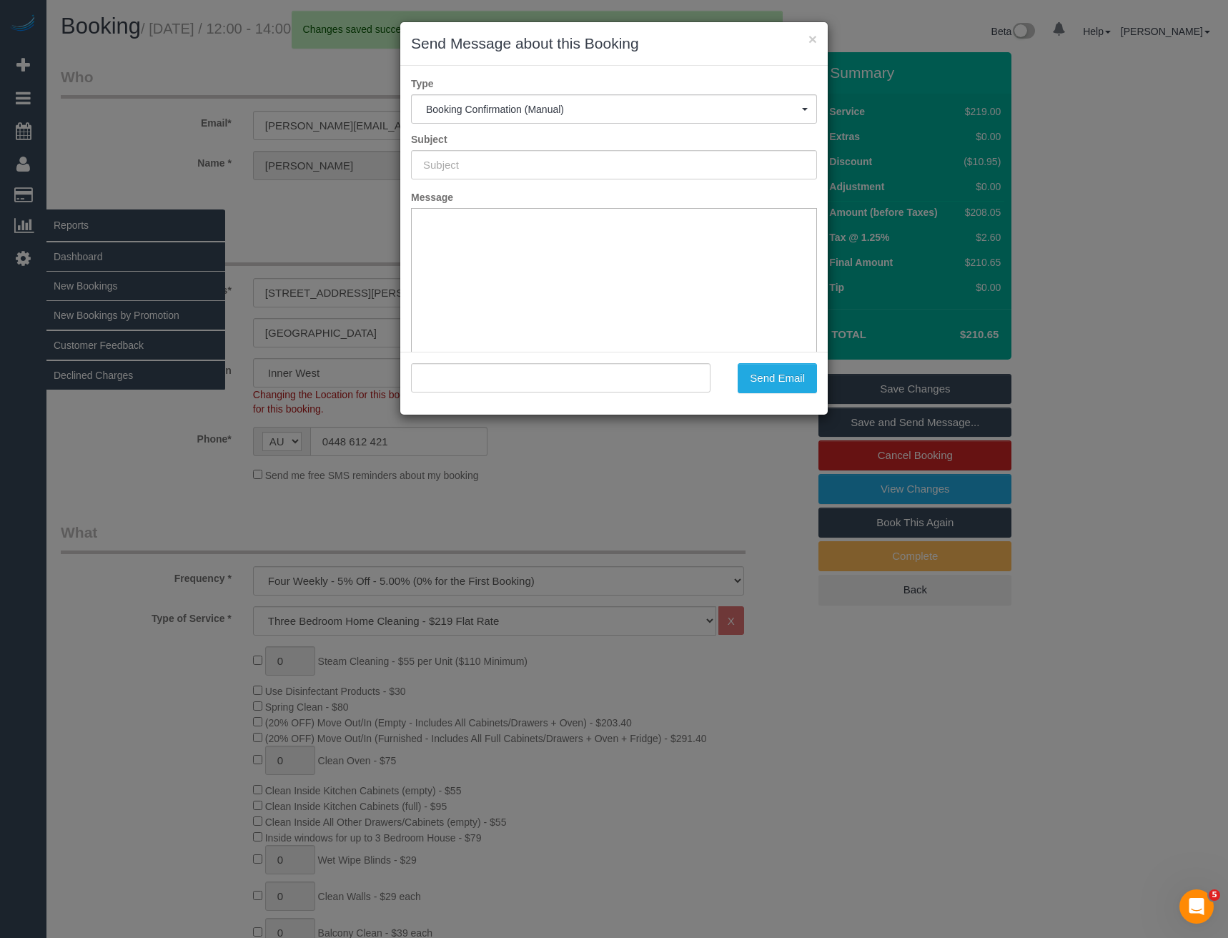
type input "Booking Confirmed"
type input ""[PERSON_NAME]" <[PERSON_NAME][EMAIL_ADDRESS][PERSON_NAME][DOMAIN_NAME]>"
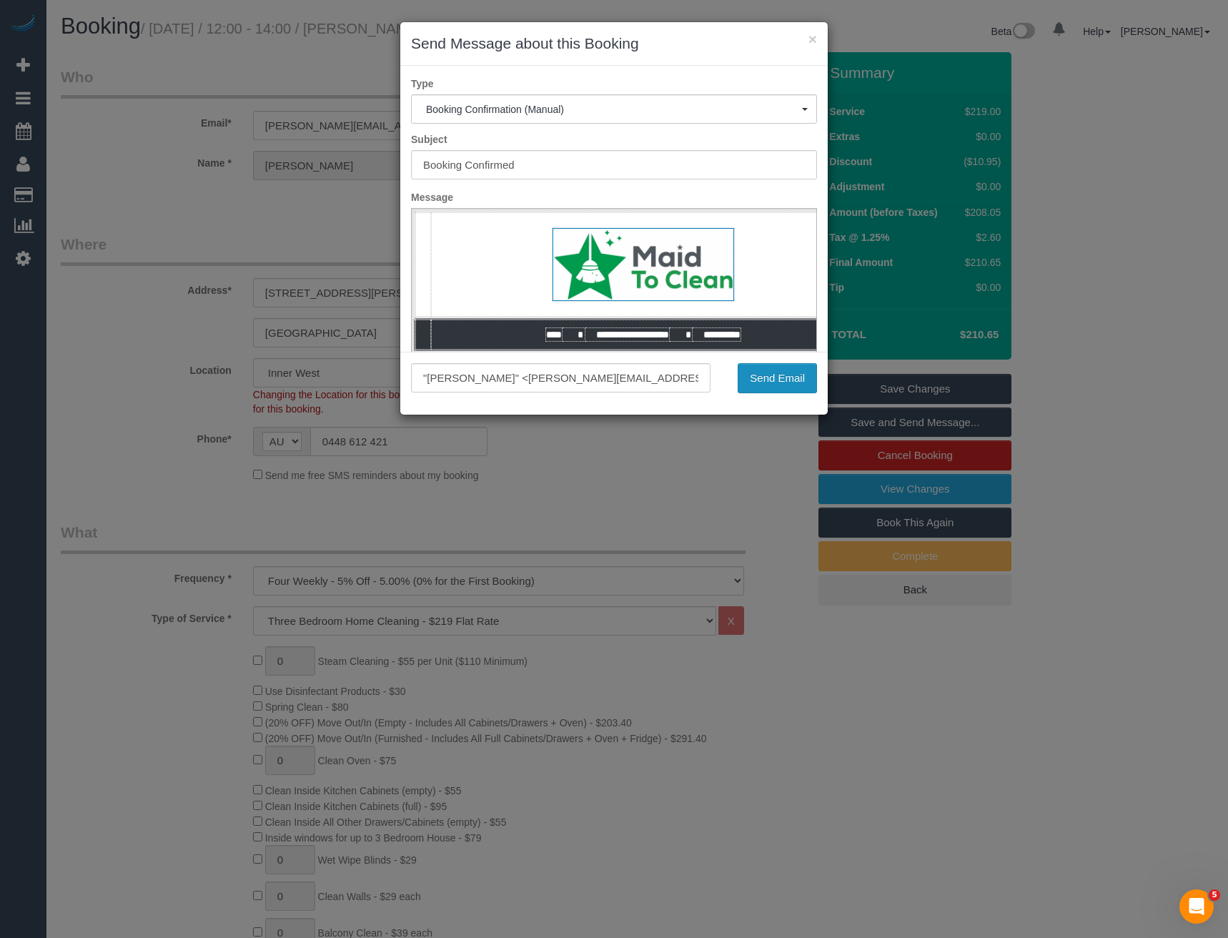
click at [771, 375] on button "Send Email" at bounding box center [777, 378] width 79 height 30
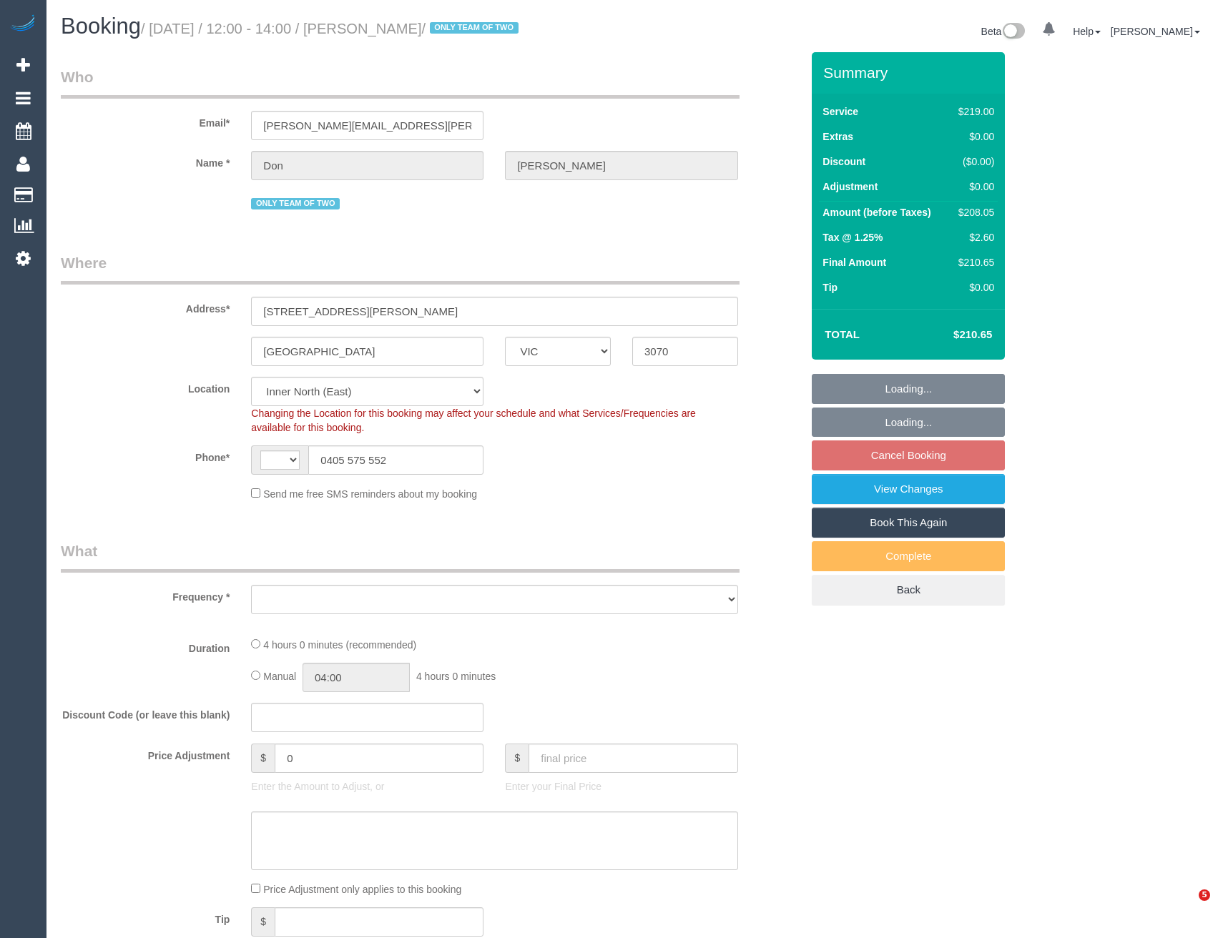
select select "VIC"
select select "string:AU"
select select "object:533"
select select "string:stripe-pm_1Q3qis2GScqysDRVaO24aeX2"
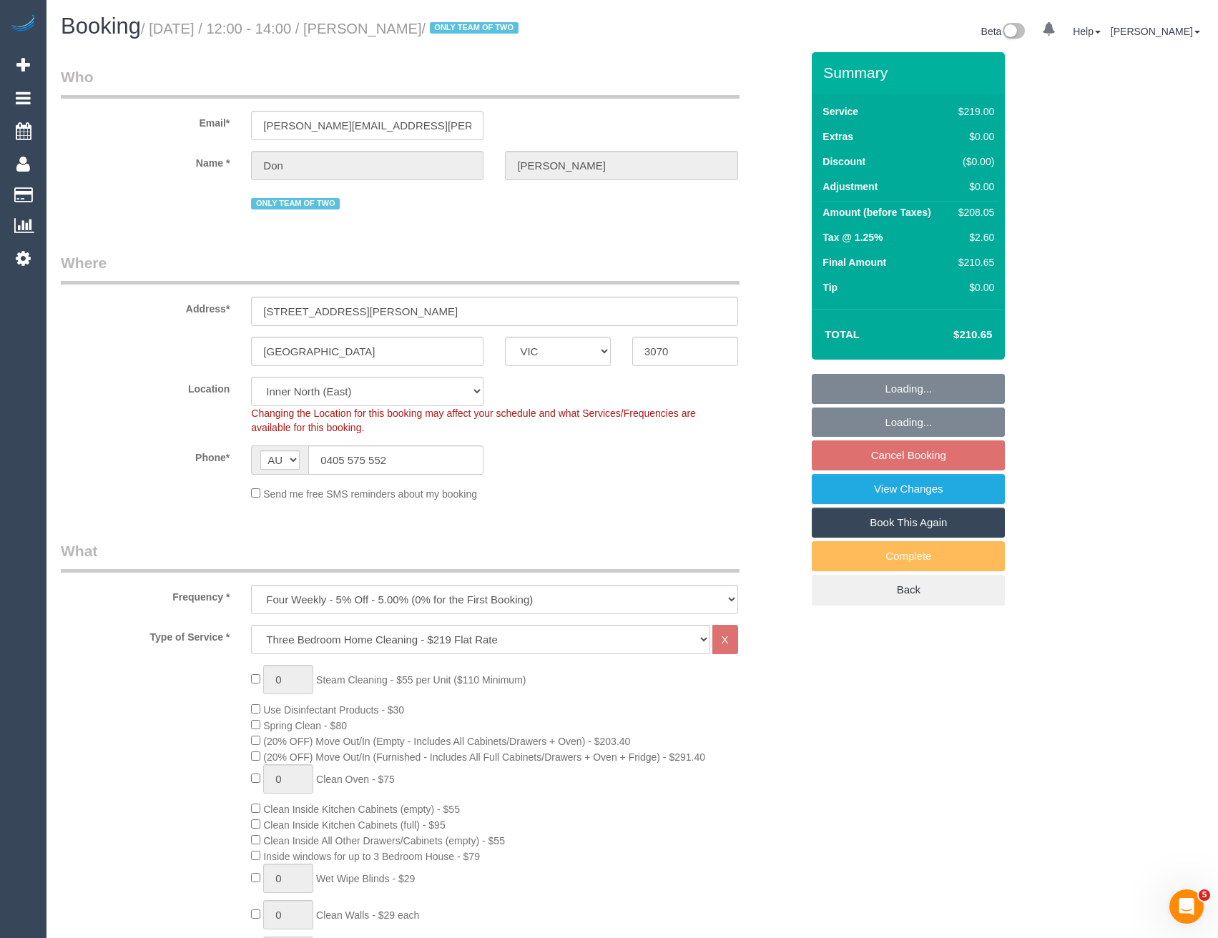
select select "number:29"
select select "number:14"
select select "number:19"
select select "number:23"
select select "number:34"
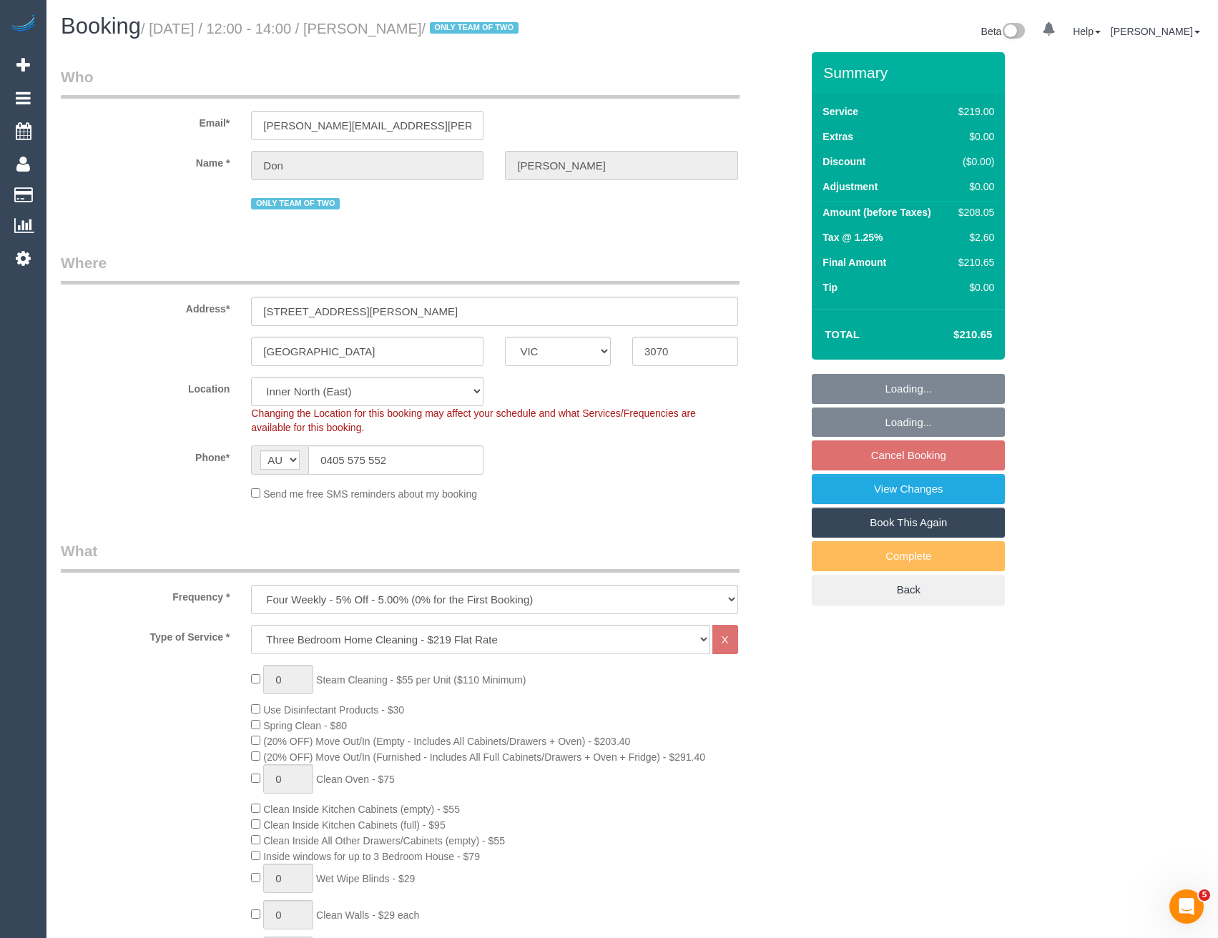
select select "number:26"
select select "object:1601"
select select "spot3"
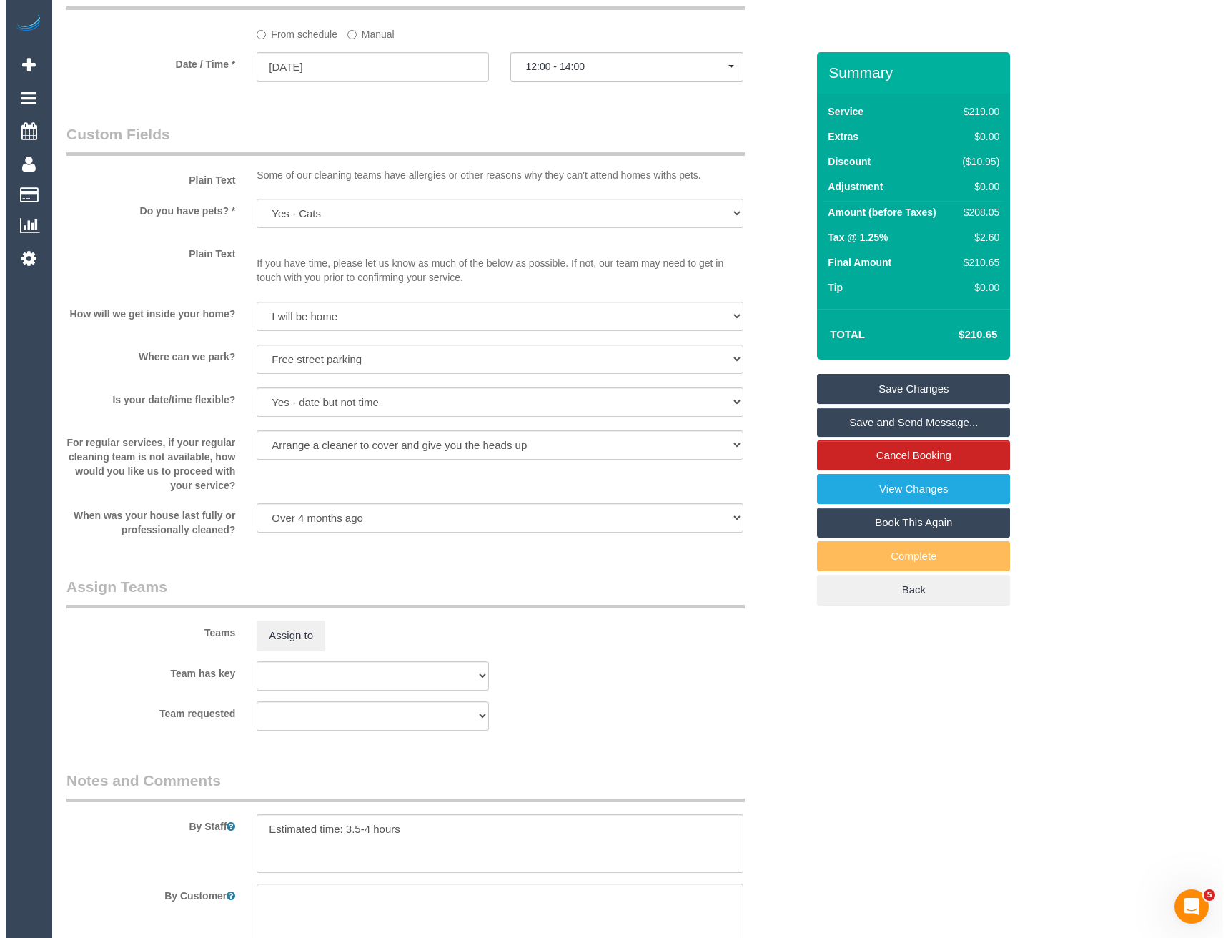
scroll to position [1562, 0]
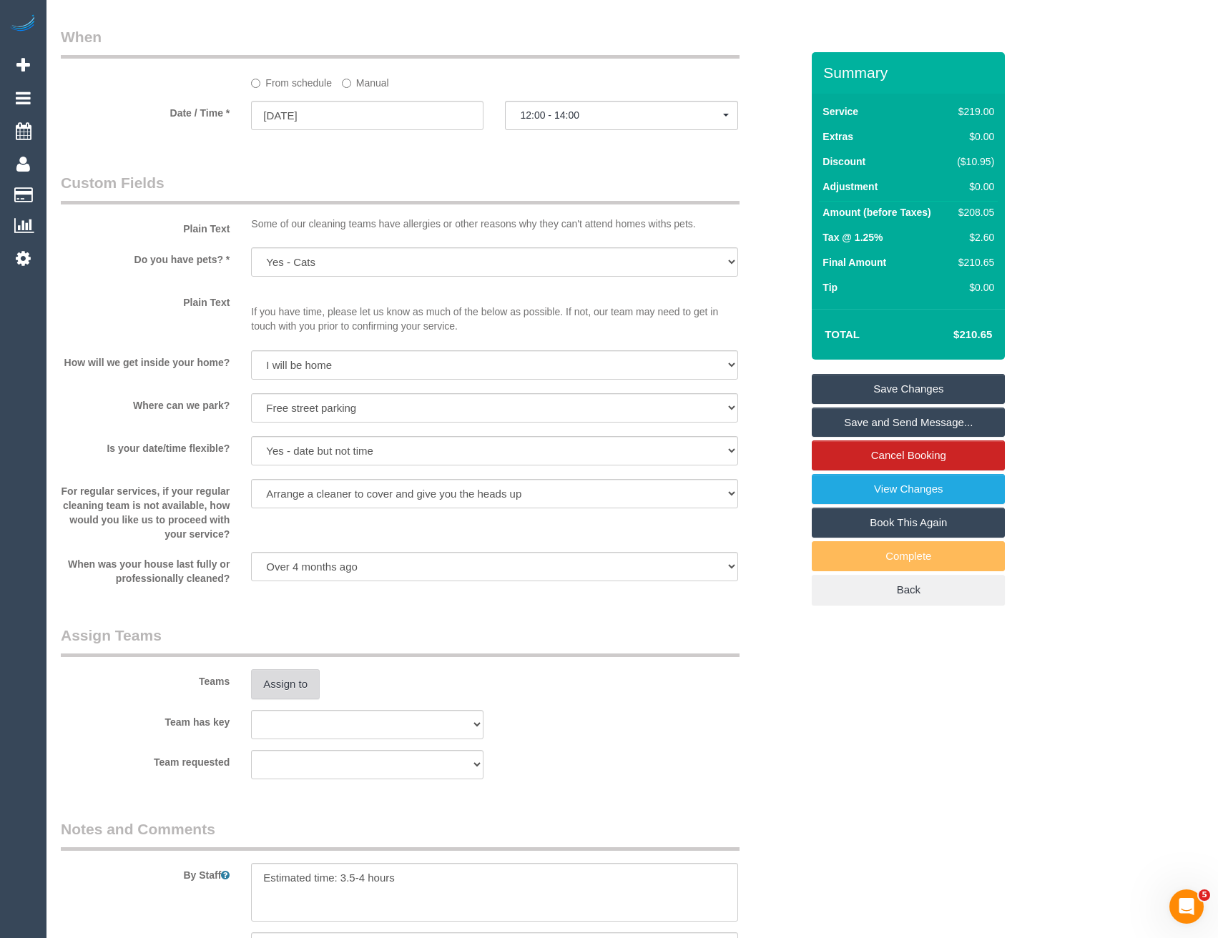
click at [275, 681] on button "Assign to" at bounding box center [285, 684] width 69 height 30
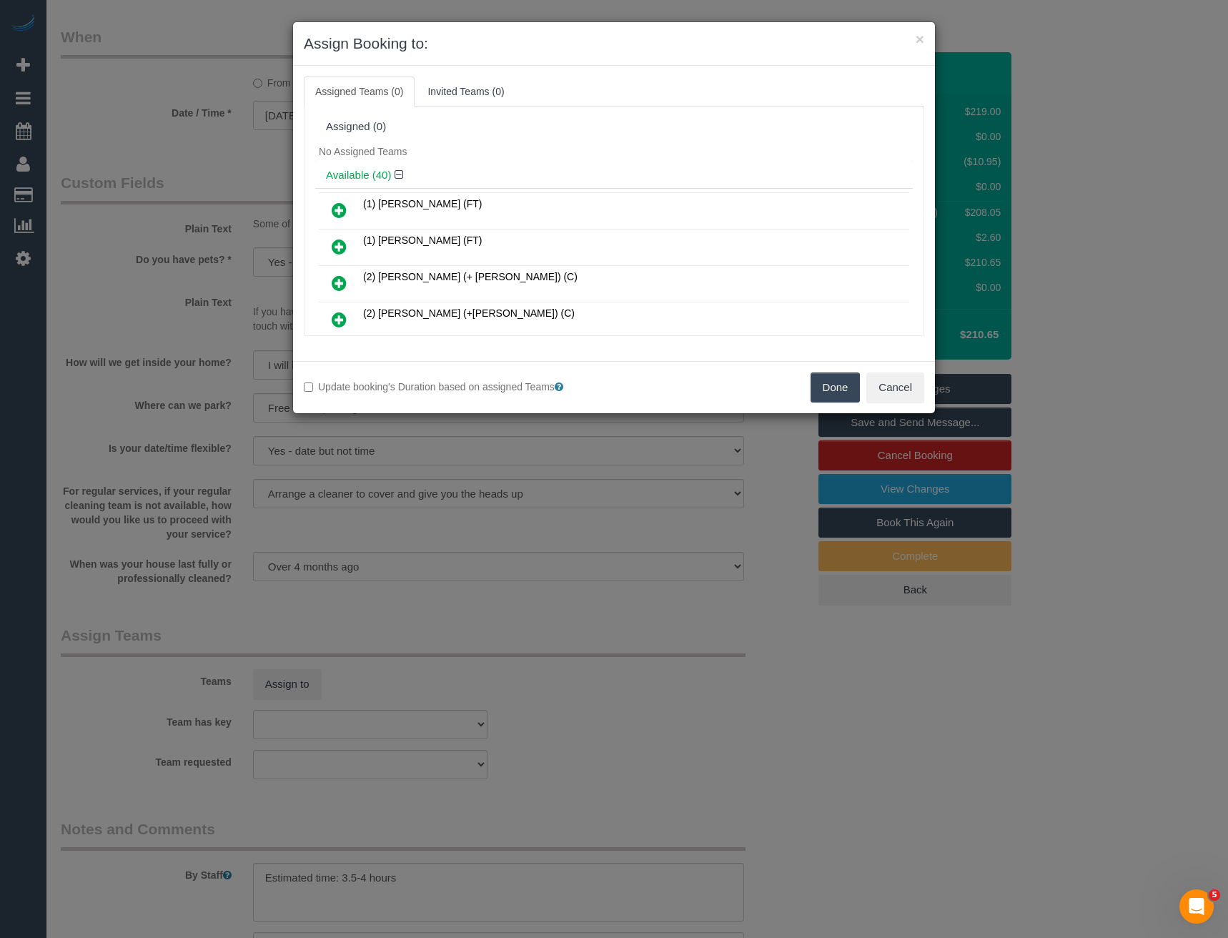
click at [337, 280] on icon at bounding box center [339, 283] width 15 height 17
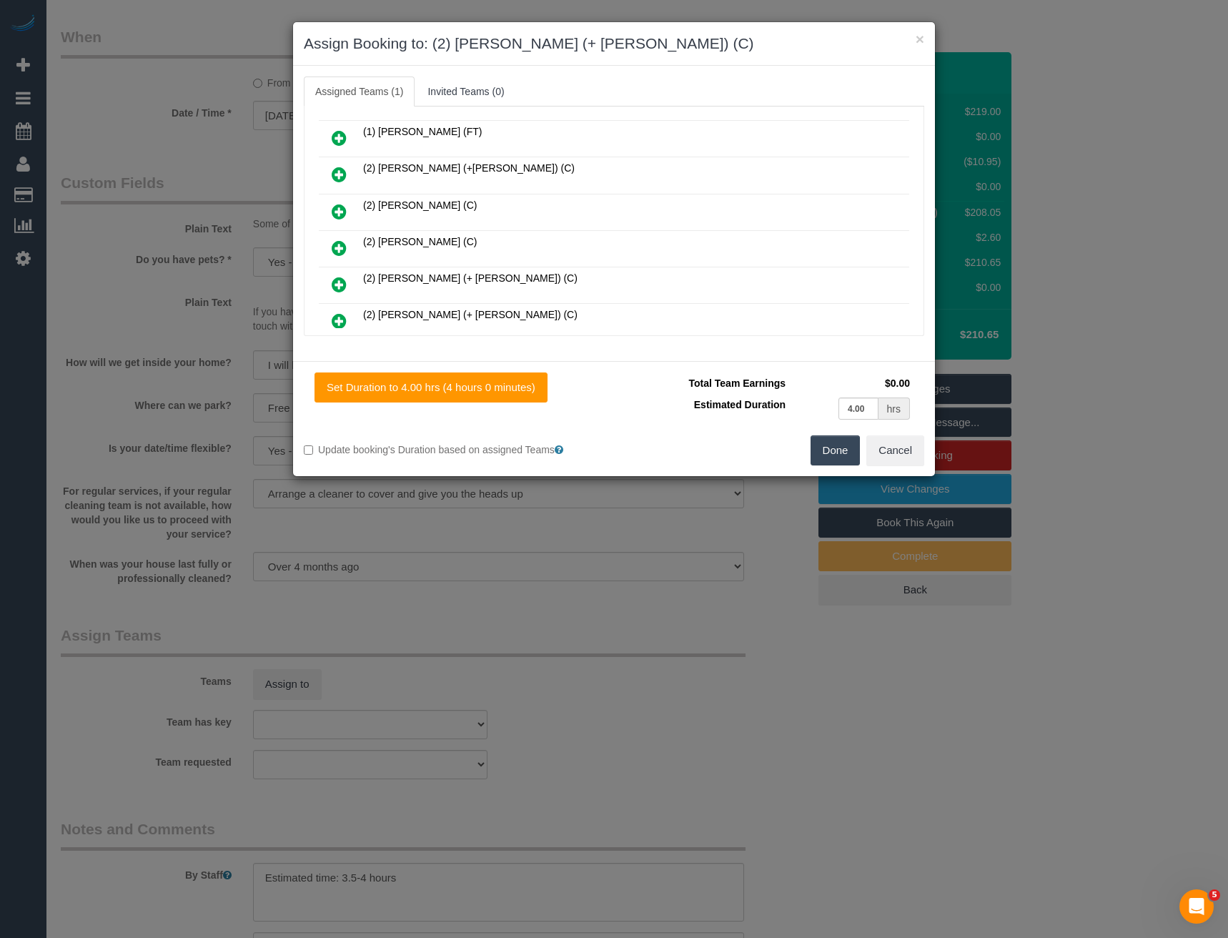
click at [335, 318] on icon at bounding box center [339, 320] width 15 height 17
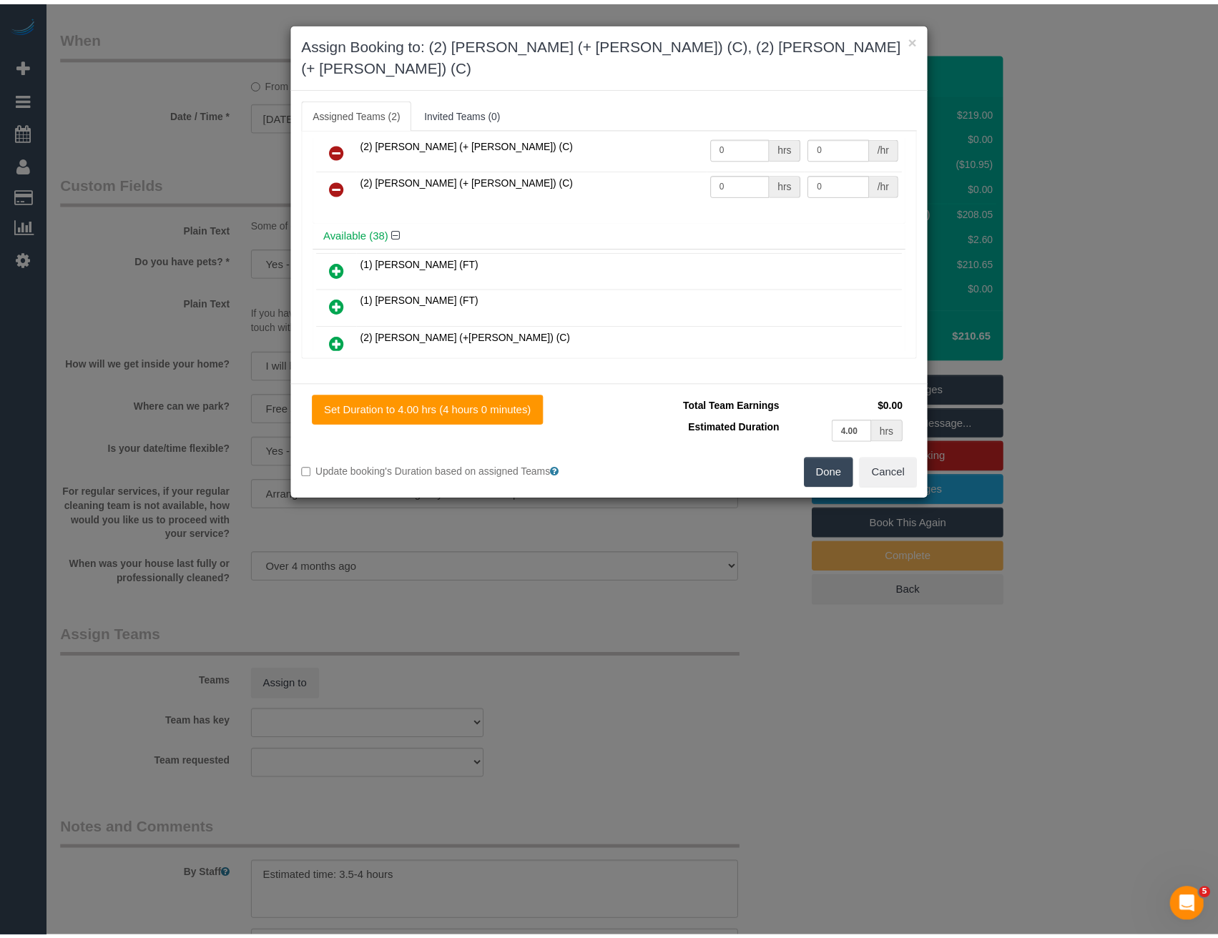
scroll to position [0, 0]
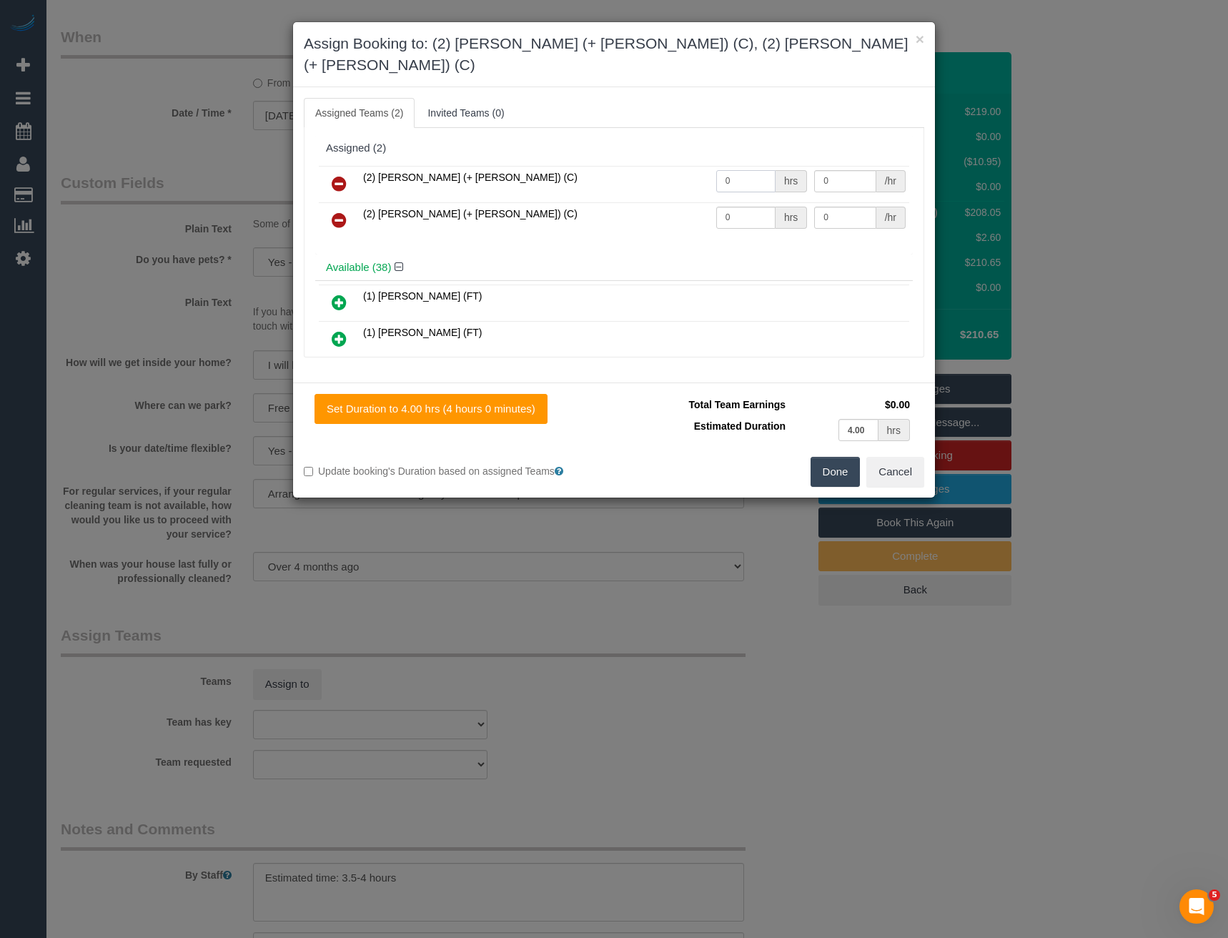
drag, startPoint x: 750, startPoint y: 157, endPoint x: 586, endPoint y: 151, distance: 163.9
click at [635, 166] on tr "(2) [PERSON_NAME] (+ [PERSON_NAME]) (C) 0 hrs 0 /hr" at bounding box center [614, 184] width 591 height 36
type input "1"
type input "65"
drag, startPoint x: 731, startPoint y: 197, endPoint x: 625, endPoint y: 197, distance: 106.5
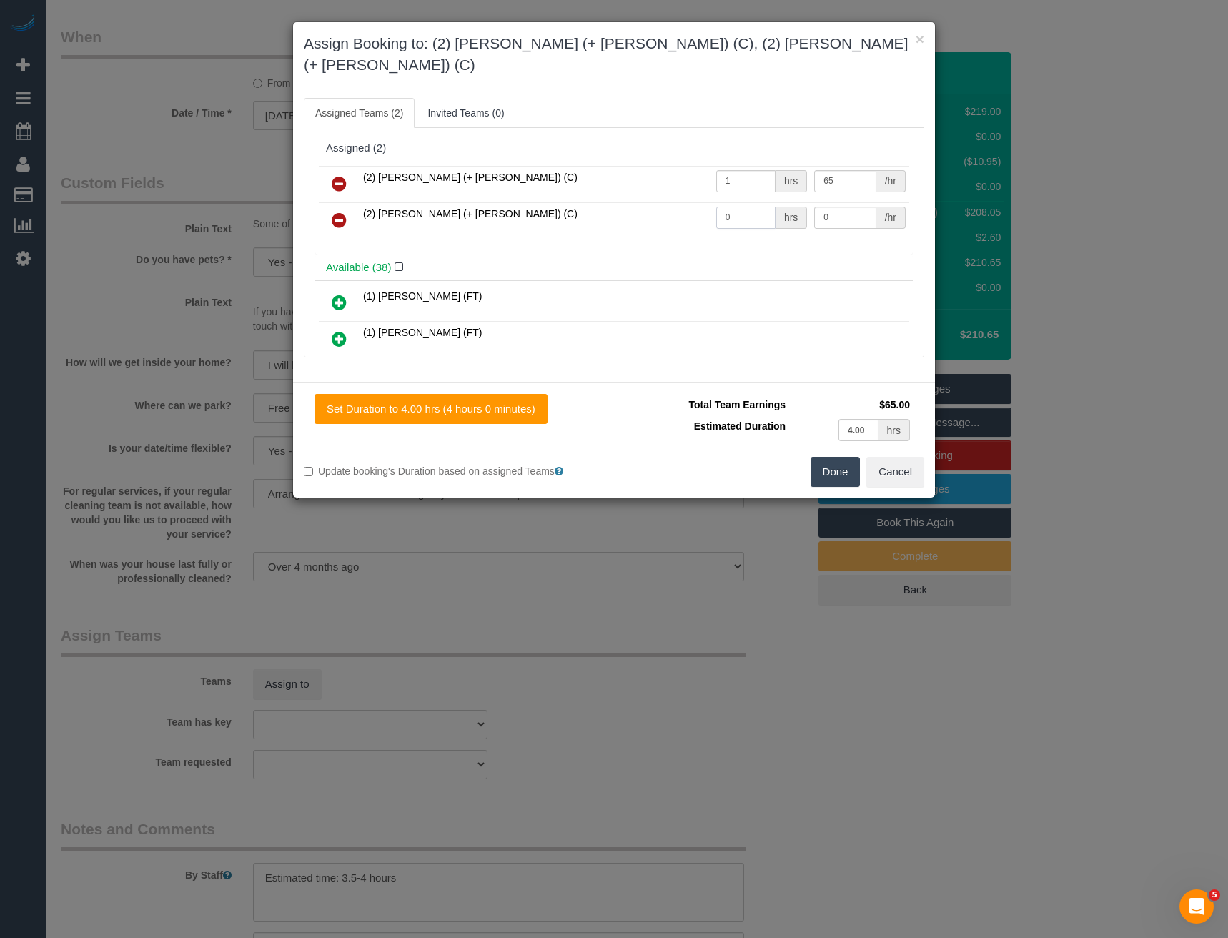
click at [625, 202] on tr "(2) [PERSON_NAME] (+ [PERSON_NAME]) (C) 0 hrs 0 /hr" at bounding box center [614, 220] width 591 height 36
type input "1"
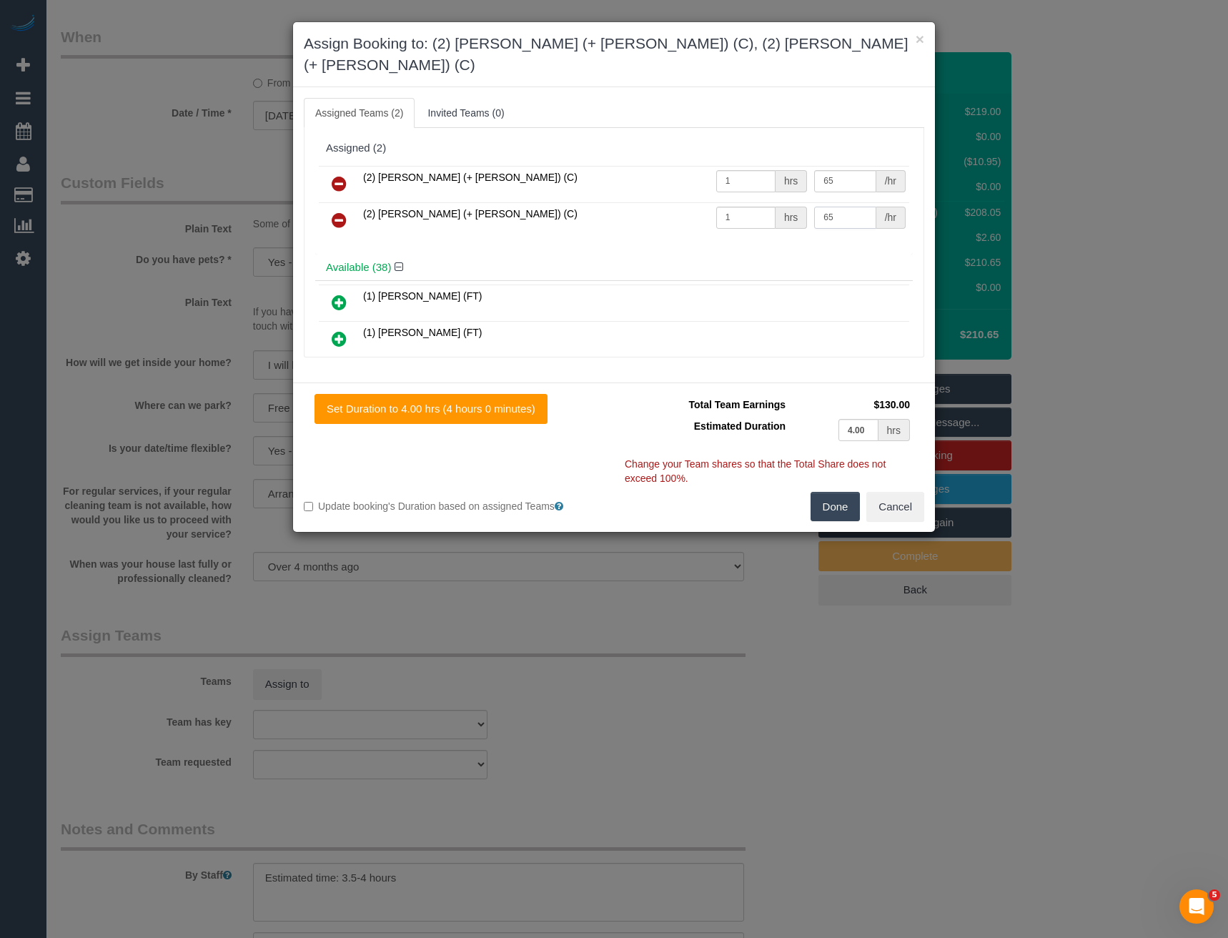
type input "65"
click at [848, 492] on button "Done" at bounding box center [836, 507] width 50 height 30
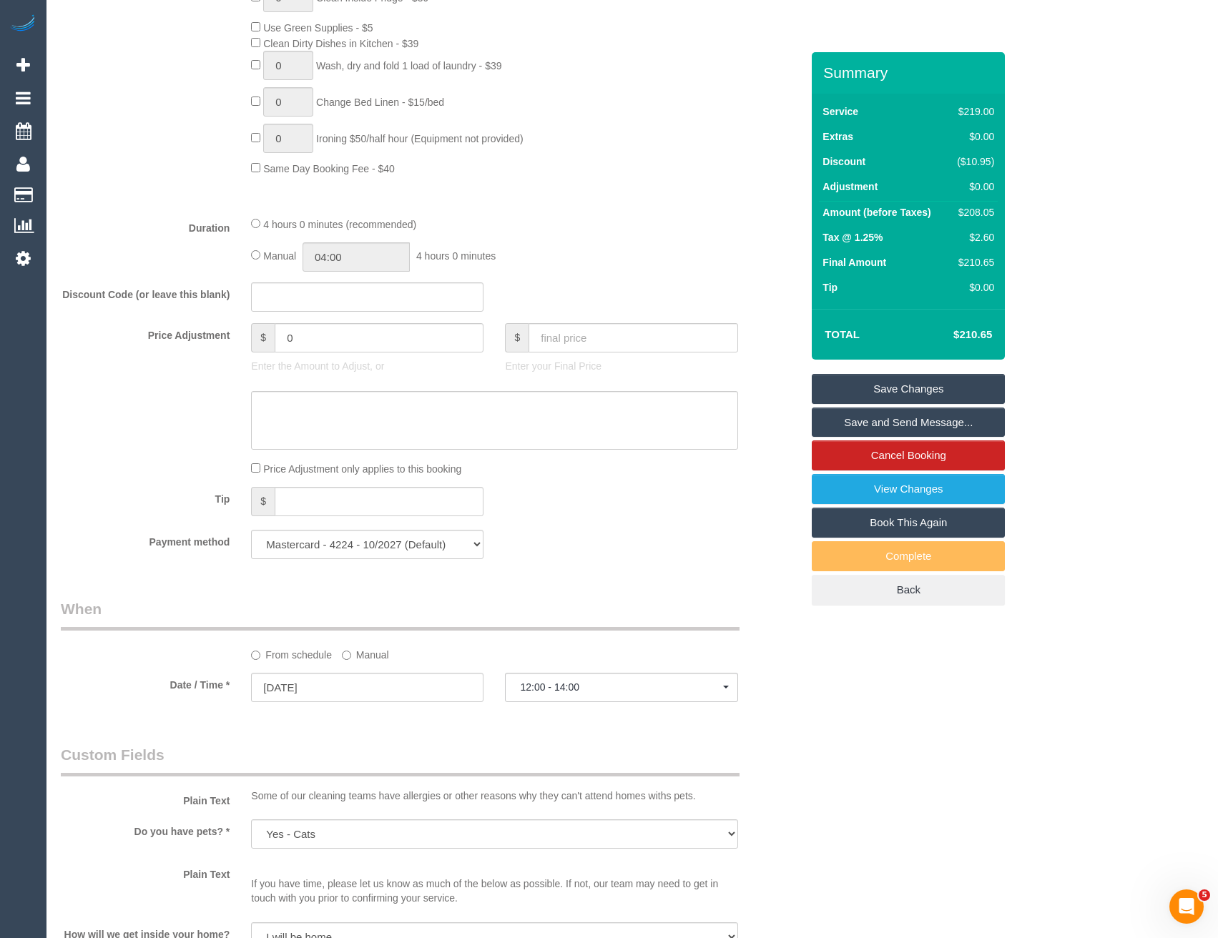
scroll to position [704, 0]
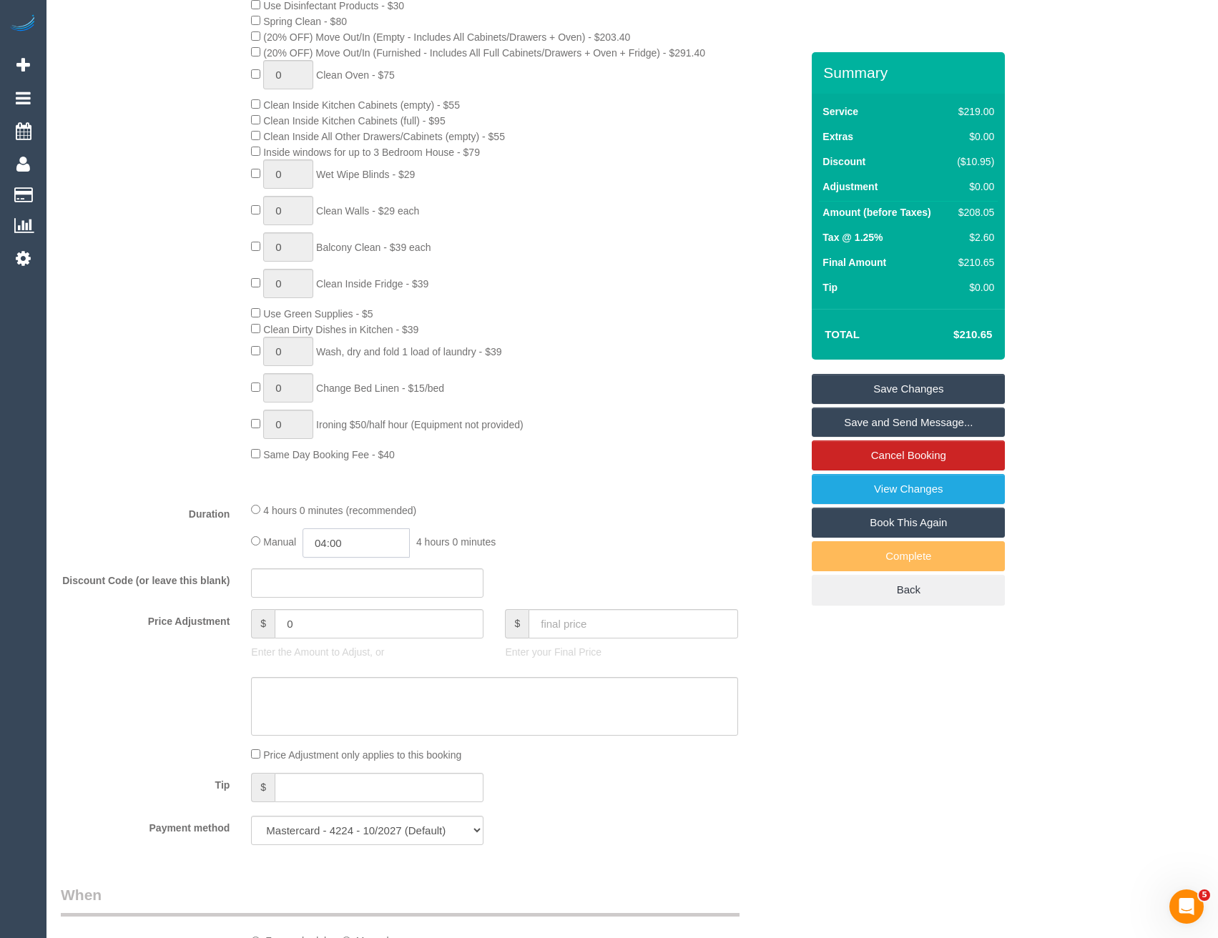
click at [360, 537] on input "04:00" at bounding box center [355, 542] width 107 height 29
type input "02:00"
click at [330, 596] on li "02:00" at bounding box center [341, 597] width 64 height 19
click at [540, 527] on div "4 hours 0 minutes (recommended) Manual 02:00 2 hours 0 minutes" at bounding box center [494, 530] width 508 height 56
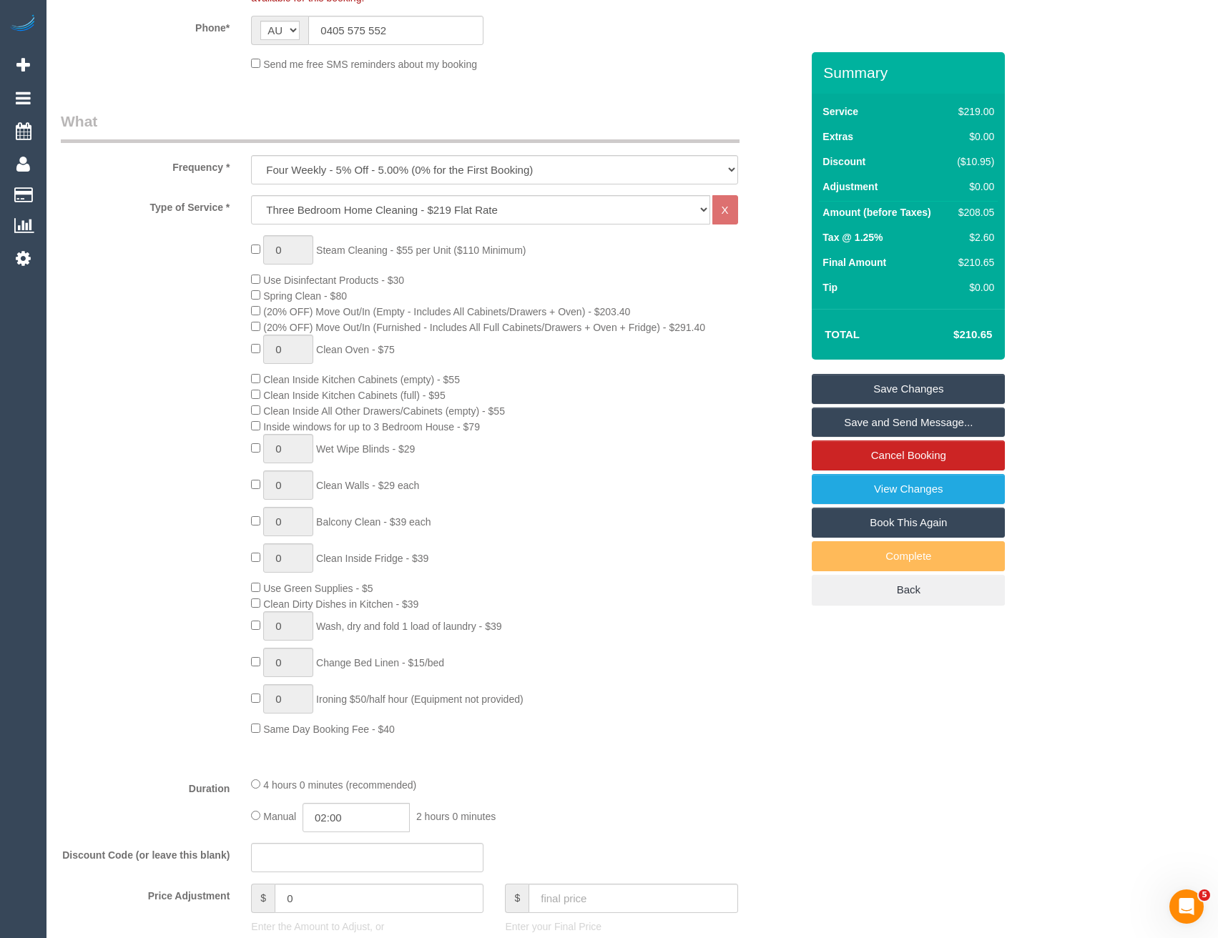
select select "spot27"
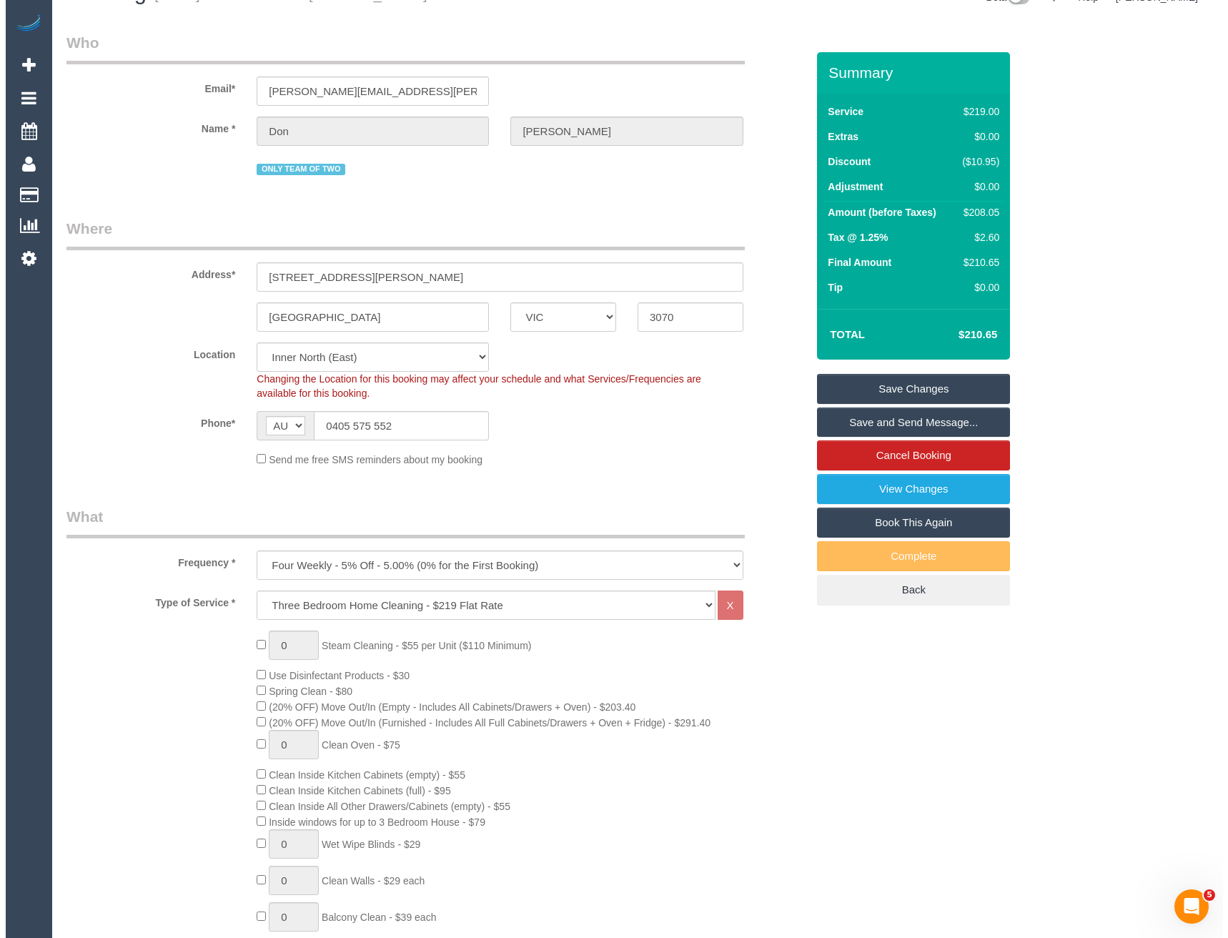
scroll to position [0, 0]
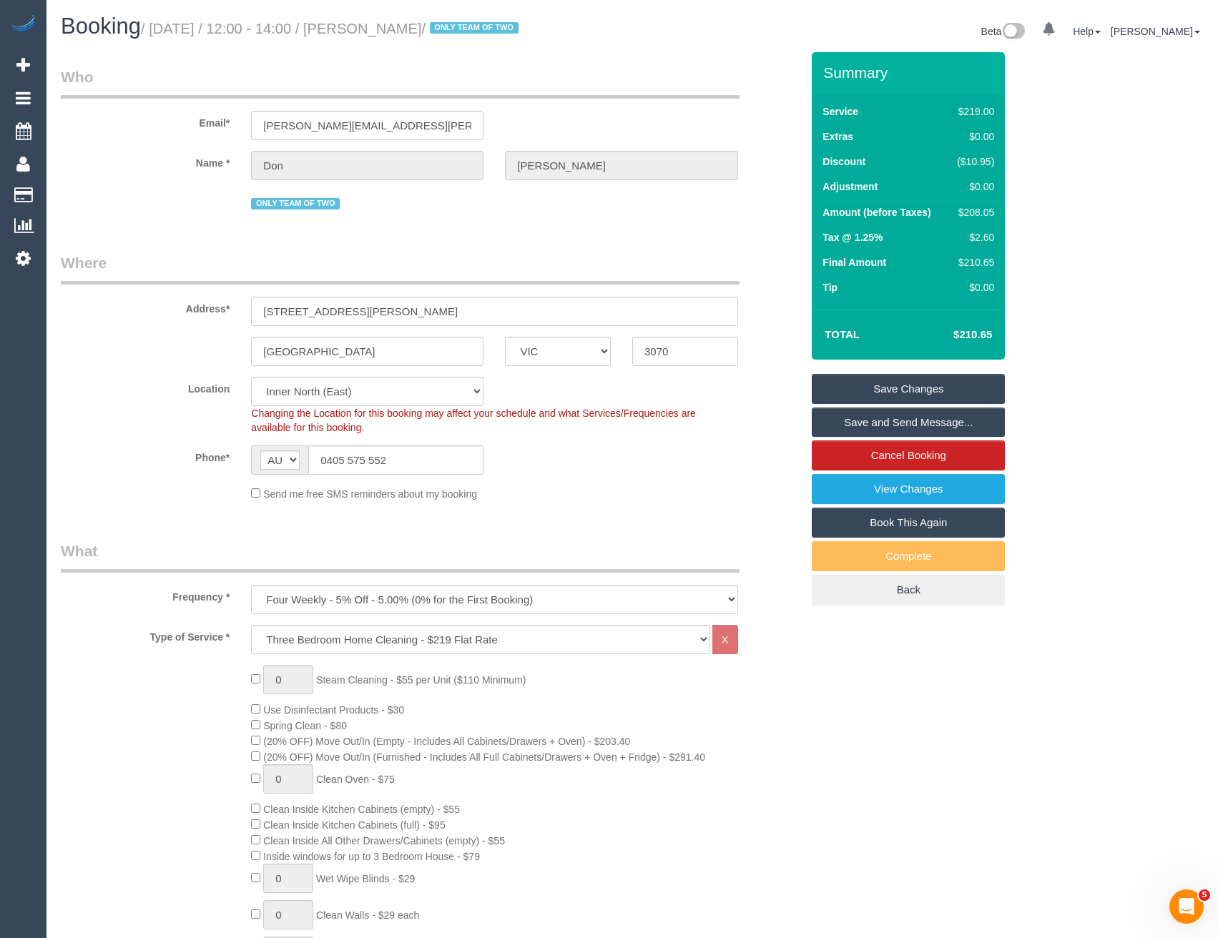
drag, startPoint x: 842, startPoint y: 427, endPoint x: 821, endPoint y: 428, distance: 20.7
click at [842, 426] on link "Save and Send Message..." at bounding box center [908, 423] width 193 height 30
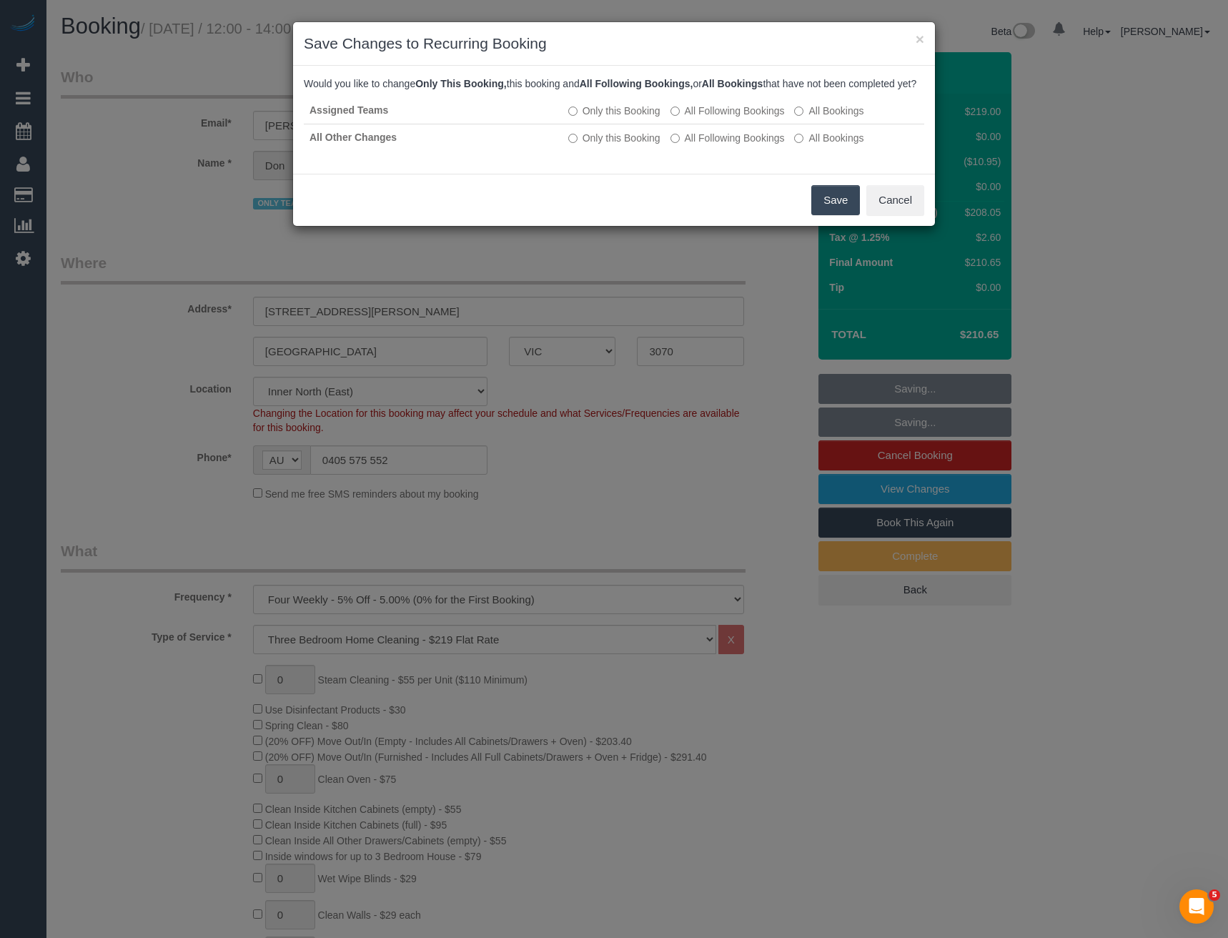
click at [854, 212] on button "Save" at bounding box center [836, 200] width 49 height 30
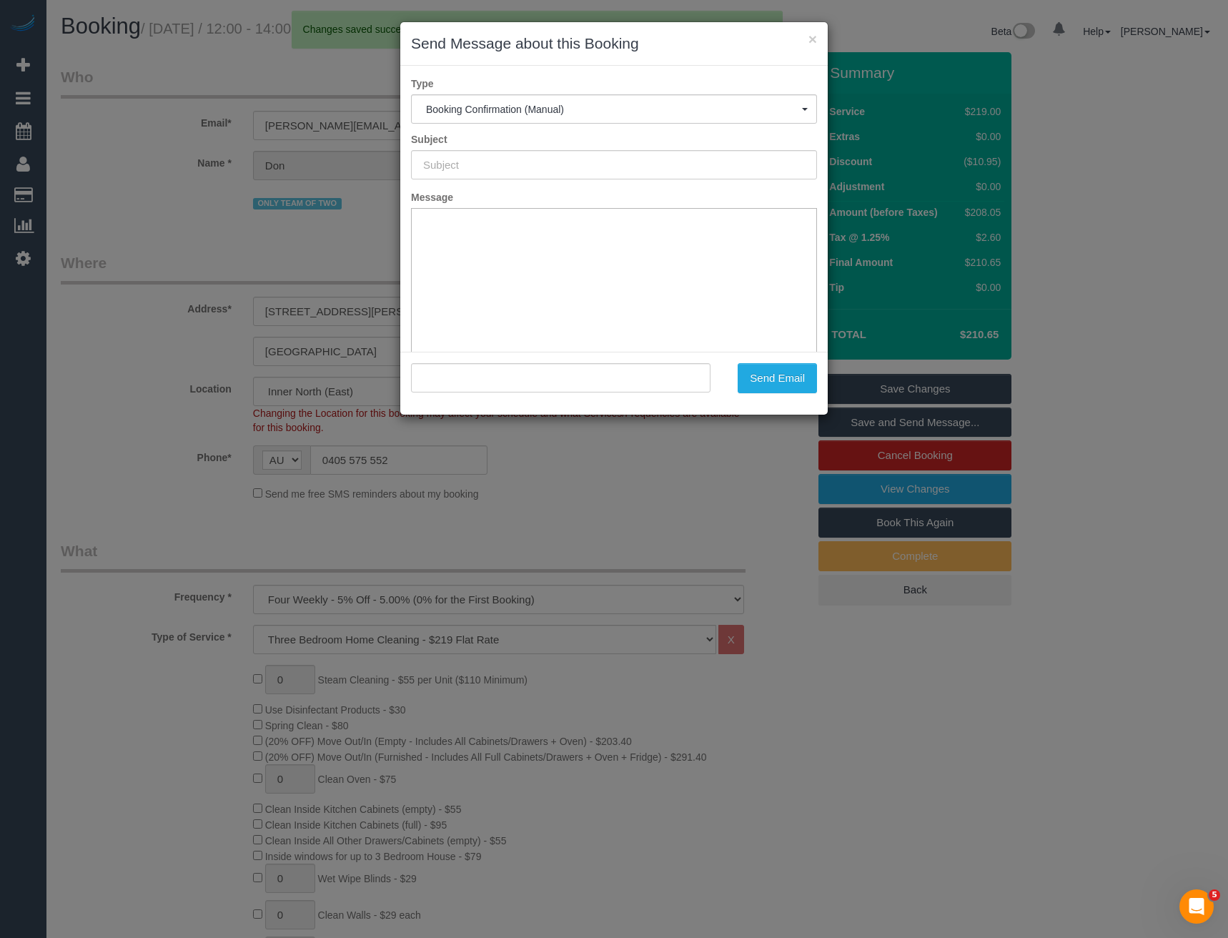
type input "Booking Confirmed"
type input ""Don Freudenstein" <donald.freudenstein@gmail.com>"
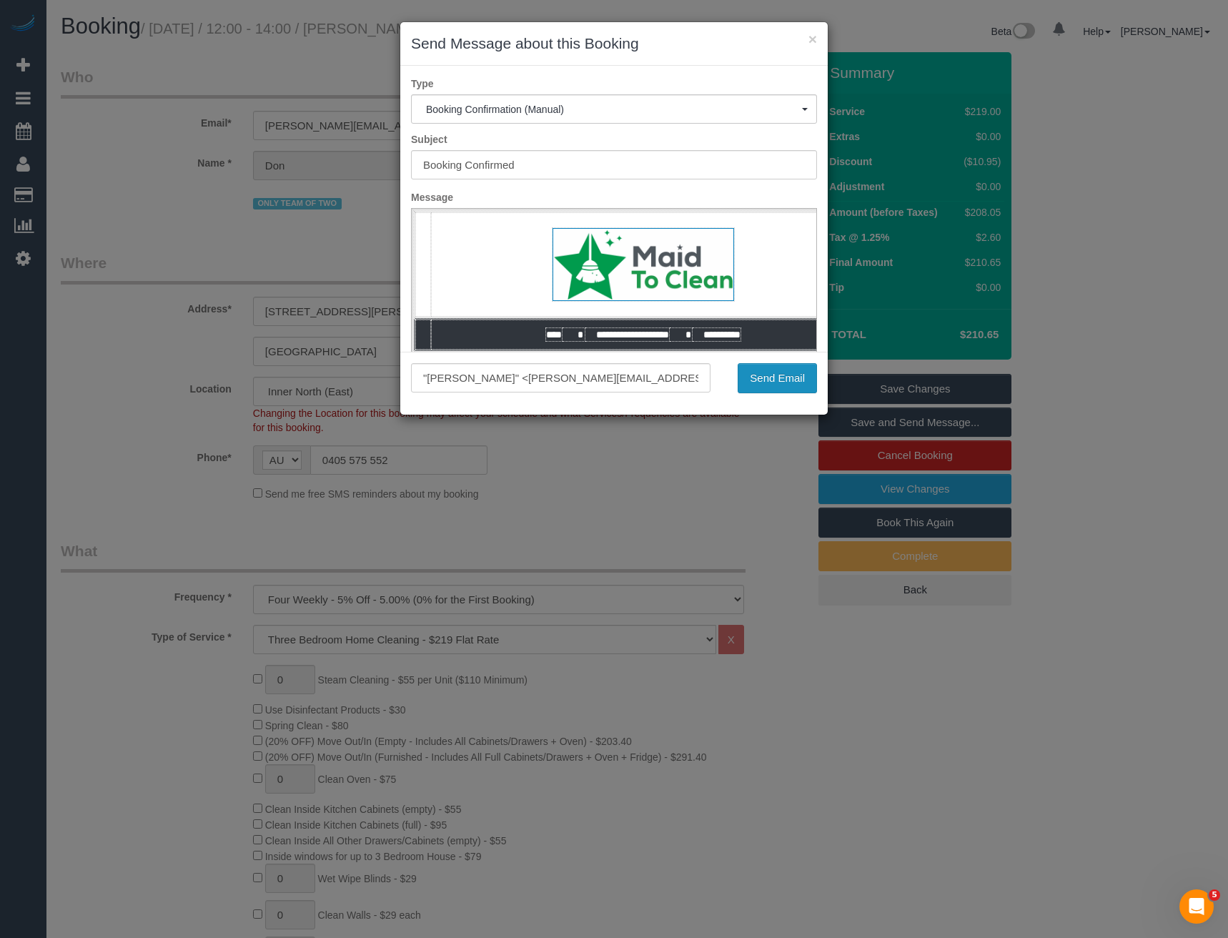
click at [795, 379] on button "Send Email" at bounding box center [777, 378] width 79 height 30
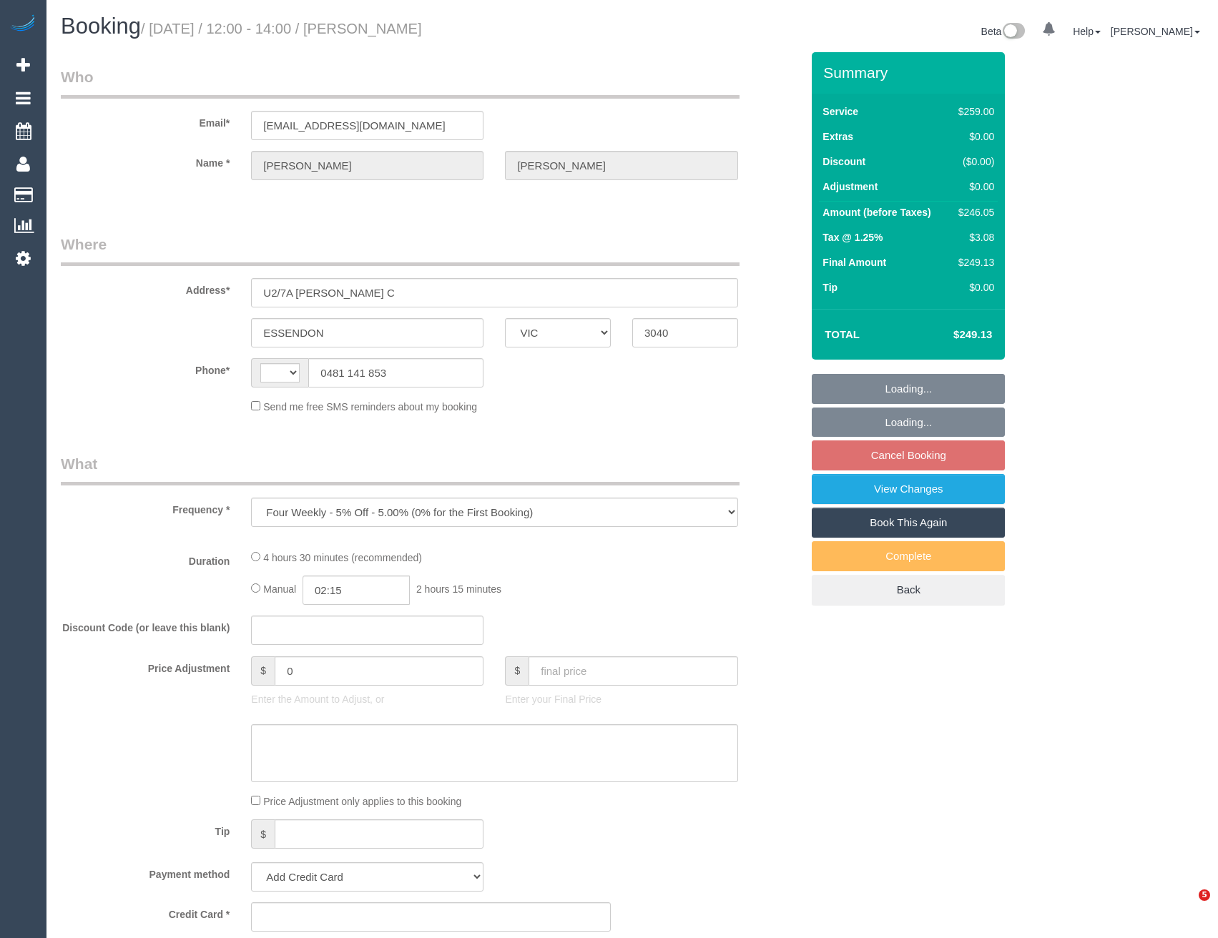
select select "VIC"
select select "string:AU"
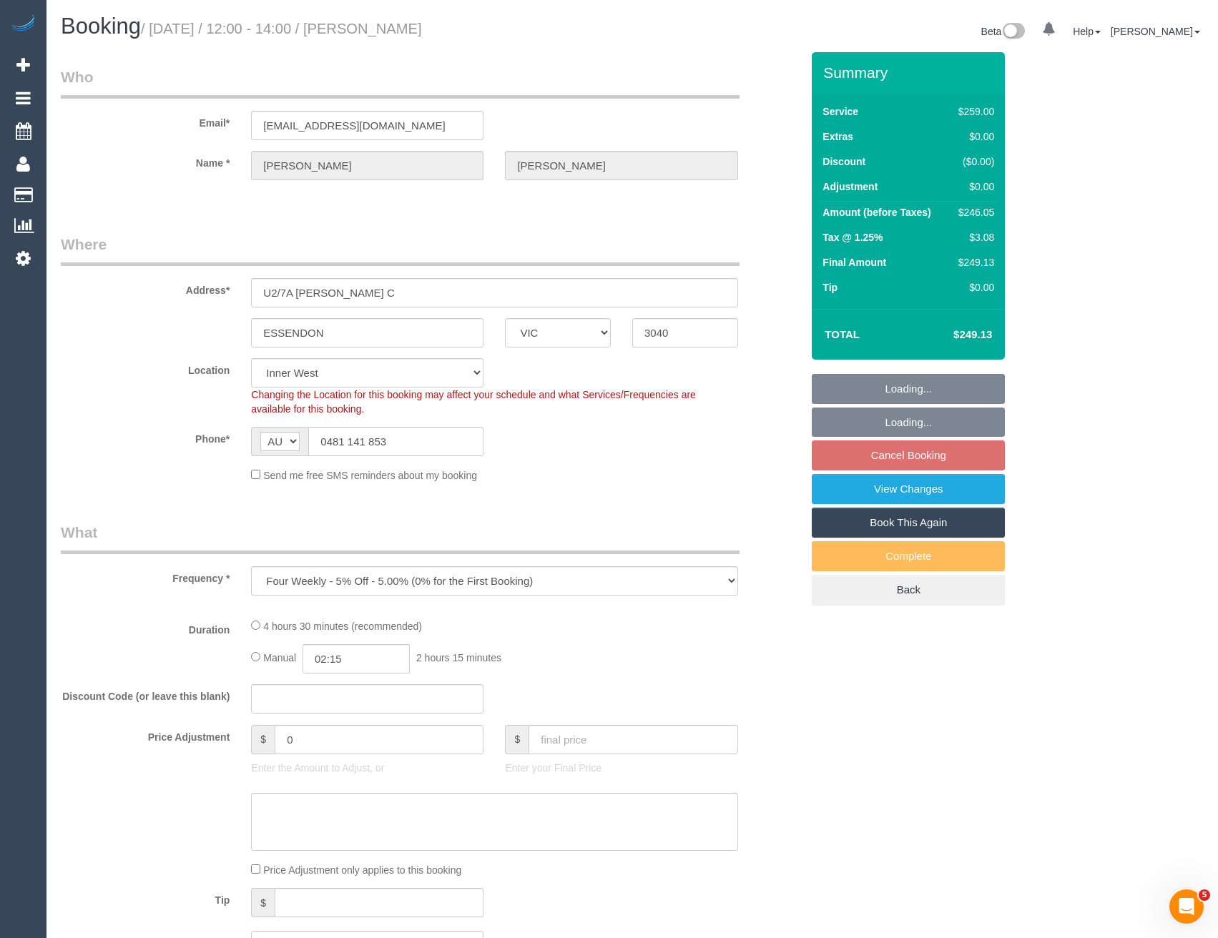
select select "object:1361"
select select "number:28"
select select "number:14"
select select "number:19"
select select "number:22"
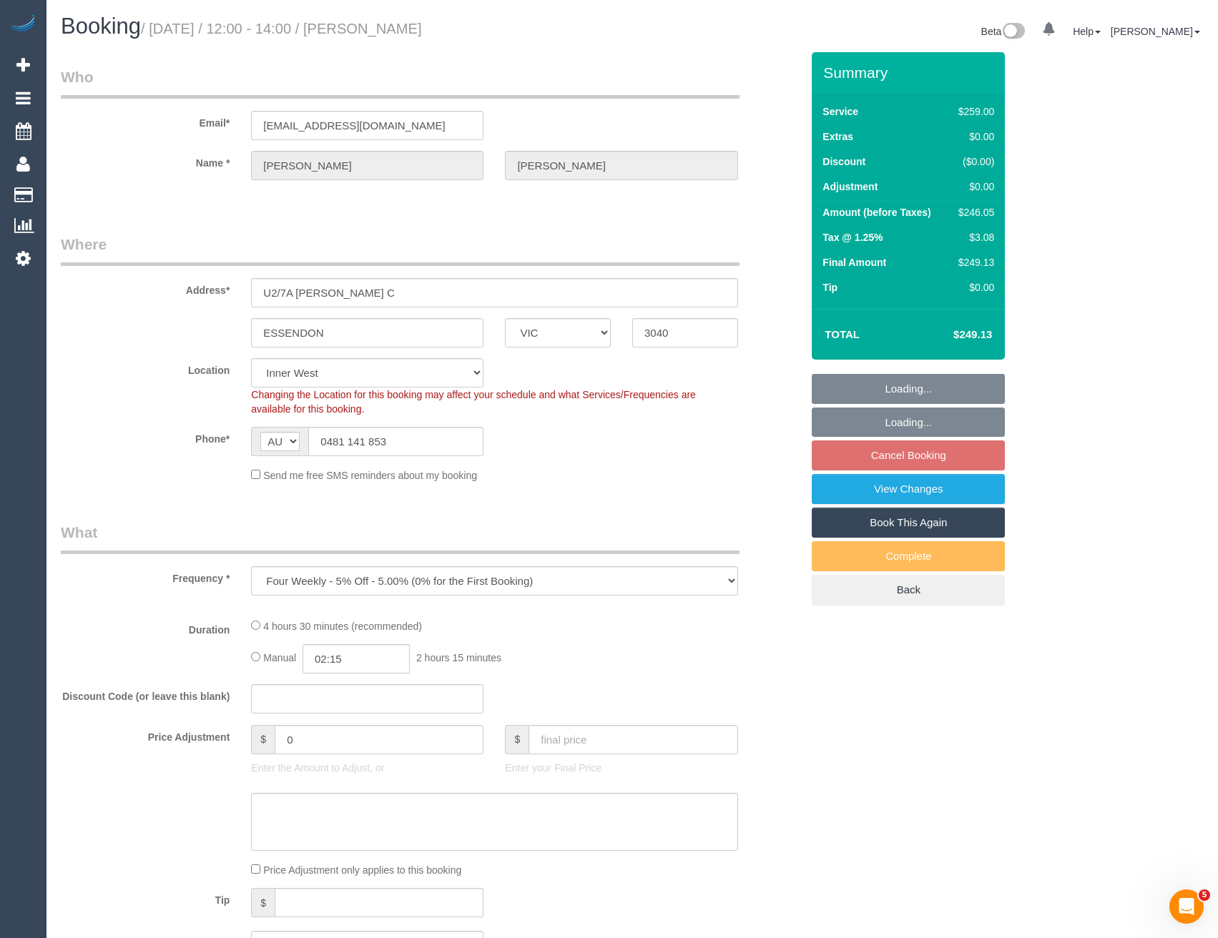
select select "number:12"
select select "string:stripe-pm_1RO7xA2GScqysDRV34fpsKHQ"
select select "spot4"
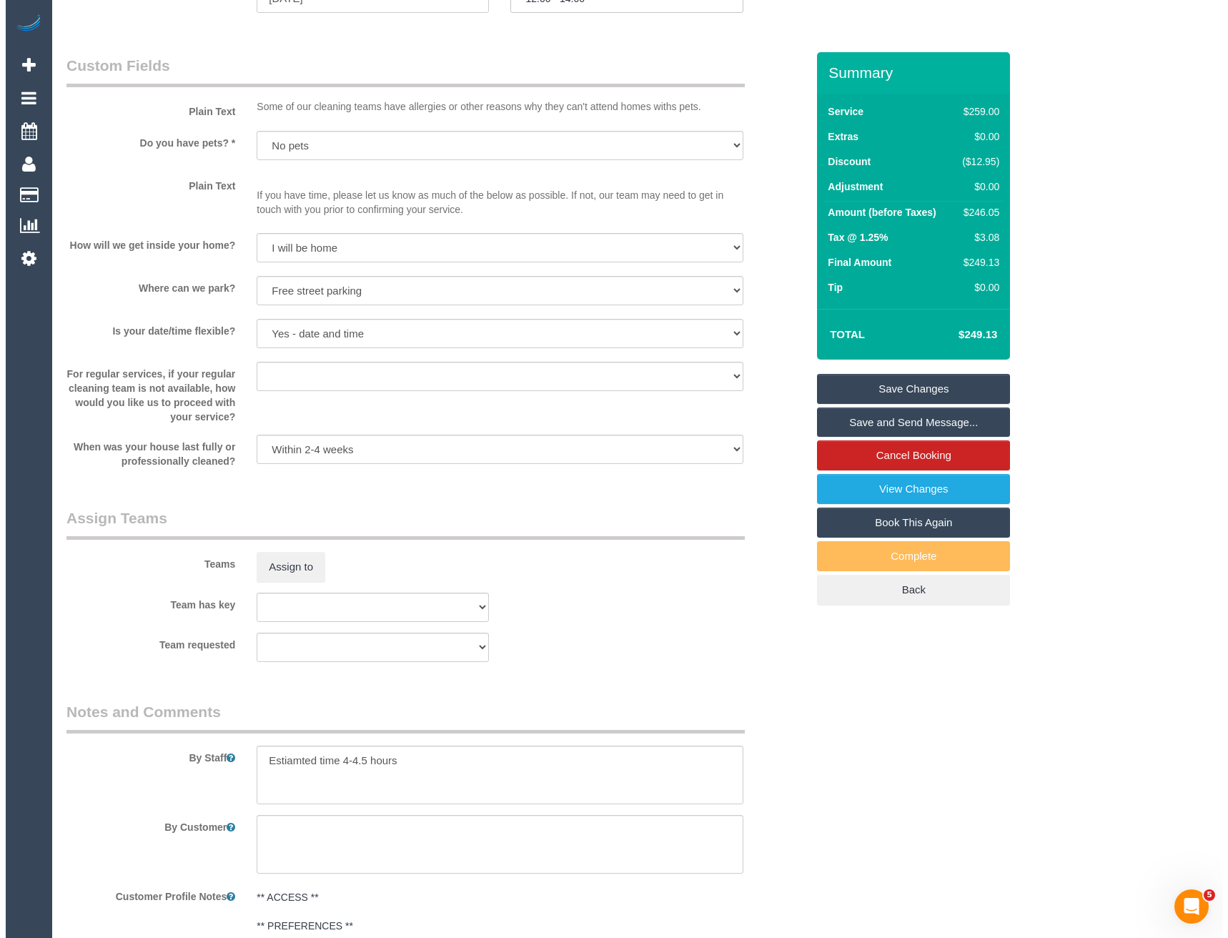
scroll to position [1788, 0]
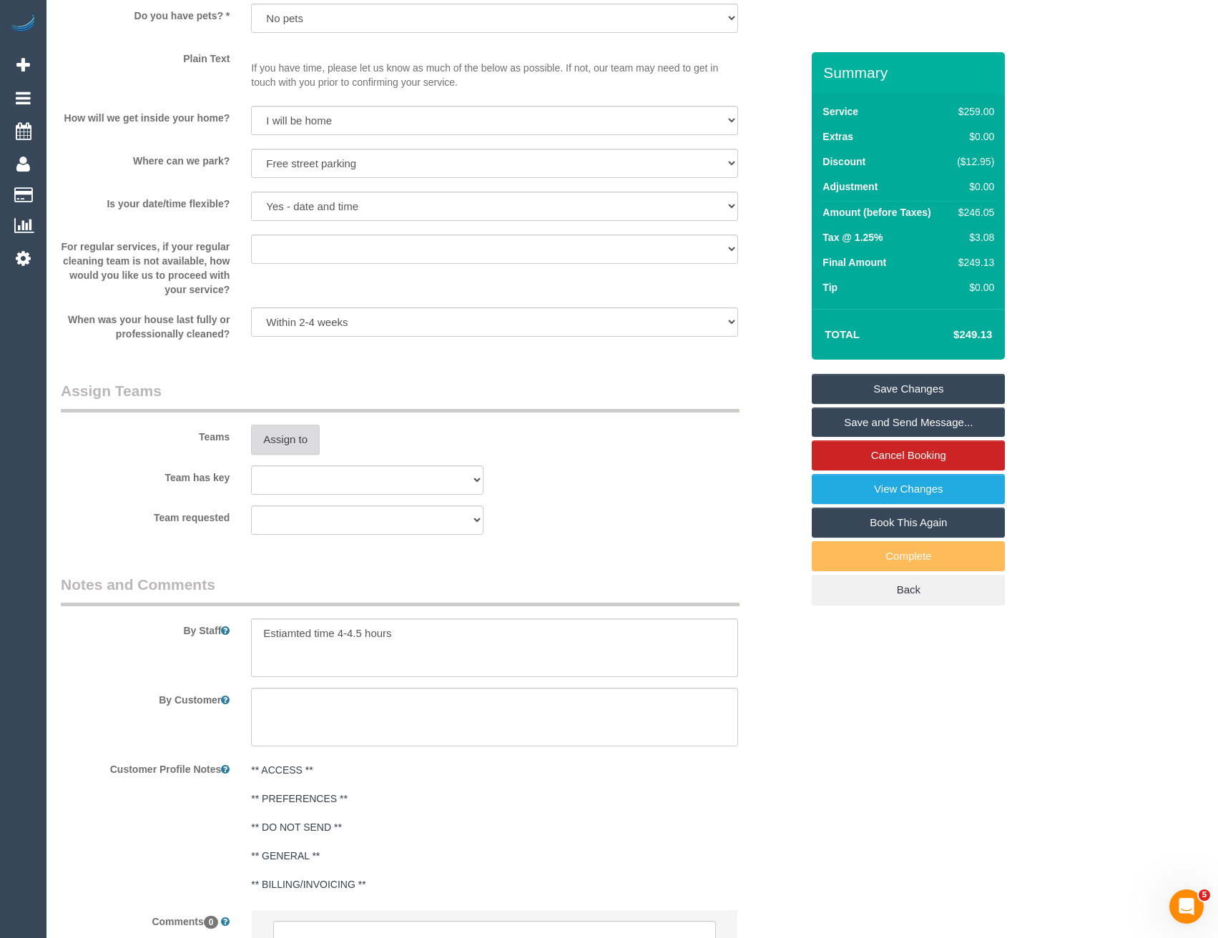
click at [302, 443] on button "Assign to" at bounding box center [285, 440] width 69 height 30
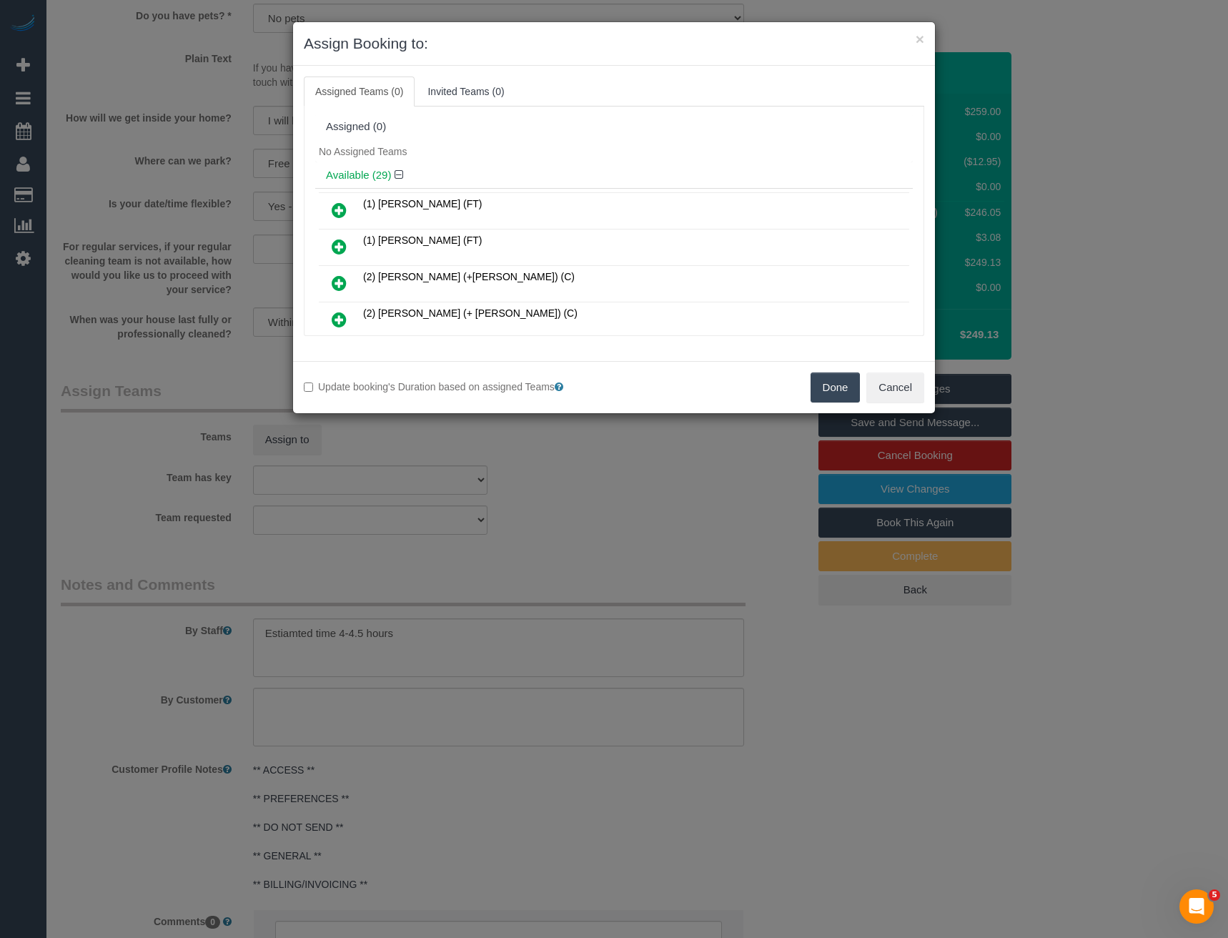
scroll to position [276, 0]
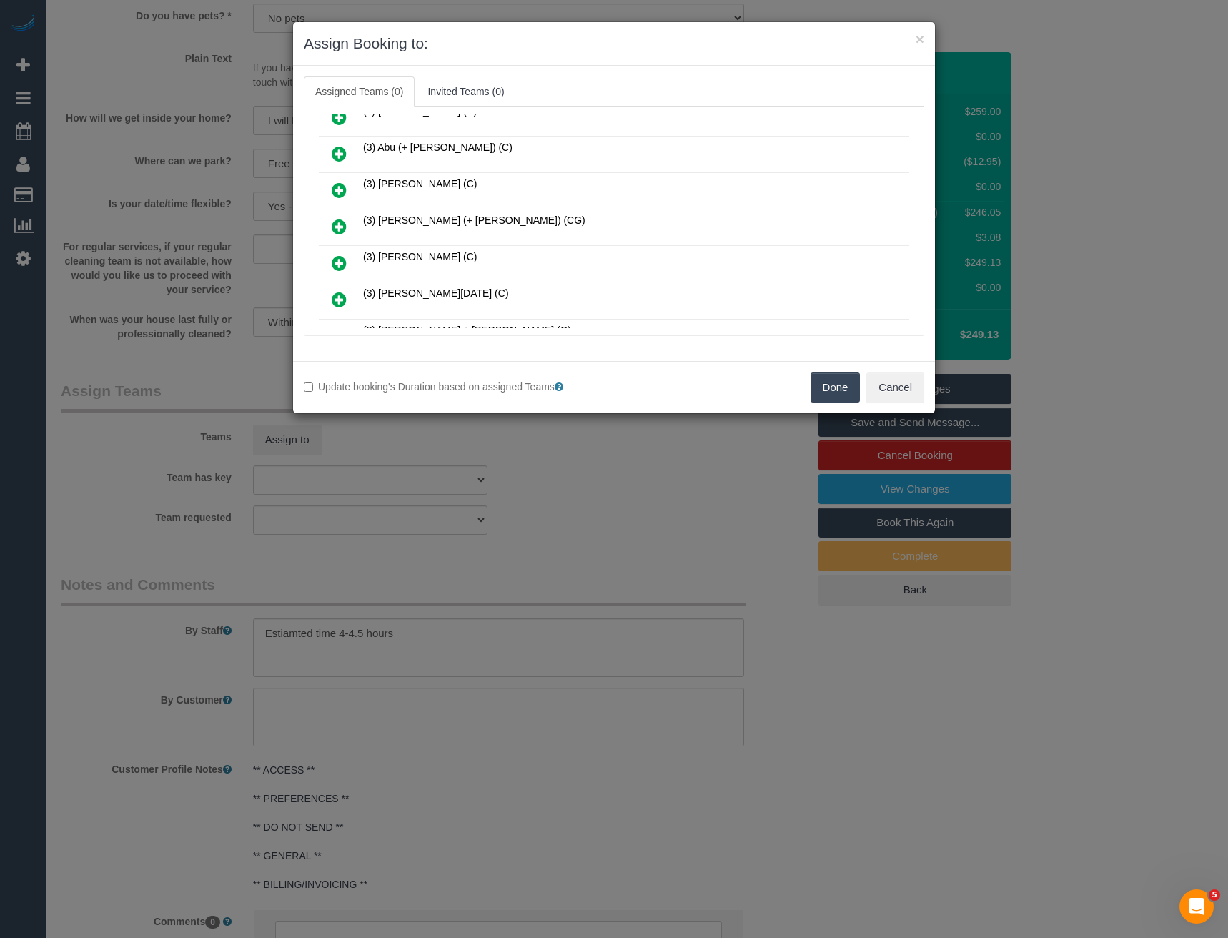
click at [342, 219] on icon at bounding box center [339, 226] width 15 height 17
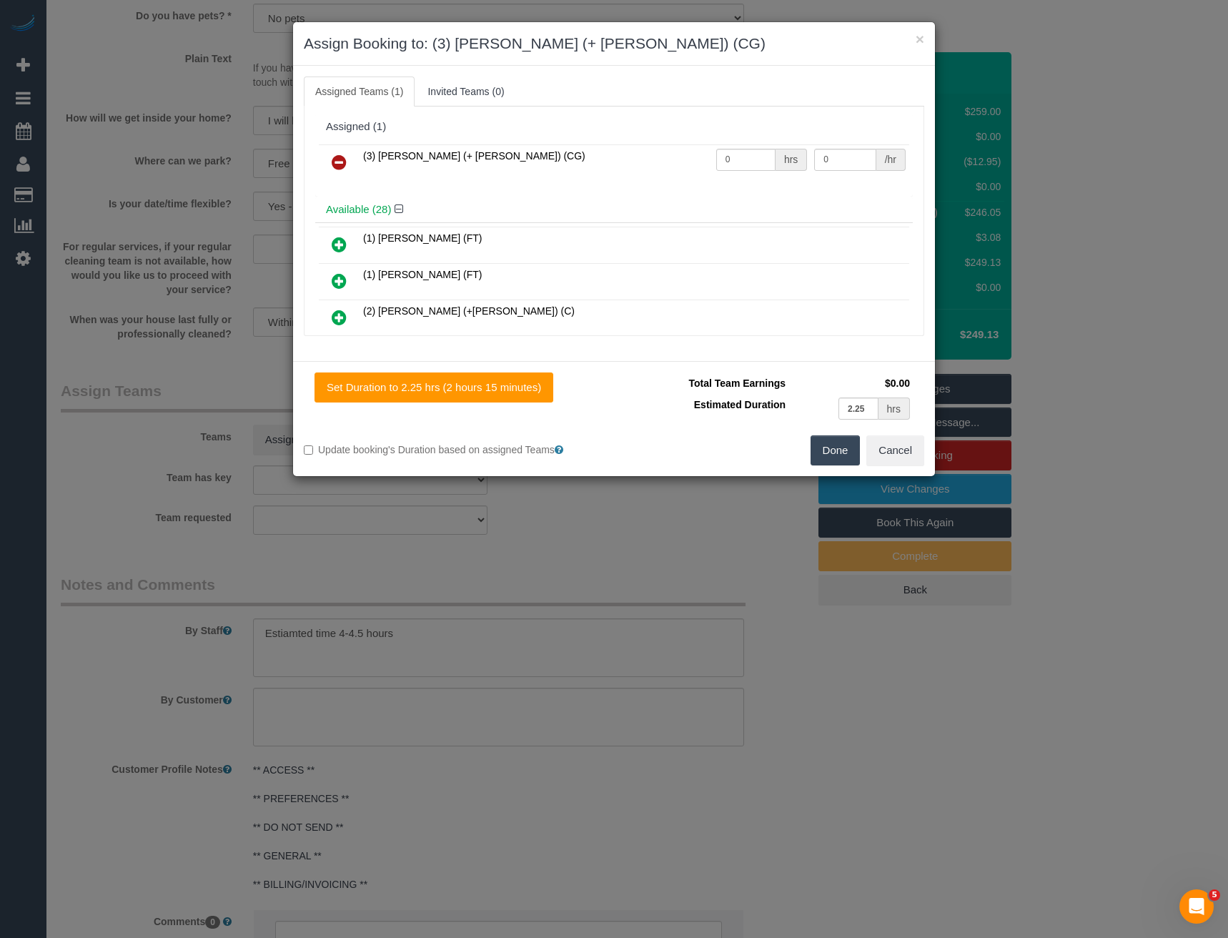
scroll to position [859, 0]
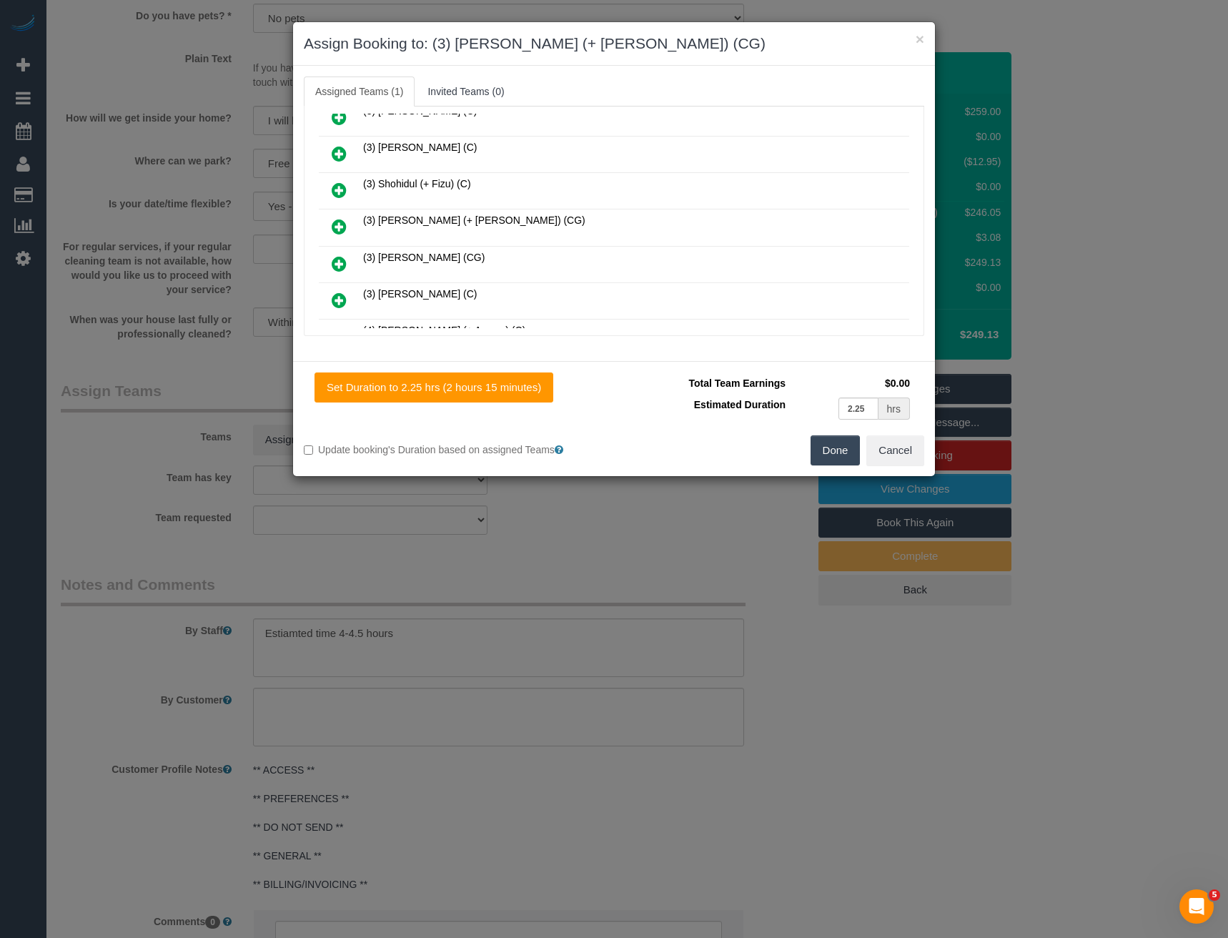
click at [335, 224] on icon at bounding box center [339, 226] width 15 height 17
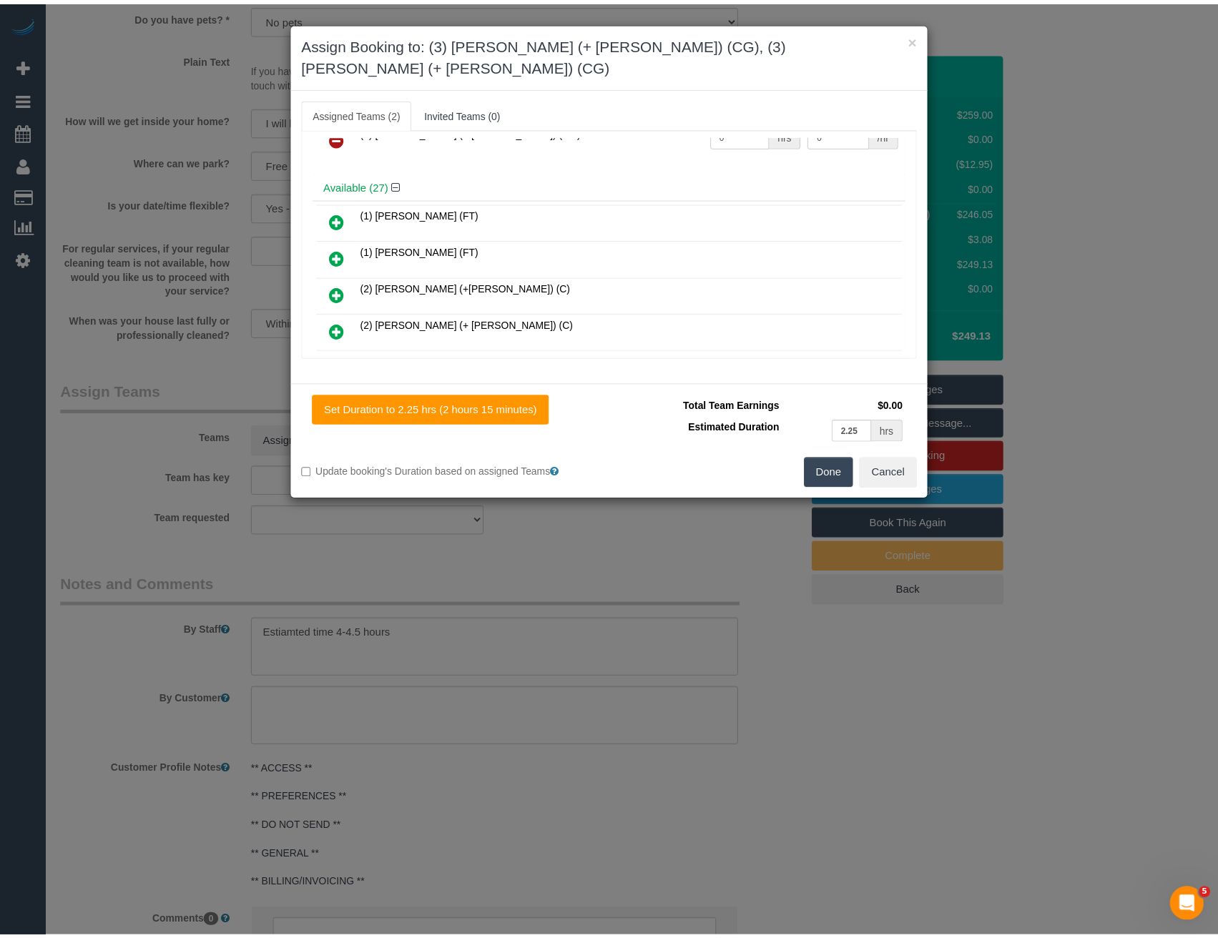
scroll to position [0, 0]
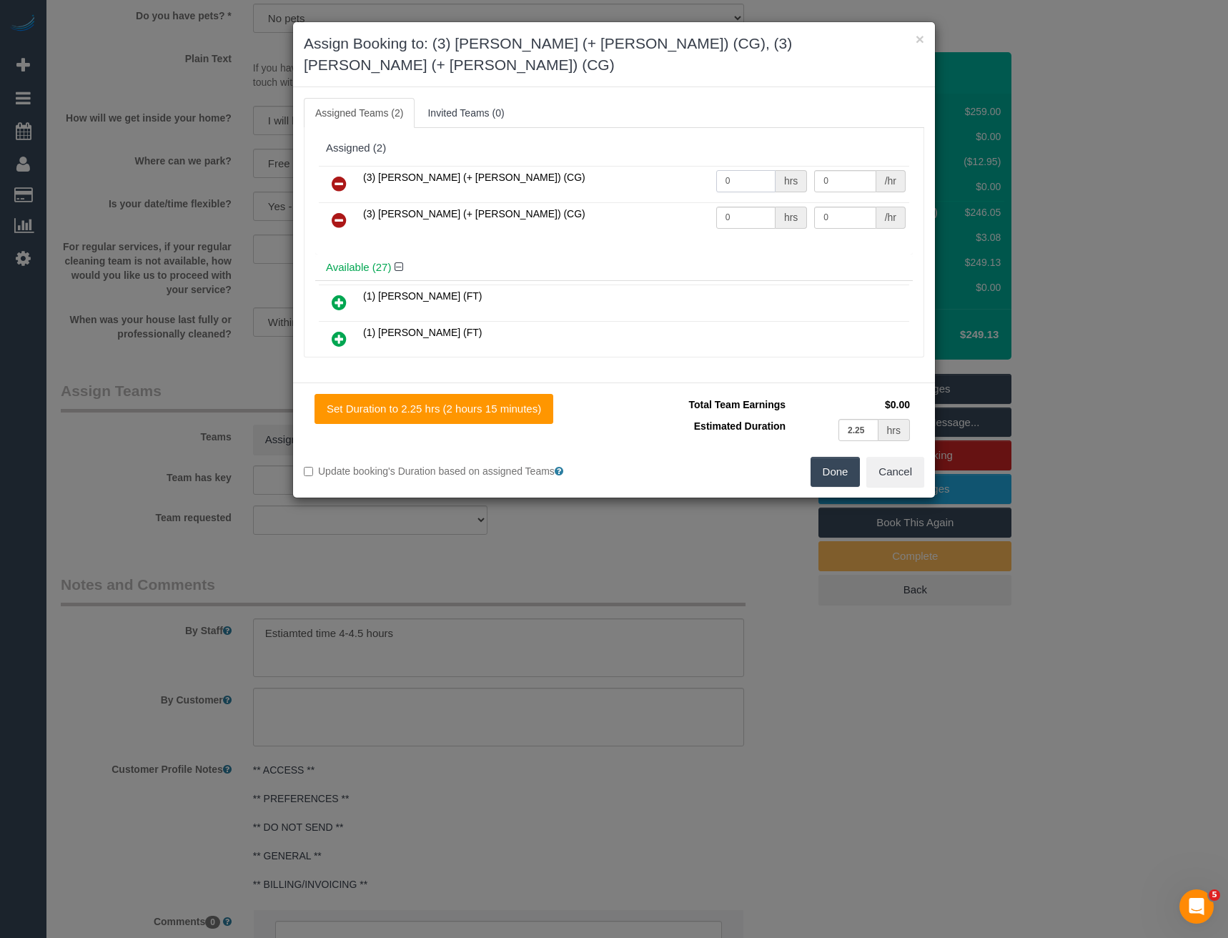
drag, startPoint x: 745, startPoint y: 159, endPoint x: 649, endPoint y: 157, distance: 96.6
click at [650, 166] on tr "(3) Amninder (+ Sohail) (CG) 0 hrs 0 /hr" at bounding box center [614, 184] width 591 height 36
type input "1"
type input "85"
drag, startPoint x: 739, startPoint y: 199, endPoint x: 646, endPoint y: 195, distance: 92.3
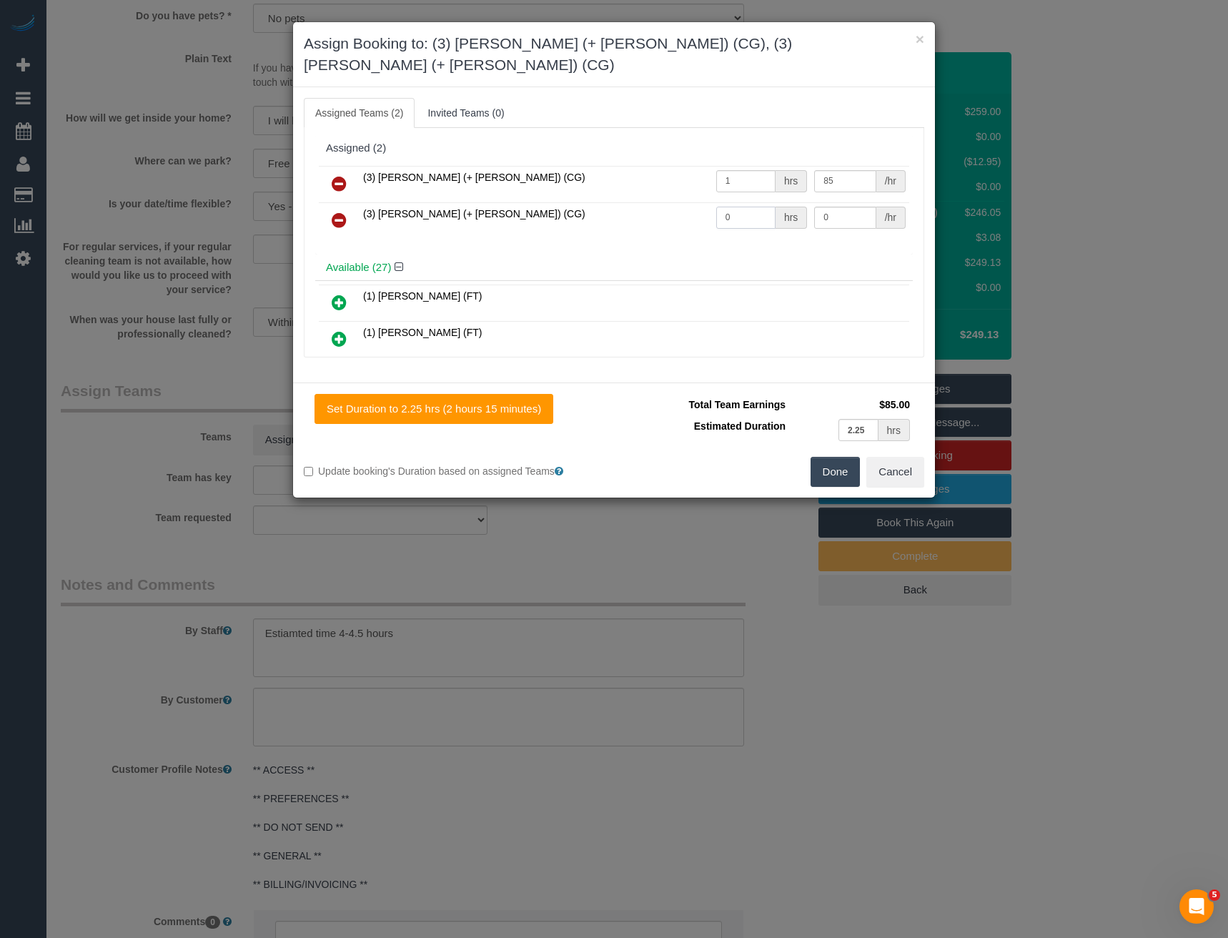
click at [656, 202] on tr "(3) Sohail (+ Amninder) (CG) 0 hrs 0 /hr" at bounding box center [614, 220] width 591 height 36
type input "1"
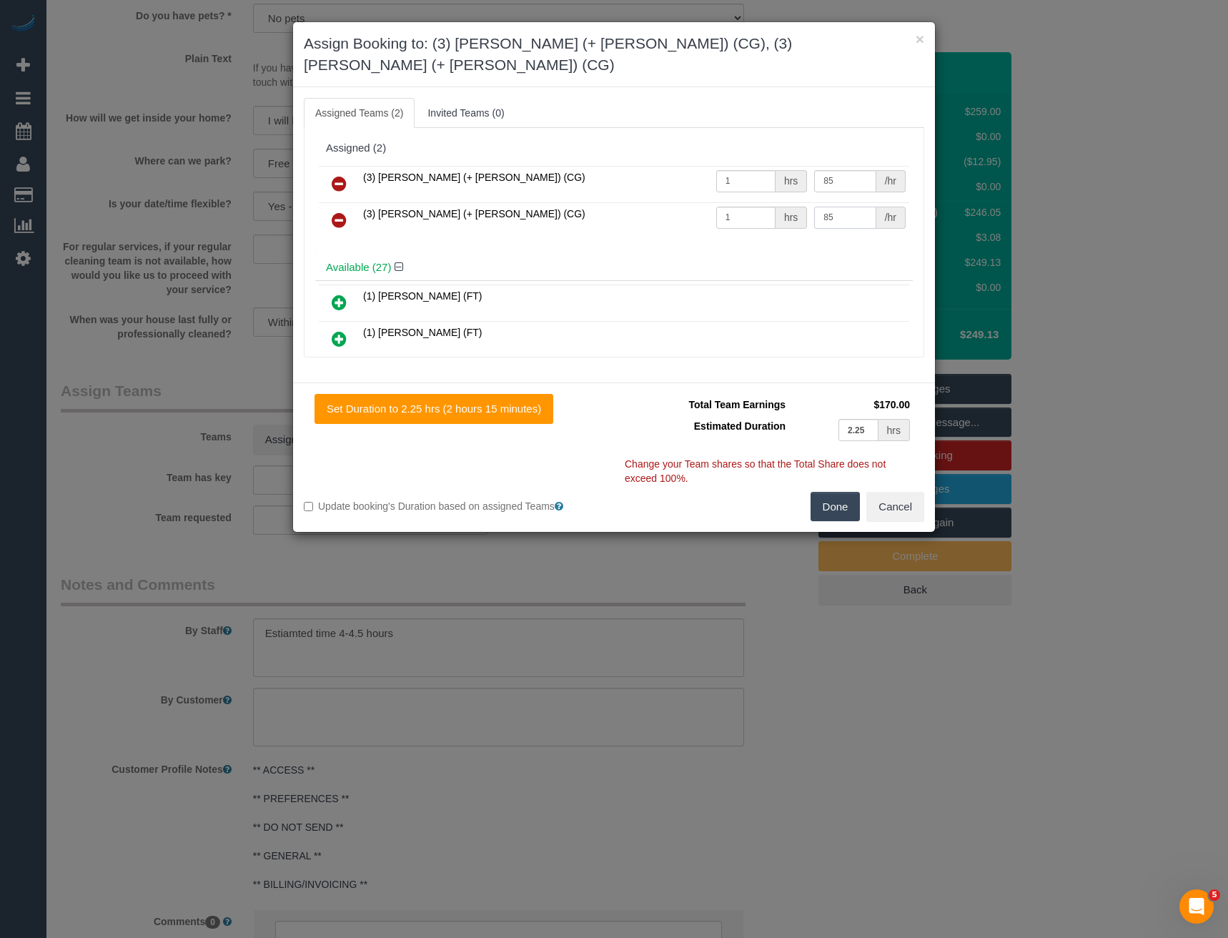
type input "85"
click at [825, 492] on button "Done" at bounding box center [836, 507] width 50 height 30
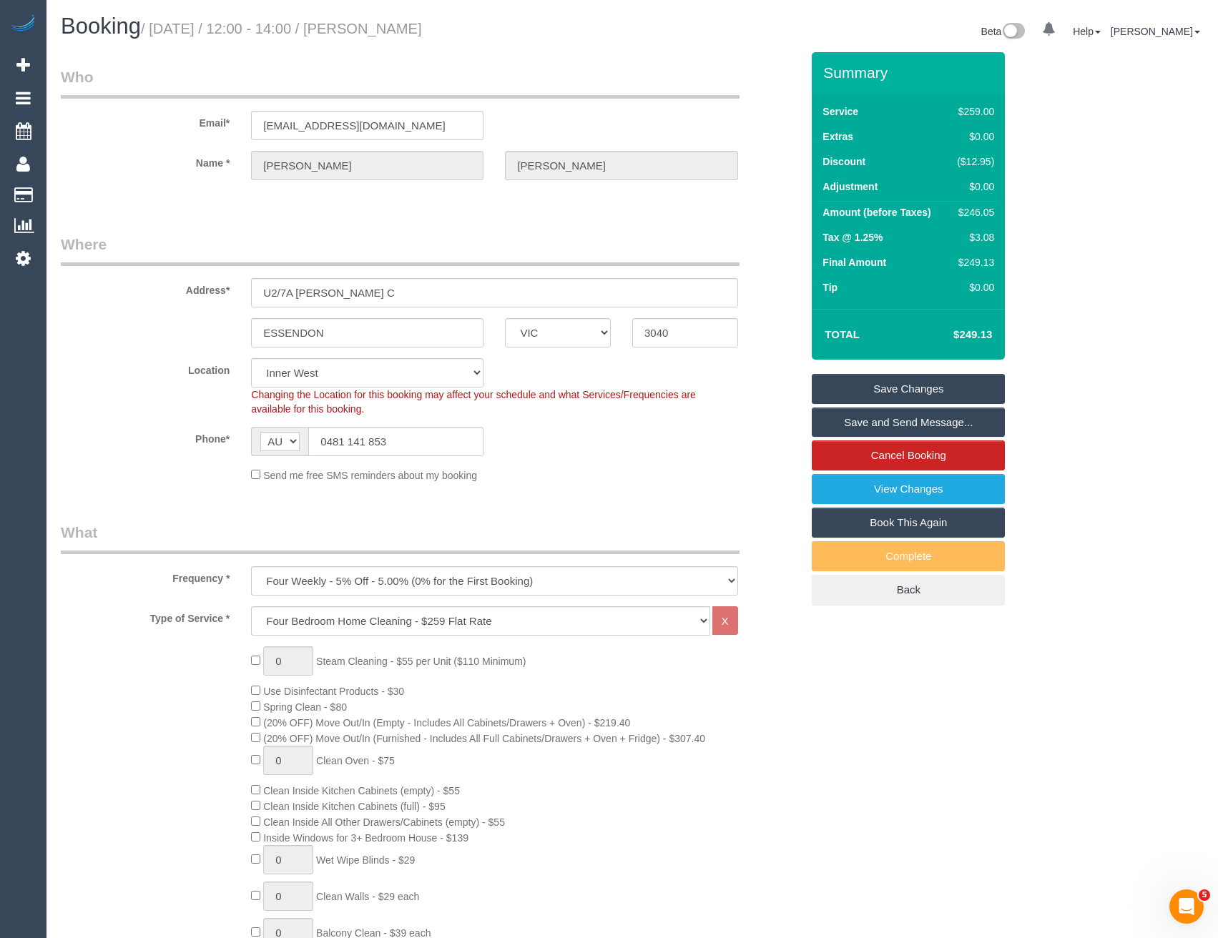
click at [854, 423] on link "Save and Send Message..." at bounding box center [908, 423] width 193 height 30
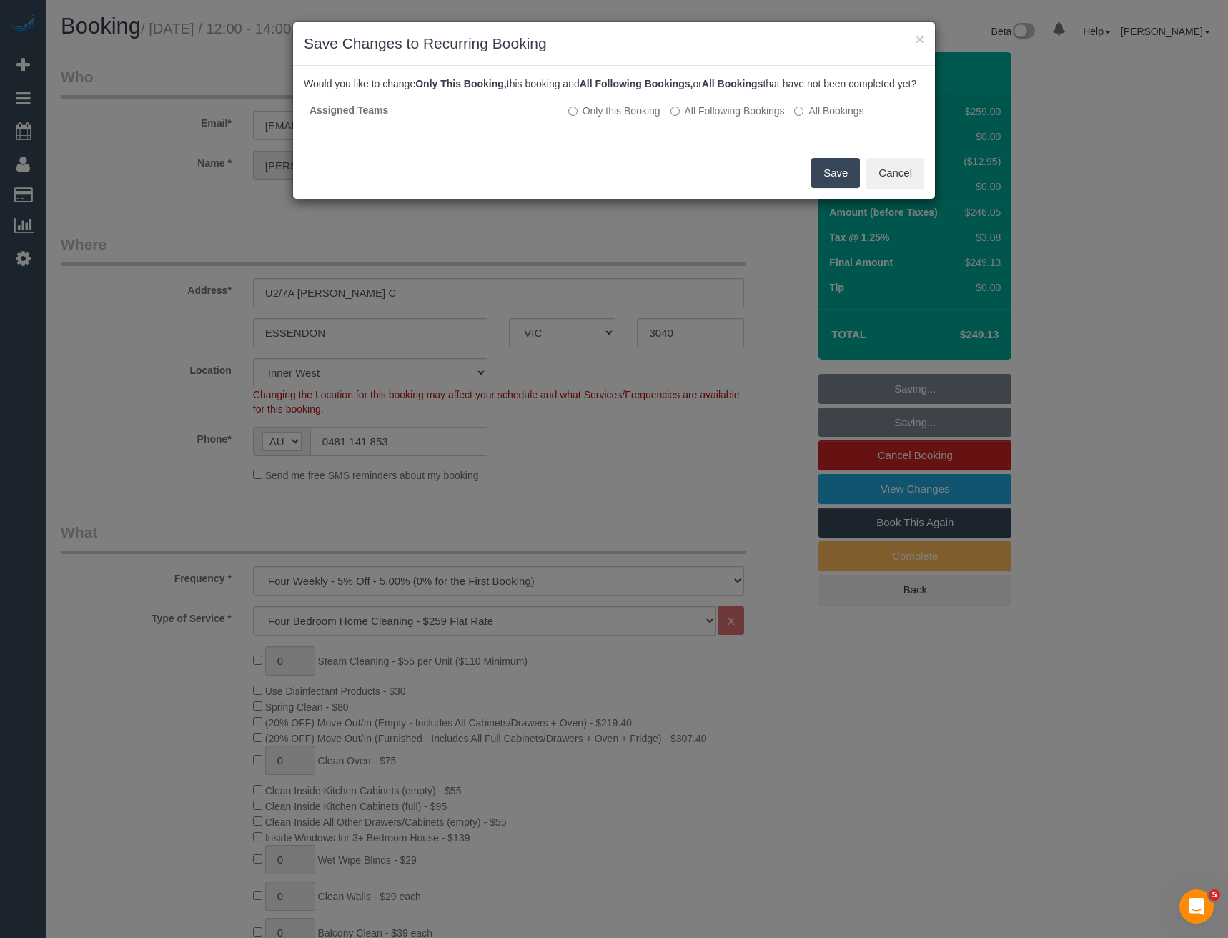
drag, startPoint x: 837, startPoint y: 191, endPoint x: 819, endPoint y: 182, distance: 20.5
click at [837, 188] on button "Save" at bounding box center [836, 173] width 49 height 30
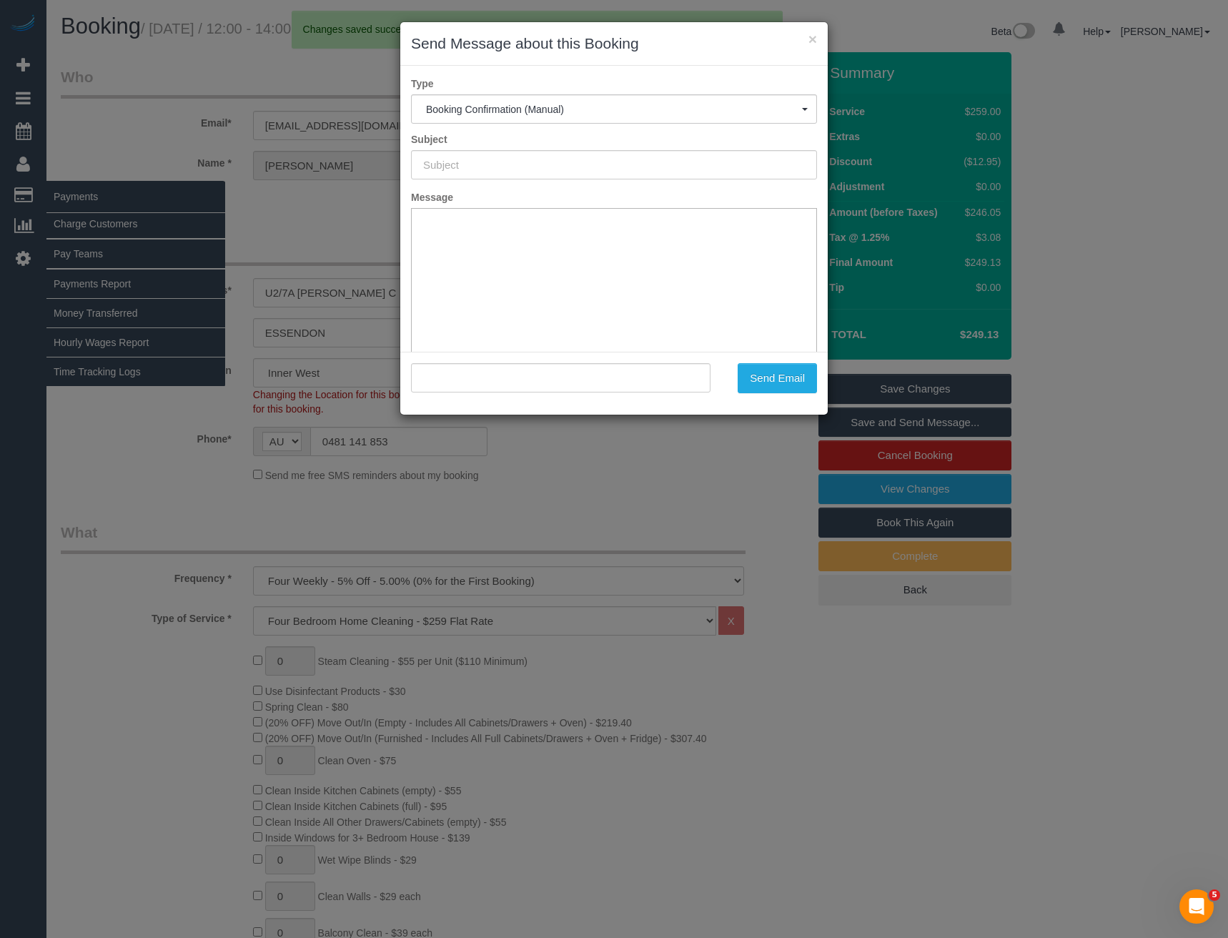
type input "Booking Confirmed"
type input ""Catherine Russell" <catrussell24@gmail.com>"
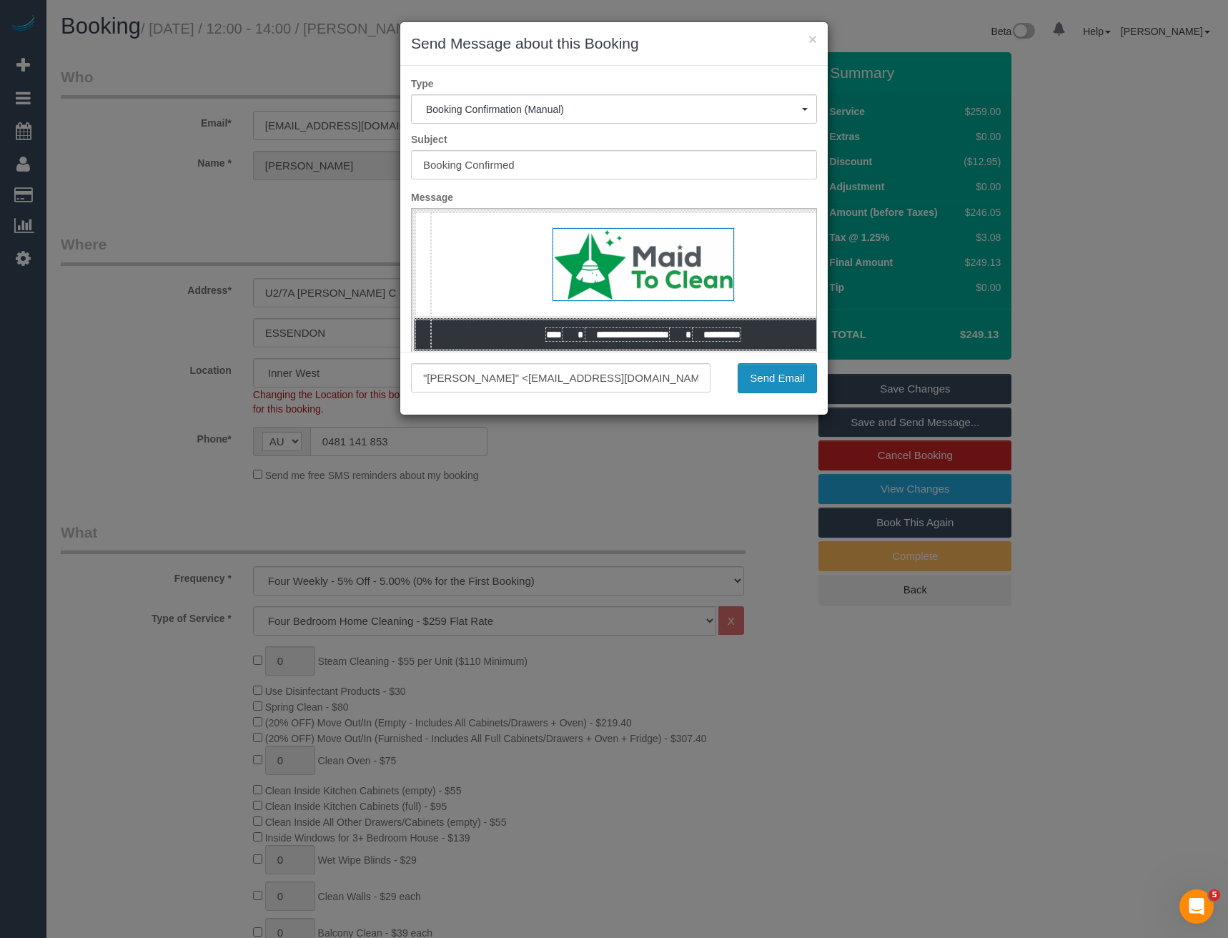
click at [783, 387] on button "Send Email" at bounding box center [777, 378] width 79 height 30
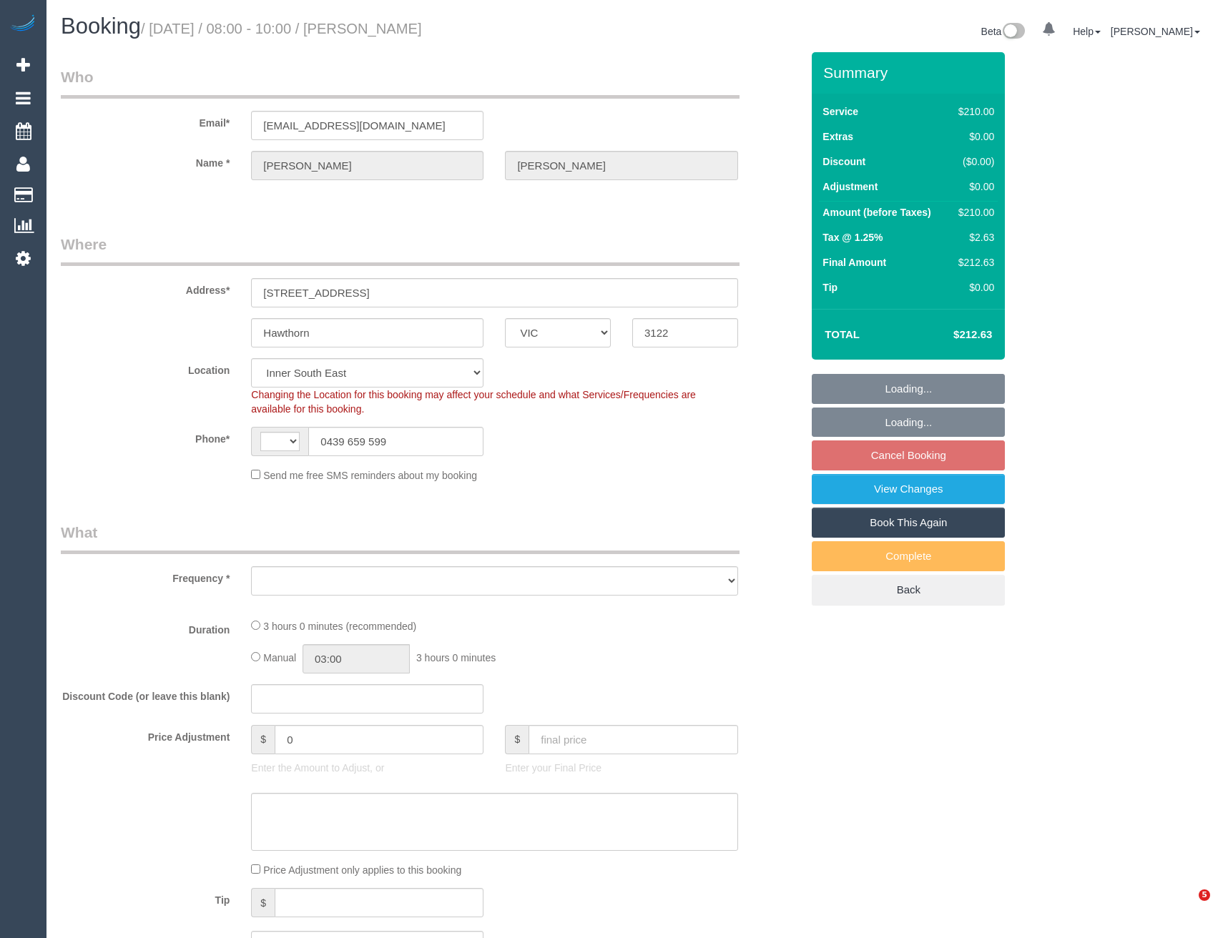
select select "VIC"
select select "string:AU"
select select "object:709"
select select "string:stripe-pm_1Na8Cf2GScqysDRVwMJ17Hvo"
select select "180"
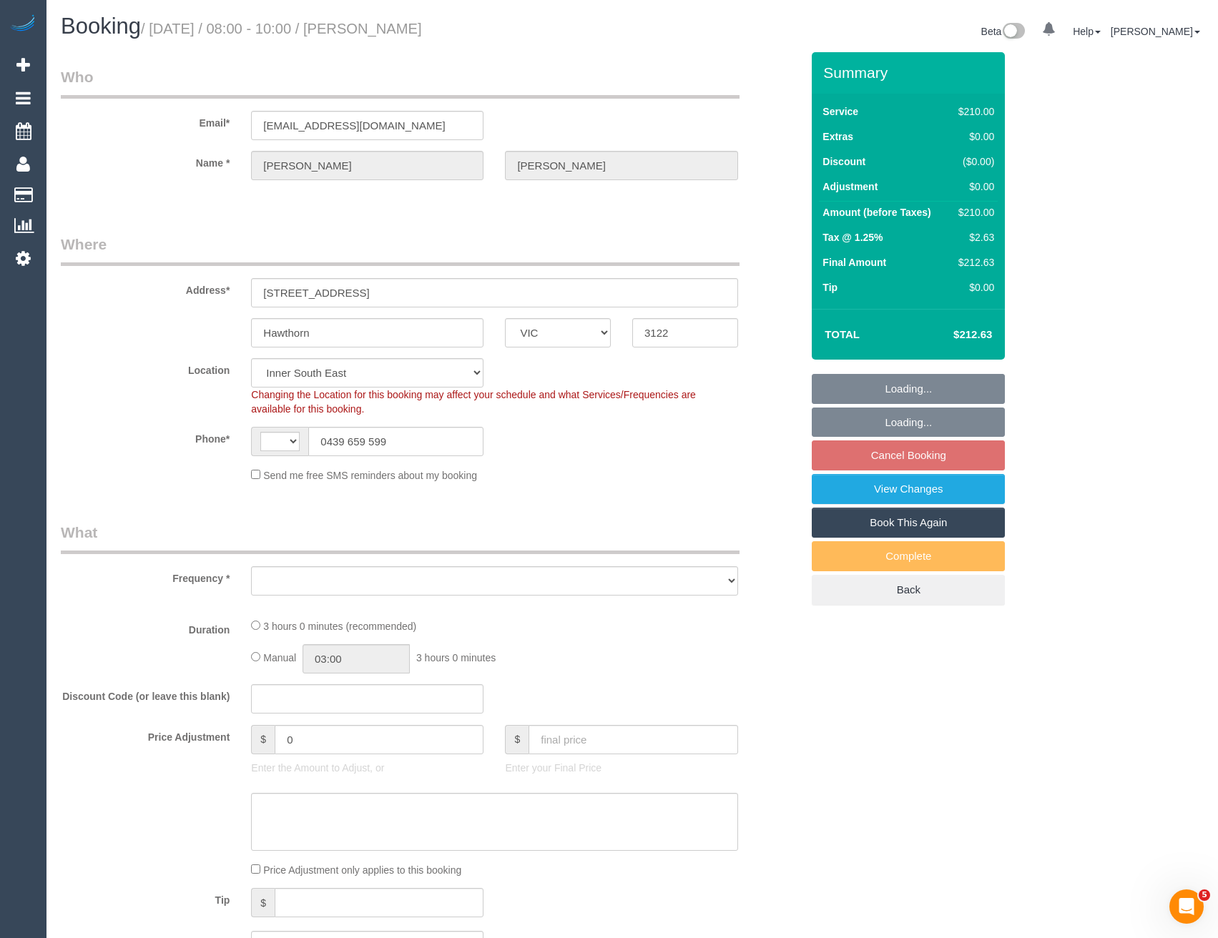
select select "number:28"
select select "number:14"
select select "number:19"
select select "number:24"
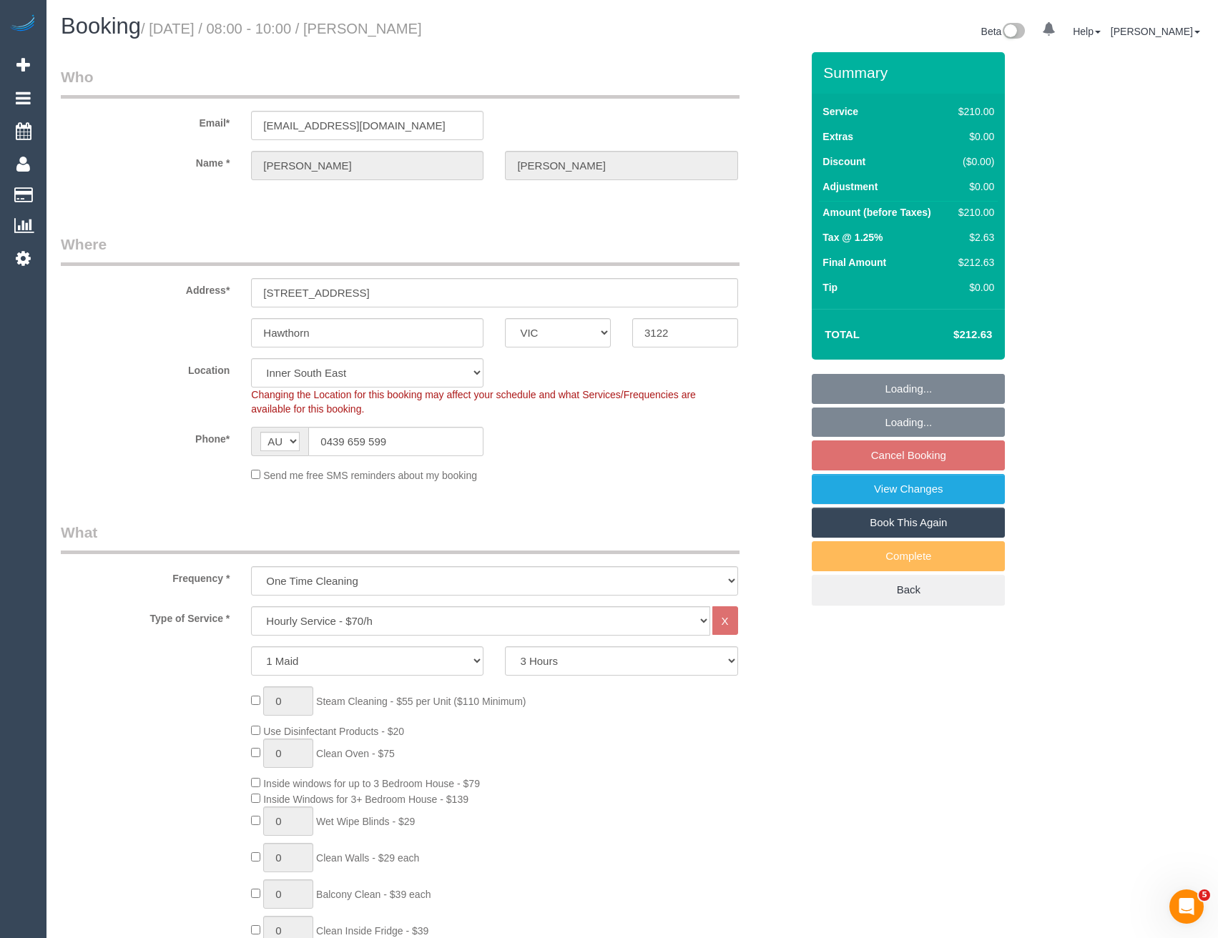
select select "object:1456"
select select "spot2"
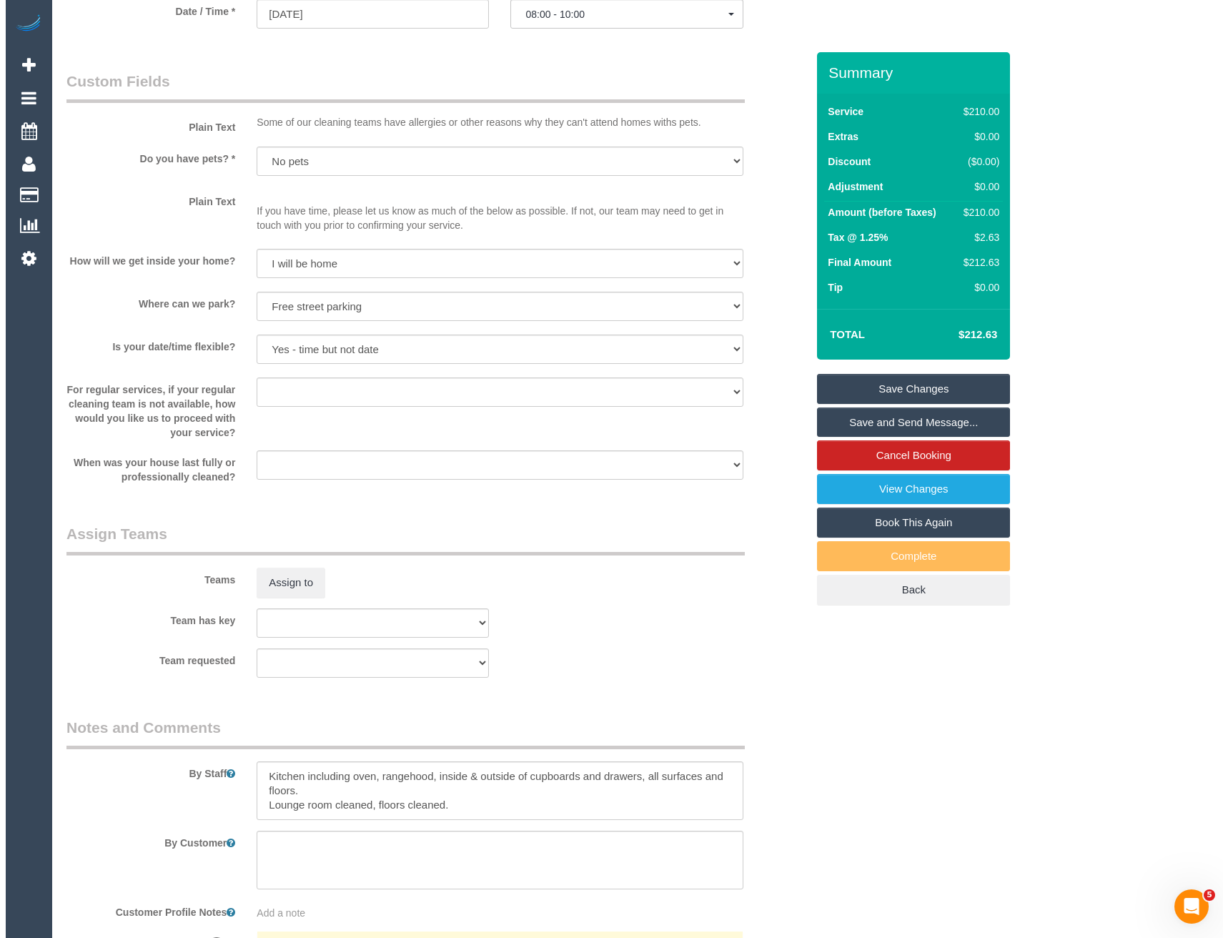
scroll to position [1788, 0]
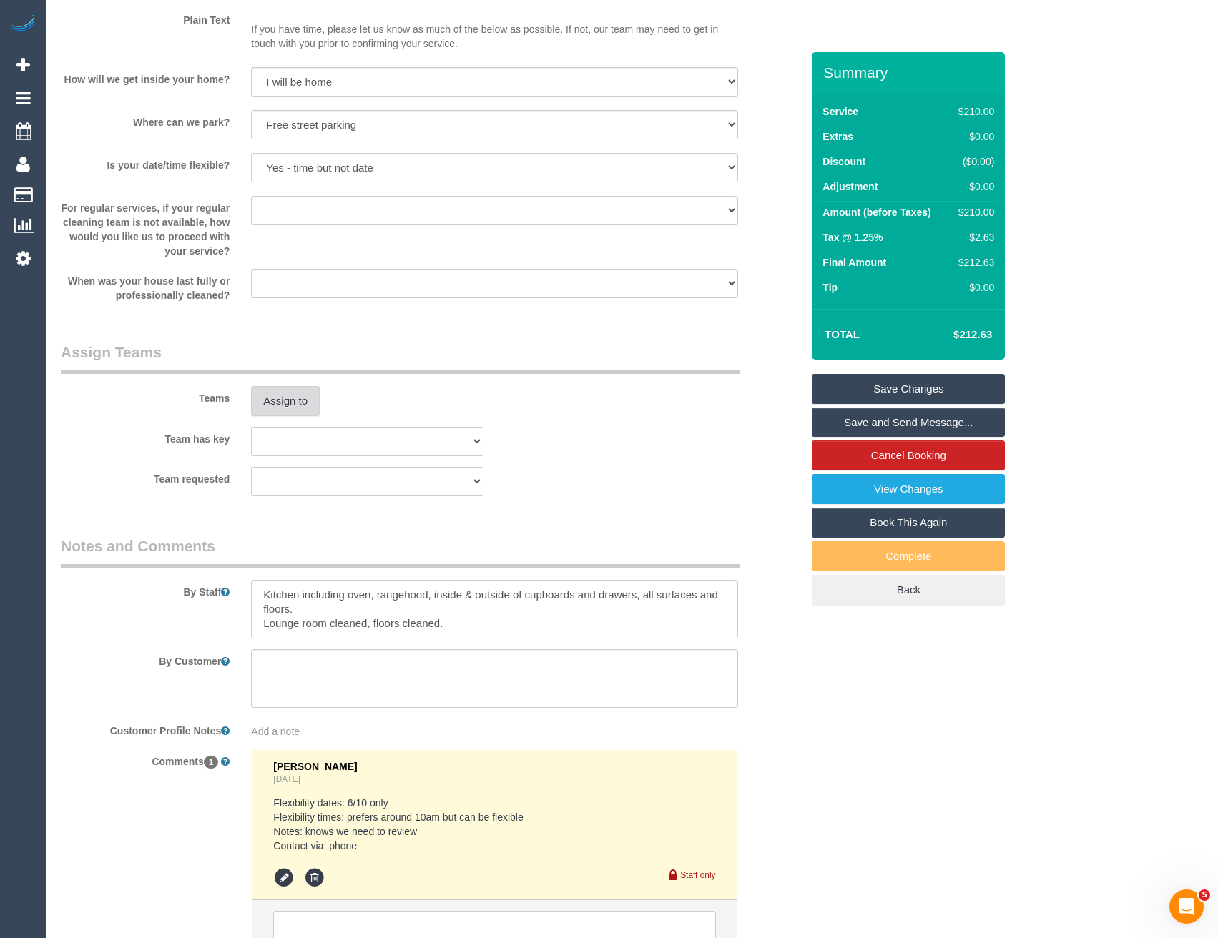
click at [295, 395] on button "Assign to" at bounding box center [285, 401] width 69 height 30
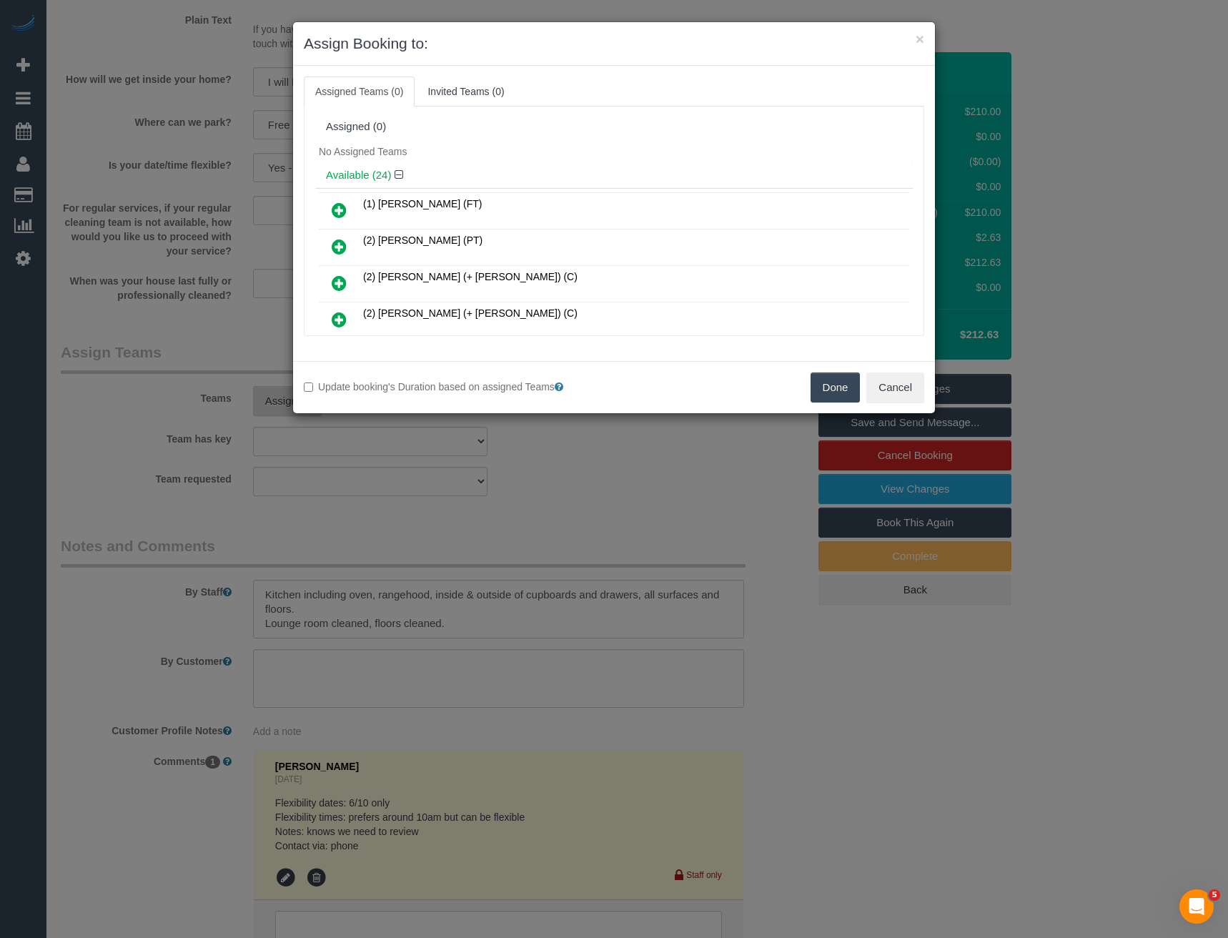
scroll to position [641, 0]
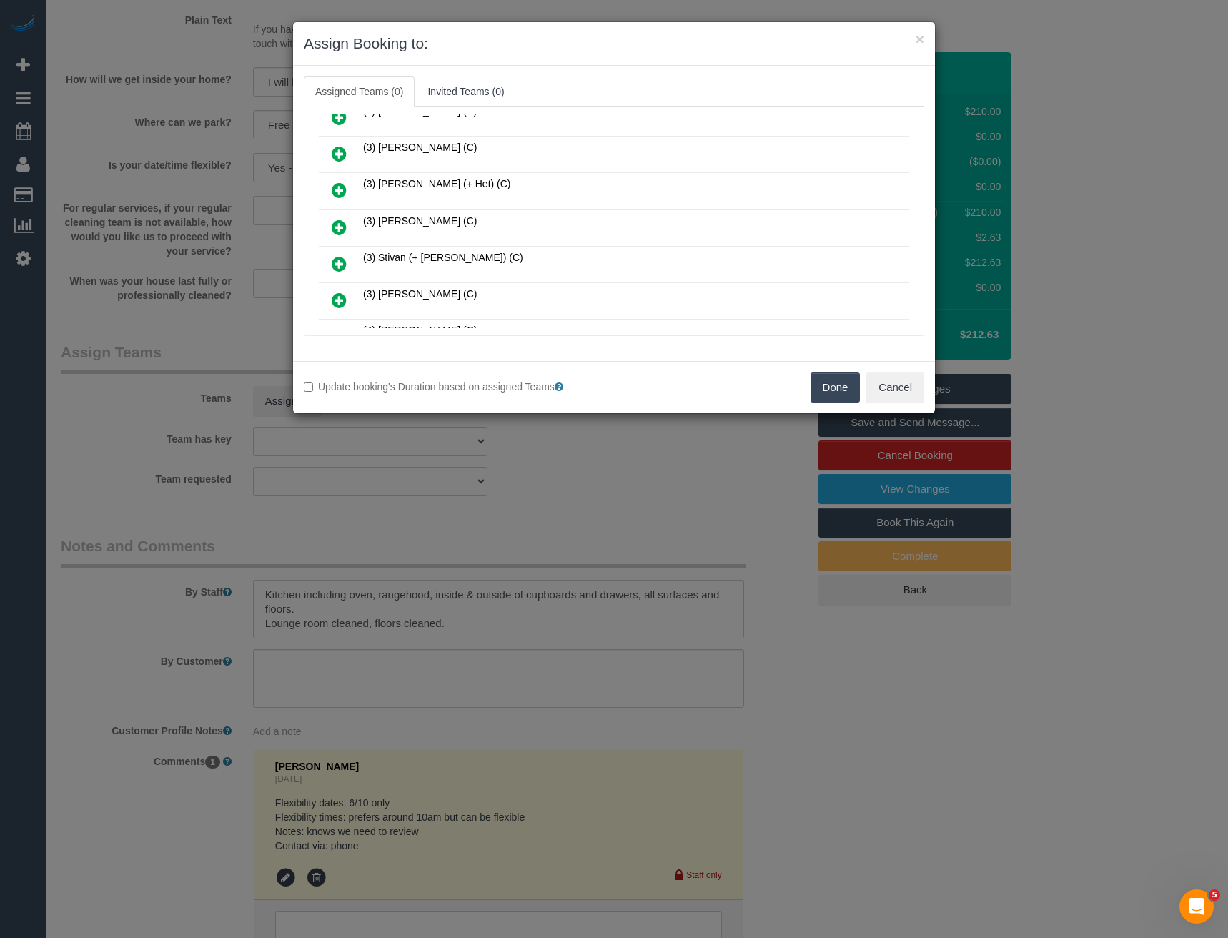
click at [338, 222] on icon at bounding box center [339, 227] width 15 height 17
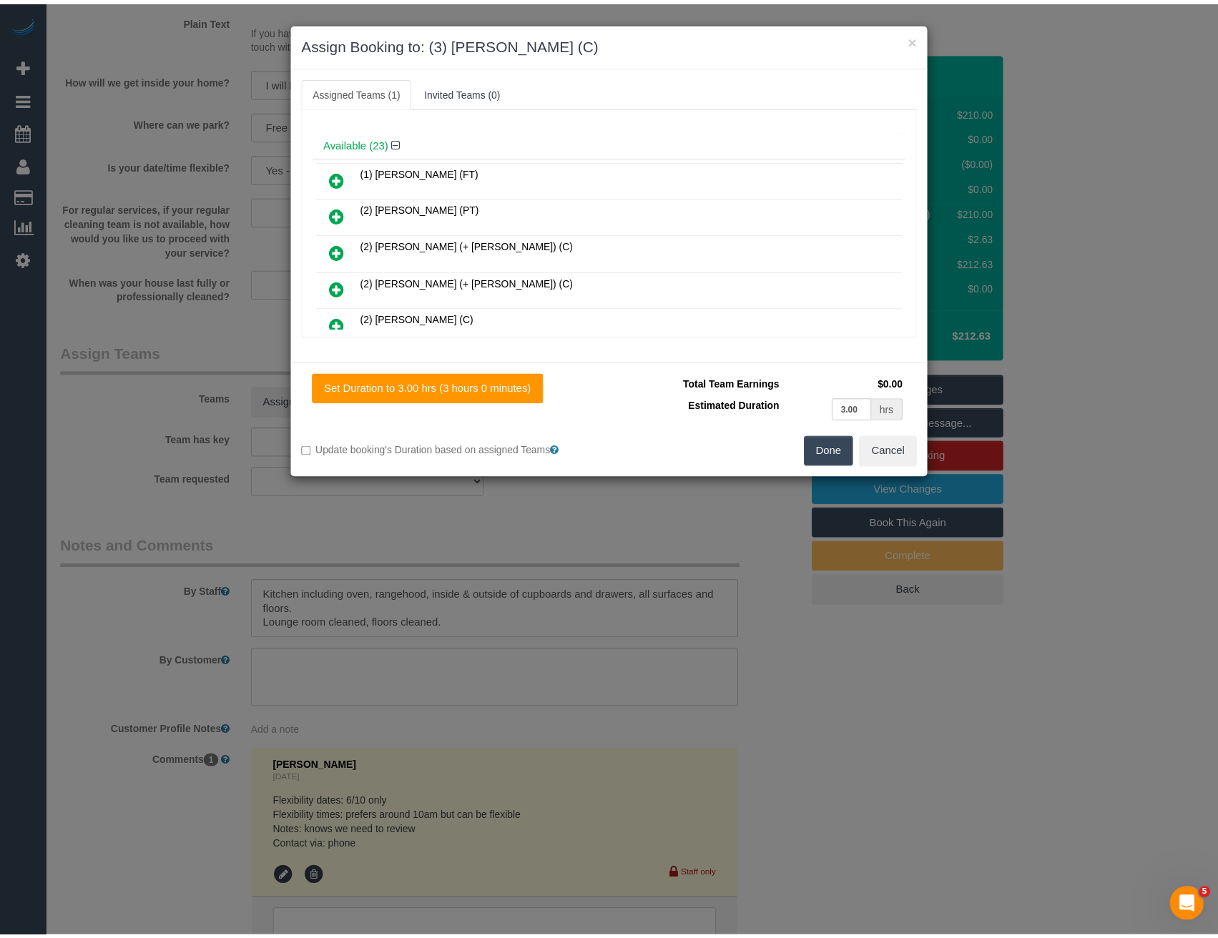
scroll to position [0, 0]
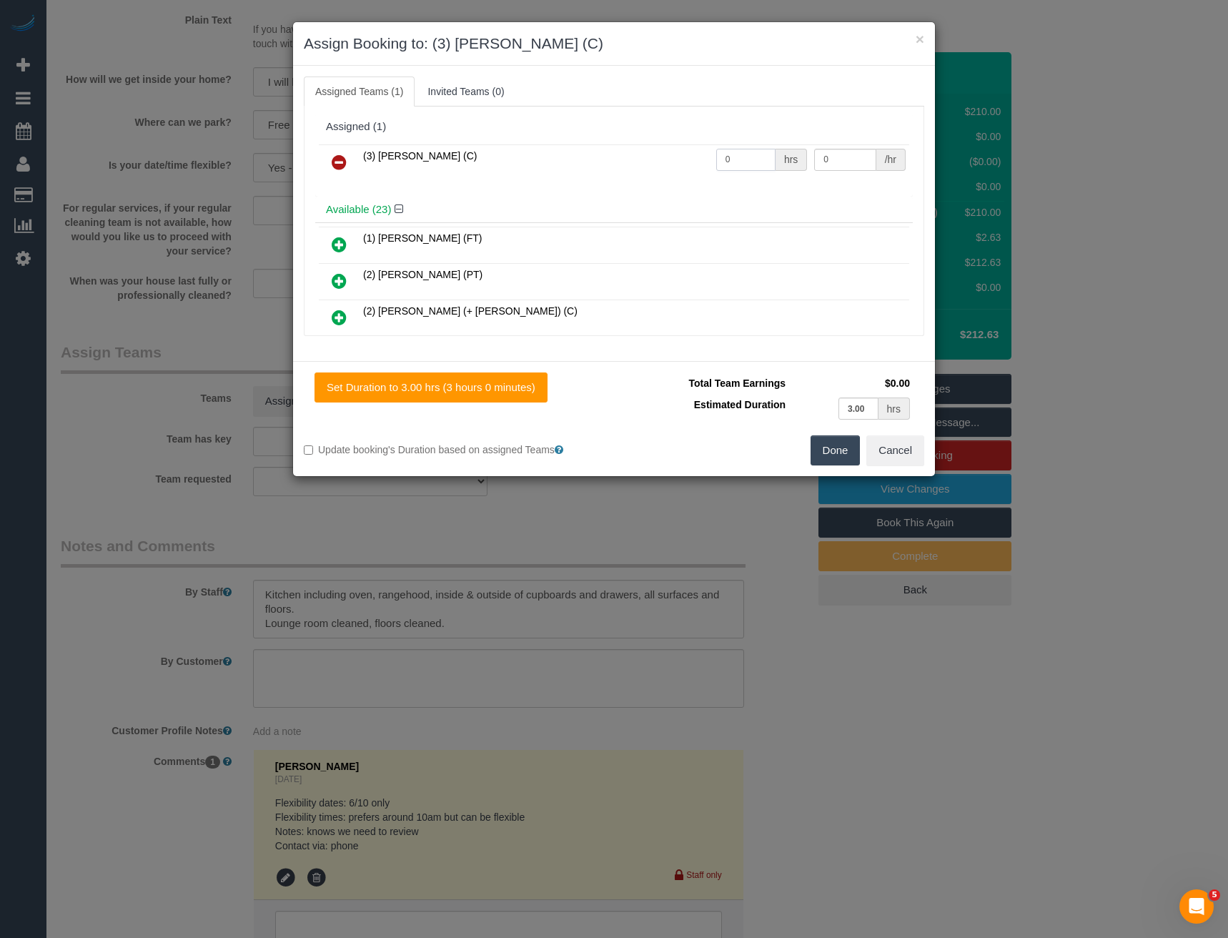
drag, startPoint x: 744, startPoint y: 162, endPoint x: 653, endPoint y: 158, distance: 90.9
click at [655, 159] on tr "(3) Rowan Walia (C) 0 hrs 0 /hr" at bounding box center [614, 162] width 591 height 36
type input "3"
type input "35"
click at [827, 457] on button "Done" at bounding box center [836, 450] width 50 height 30
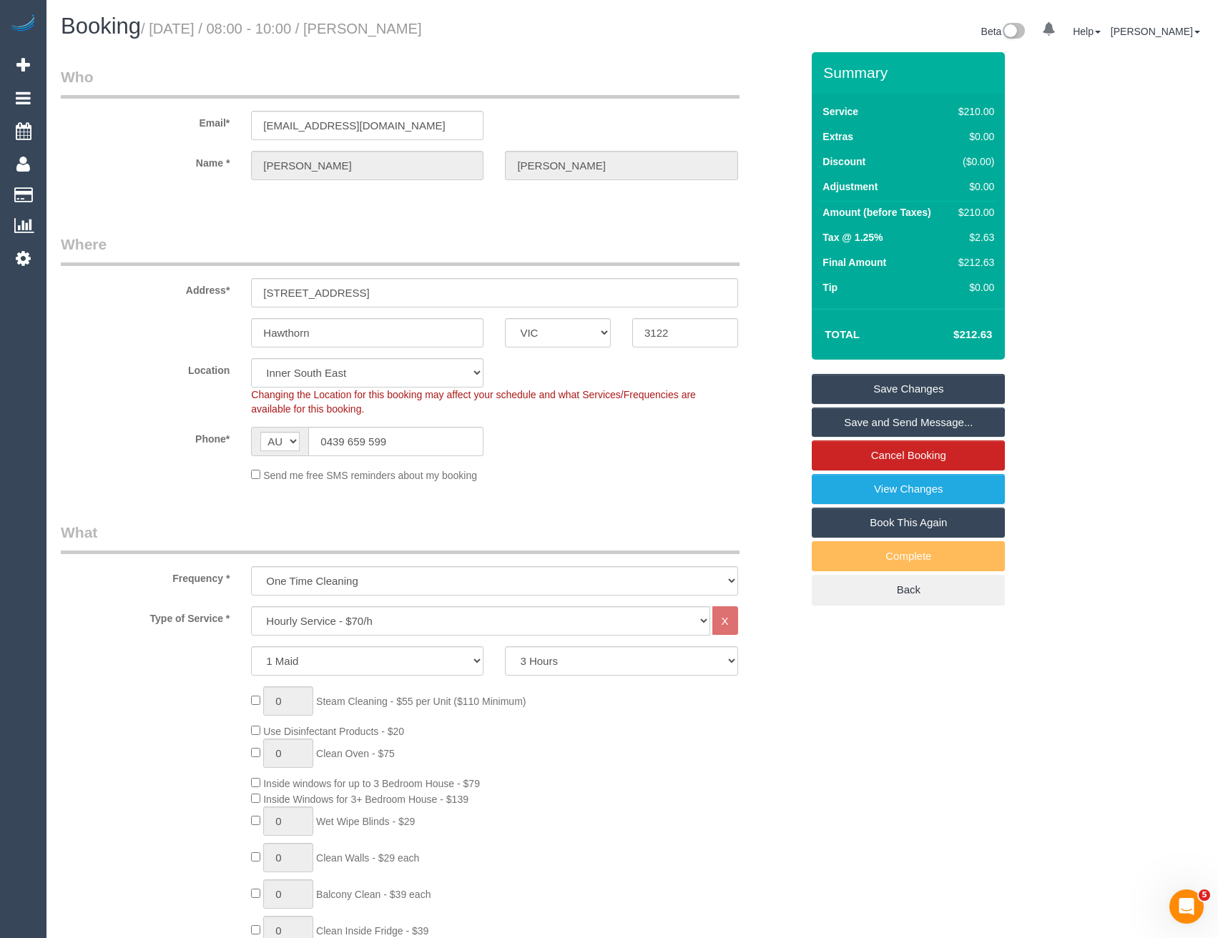
click at [901, 418] on link "Save and Send Message..." at bounding box center [908, 423] width 193 height 30
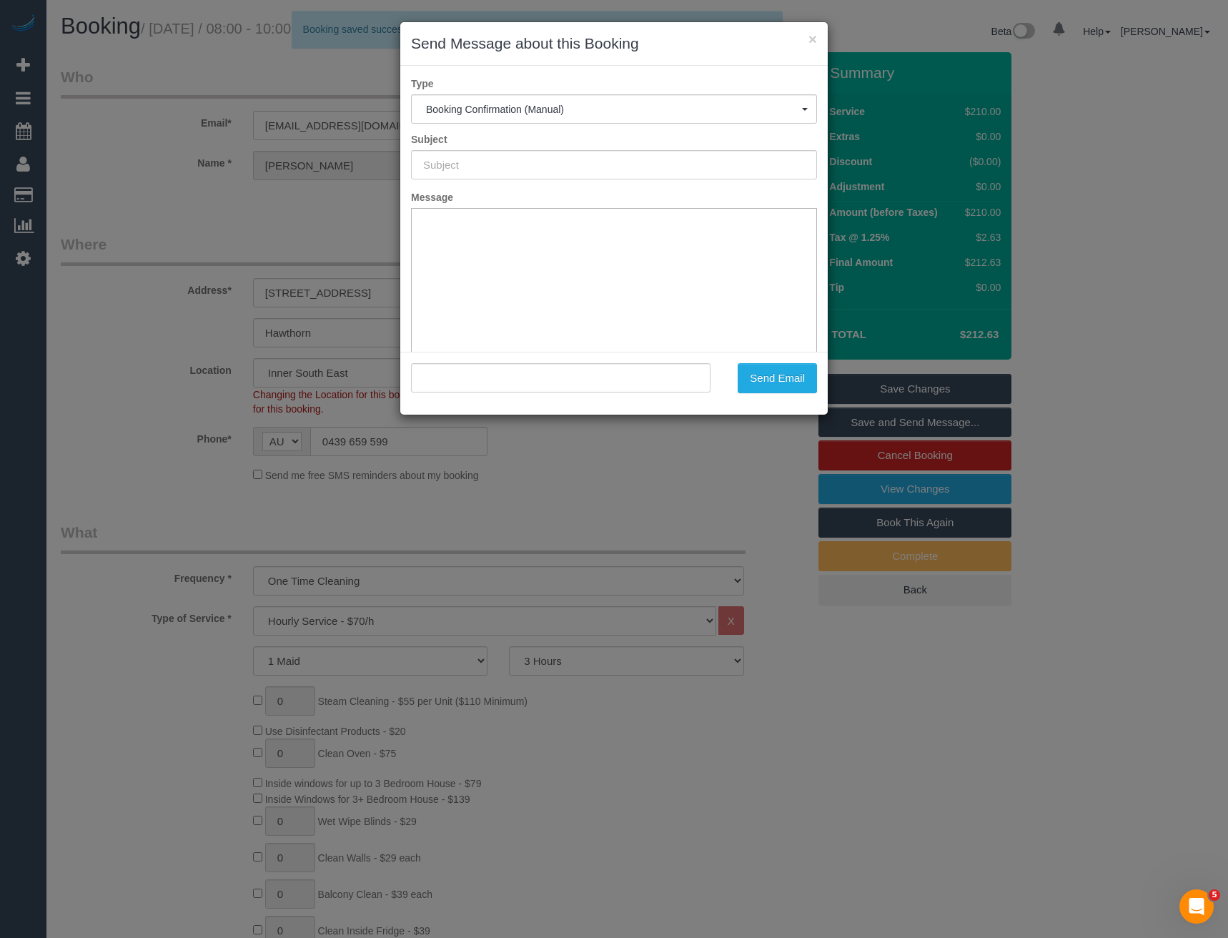
type input "Booking Confirmed"
type input ""Anne Crowley" <acrowley@bigpond.net.au>"
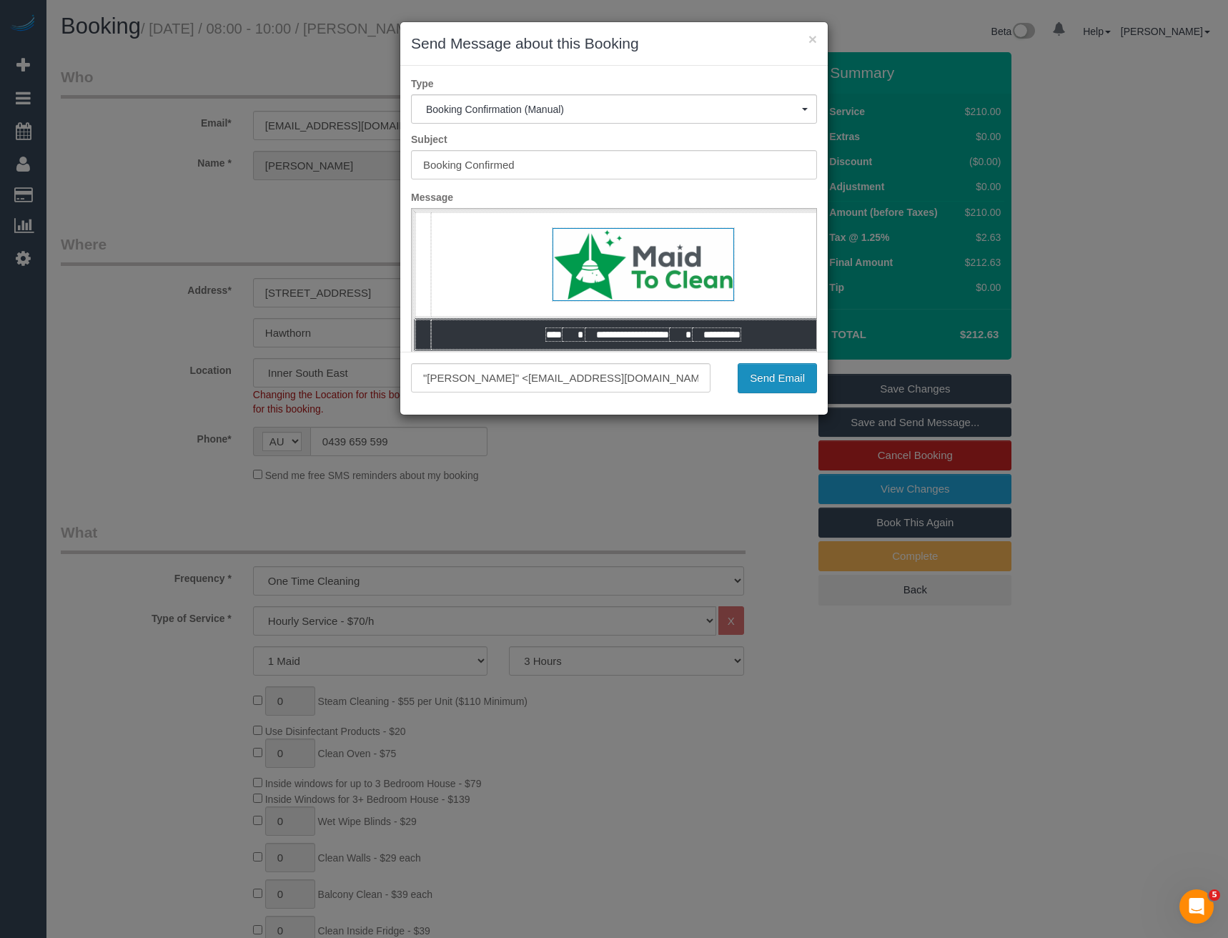
click at [766, 381] on button "Send Email" at bounding box center [777, 378] width 79 height 30
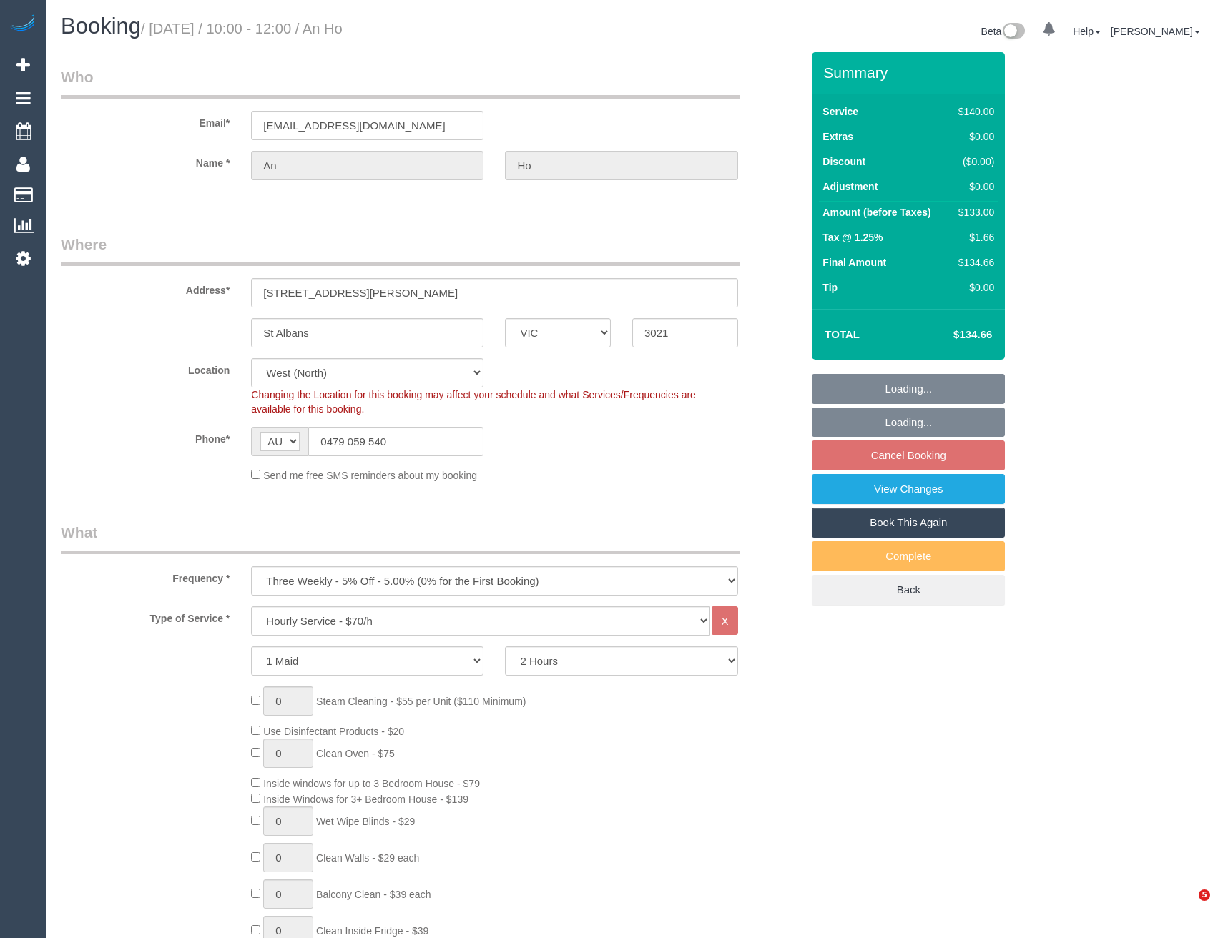
select select "VIC"
select select "object:839"
select select "string:stripe-pm_1R6Iwn2GScqysDRVZVx8h5S8"
select select "number:27"
select select "number:14"
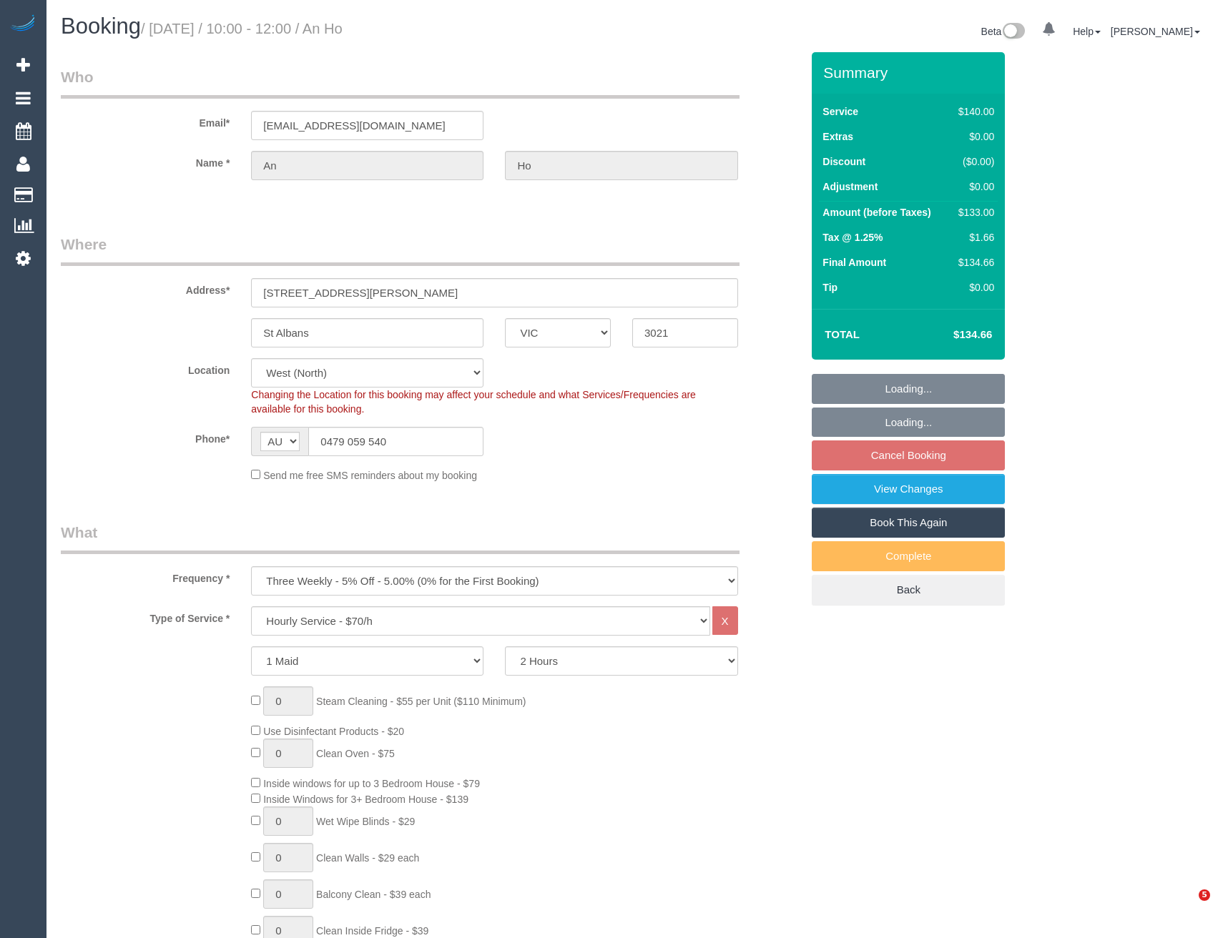
select select "number:19"
select select "number:25"
select select "spot3"
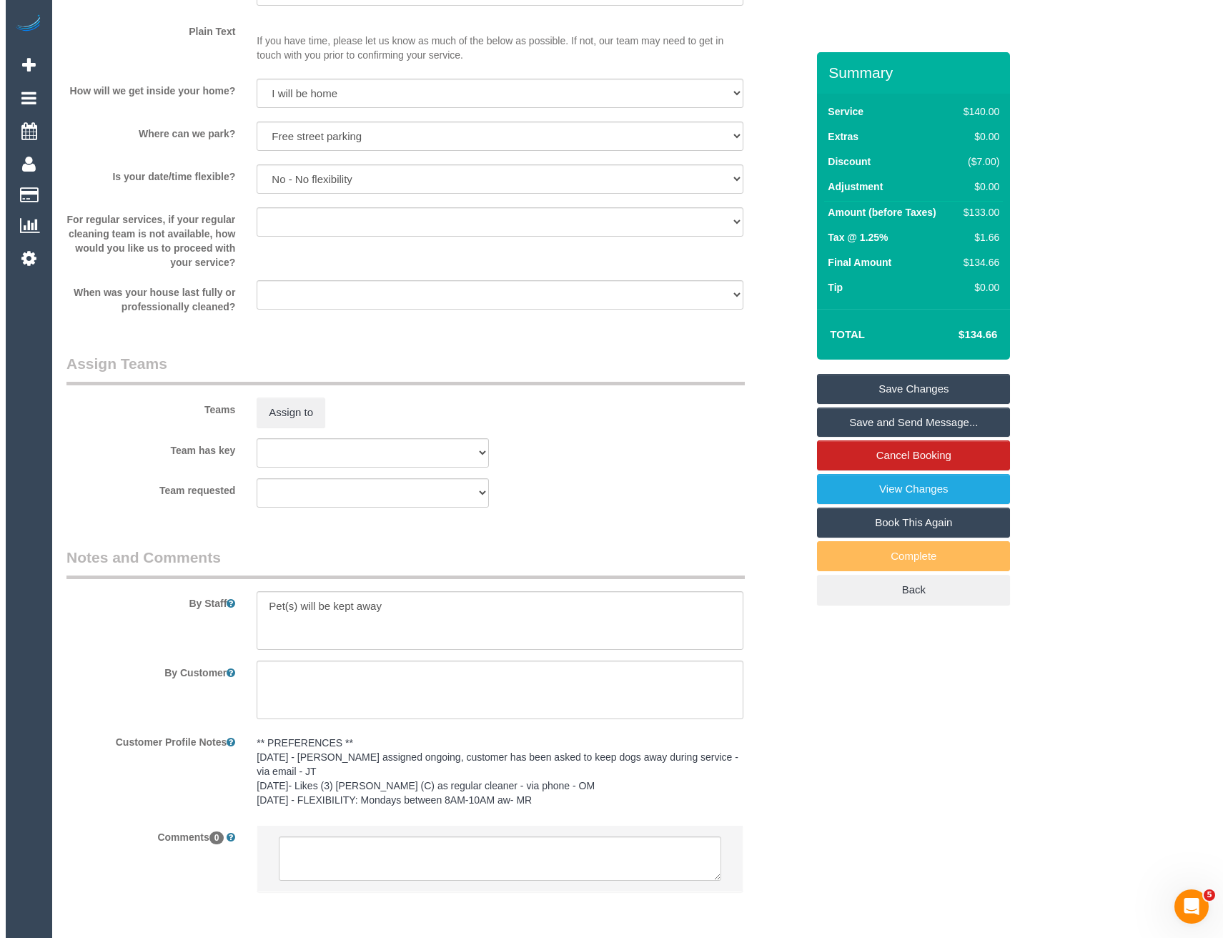
scroll to position [1763, 0]
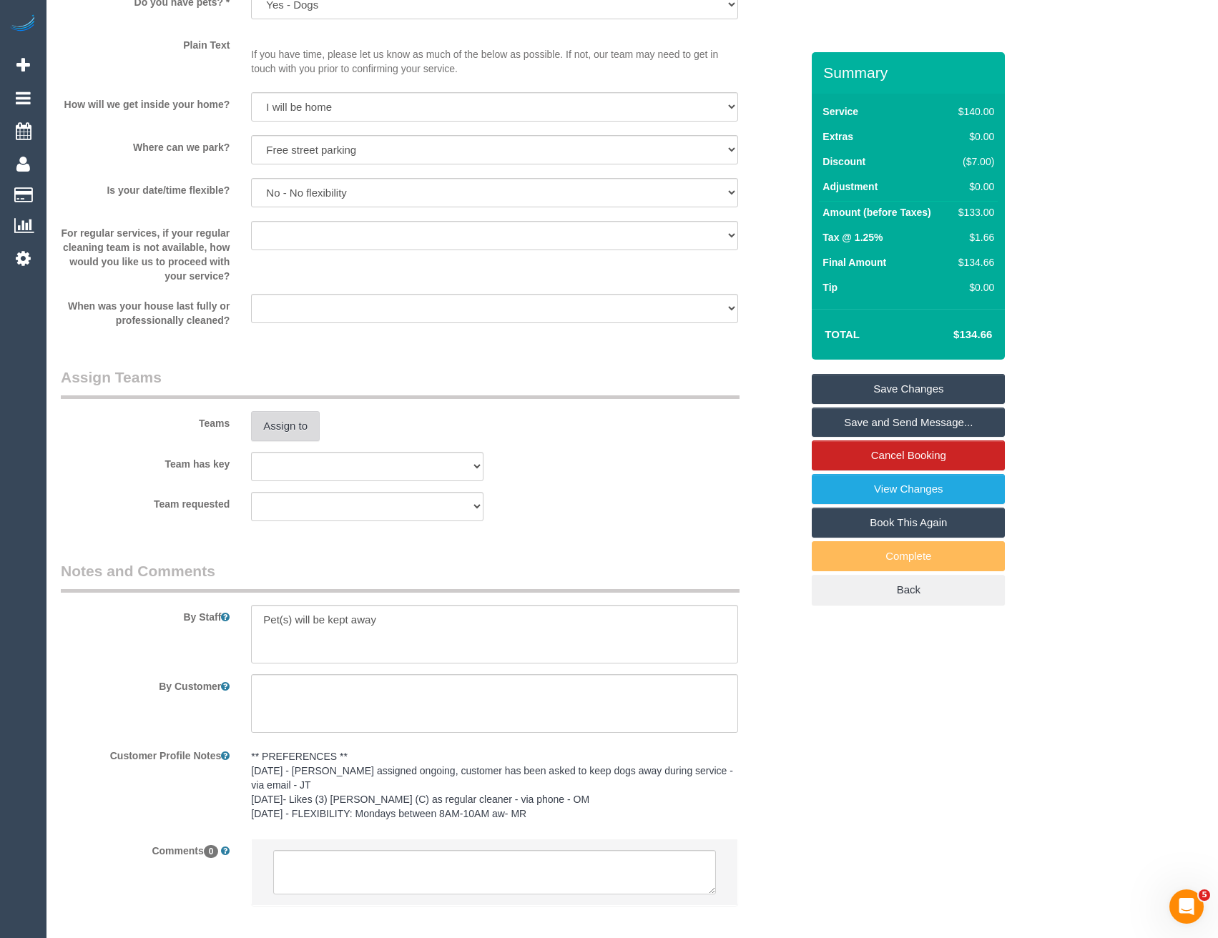
click at [287, 430] on button "Assign to" at bounding box center [285, 426] width 69 height 30
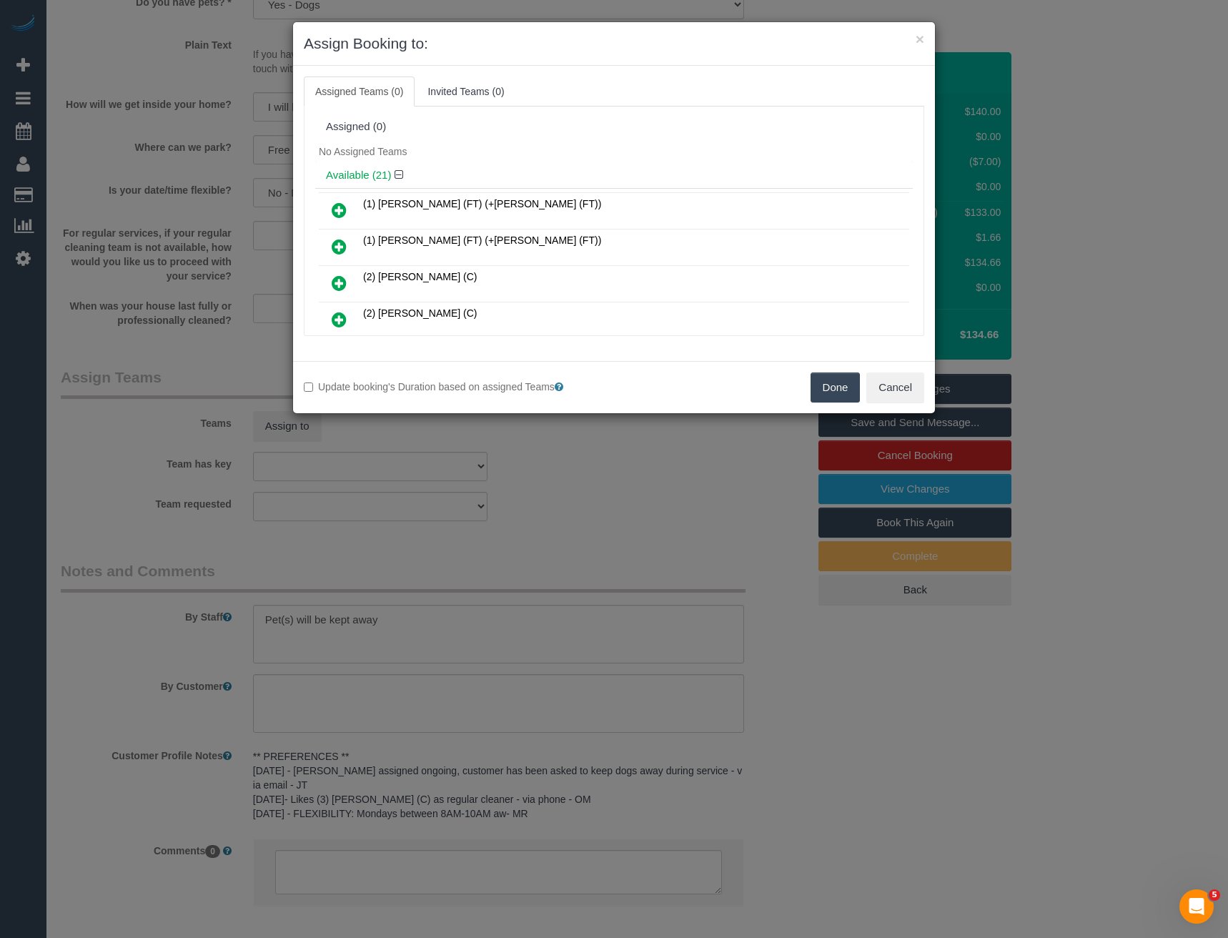
scroll to position [129, 0]
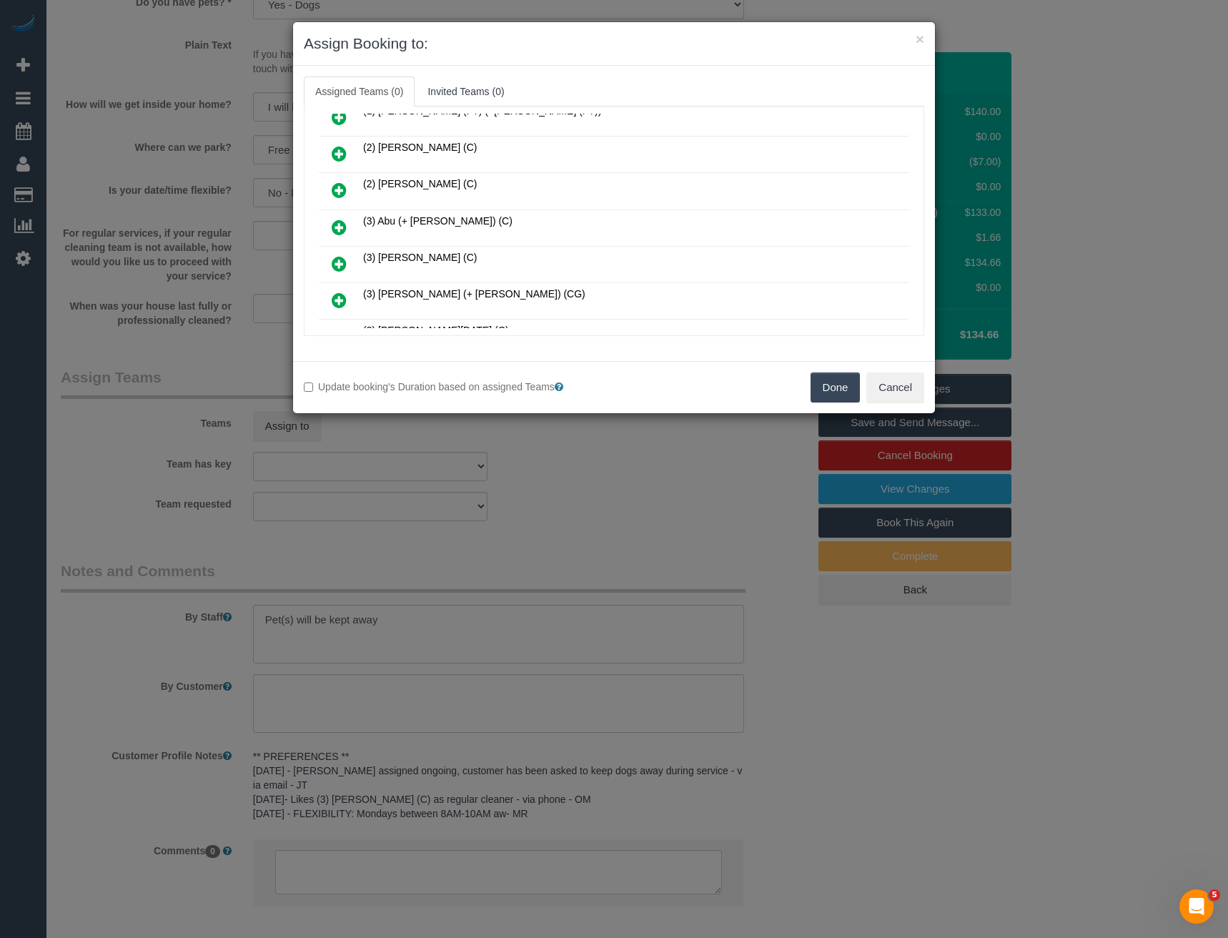
click at [339, 259] on icon at bounding box center [339, 263] width 15 height 17
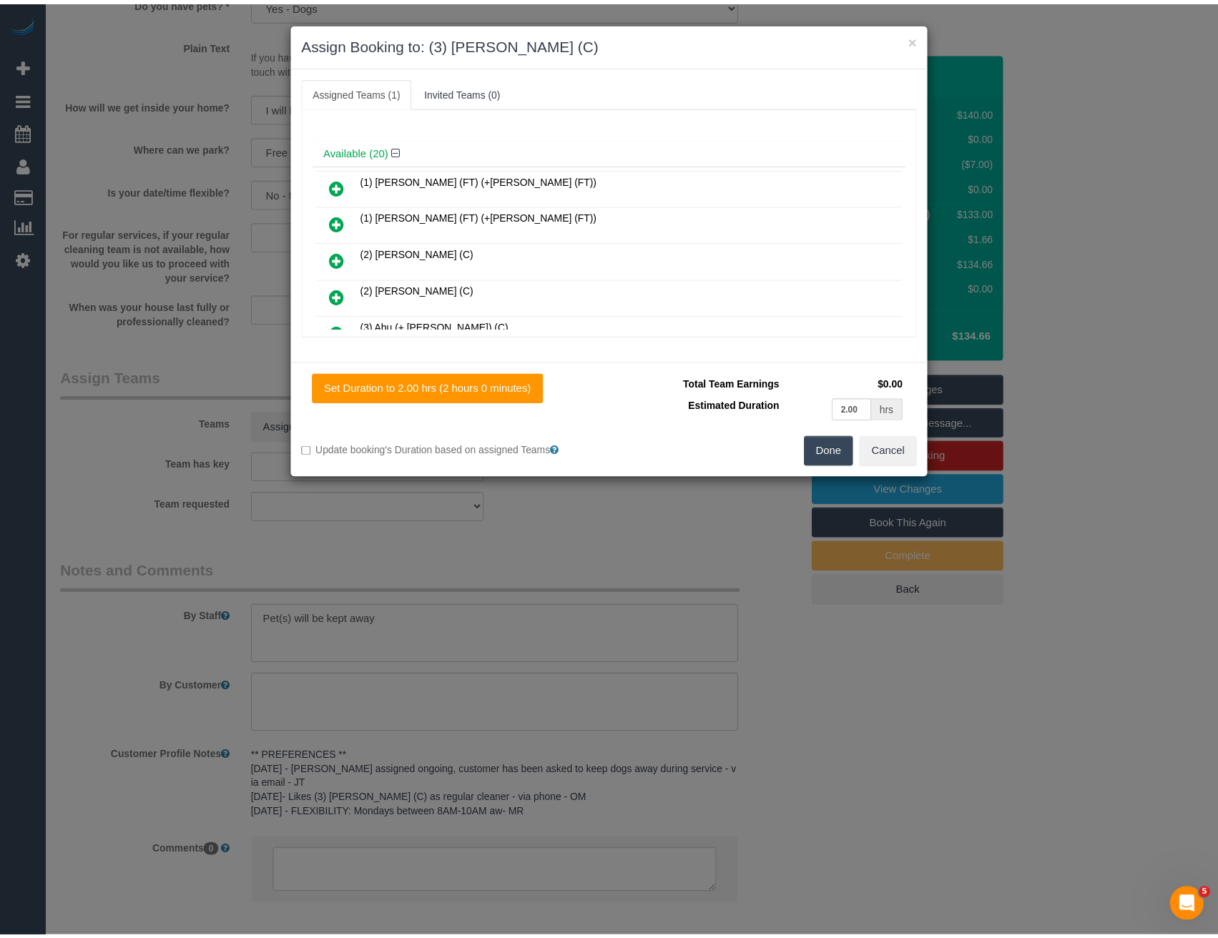
scroll to position [0, 0]
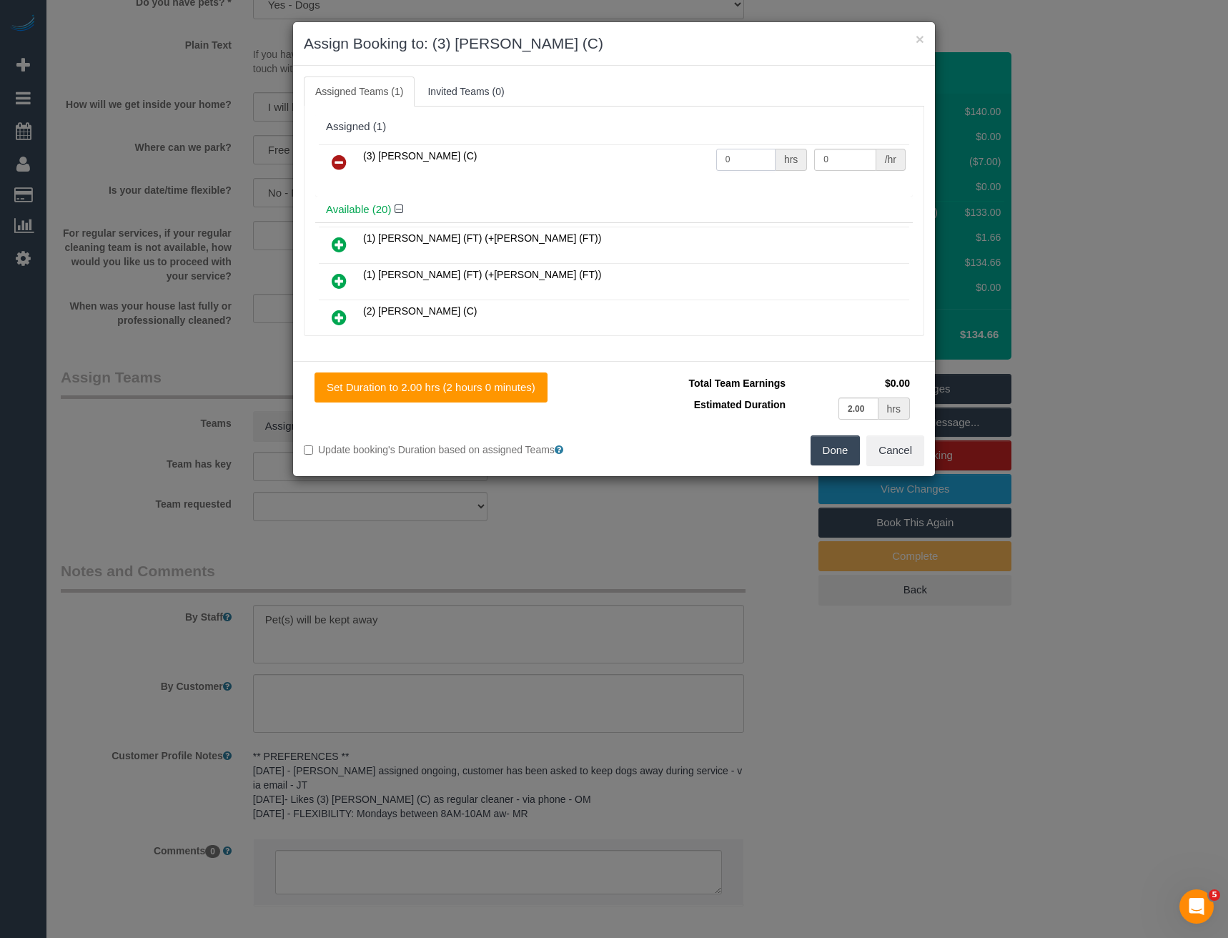
drag, startPoint x: 732, startPoint y: 157, endPoint x: 631, endPoint y: 156, distance: 101.5
click at [643, 159] on tr "(3) Abu Bakar (C) 0 hrs 0 /hr" at bounding box center [614, 162] width 591 height 36
type input "2"
type input "35"
click at [827, 449] on button "Done" at bounding box center [836, 450] width 50 height 30
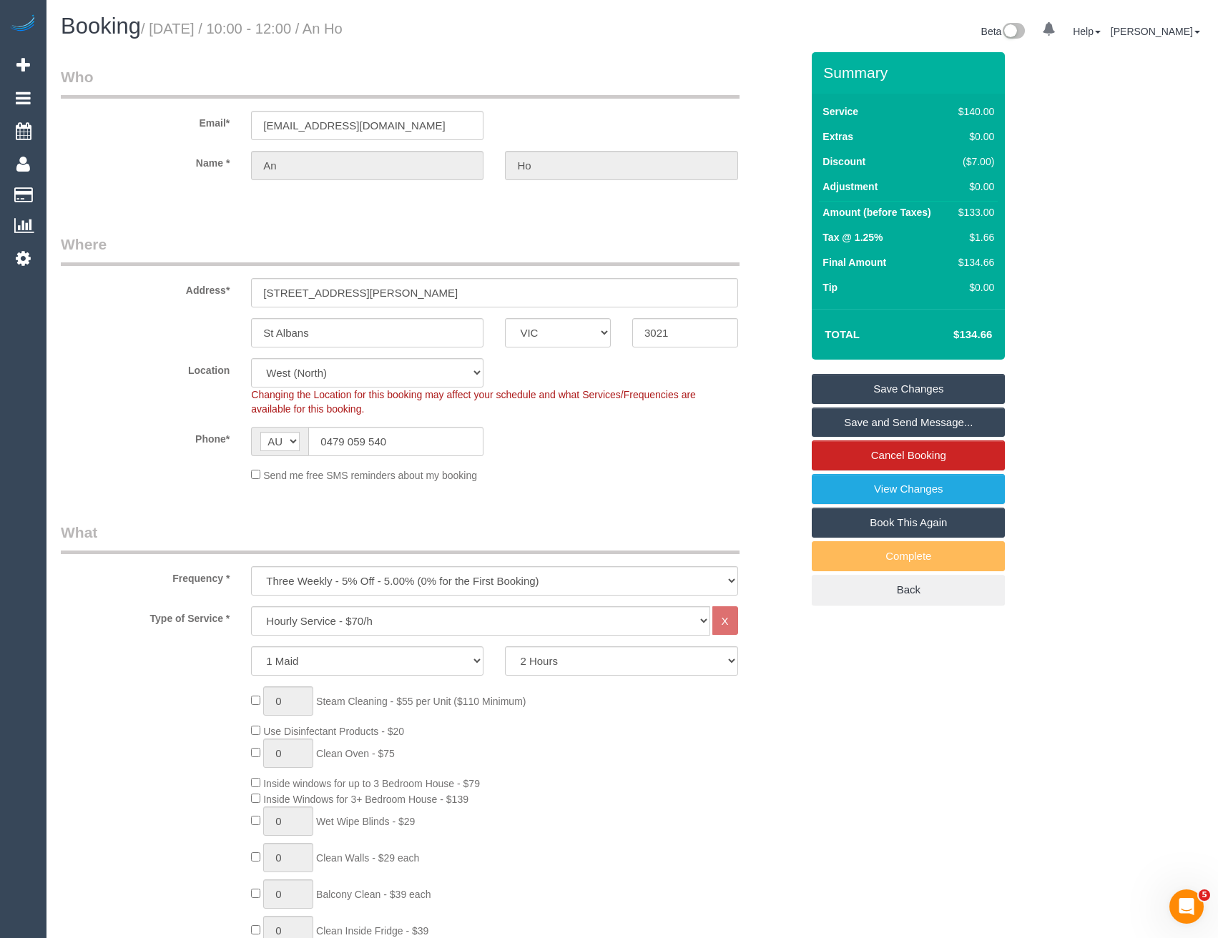
click at [866, 424] on link "Save and Send Message..." at bounding box center [908, 423] width 193 height 30
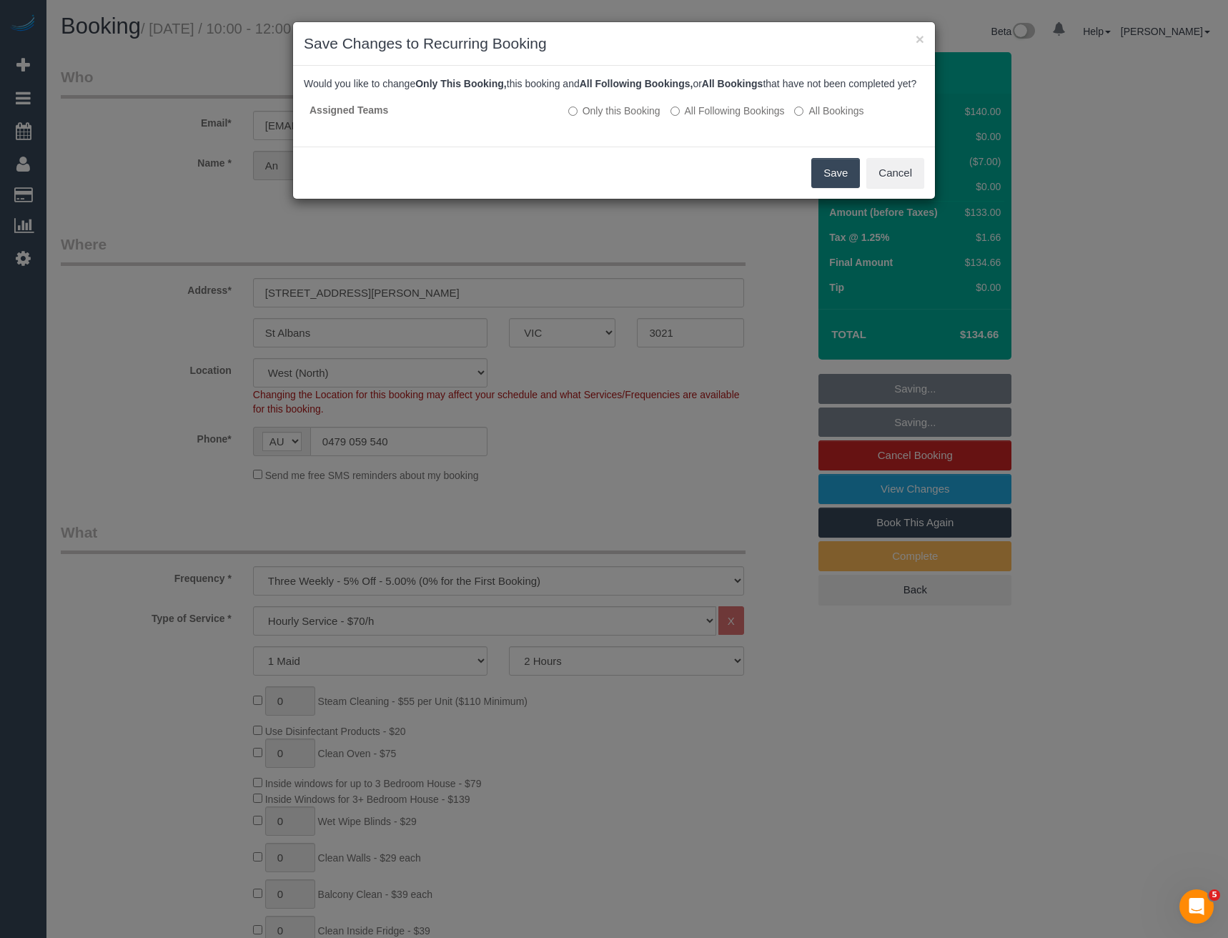
click at [834, 188] on button "Save" at bounding box center [836, 173] width 49 height 30
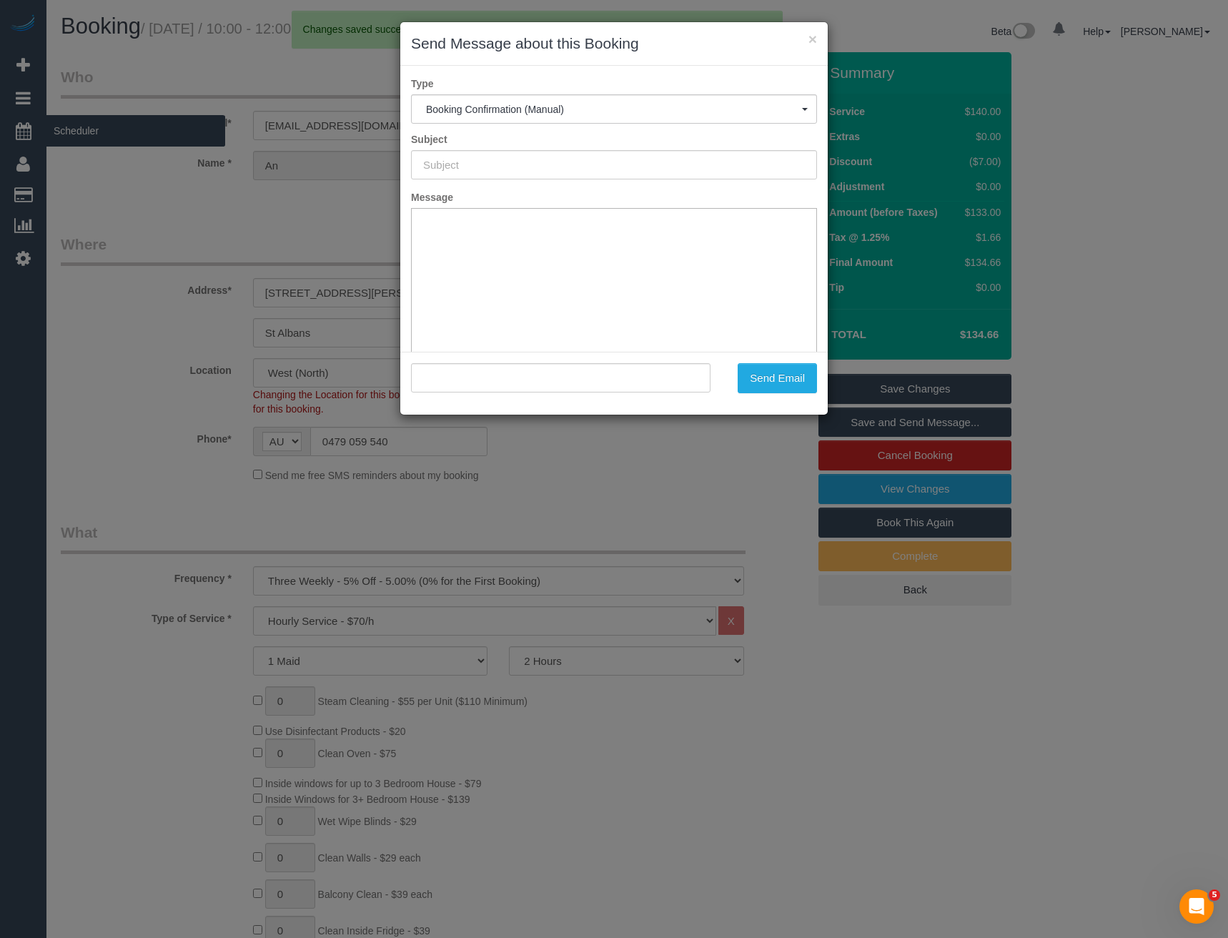
type input "Booking Confirmed"
type input ""An Ho" <anho.2804@gmail.com>"
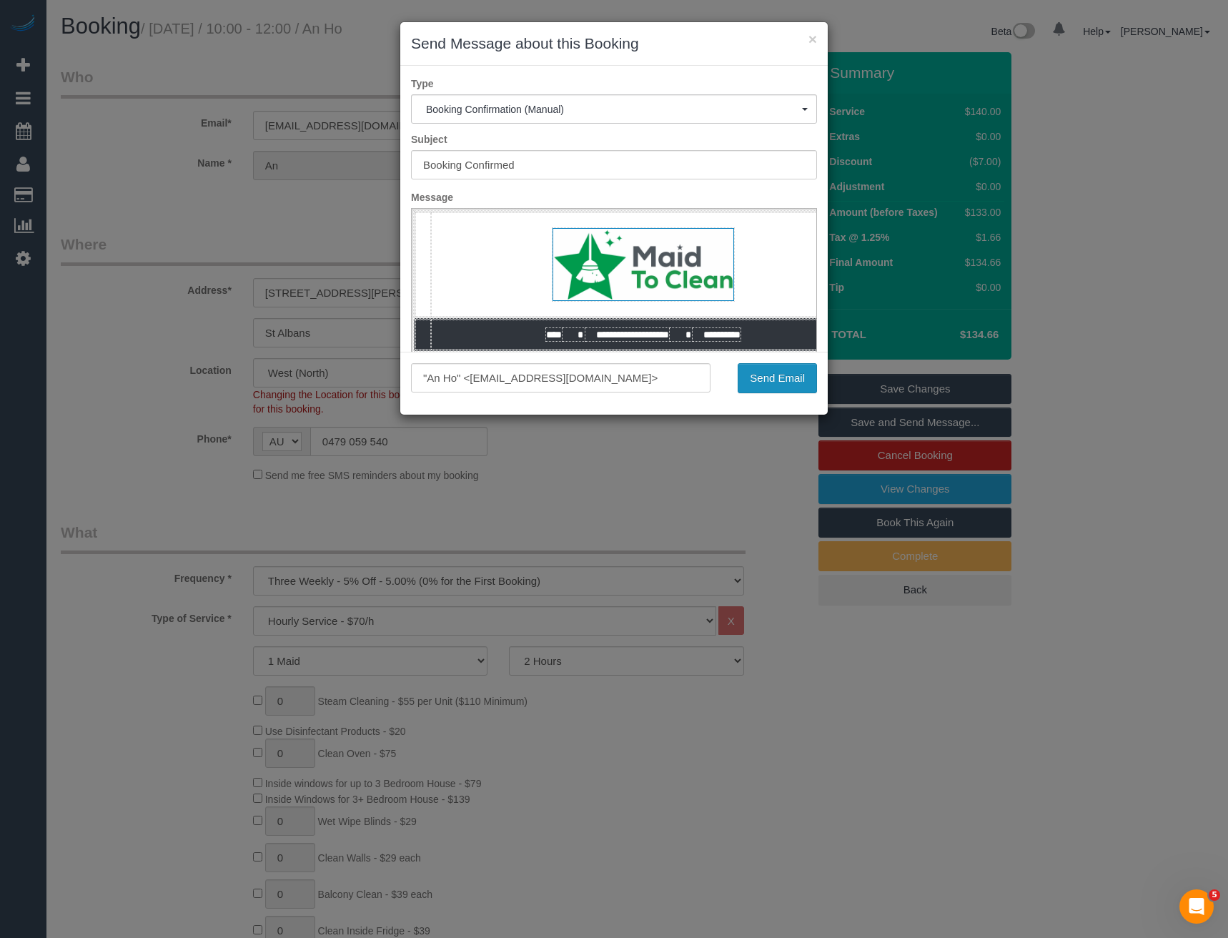
click at [758, 375] on button "Send Email" at bounding box center [777, 378] width 79 height 30
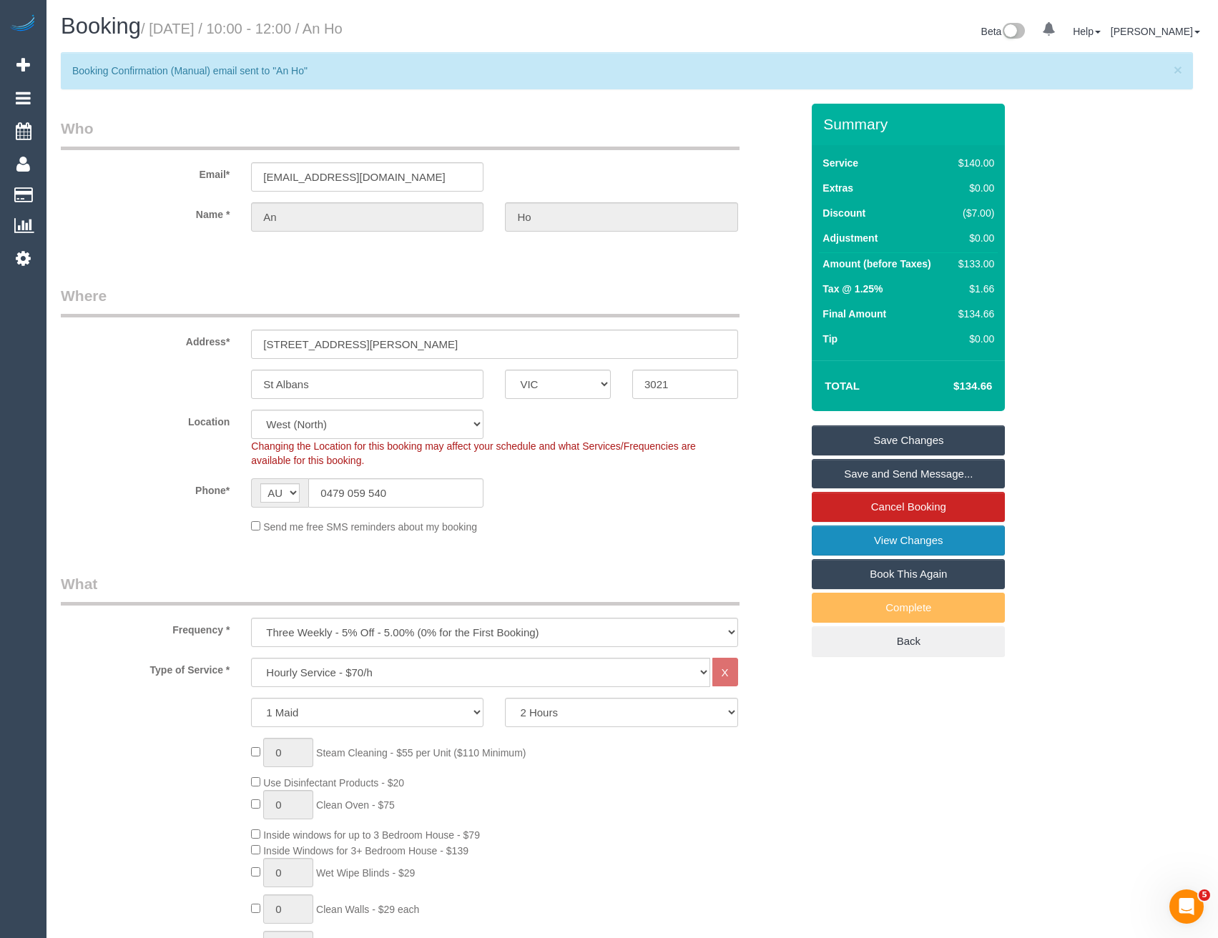
click at [898, 535] on link "View Changes" at bounding box center [908, 541] width 193 height 30
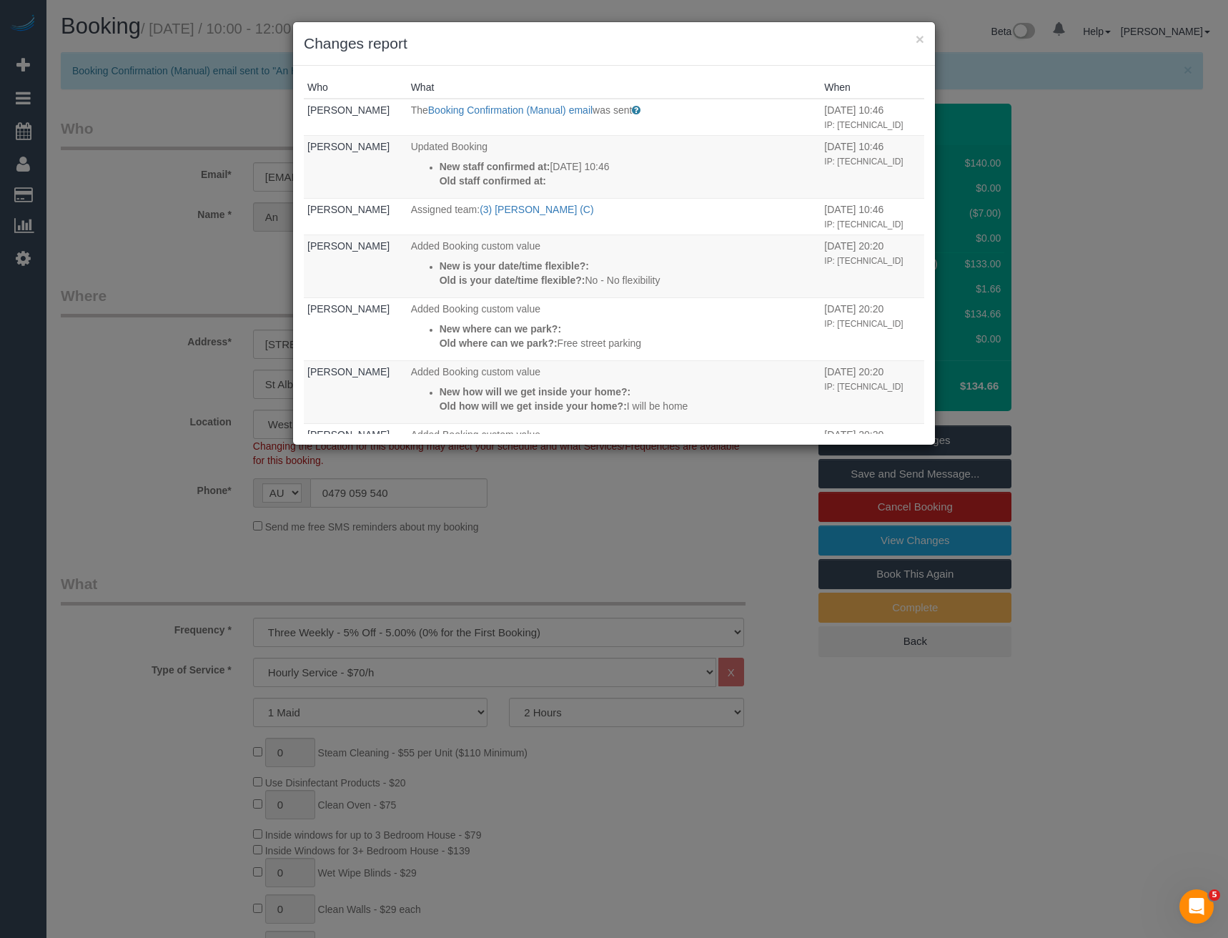
click at [679, 558] on div "× Changes report Who What When Bronie Bryant The Booking Confirmation (Manual) …" at bounding box center [614, 469] width 1228 height 938
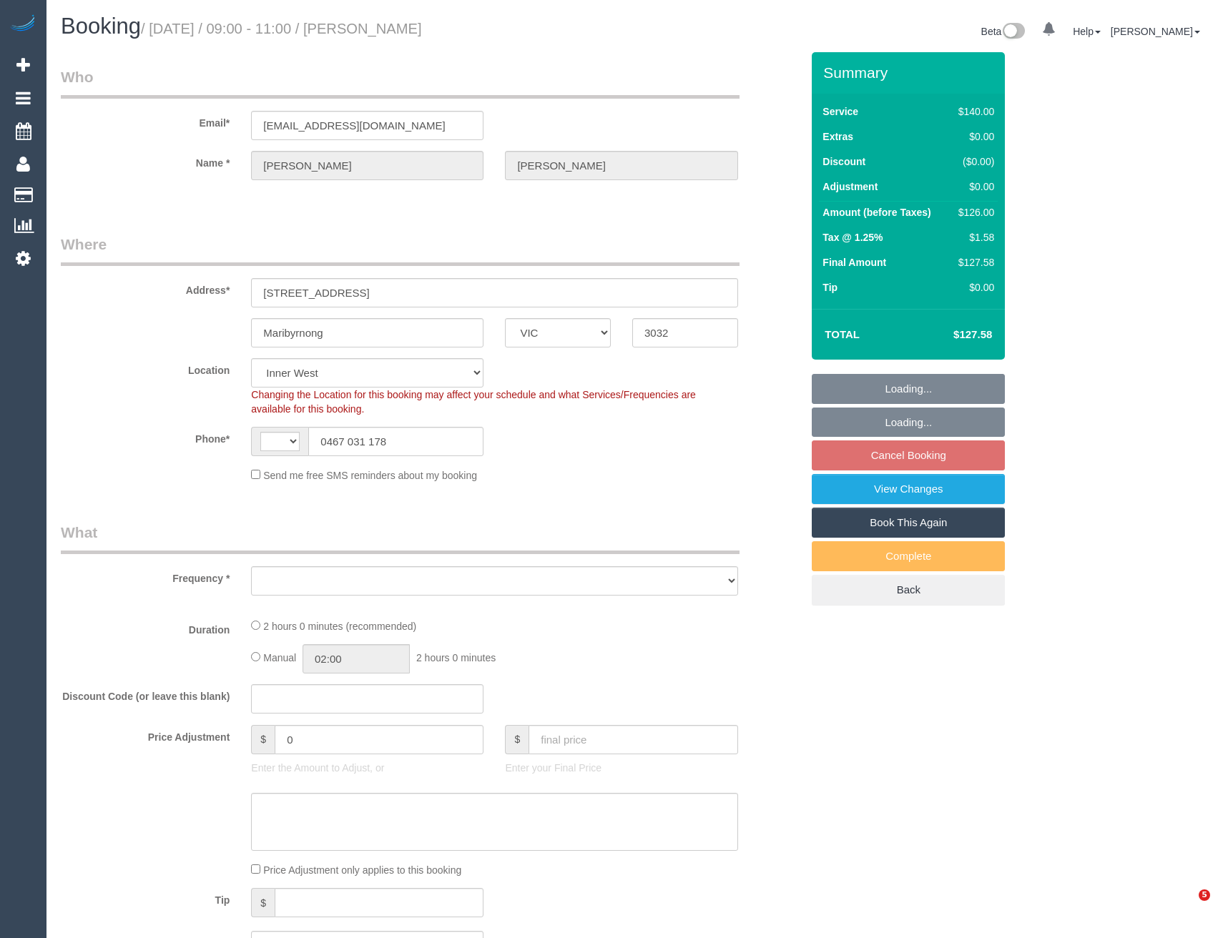
select select "VIC"
select select "string:AU"
select select "object:587"
select select "number:30"
select select "number:14"
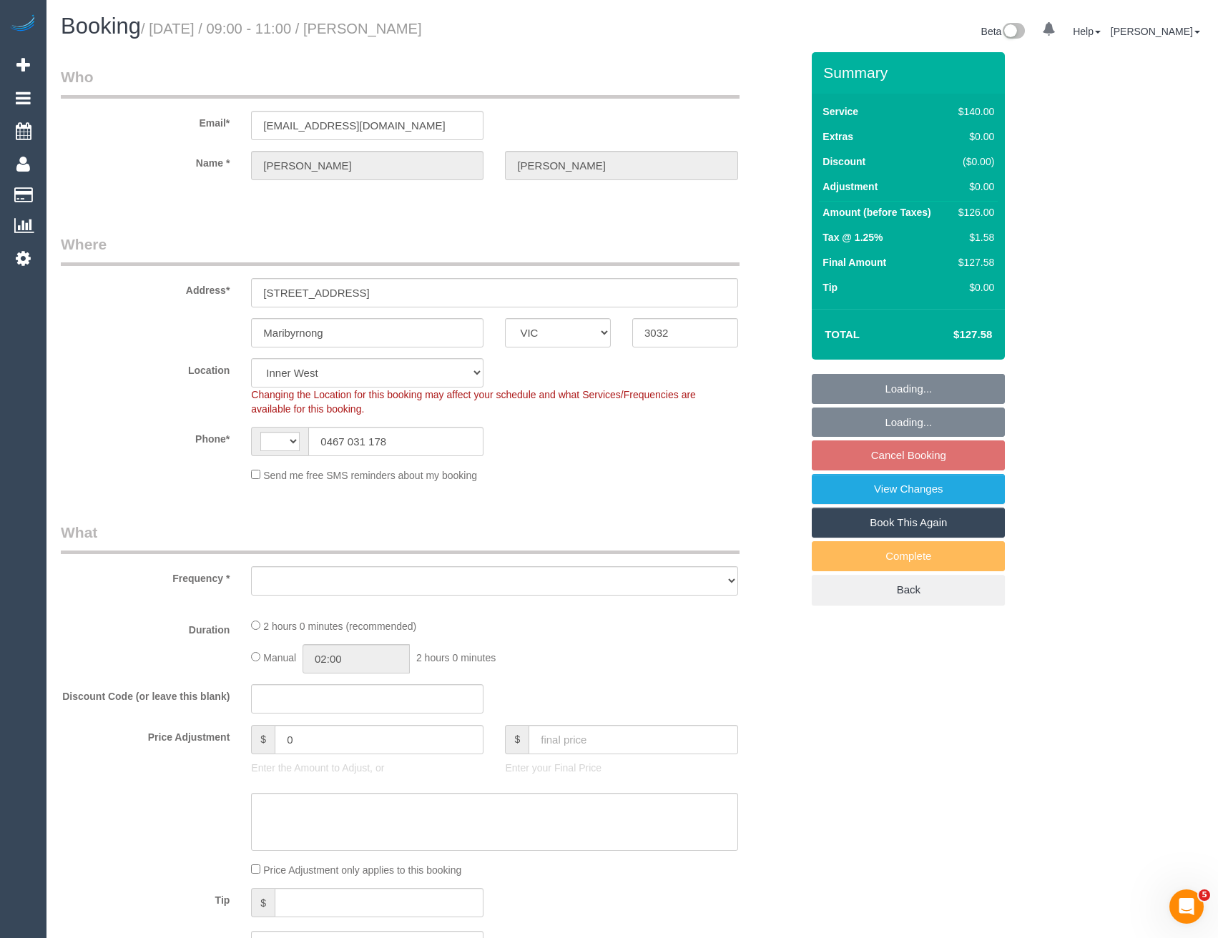
select select "number:19"
select select "number:34"
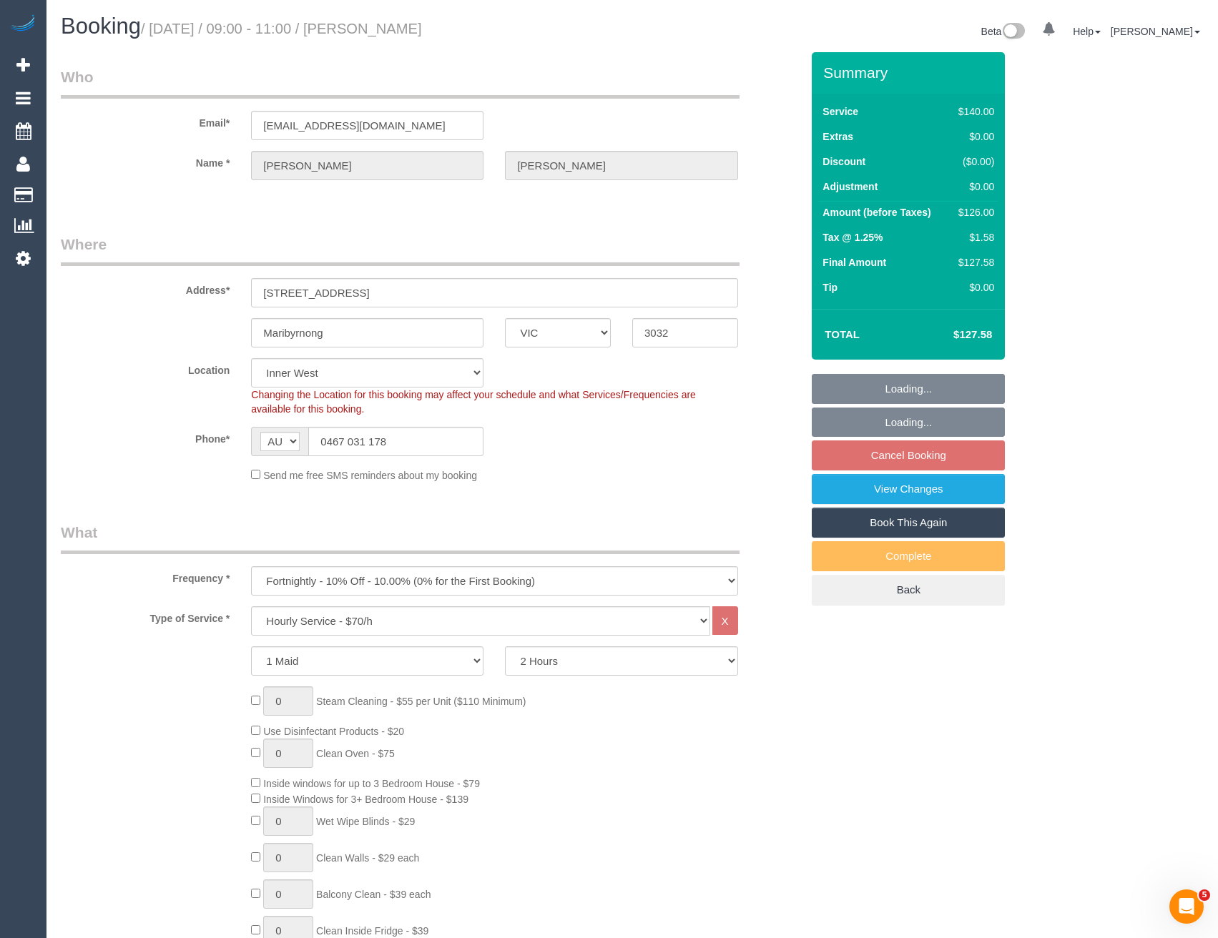
select select "object:1560"
select select "string:stripe-pm_1NsxbR2GScqysDRV2eY3WmOr"
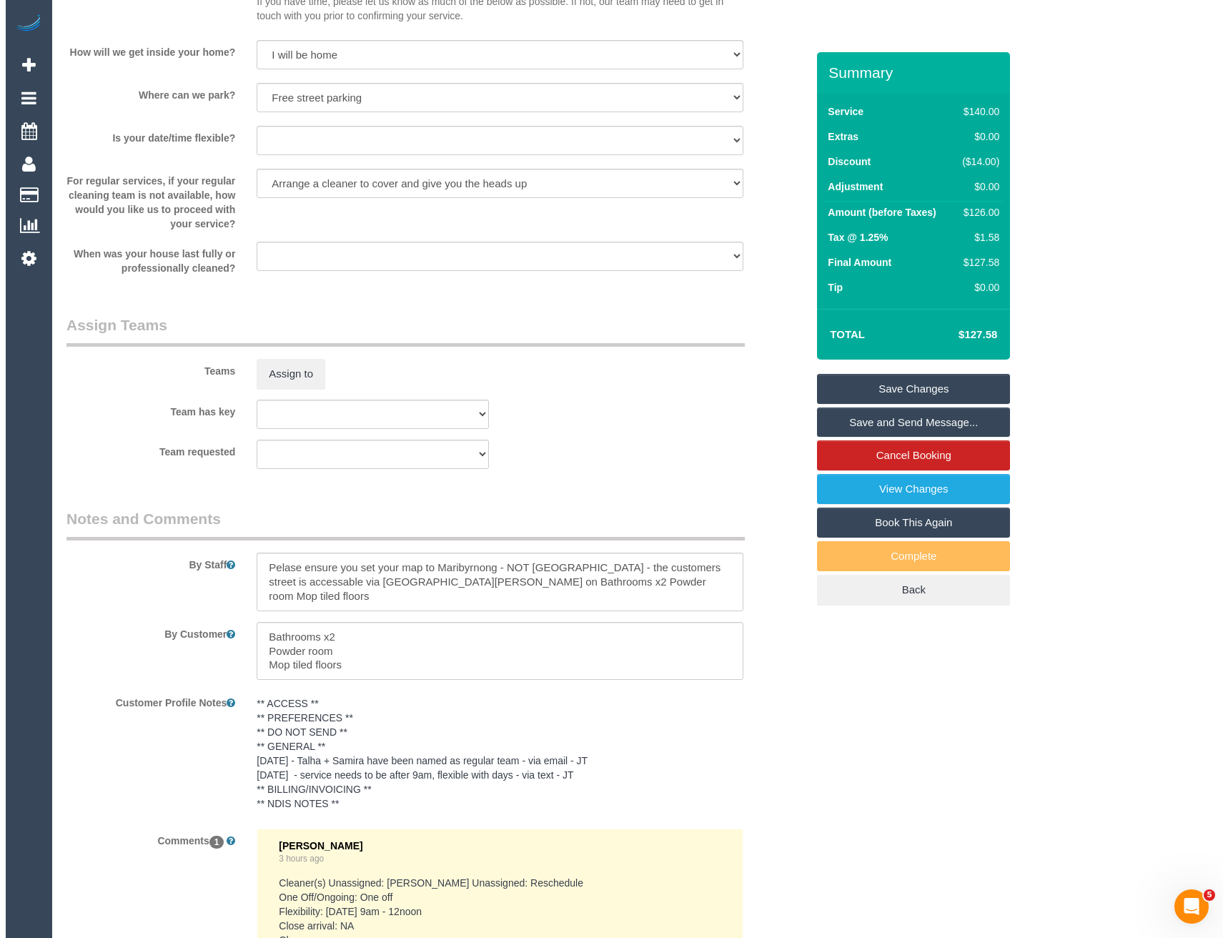
scroll to position [1759, 0]
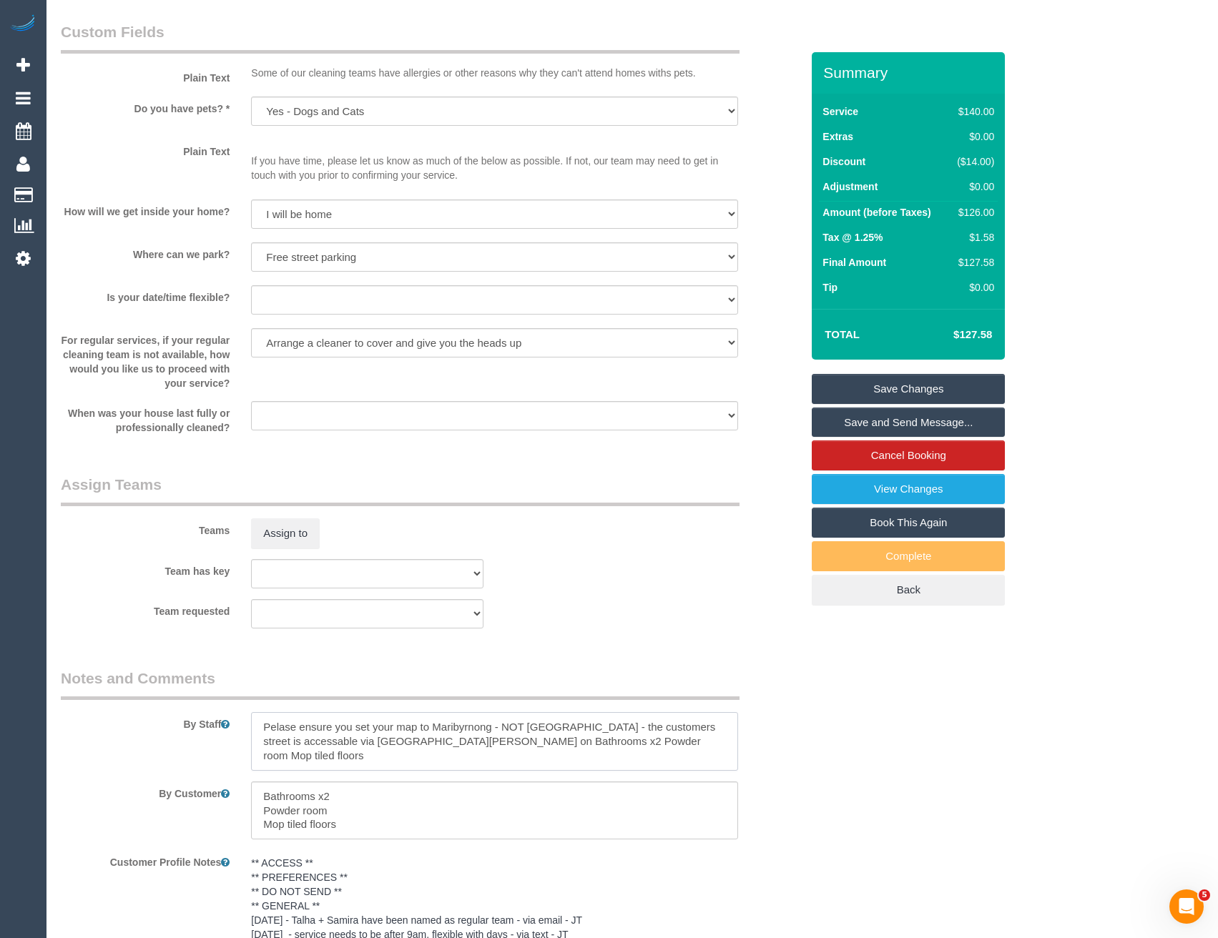
click at [265, 719] on textarea at bounding box center [494, 741] width 486 height 59
type textarea "*cover* Pelase ensure you set your map to Maribyrnong - NOT [GEOGRAPHIC_DATA] -…"
click at [279, 526] on button "Assign to" at bounding box center [285, 533] width 69 height 30
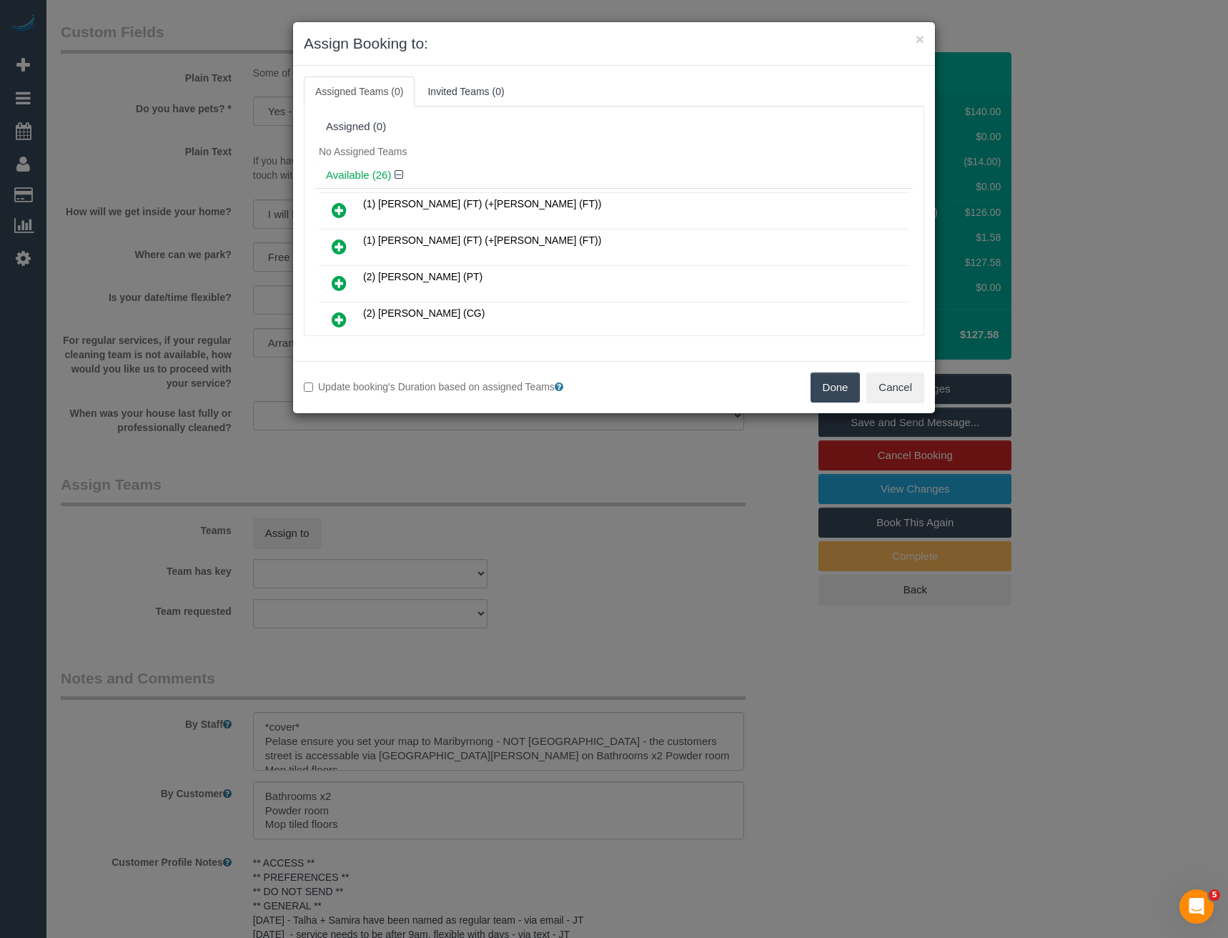
scroll to position [385, 0]
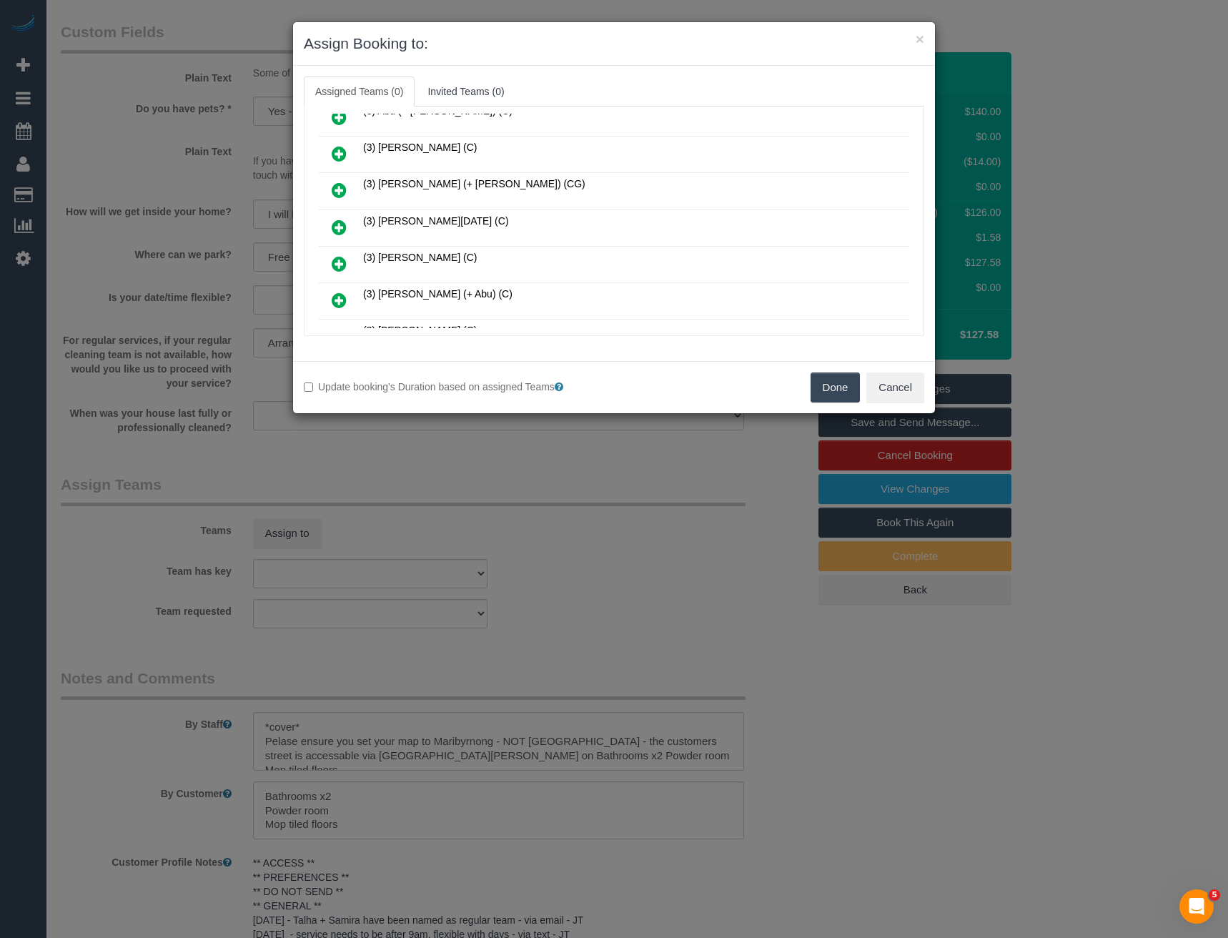
click at [342, 228] on icon at bounding box center [339, 227] width 15 height 17
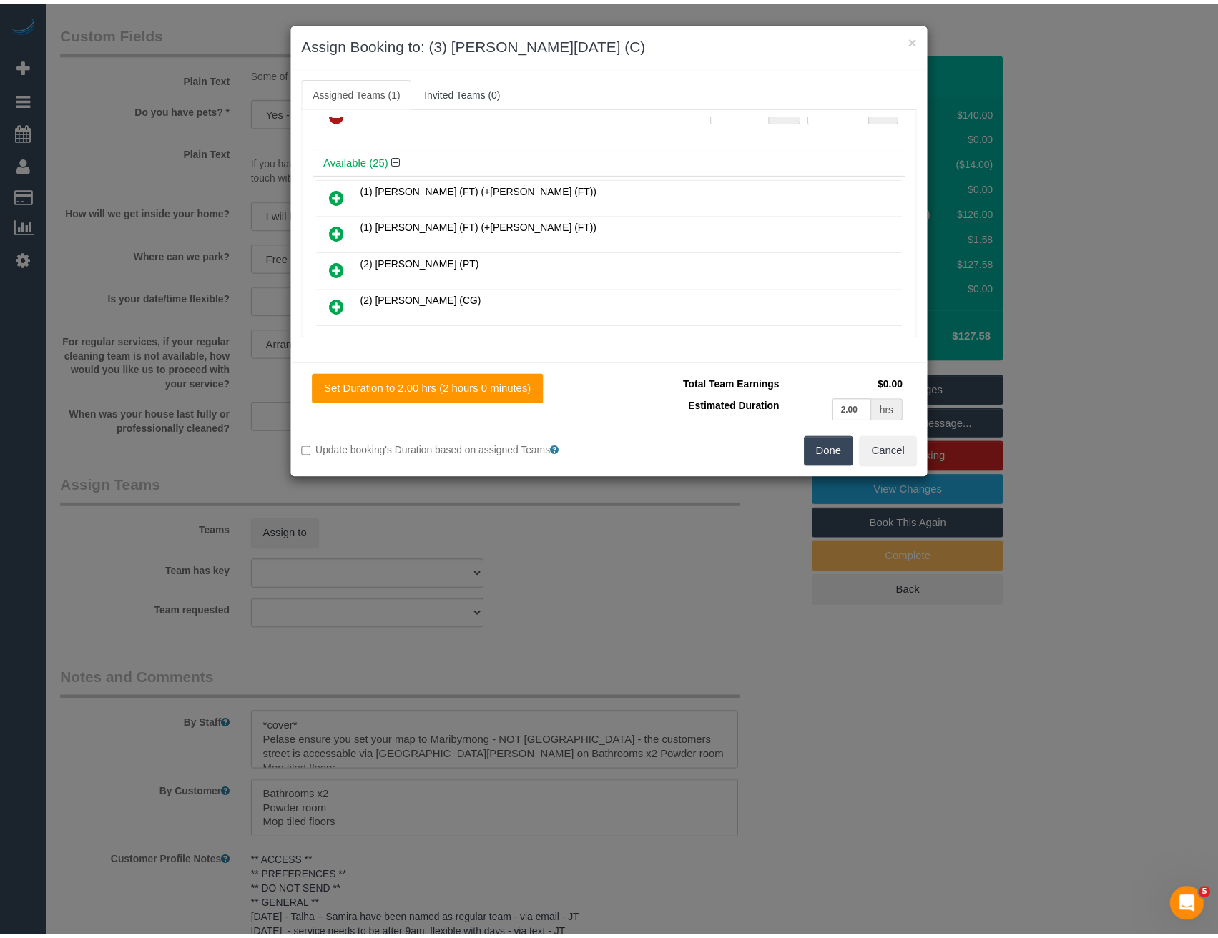
scroll to position [0, 0]
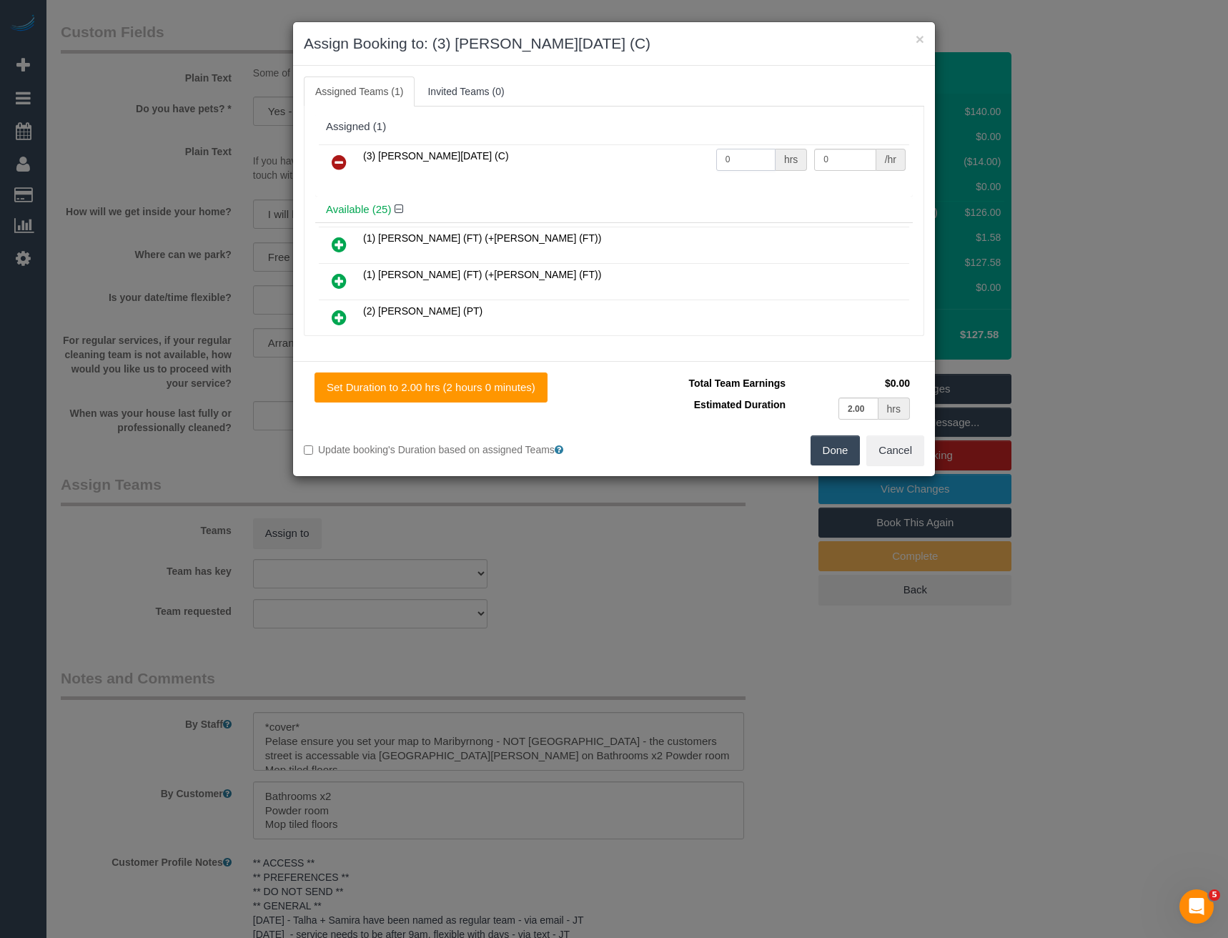
drag, startPoint x: 710, startPoint y: 166, endPoint x: 616, endPoint y: 157, distance: 94.8
click at [651, 167] on tr "(3) [PERSON_NAME][DATE] (C) 0 hrs 0 /hr" at bounding box center [614, 162] width 591 height 36
type input "2"
type input "35"
click at [839, 446] on button "Done" at bounding box center [836, 450] width 50 height 30
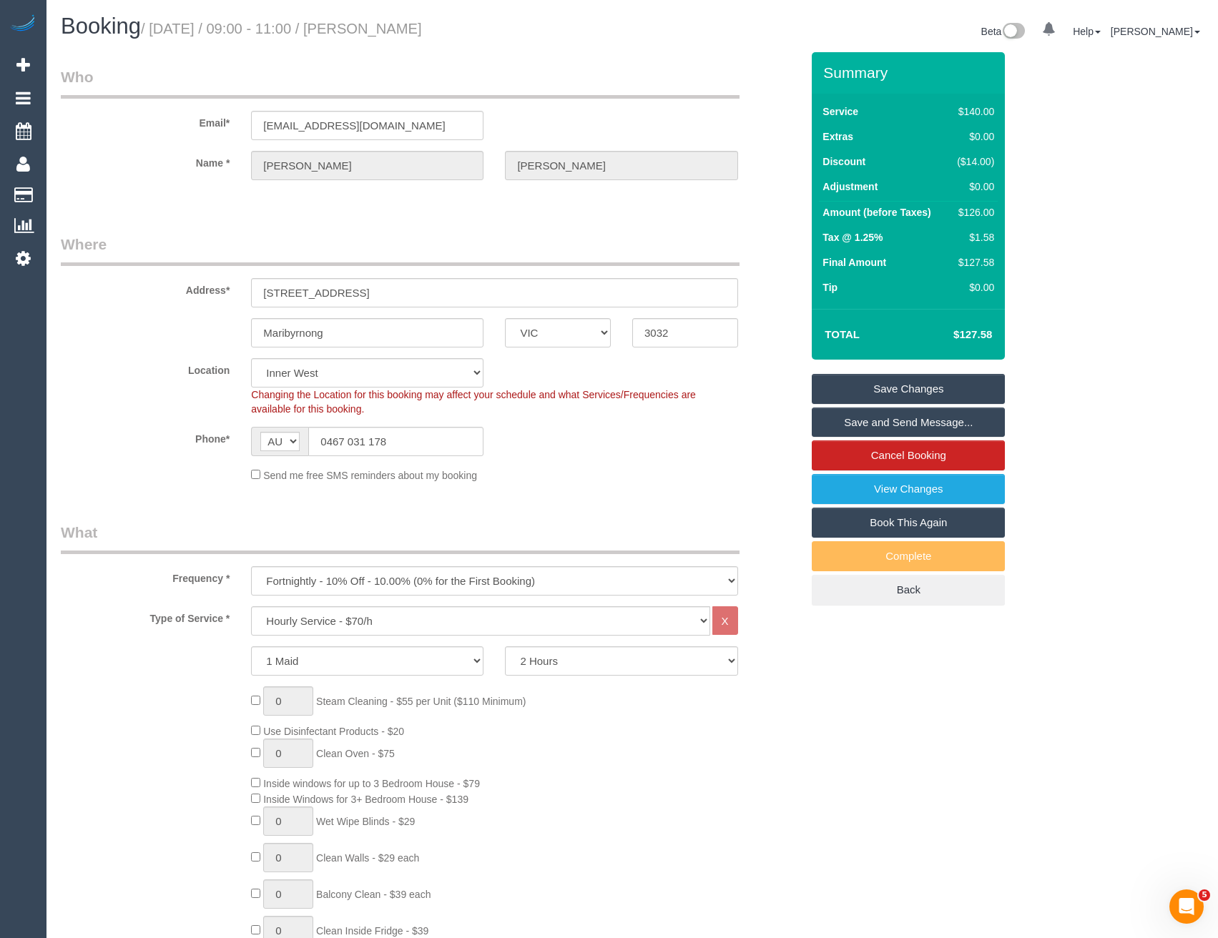
click at [857, 417] on link "Save and Send Message..." at bounding box center [908, 423] width 193 height 30
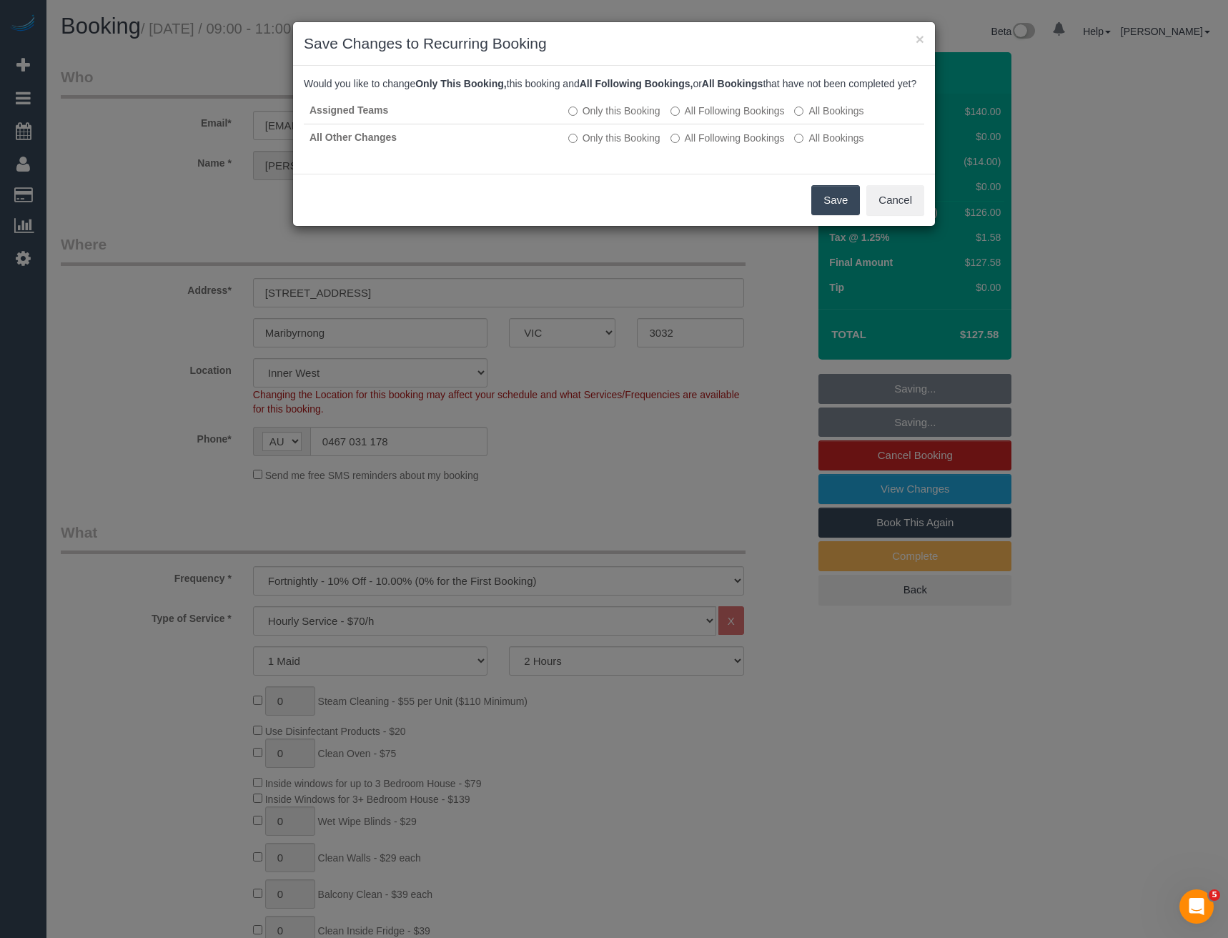
click at [824, 215] on button "Save" at bounding box center [836, 200] width 49 height 30
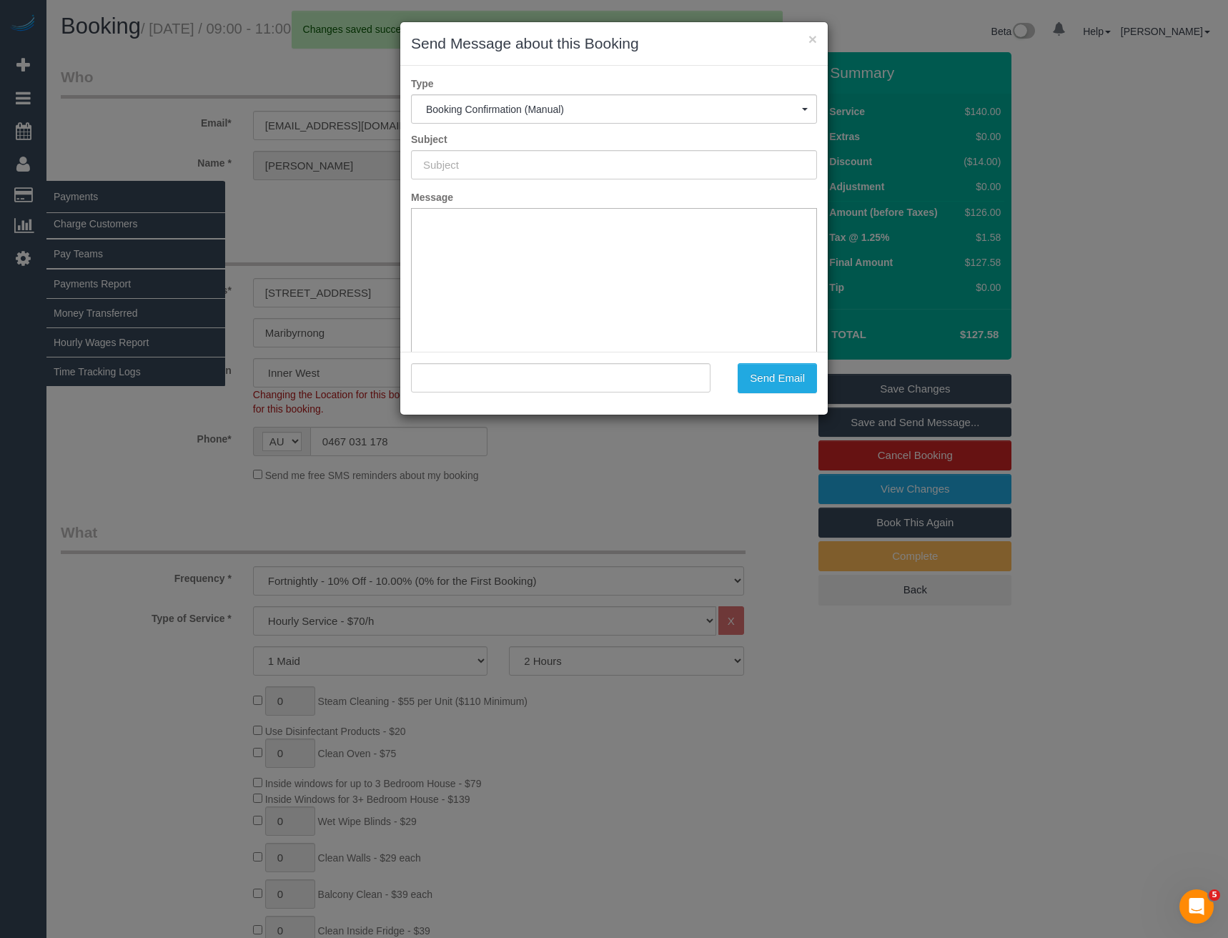
type input "Booking Confirmed"
type input ""Jana Blackwell" <jana_blackwell@yahoo.com>"
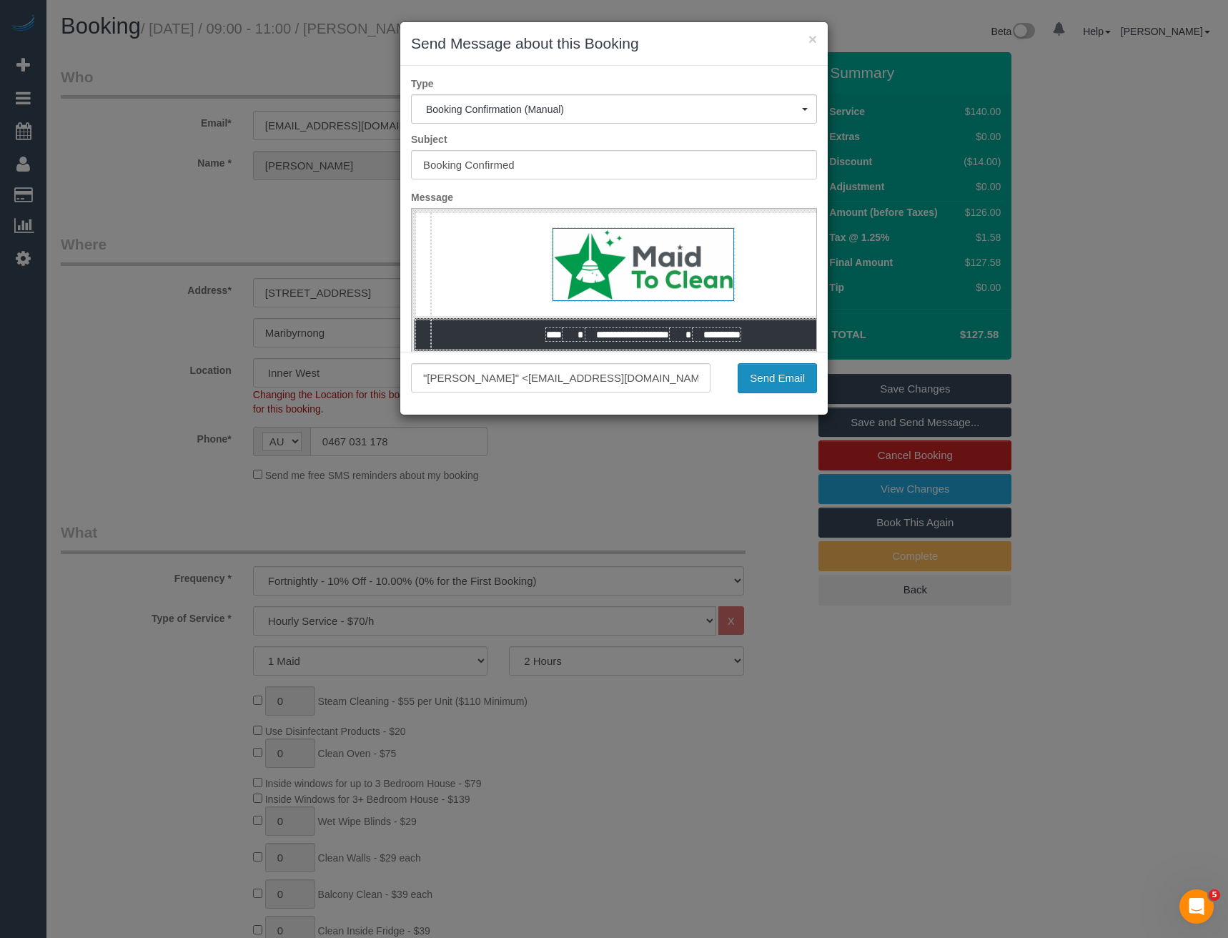
click at [772, 384] on button "Send Email" at bounding box center [777, 378] width 79 height 30
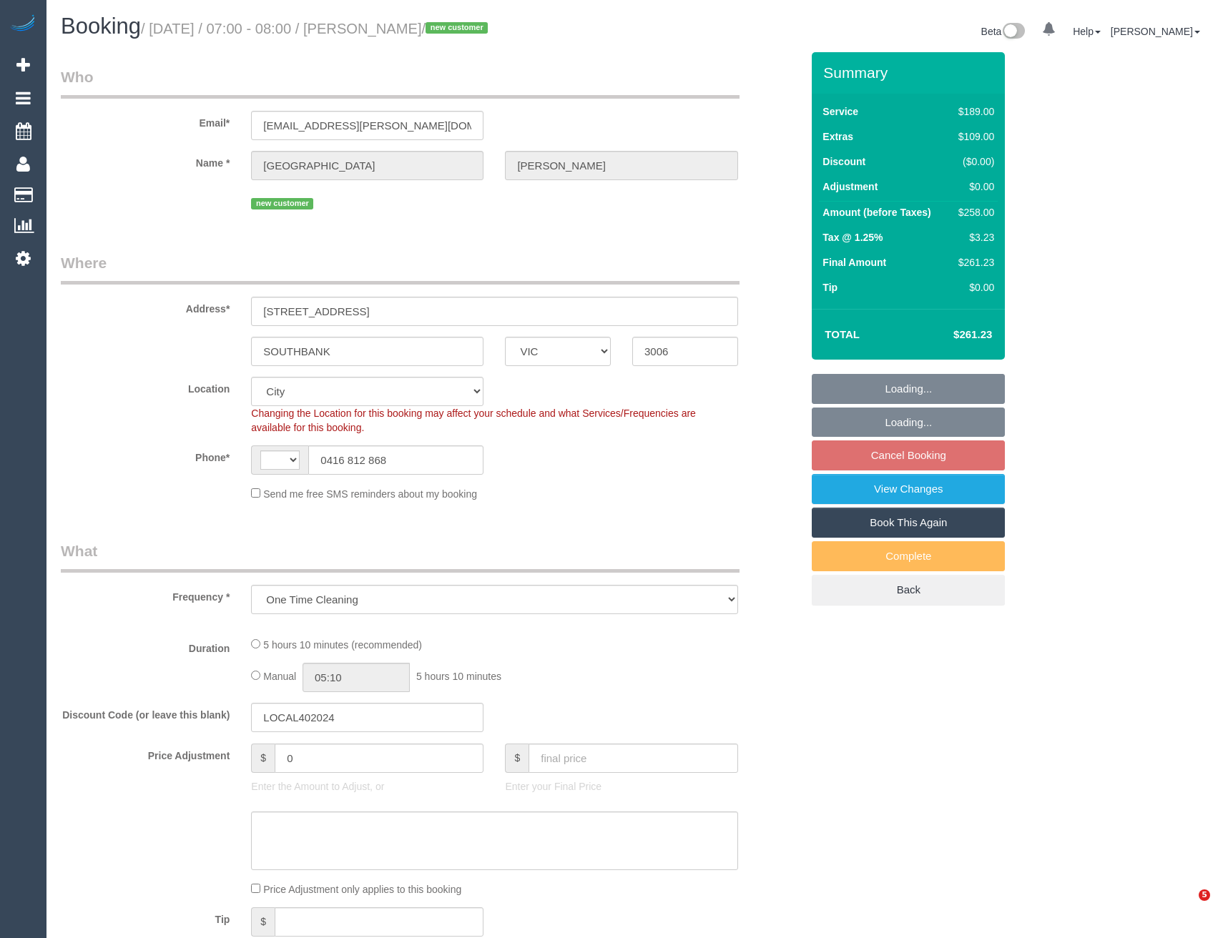
select select "VIC"
select select "object:461"
select select "string:AU"
select select "number:28"
select select "number:15"
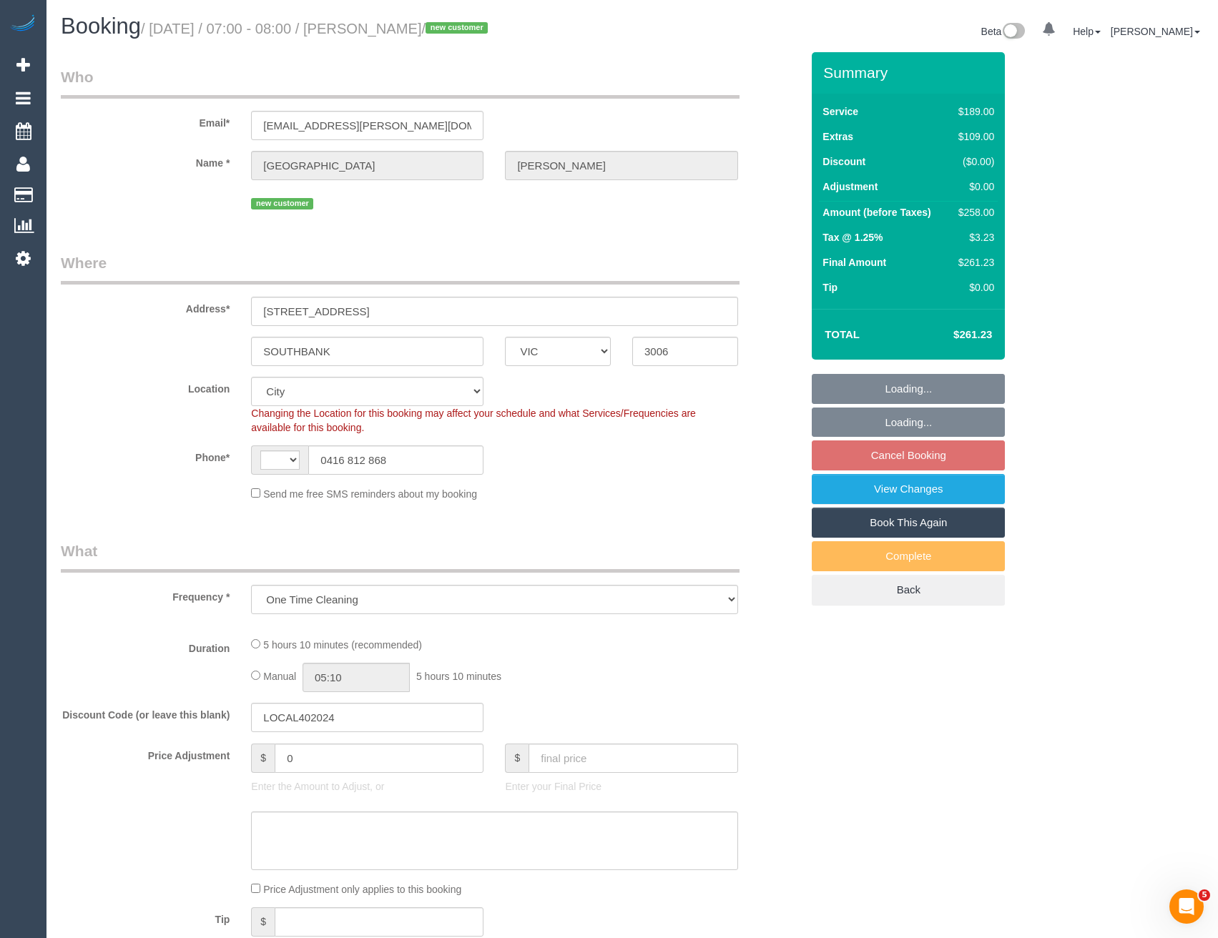
select select "number:18"
select select "number:22"
select select "number:26"
select select "string:stripe-pm_1RViQD2GScqysDRVDO1Kjd4U"
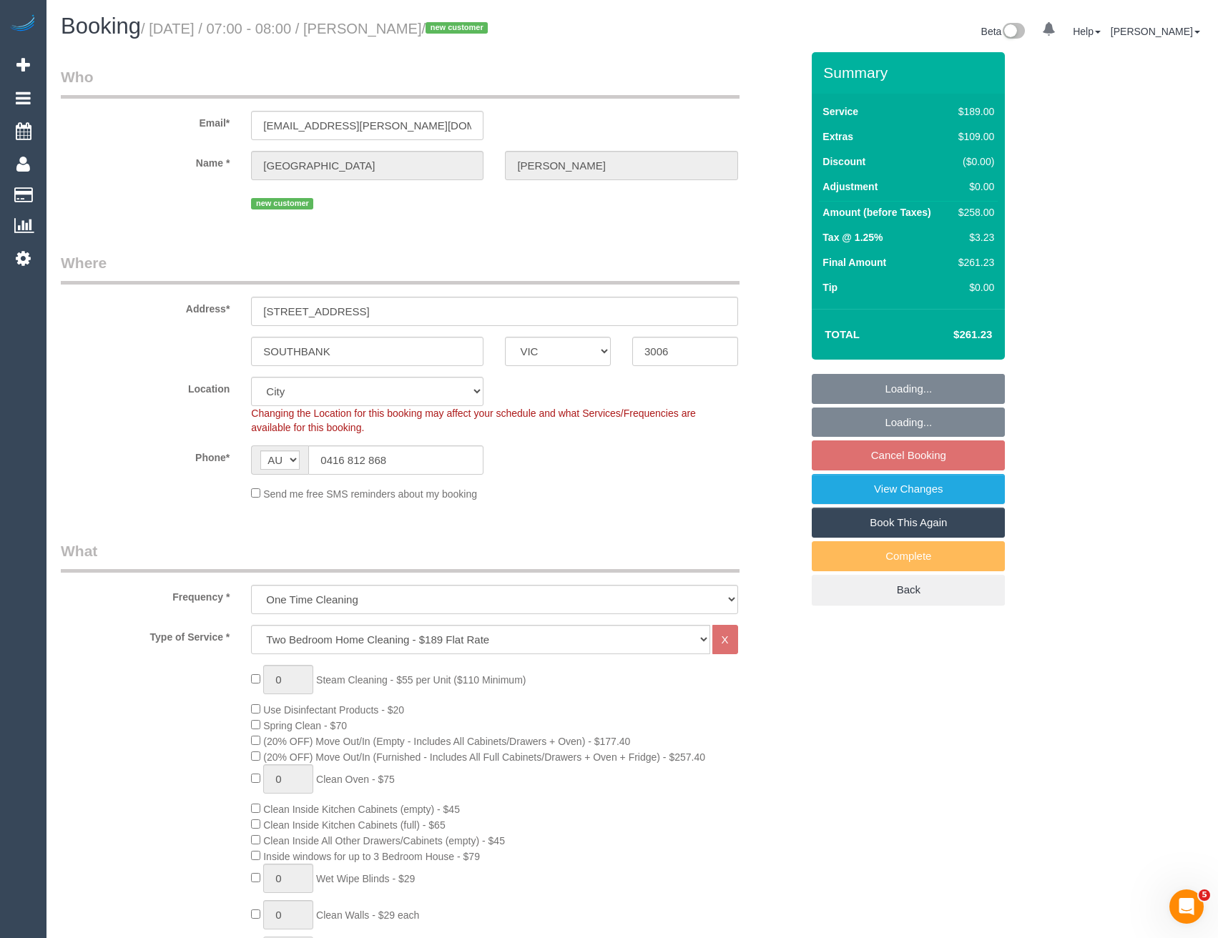
select select "spot1"
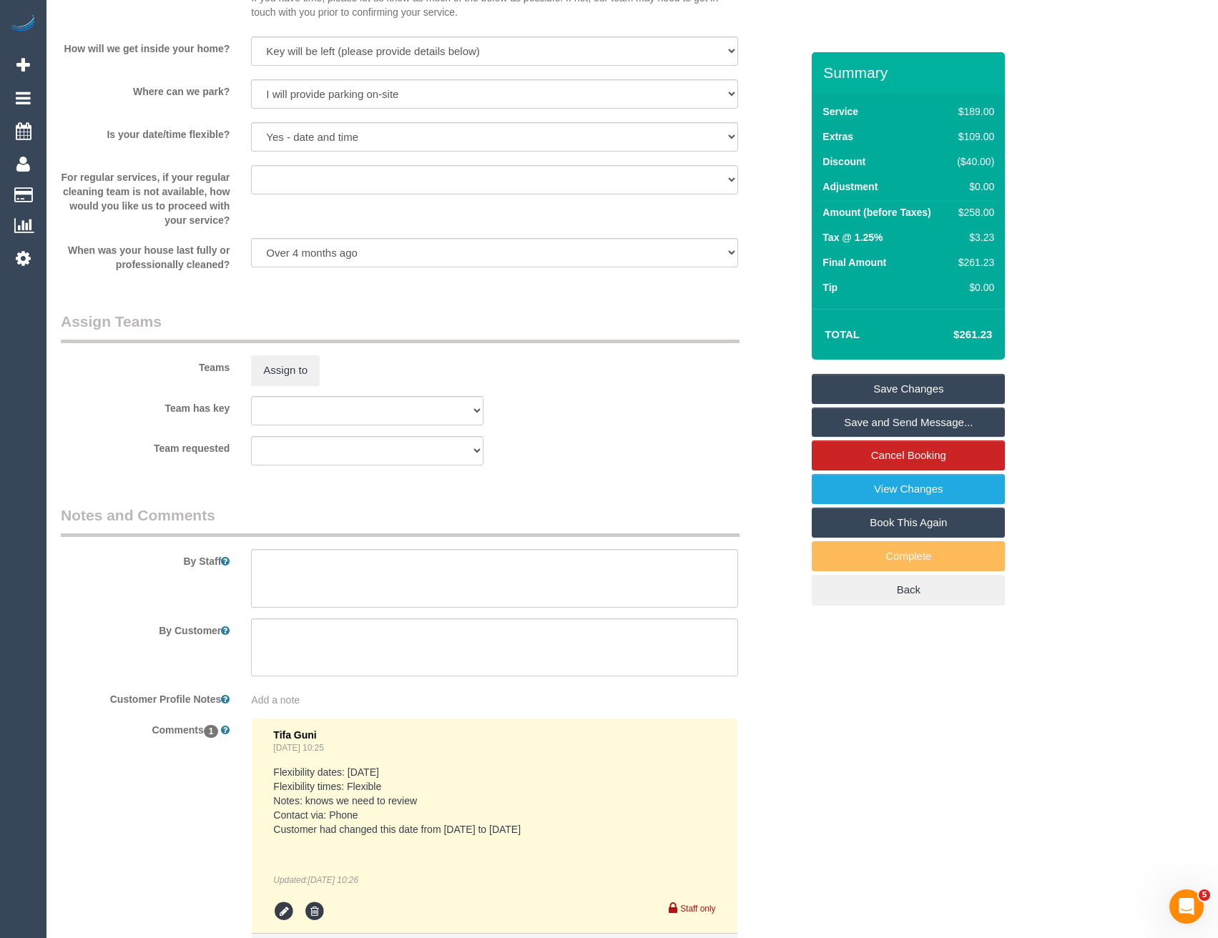
scroll to position [2042, 0]
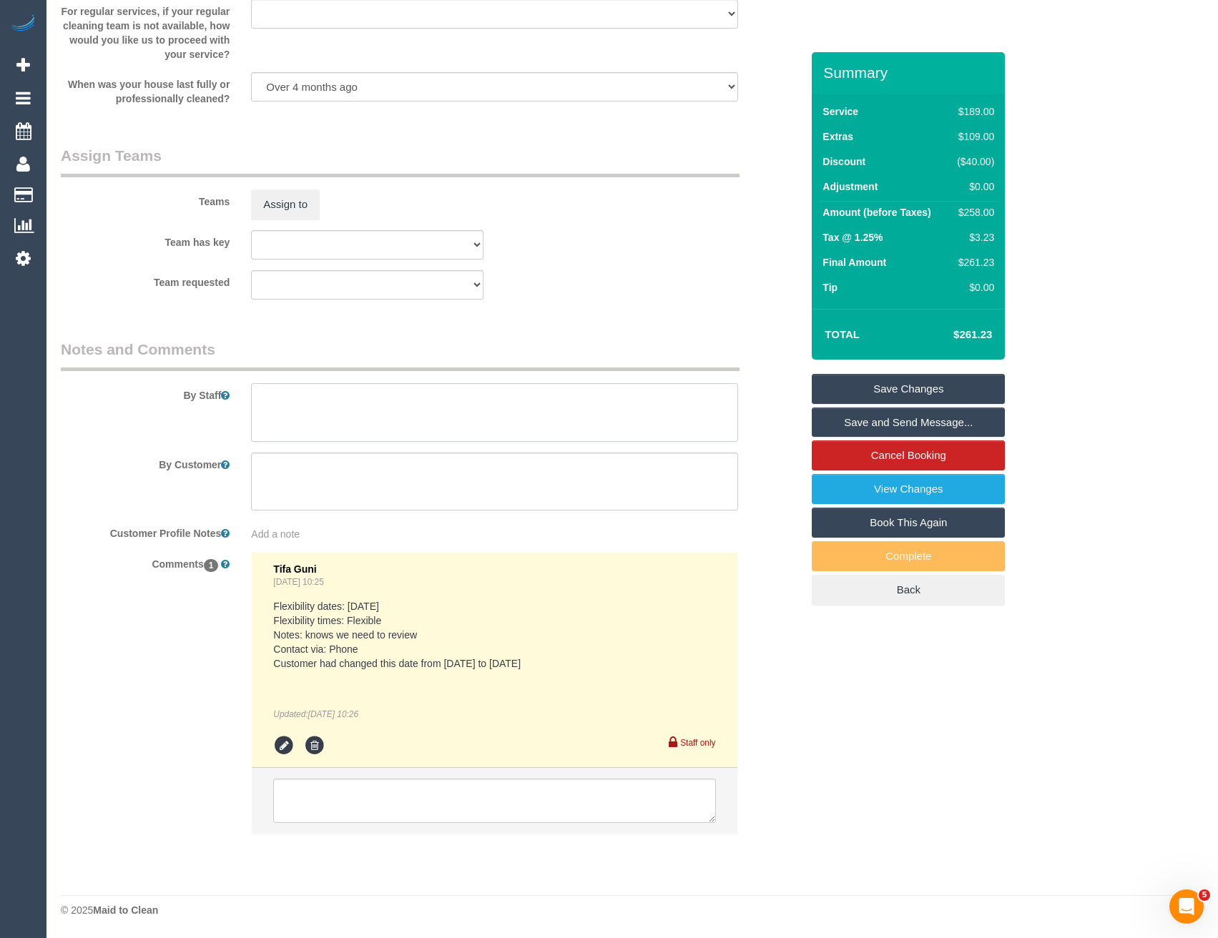
click at [297, 415] on textarea at bounding box center [494, 412] width 486 height 59
type textarea "Est 4 - 5 hours"
click at [866, 495] on link "View Changes" at bounding box center [908, 489] width 193 height 30
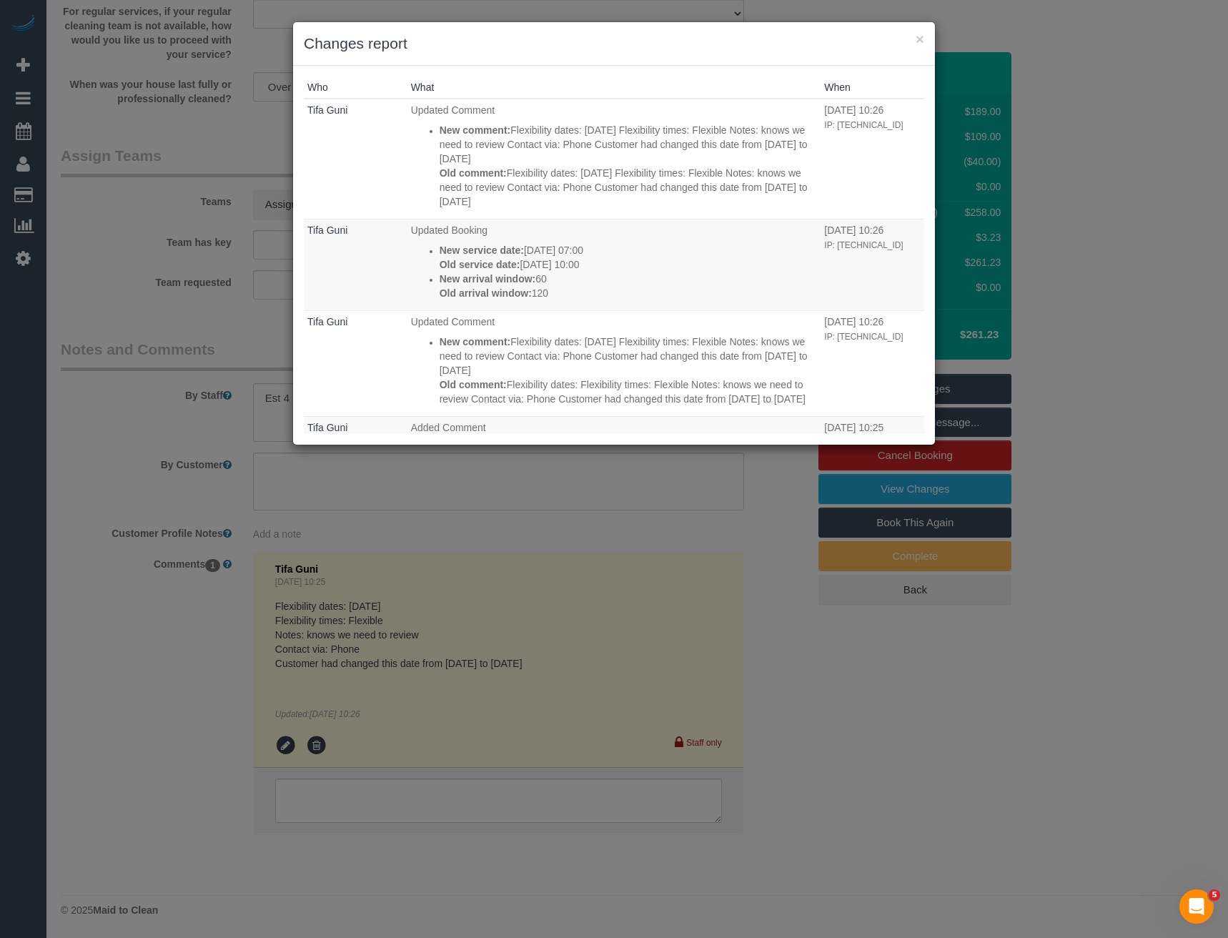
click at [494, 486] on div "× Changes report Who What When Tifa Guni Updated Comment New comment: Flexibili…" at bounding box center [614, 469] width 1228 height 938
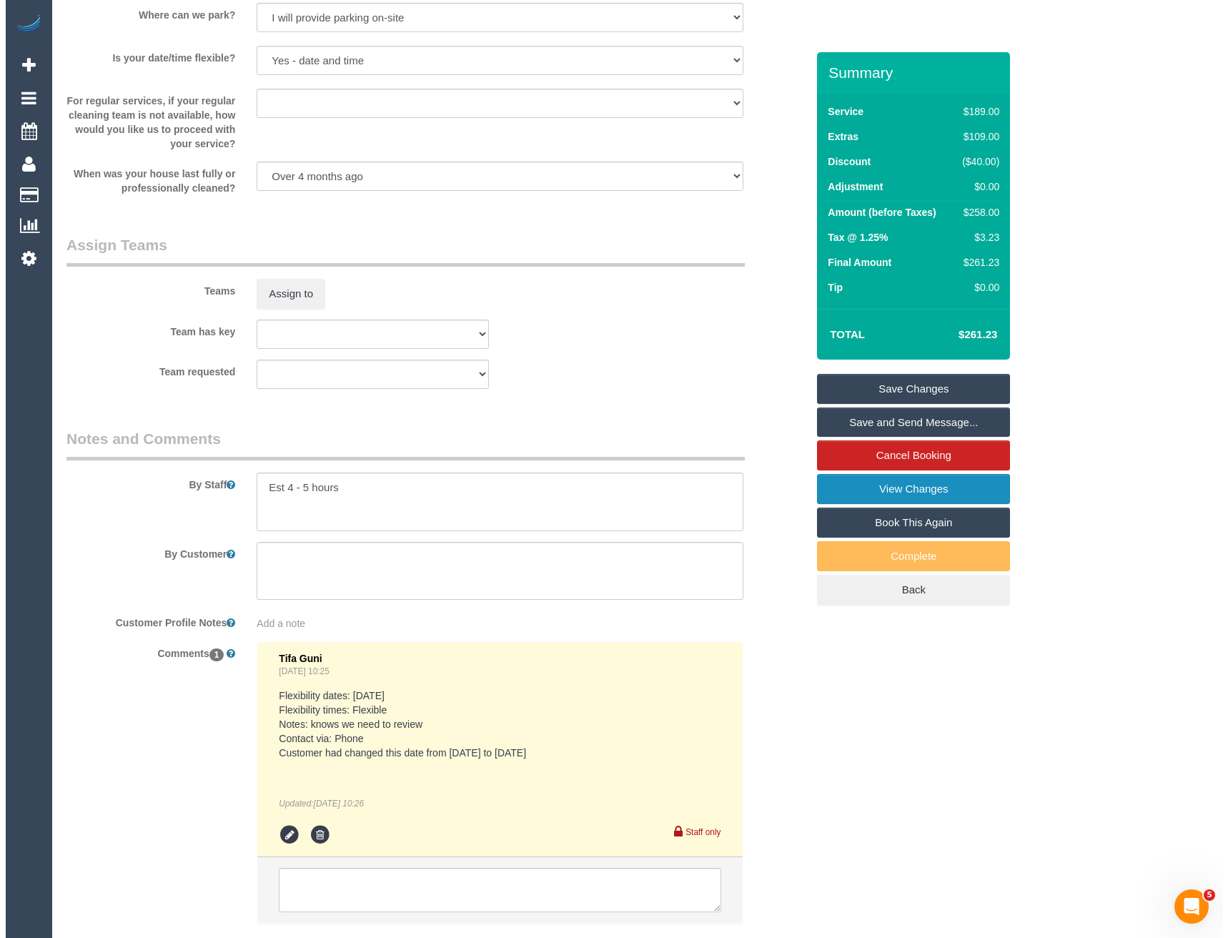
scroll to position [1828, 0]
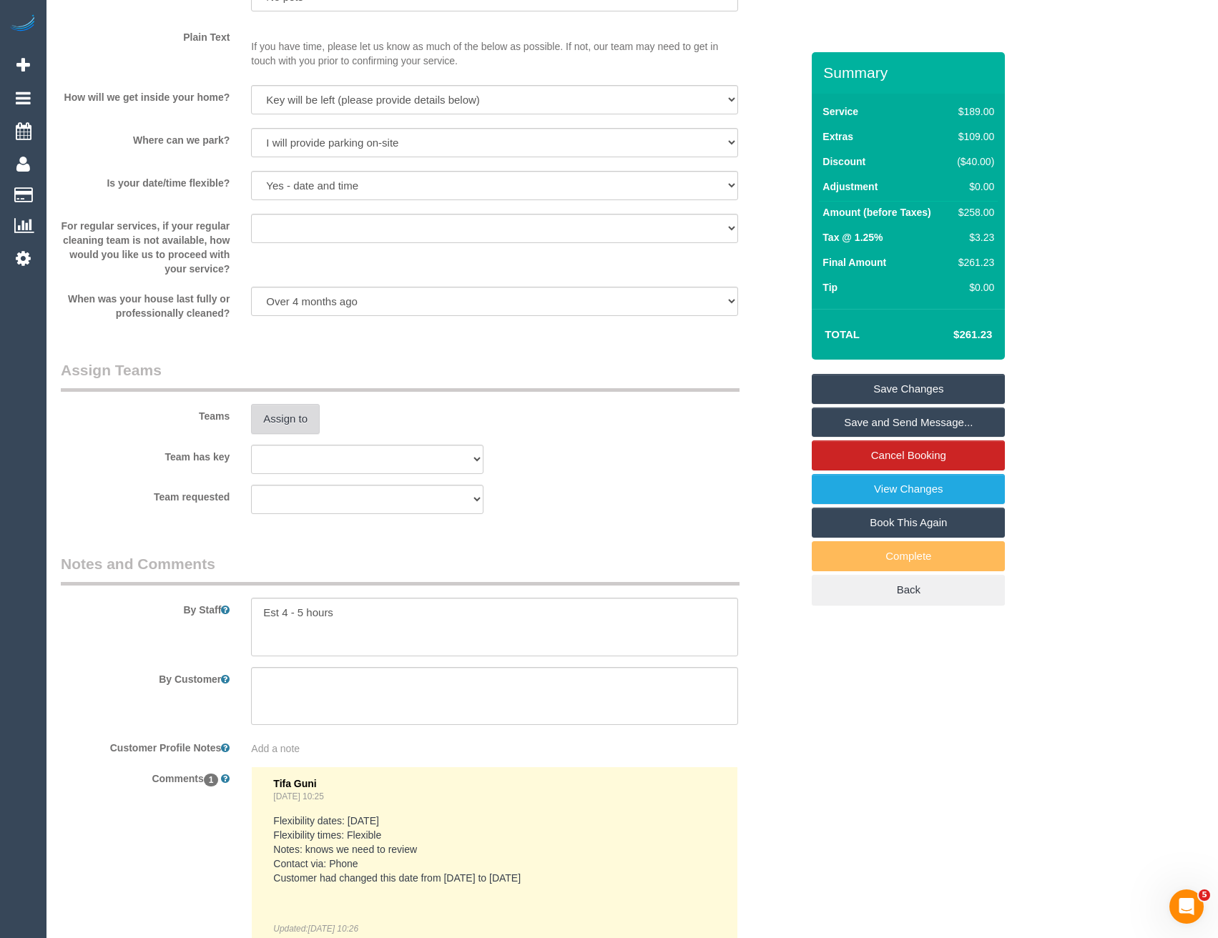
click at [289, 429] on button "Assign to" at bounding box center [285, 419] width 69 height 30
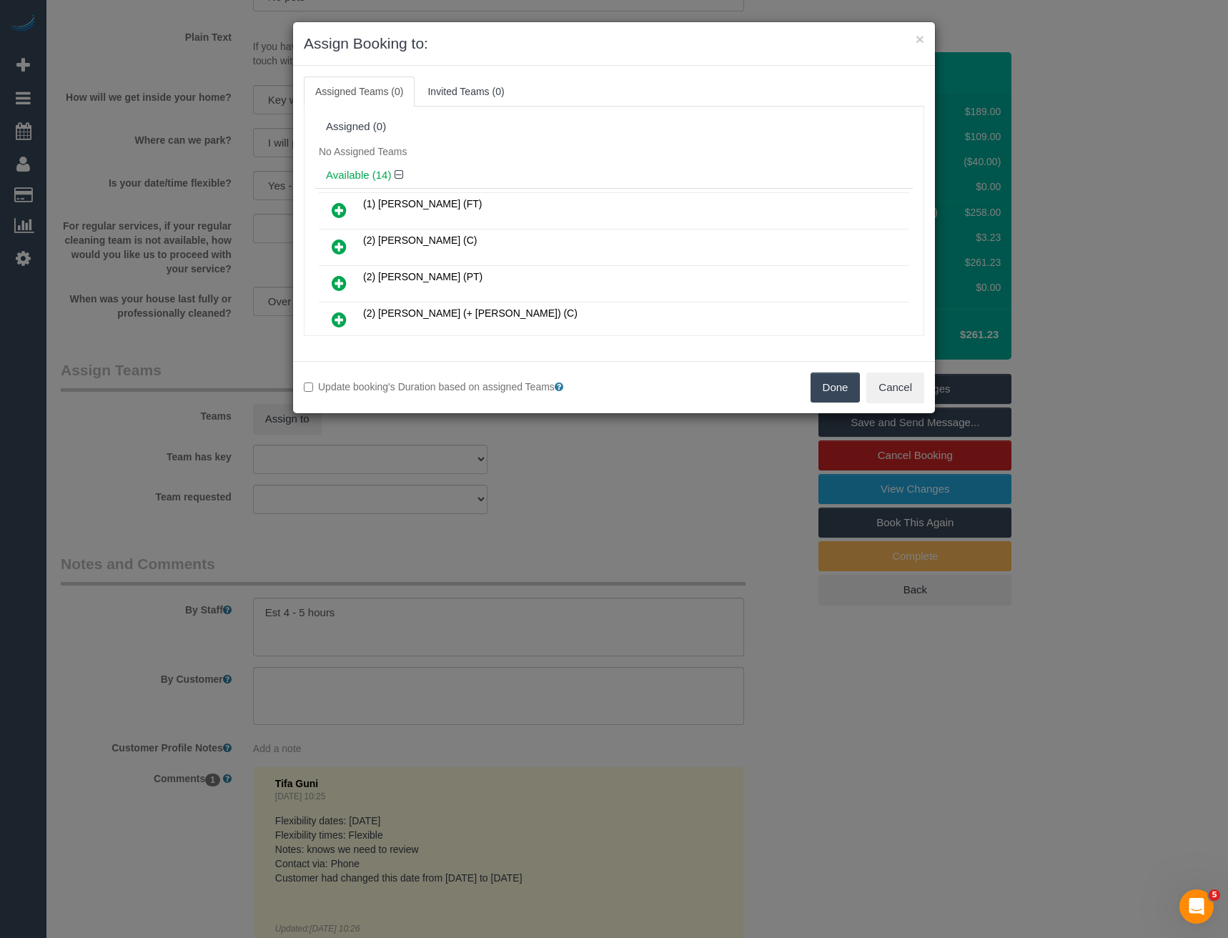
scroll to position [276, 0]
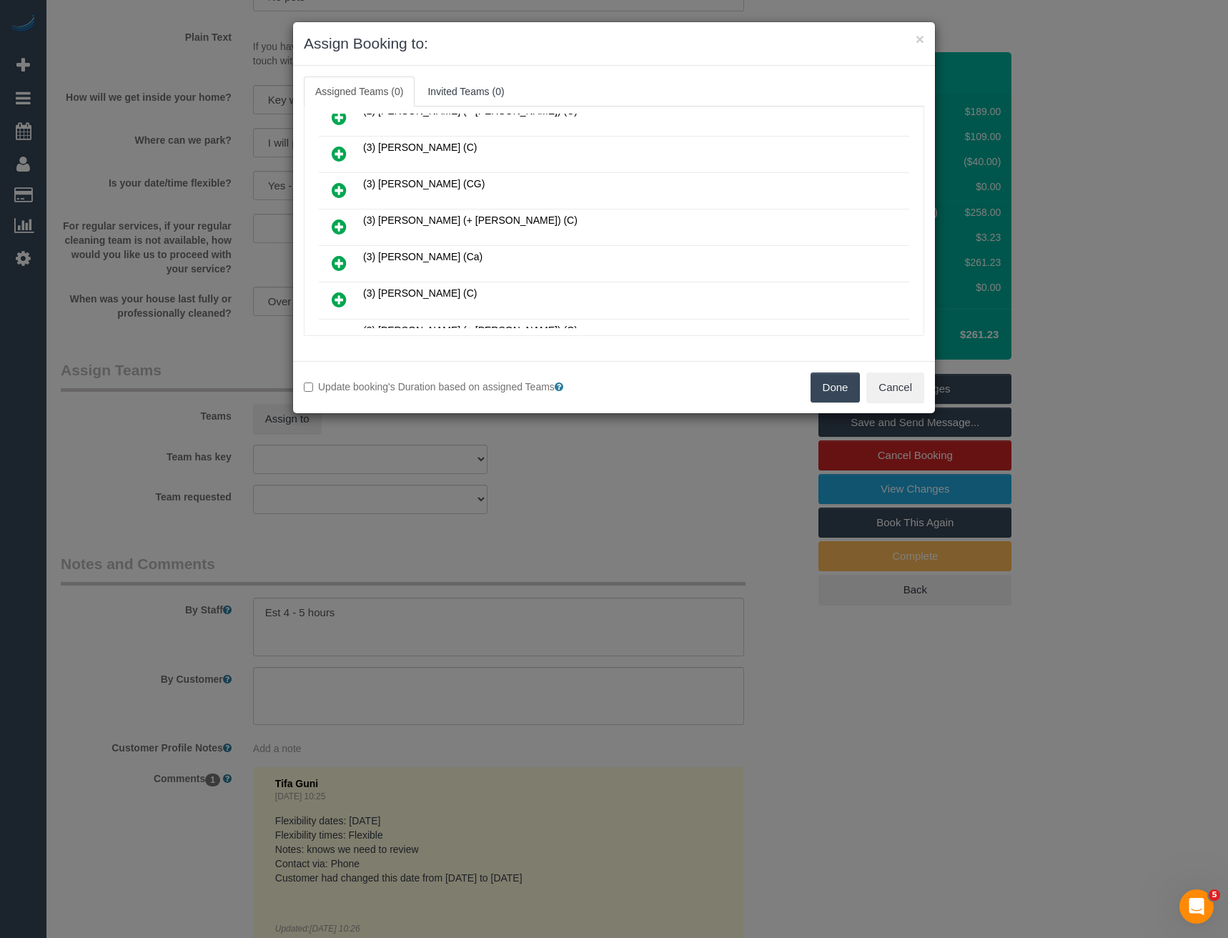
click at [336, 228] on icon at bounding box center [339, 226] width 15 height 17
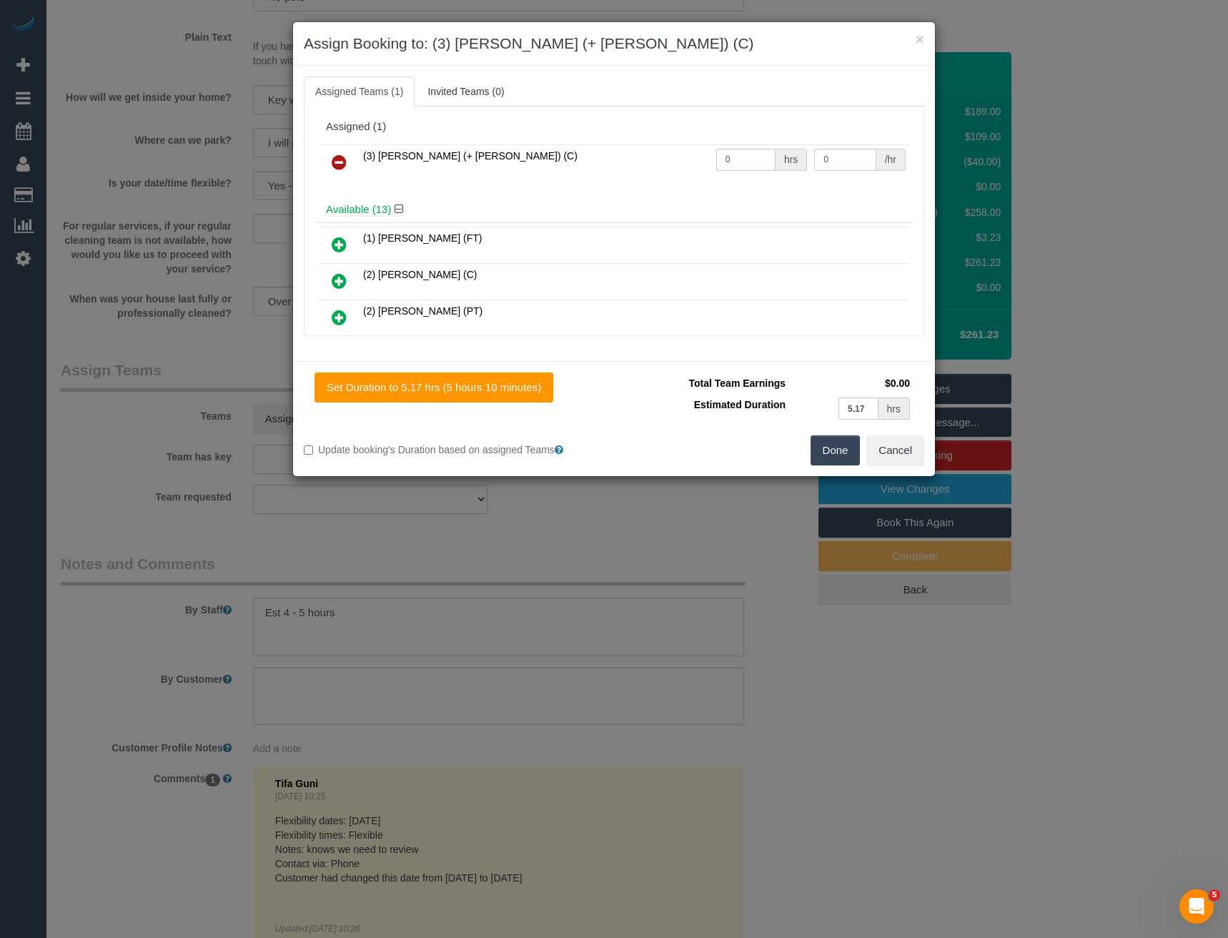
scroll to position [383, 0]
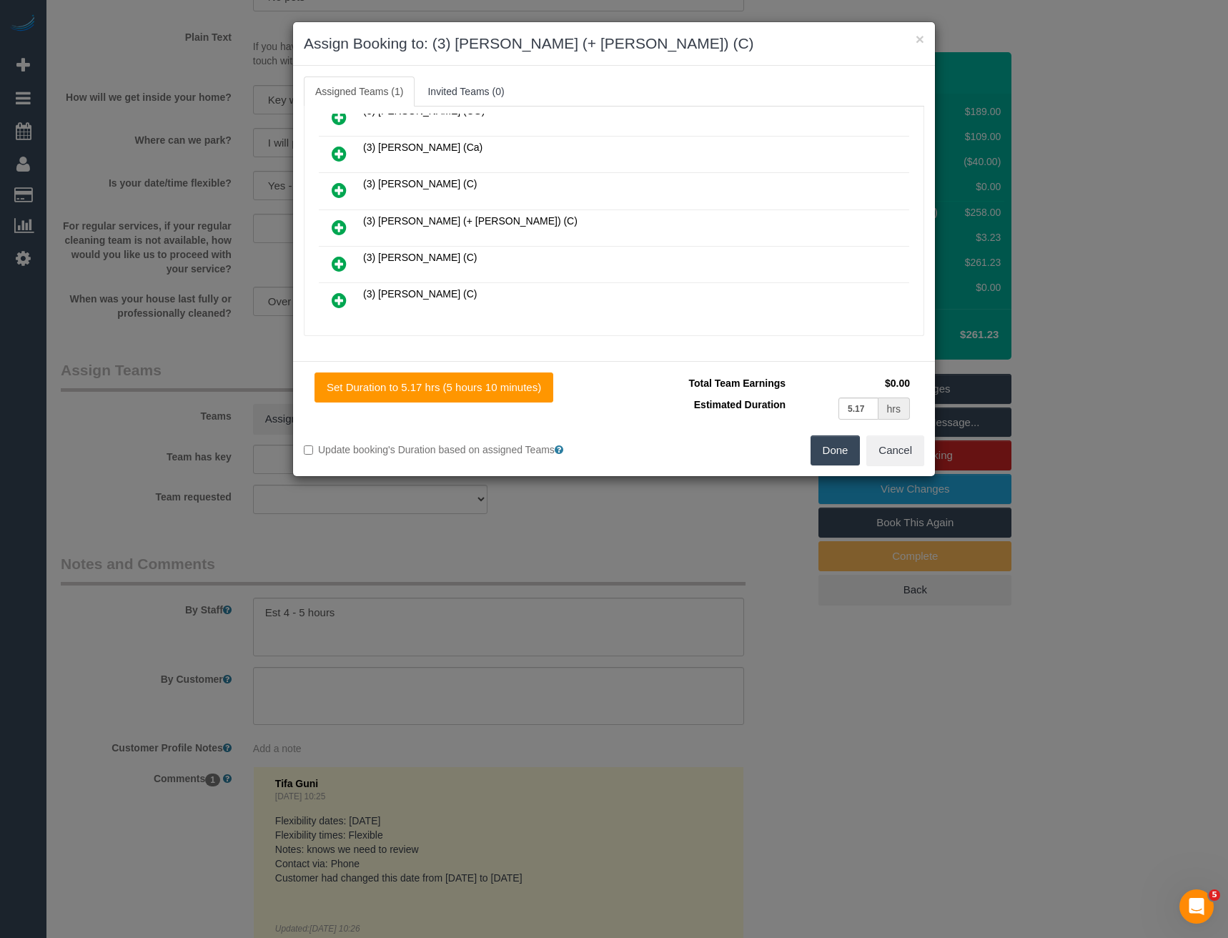
click at [338, 222] on icon at bounding box center [339, 227] width 15 height 17
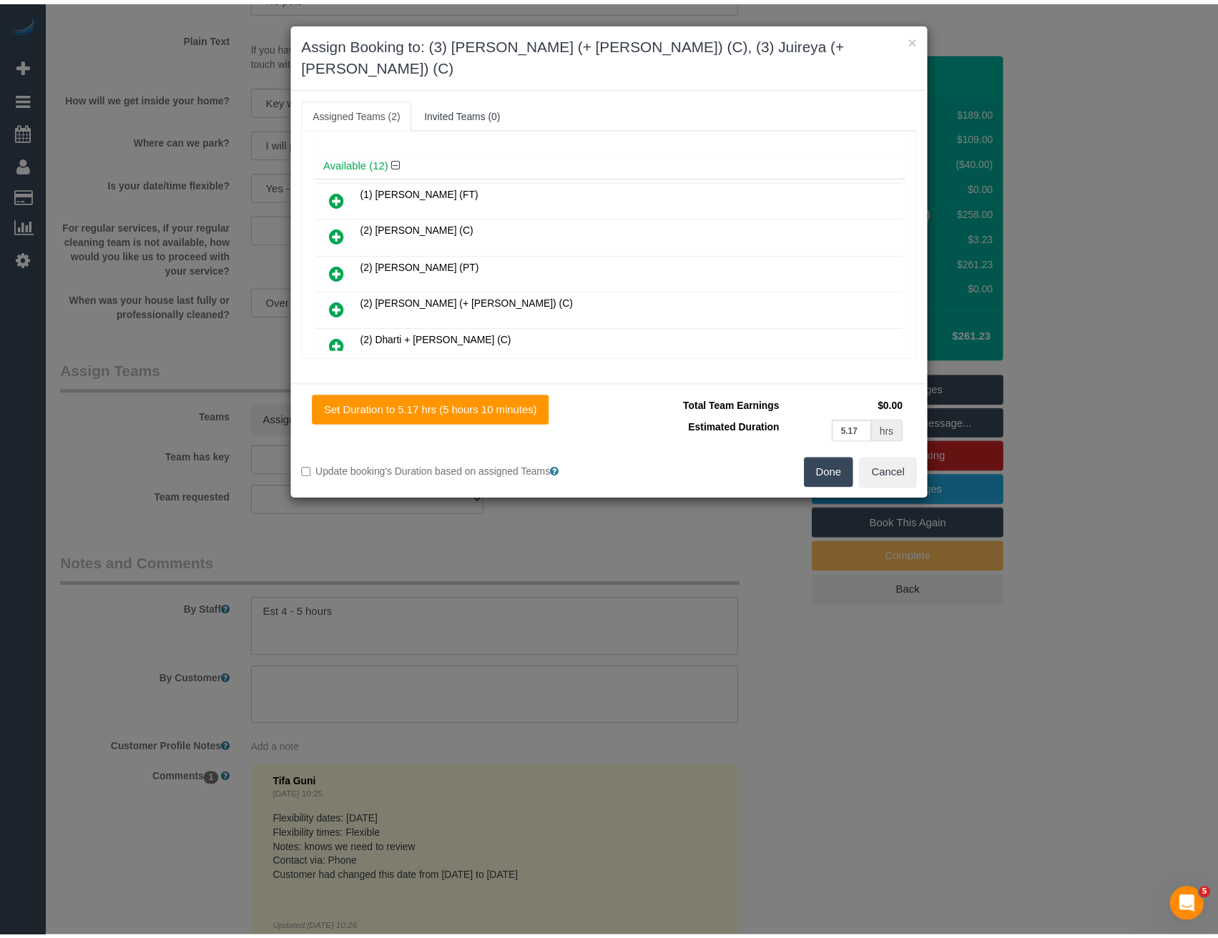
scroll to position [0, 0]
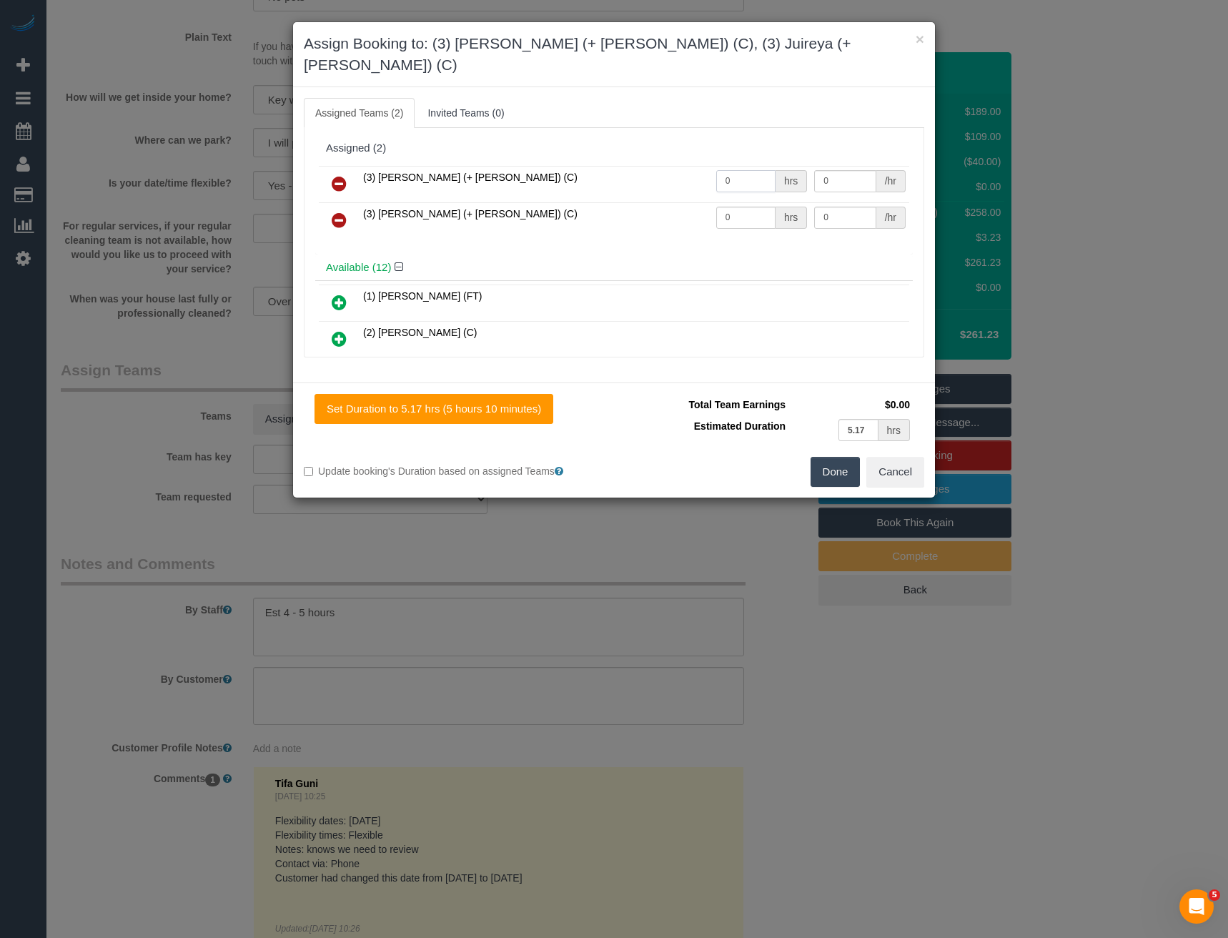
drag, startPoint x: 733, startPoint y: 162, endPoint x: 628, endPoint y: 172, distance: 105.7
click at [631, 172] on tr "(3) Gazi (+ Juireya) (C) 0 hrs 0 /hr" at bounding box center [614, 184] width 591 height 36
type input "1"
type input "82.5"
drag, startPoint x: 680, startPoint y: 199, endPoint x: 548, endPoint y: 182, distance: 132.8
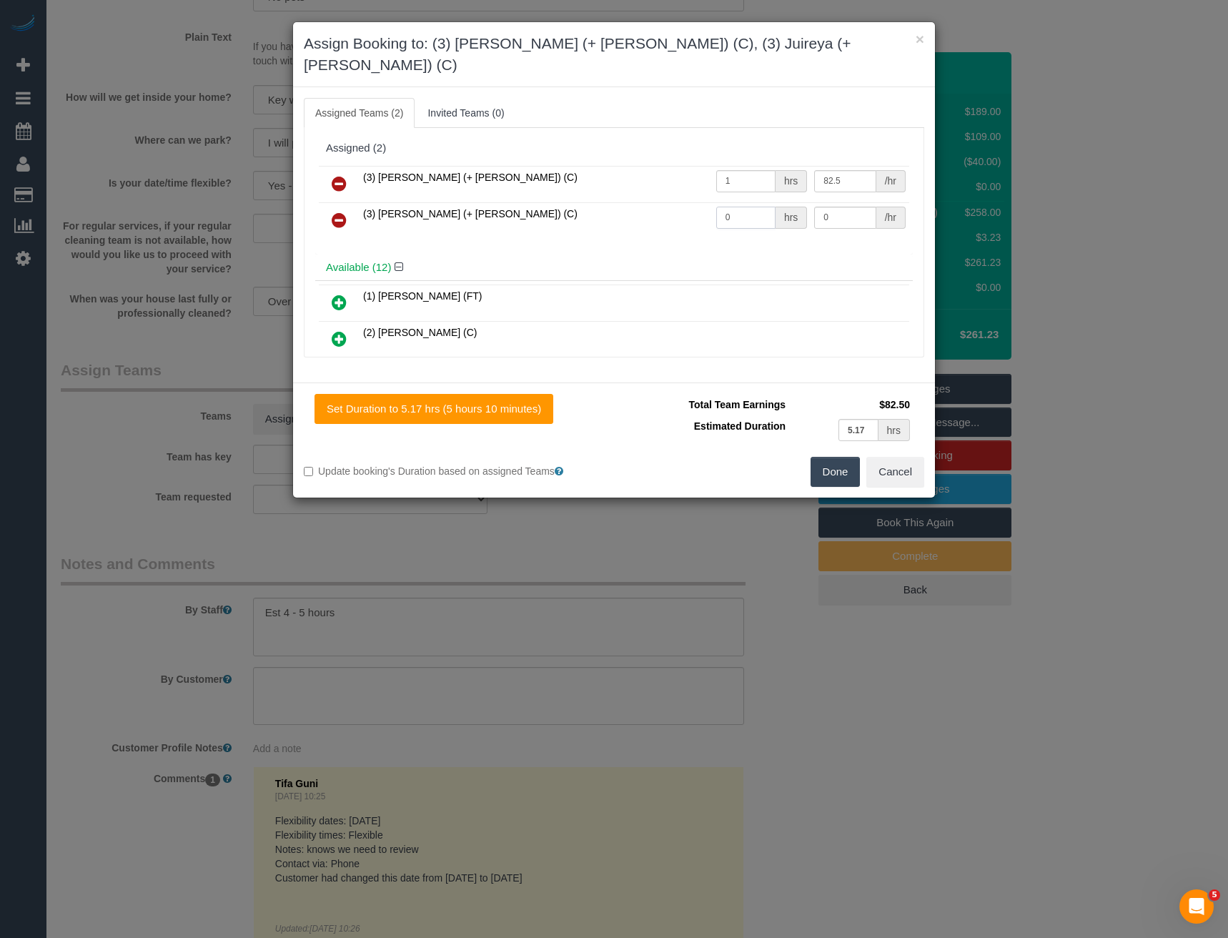
click at [571, 202] on tr "(3) Juireya (+ Gazi) (C) 0 hrs 0 /hr" at bounding box center [614, 220] width 591 height 36
type input "1"
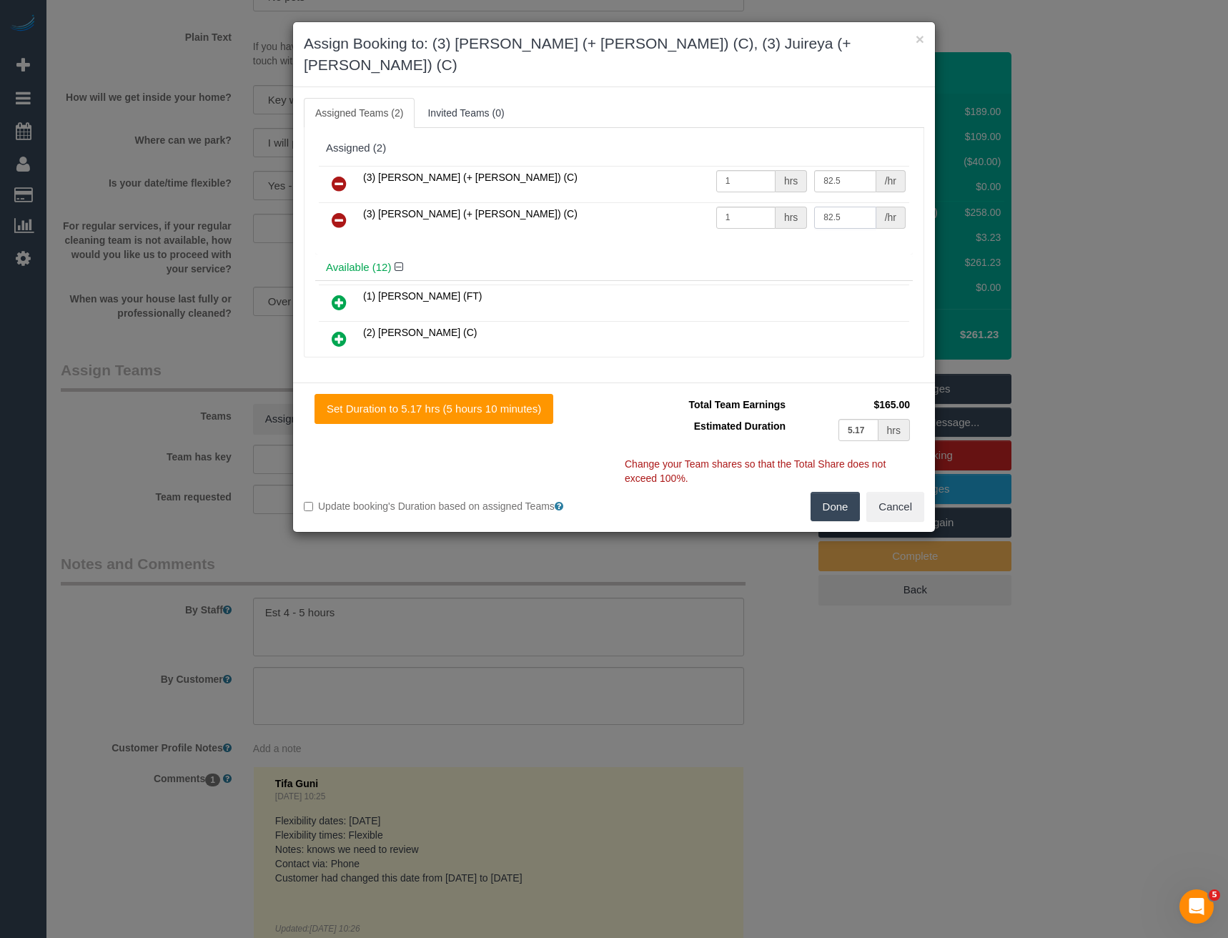
type input "82.5"
click at [836, 492] on button "Done" at bounding box center [836, 507] width 50 height 30
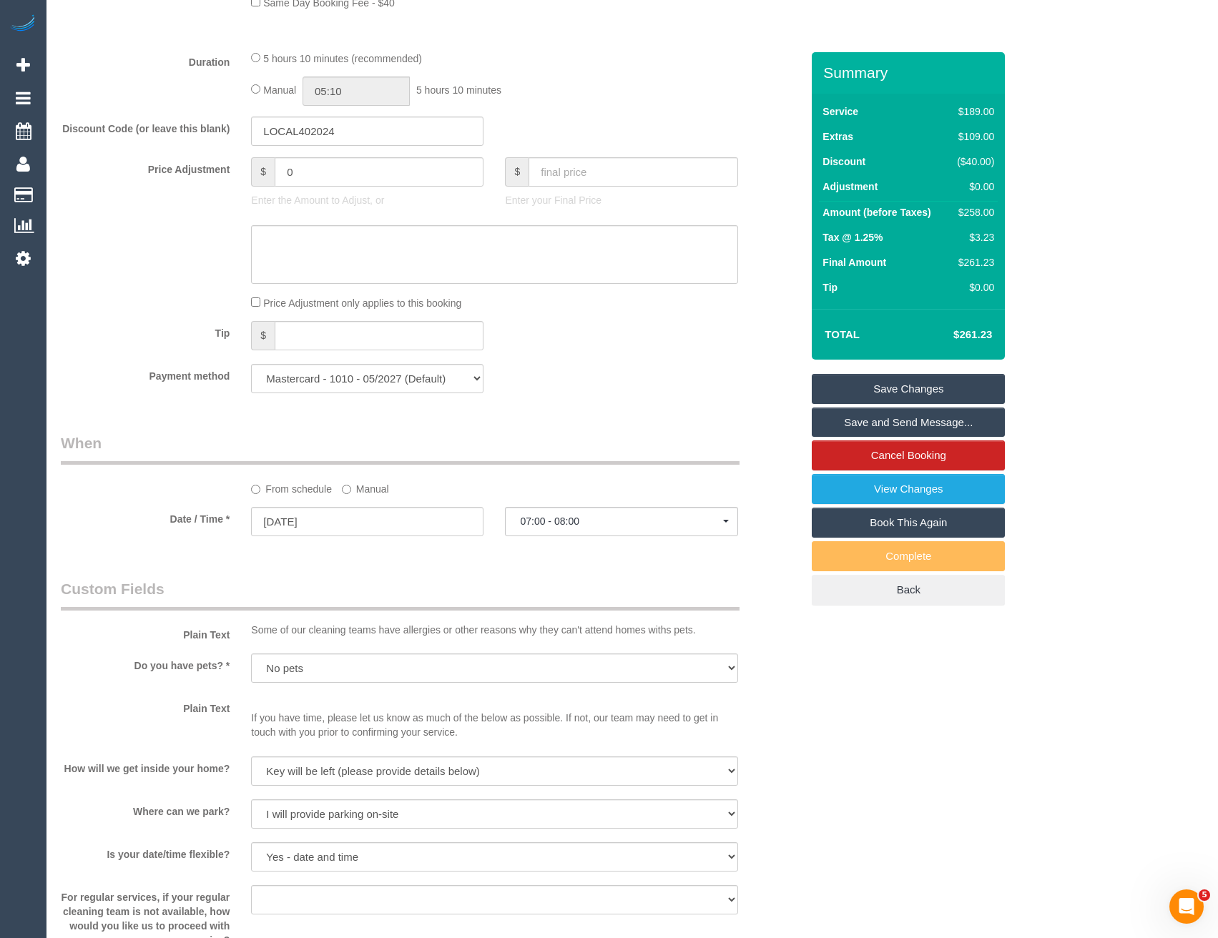
scroll to position [970, 0]
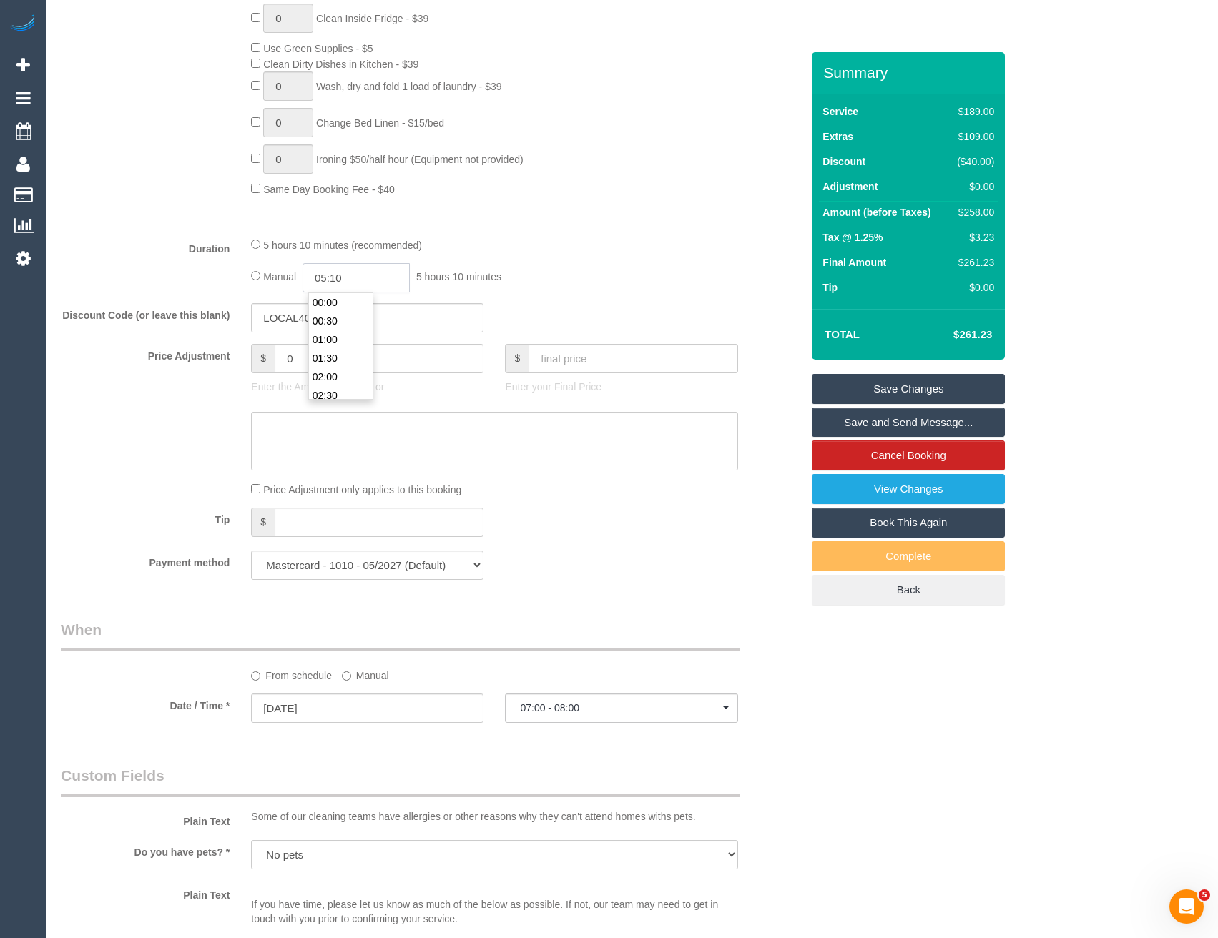
click at [364, 280] on input "05:10" at bounding box center [355, 277] width 107 height 29
type input "02:30"
click at [344, 390] on li "02:30" at bounding box center [341, 395] width 64 height 19
click at [574, 288] on div "Manual 02:30 2 hours 30 minutes" at bounding box center [494, 277] width 486 height 29
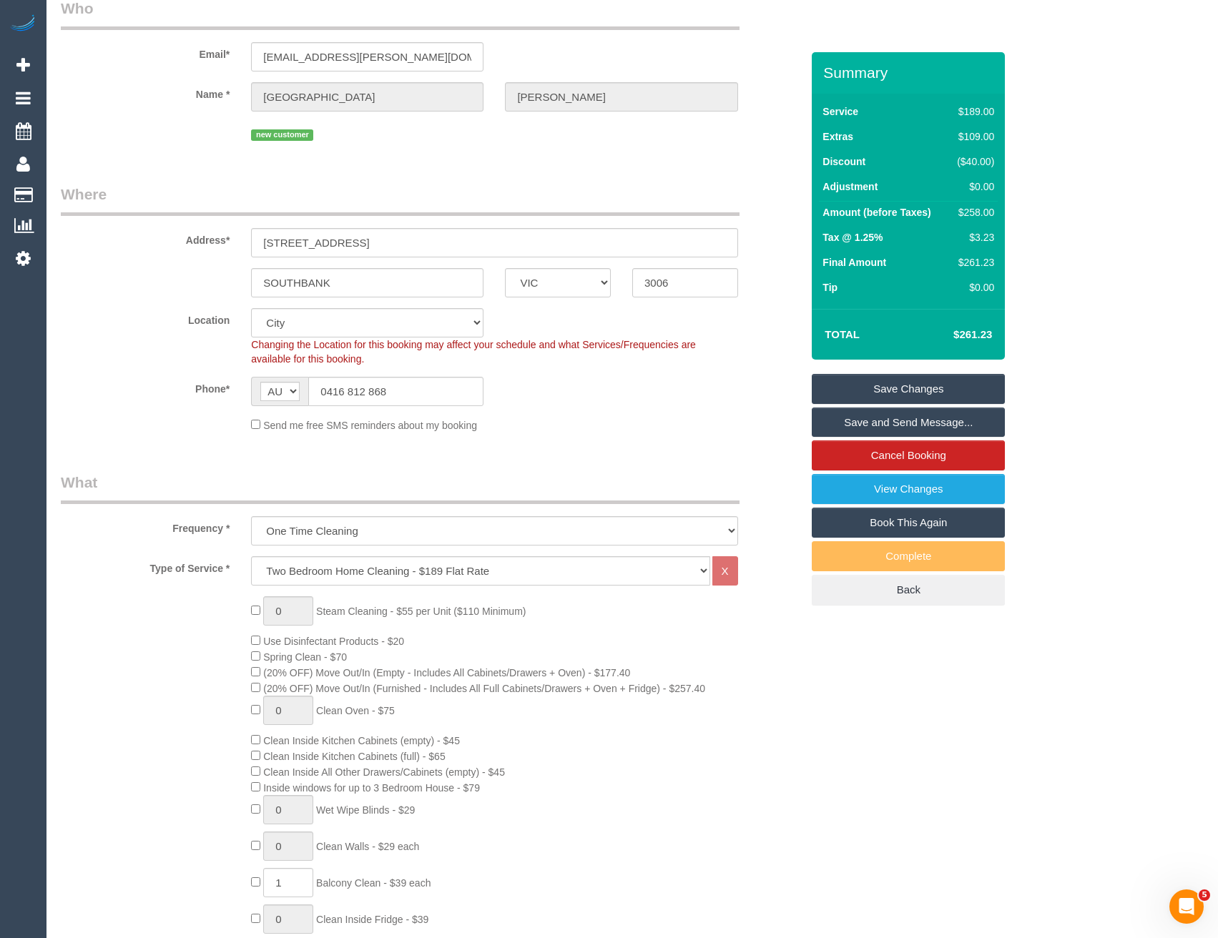
scroll to position [0, 0]
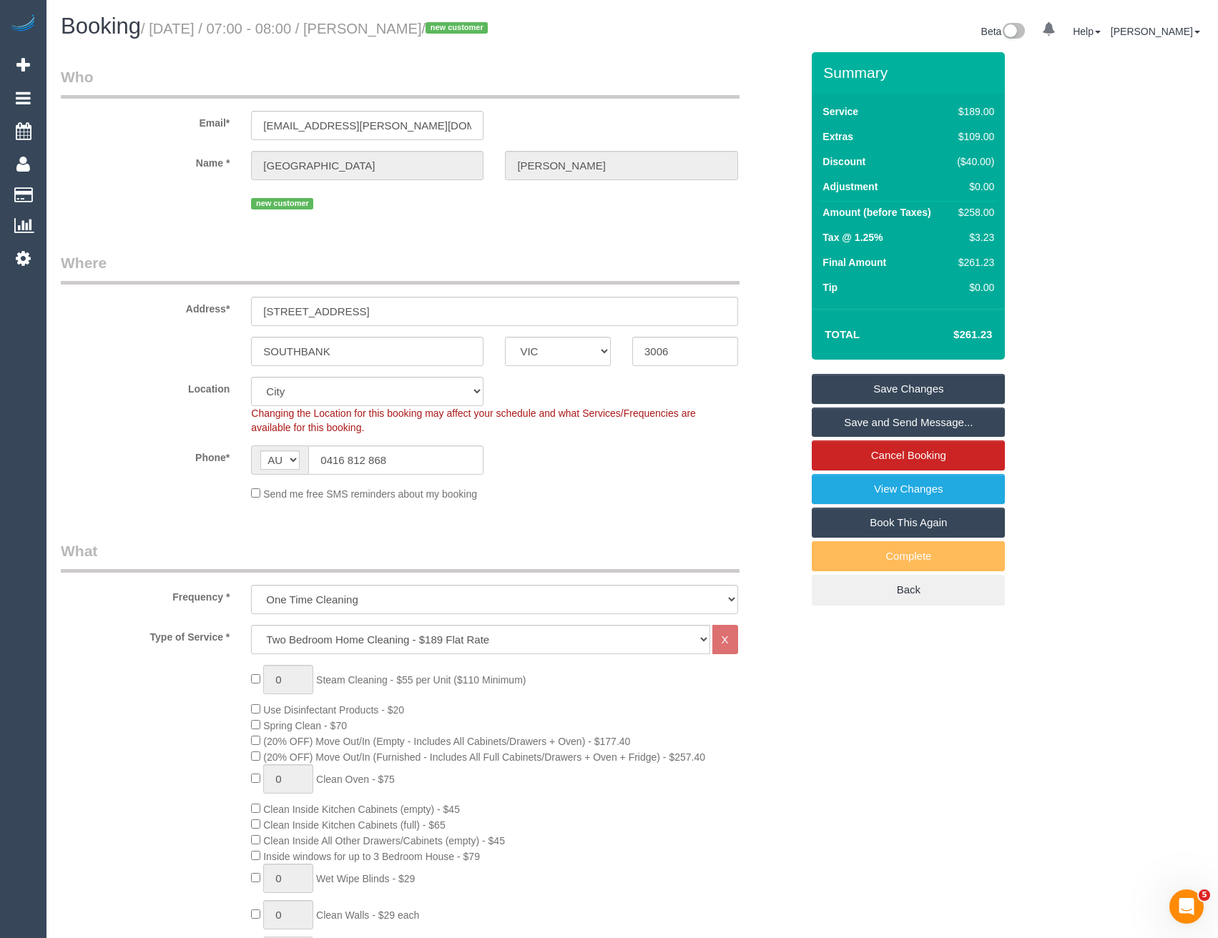
select select "spot25"
click at [920, 485] on link "View Changes" at bounding box center [908, 489] width 193 height 30
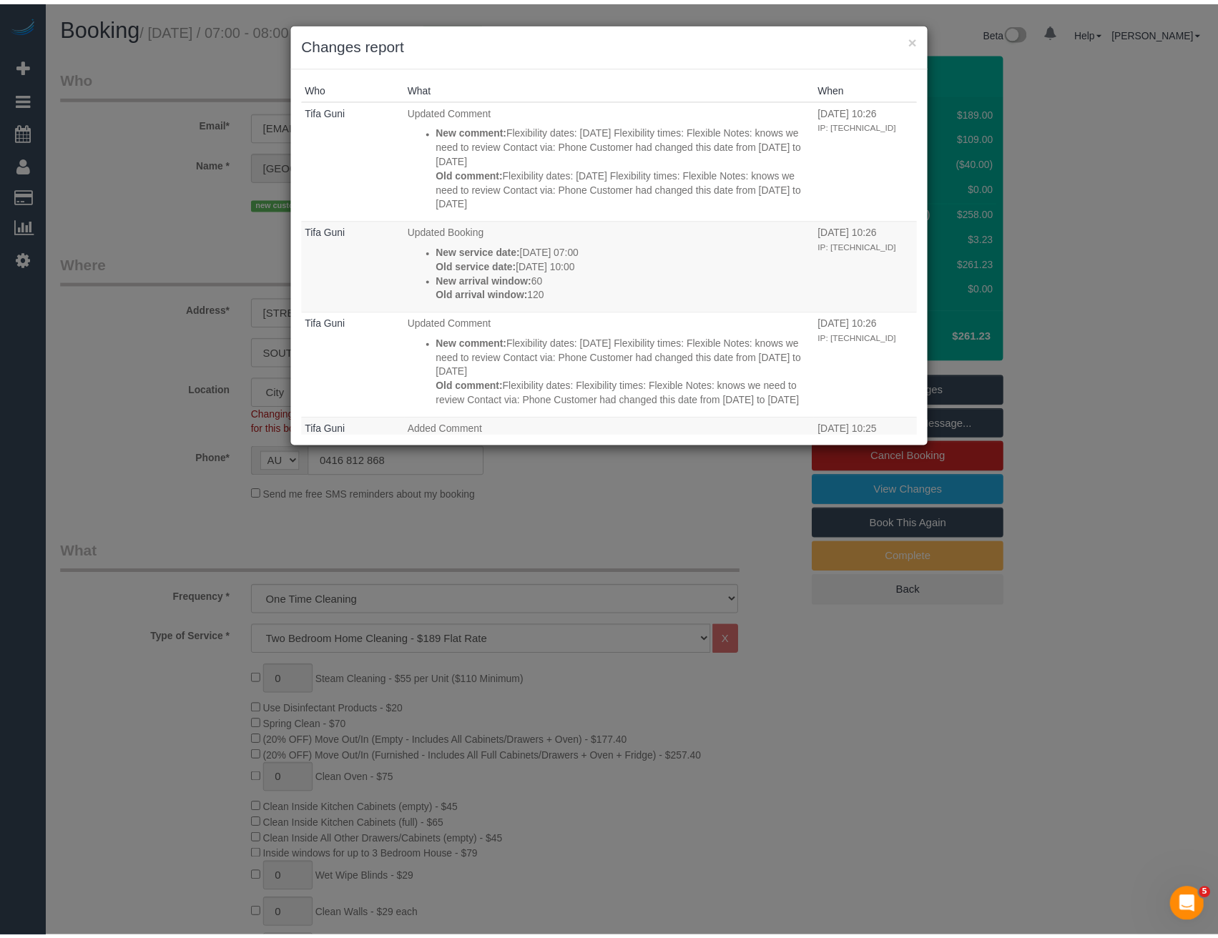
scroll to position [429, 0]
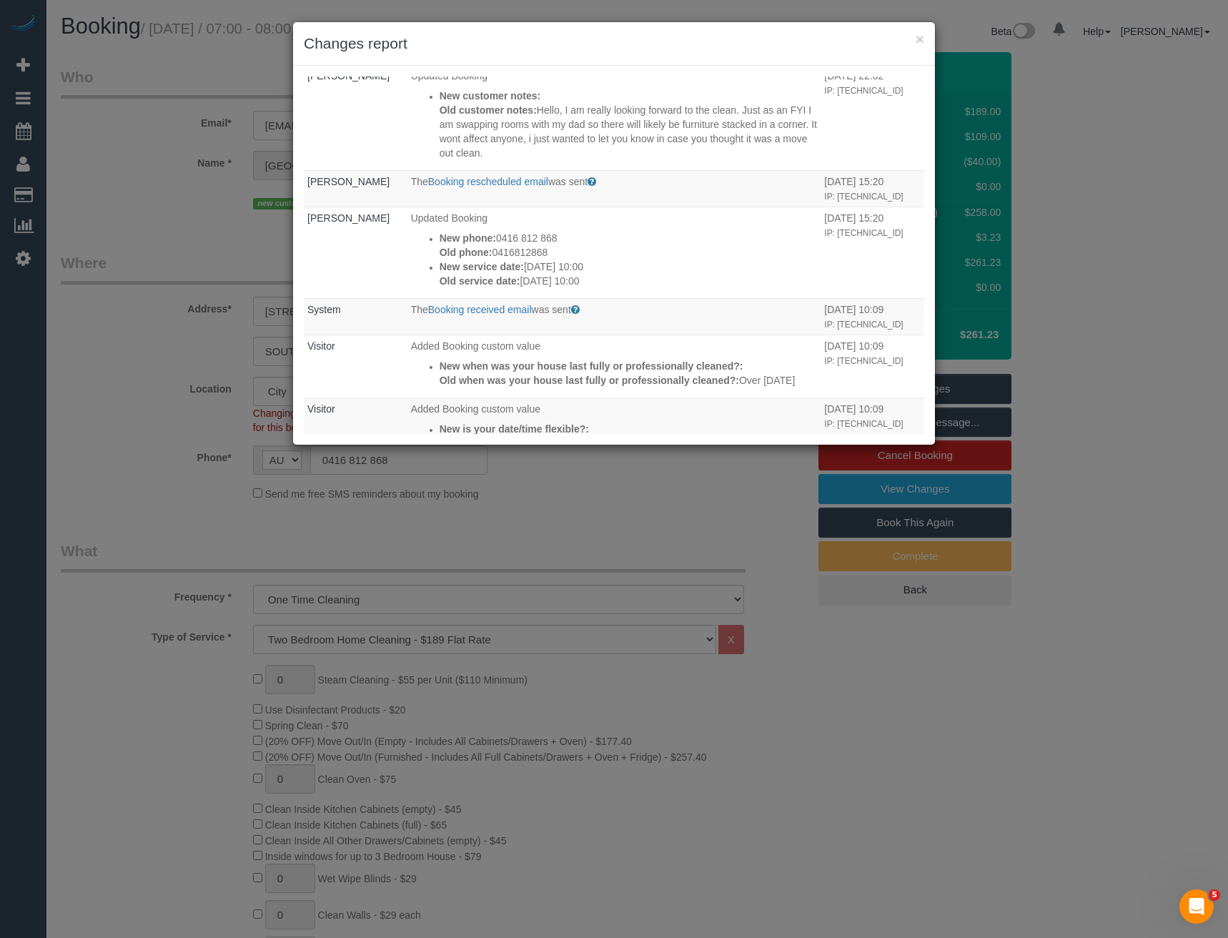
click at [573, 496] on div "× Changes report Who What When Tifa Guni Updated Comment New comment: Flexibili…" at bounding box center [614, 469] width 1228 height 938
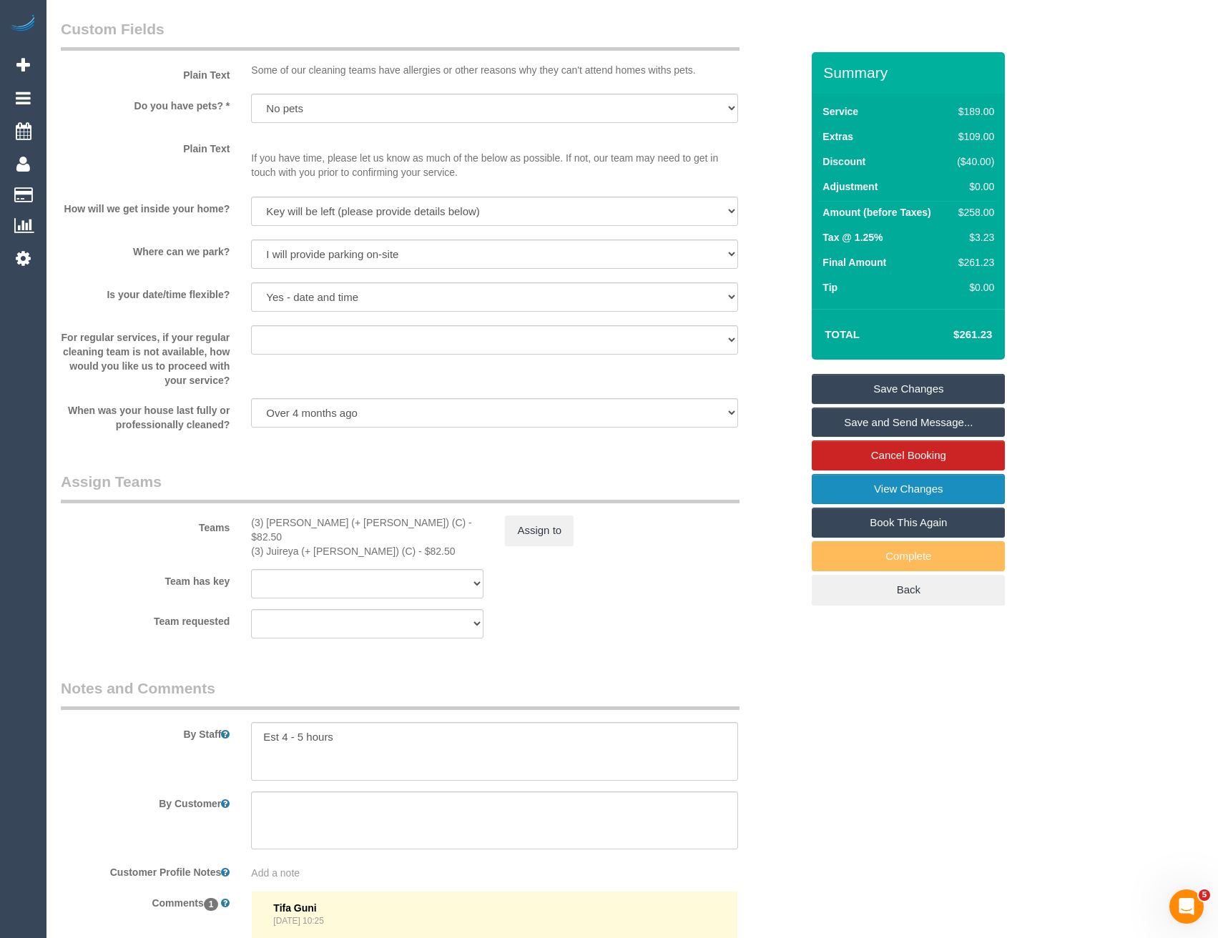
scroll to position [2042, 0]
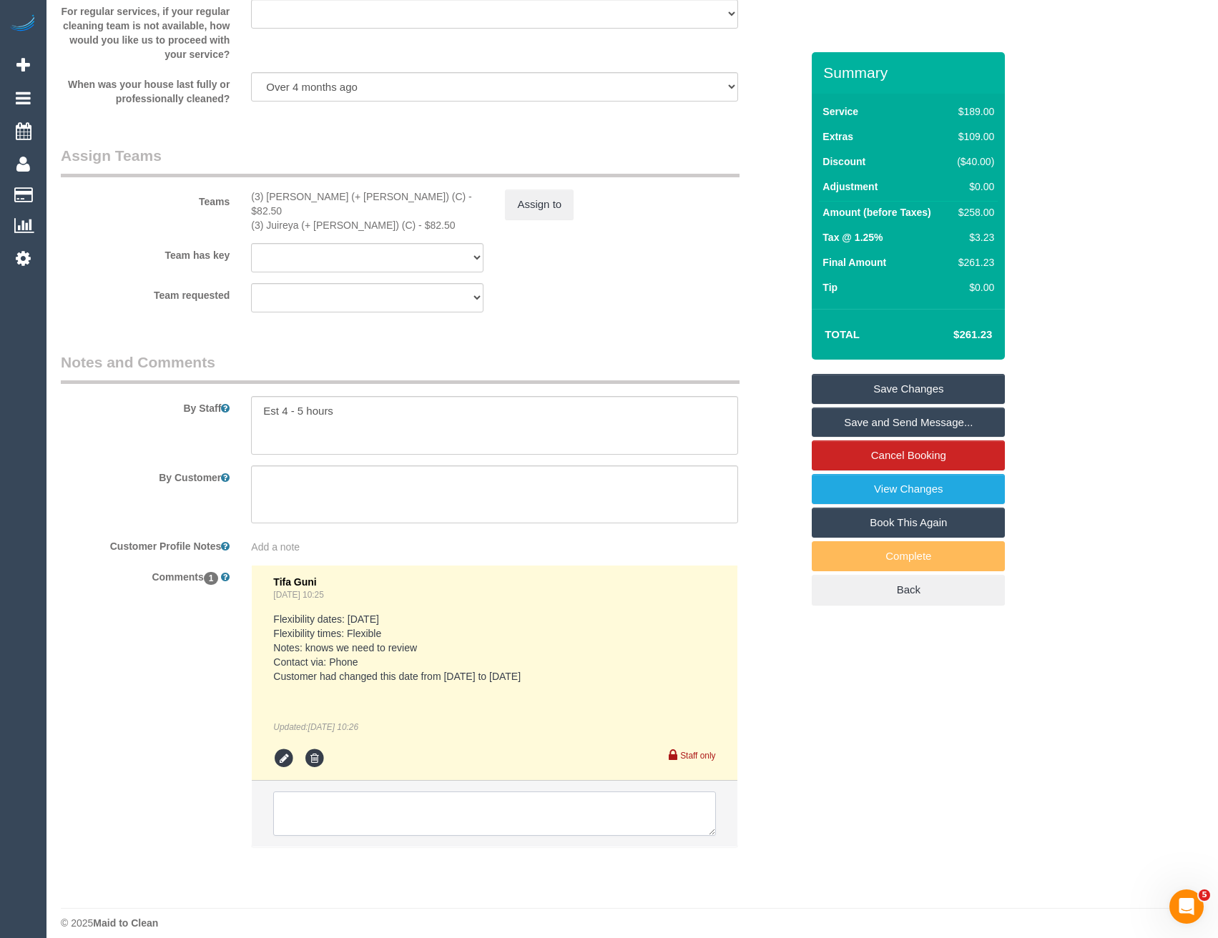
click at [414, 802] on textarea at bounding box center [494, 814] width 442 height 44
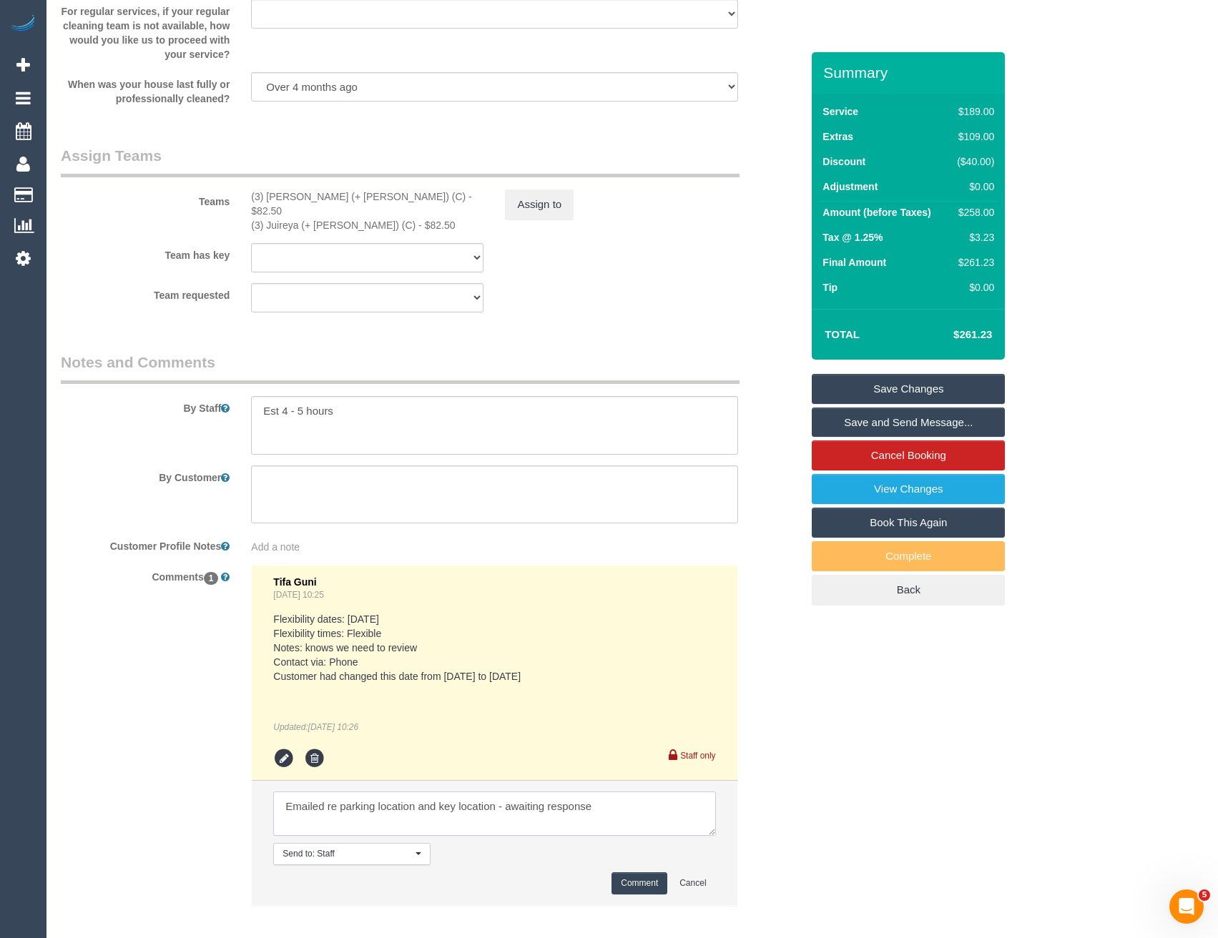
type textarea "Emailed re parking location and key location - awaiting response"
click at [628, 872] on button "Comment" at bounding box center [639, 883] width 56 height 22
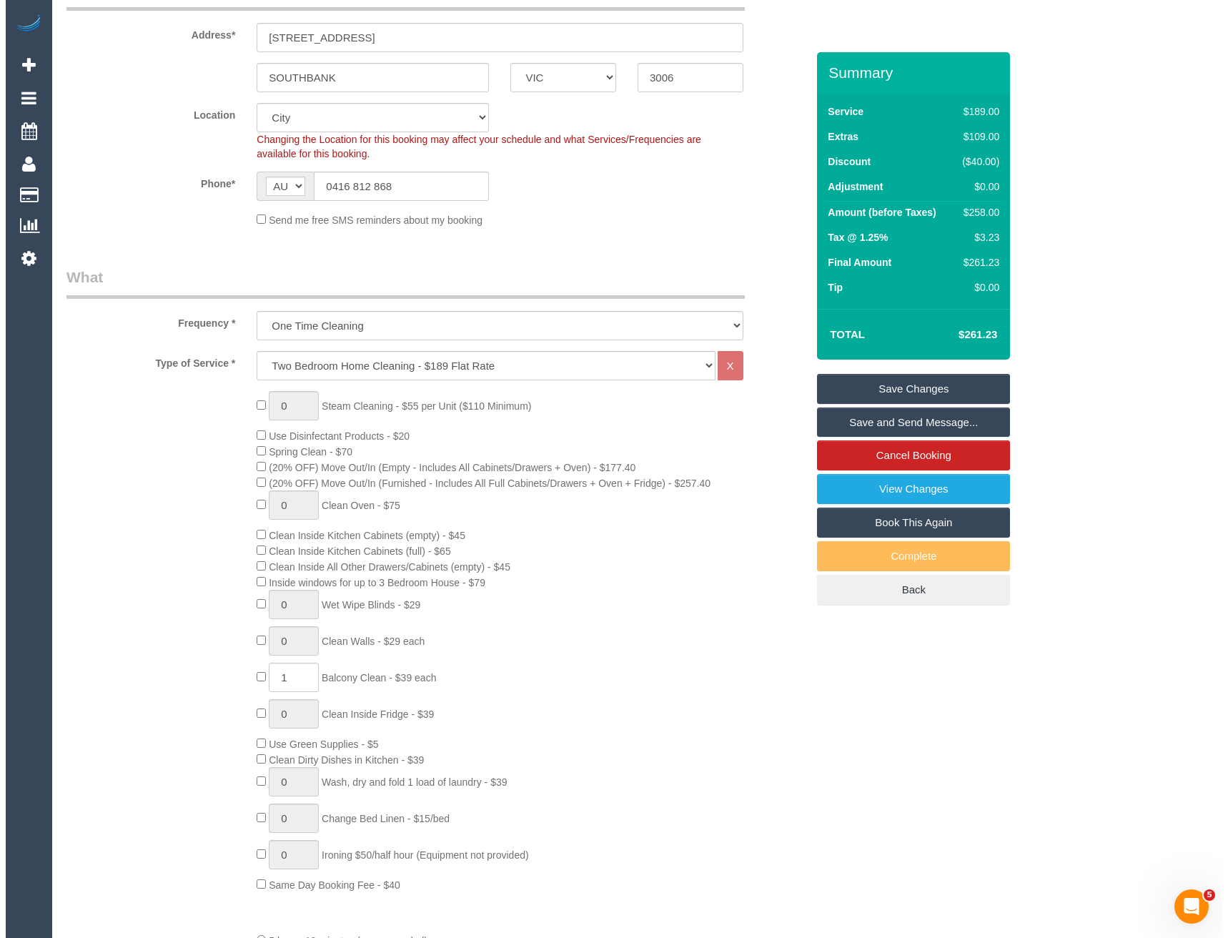
scroll to position [0, 0]
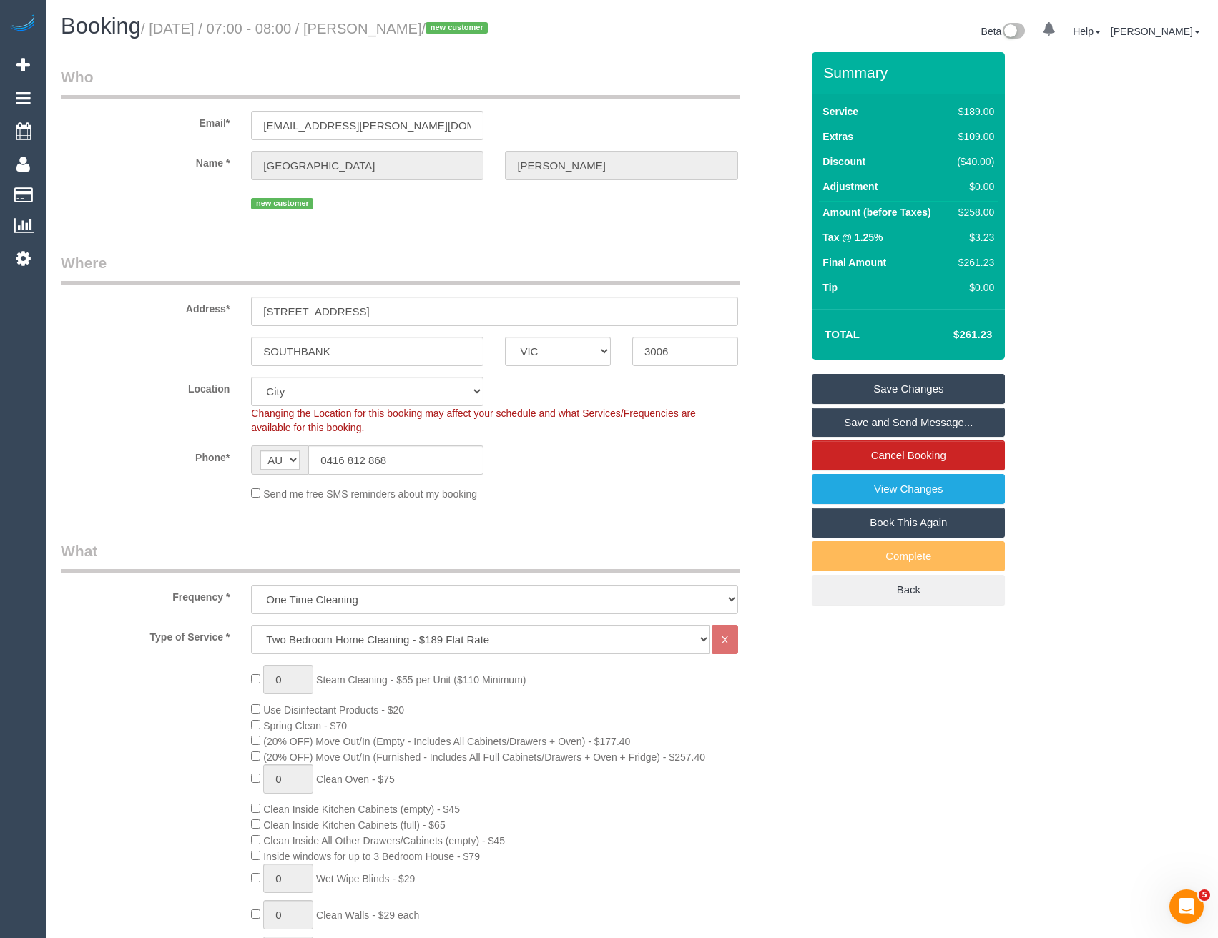
click at [834, 420] on link "Save and Send Message..." at bounding box center [908, 423] width 193 height 30
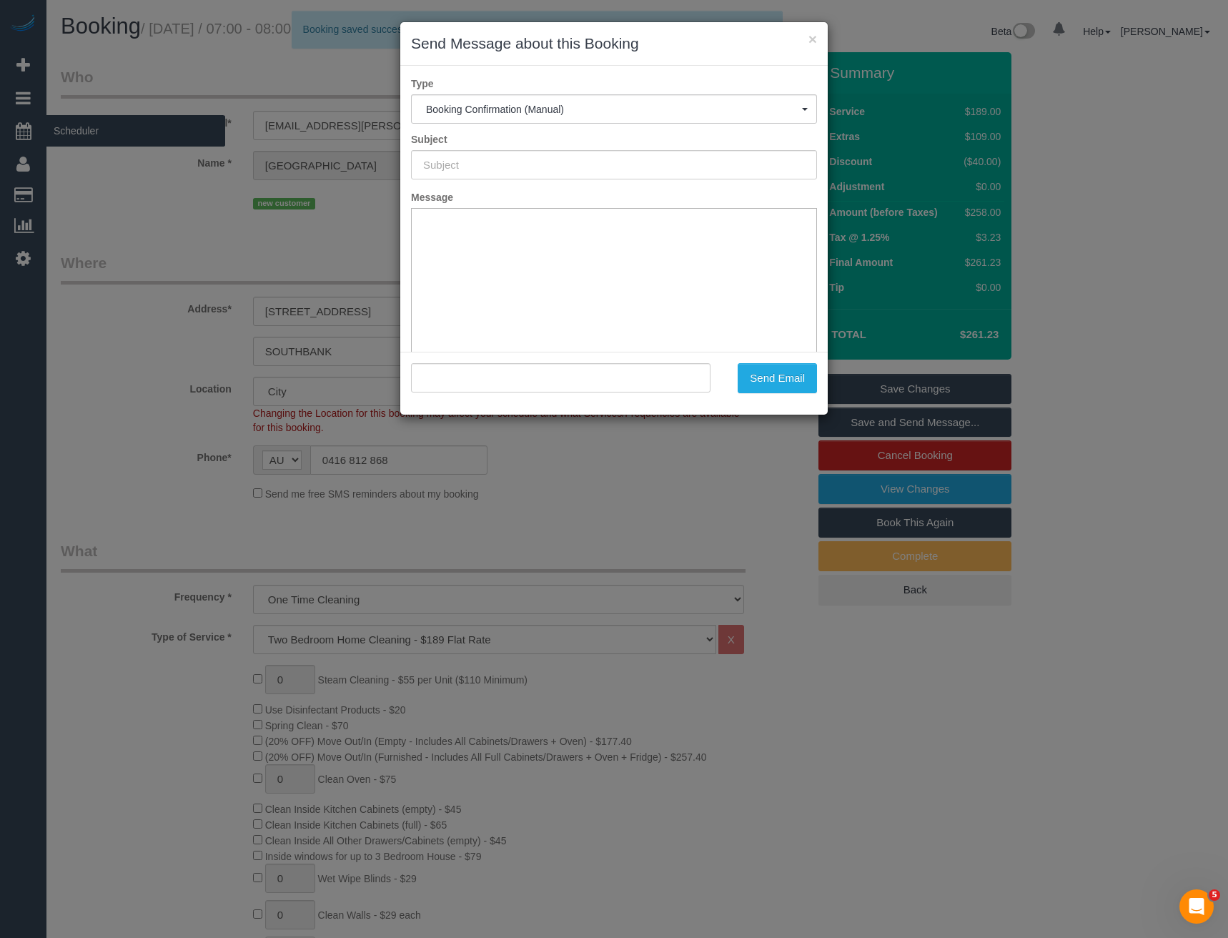
type input "Booking Confirmed"
type input ""Madison Pearce" <madison.pearce@gmail.com>"
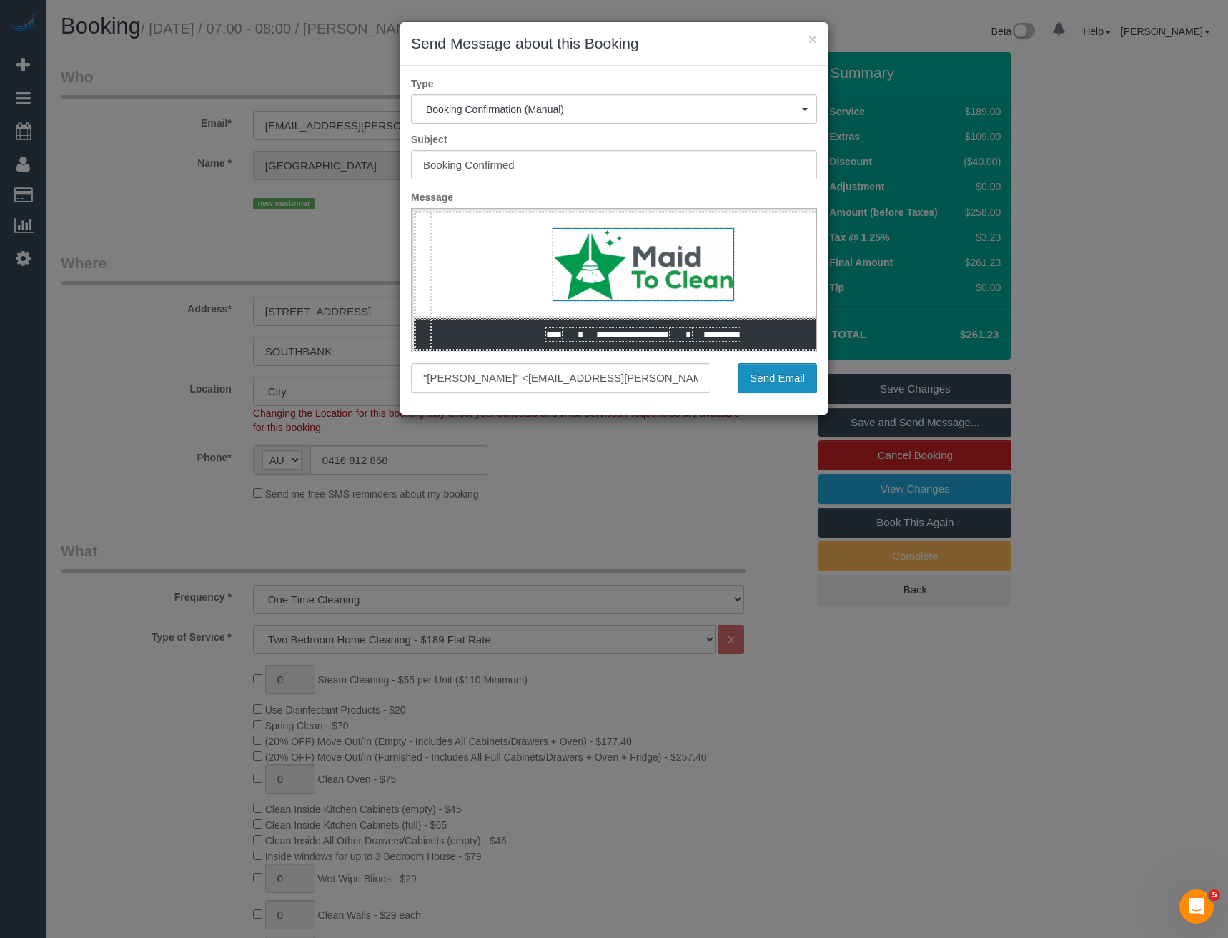
click at [787, 375] on button "Send Email" at bounding box center [777, 378] width 79 height 30
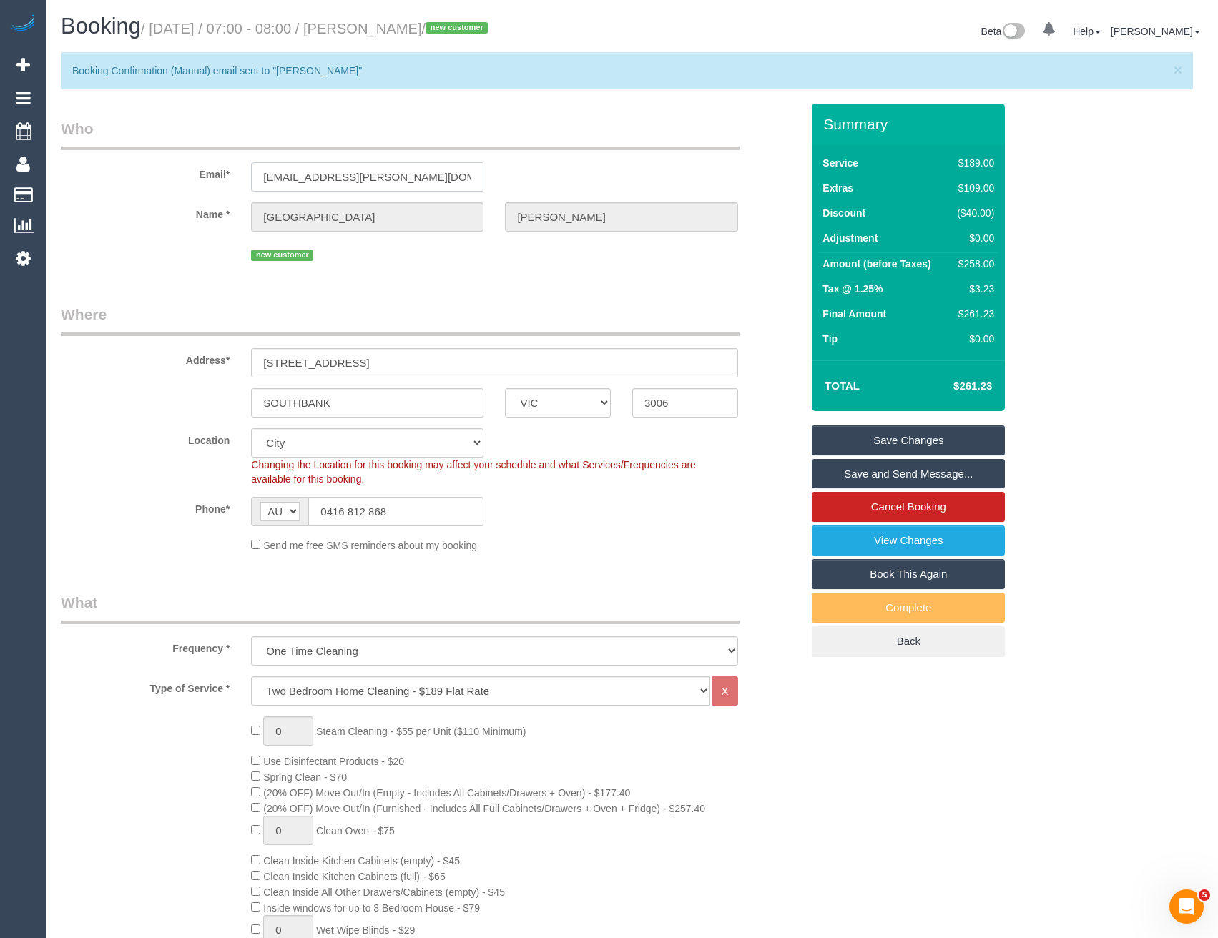
drag, startPoint x: 429, startPoint y: 179, endPoint x: 261, endPoint y: 176, distance: 168.1
click at [261, 176] on input "madison.pearce@gmail.com" at bounding box center [367, 176] width 232 height 29
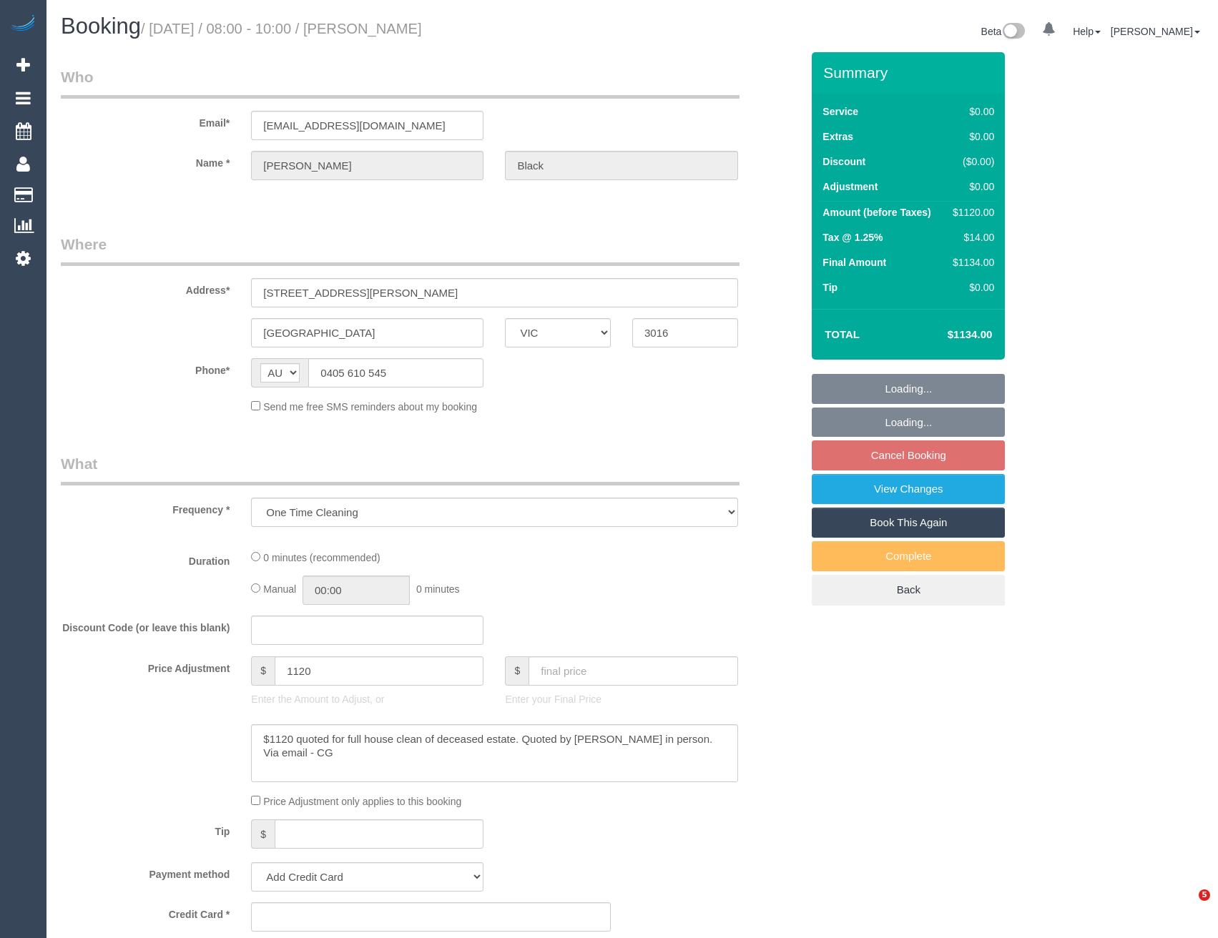
select select "VIC"
select select "string:stripe-pm_1SB3Ro2GScqysDRVSWJ0JoNM"
select select "number:28"
select select "number:14"
select select "number:19"
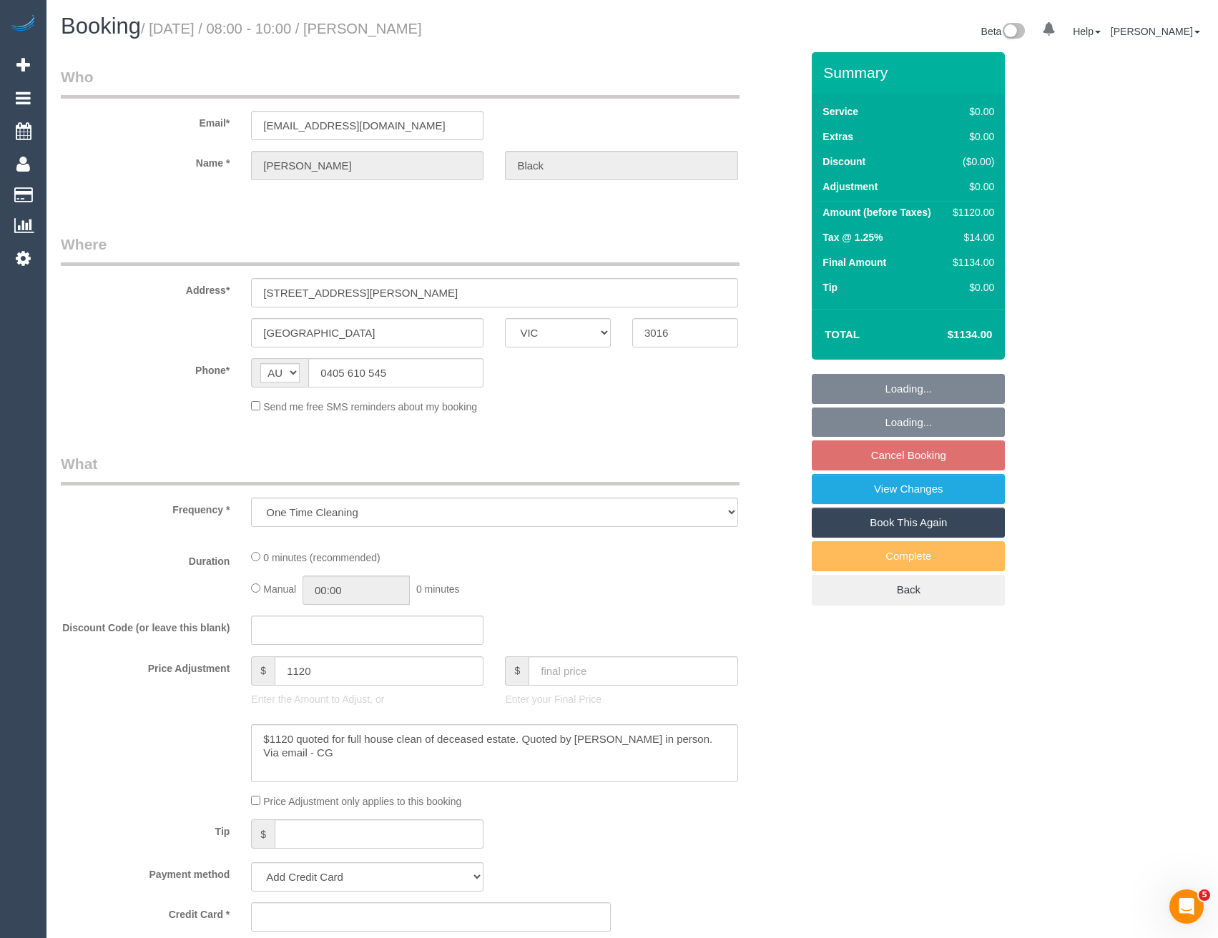
select select "number:22"
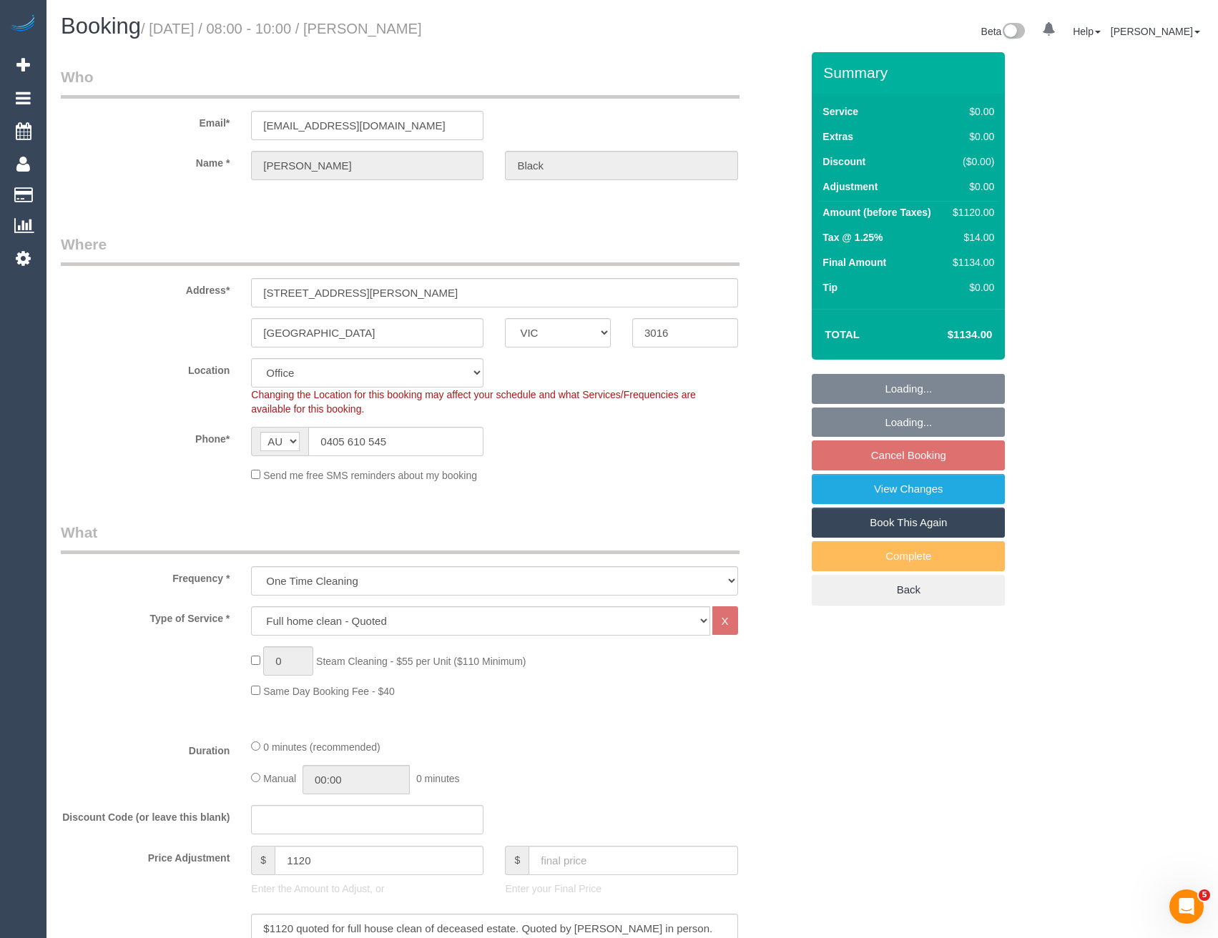
select select "object:722"
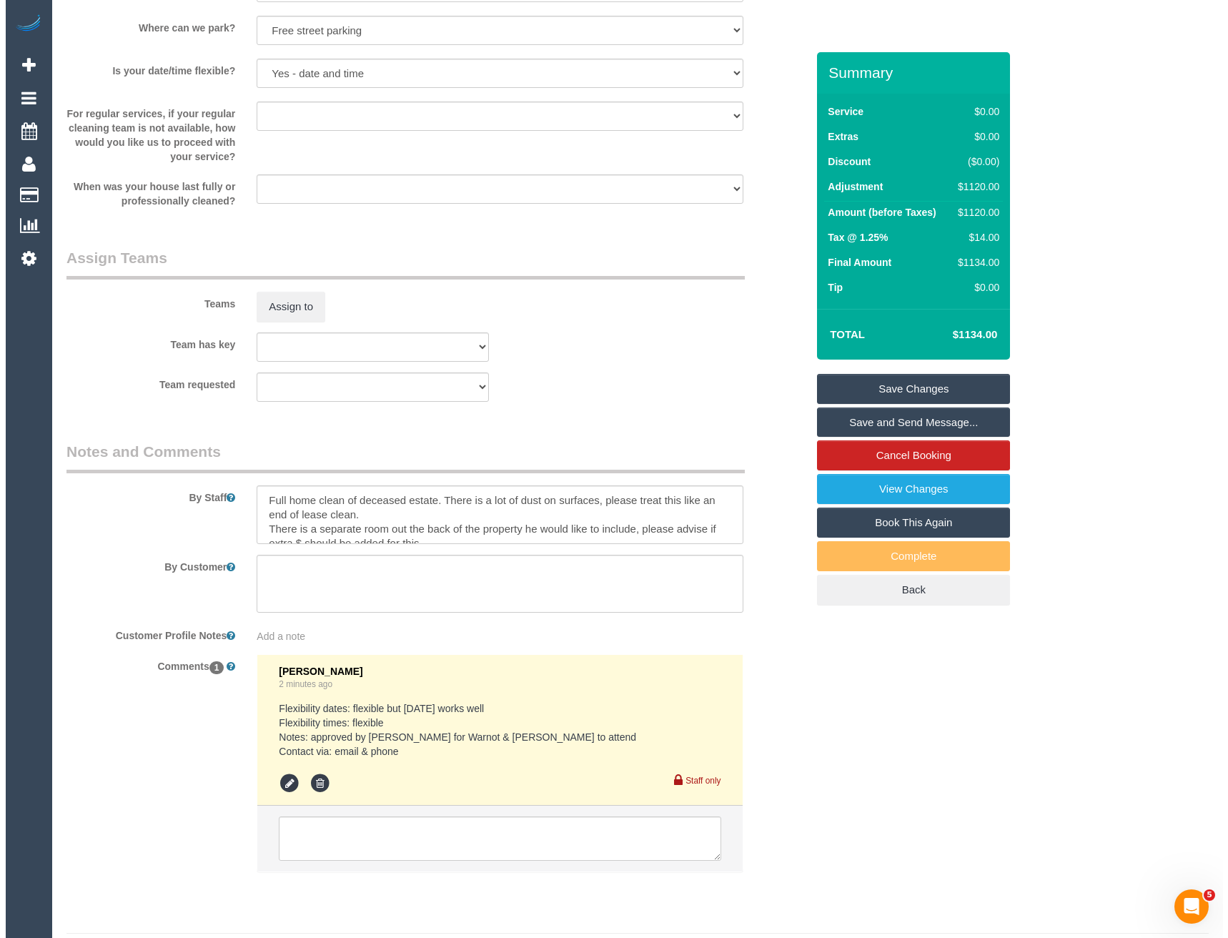
scroll to position [1588, 0]
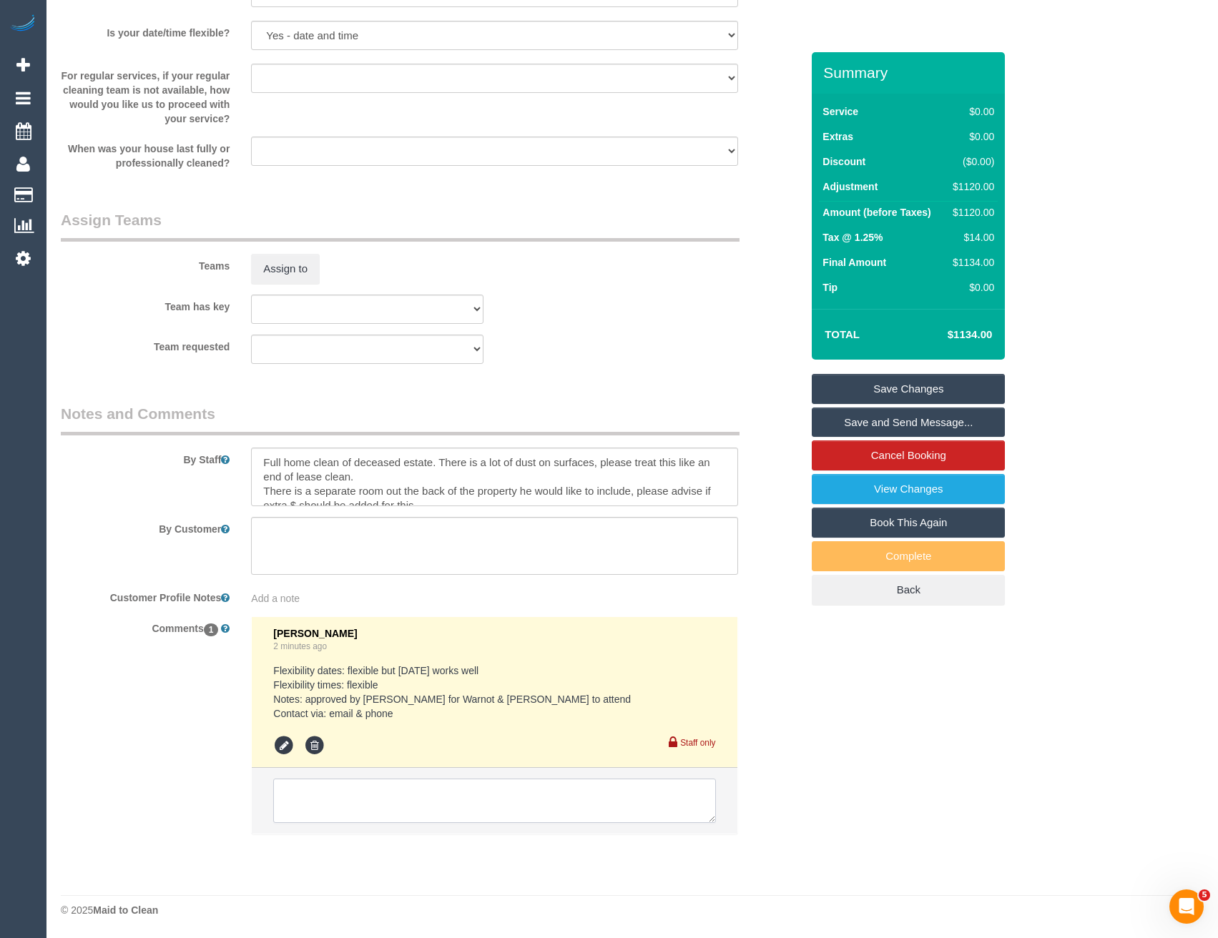
click at [369, 797] on textarea at bounding box center [494, 801] width 442 height 44
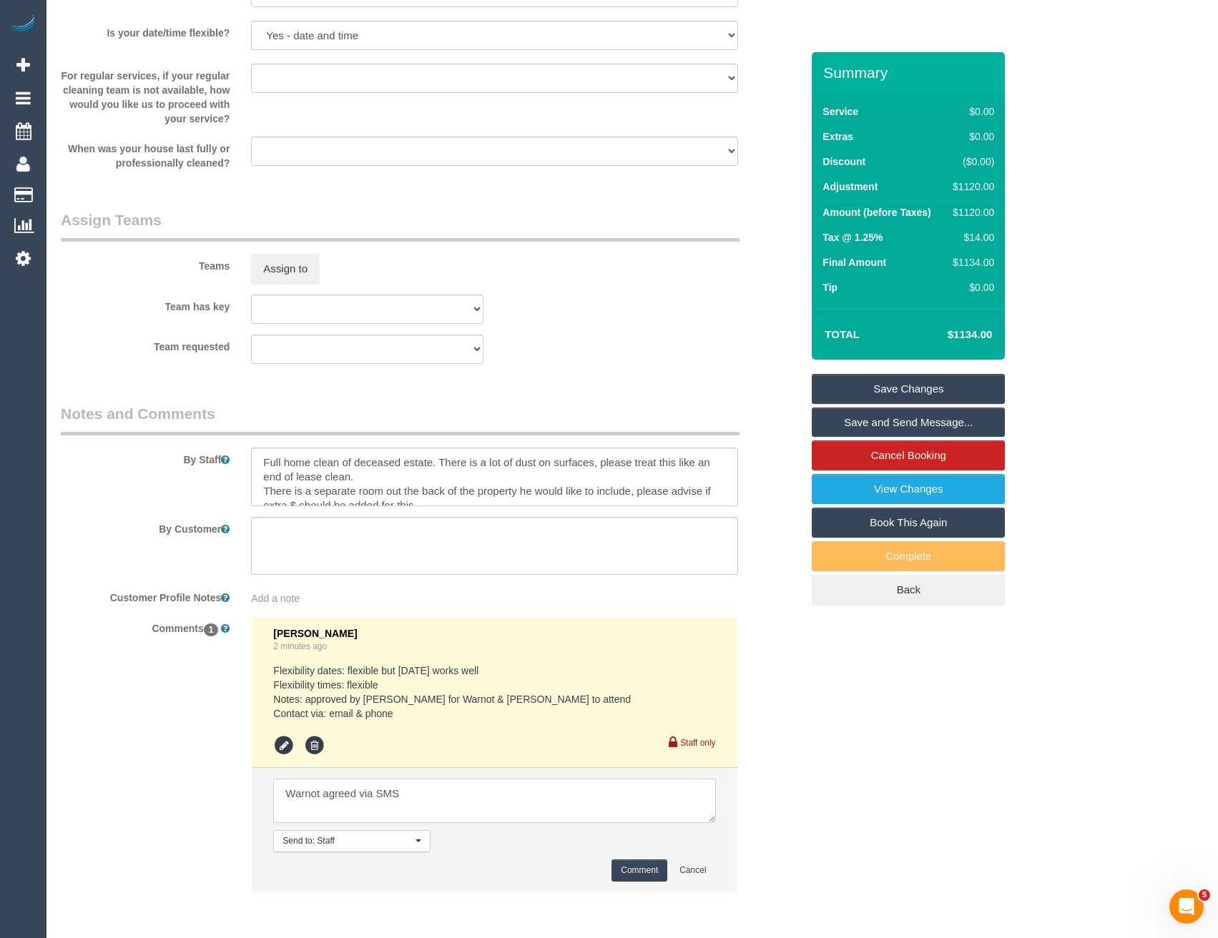
type textarea "Warnot agreed via SMS"
click at [636, 873] on button "Comment" at bounding box center [639, 870] width 56 height 22
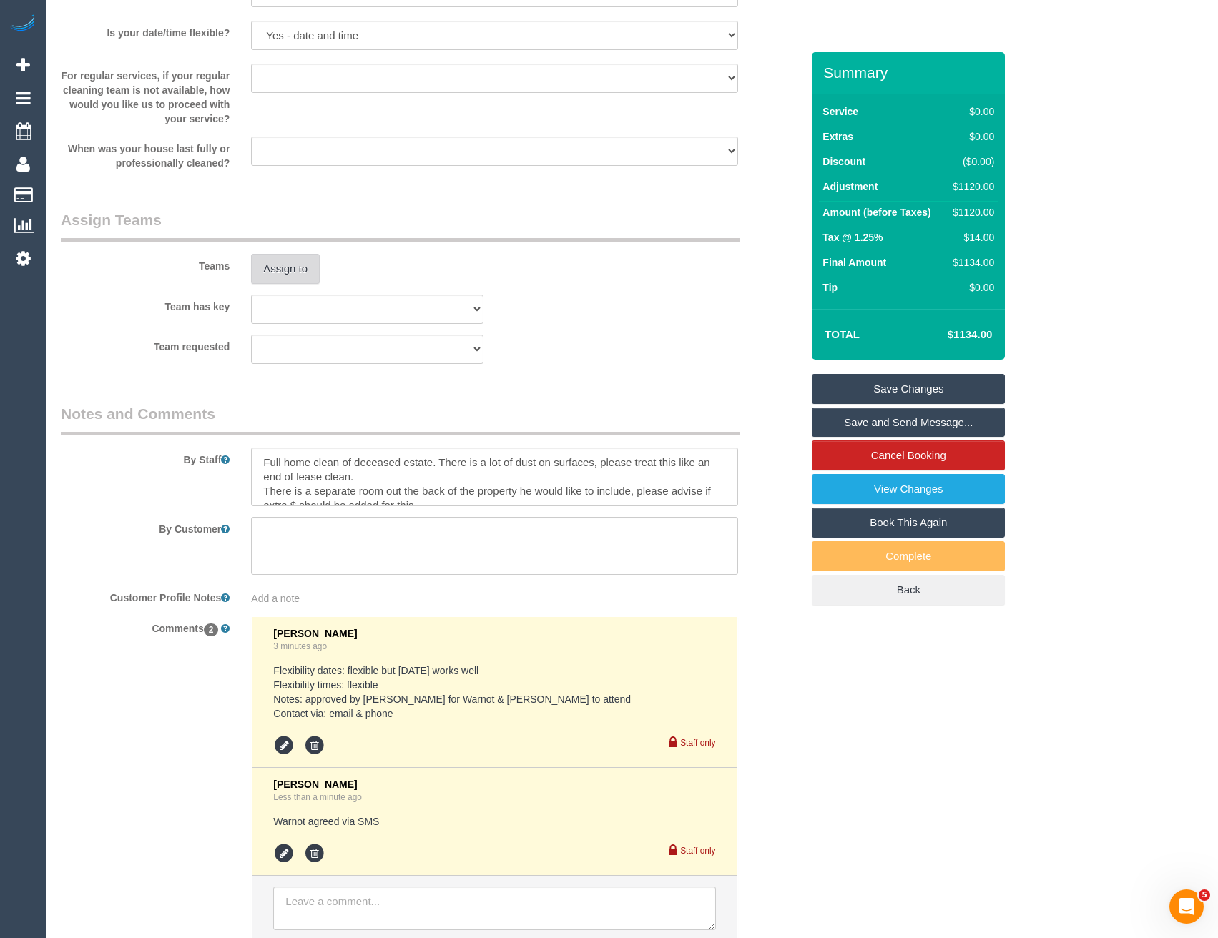
click at [293, 272] on button "Assign to" at bounding box center [285, 269] width 69 height 30
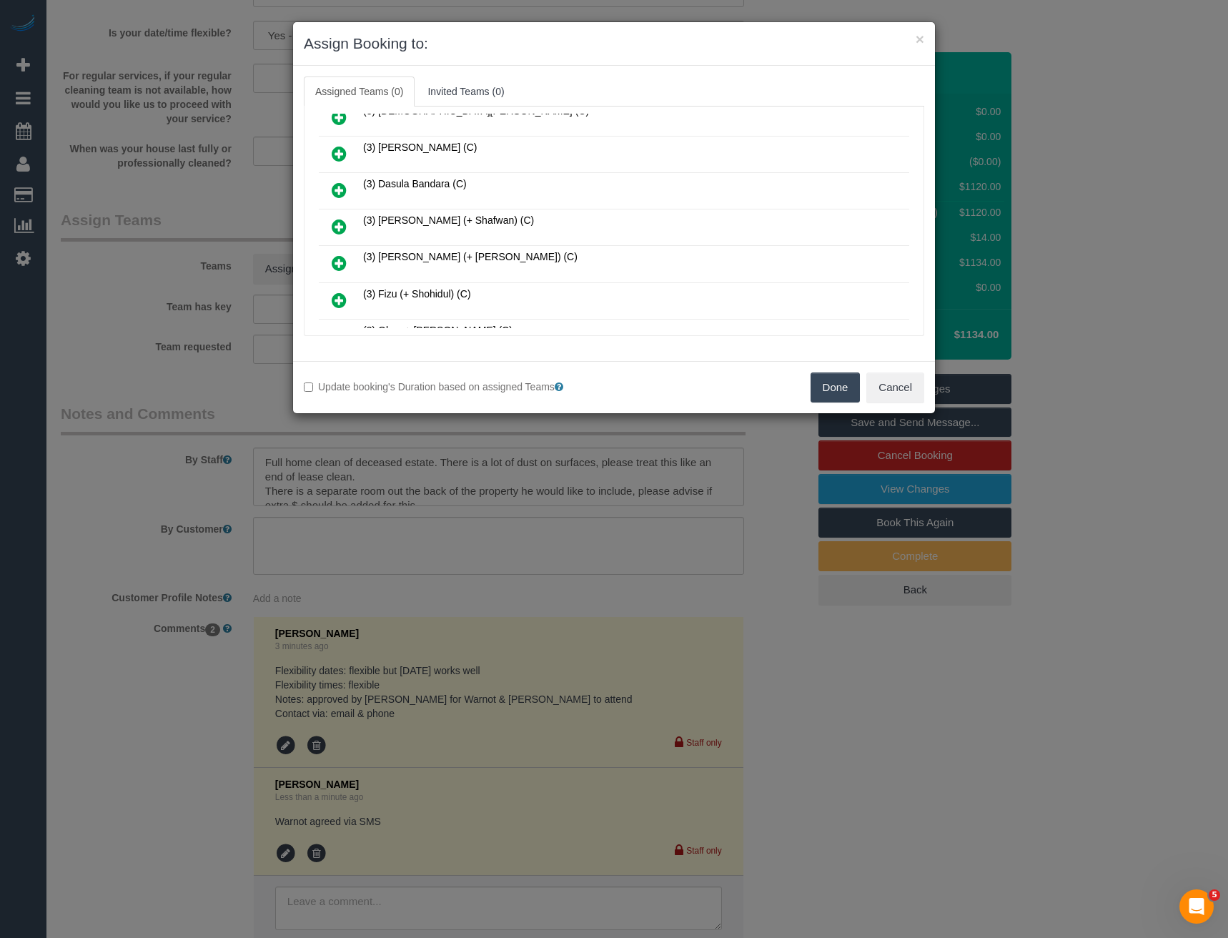
scroll to position [3891, 0]
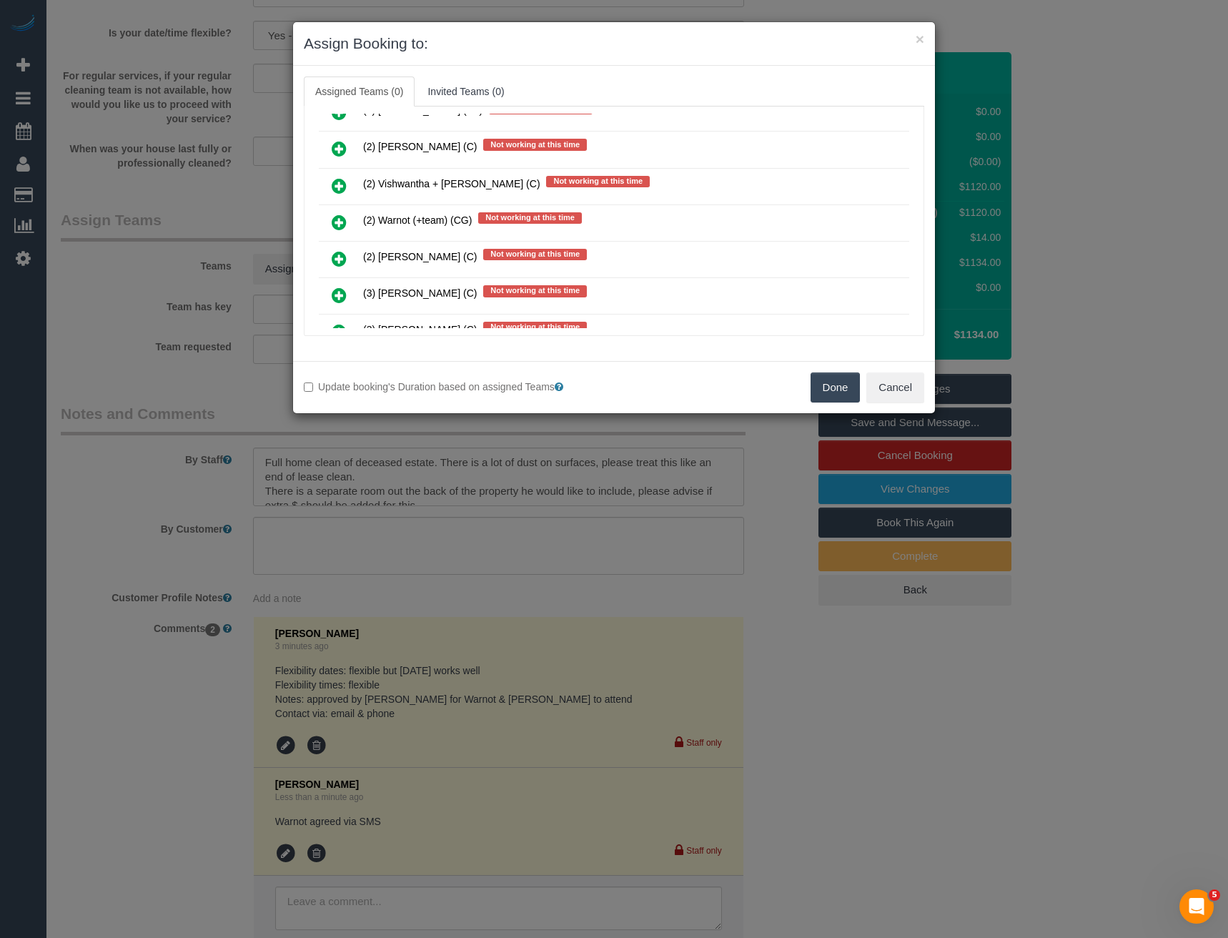
click at [337, 220] on icon at bounding box center [339, 222] width 15 height 17
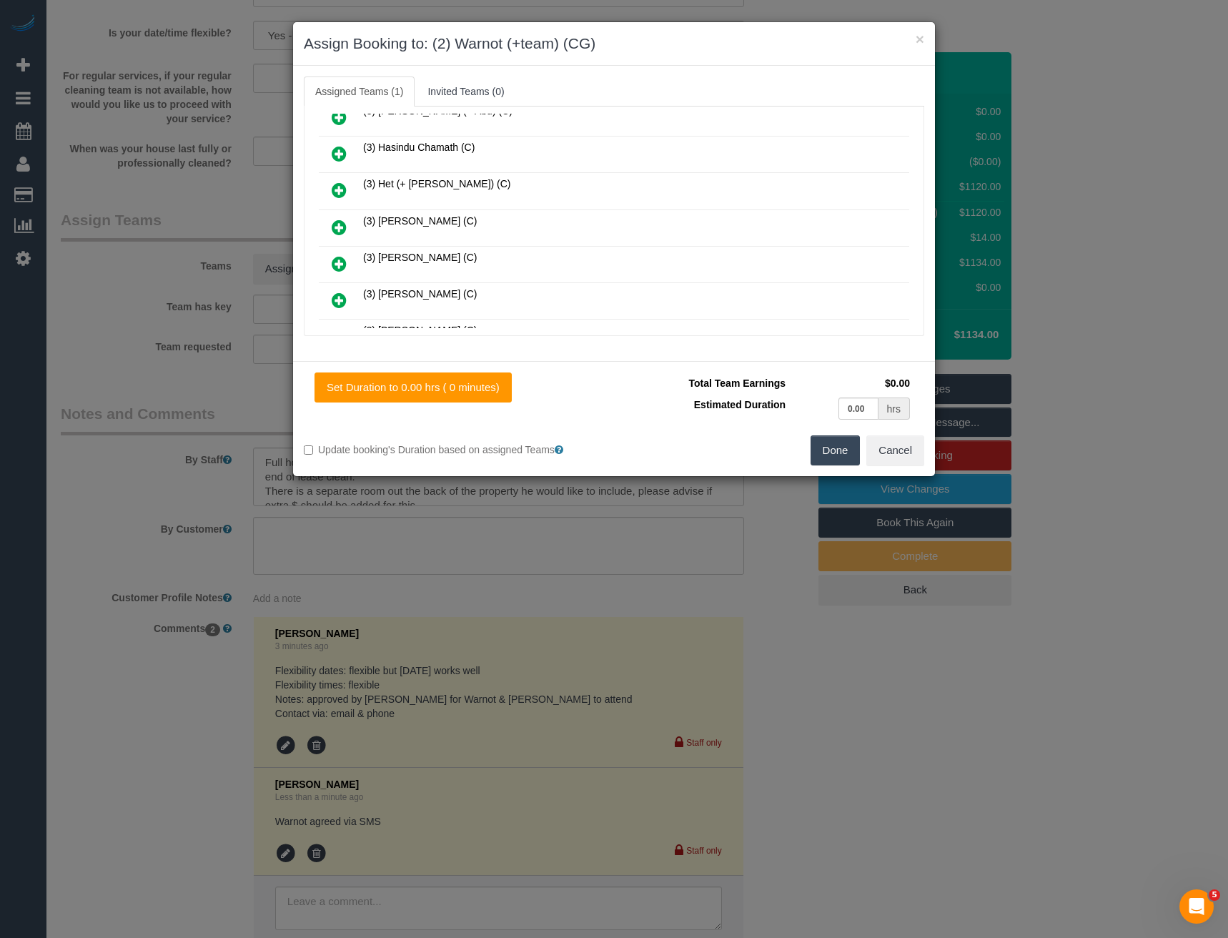
scroll to position [3194, 0]
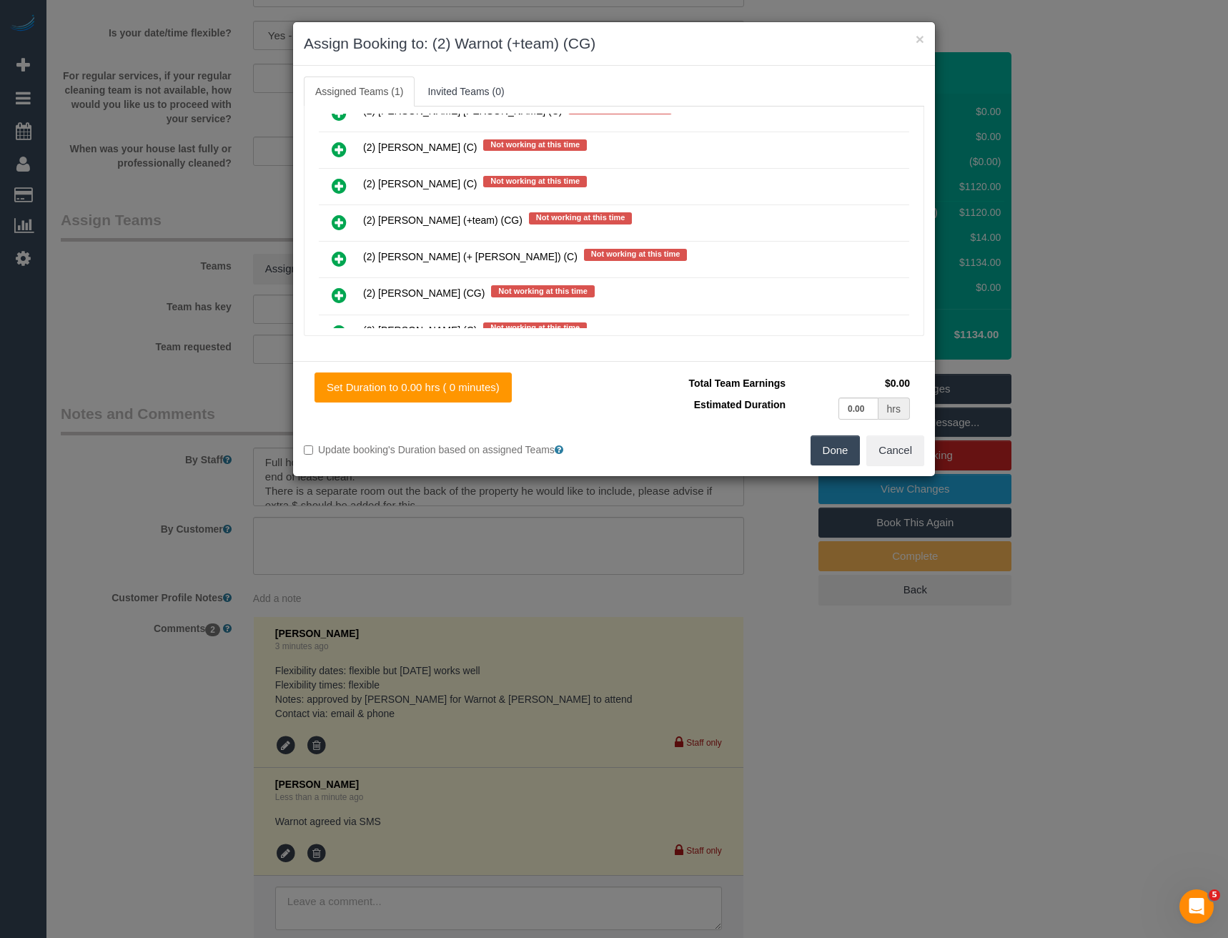
click at [344, 224] on icon at bounding box center [339, 222] width 15 height 17
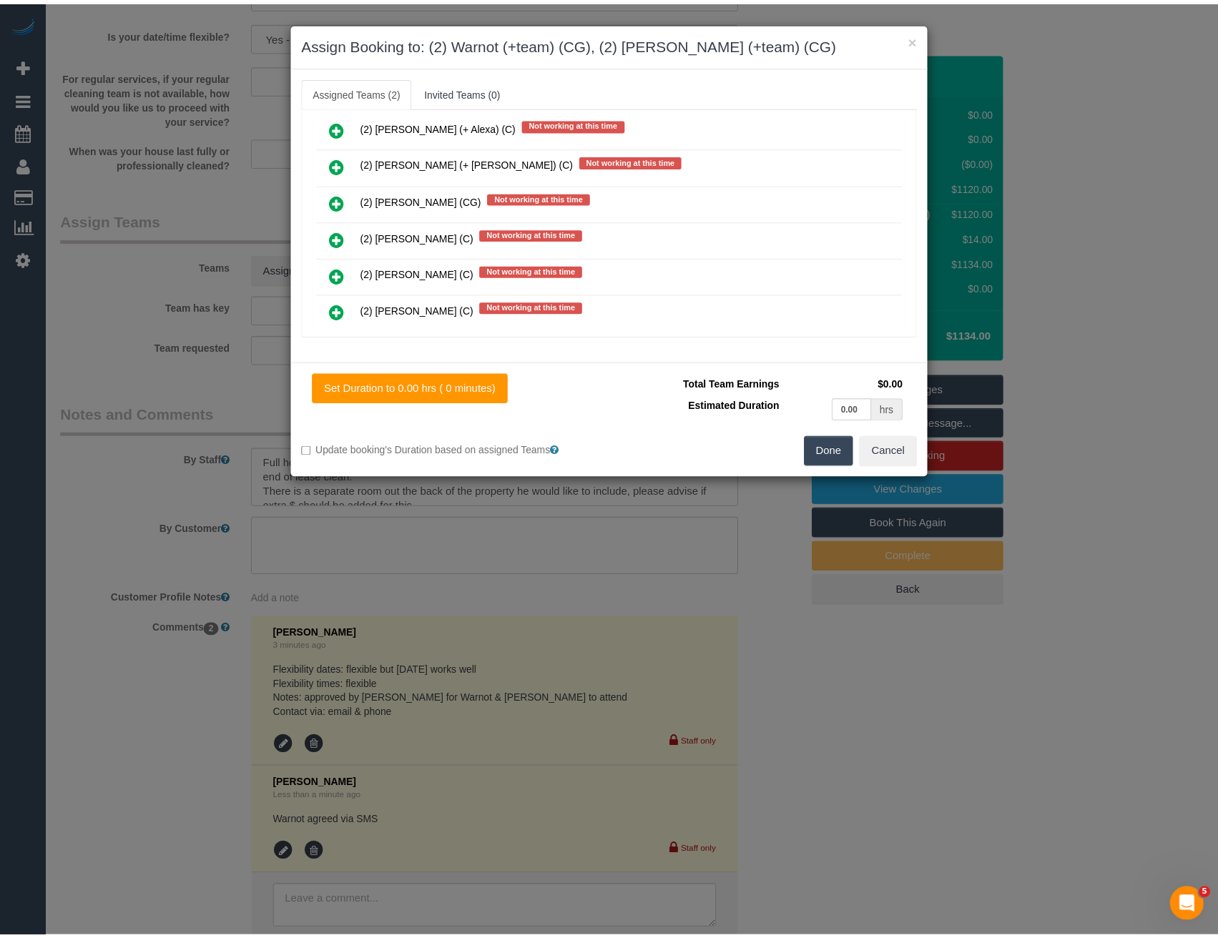
scroll to position [0, 0]
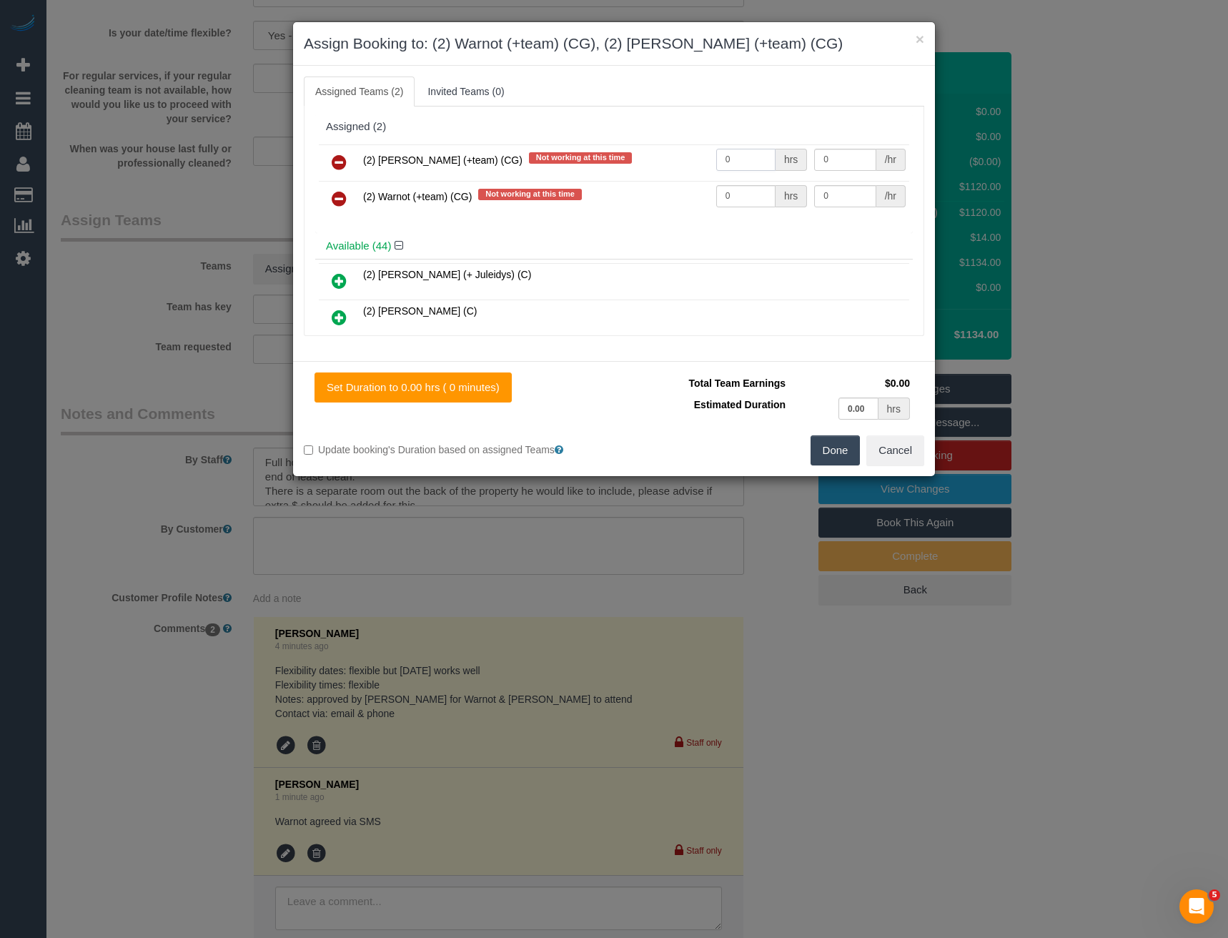
drag, startPoint x: 742, startPoint y: 162, endPoint x: 529, endPoint y: 181, distance: 214.0
click at [632, 160] on tr "(2) Maria (+team) (CG) Not working at this time 0 hrs 0 /hr" at bounding box center [614, 162] width 591 height 36
type input "1"
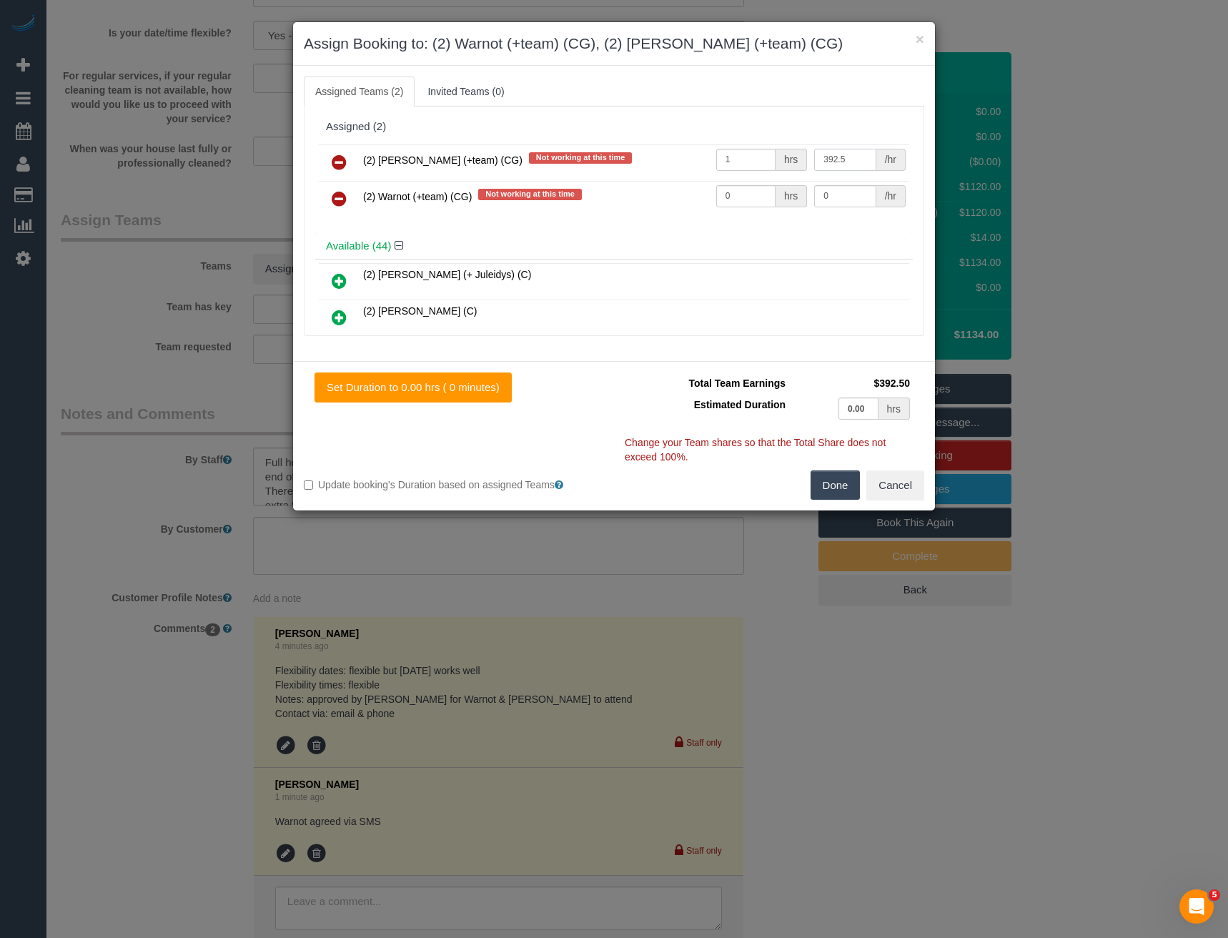
type input "392.5"
click at [661, 189] on tr "(2) Warnot (+team) (CG) Not working at this time 0 hrs 0 /hr" at bounding box center [614, 199] width 591 height 36
type input "1"
type input "392.5"
click at [832, 483] on button "Done" at bounding box center [836, 485] width 50 height 30
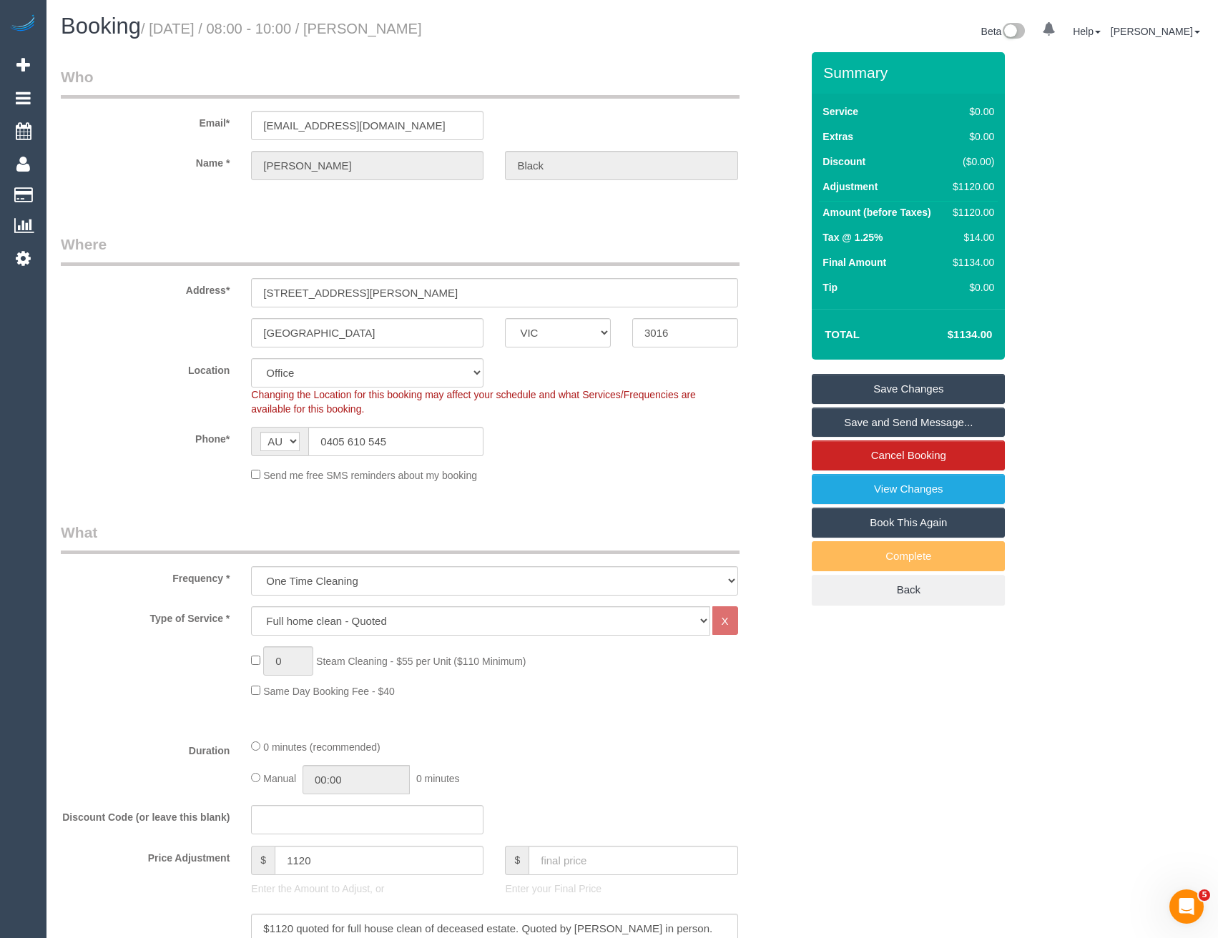
click at [884, 422] on link "Save and Send Message..." at bounding box center [908, 423] width 193 height 30
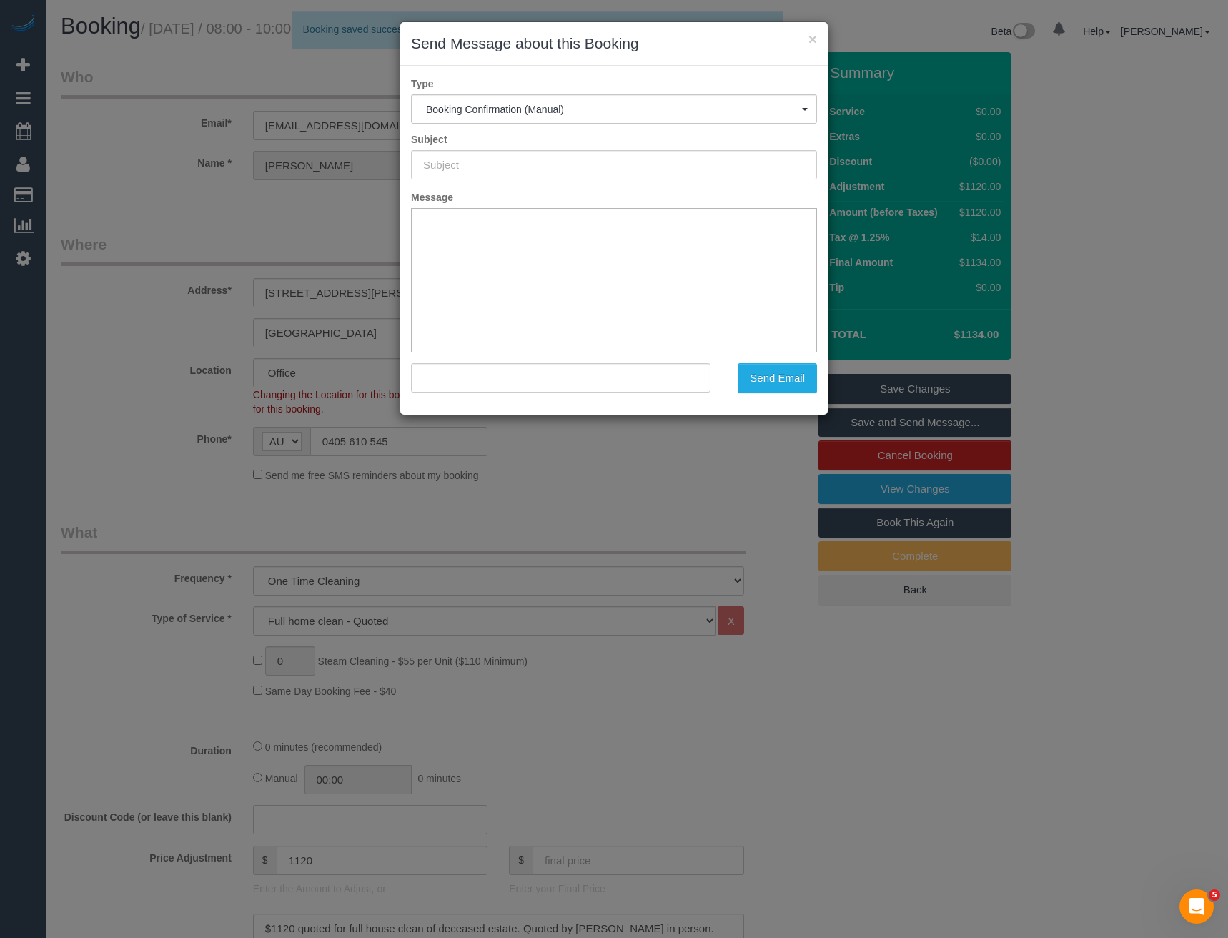
type input "Booking Confirmed"
type input ""Tim Black" <timblack@live.com.au>"
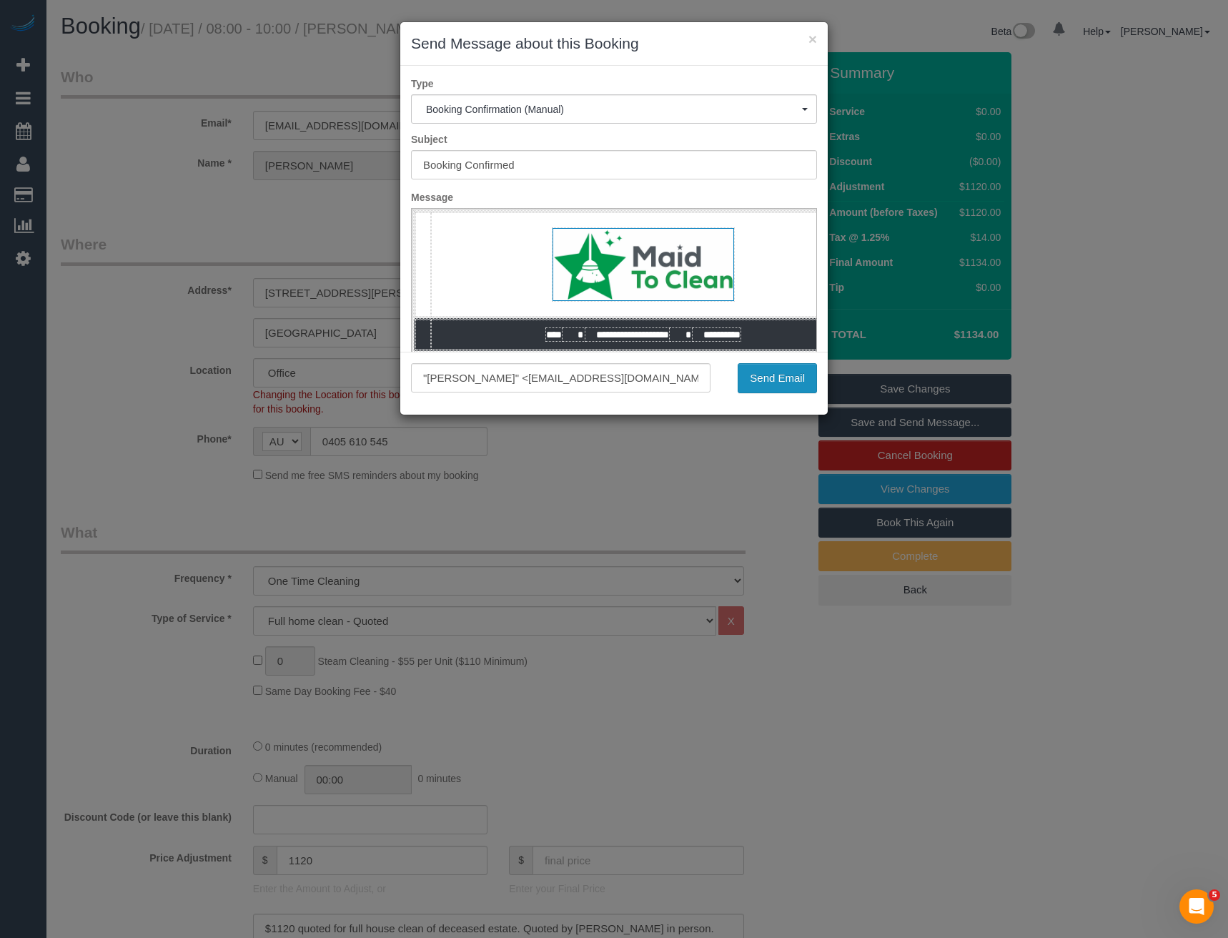
click at [785, 376] on button "Send Email" at bounding box center [777, 378] width 79 height 30
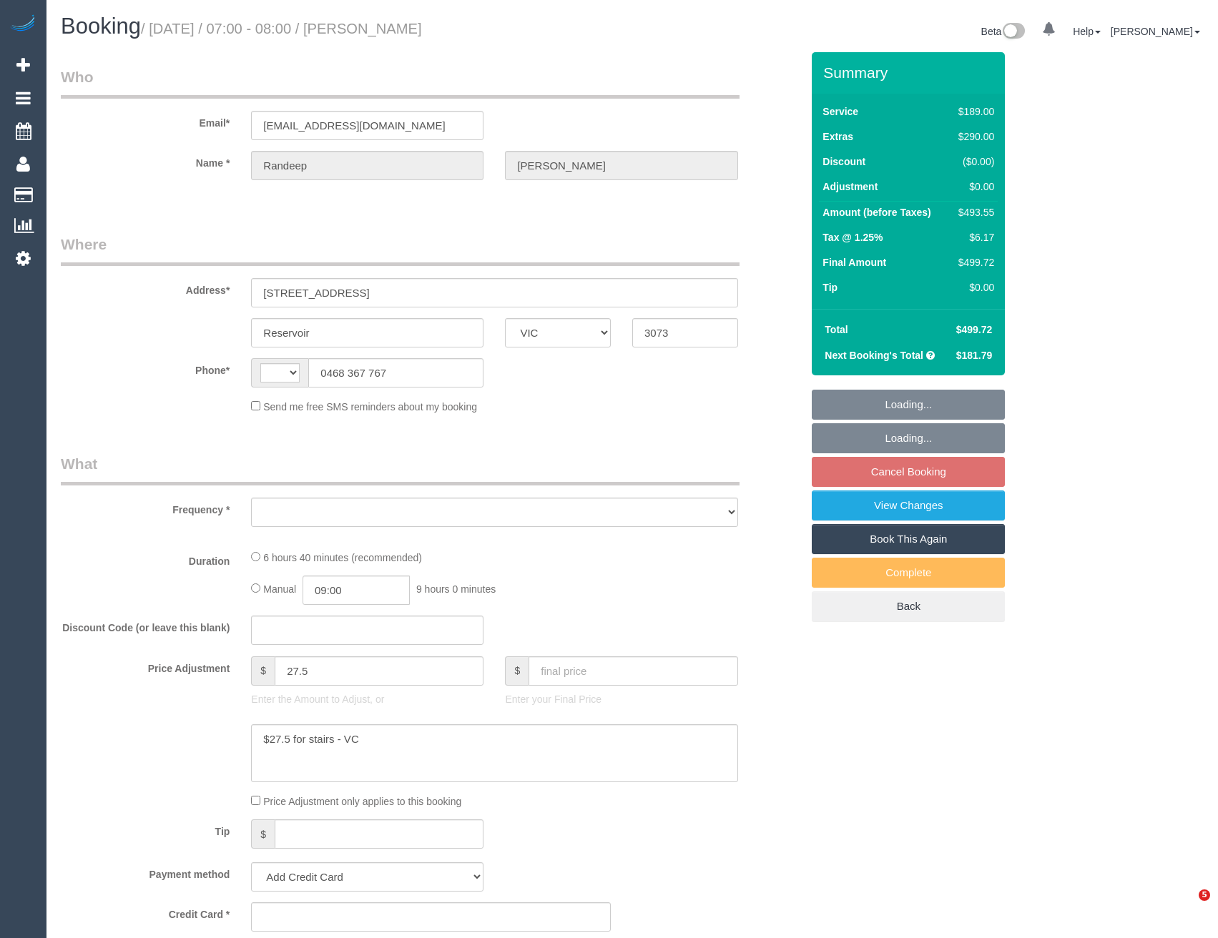
select select "VIC"
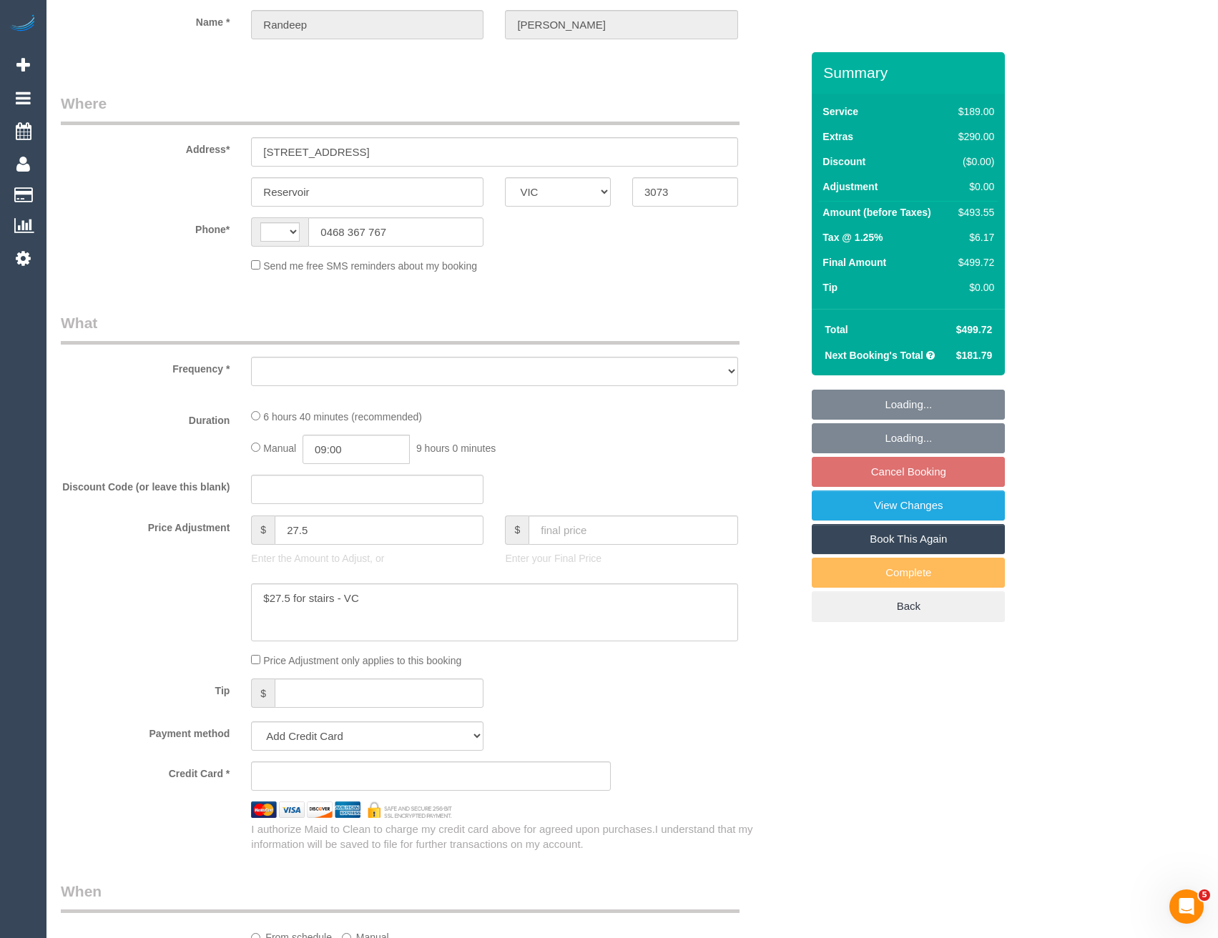
select select "string:AU"
select select "string:stripe-pm_1R0yS72GScqysDRVHi2NzX7q"
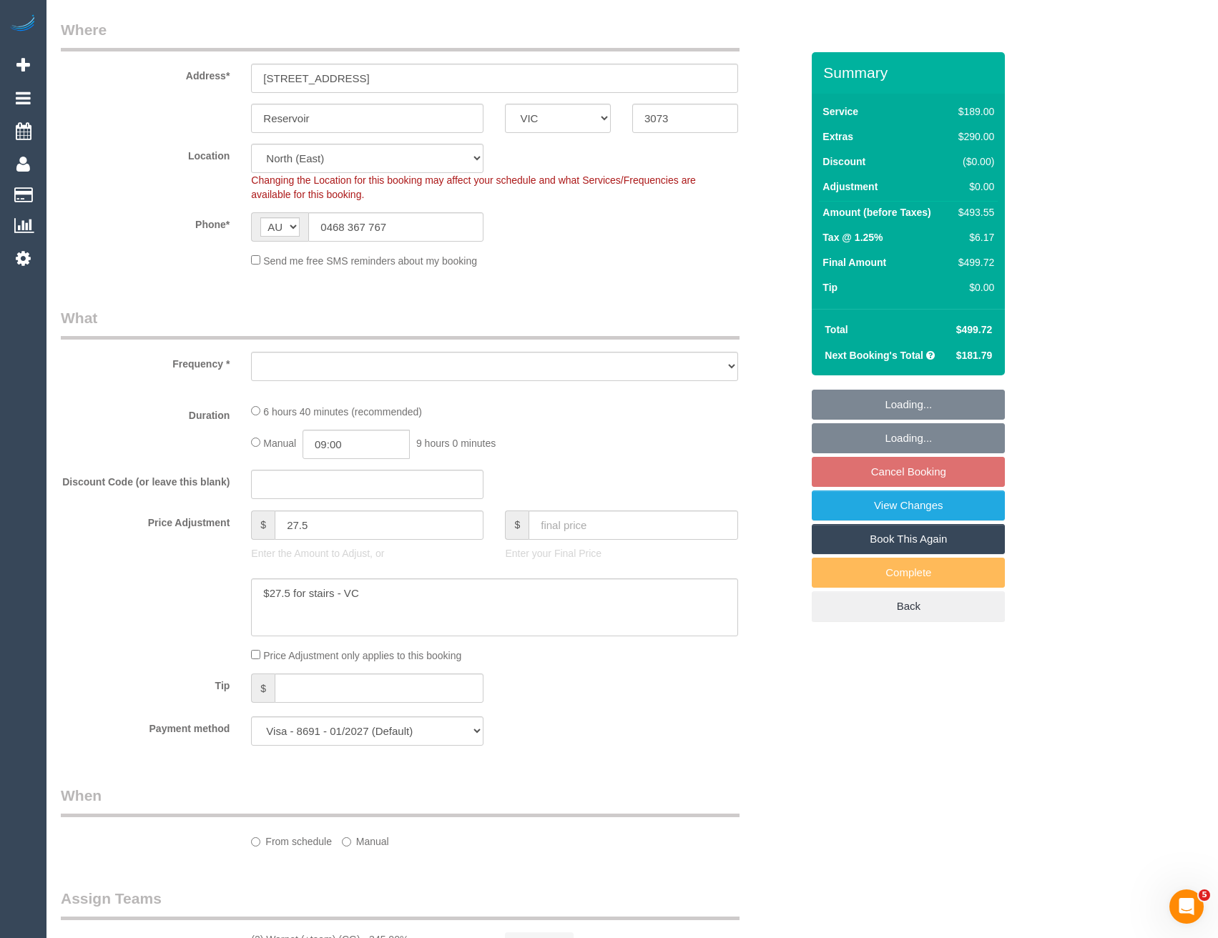
select select "object:613"
select select "spot1"
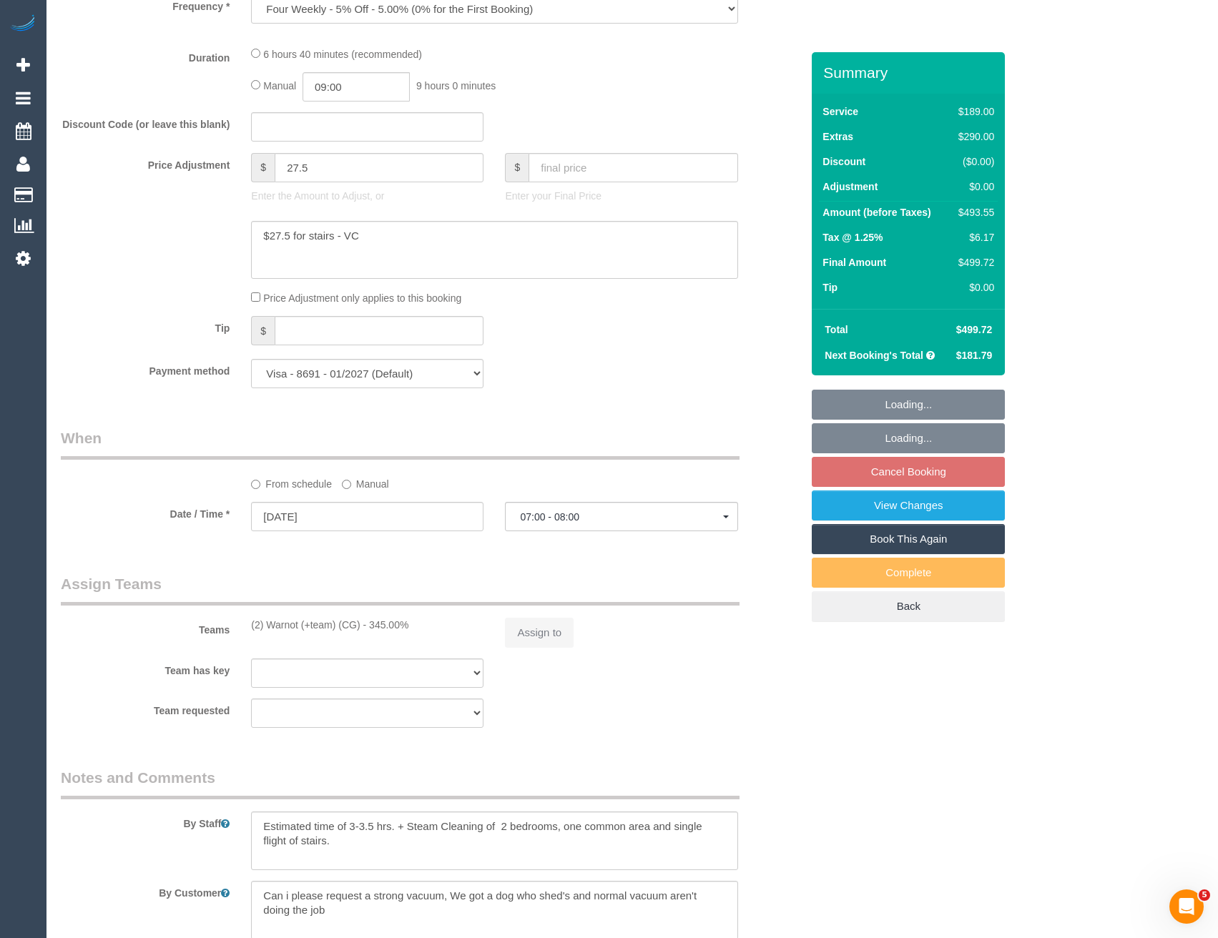
select select "number:27"
select select "number:14"
select select "number:19"
select select "number:23"
select select "number:35"
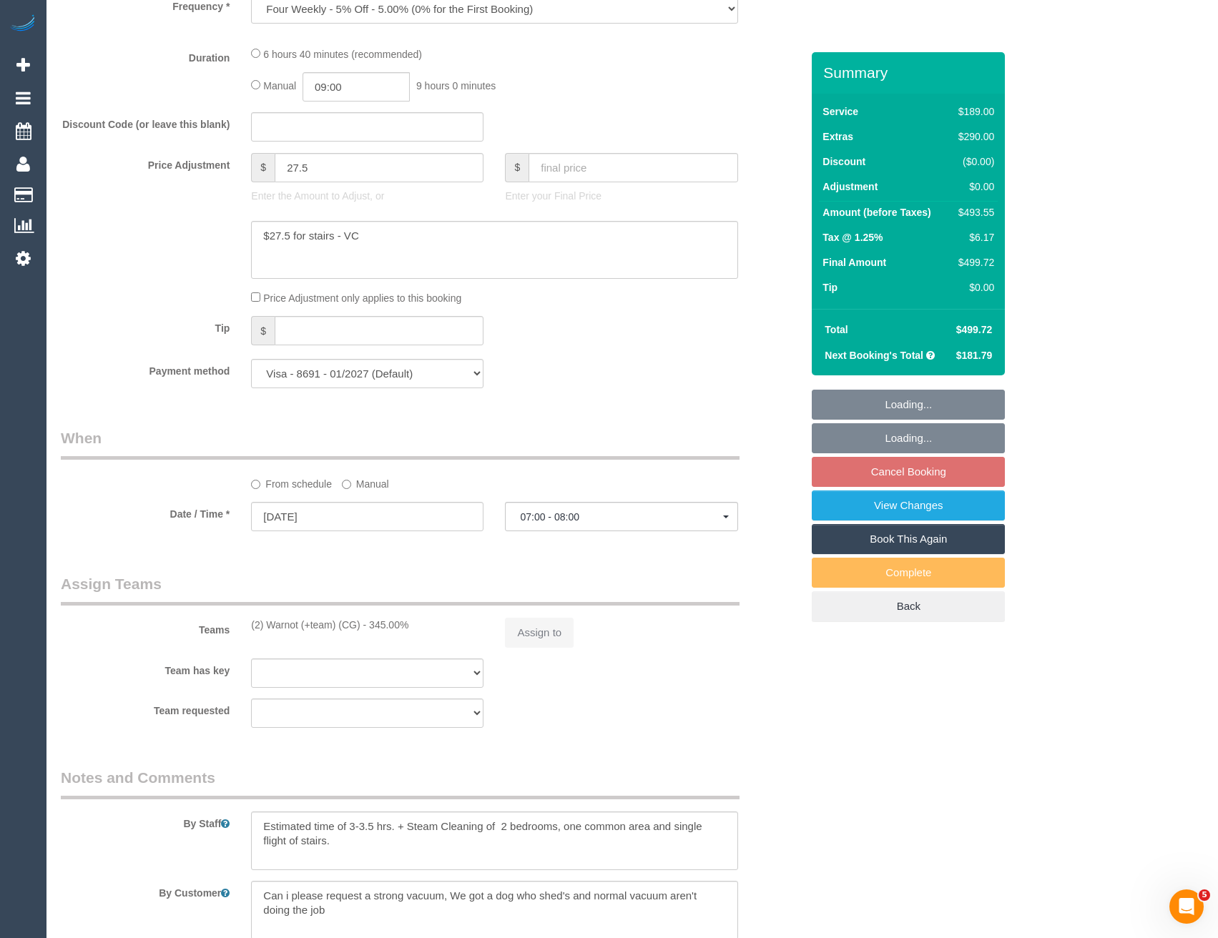
select select "number:26"
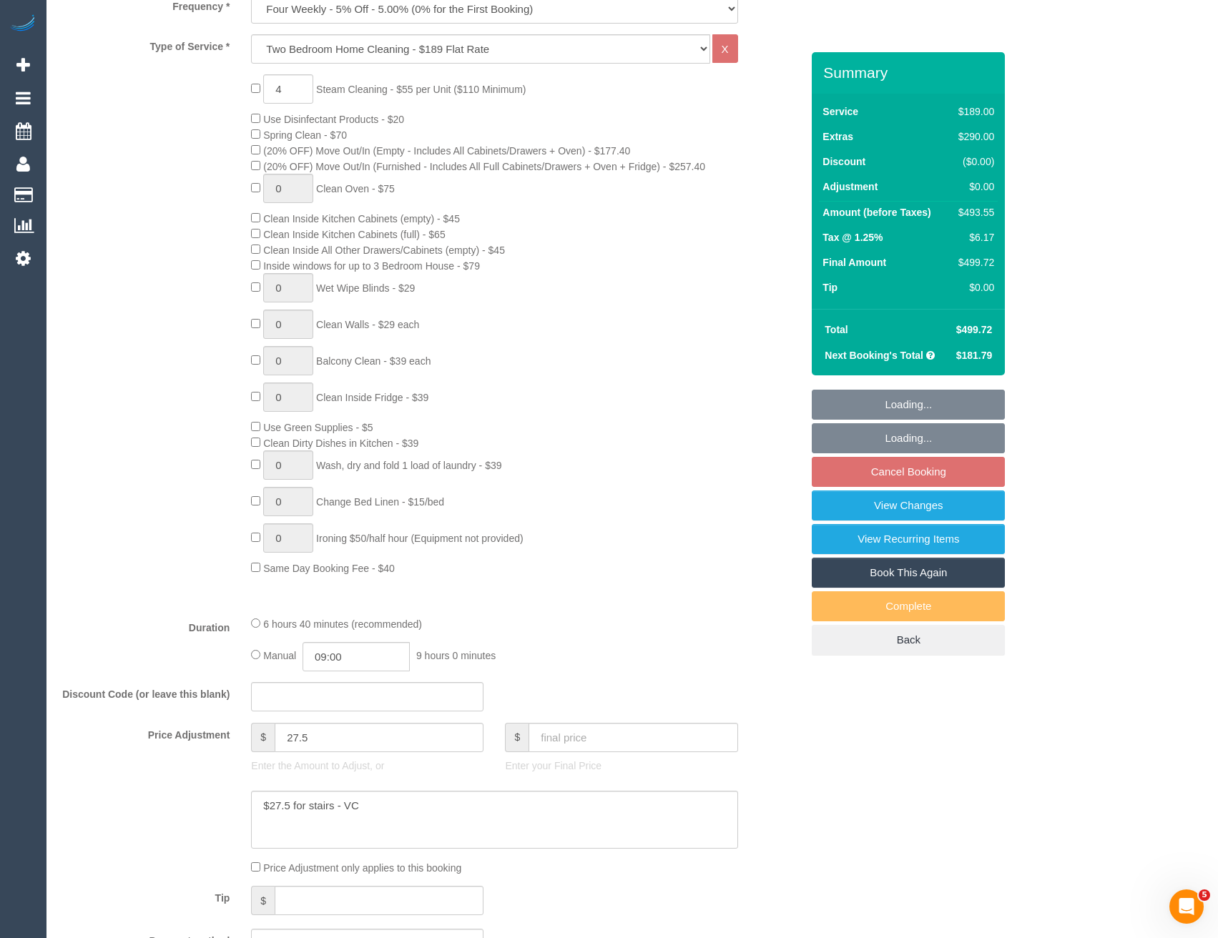
select select "object:1498"
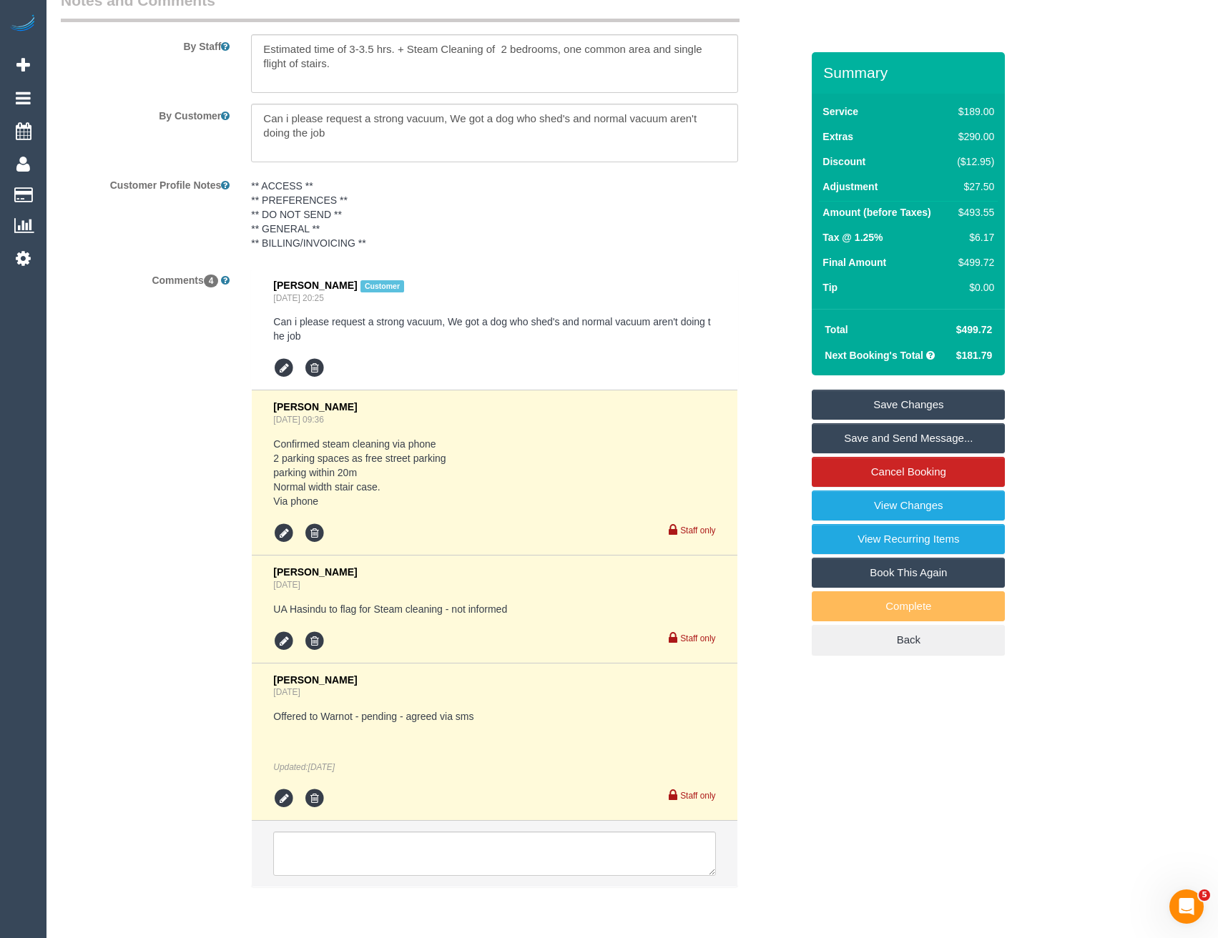
scroll to position [2450, 0]
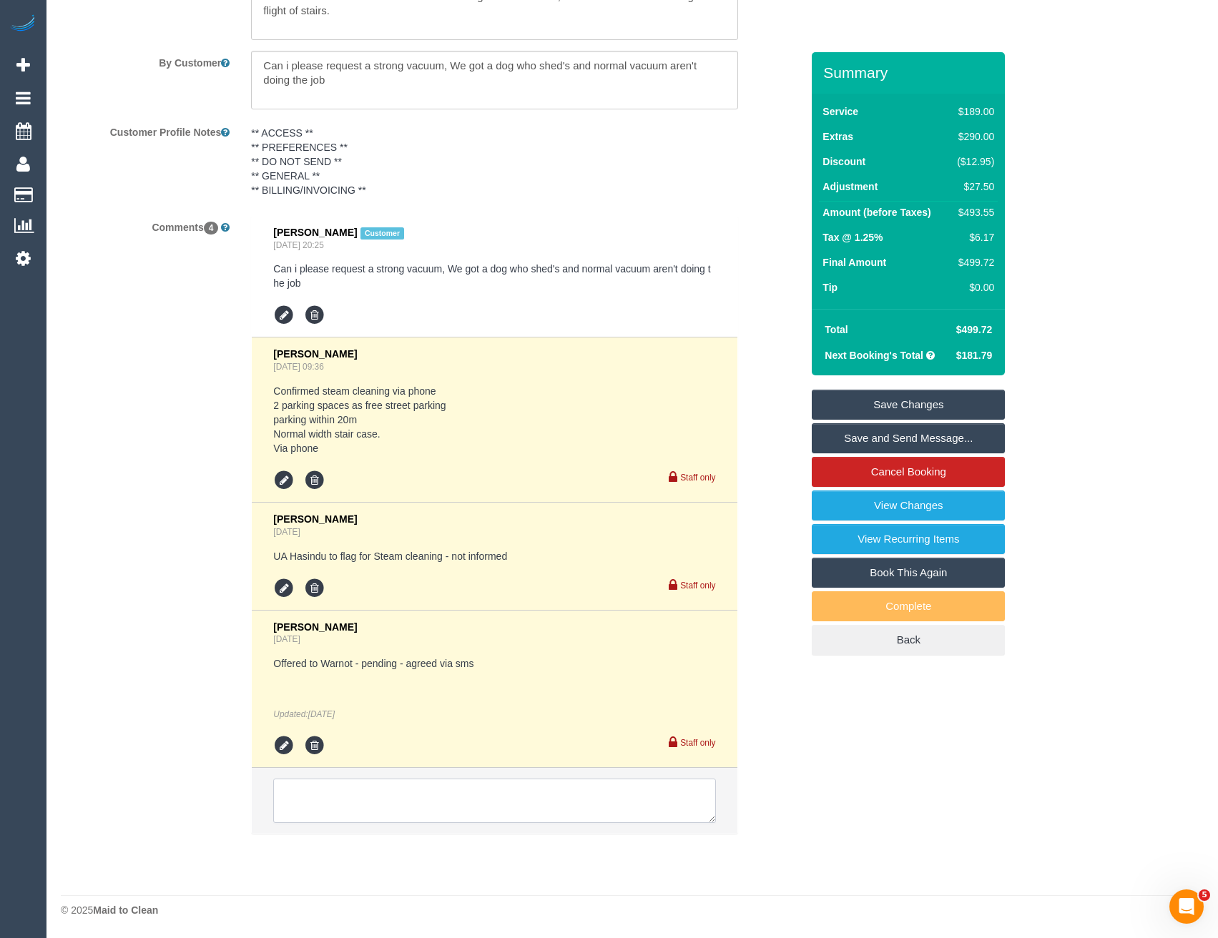
click at [414, 801] on textarea at bounding box center [494, 801] width 442 height 44
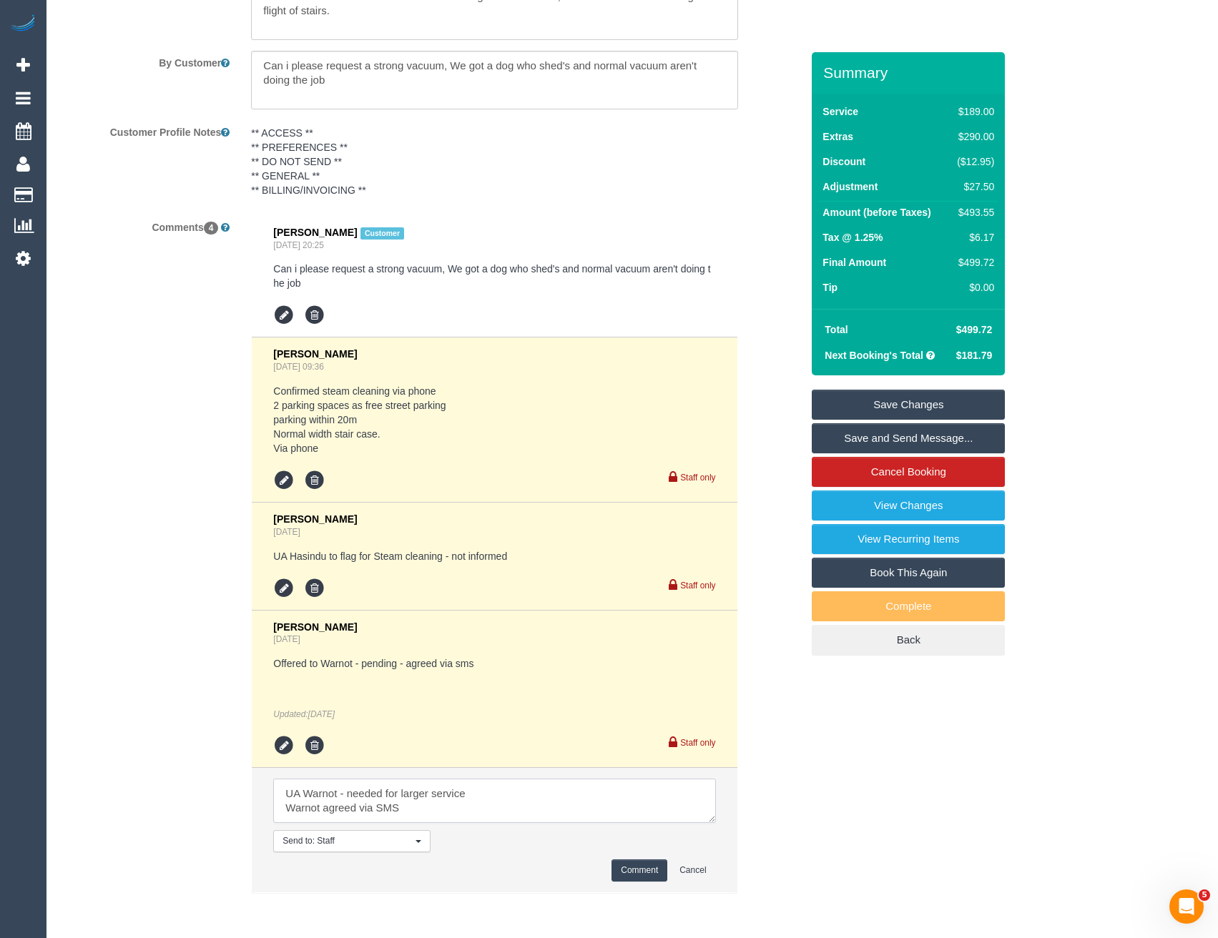
type textarea "UA Warnot - needed for larger service Warnot agreed via SMS"
click at [645, 872] on button "Comment" at bounding box center [639, 870] width 56 height 22
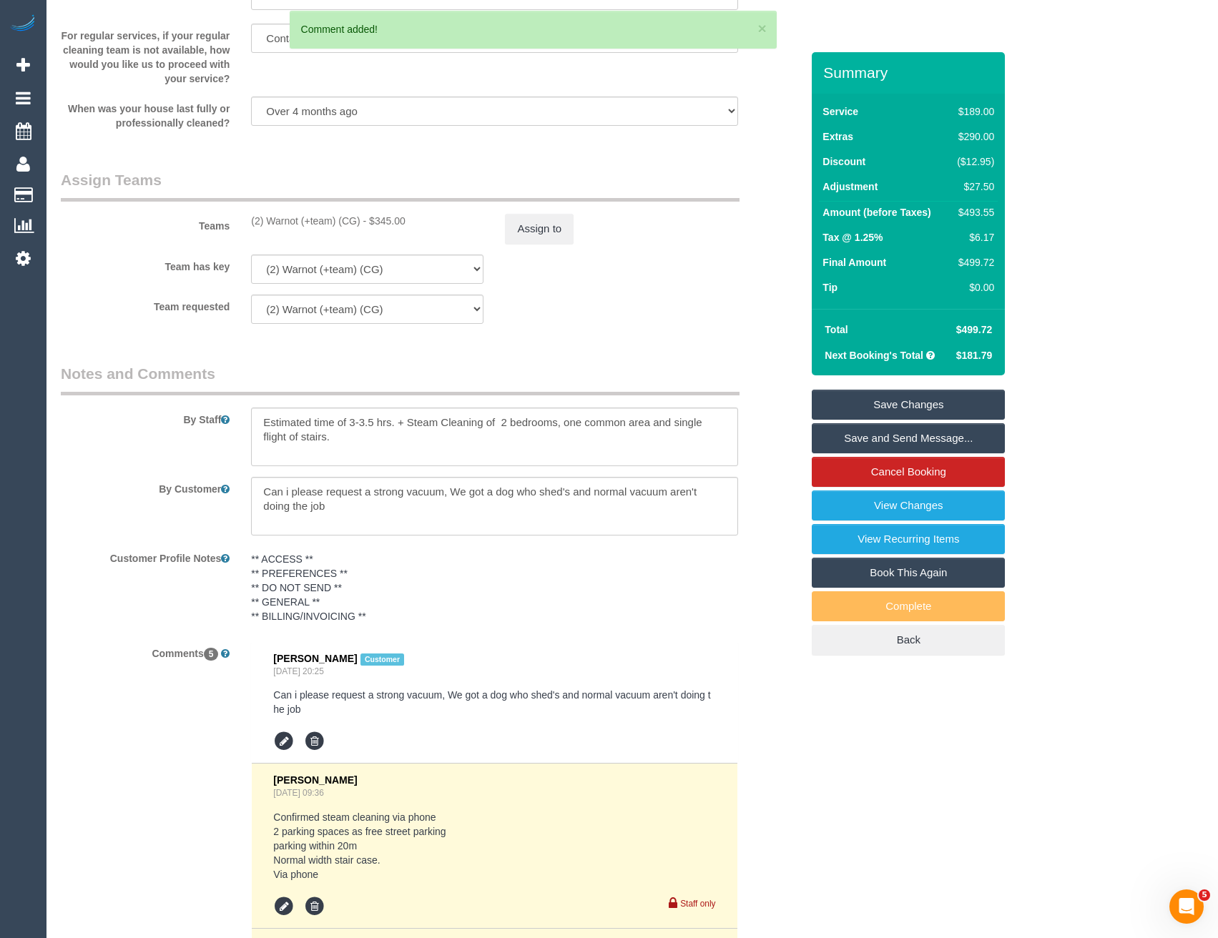
scroll to position [1949, 0]
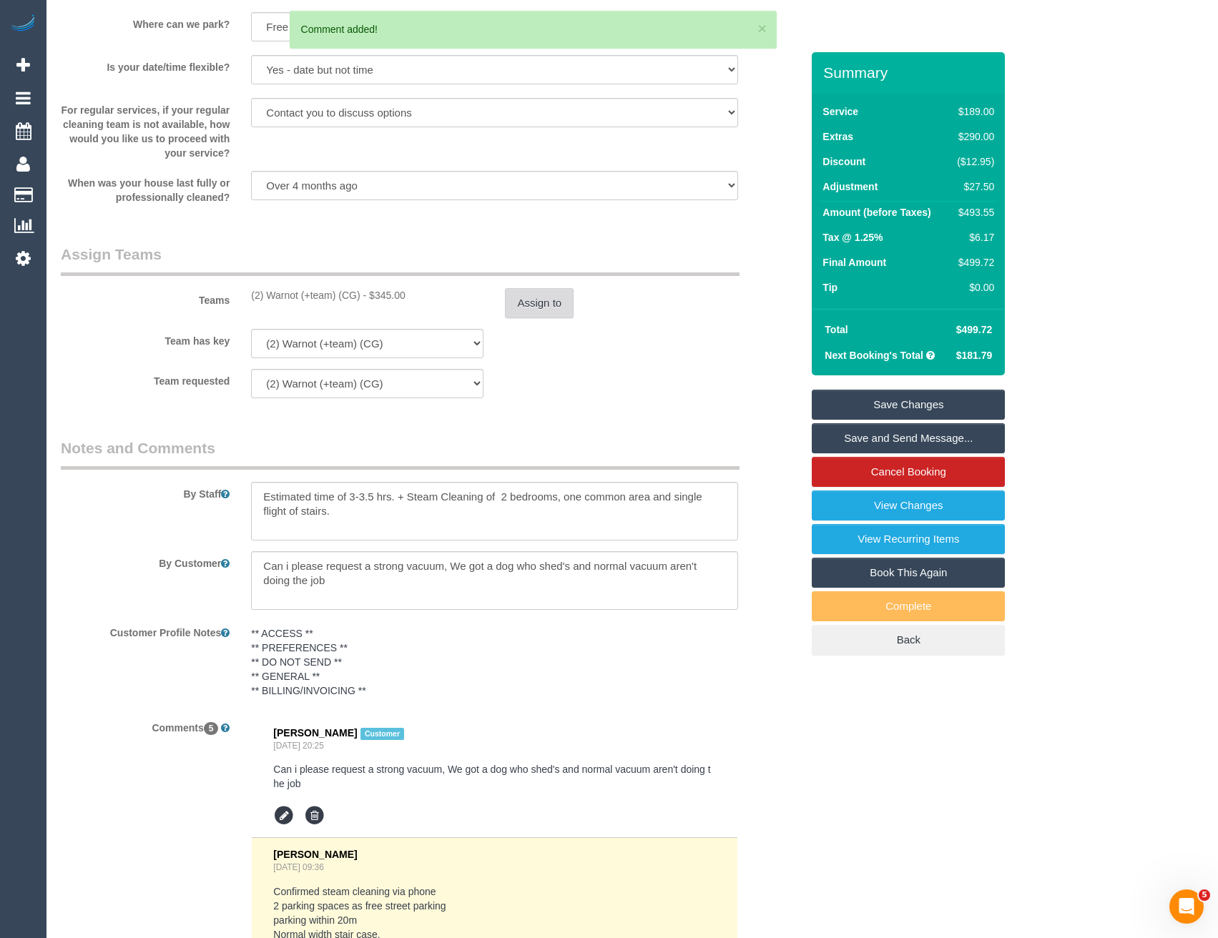
click at [531, 305] on button "Assign to" at bounding box center [539, 303] width 69 height 30
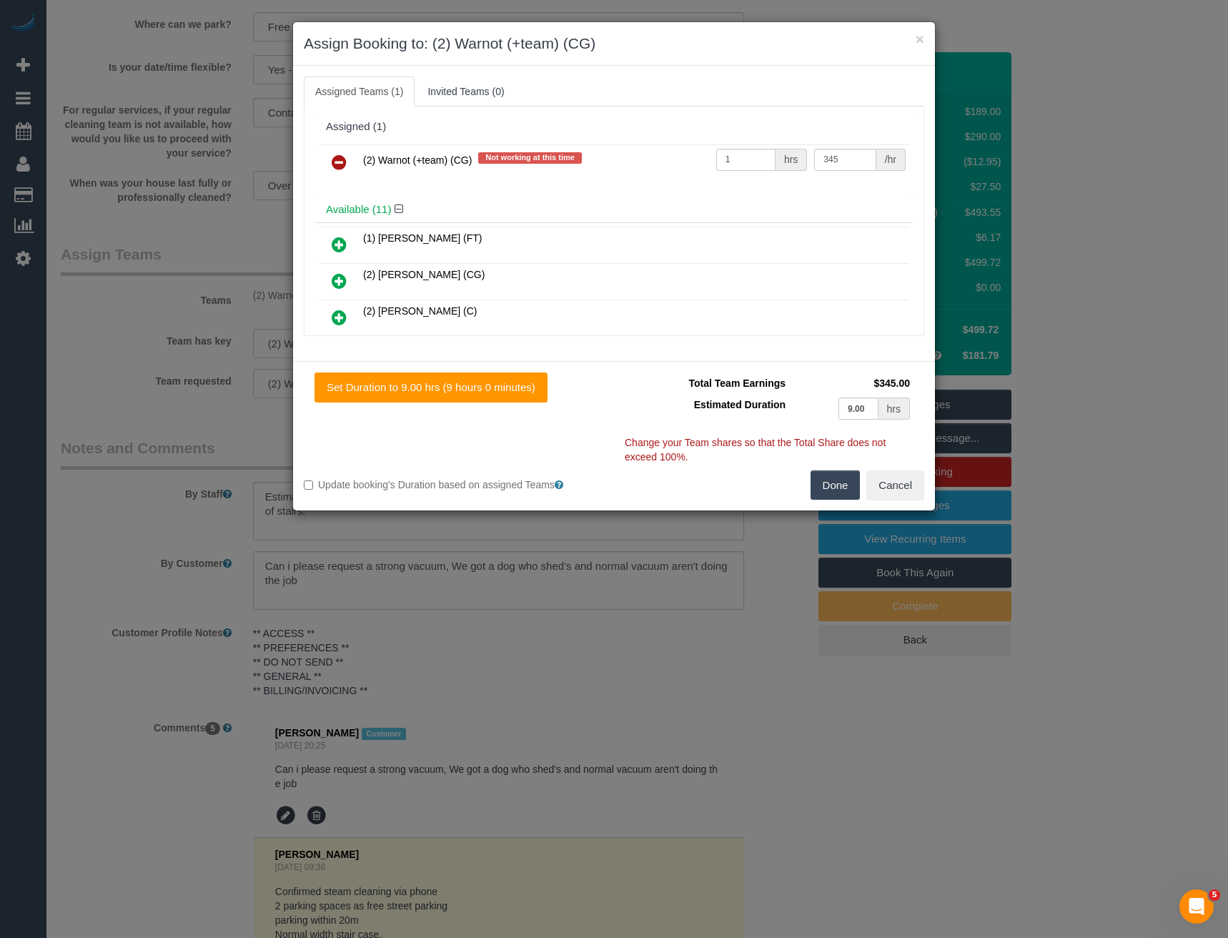
click at [333, 157] on icon at bounding box center [339, 162] width 15 height 17
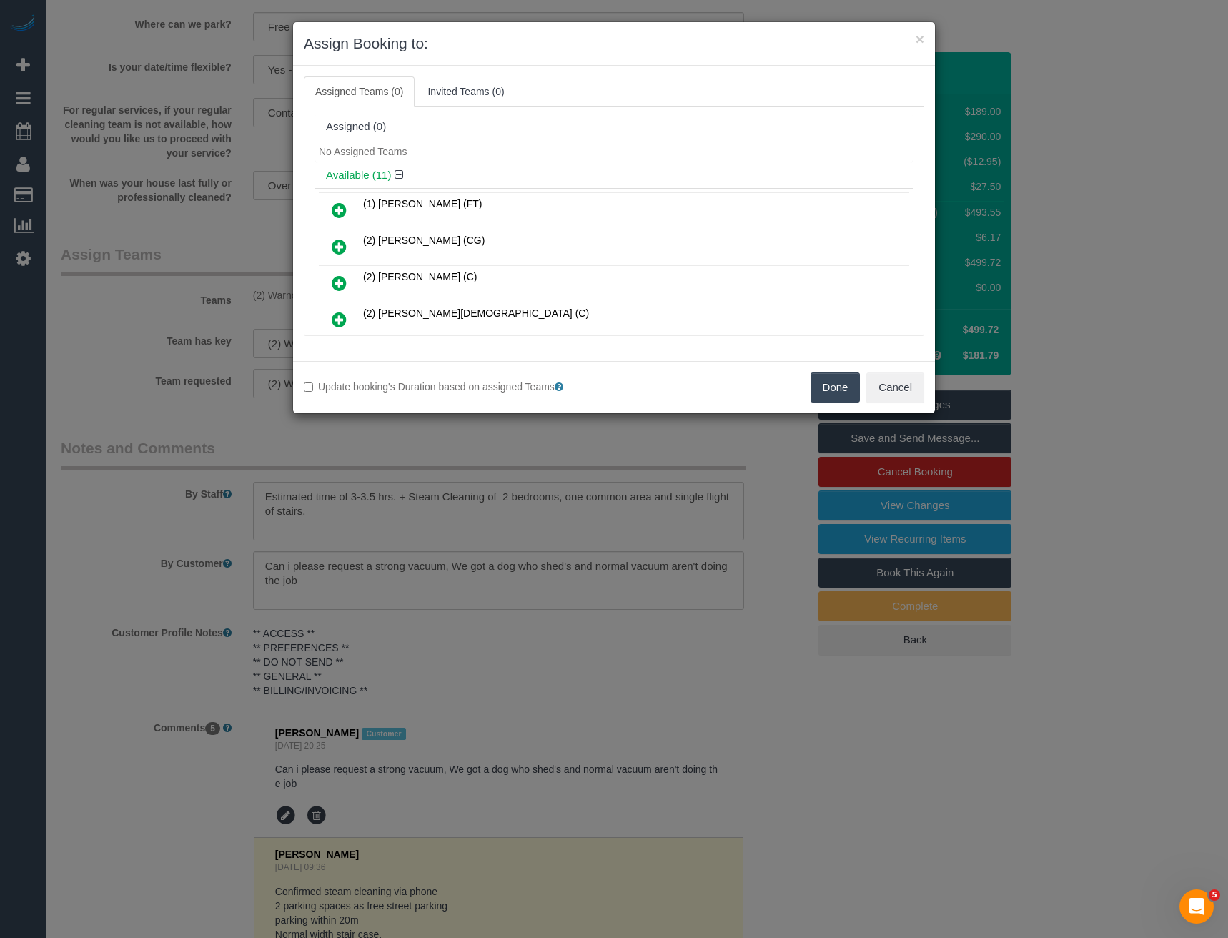
click at [848, 388] on button "Done" at bounding box center [836, 388] width 50 height 30
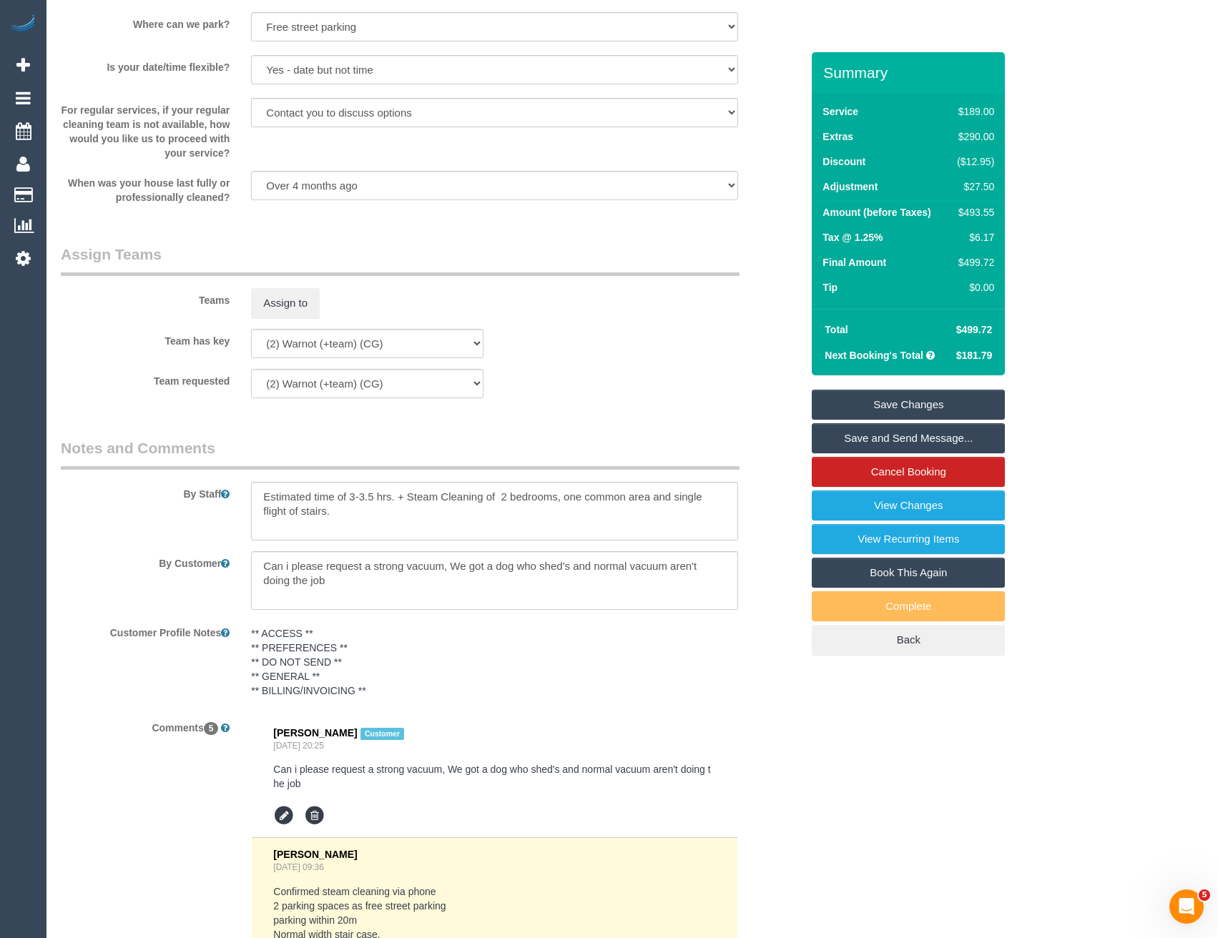
click at [880, 402] on link "Save Changes" at bounding box center [908, 405] width 193 height 30
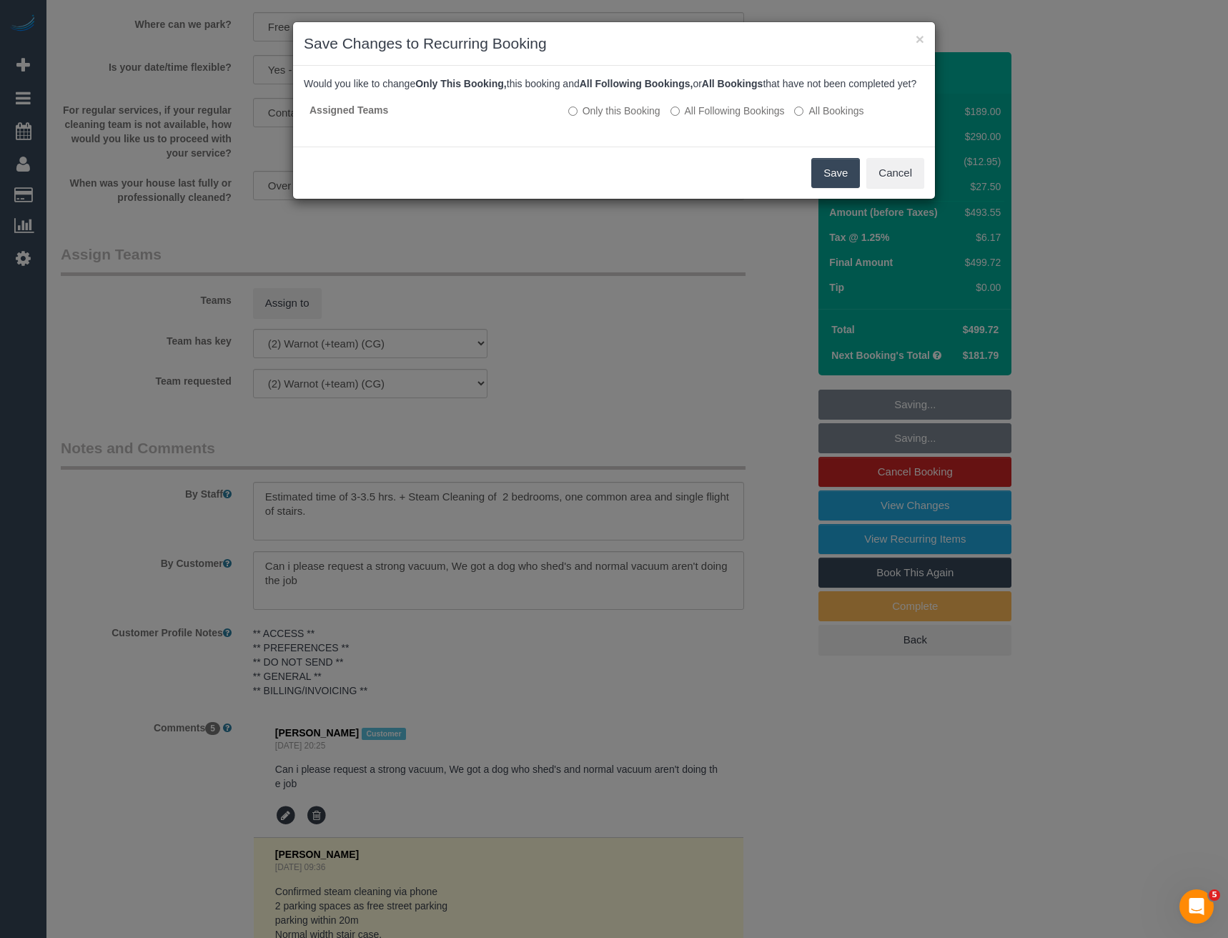
click at [731, 337] on div "× Save Changes to Recurring Booking Would you like to change Only This Booking,…" at bounding box center [614, 469] width 1228 height 938
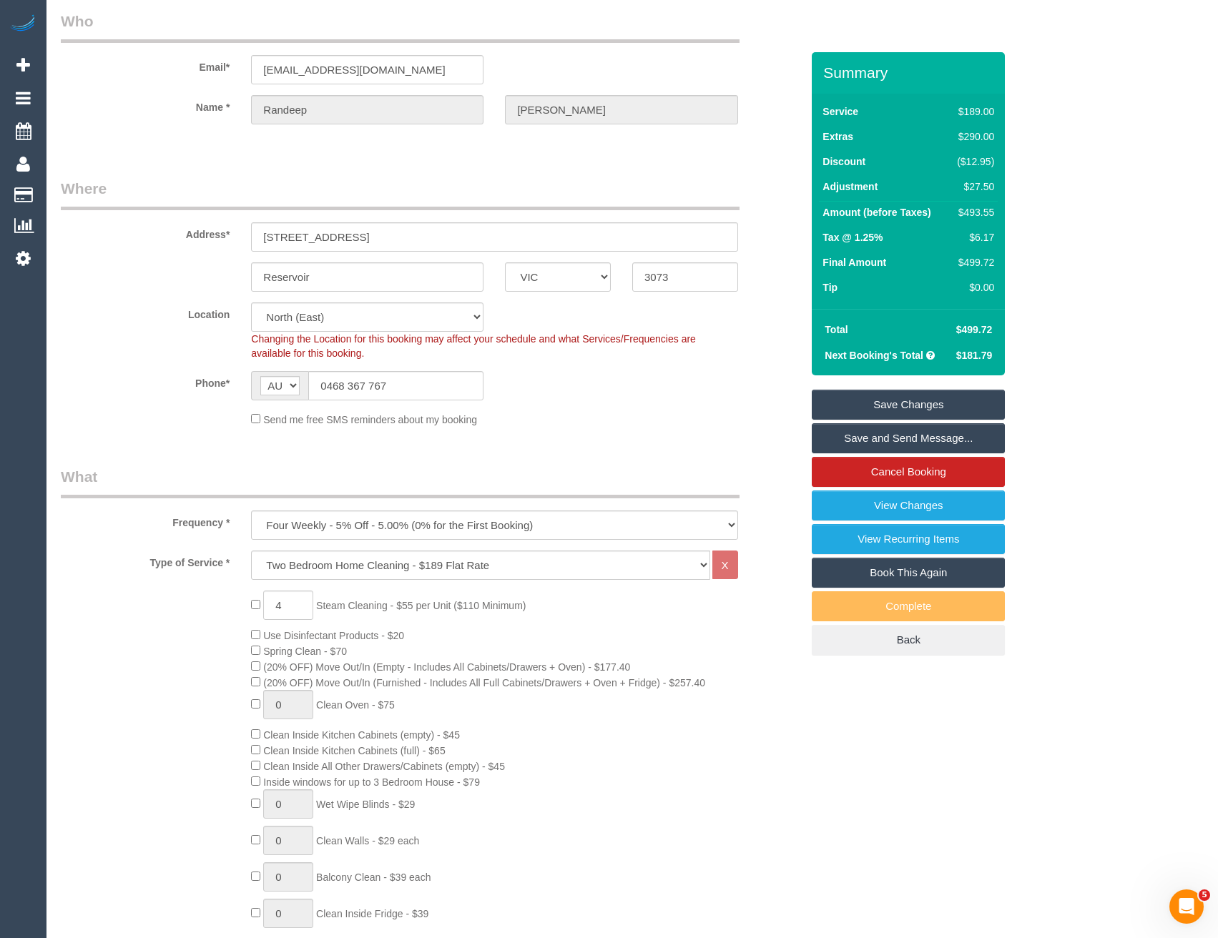
scroll to position [0, 0]
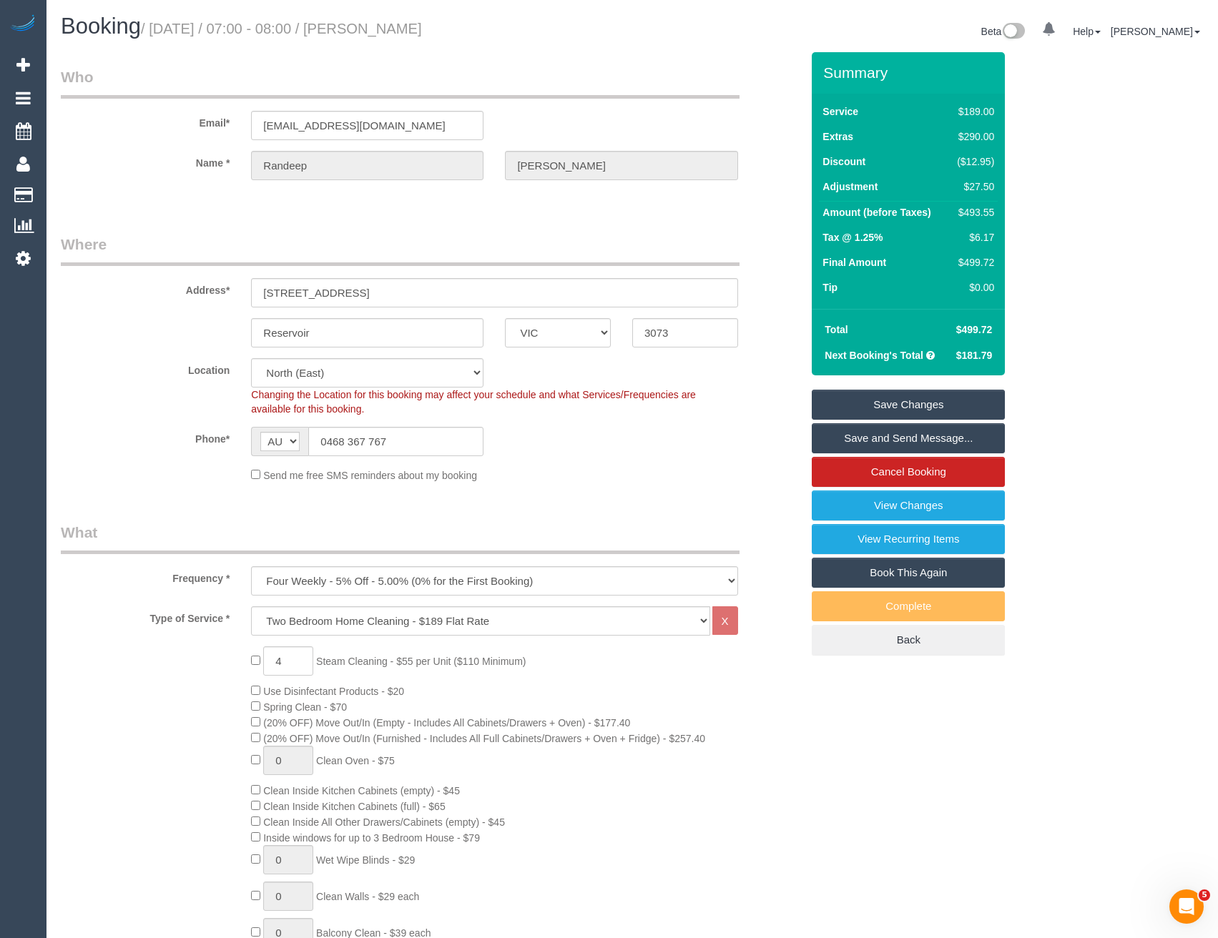
click at [862, 406] on link "Save Changes" at bounding box center [908, 405] width 193 height 30
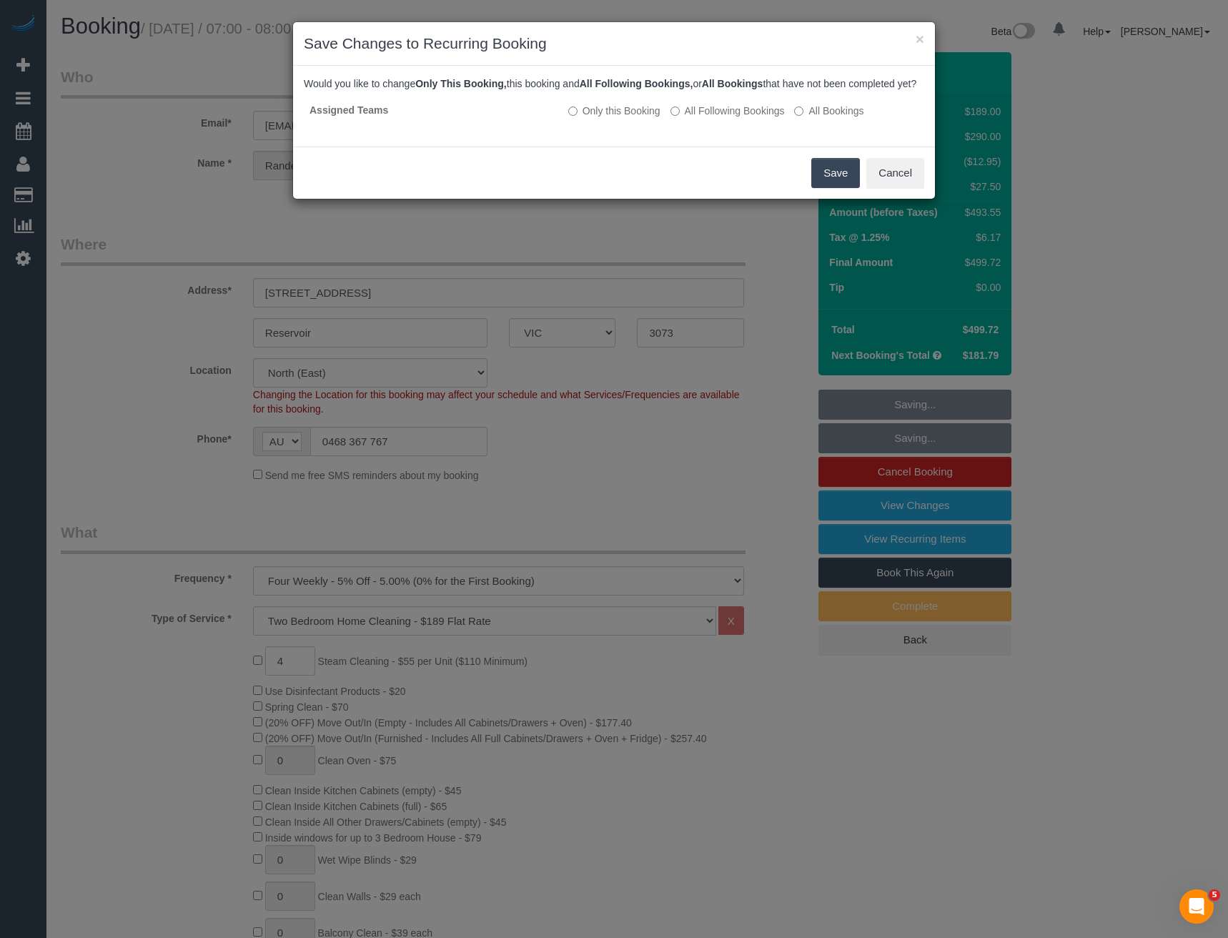
click at [836, 187] on button "Save" at bounding box center [836, 173] width 49 height 30
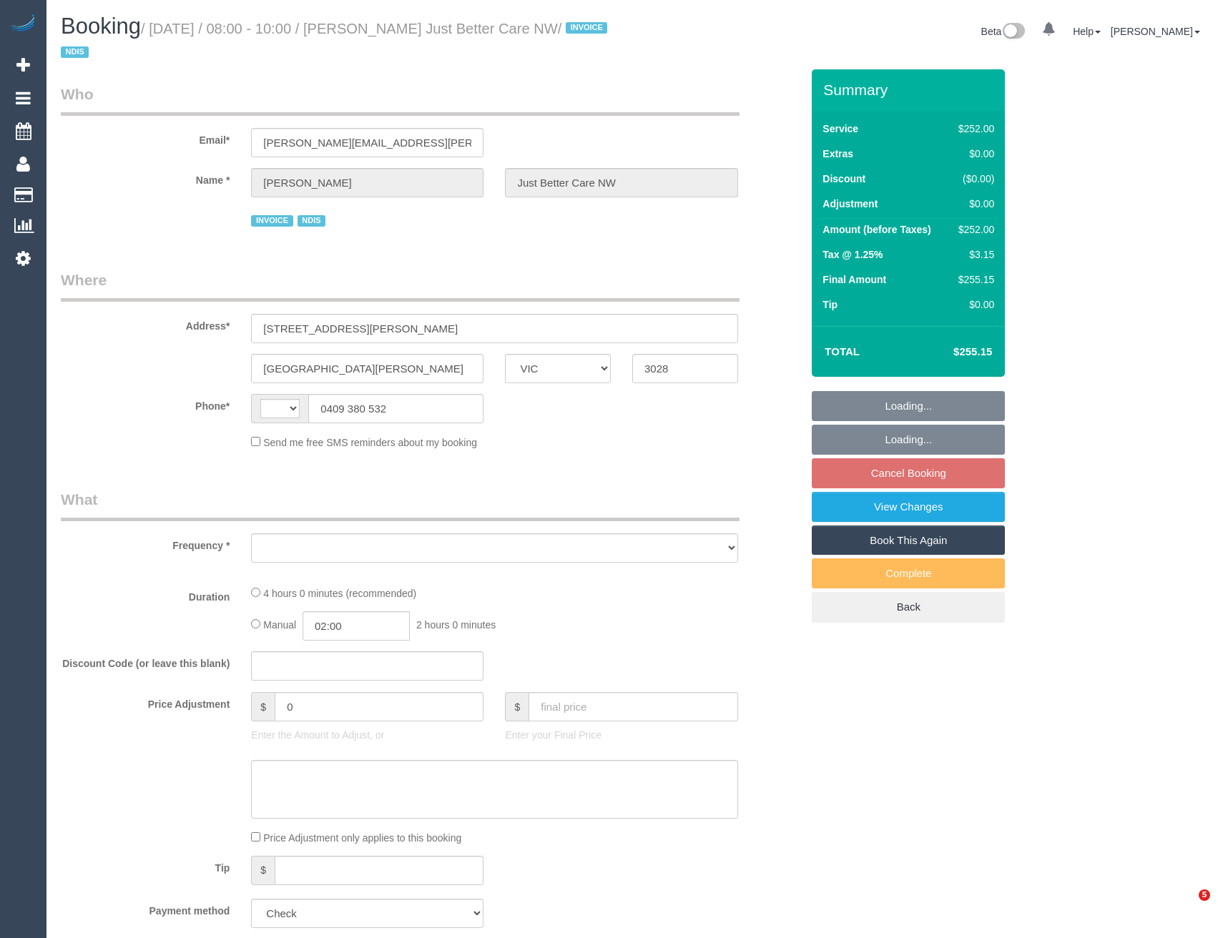
select select "VIC"
select select "string:AU"
select select "240"
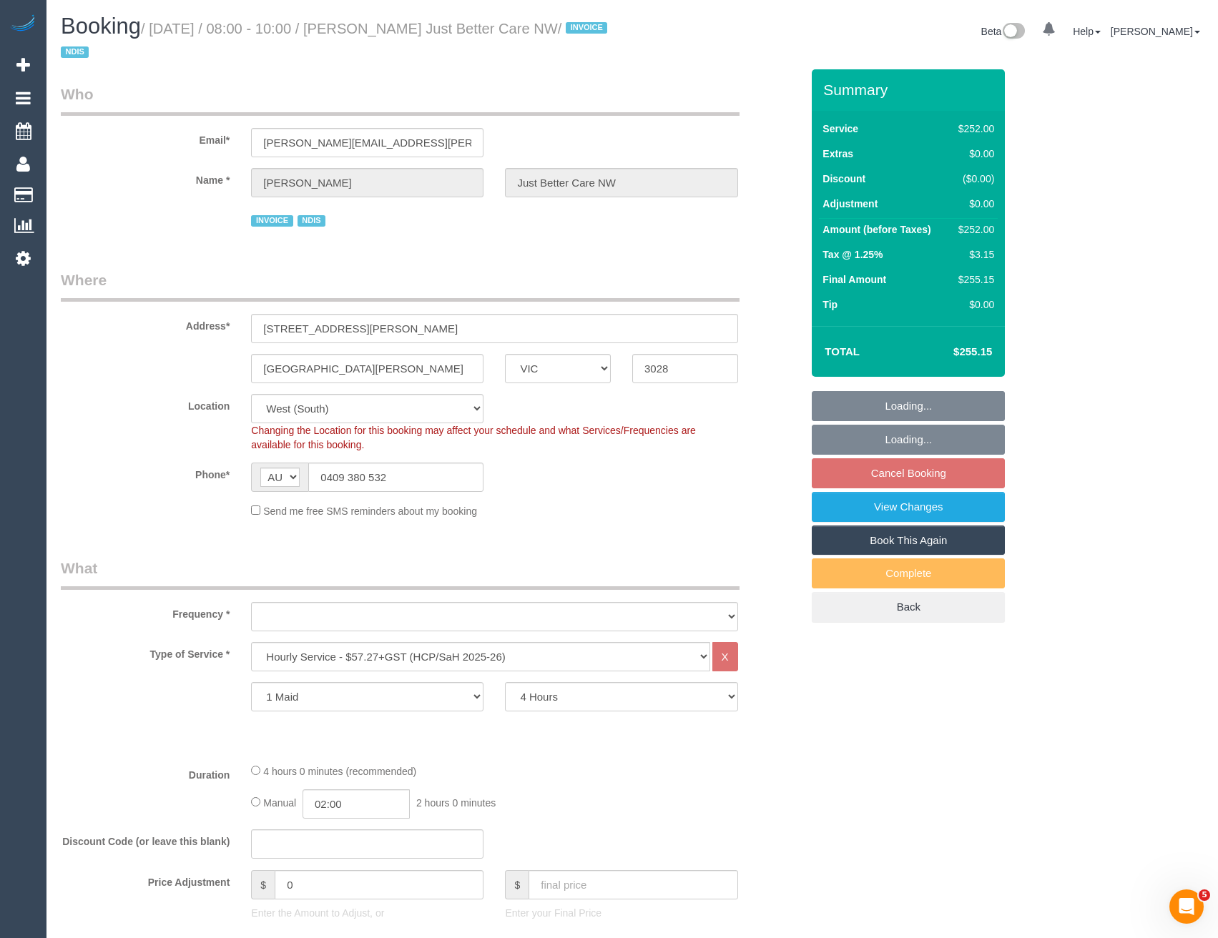
select select "object:751"
select select "spot2"
select select "number:28"
select select "number:14"
select select "number:19"
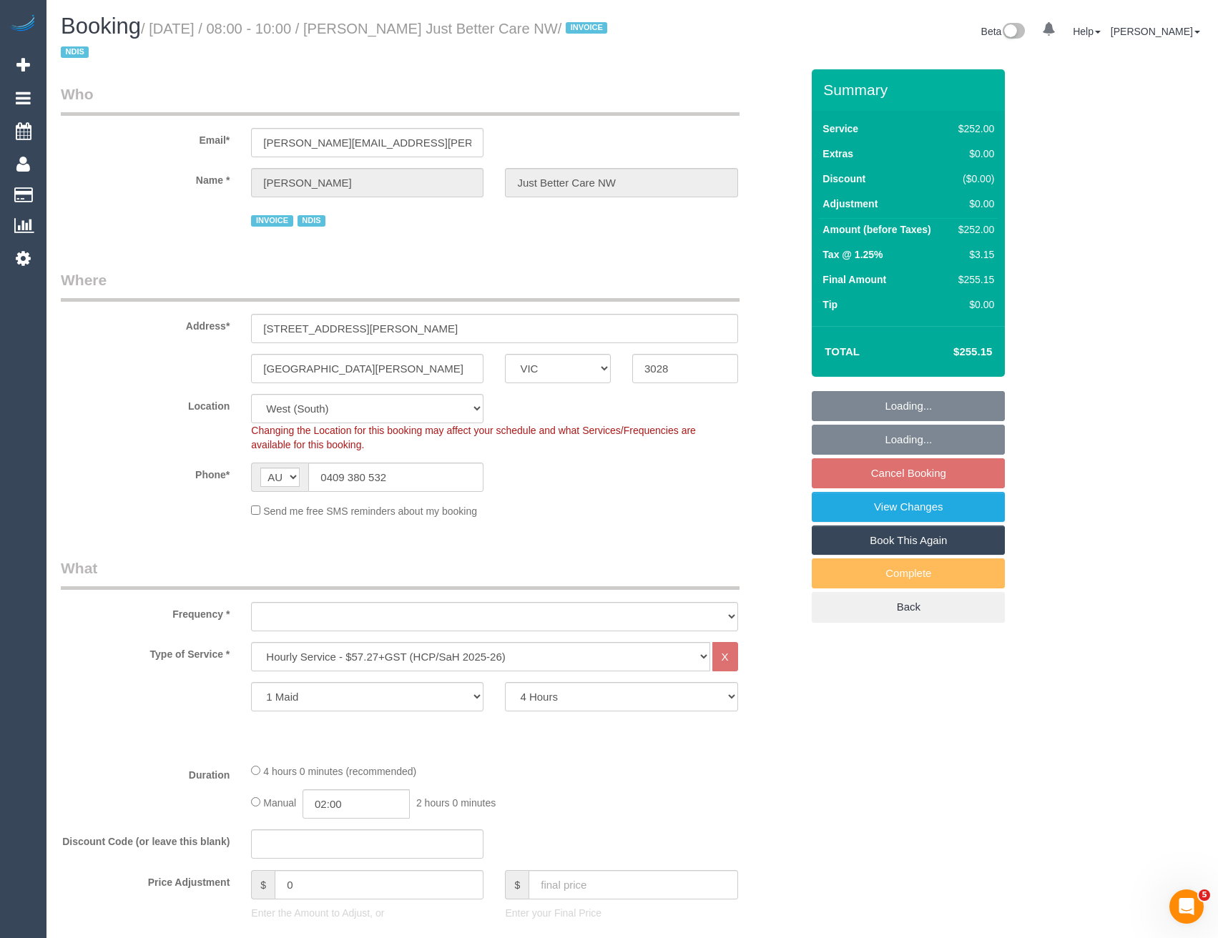
select select "number:22"
select select "number:35"
select select "object:1230"
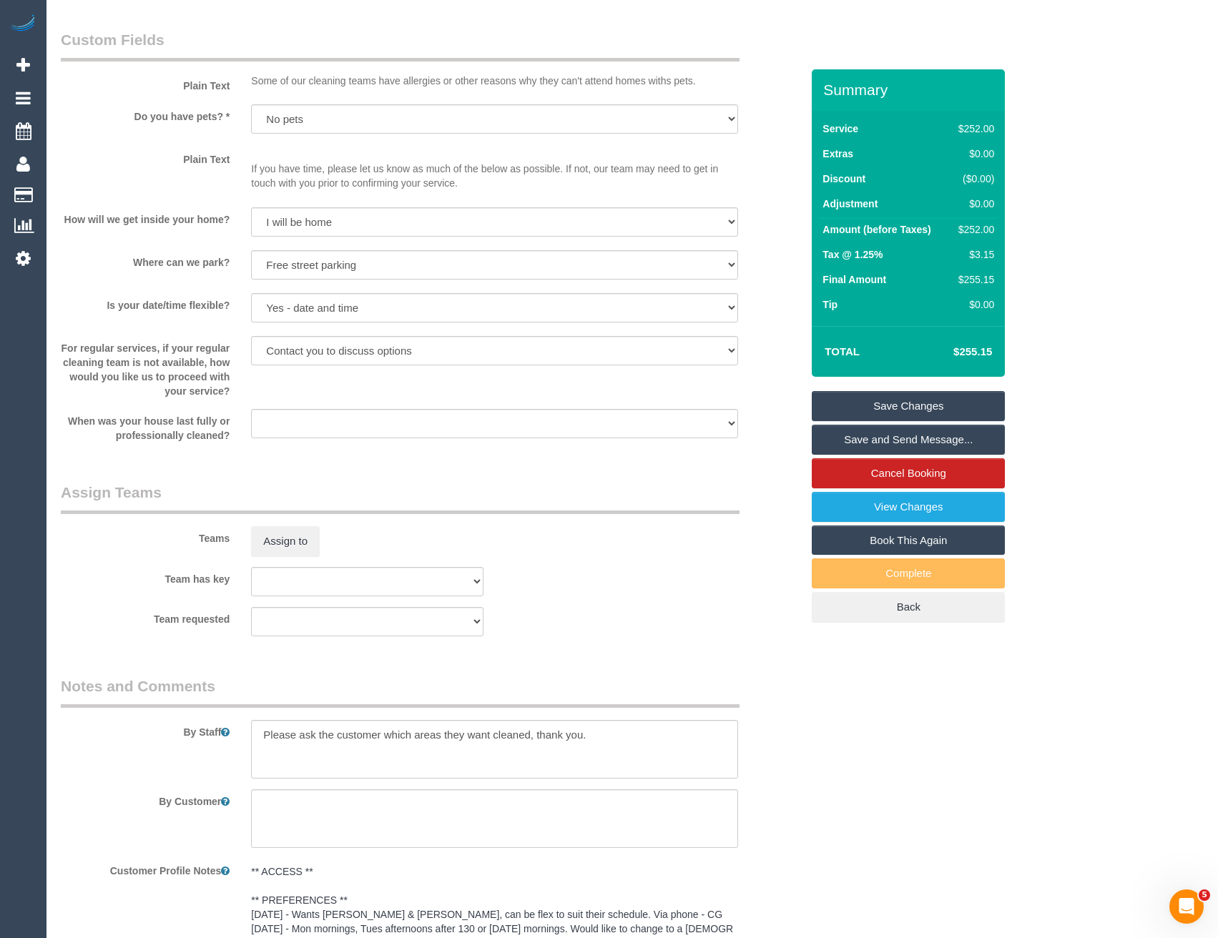
scroll to position [1716, 0]
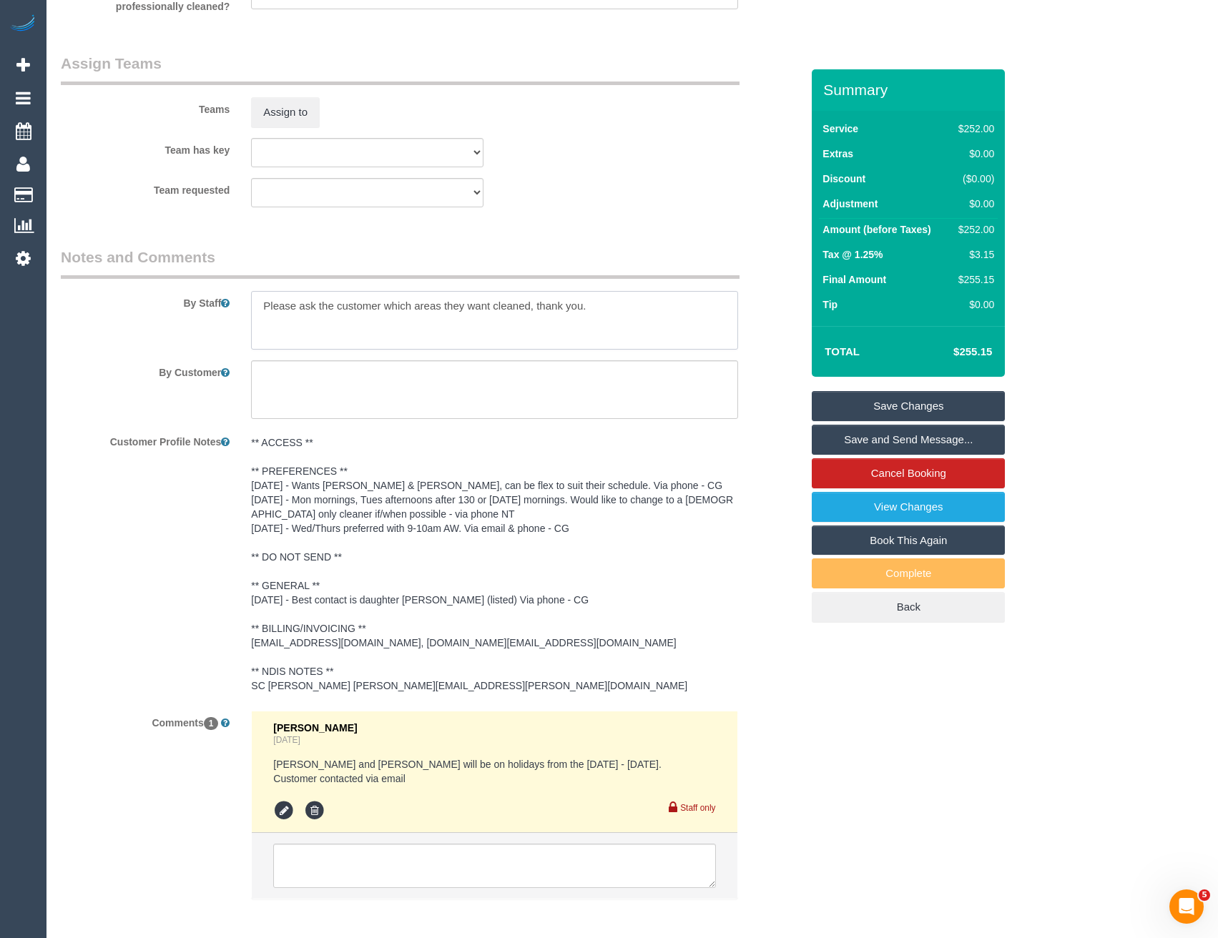
click at [265, 300] on textarea at bounding box center [494, 320] width 486 height 59
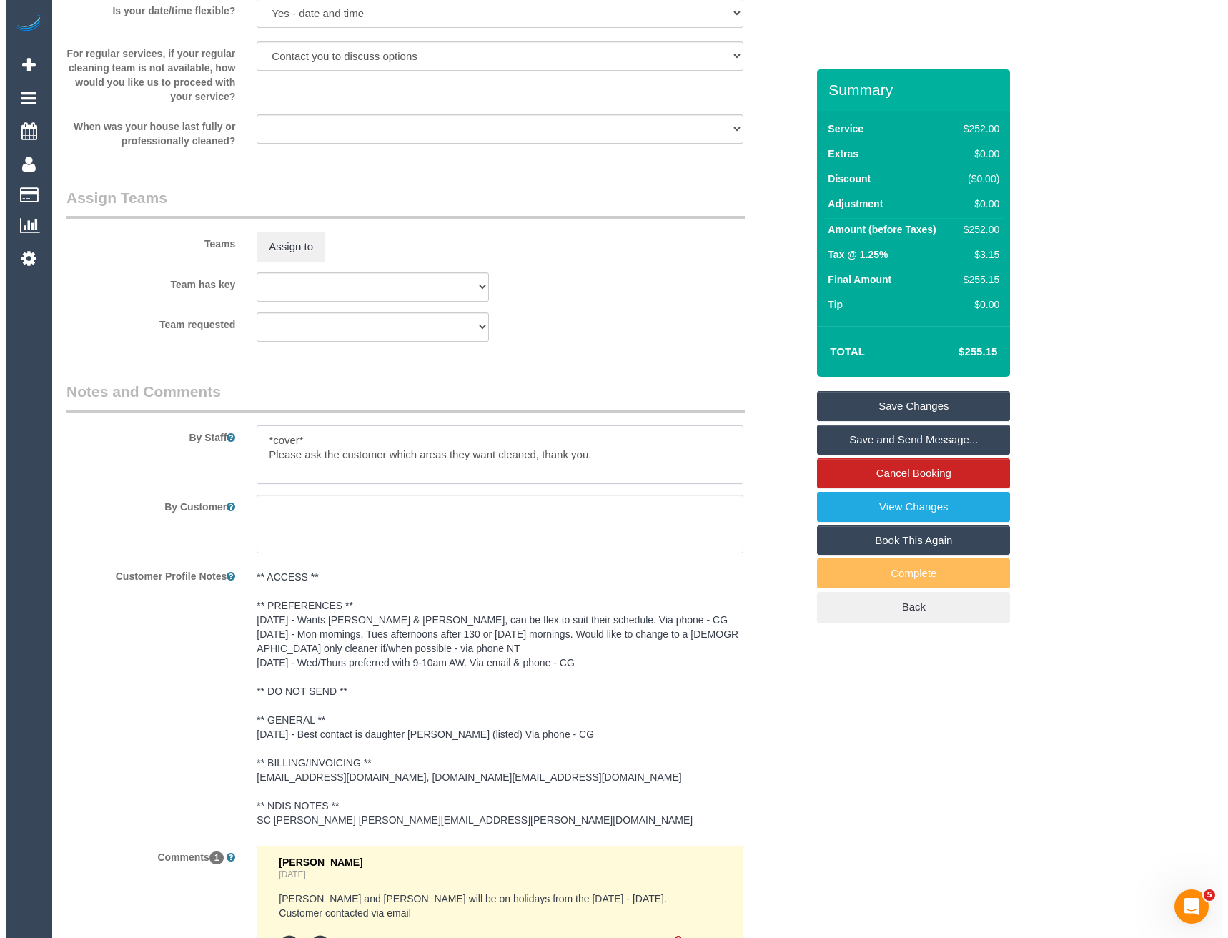
scroll to position [1573, 0]
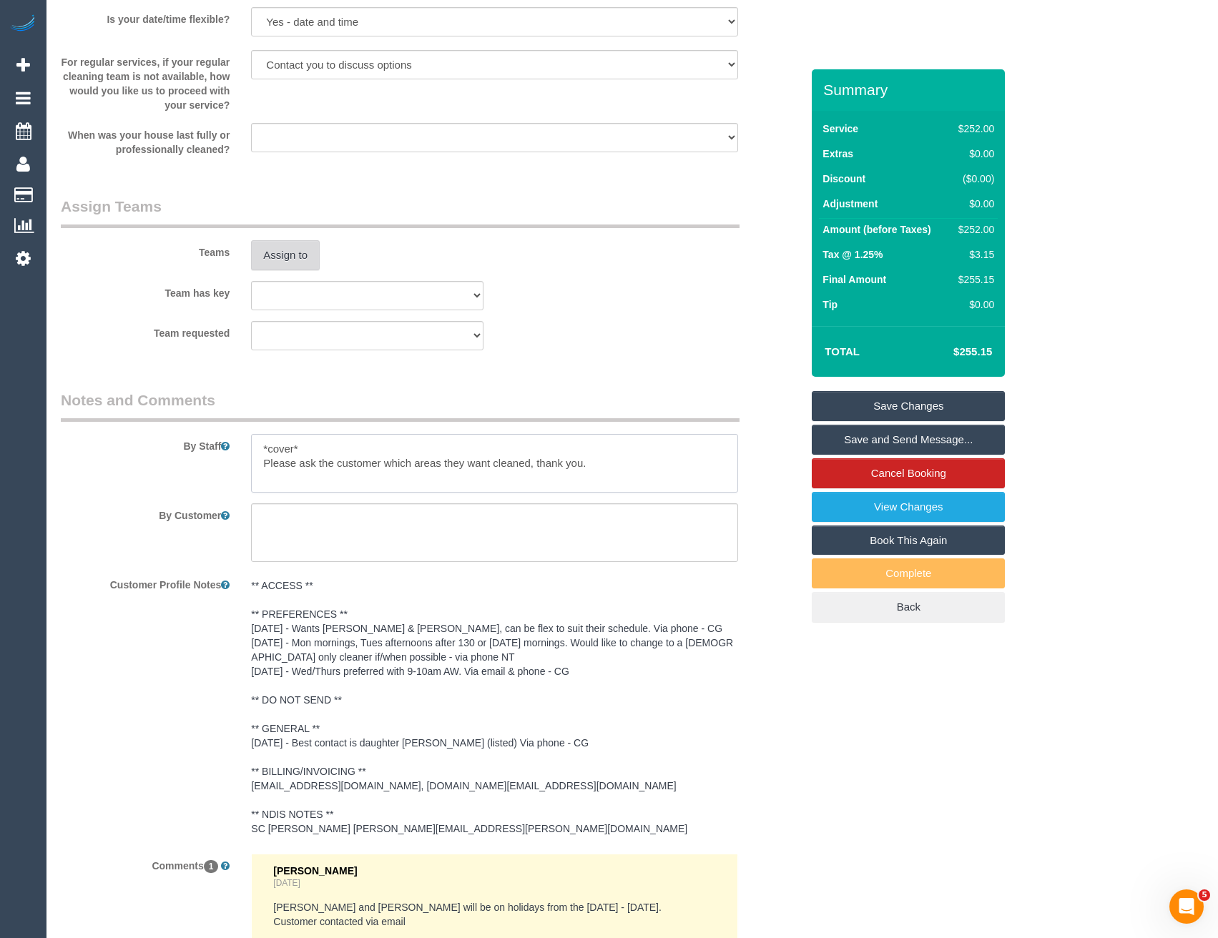
type textarea "*cover* Please ask the customer which areas they want cleaned, thank you."
click at [272, 255] on button "Assign to" at bounding box center [285, 255] width 69 height 30
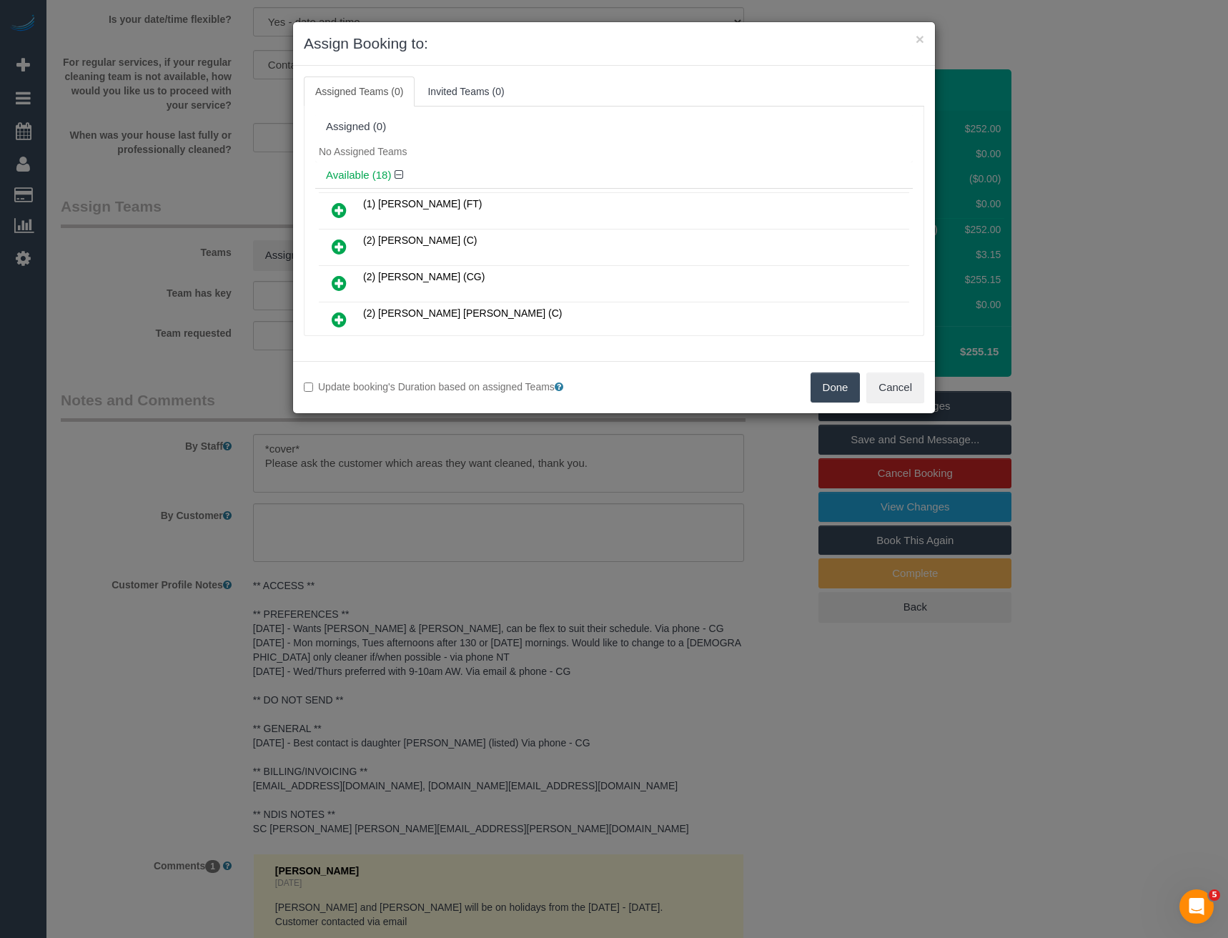
scroll to position [965, 0]
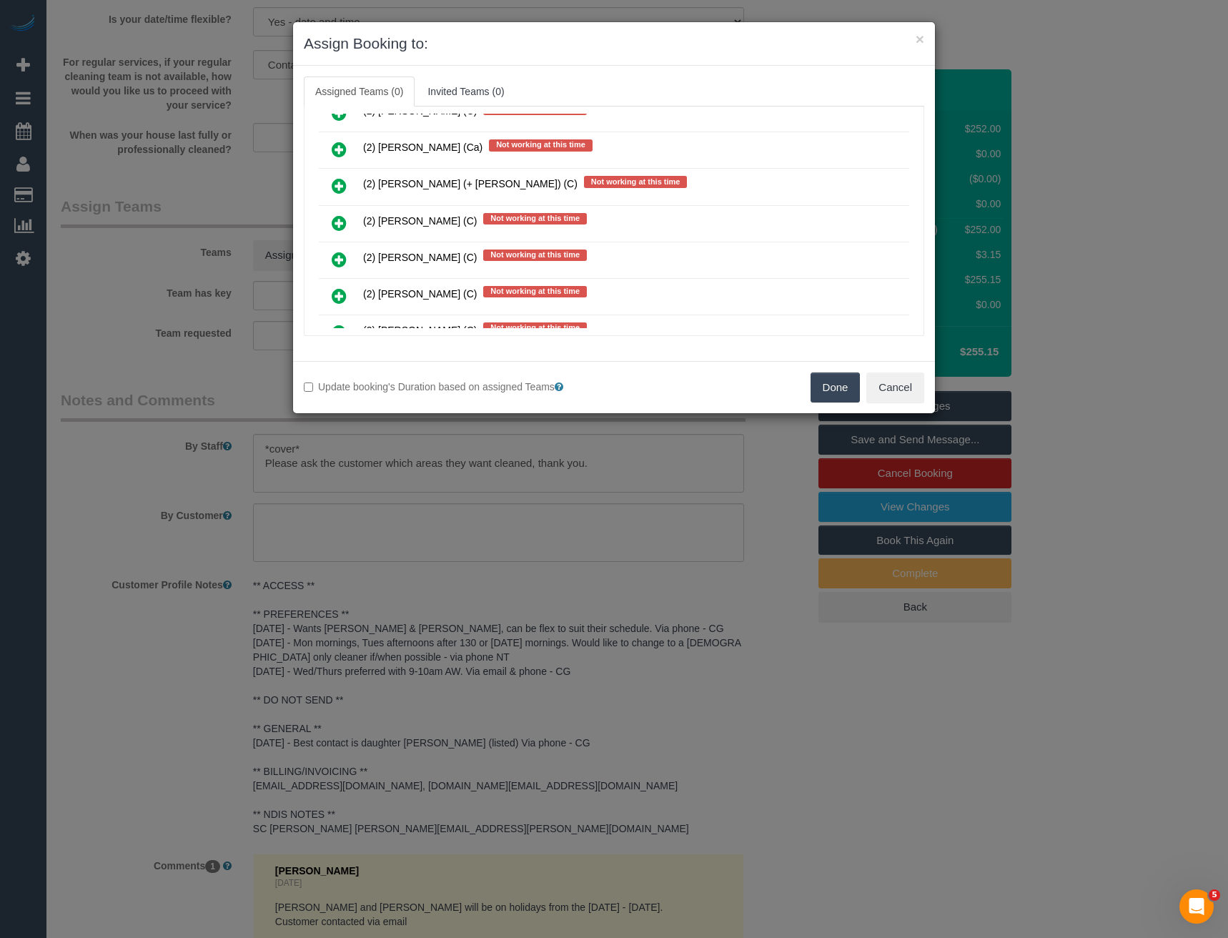
click at [336, 219] on icon at bounding box center [339, 223] width 15 height 17
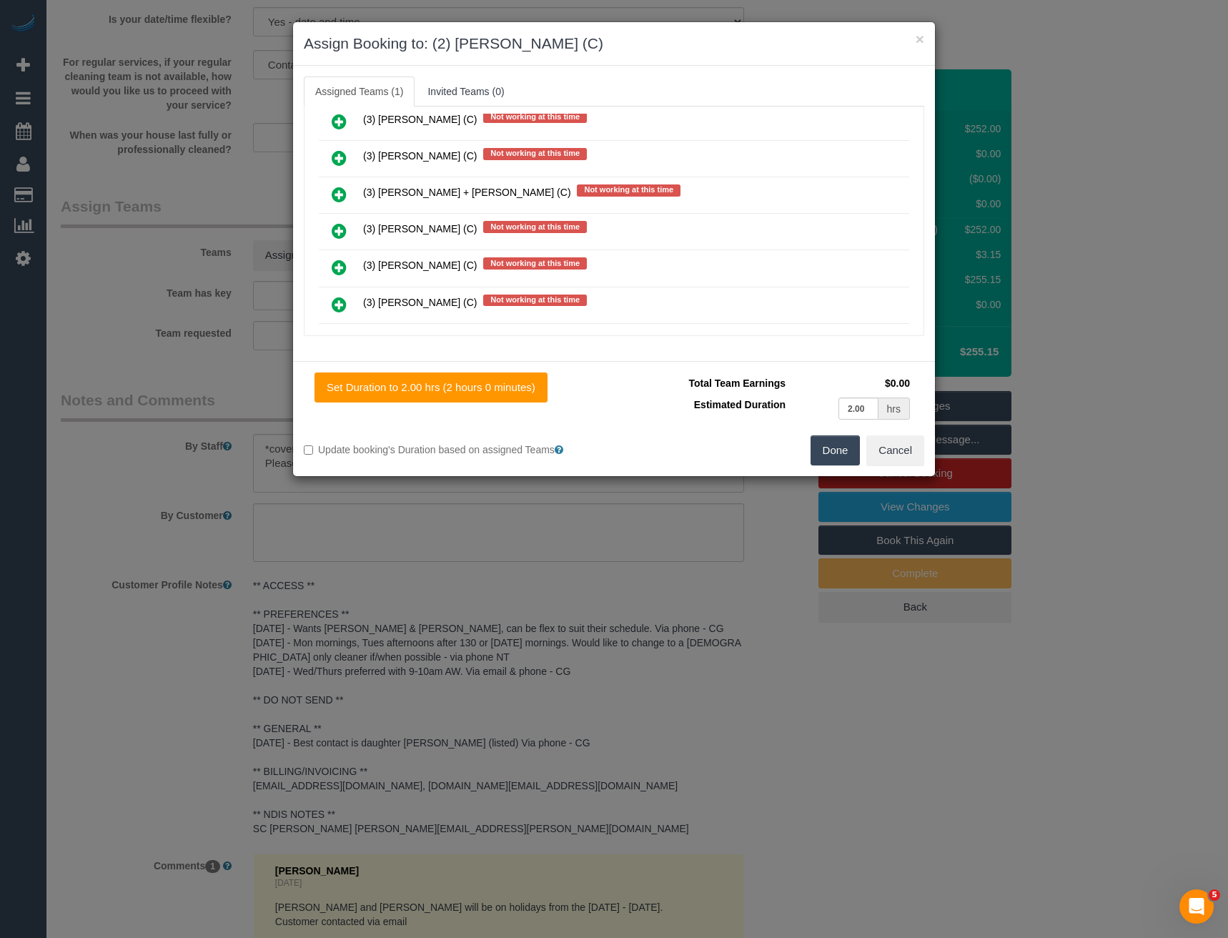
scroll to position [1929, 0]
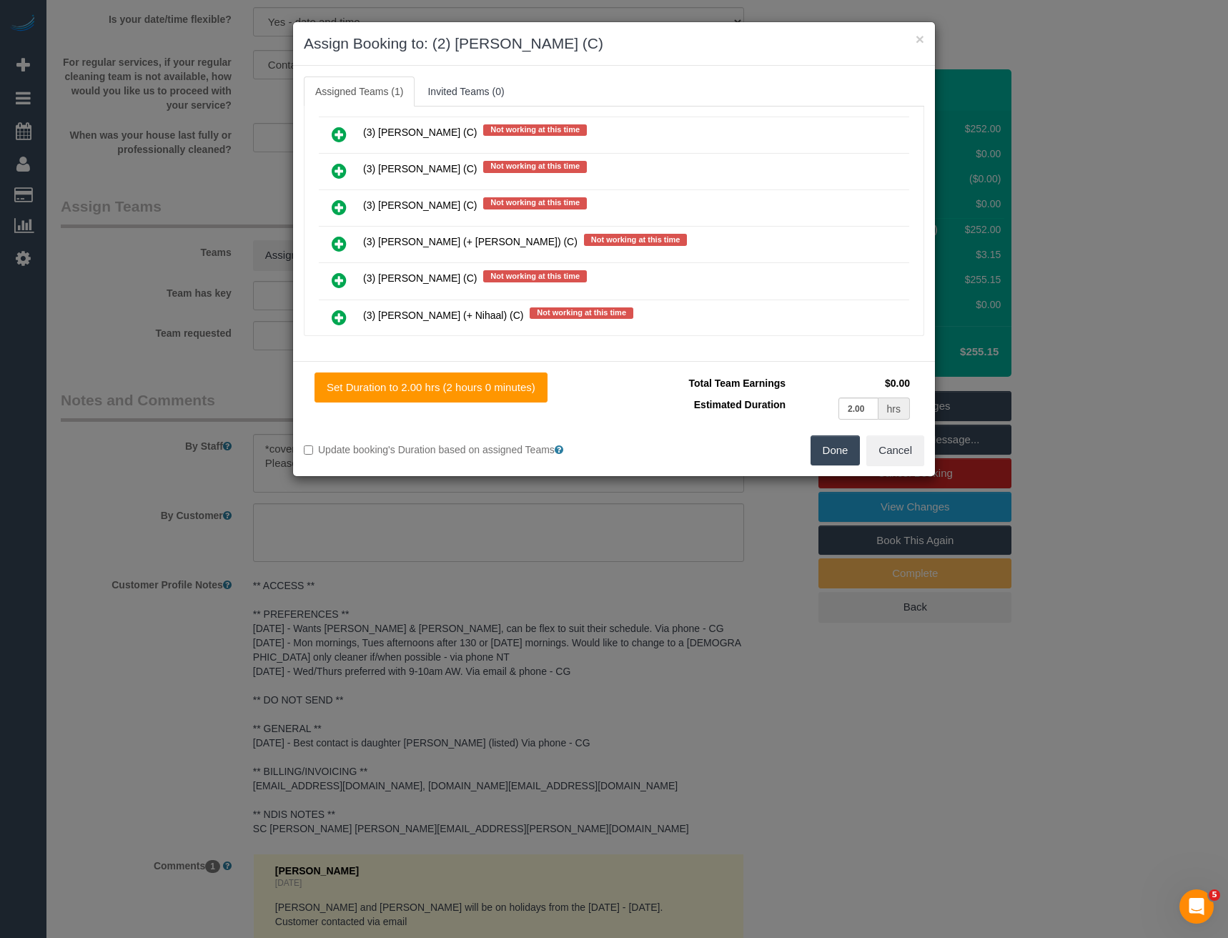
click at [521, 506] on div "× Assign Booking to: (2) Joanne Power (C) Assigned Teams (1) Invited Teams (0) …" at bounding box center [614, 469] width 1228 height 938
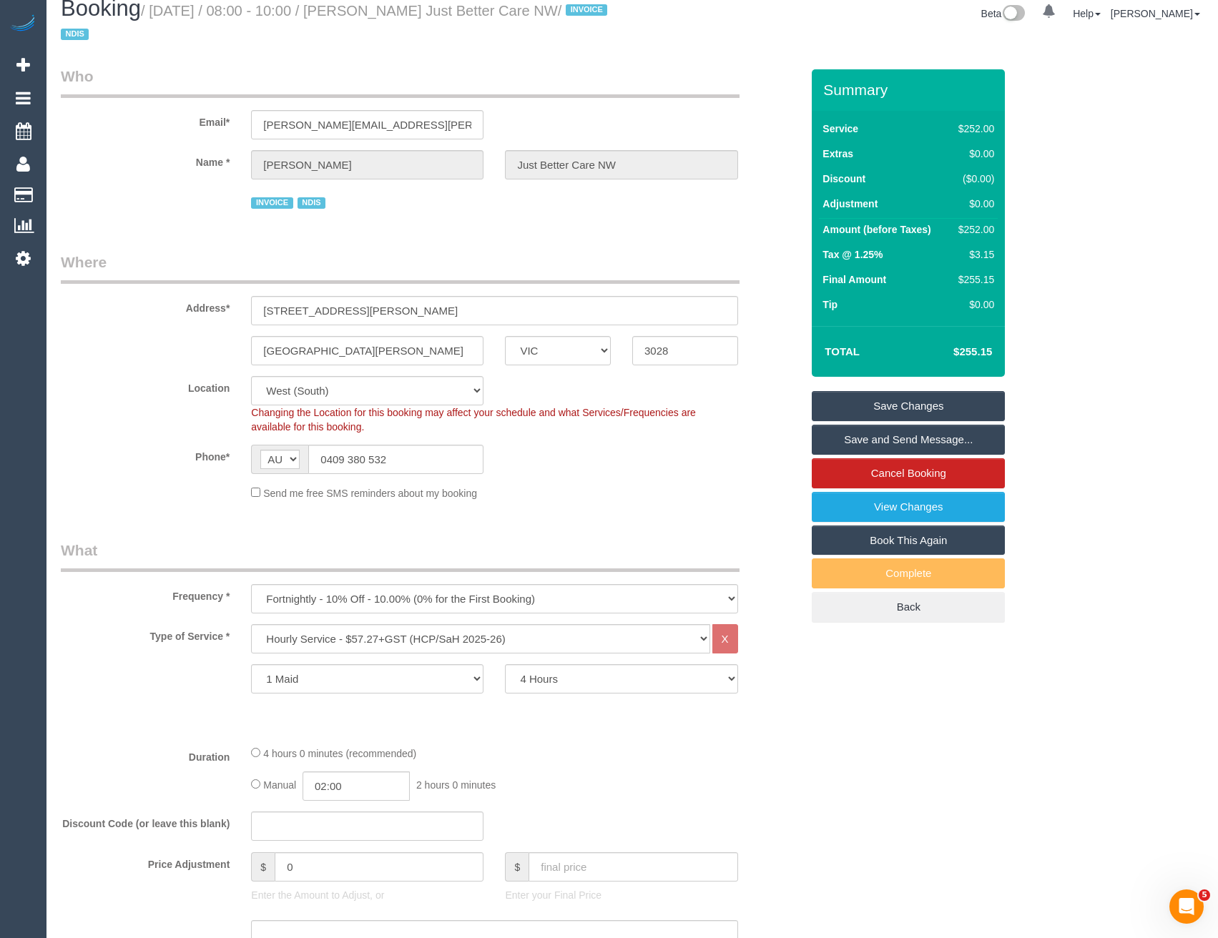
scroll to position [0, 0]
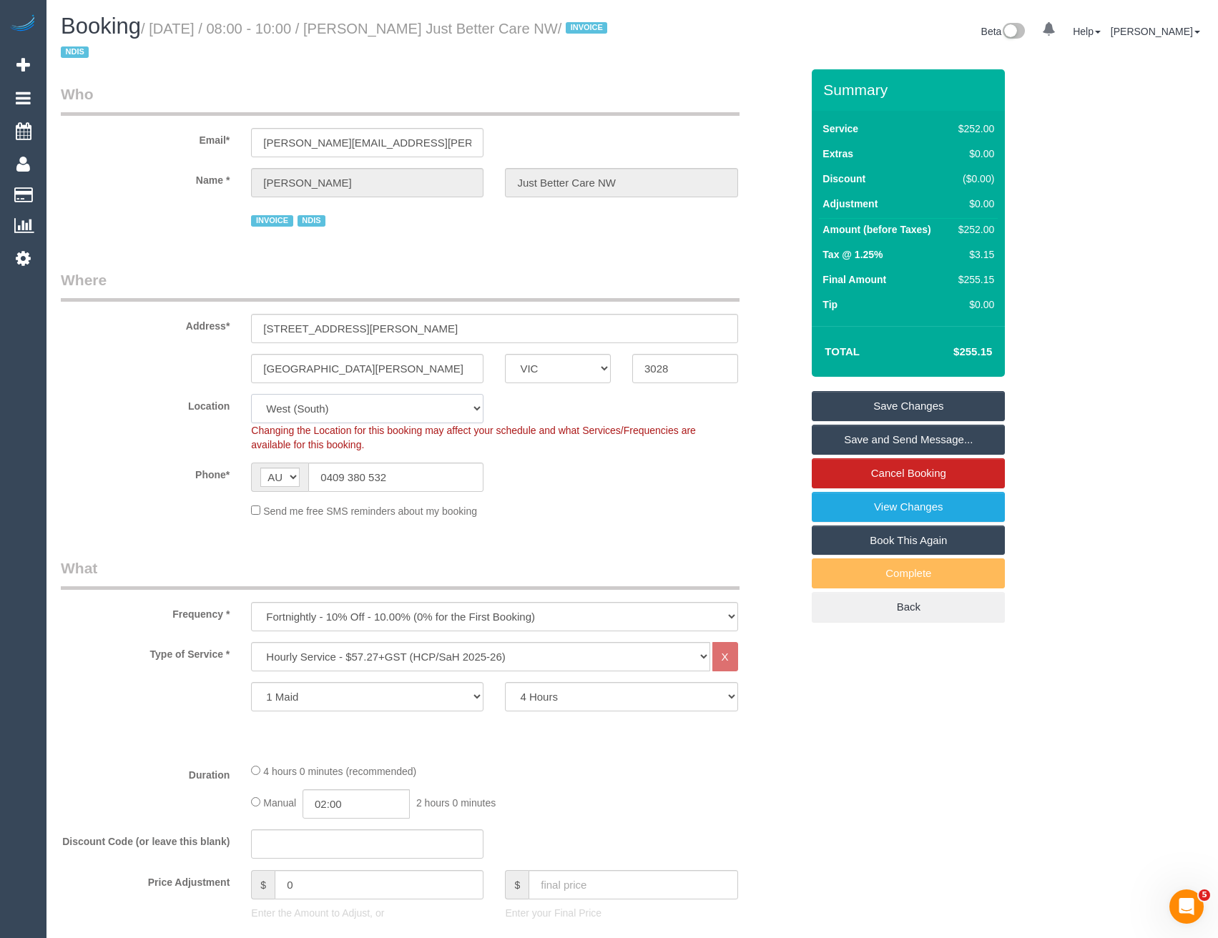
click at [338, 409] on select "Office City East (North) East (South) Inner East Inner North (East) Inner North…" at bounding box center [367, 408] width 232 height 29
select select "53"
click at [251, 394] on select "Office City East (North) East (South) Inner East Inner North (East) Inner North…" at bounding box center [367, 408] width 232 height 29
click at [561, 518] on div "Send me free SMS reminders about my booking" at bounding box center [494, 511] width 508 height 16
select select "object:3400"
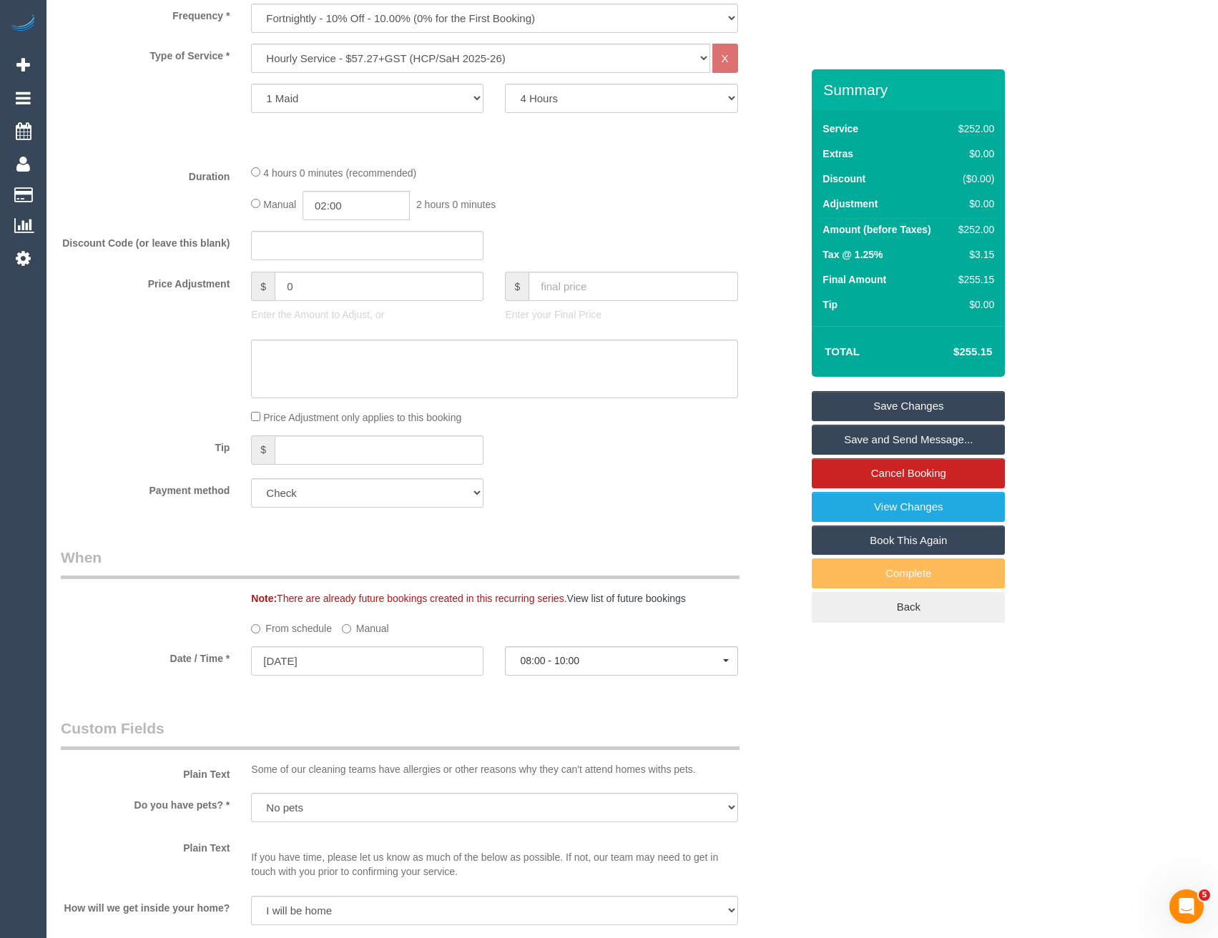
select select "spot27"
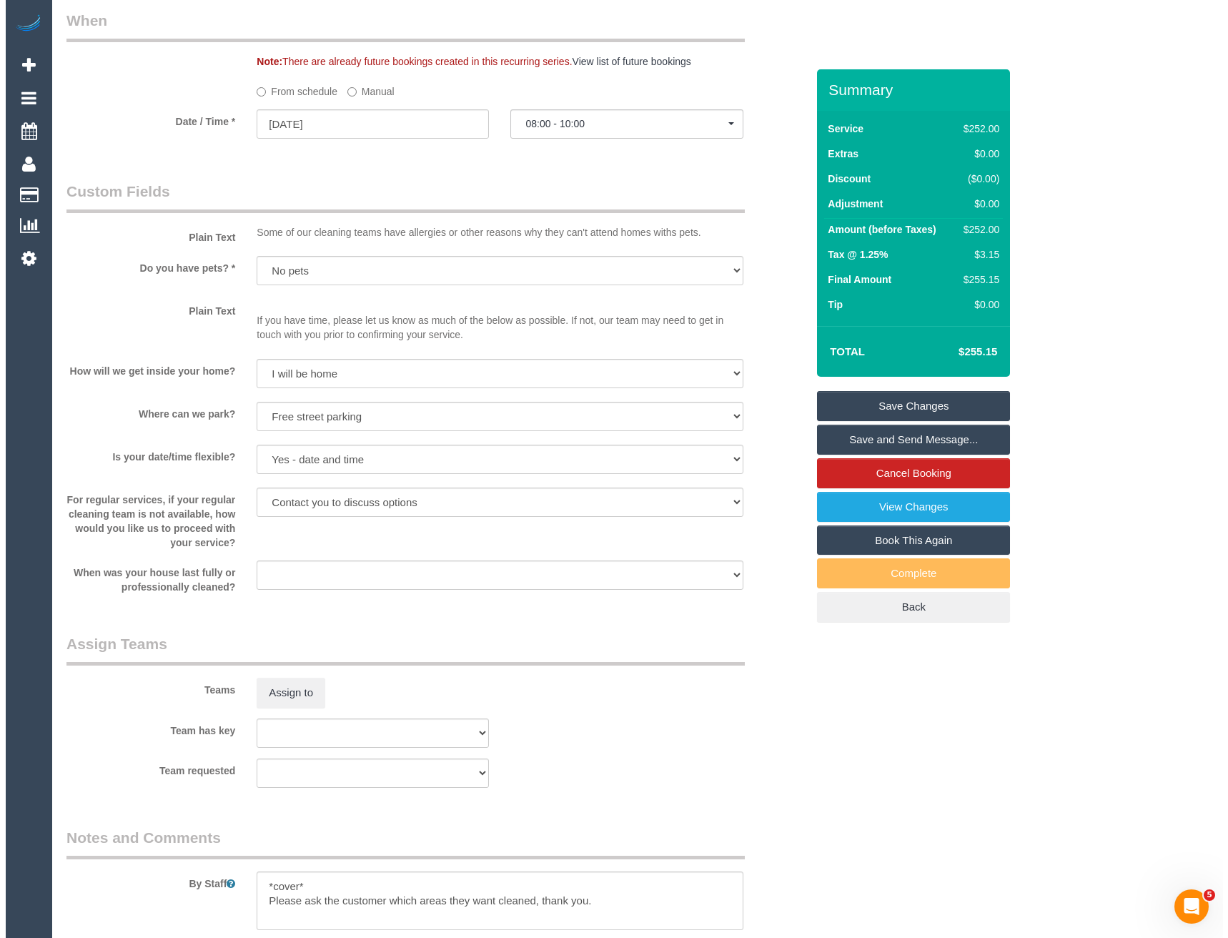
scroll to position [1216, 0]
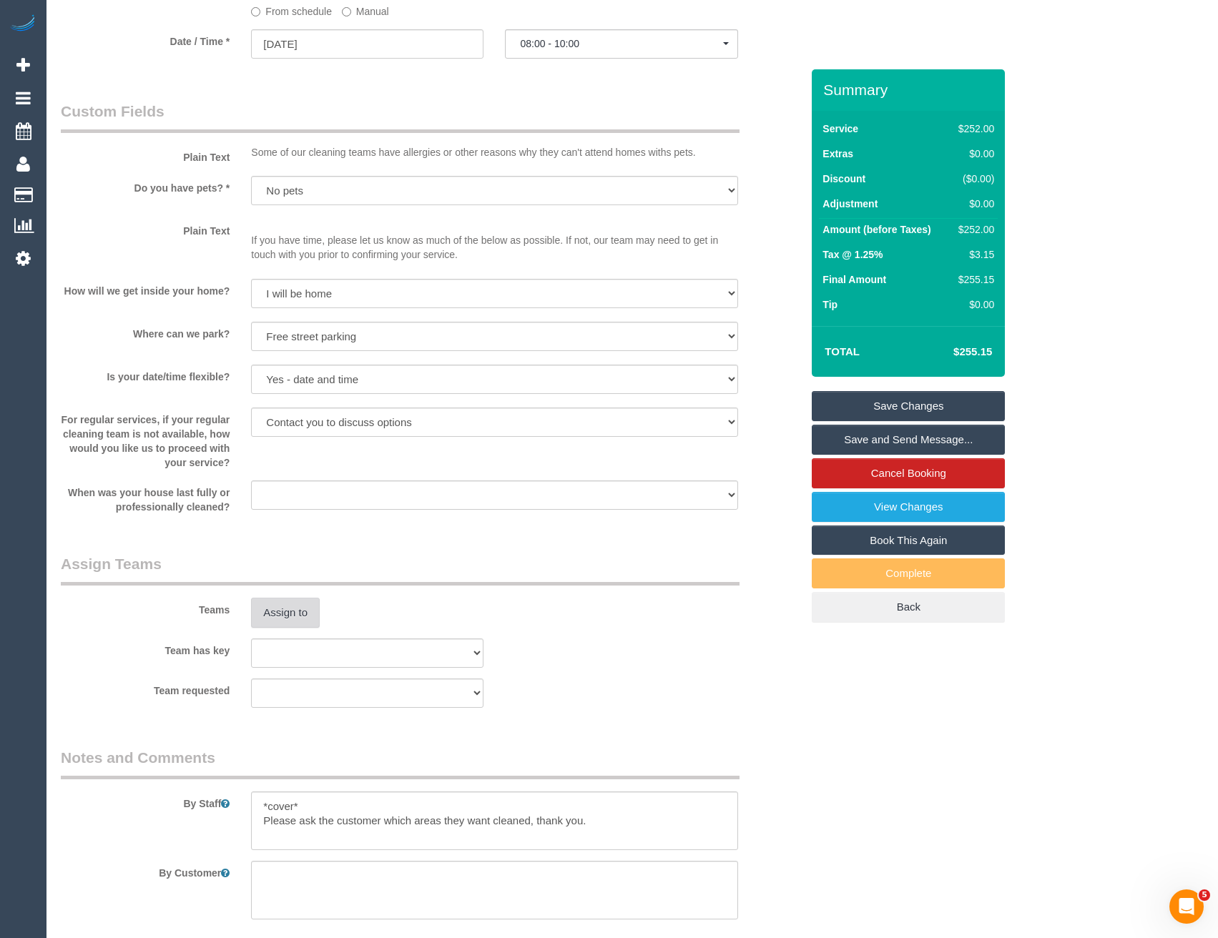
click at [311, 616] on button "Assign to" at bounding box center [285, 613] width 69 height 30
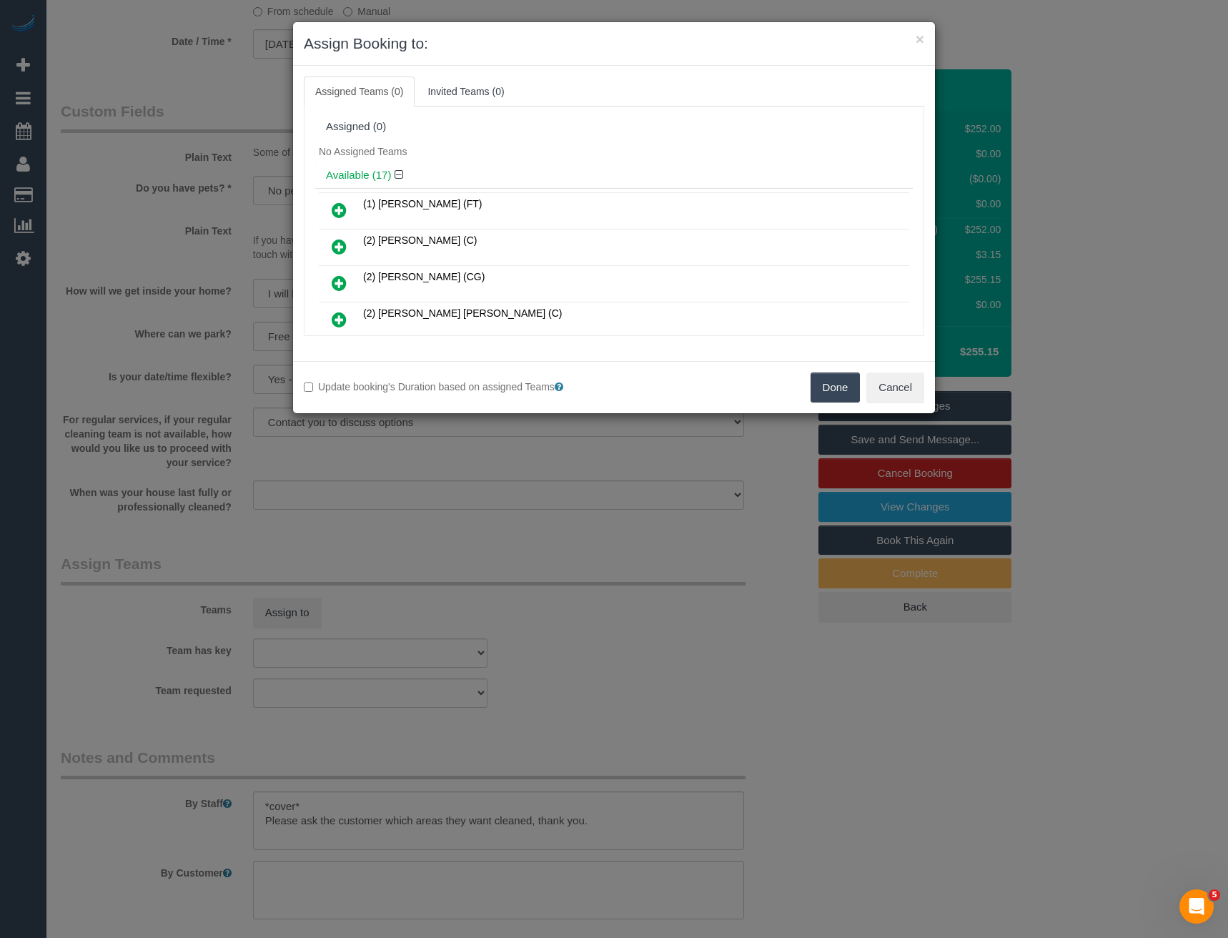
scroll to position [422, 0]
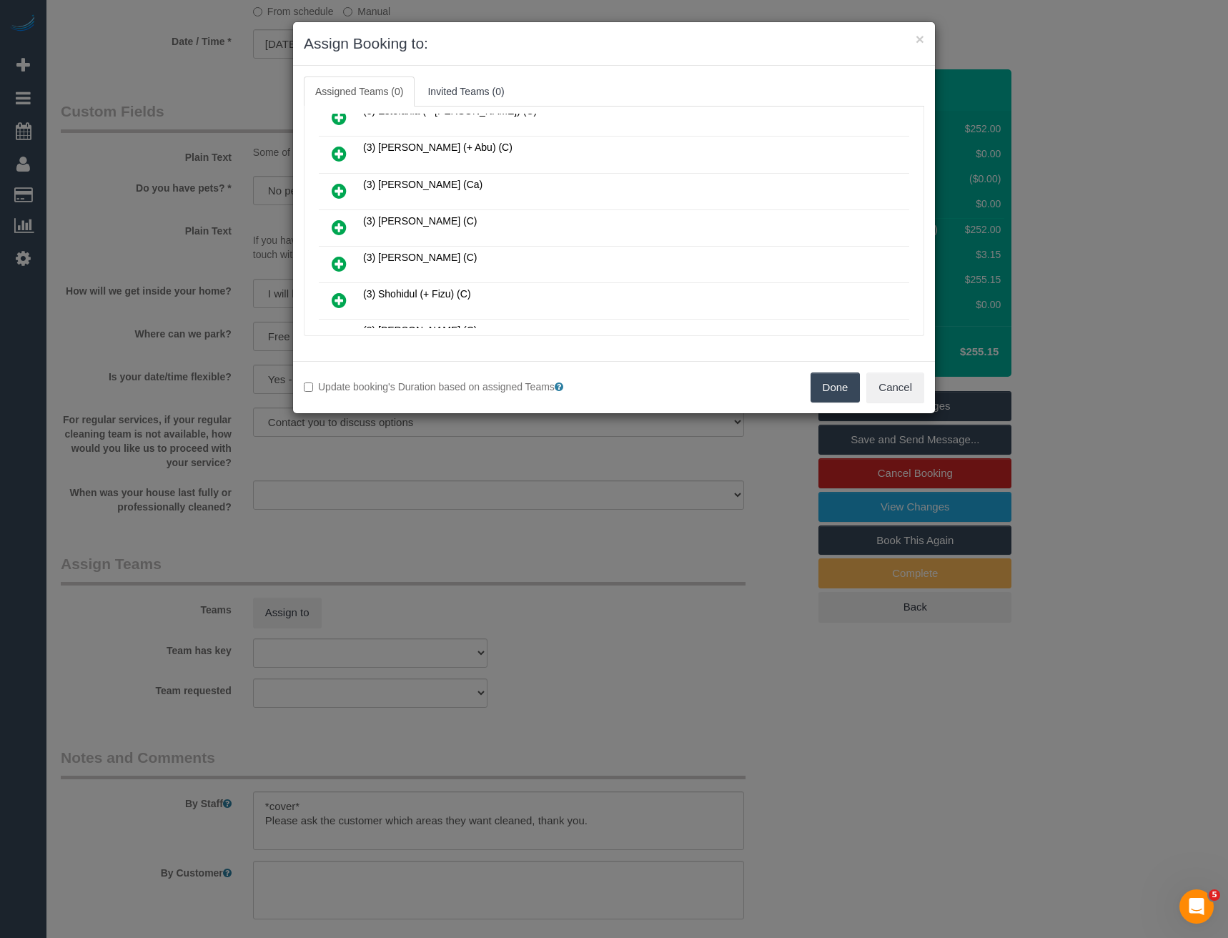
click at [337, 221] on icon at bounding box center [339, 227] width 15 height 17
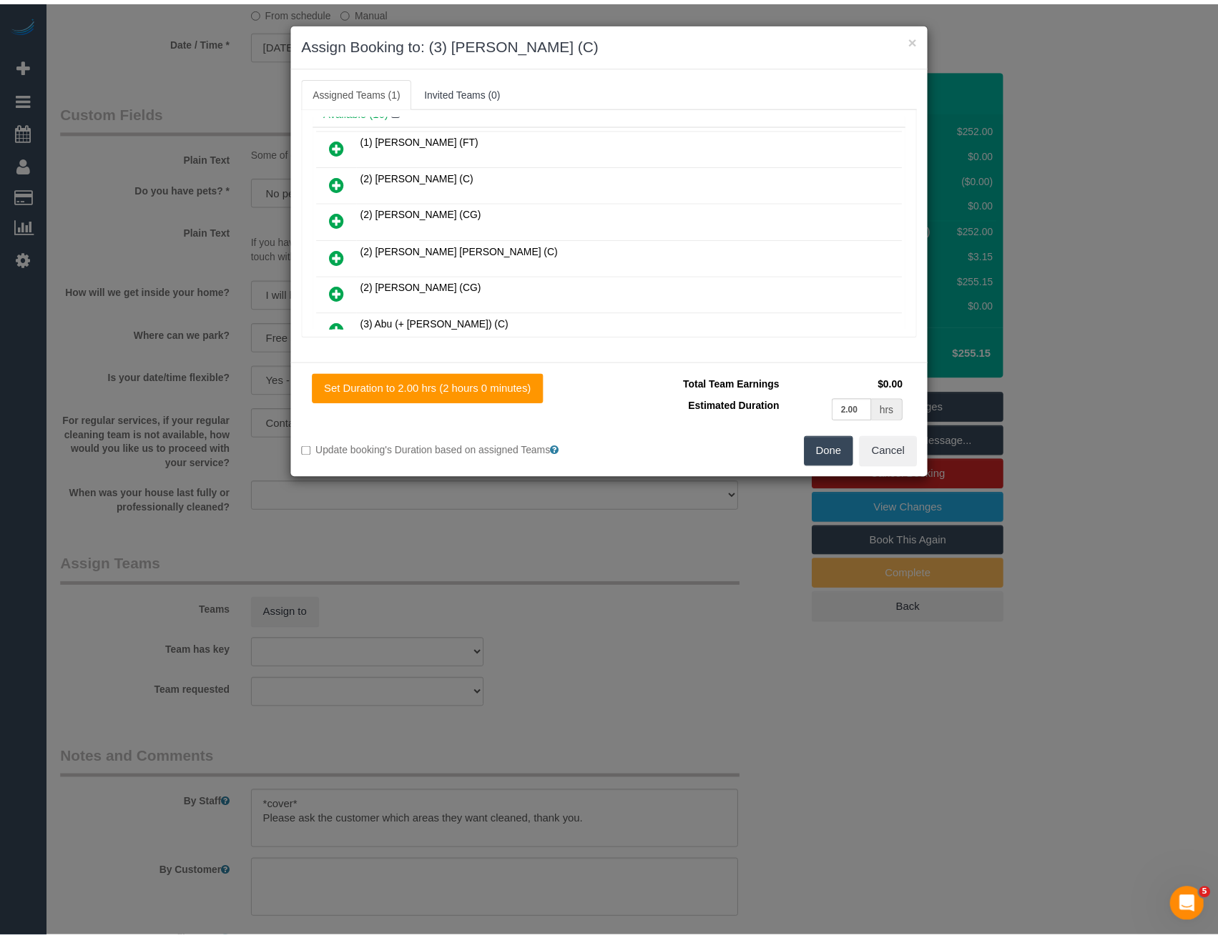
scroll to position [0, 0]
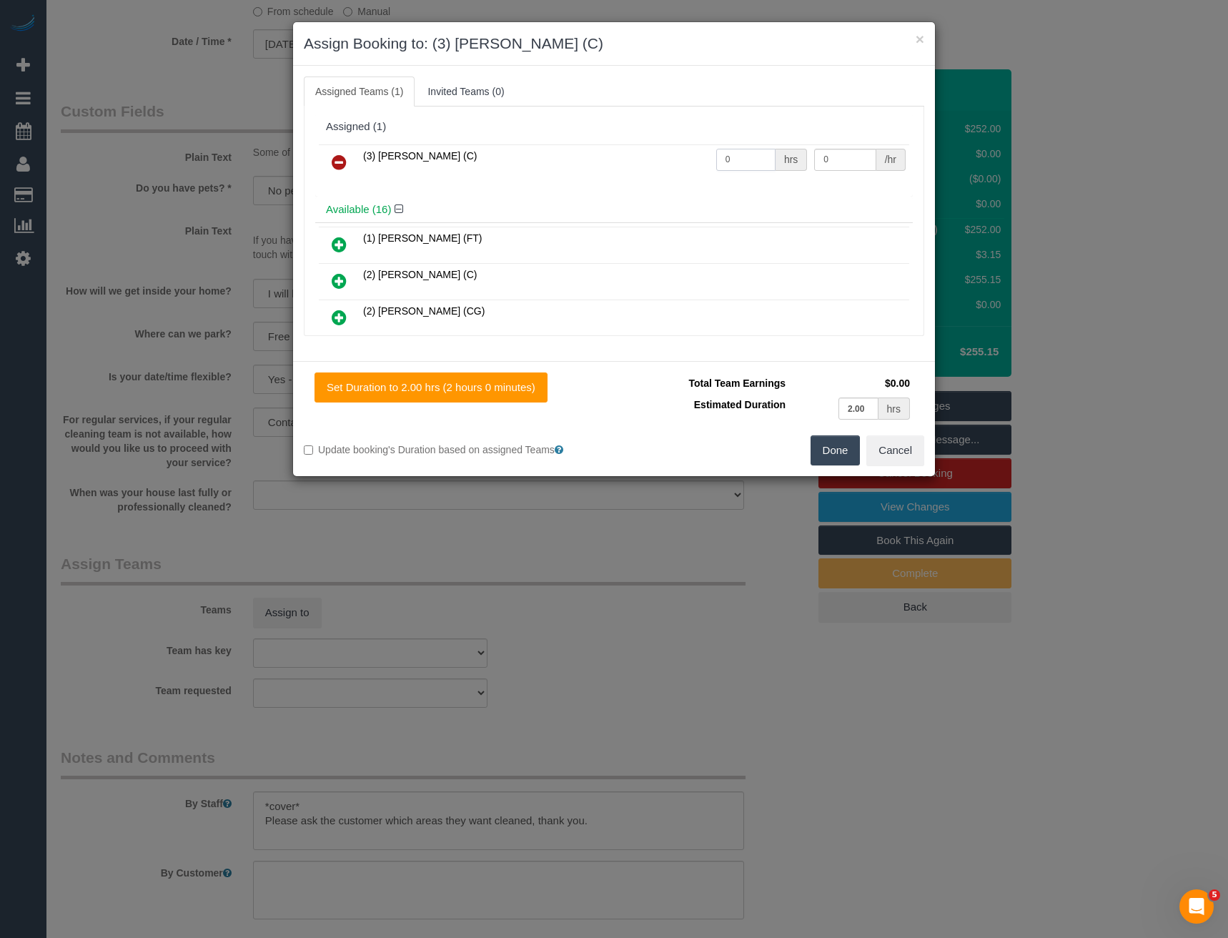
drag, startPoint x: 719, startPoint y: 167, endPoint x: 615, endPoint y: 156, distance: 105.0
click at [674, 166] on tr "(3) Joanne Wenzlau (C) 0 hrs 0 /hr" at bounding box center [614, 162] width 591 height 36
type input "4"
type input "35"
click at [829, 453] on button "Done" at bounding box center [836, 450] width 50 height 30
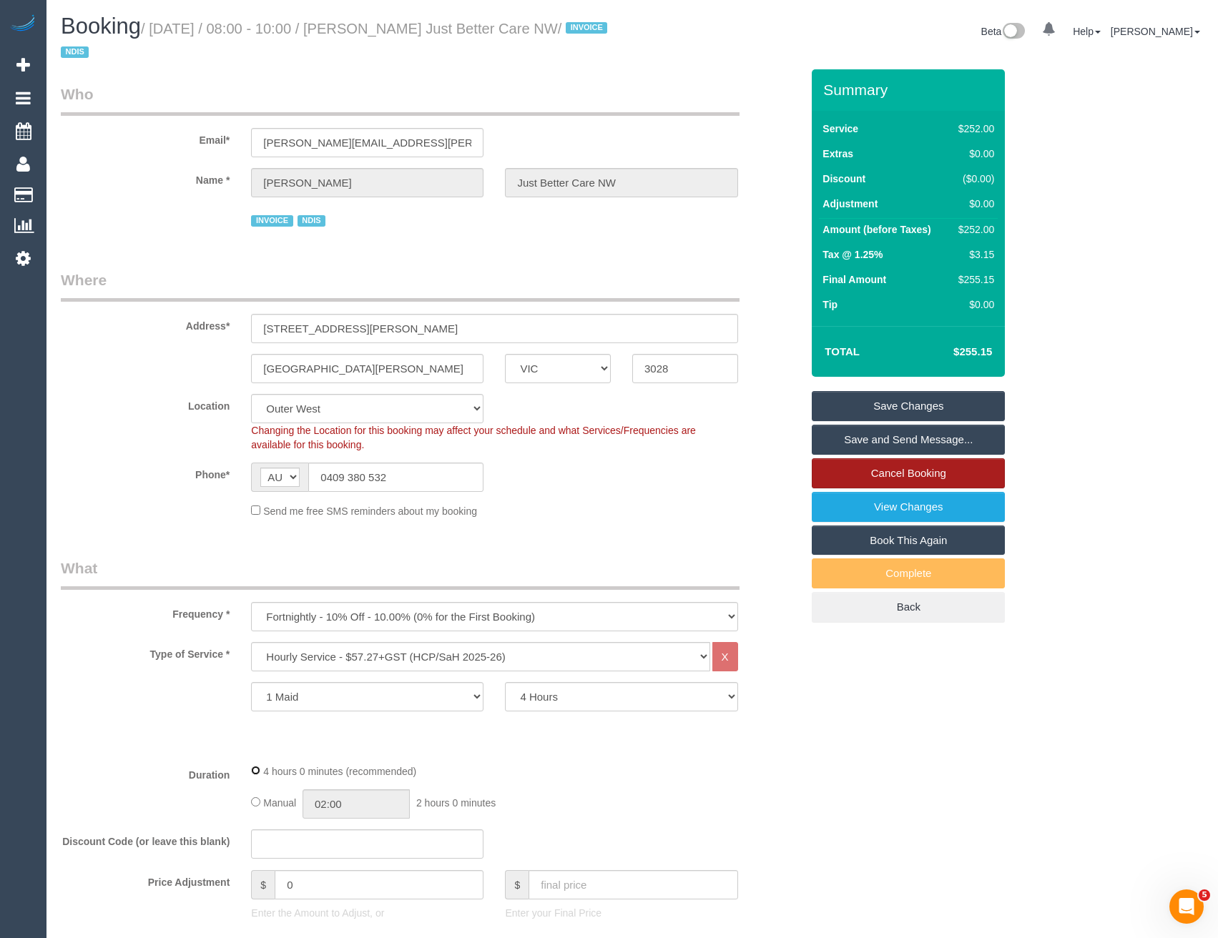
select select "spot52"
click at [864, 440] on link "Save and Send Message..." at bounding box center [908, 440] width 193 height 30
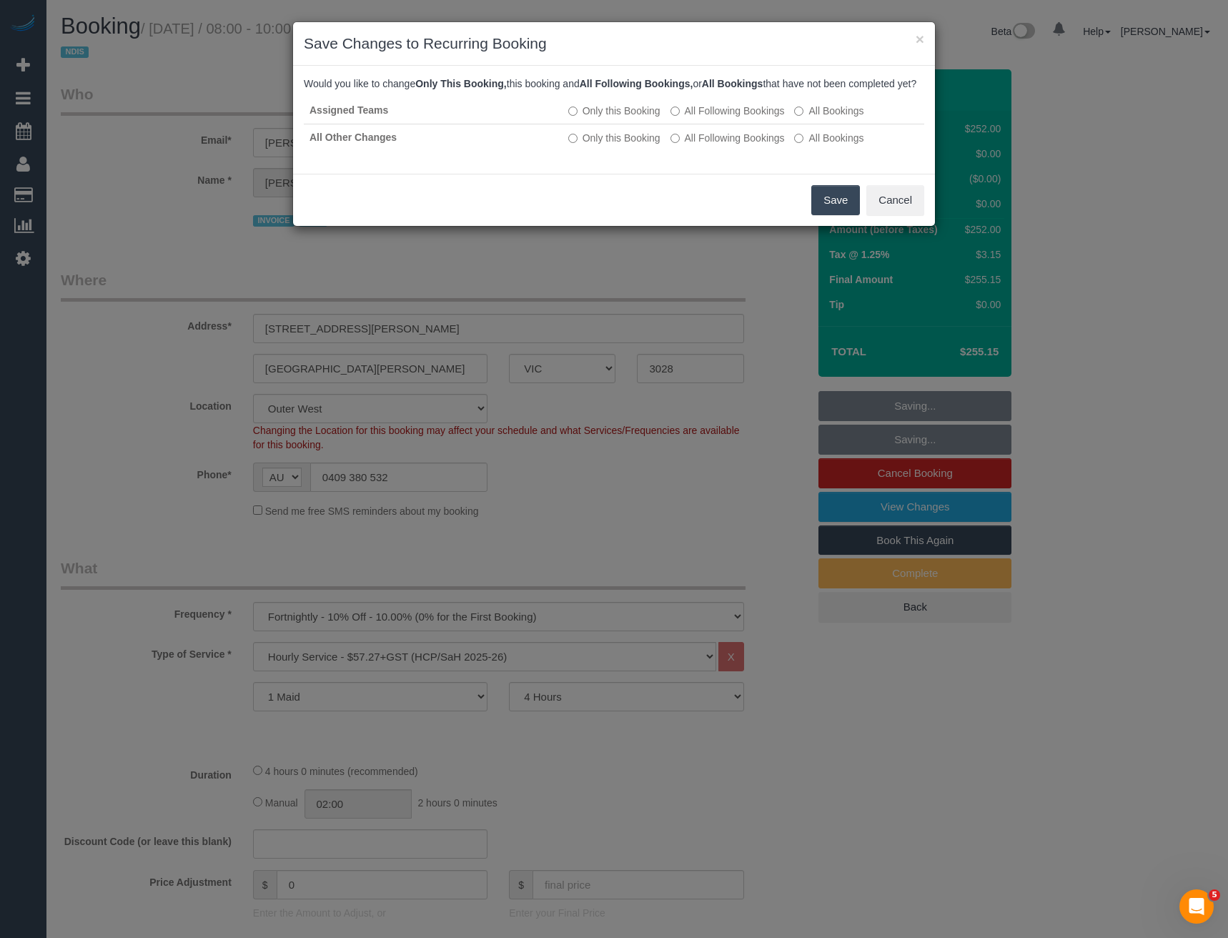
click at [830, 215] on button "Save" at bounding box center [836, 200] width 49 height 30
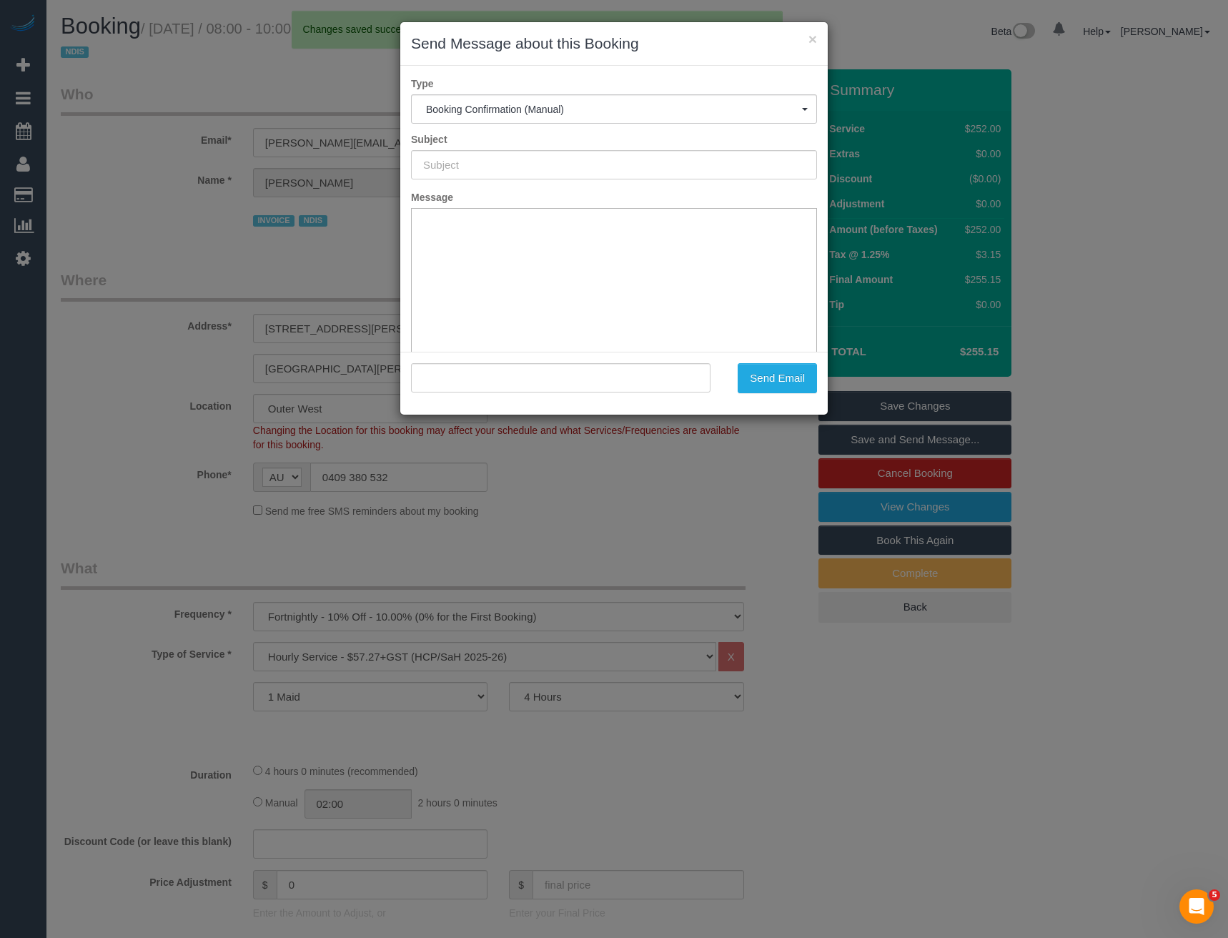
type input "Booking Confirmed"
type input ""Emily Spiteri Just Better Care NW" <theresa.falloon@gmail.com>"
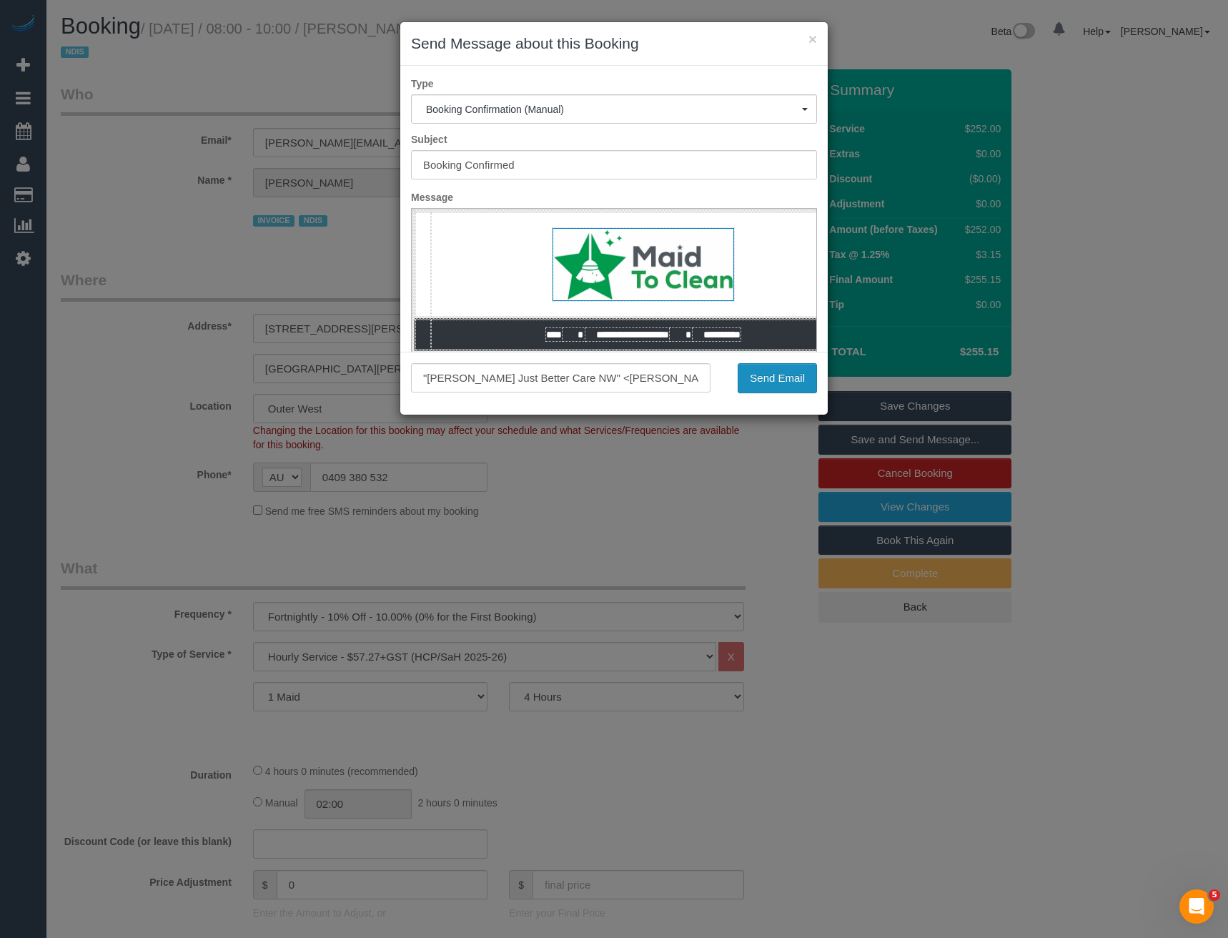
click at [773, 390] on button "Send Email" at bounding box center [777, 378] width 79 height 30
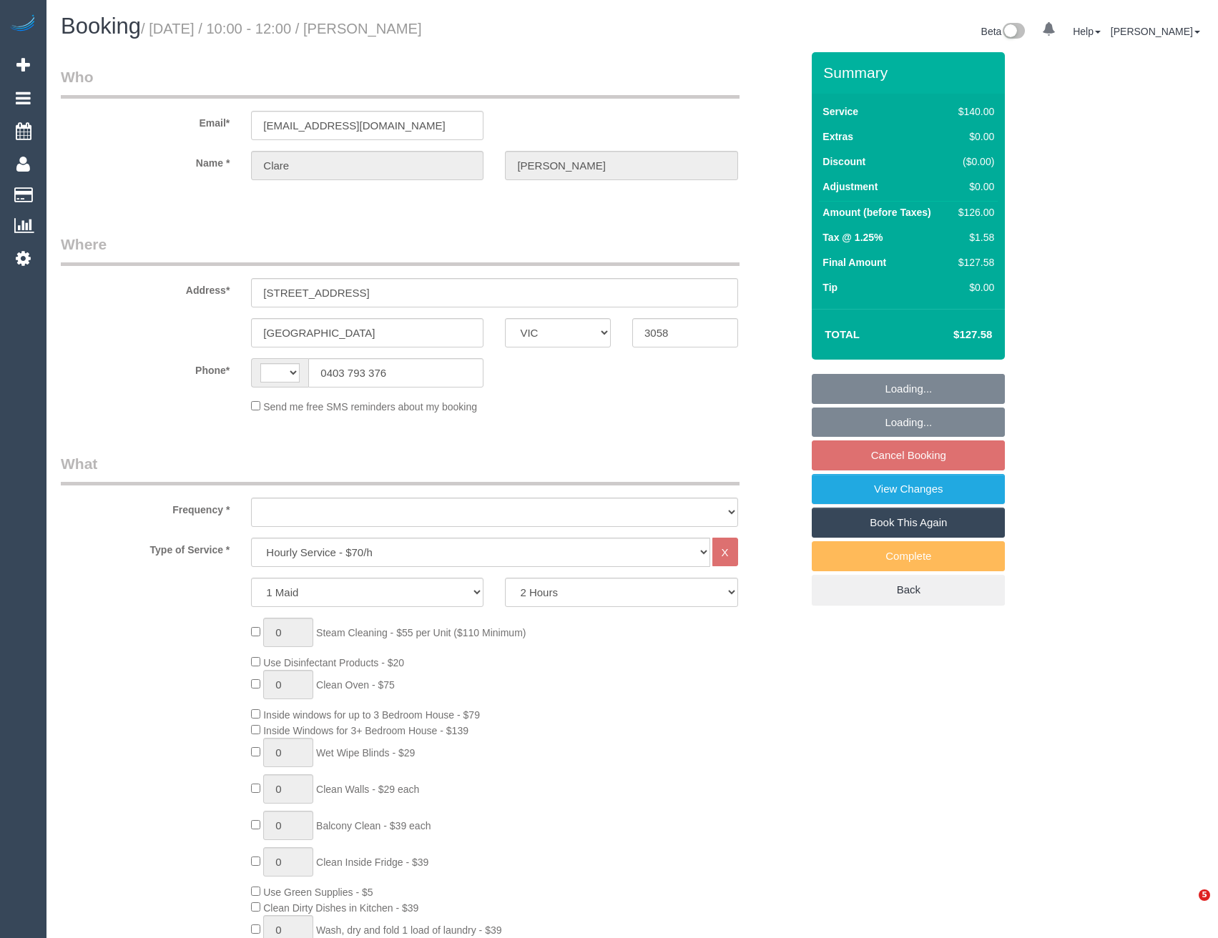
select select "VIC"
select select "string:AU"
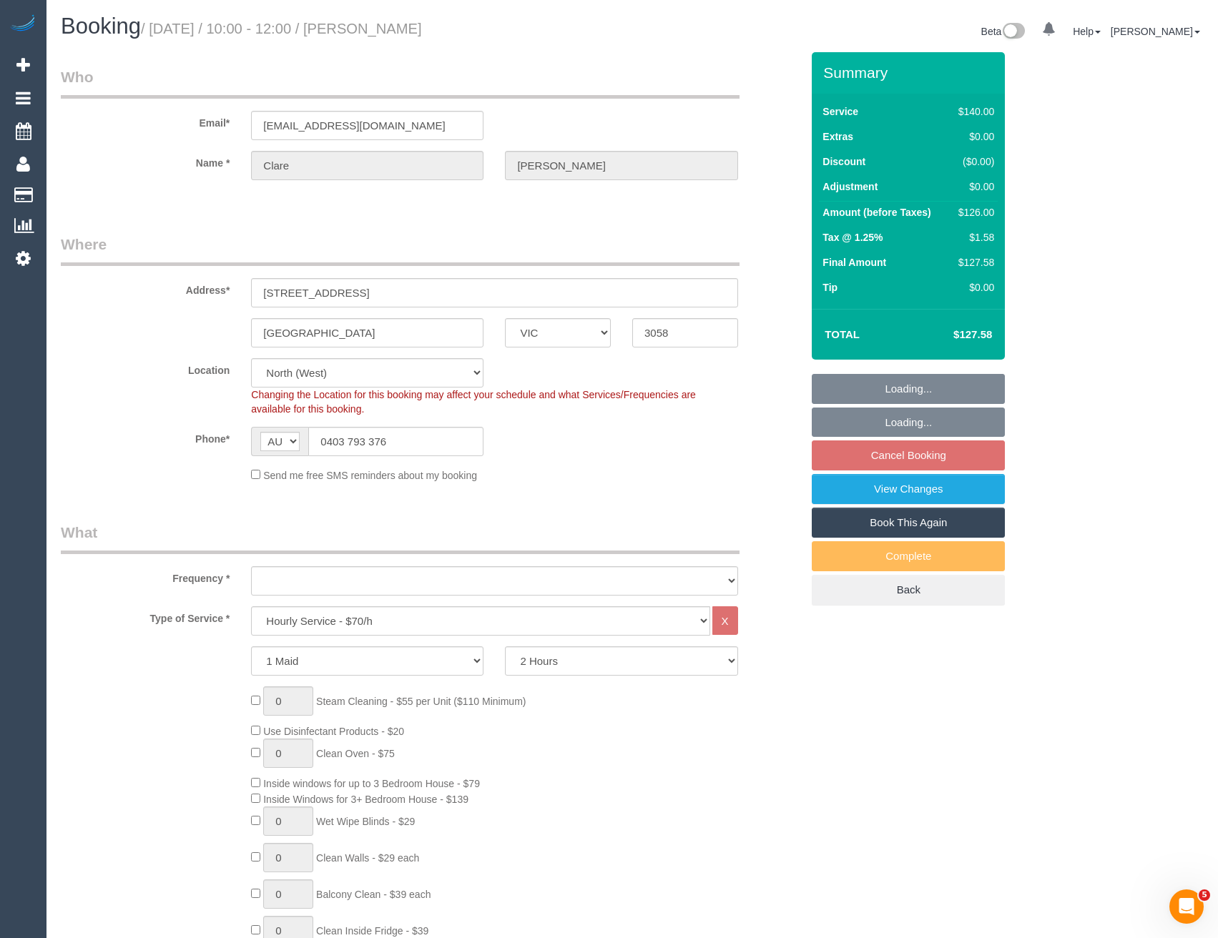
select select "object:873"
select select "string:stripe-pm_1RNlHv2GScqysDRVfSAFFgDN"
select select "spot3"
select select "number:28"
select select "number:14"
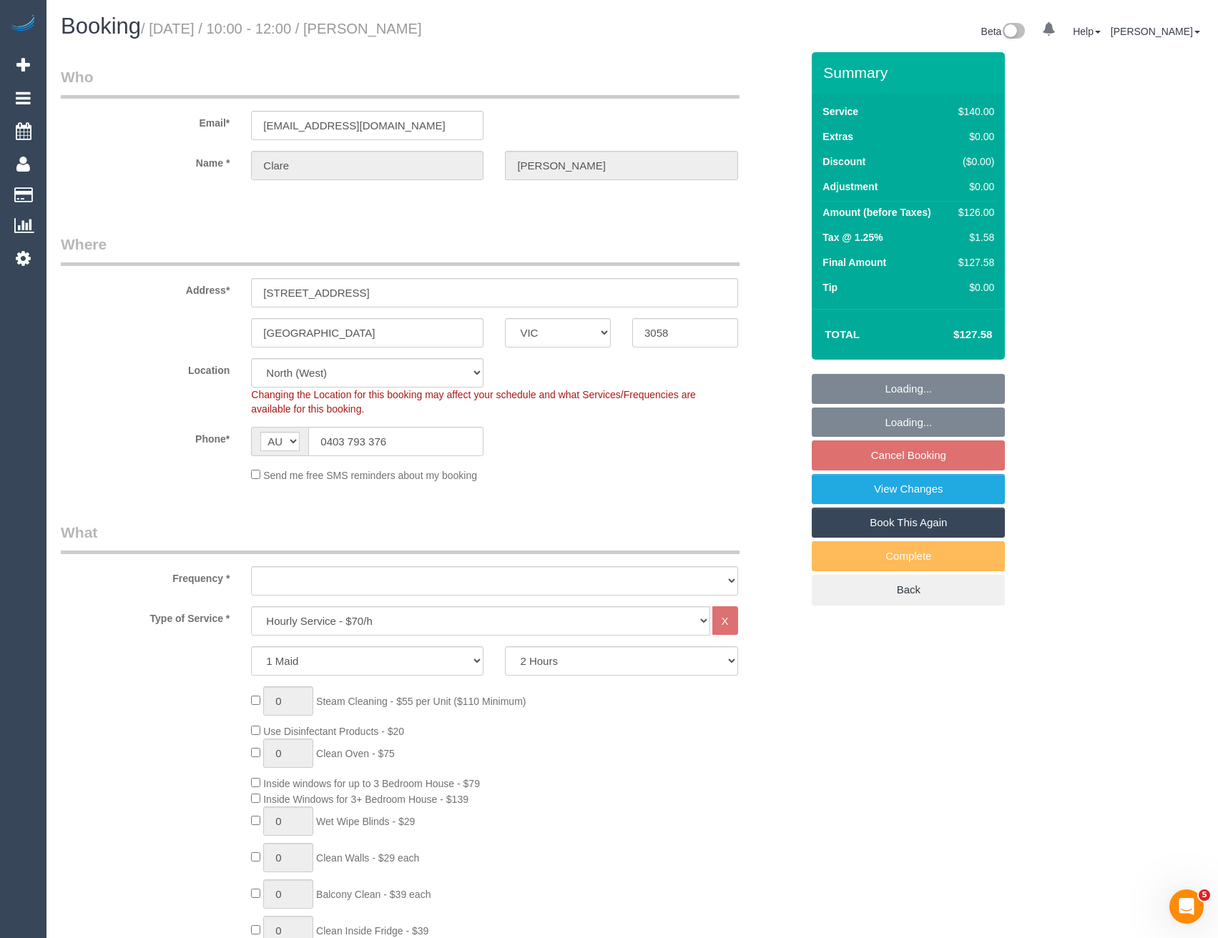
select select "number:19"
select select "number:36"
select select "number:34"
select select "number:11"
select select "object:1614"
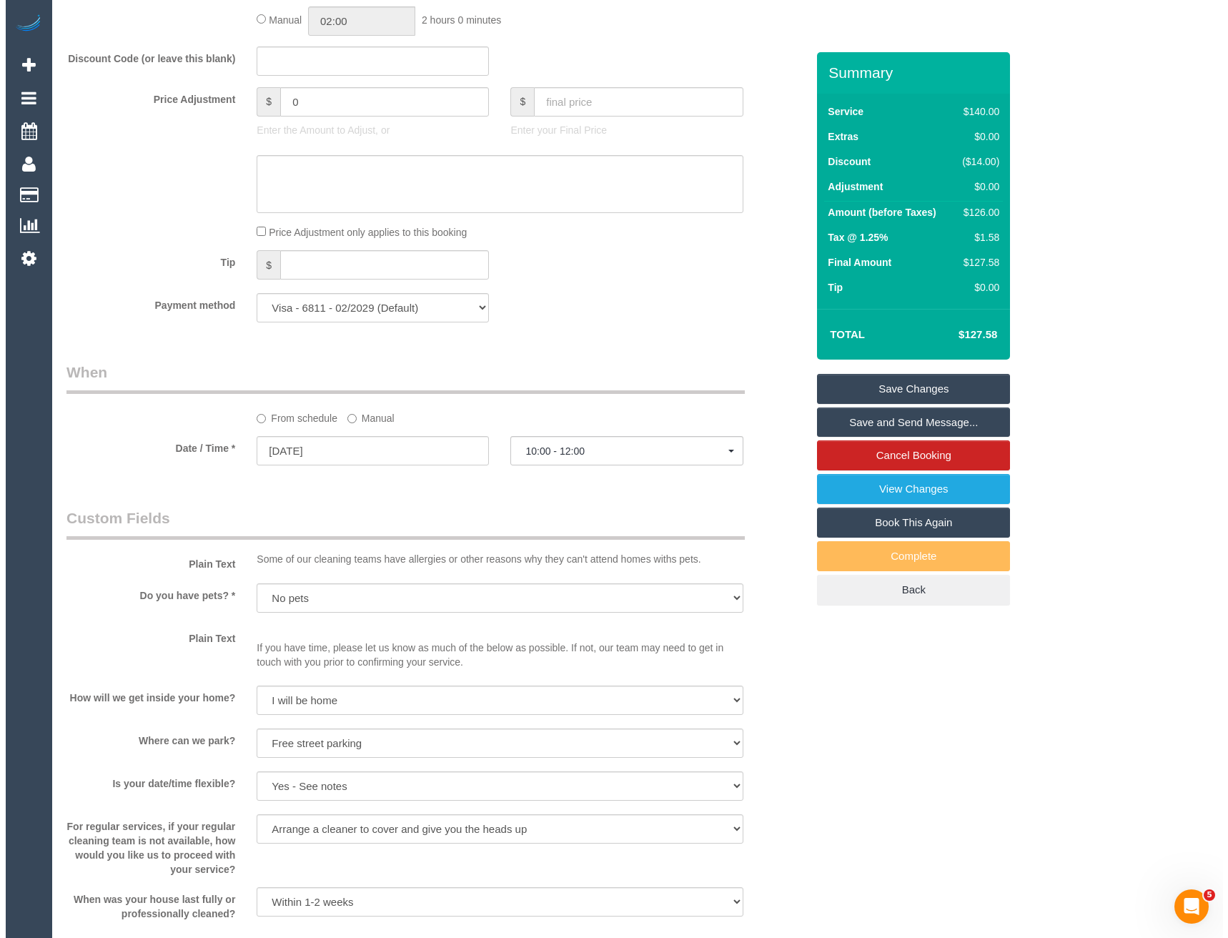
scroll to position [1359, 0]
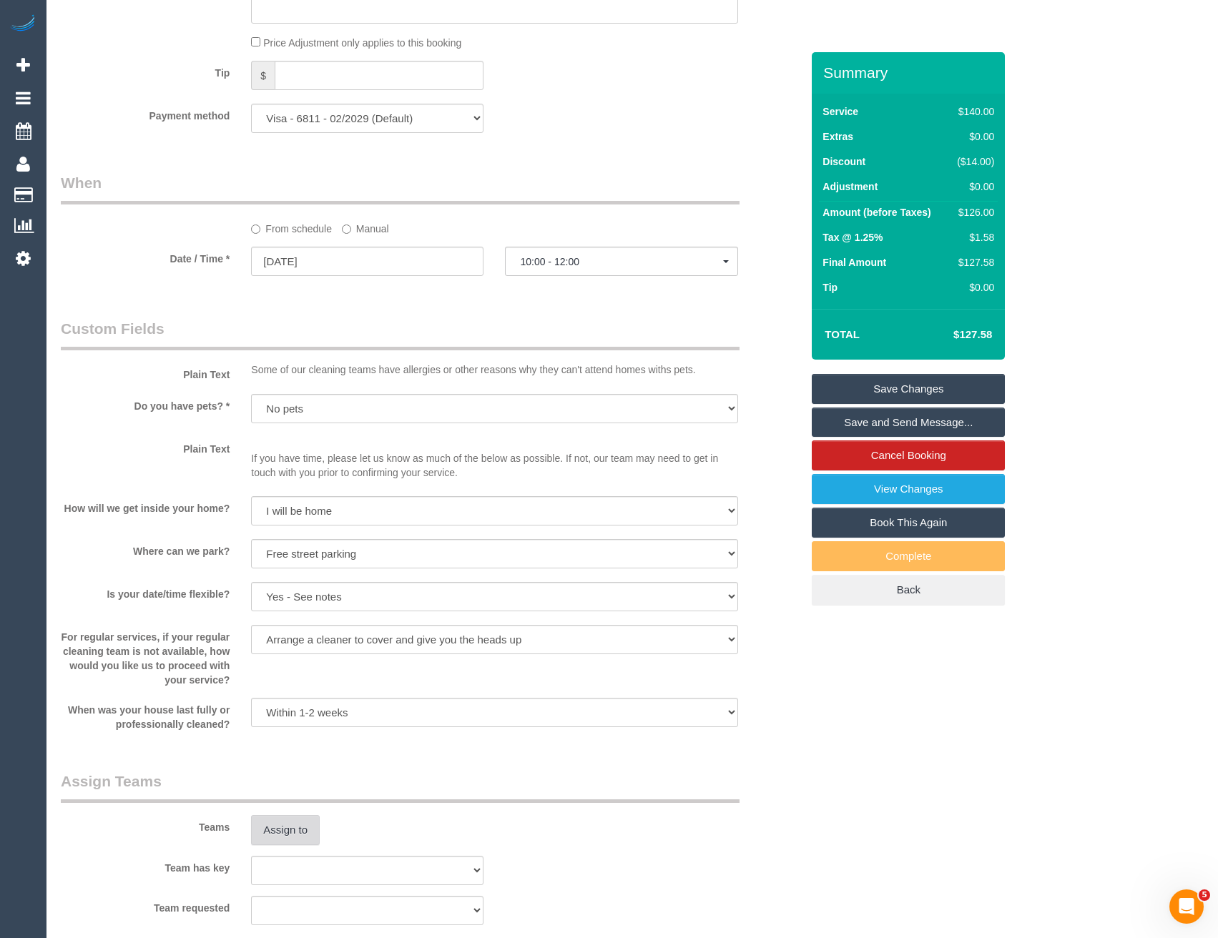
click at [300, 829] on button "Assign to" at bounding box center [285, 830] width 69 height 30
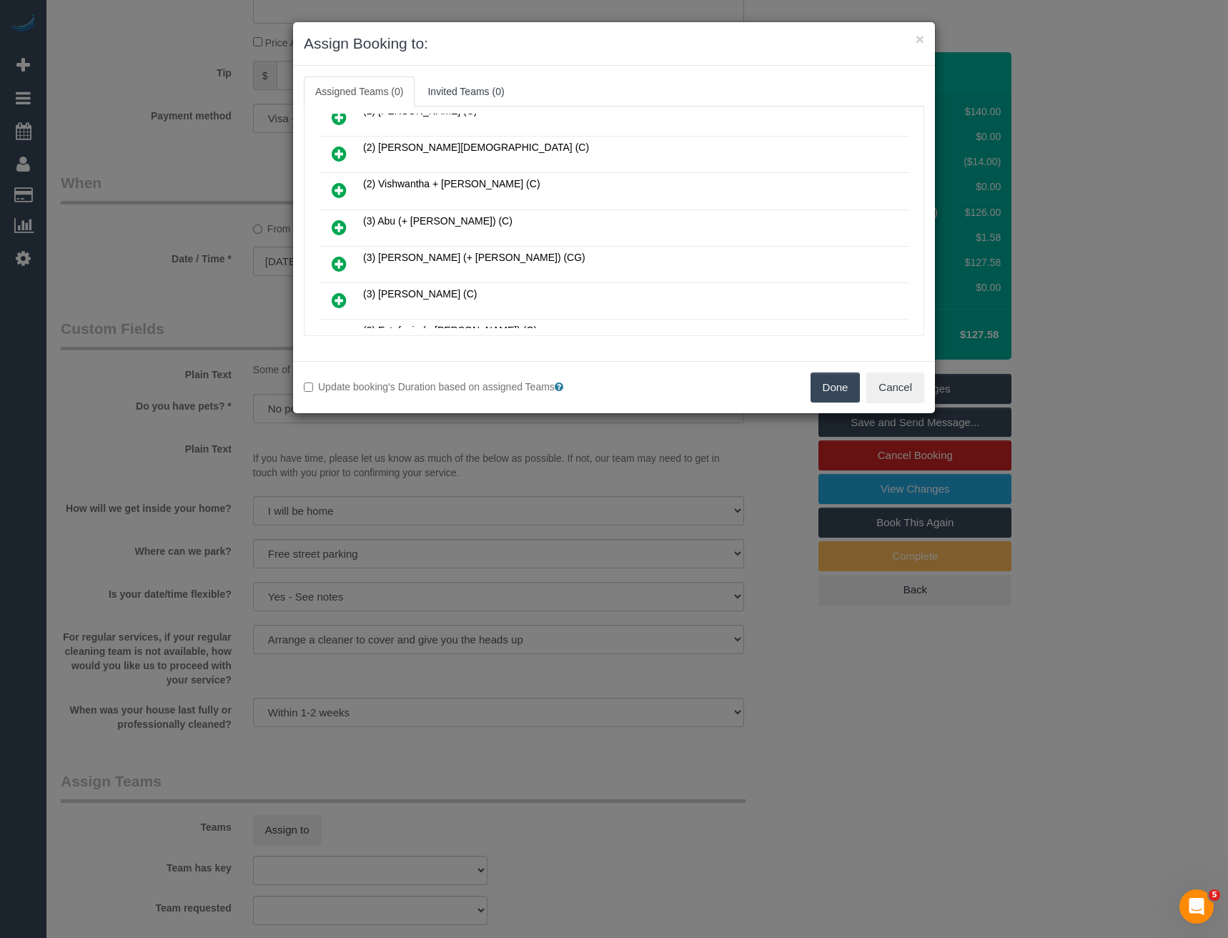
scroll to position [532, 0]
click at [341, 227] on icon at bounding box center [339, 226] width 15 height 17
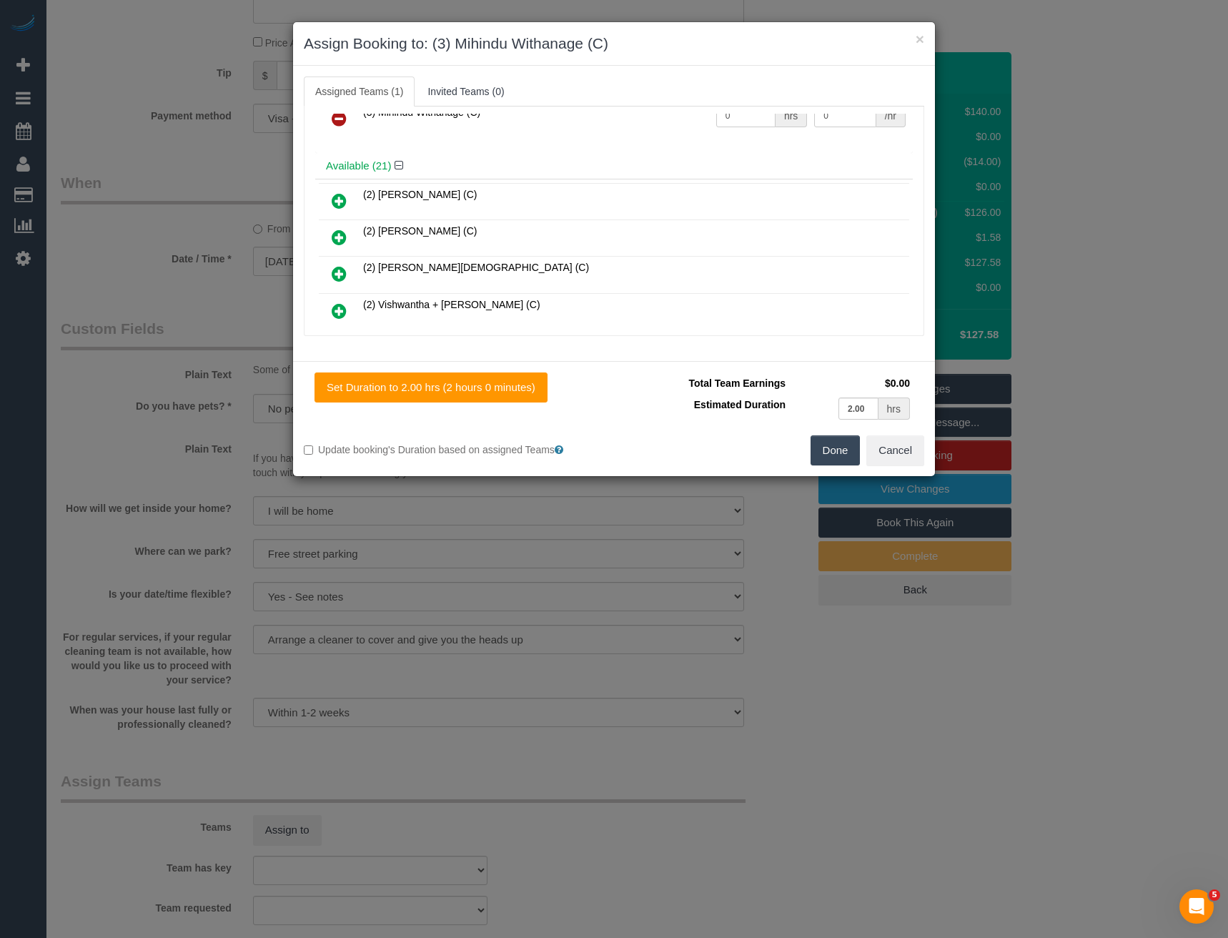
scroll to position [0, 0]
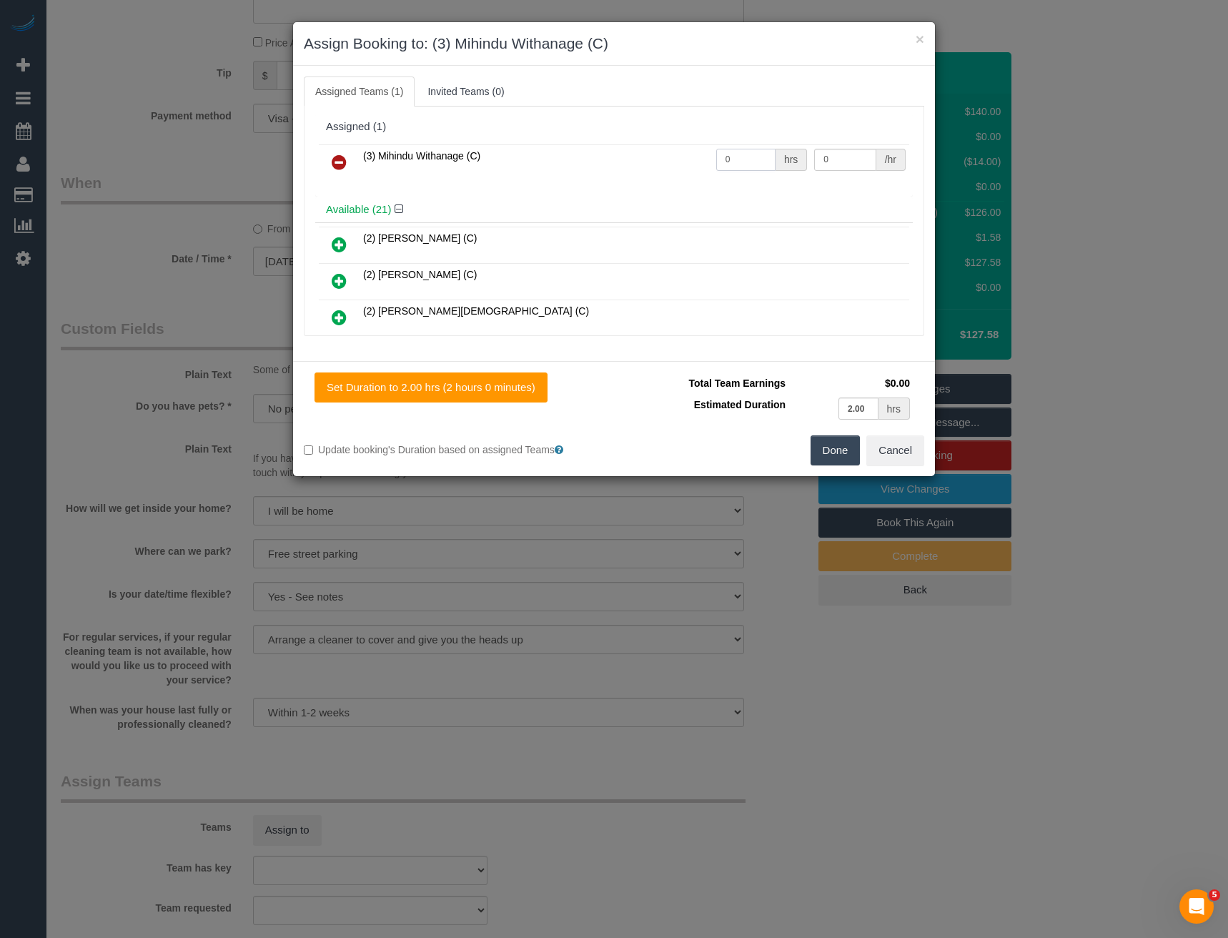
drag, startPoint x: 737, startPoint y: 152, endPoint x: 646, endPoint y: 141, distance: 92.2
click at [682, 157] on tr "(3) Mihindu Withanage (C) 0 hrs 0 /hr" at bounding box center [614, 162] width 591 height 36
type input "2"
type input "35"
click at [836, 452] on button "Done" at bounding box center [836, 450] width 50 height 30
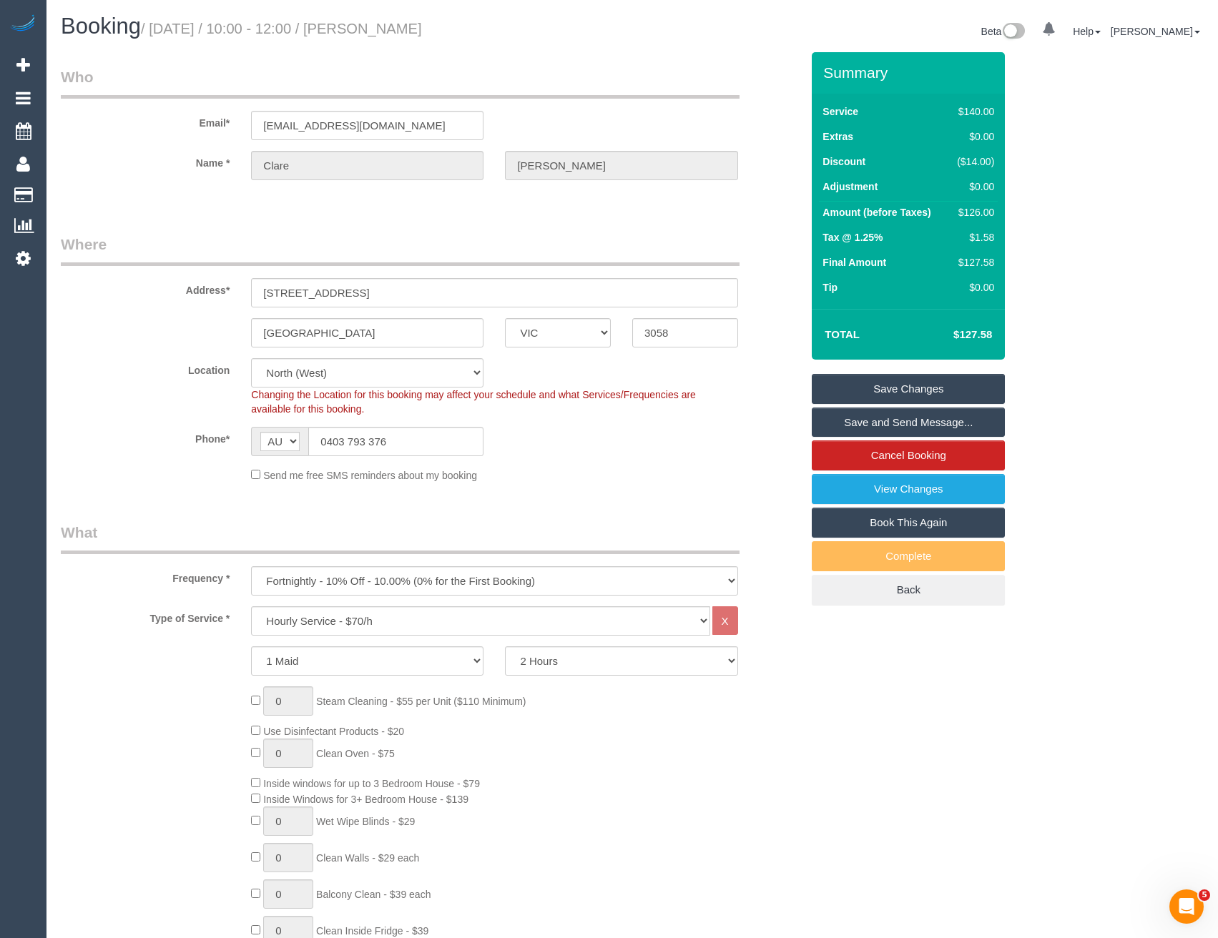
click at [851, 426] on link "Save and Send Message..." at bounding box center [908, 423] width 193 height 30
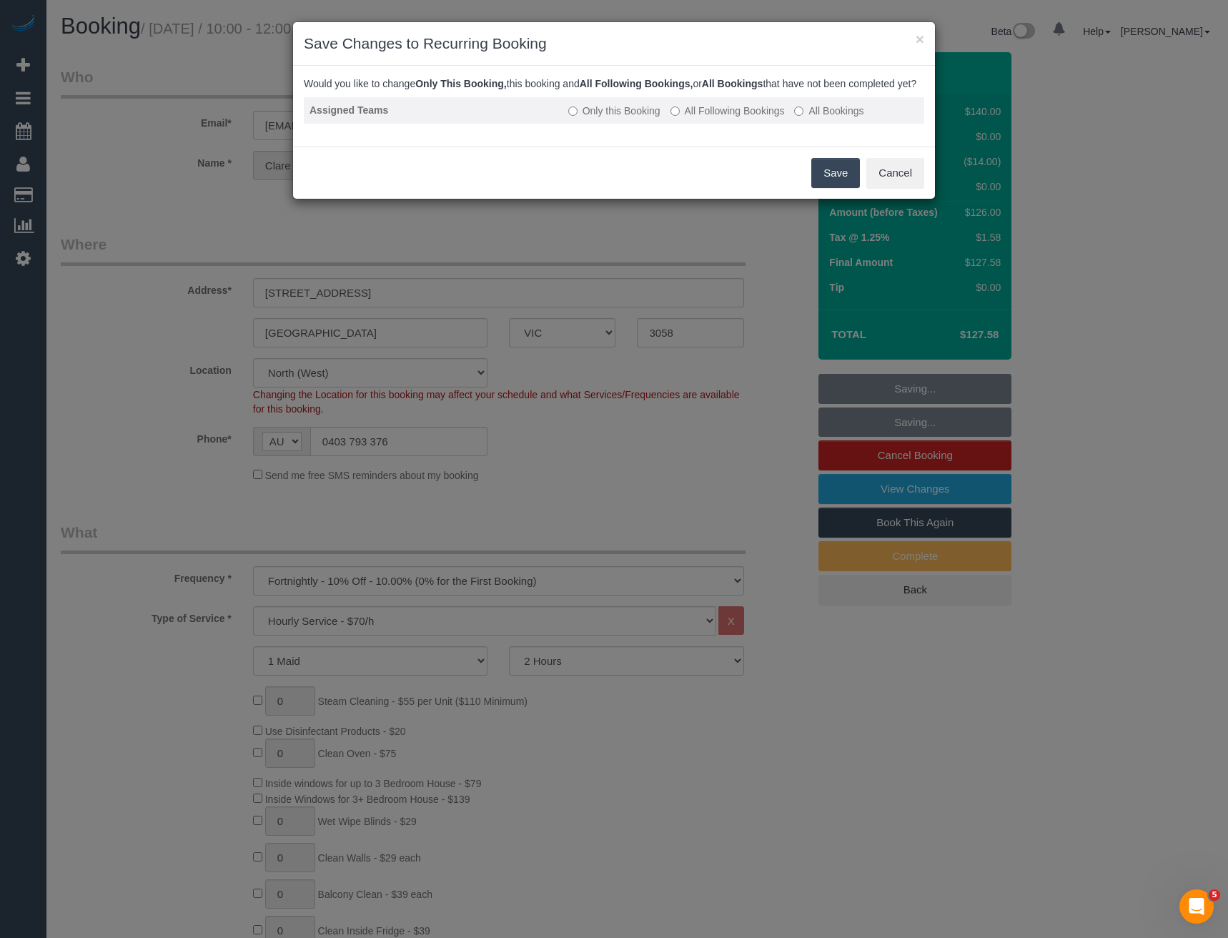
click at [709, 118] on label "All Following Bookings" at bounding box center [728, 111] width 114 height 14
click at [824, 180] on button "Save" at bounding box center [836, 173] width 49 height 30
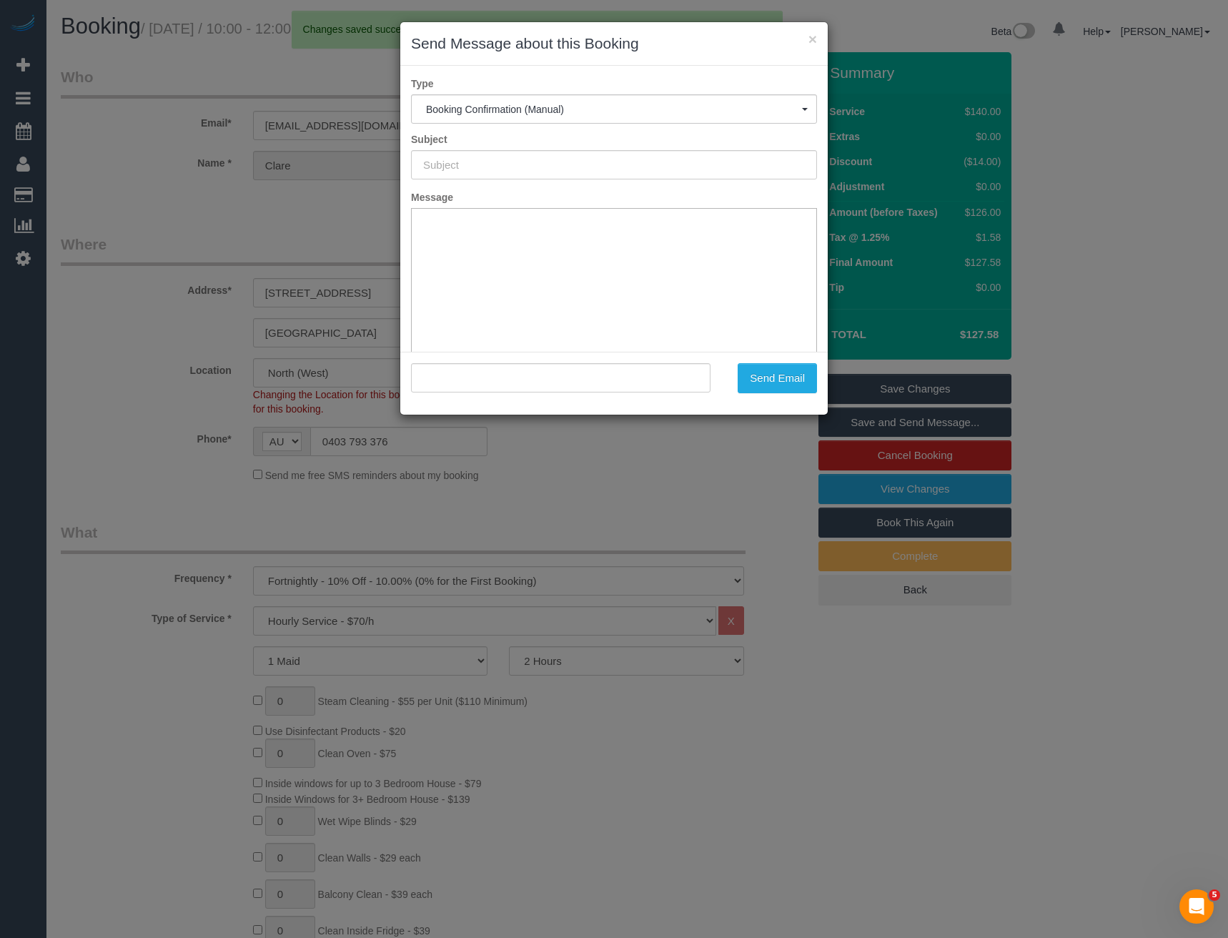
type input "Booking Confirmed"
type input ""Clare Hartigan" <clarehartigan27@gmail.com>"
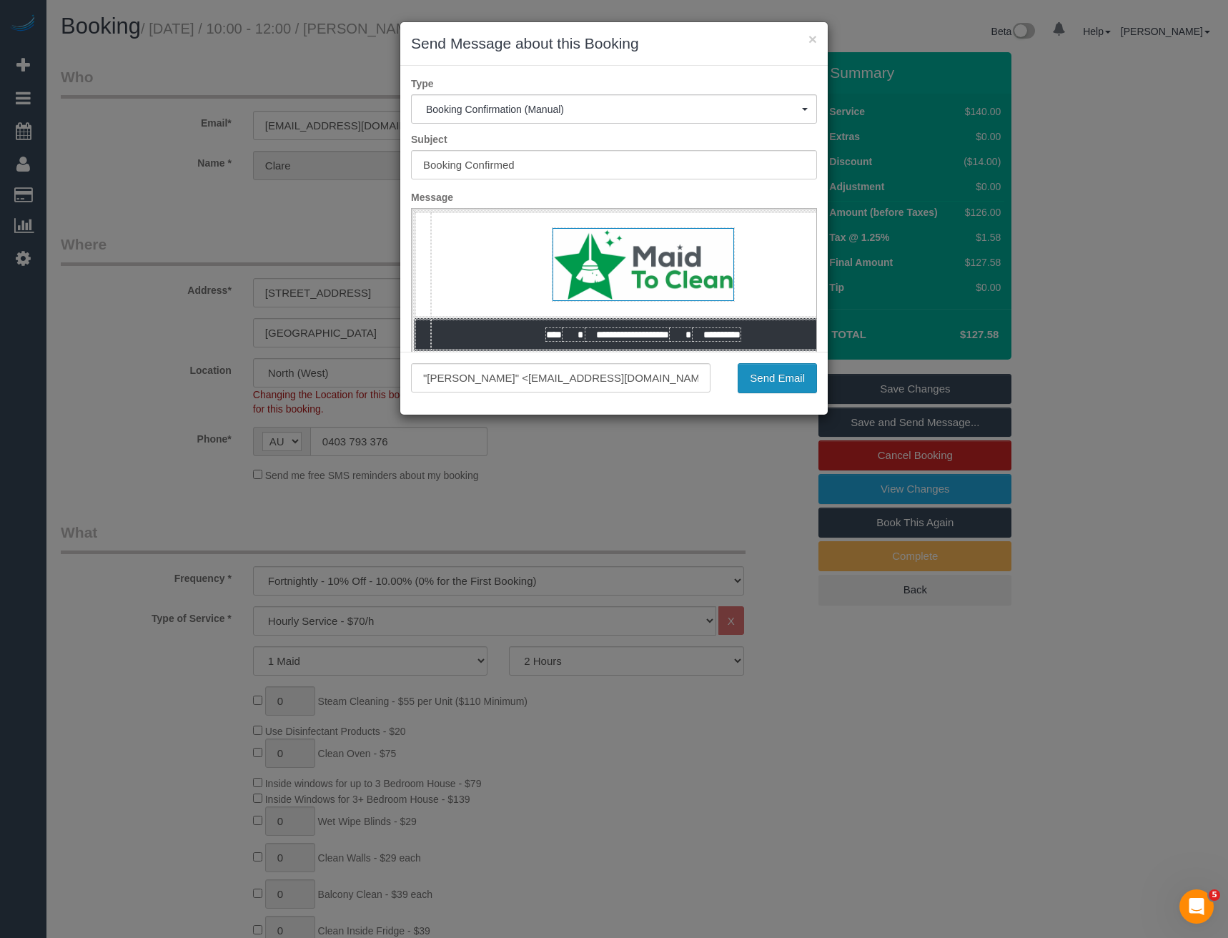
click at [770, 385] on button "Send Email" at bounding box center [777, 378] width 79 height 30
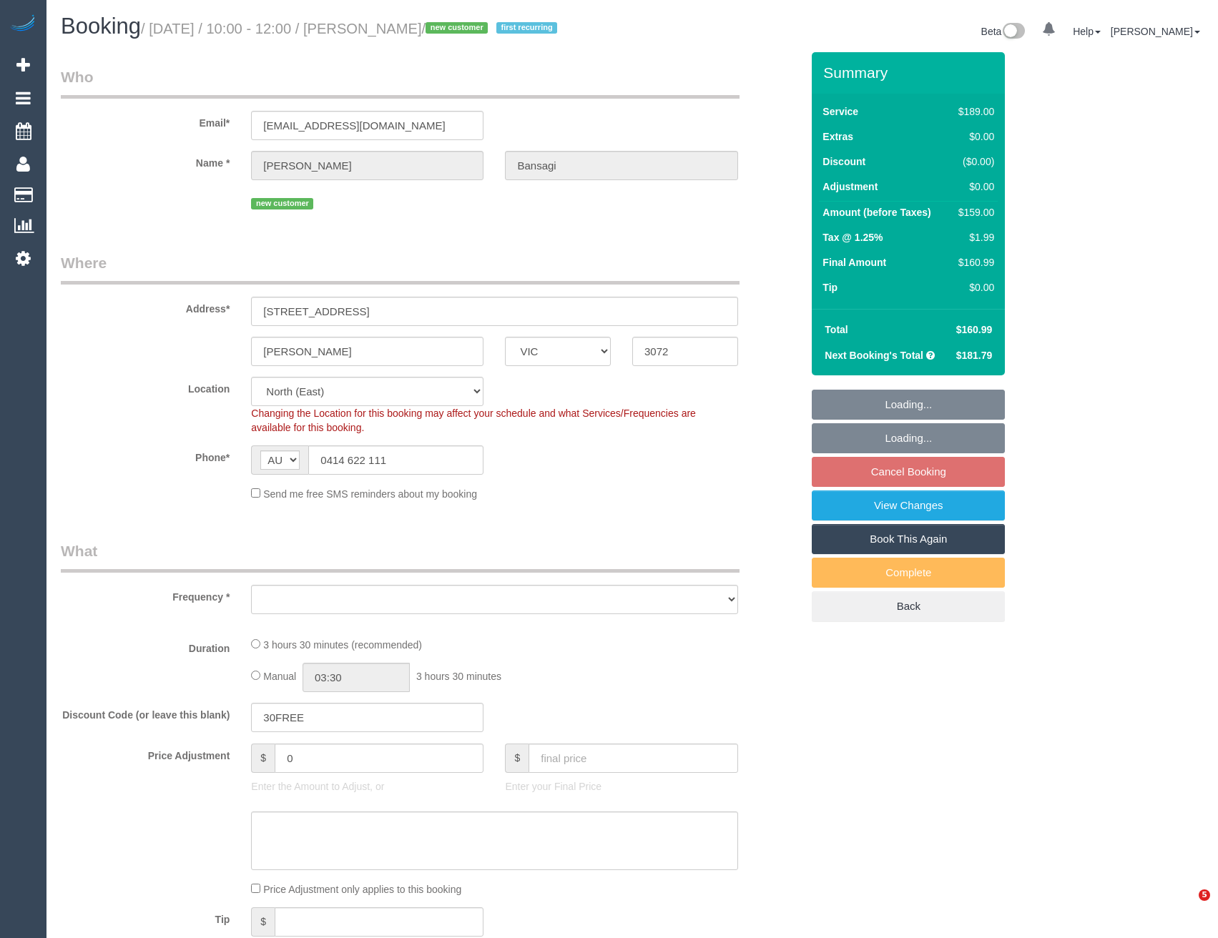
select select "VIC"
select select "string:stripe-pm_1S9mu42GScqysDRVrbhgciHl"
select select "number:27"
select select "number:14"
select select "number:19"
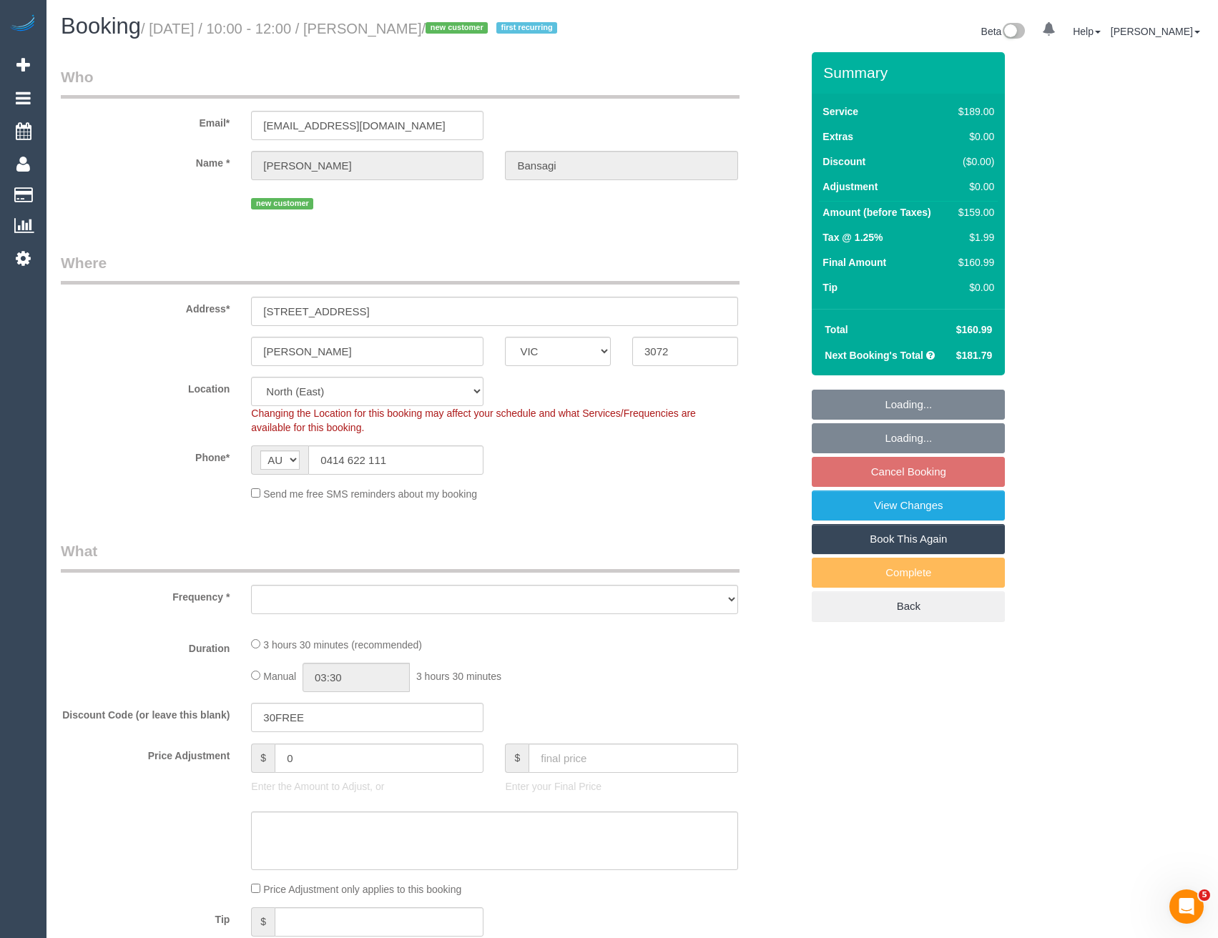
select select "number:22"
select select "number:34"
select select "number:26"
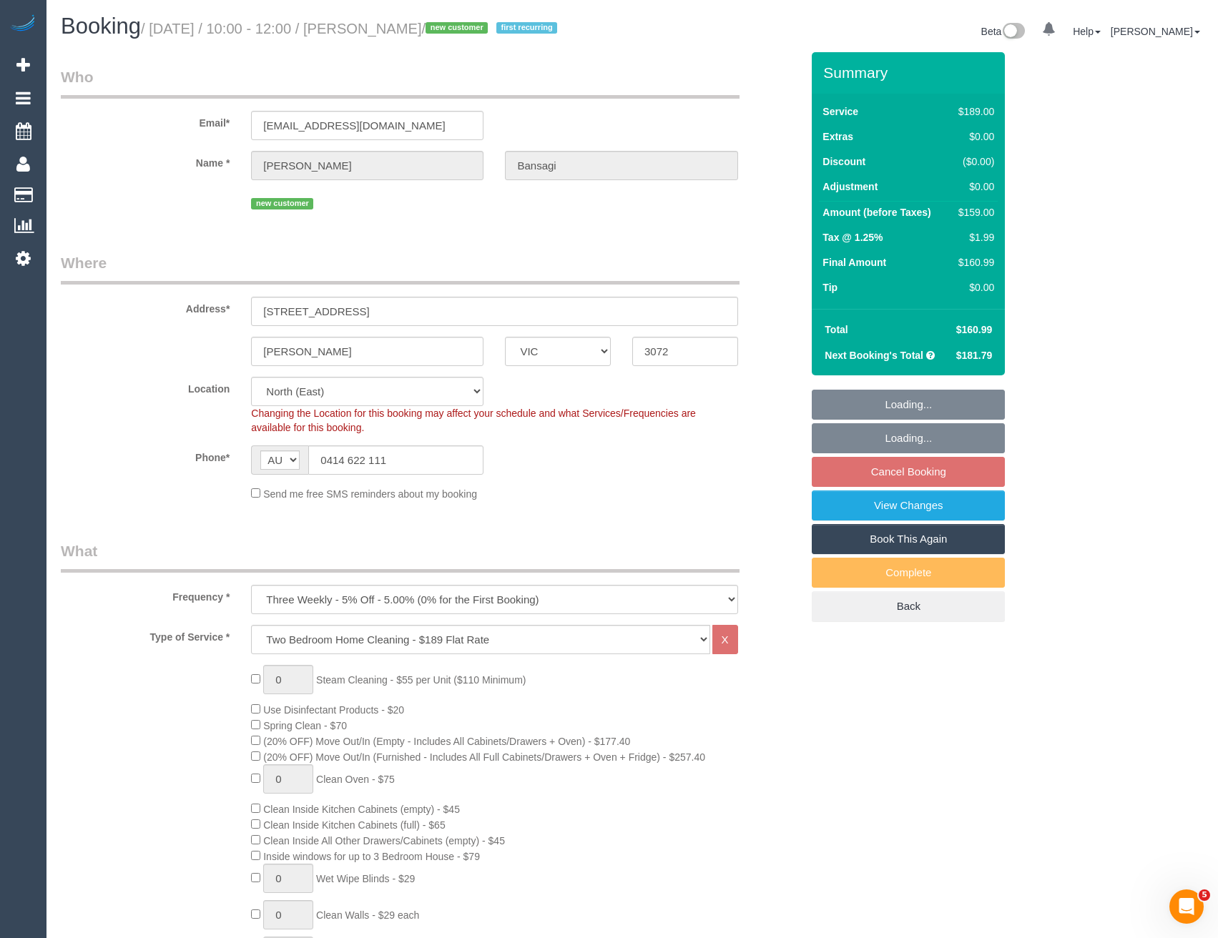
select select "object:1411"
select select "spot3"
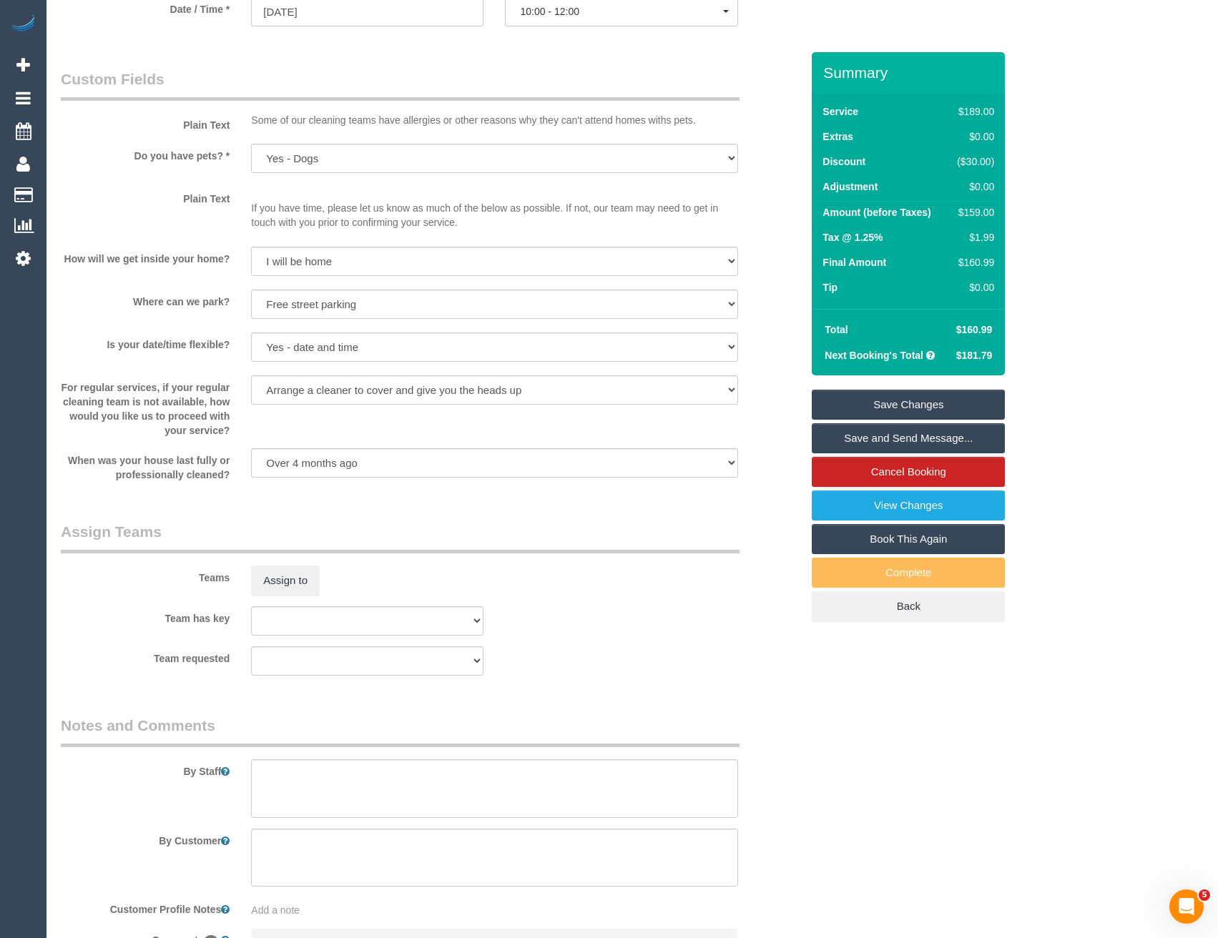
scroll to position [1716, 0]
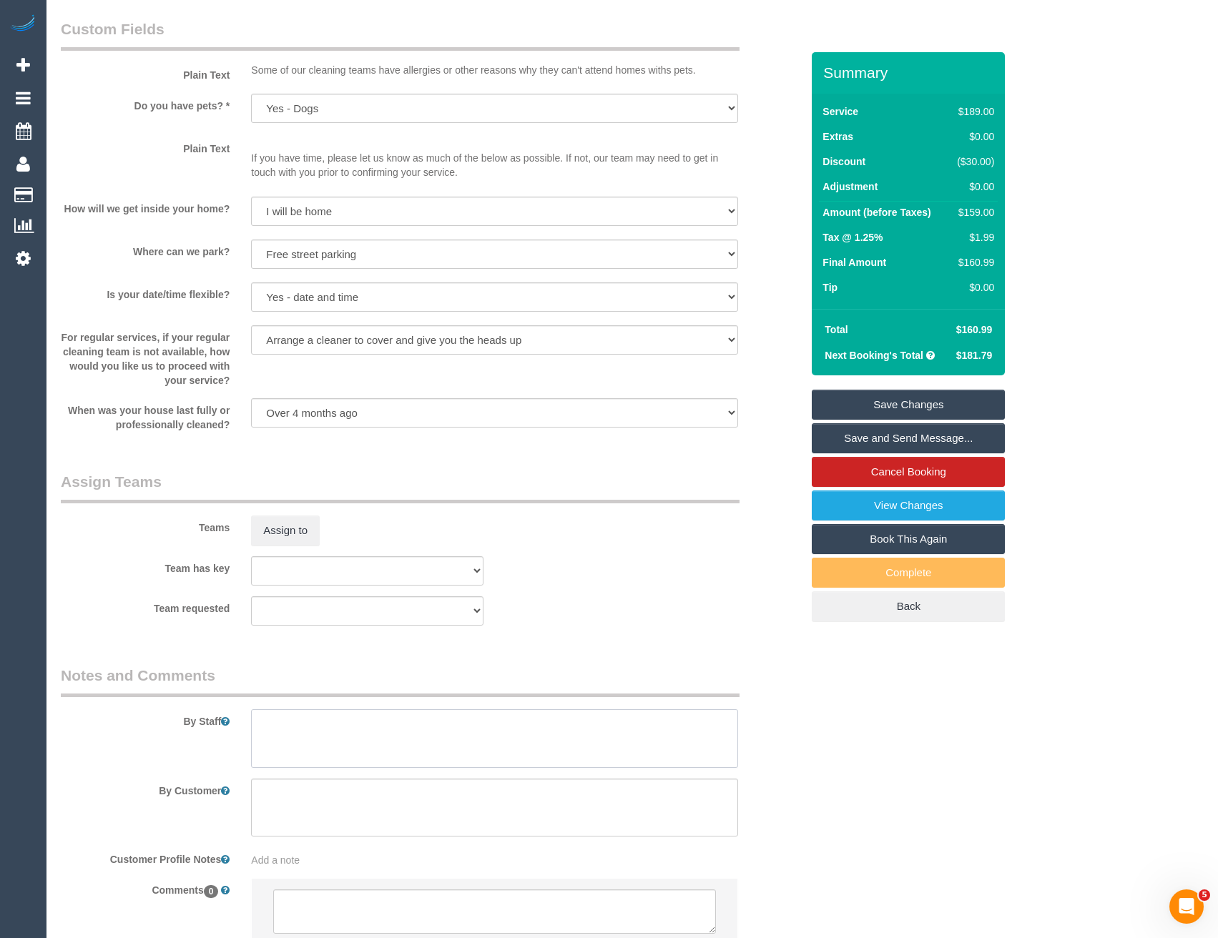
click at [325, 753] on textarea at bounding box center [494, 738] width 486 height 59
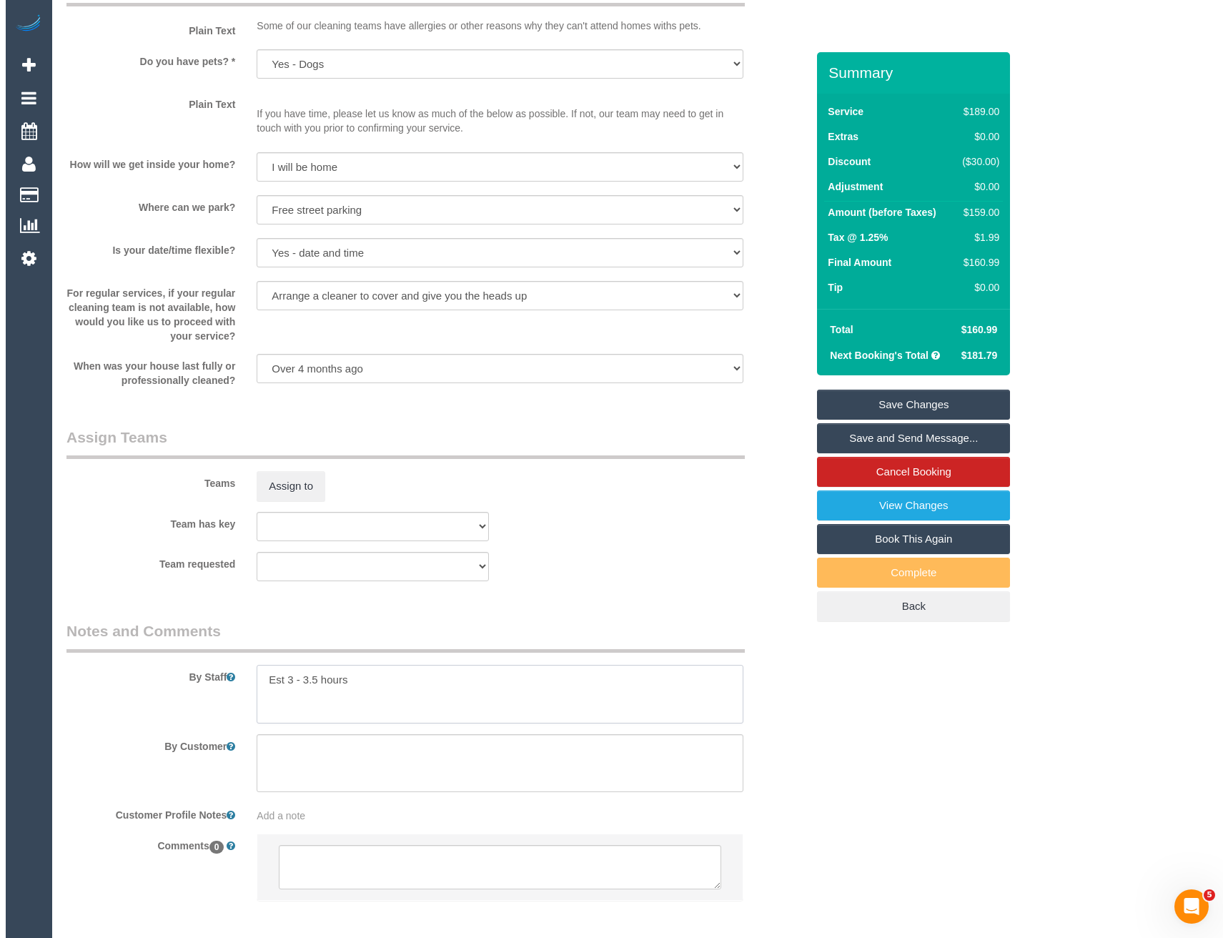
scroll to position [1612, 0]
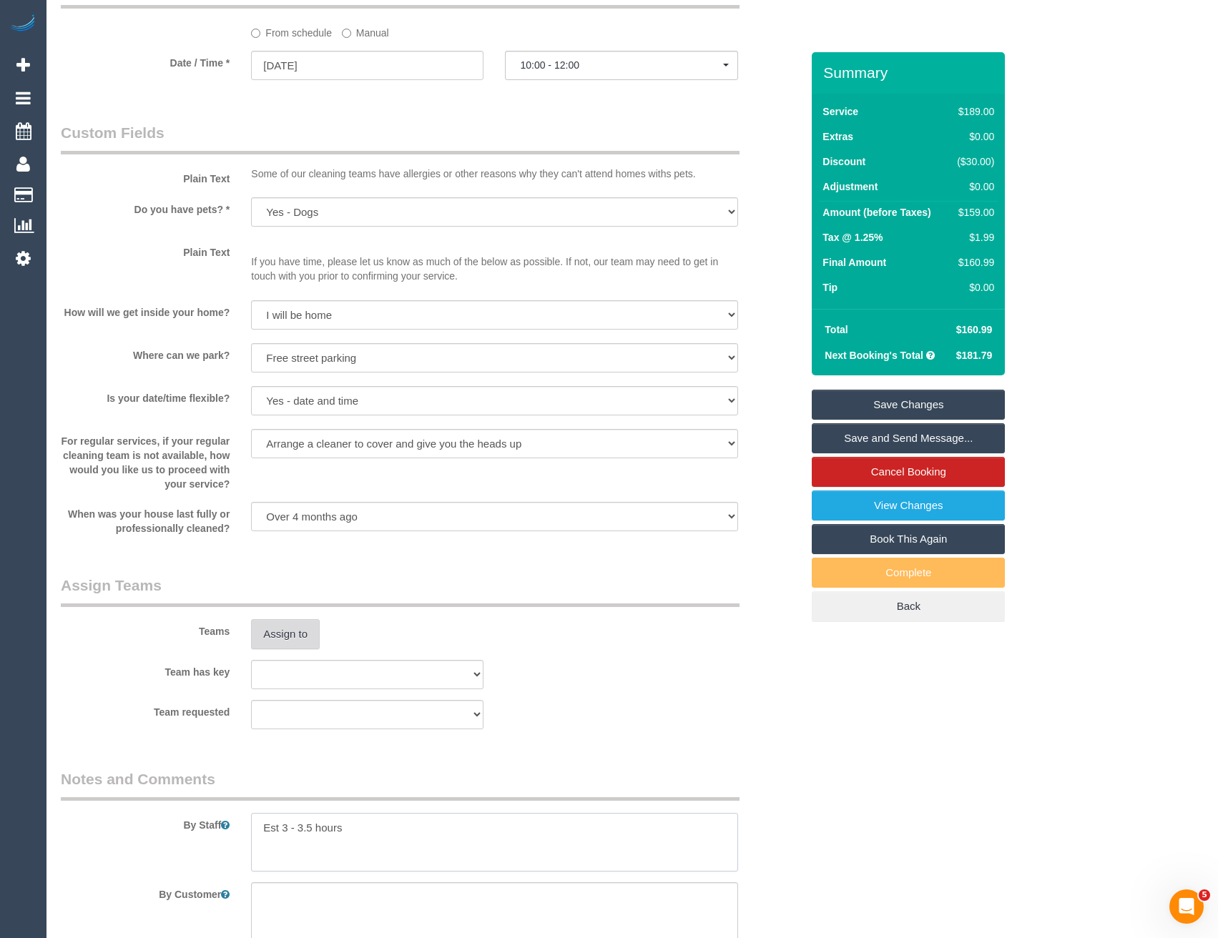
type textarea "Est 3 - 3.5 hours"
click at [293, 645] on button "Assign to" at bounding box center [285, 634] width 69 height 30
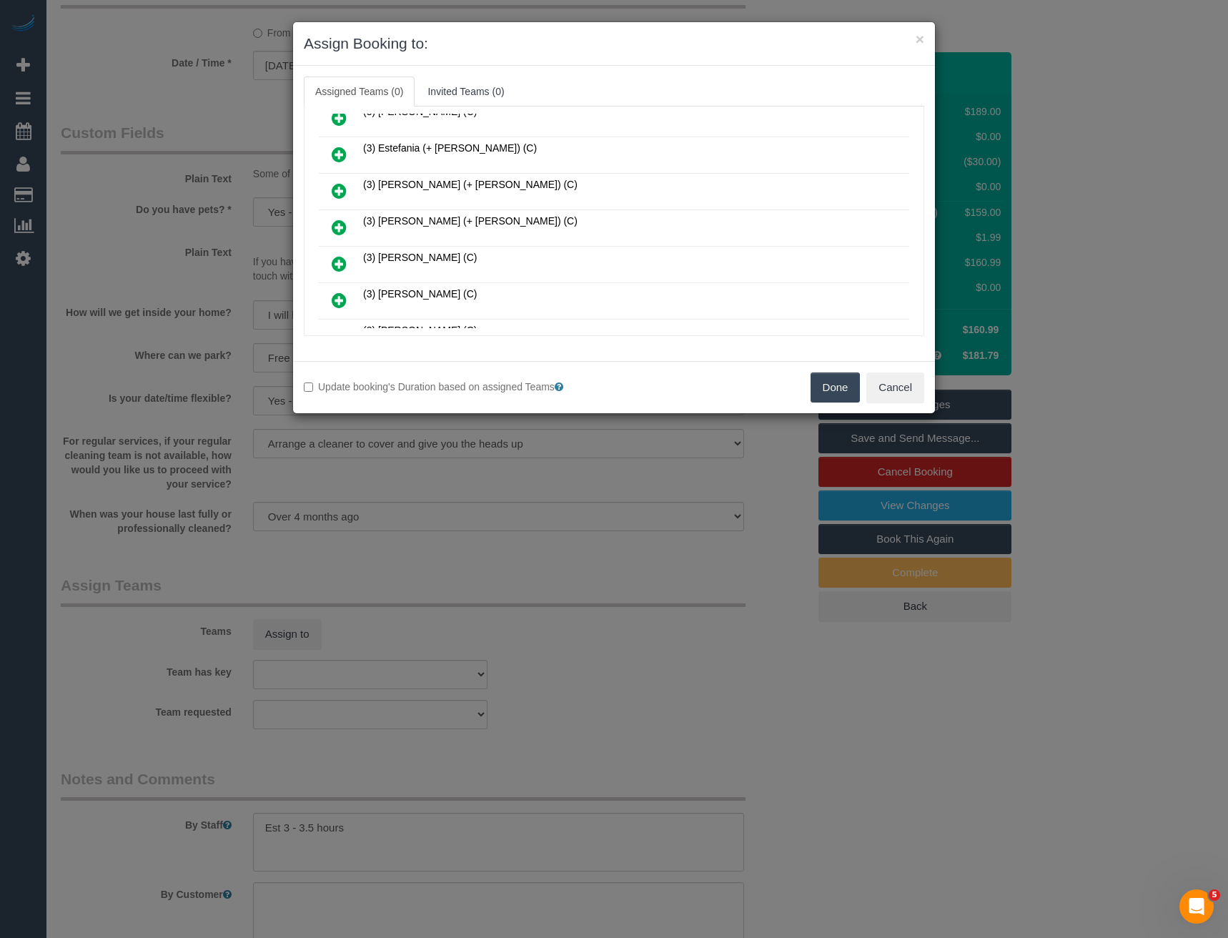
scroll to position [247, 0]
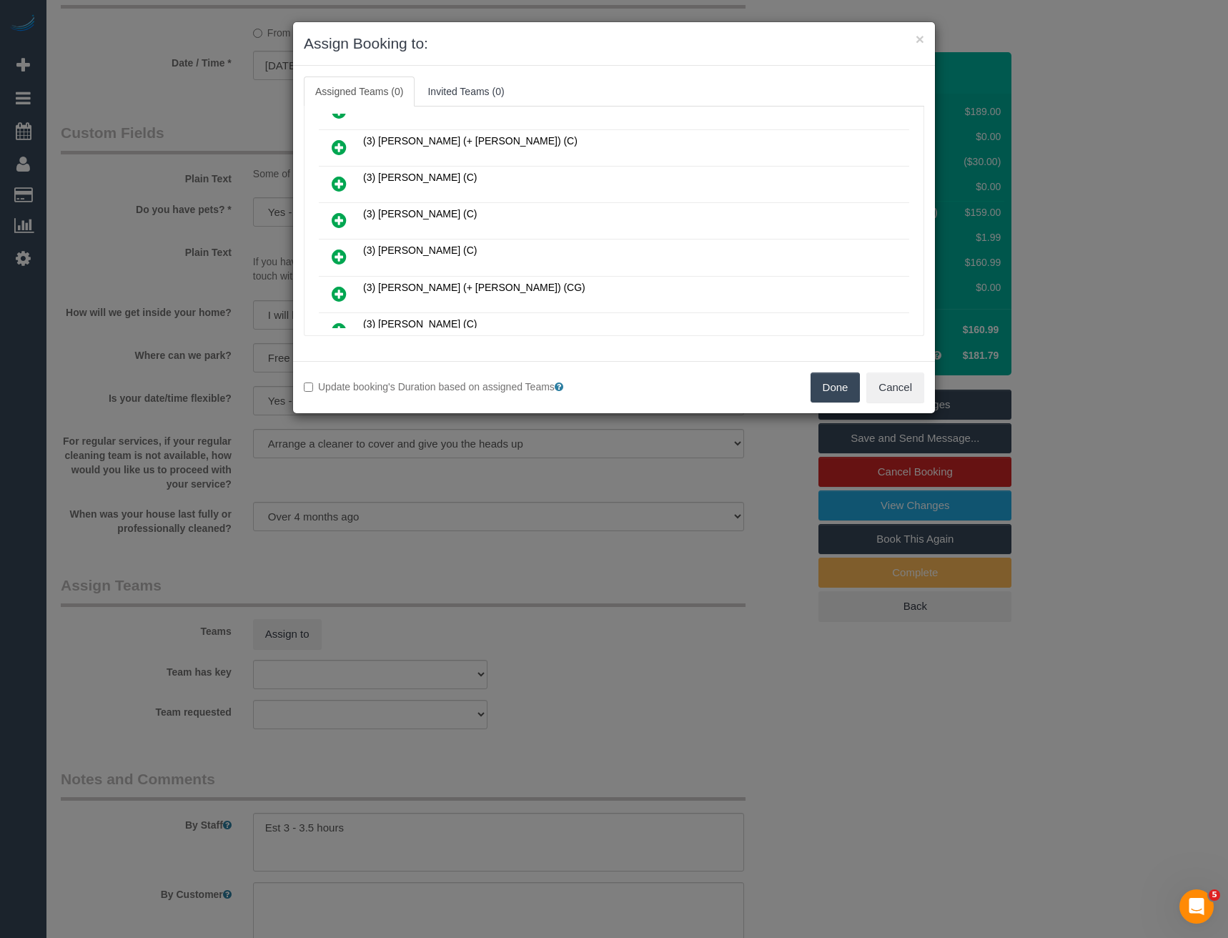
click at [340, 255] on icon at bounding box center [339, 256] width 15 height 17
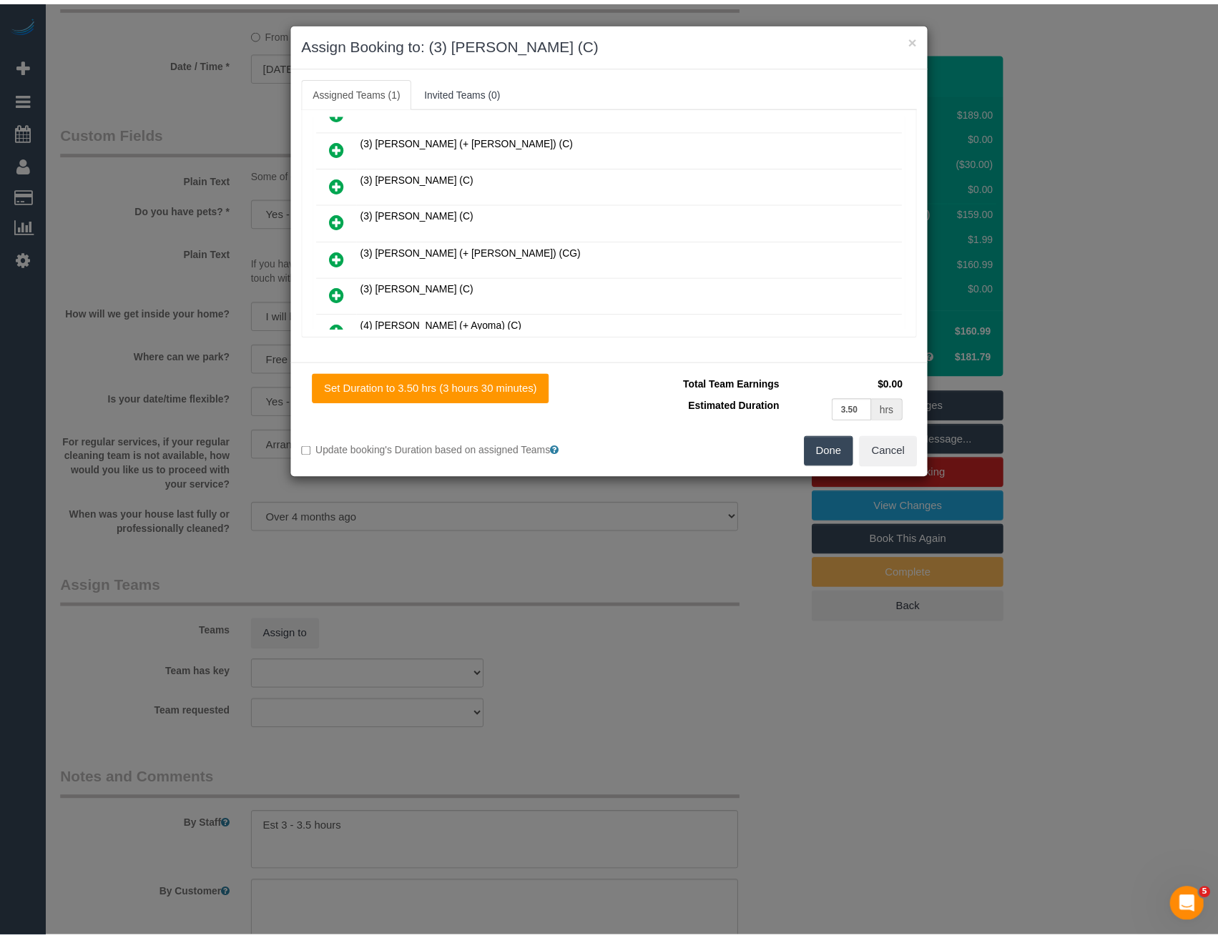
scroll to position [0, 0]
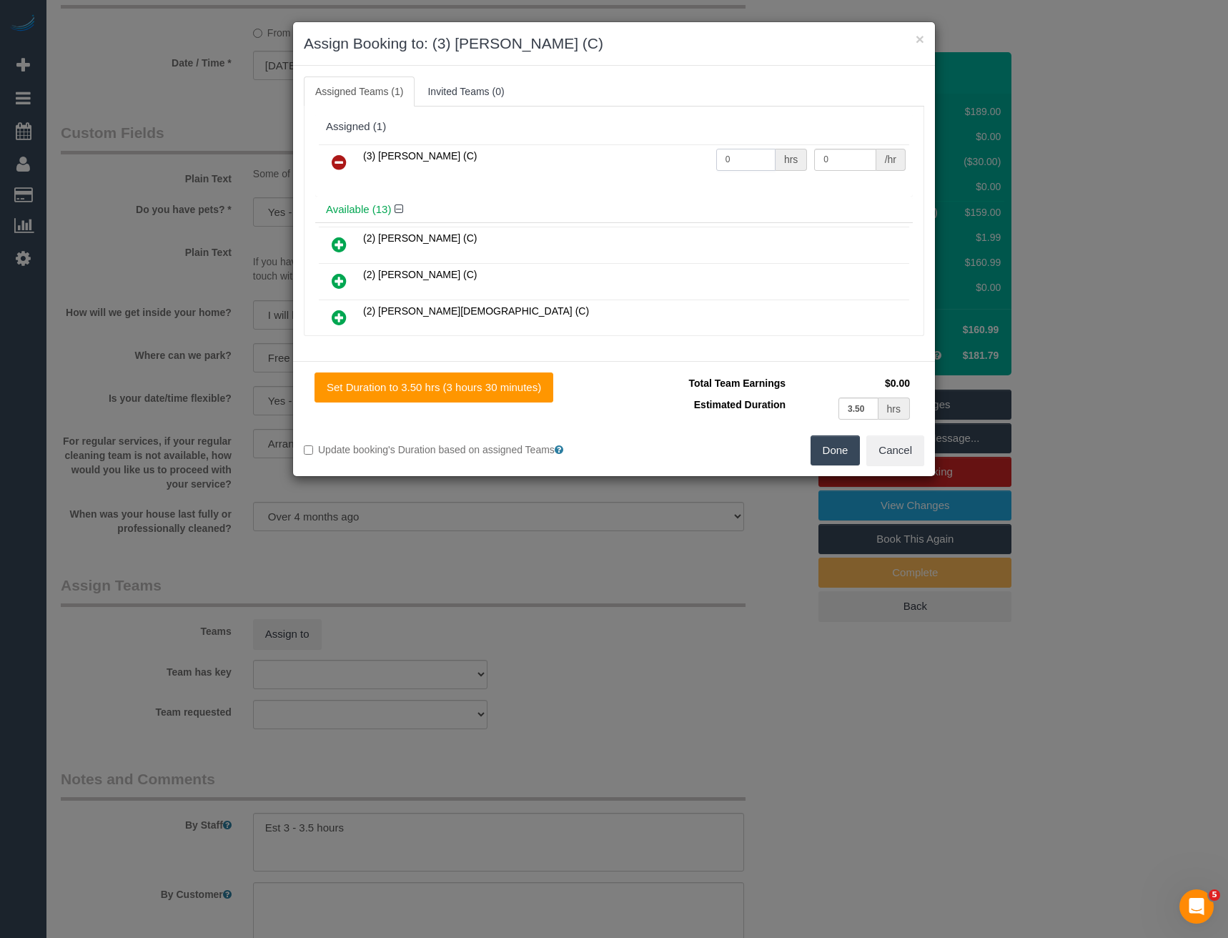
drag, startPoint x: 754, startPoint y: 156, endPoint x: 672, endPoint y: 155, distance: 82.2
click at [683, 166] on tr "(3) [PERSON_NAME] (C) 0 hrs 0 /hr" at bounding box center [614, 162] width 591 height 36
type input "1"
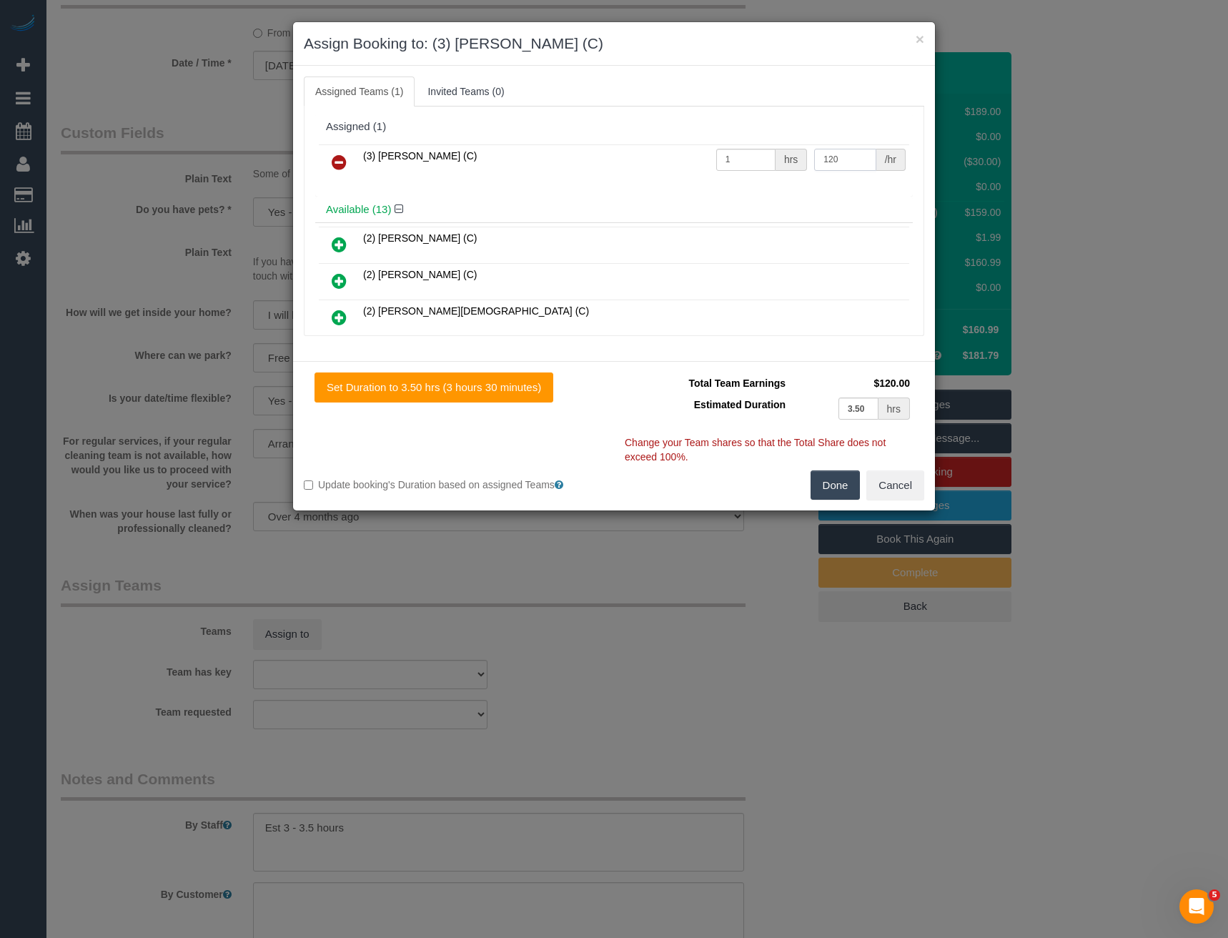
type input "120"
click at [828, 477] on button "Done" at bounding box center [836, 485] width 50 height 30
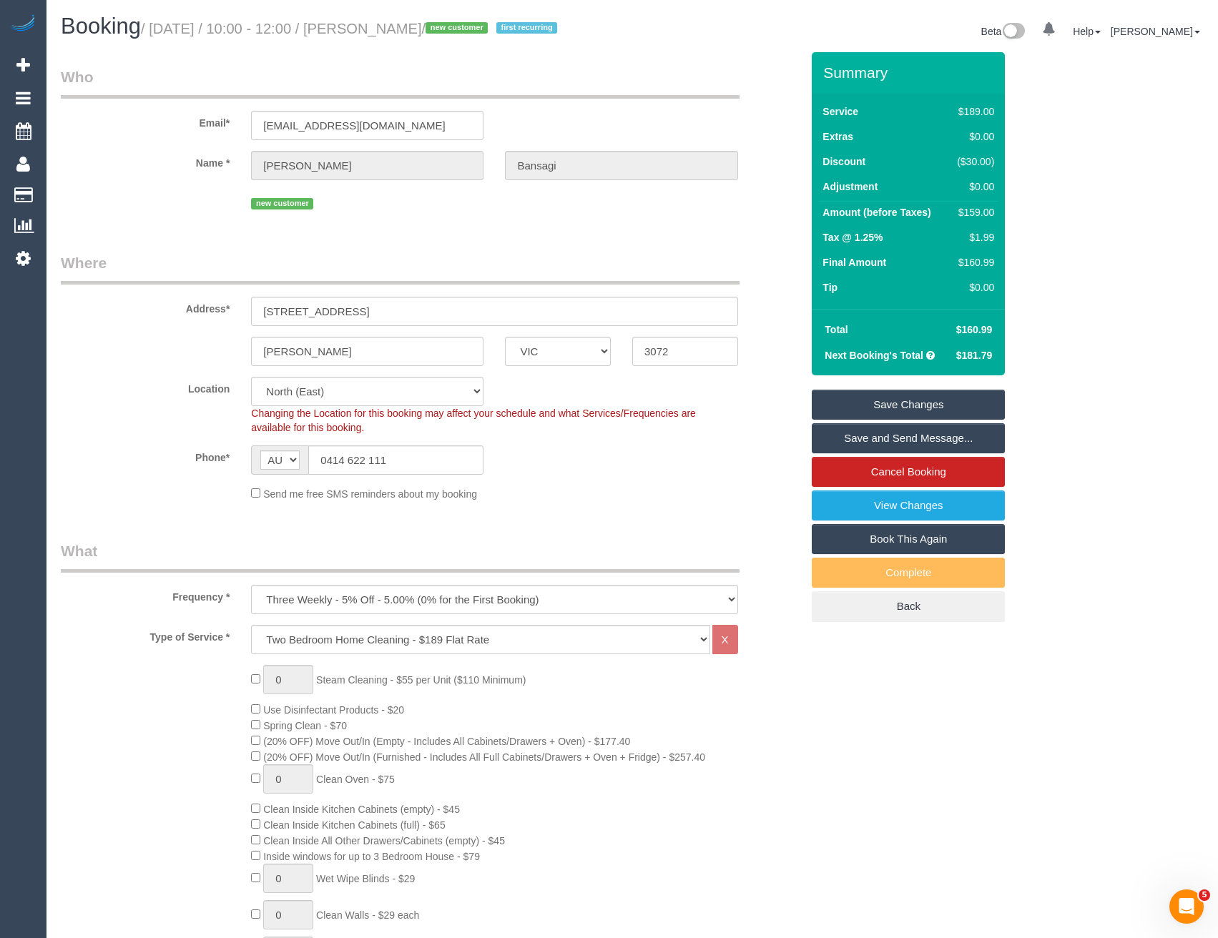
click at [850, 435] on link "Save and Send Message..." at bounding box center [908, 438] width 193 height 30
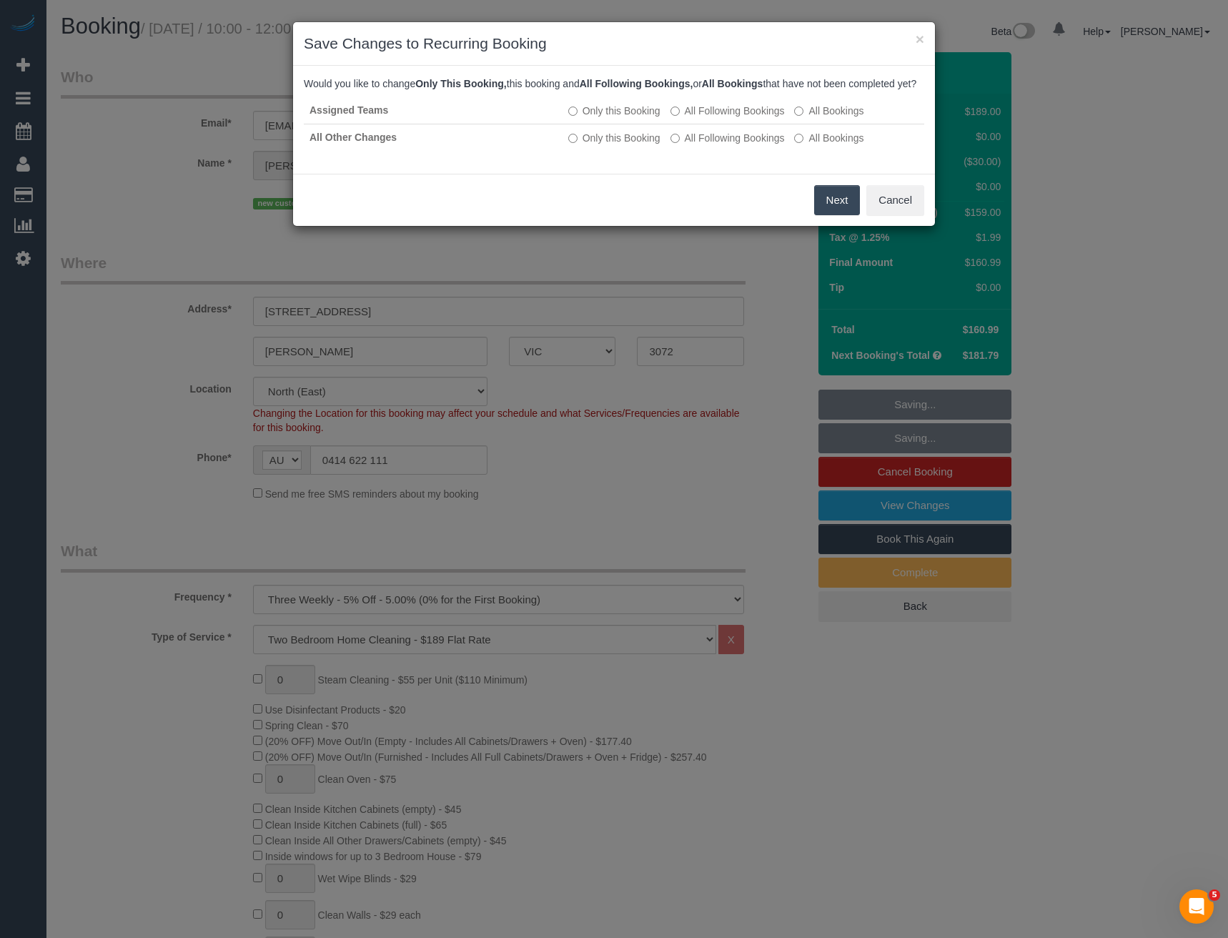
click at [828, 215] on button "Next" at bounding box center [837, 200] width 46 height 30
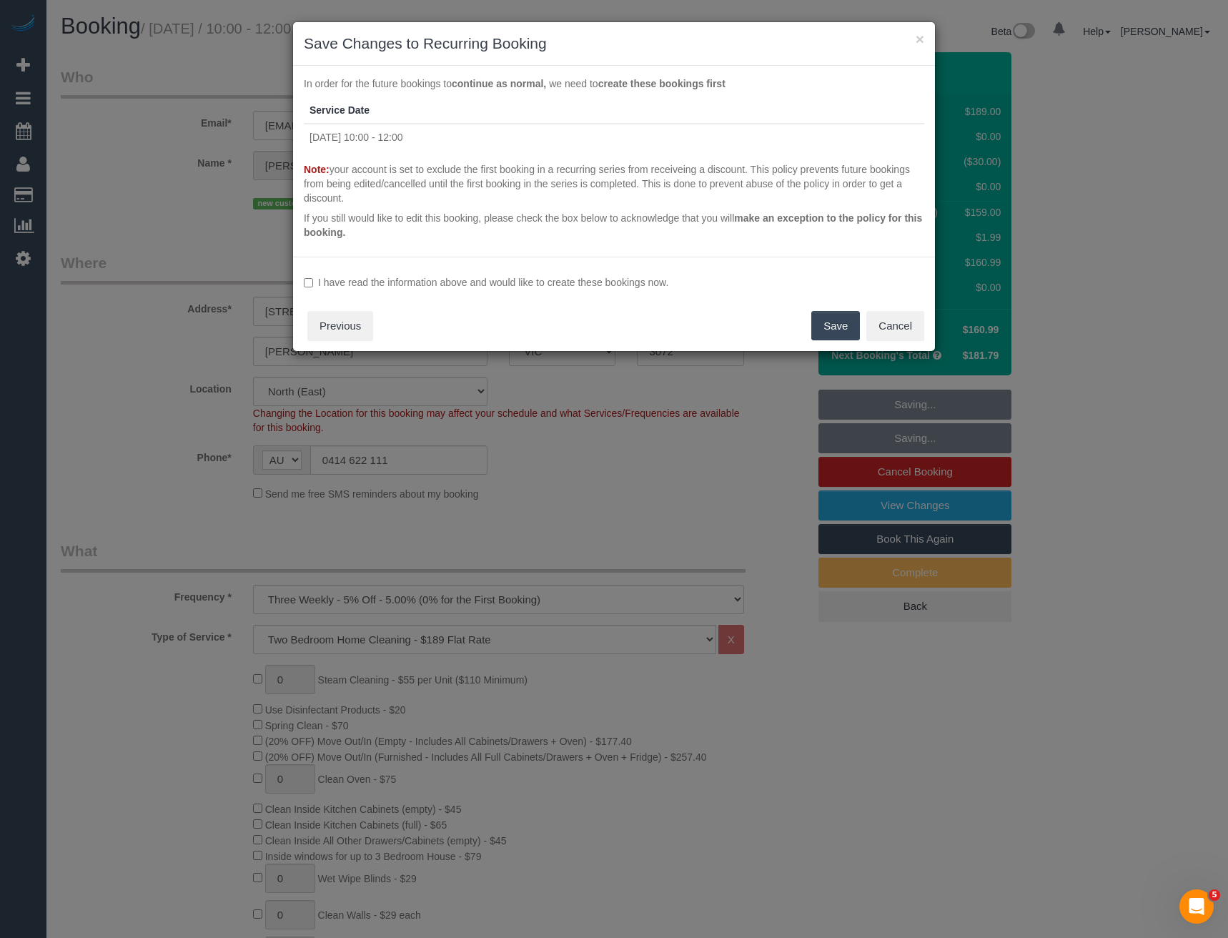
click at [398, 282] on label "I have read the information above and would like to create these bookings now." at bounding box center [614, 282] width 621 height 14
click at [842, 326] on button "Save" at bounding box center [836, 326] width 49 height 30
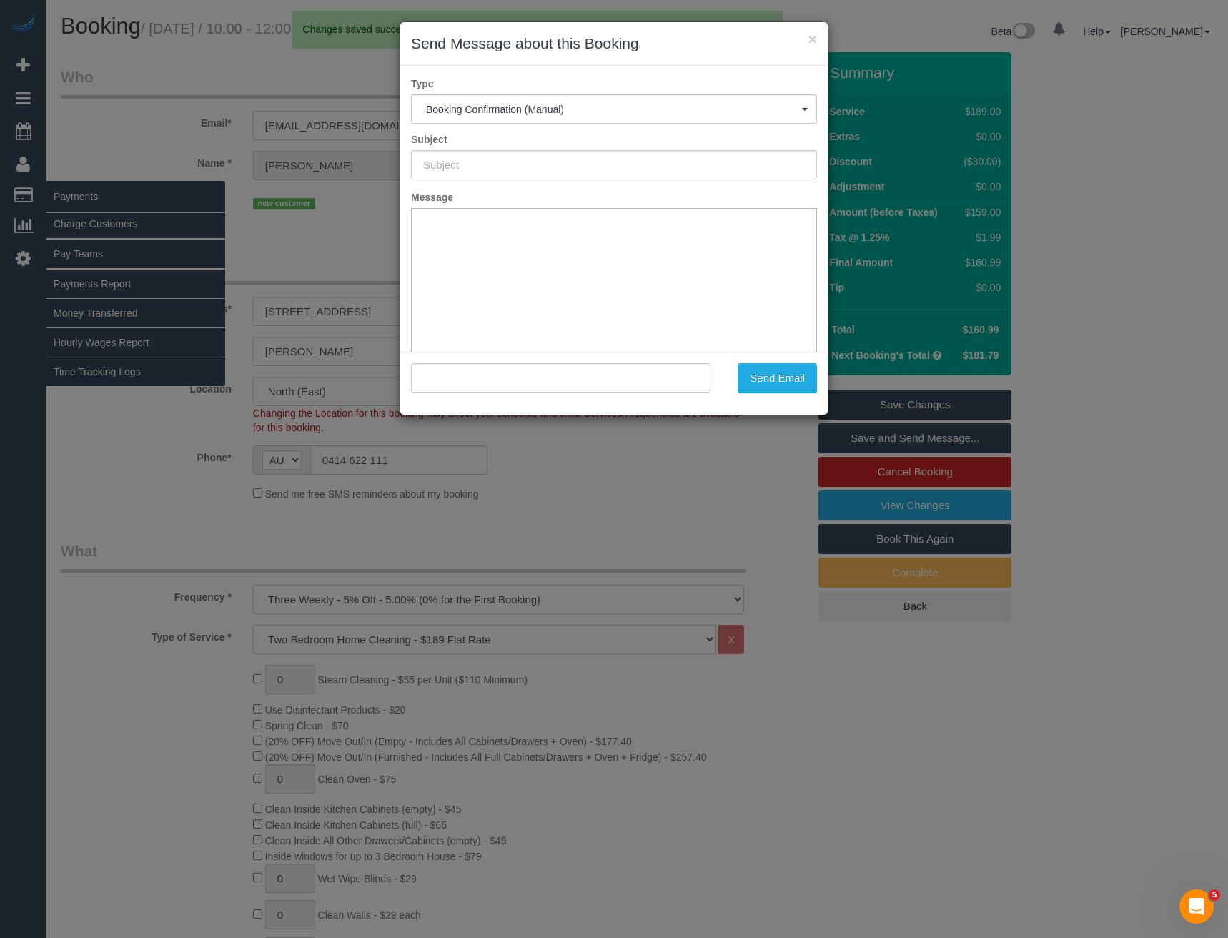
type input "Booking Confirmed"
type input ""Pia Bansagi" <piabansagi@gmail.com>"
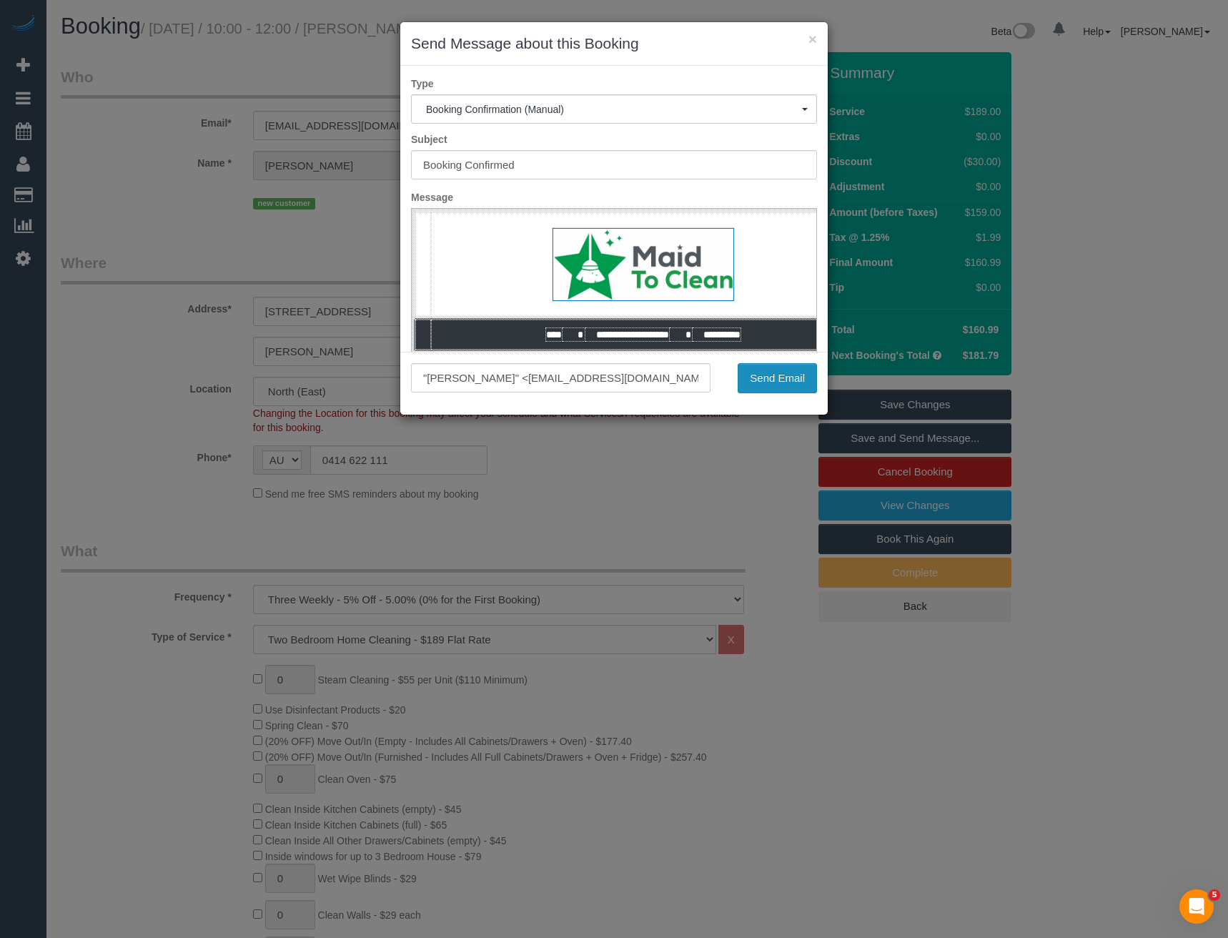
click at [772, 379] on button "Send Email" at bounding box center [777, 378] width 79 height 30
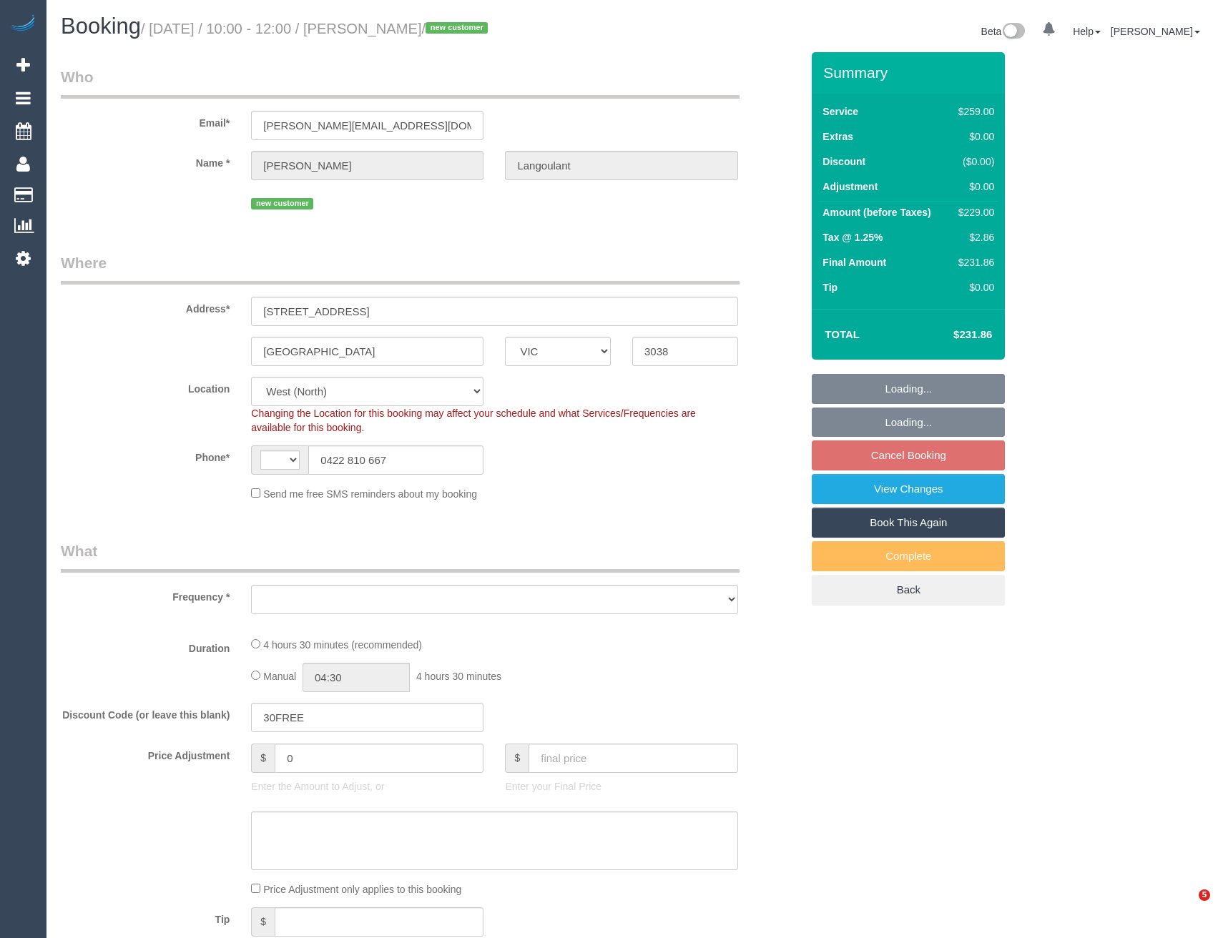
select select "VIC"
select select "string:AU"
select select "object:684"
select select "string:stripe-pm_1S5cYj2GScqysDRVzROuYNBM"
select select "spot3"
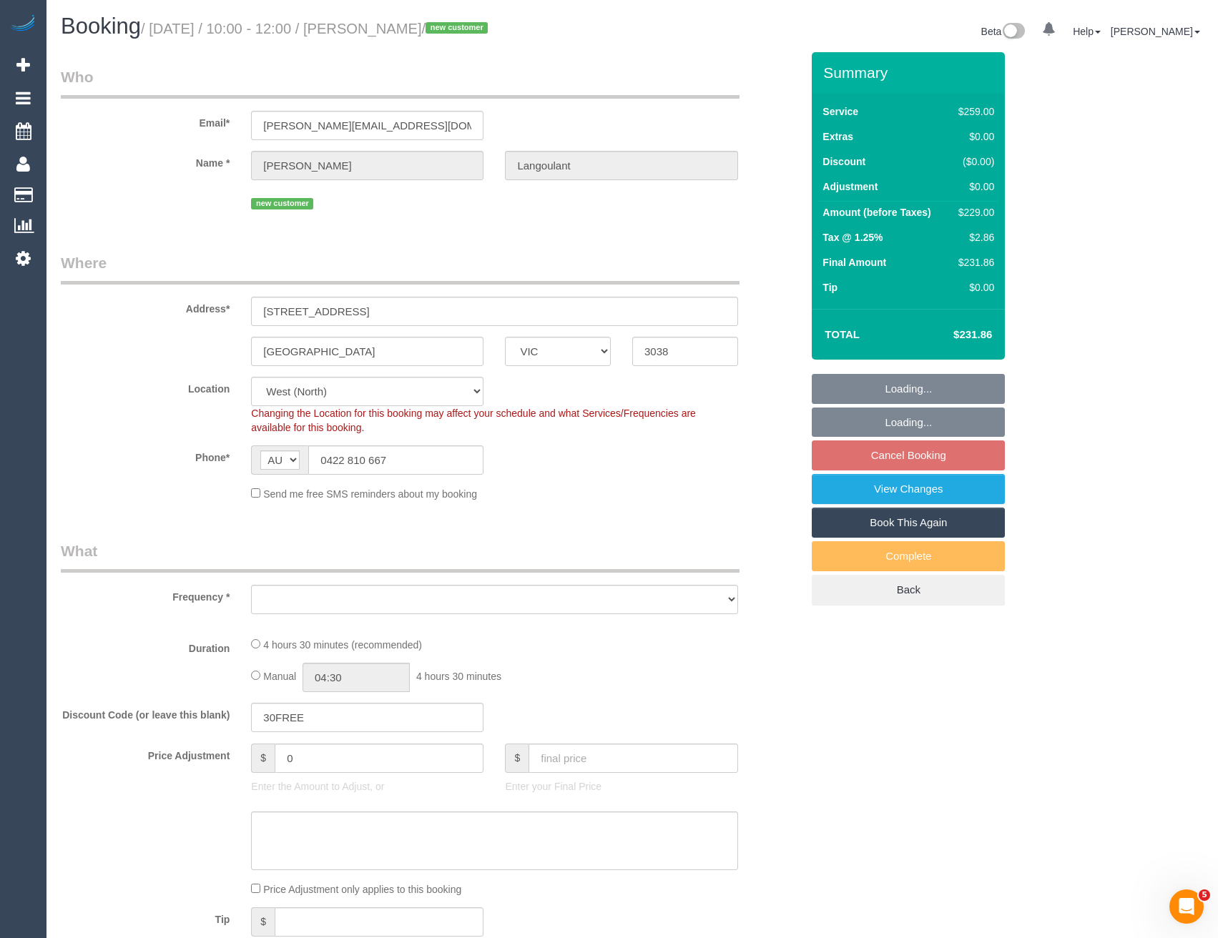
select select "number:28"
select select "number:14"
select select "number:18"
select select "number:22"
select select "number:12"
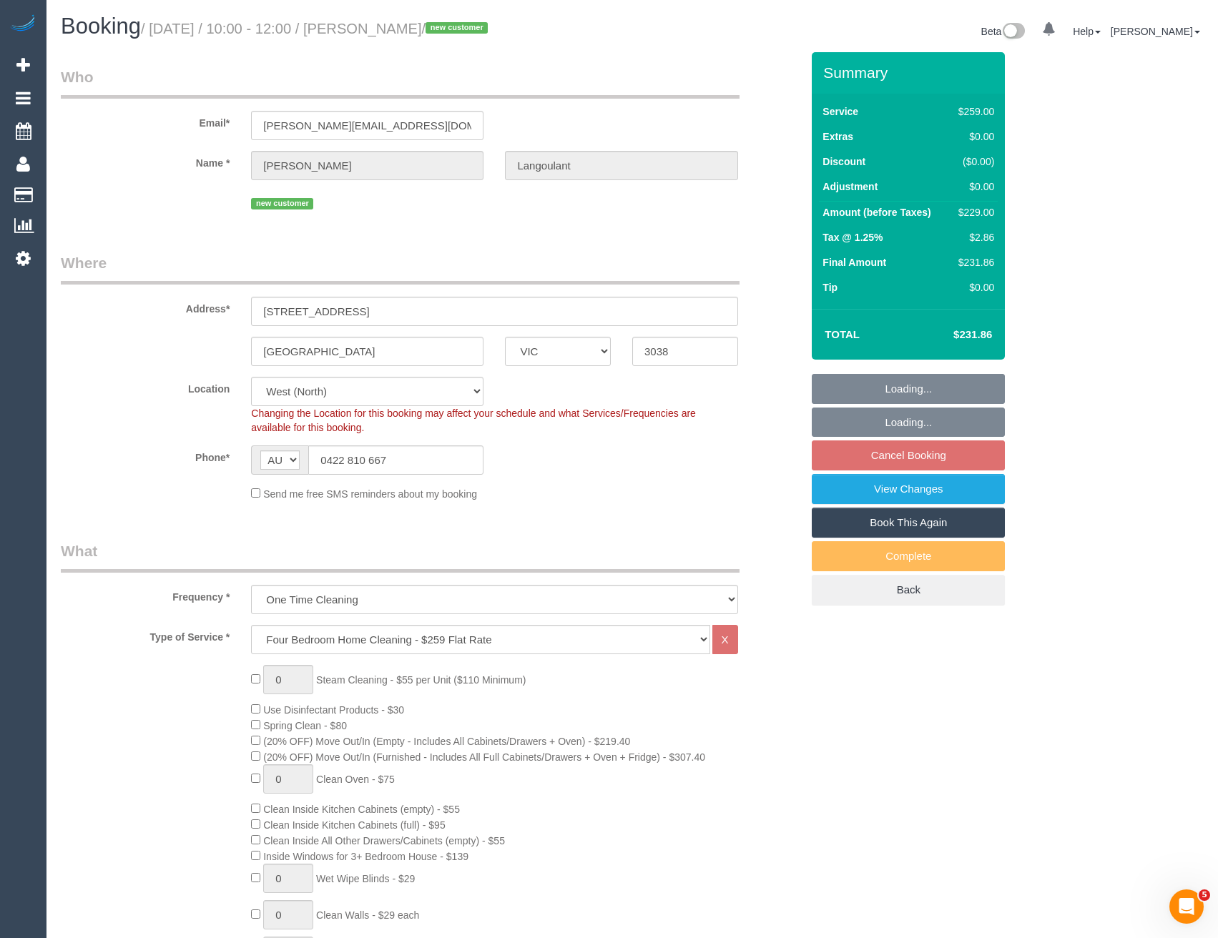
select select "object:1336"
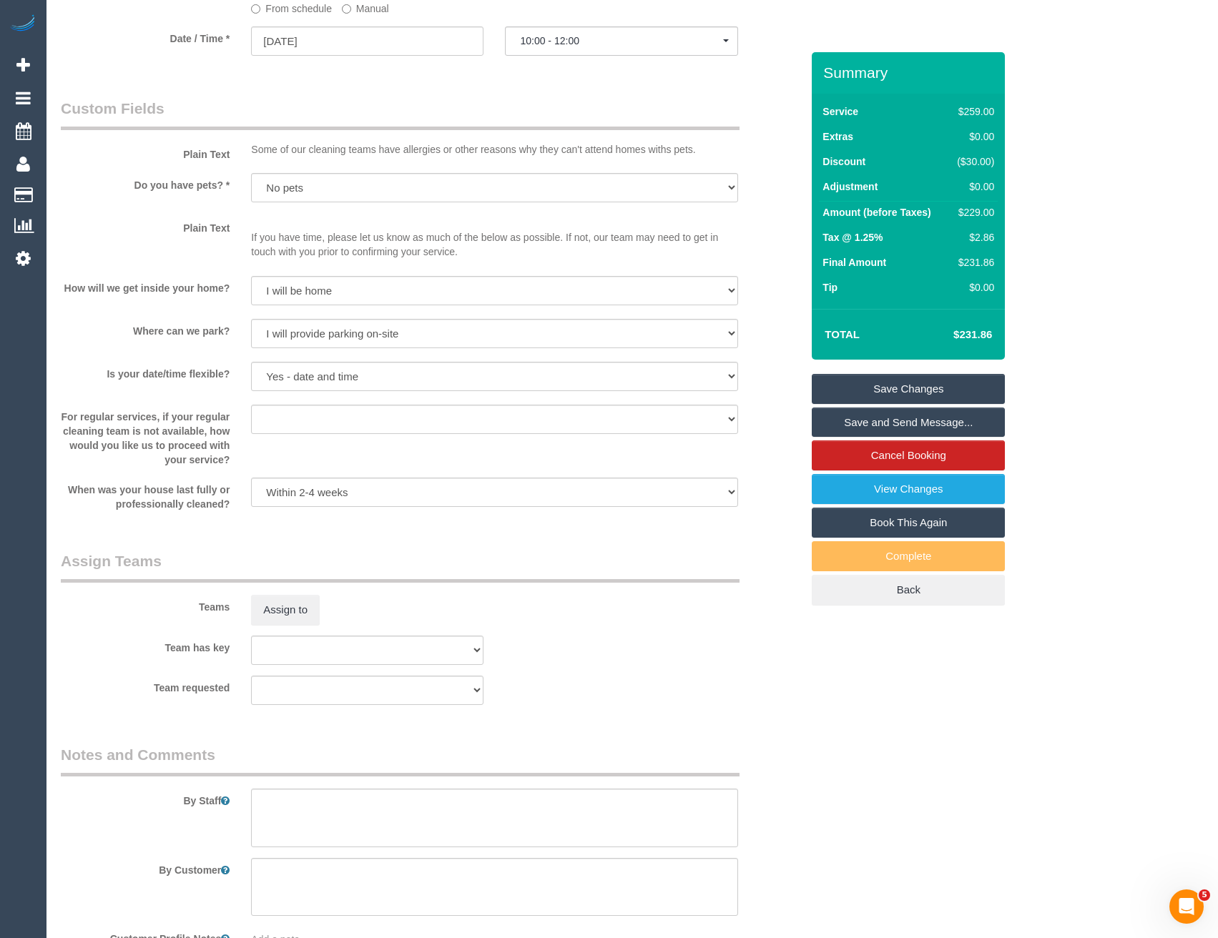
scroll to position [1788, 0]
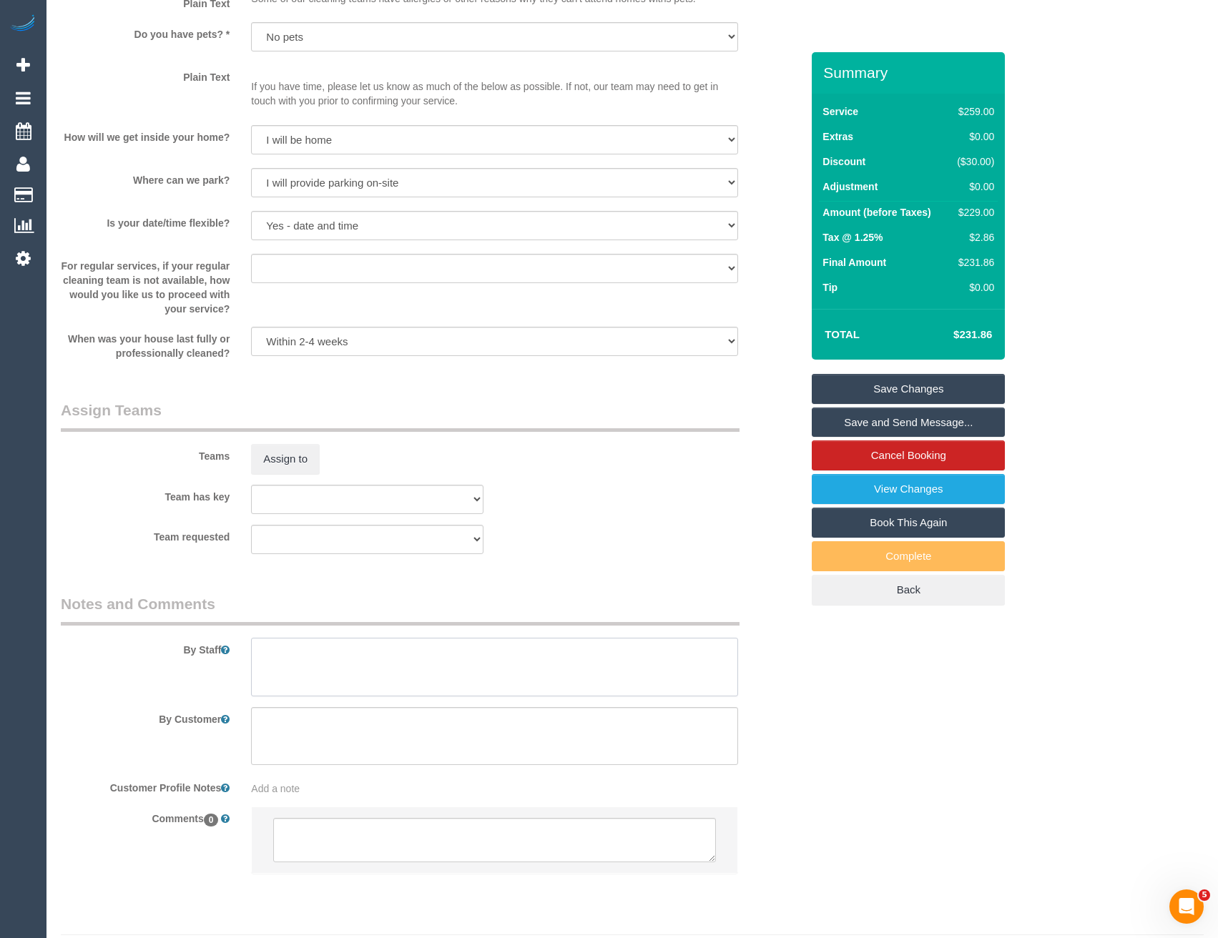
click at [317, 694] on textarea at bounding box center [494, 667] width 486 height 59
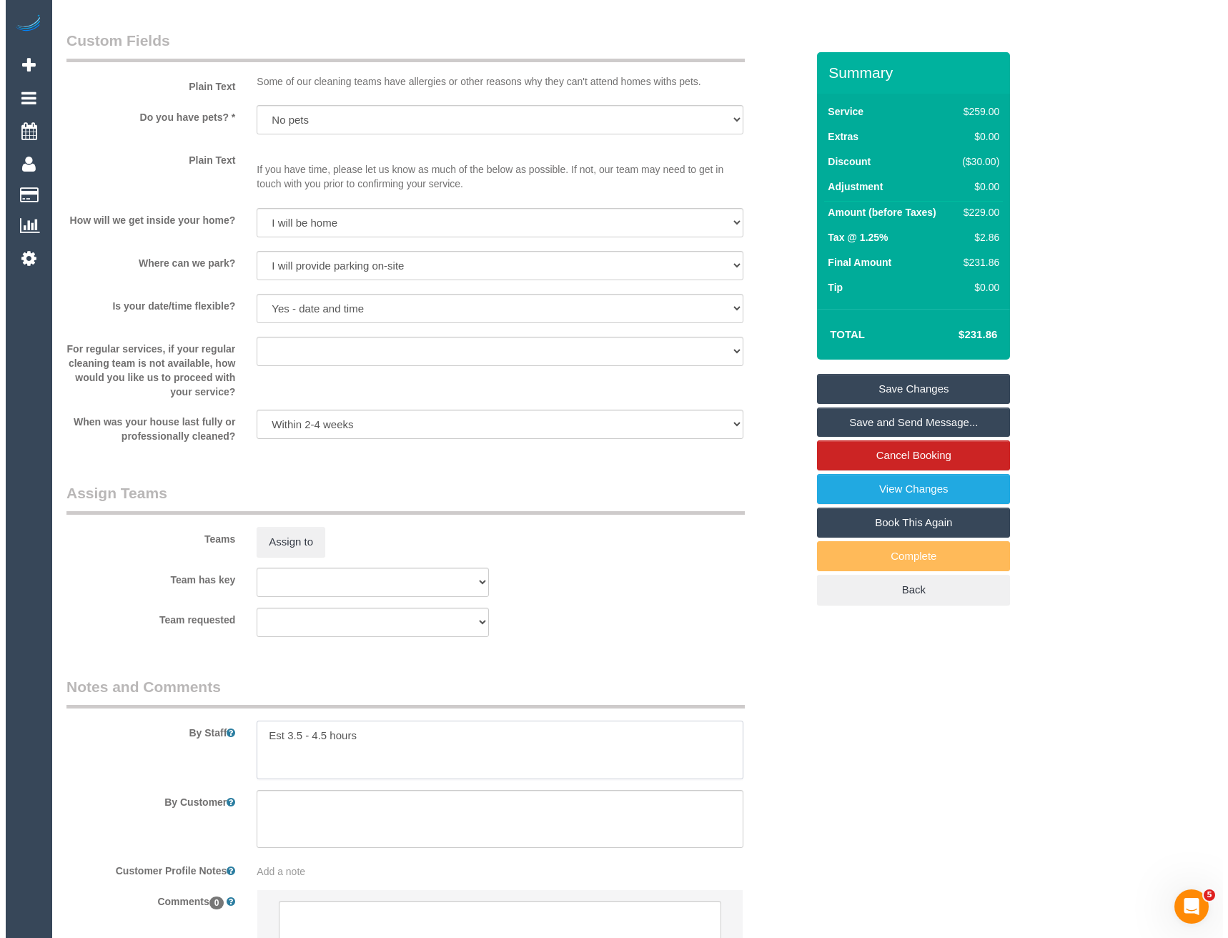
scroll to position [1645, 0]
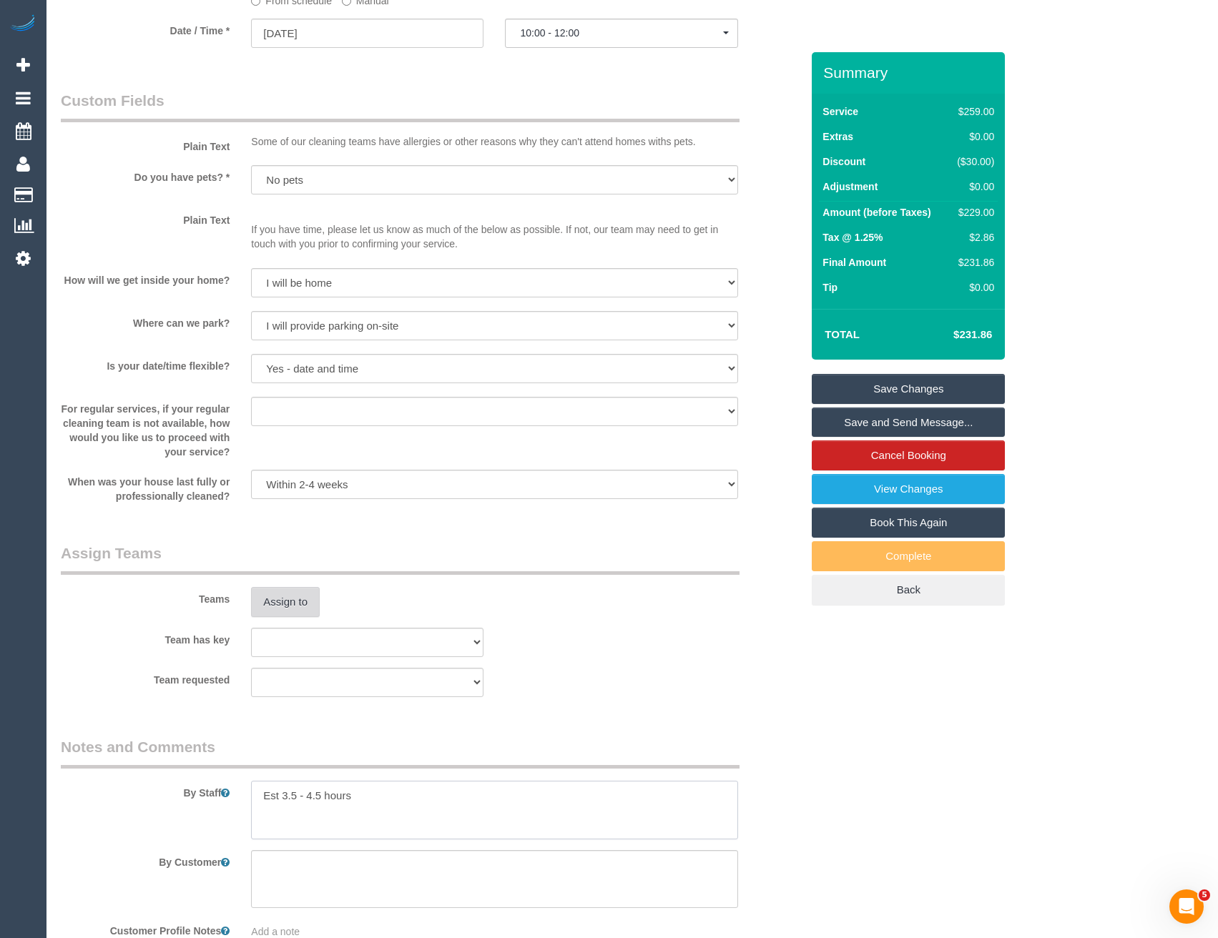
type textarea "Est 3.5 - 4.5 hours"
click at [287, 598] on button "Assign to" at bounding box center [285, 602] width 69 height 30
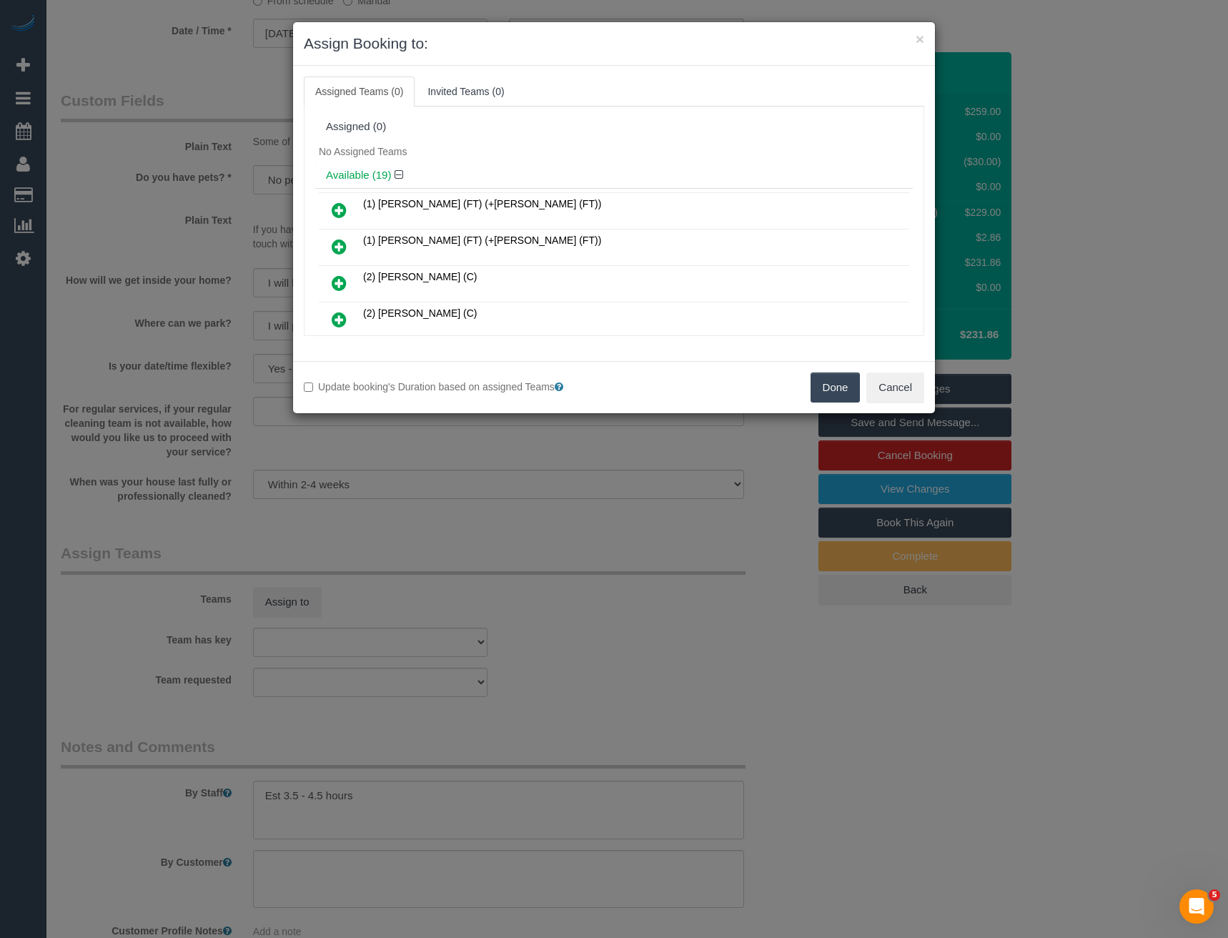
scroll to position [568, 0]
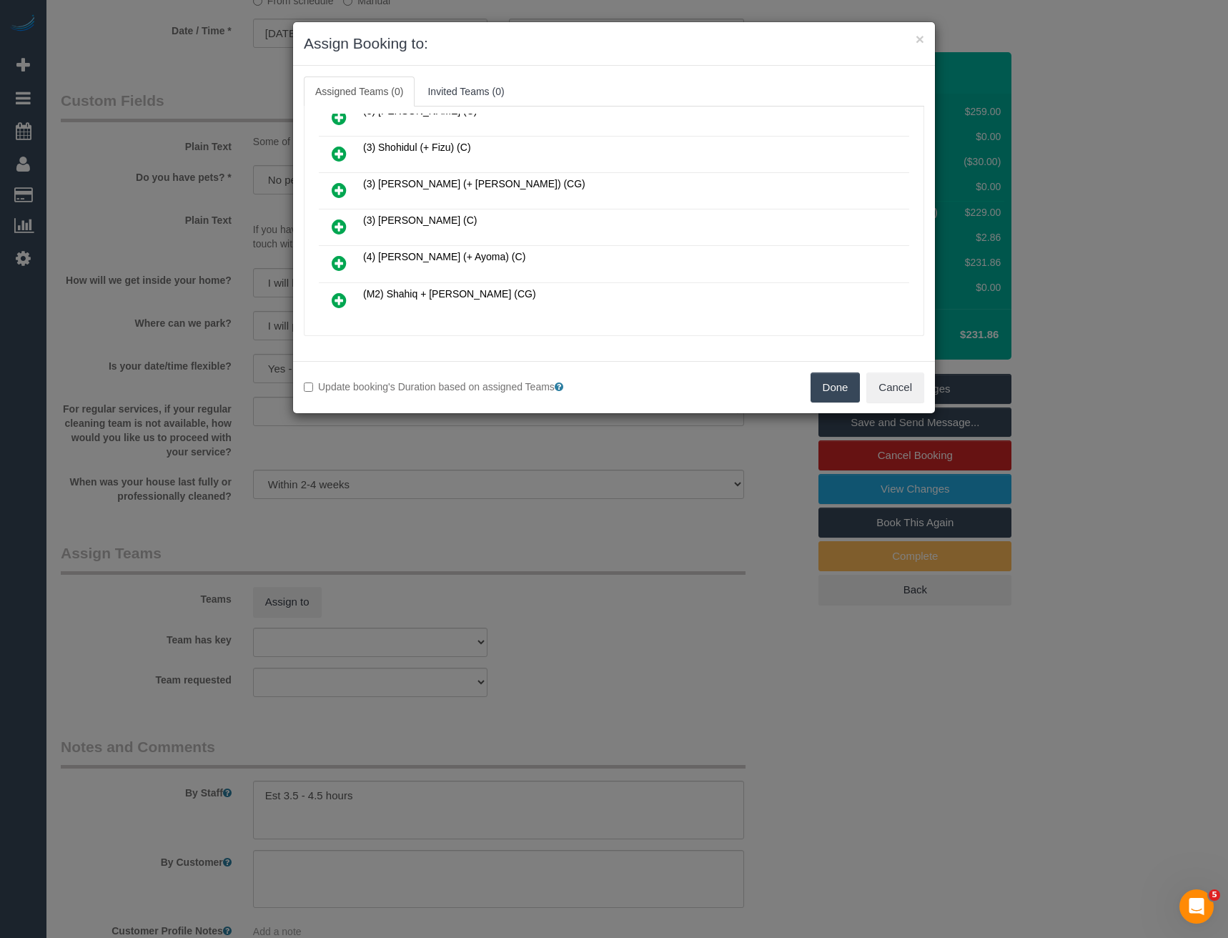
click at [342, 227] on icon at bounding box center [339, 226] width 15 height 17
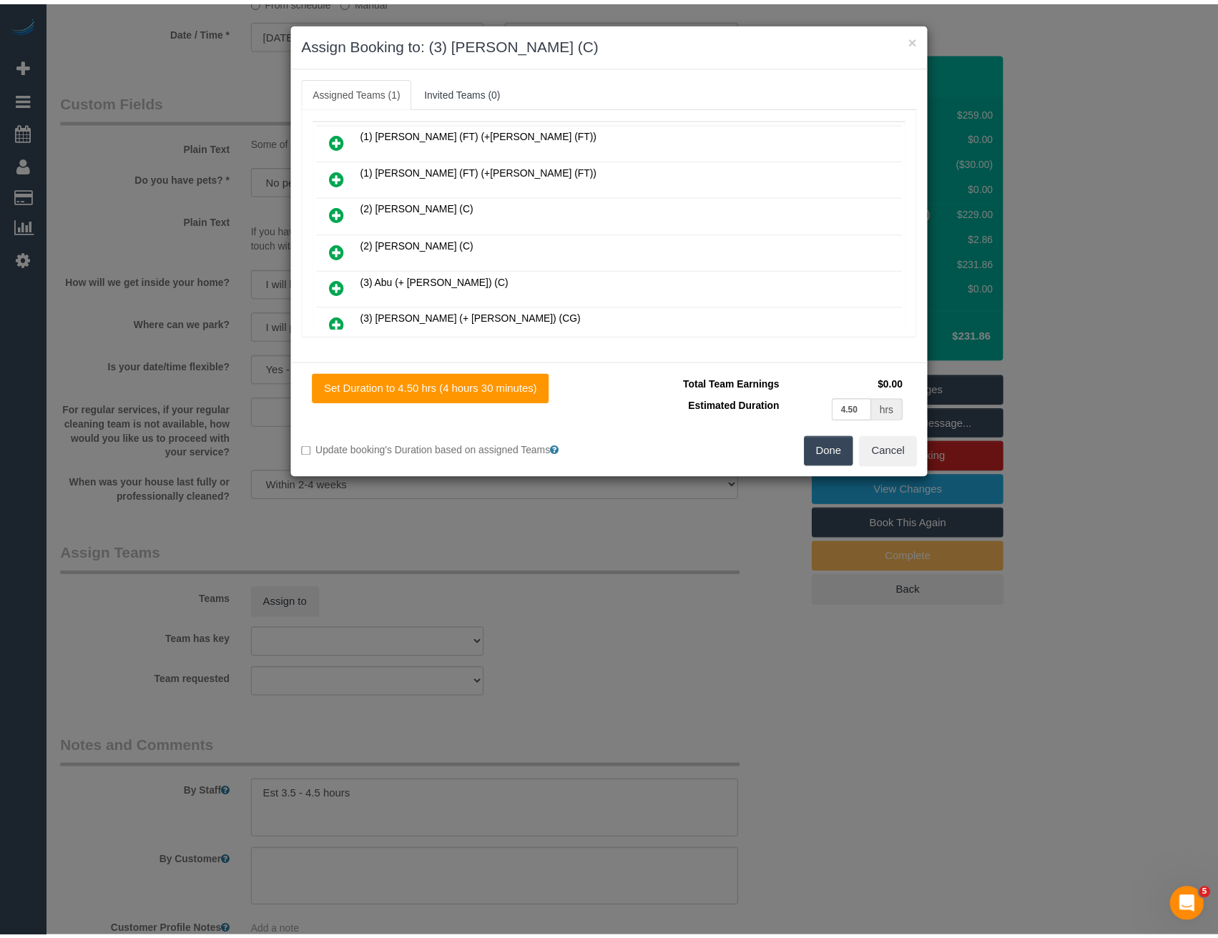
scroll to position [0, 0]
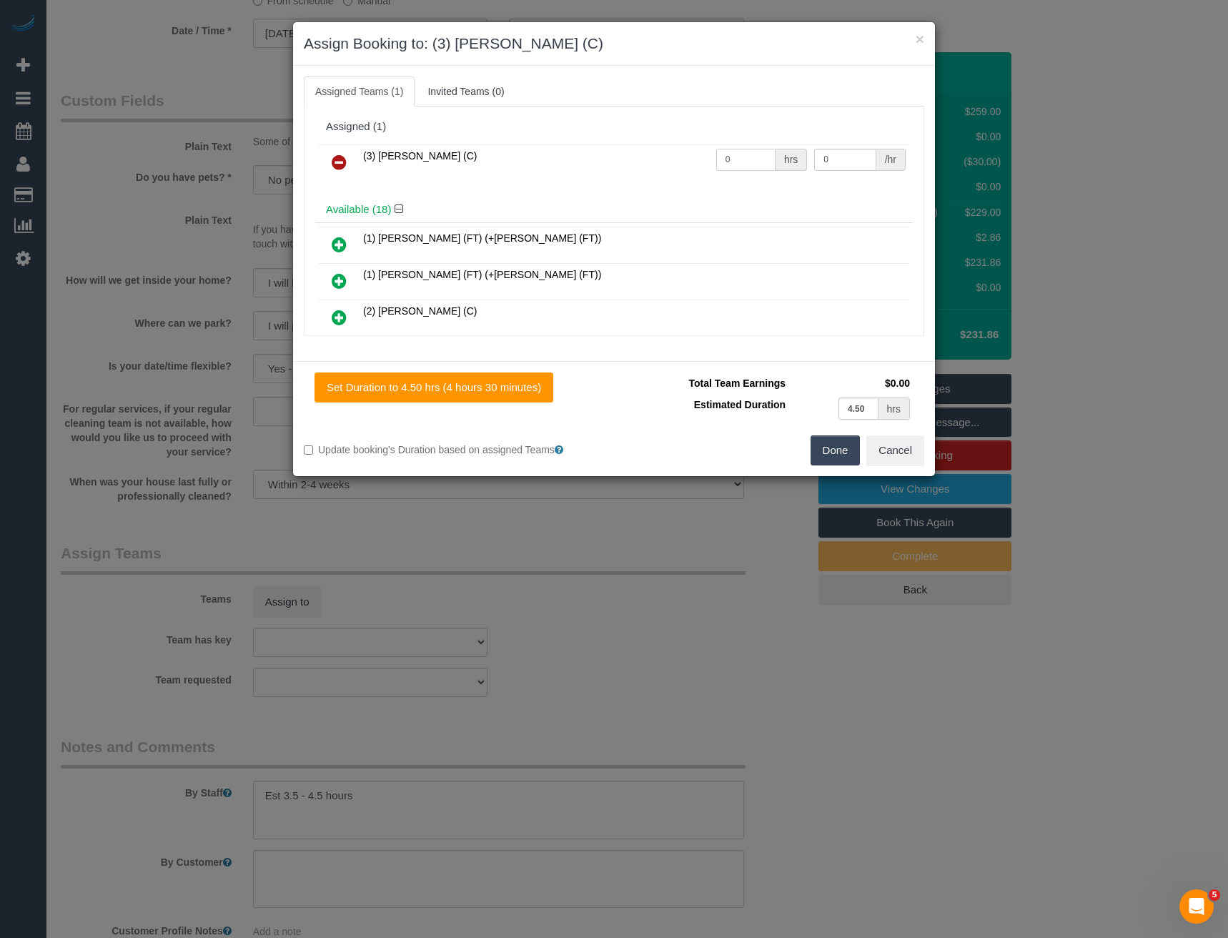
drag, startPoint x: 748, startPoint y: 161, endPoint x: 635, endPoint y: 172, distance: 113.5
click at [639, 173] on tr "(3) Vishal Kumar (C) 0 hrs 0 /hr" at bounding box center [614, 162] width 591 height 36
type input "1"
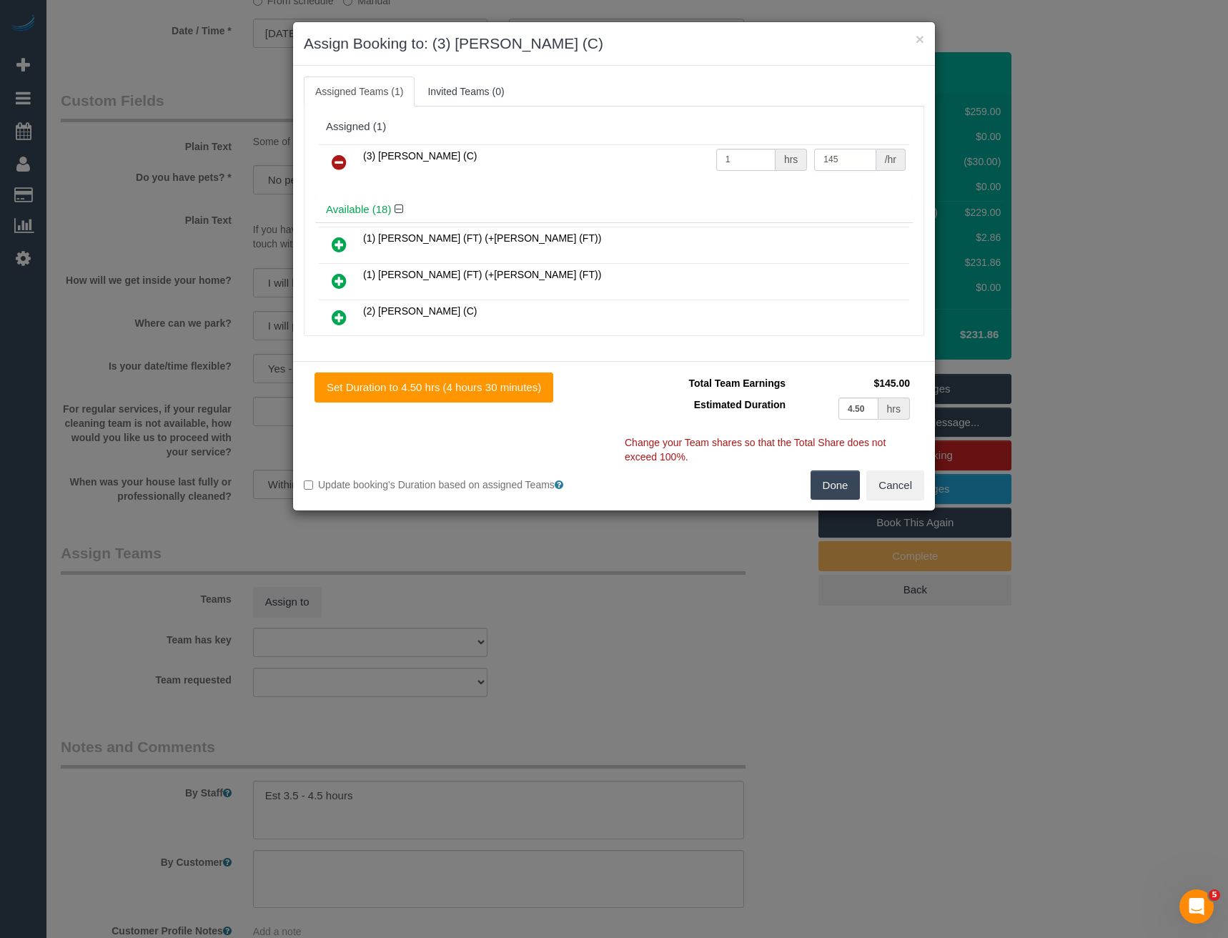
type input "145"
click at [829, 493] on button "Done" at bounding box center [836, 485] width 50 height 30
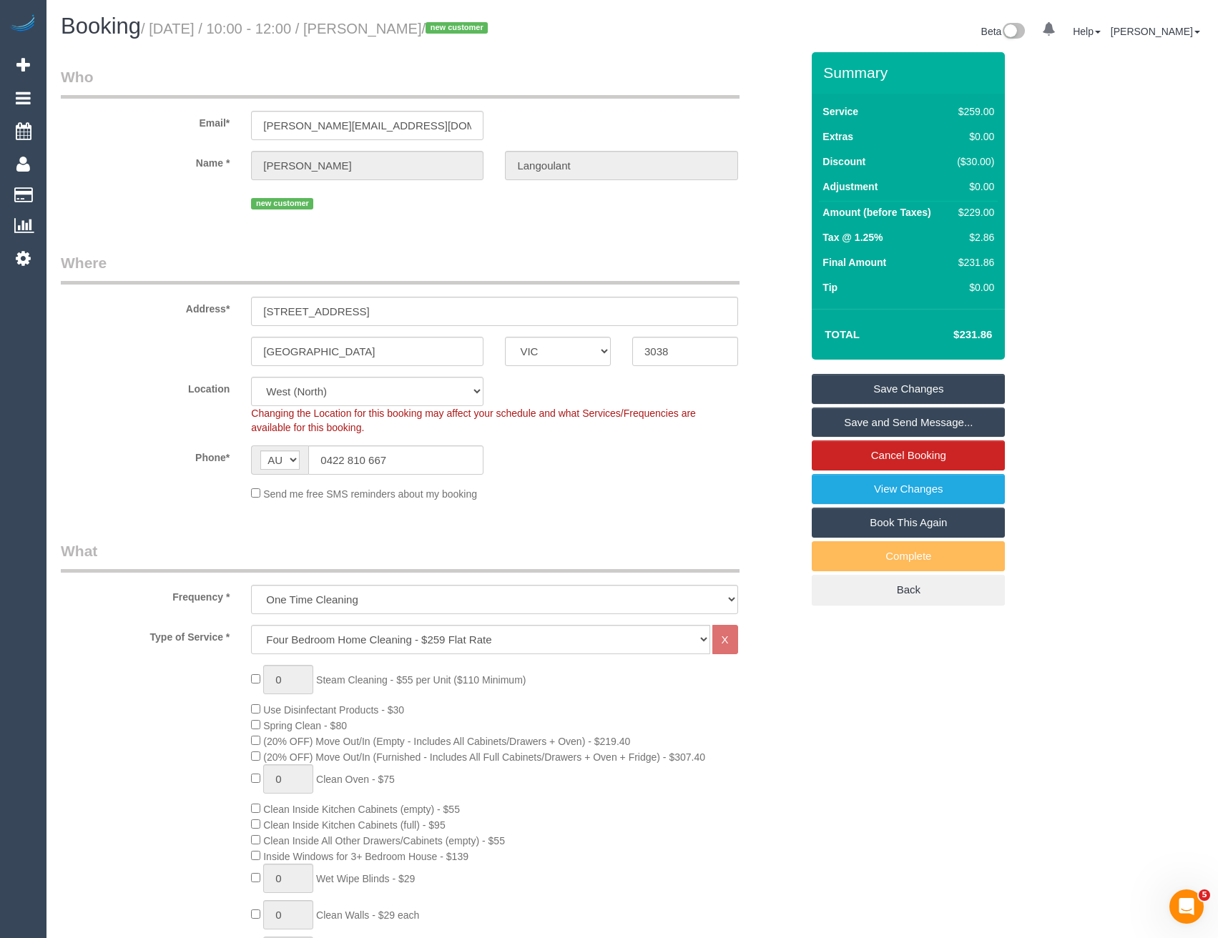
click at [849, 421] on link "Save and Send Message..." at bounding box center [908, 423] width 193 height 30
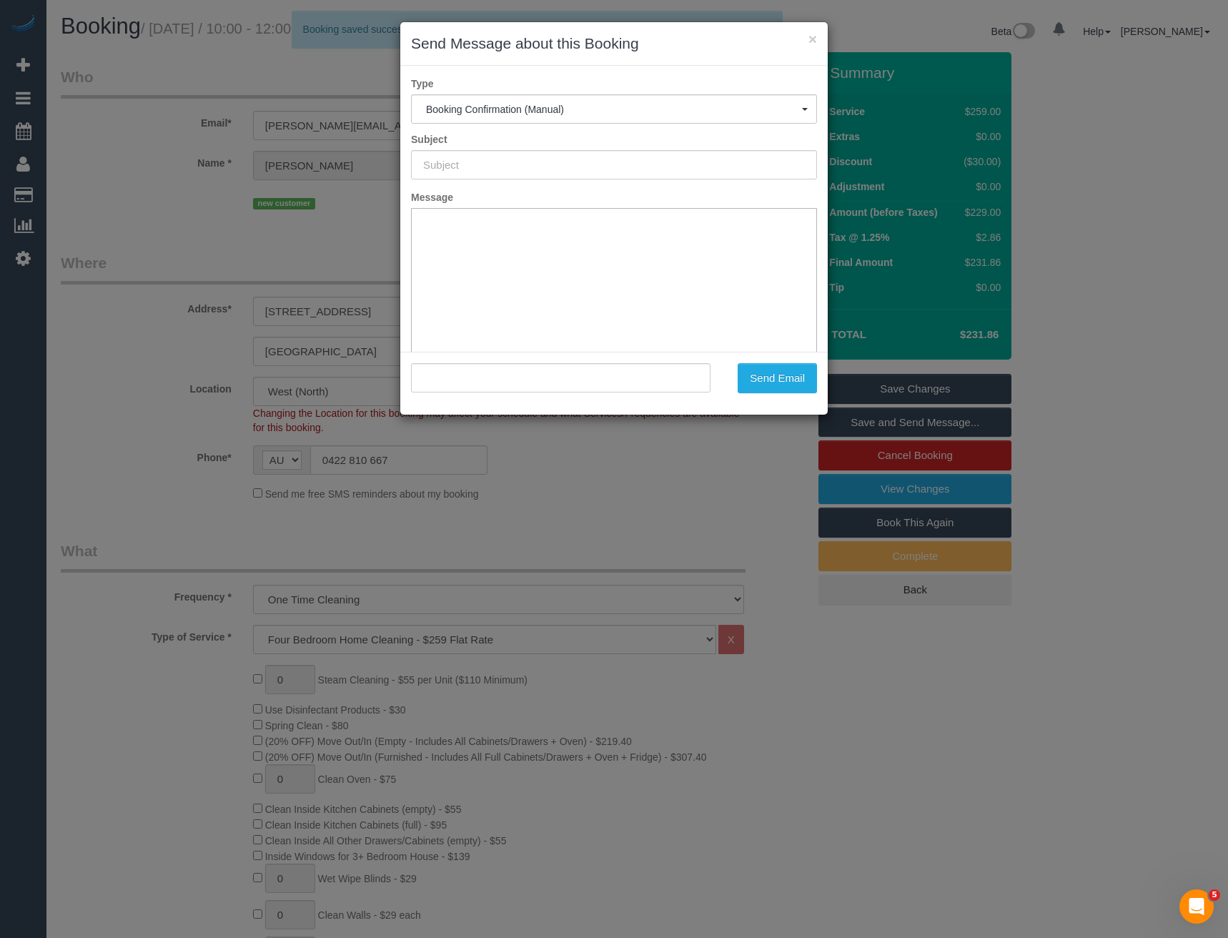
type input "Booking Confirmed"
type input ""Emma Langoulant" <emma.langoulant@hotmail.com>"
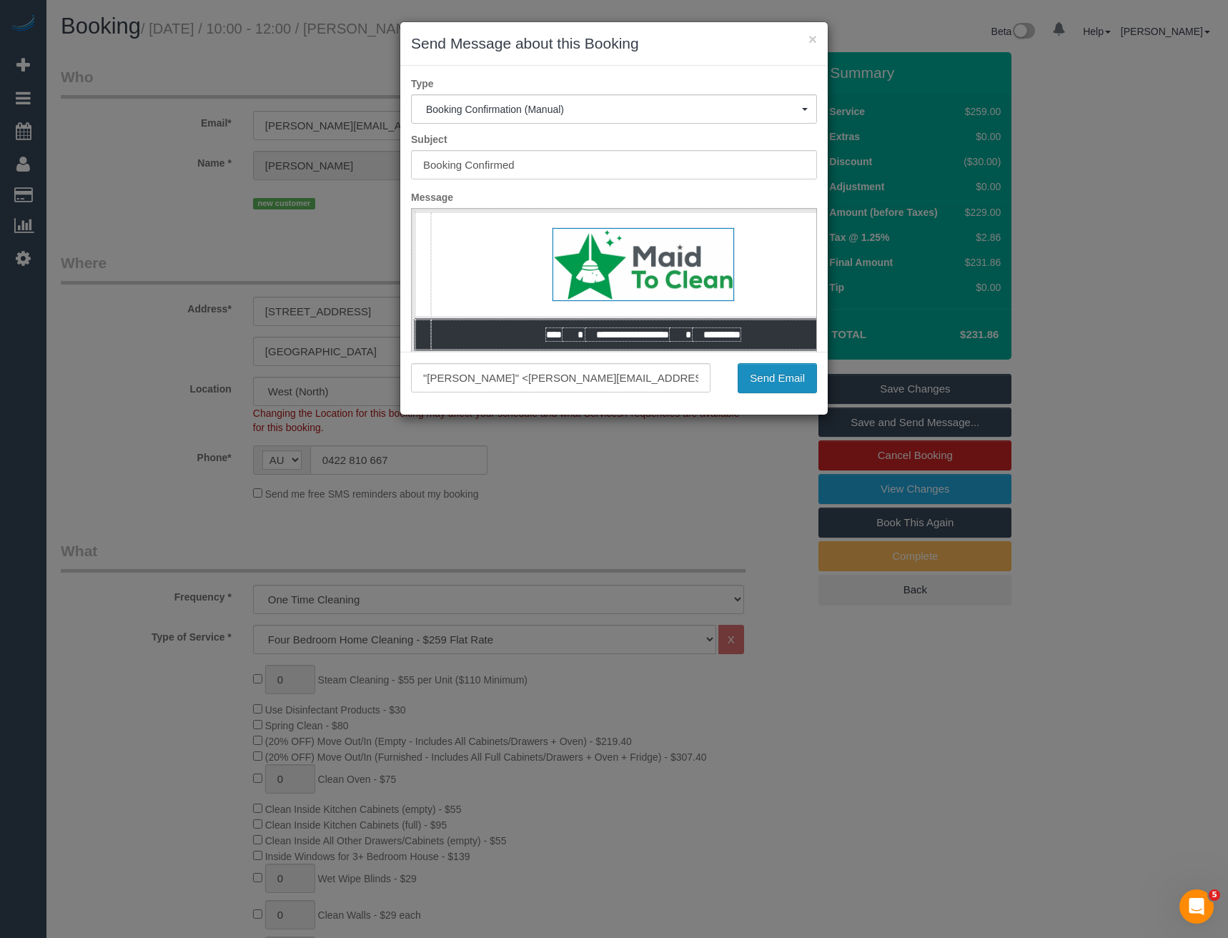
click at [775, 383] on button "Send Email" at bounding box center [777, 378] width 79 height 30
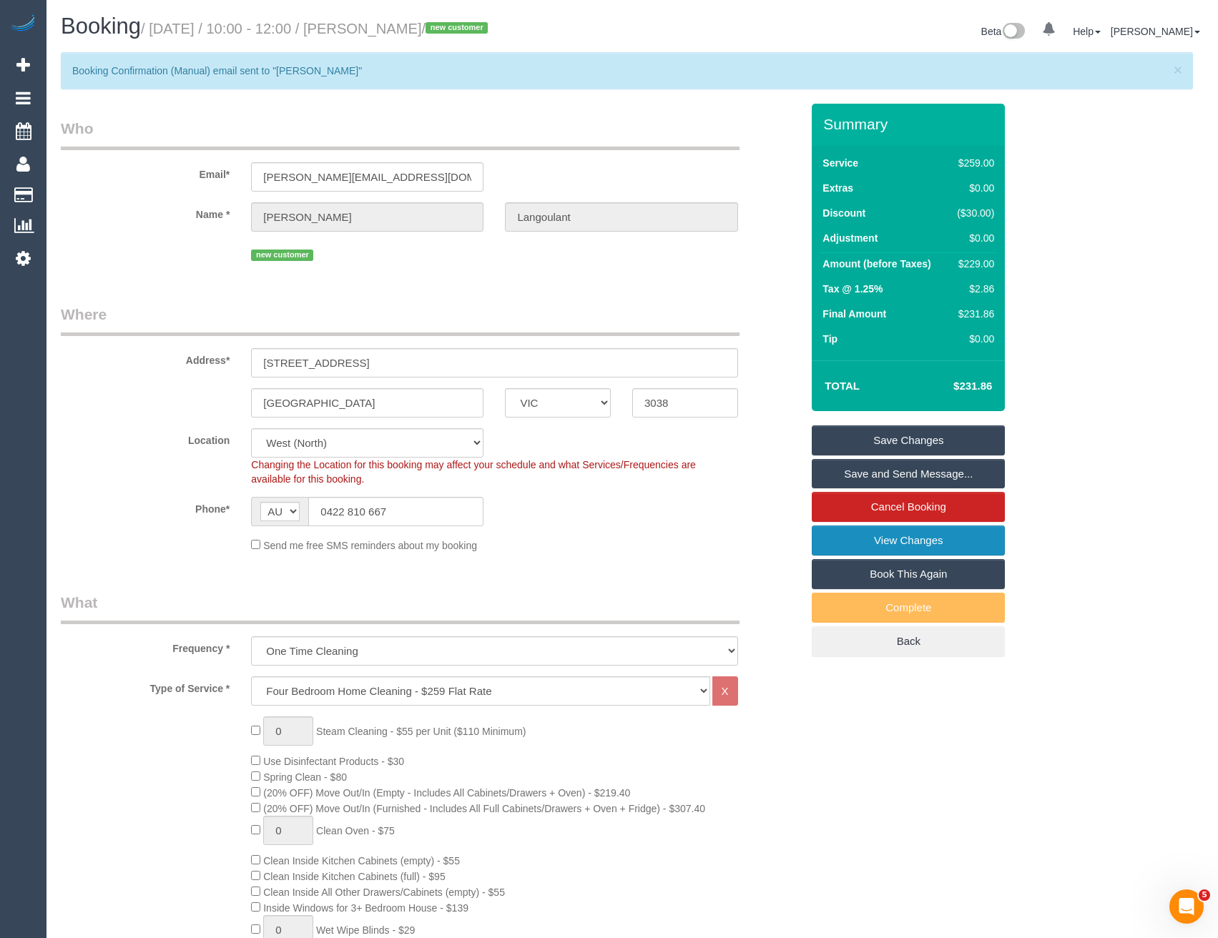
click at [879, 541] on link "View Changes" at bounding box center [908, 541] width 193 height 30
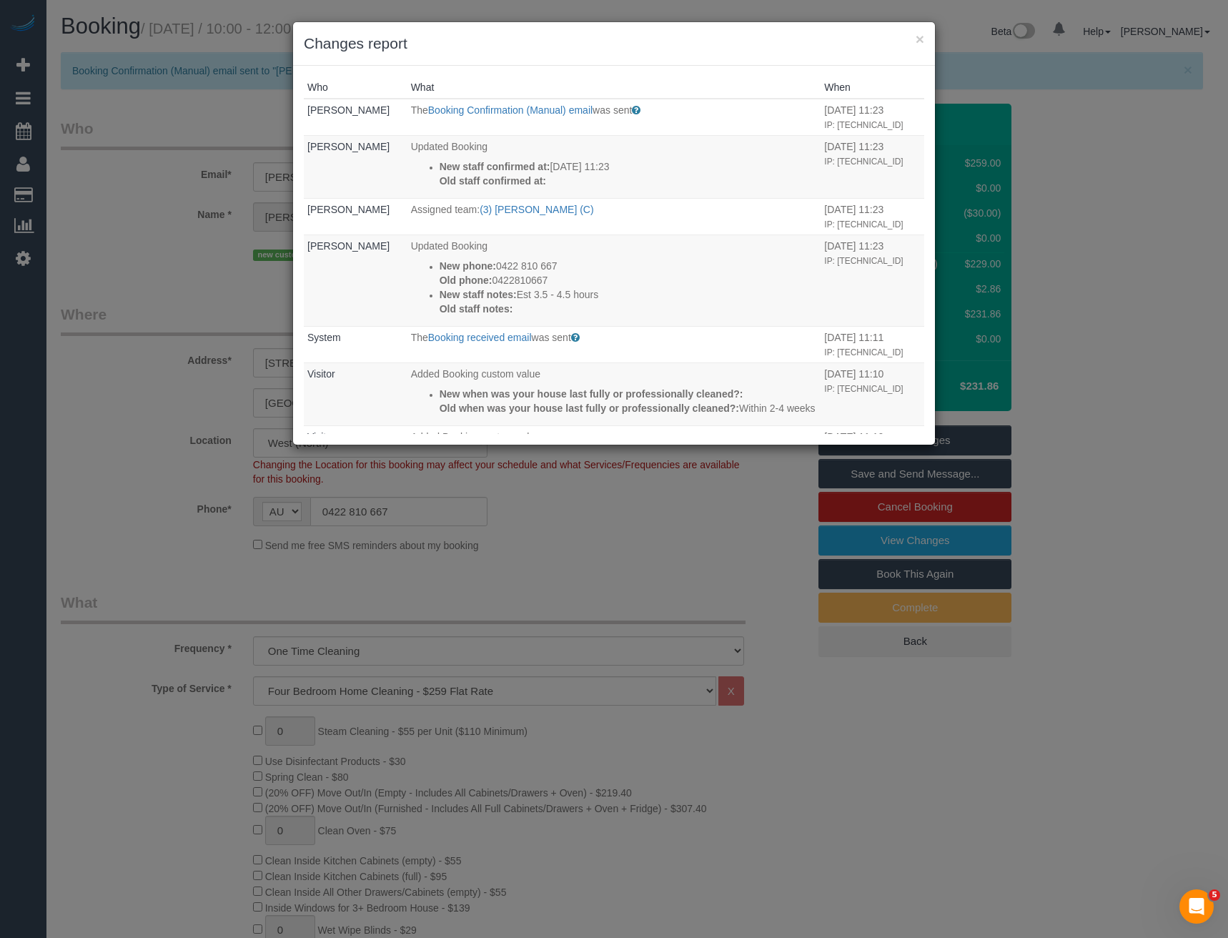
click at [262, 582] on div "× Changes report Who What When Bronie Bryant The Booking Confirmation (Manual) …" at bounding box center [614, 469] width 1228 height 938
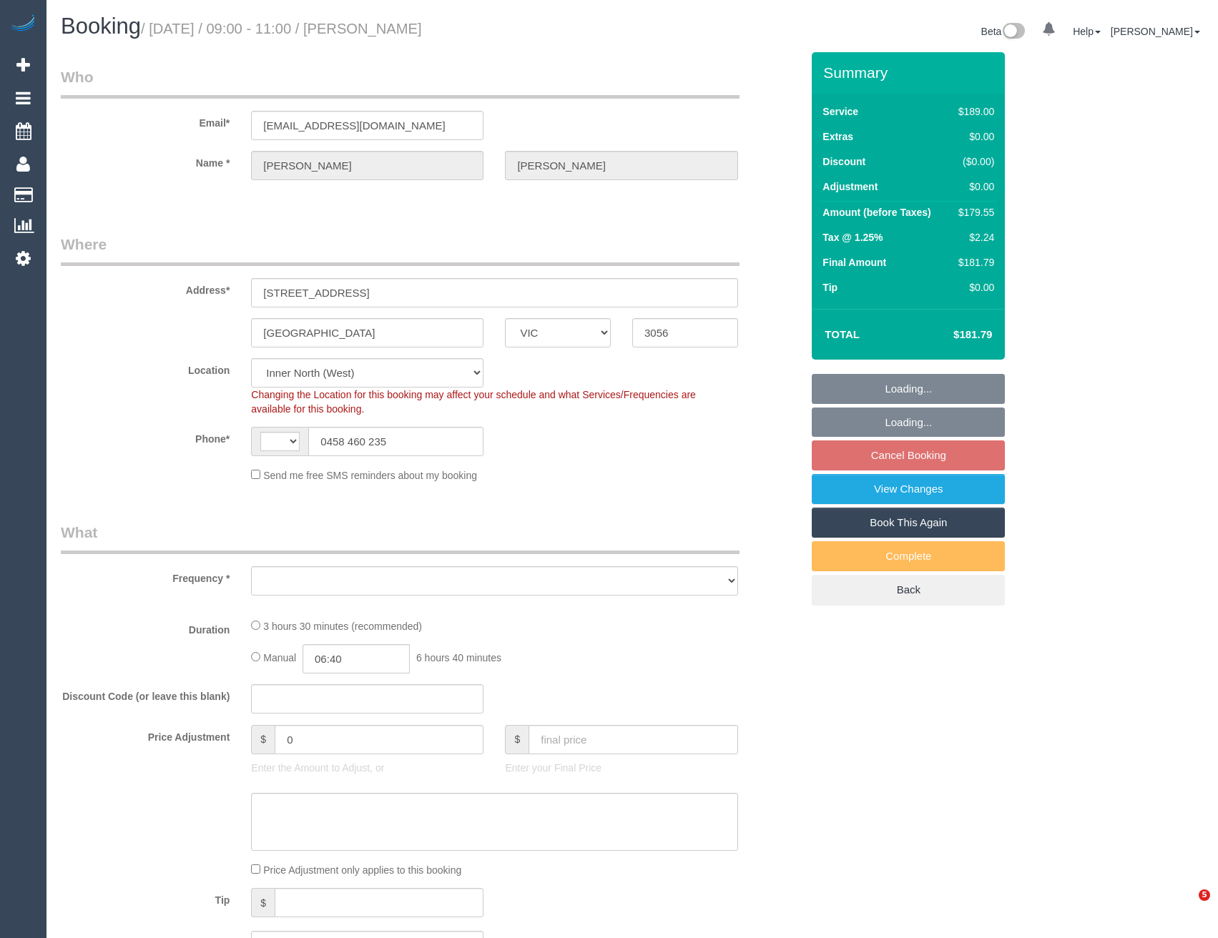
select select "VIC"
select select "string:stripe"
select select "number:28"
select select "number:14"
select select "number:19"
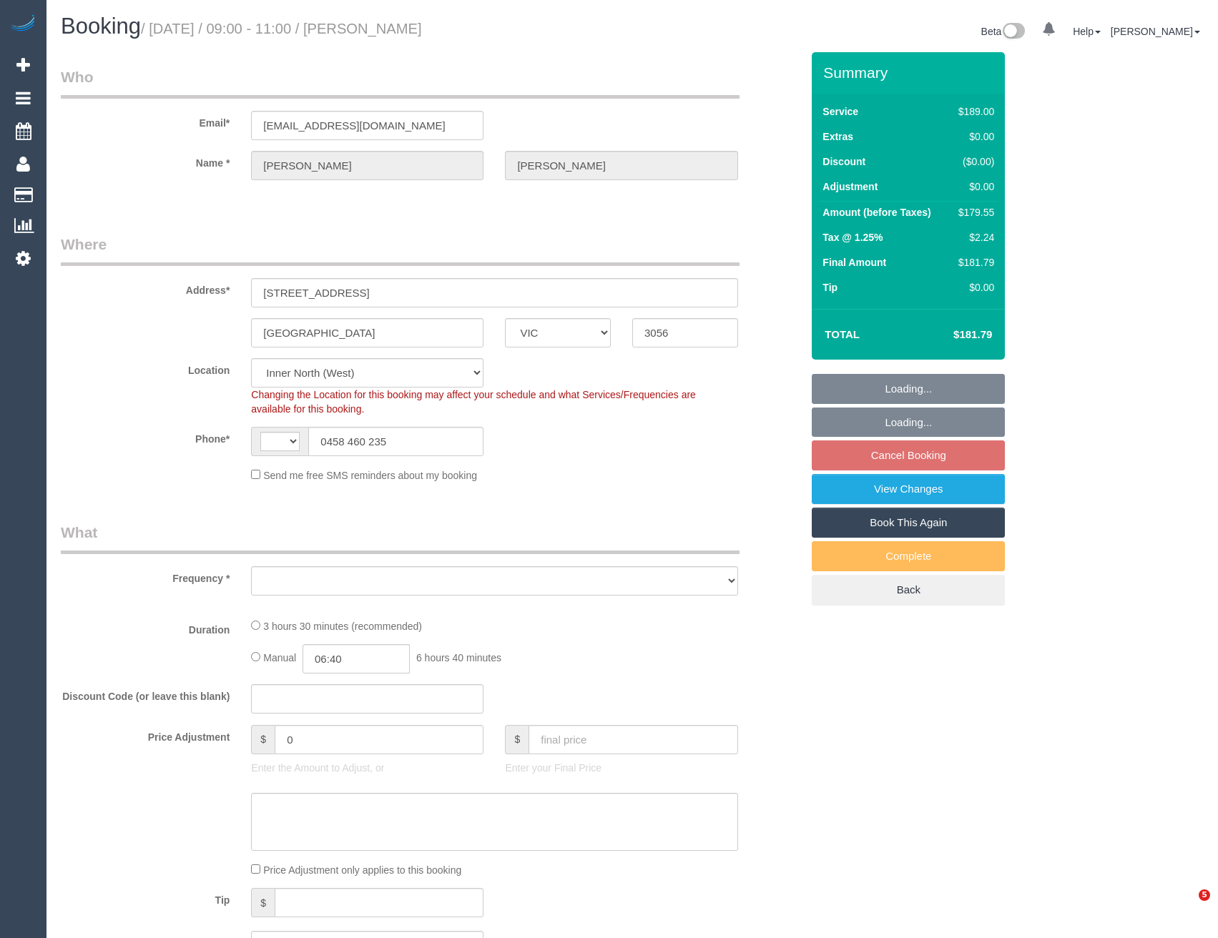
select select "number:22"
select select "string:AU"
select select "object:1663"
select select "spot3"
